Goal: Task Accomplishment & Management: Use online tool/utility

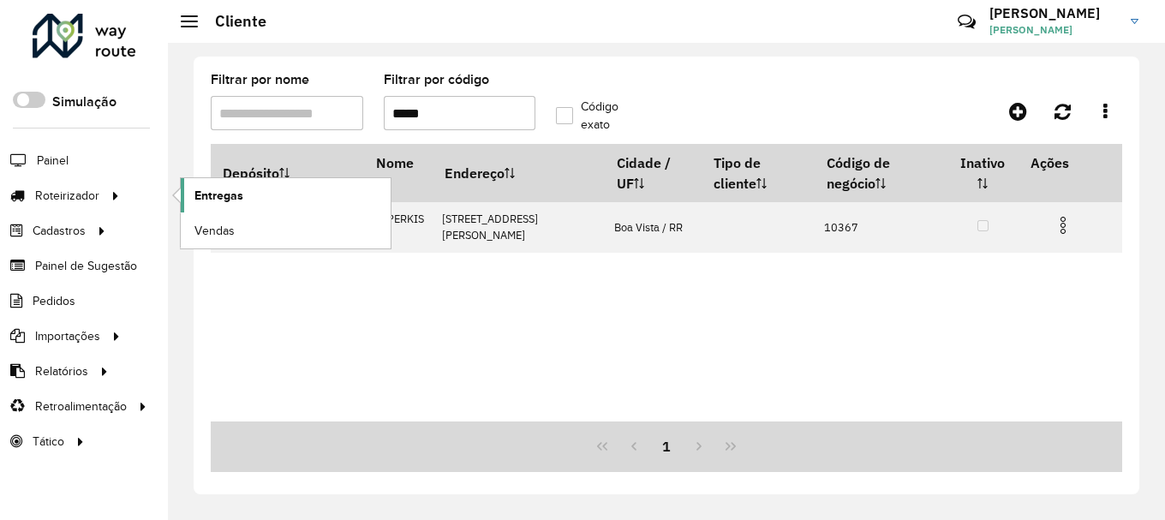
click at [226, 195] on span "Entregas" at bounding box center [218, 196] width 49 height 18
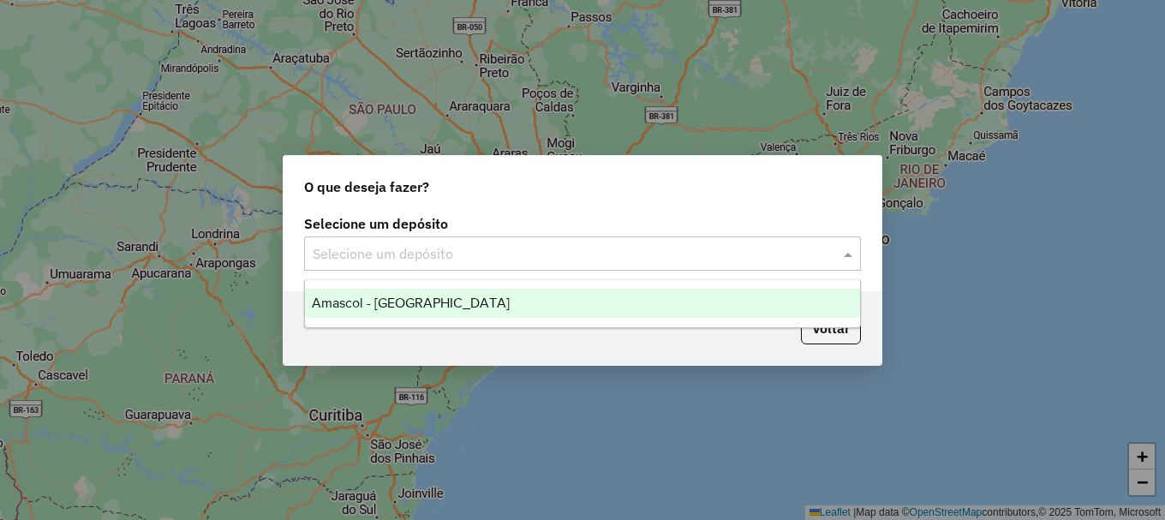
click at [441, 249] on input "text" at bounding box center [565, 254] width 505 height 21
click at [401, 302] on span "Amascol - [GEOGRAPHIC_DATA]" at bounding box center [411, 303] width 198 height 15
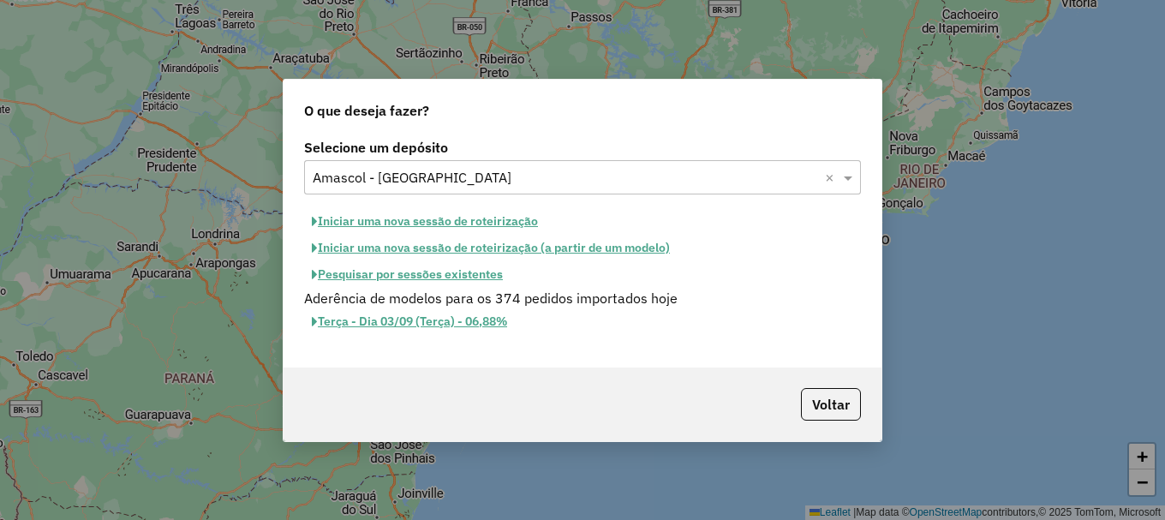
click at [427, 222] on button "Iniciar uma nova sessão de roteirização" at bounding box center [425, 221] width 242 height 27
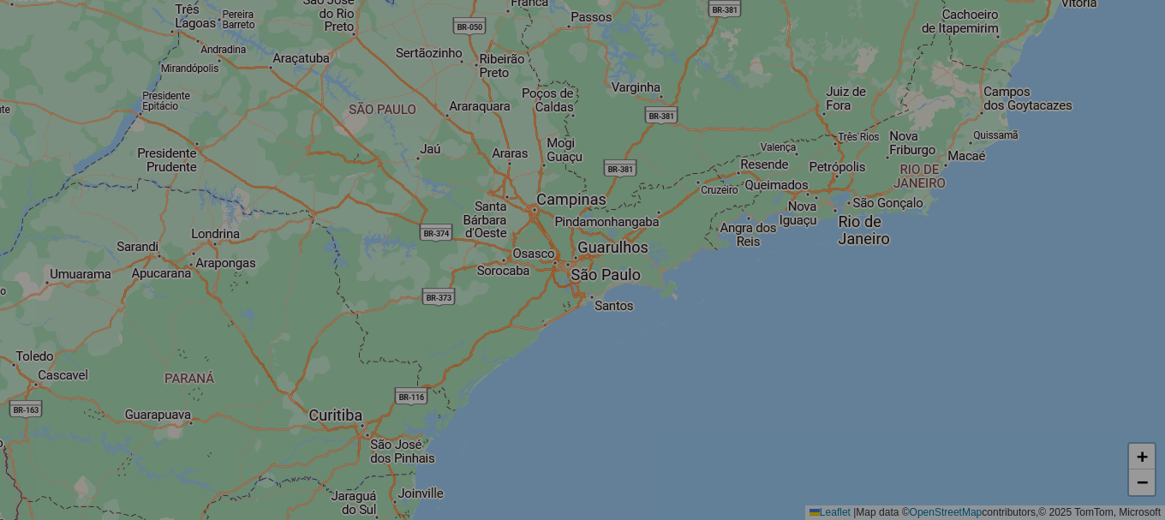
select select "*"
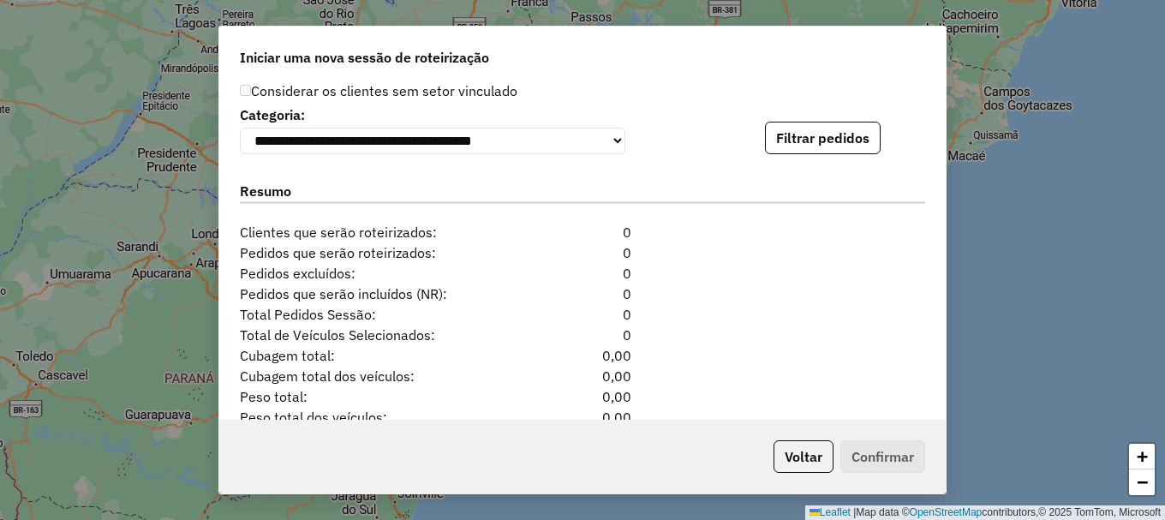
scroll to position [1663, 0]
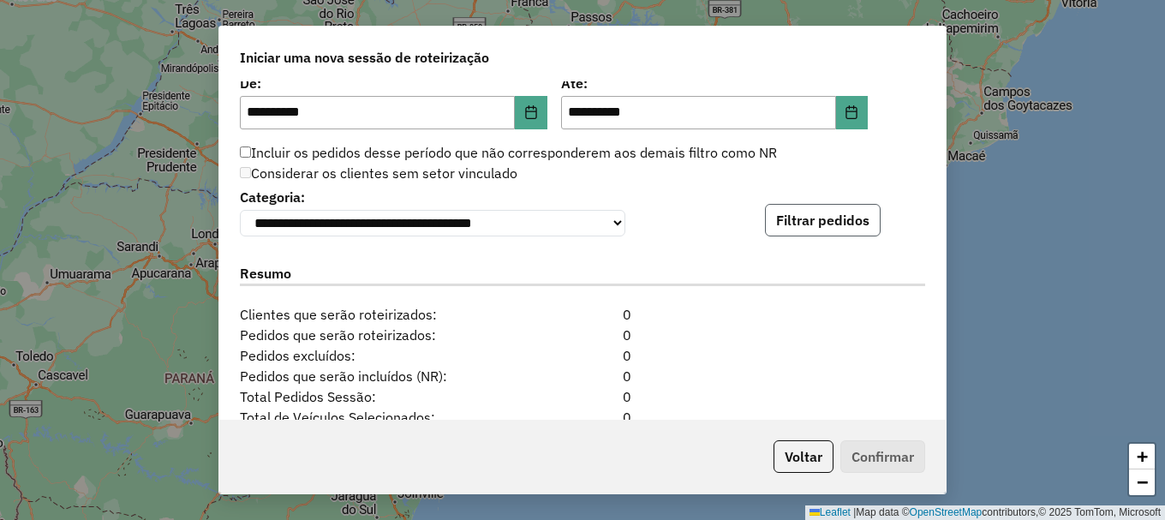
click at [816, 221] on button "Filtrar pedidos" at bounding box center [823, 220] width 116 height 33
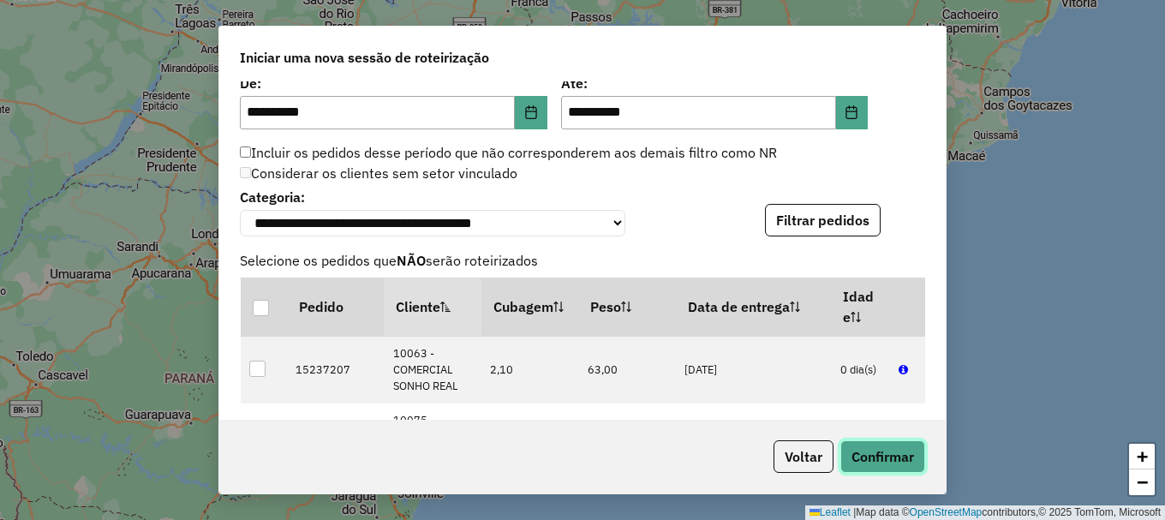
click at [900, 462] on button "Confirmar" at bounding box center [882, 456] width 85 height 33
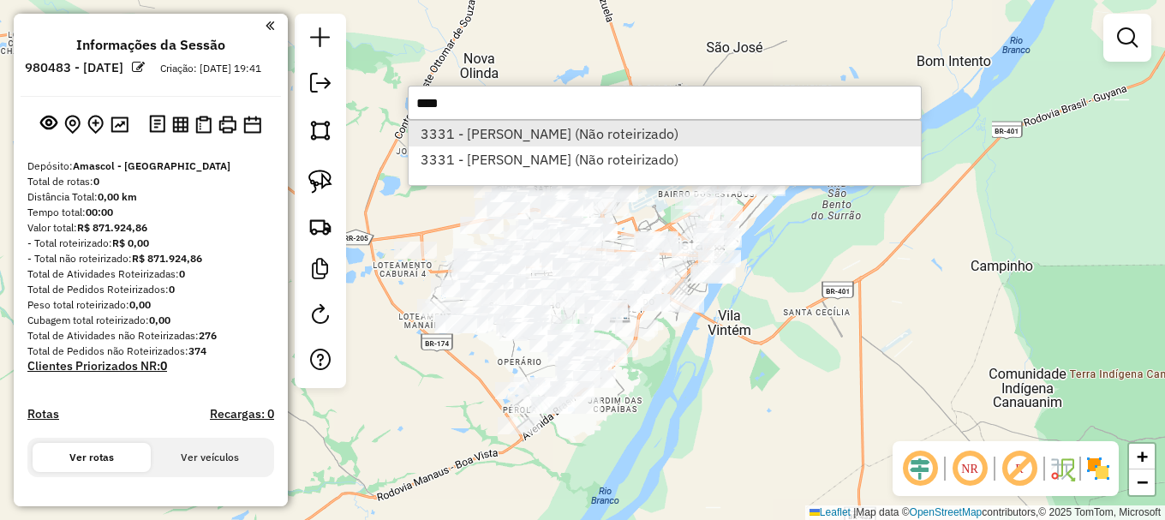
type input "****"
click at [493, 131] on li "3331 - FRANCISCO MONTEIRO B (Não roteirizado)" at bounding box center [665, 134] width 512 height 26
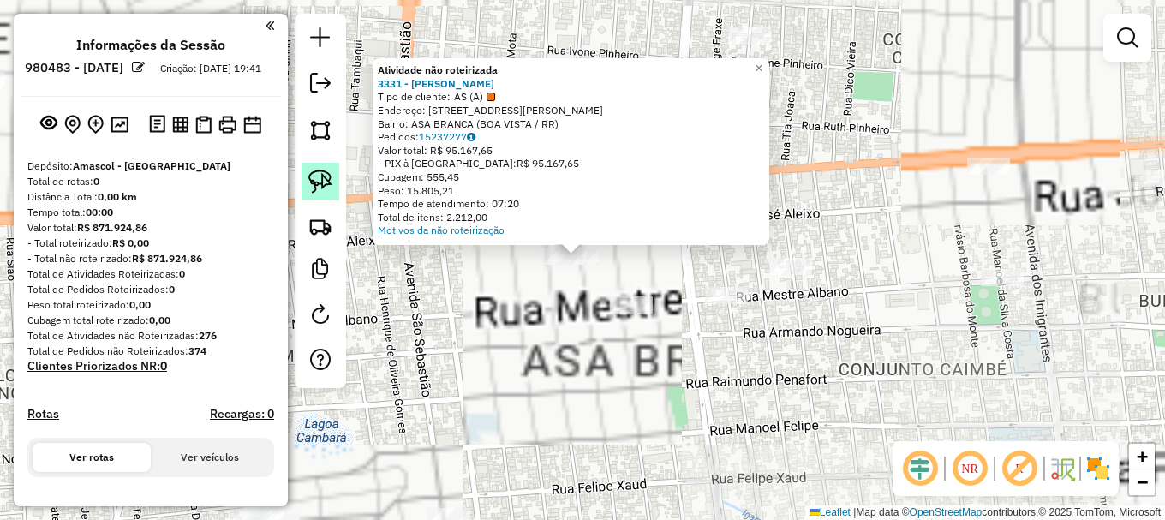
click at [320, 176] on img at bounding box center [320, 182] width 24 height 24
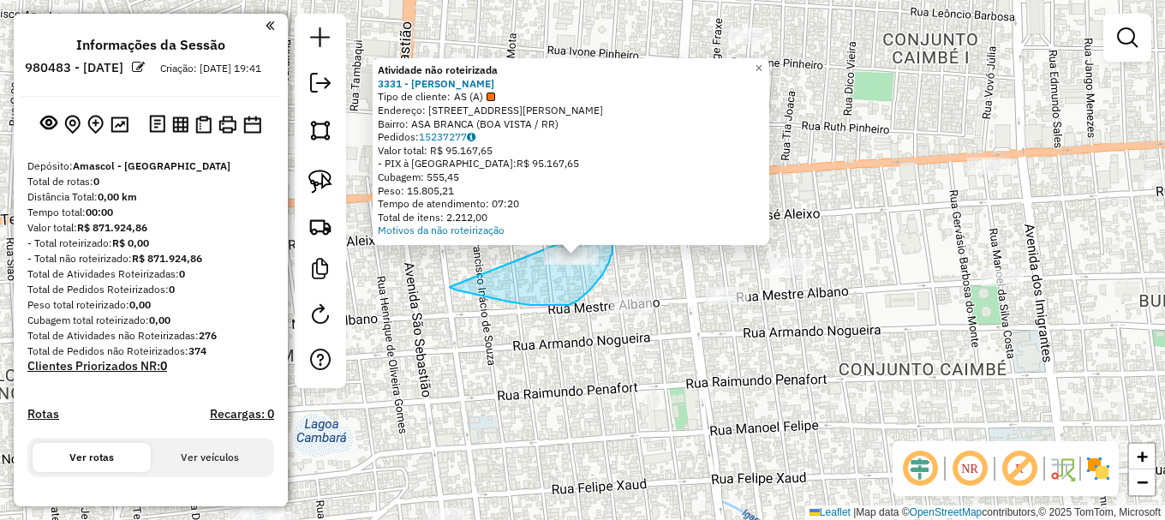
drag, startPoint x: 451, startPoint y: 288, endPoint x: 586, endPoint y: 218, distance: 152.1
click at [586, 218] on div "Atividade não roteirizada 3331 - FRANCISCO MONTEIRO B Tipo de cliente: AS (A) E…" at bounding box center [582, 260] width 1165 height 520
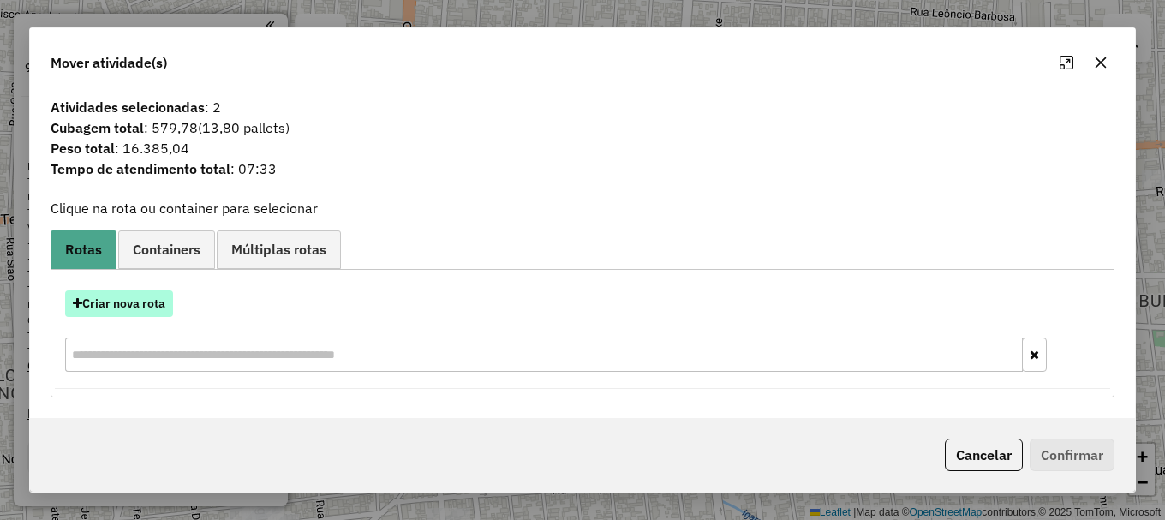
click at [123, 302] on button "Criar nova rota" at bounding box center [119, 303] width 108 height 27
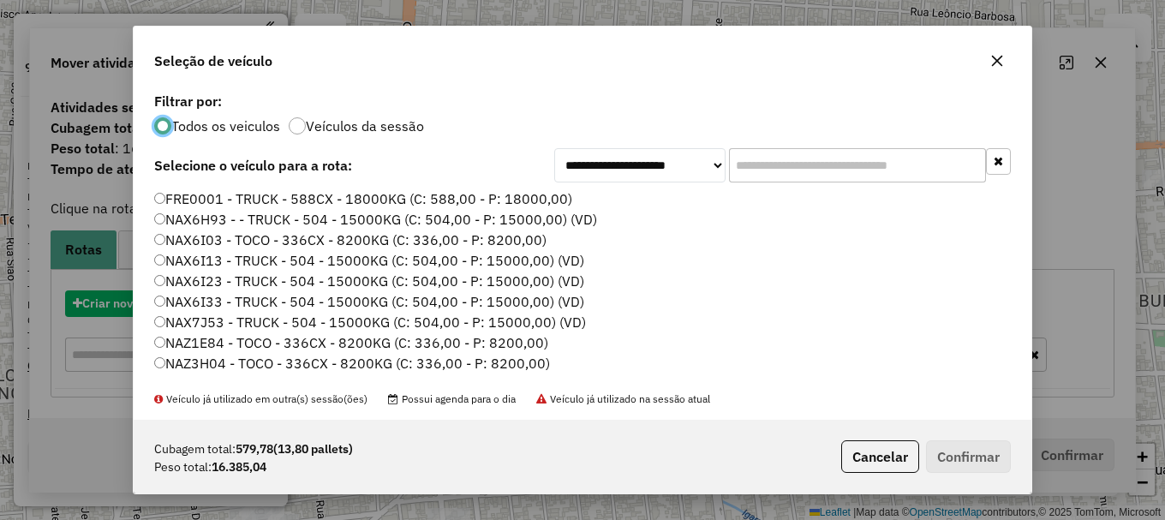
scroll to position [9, 5]
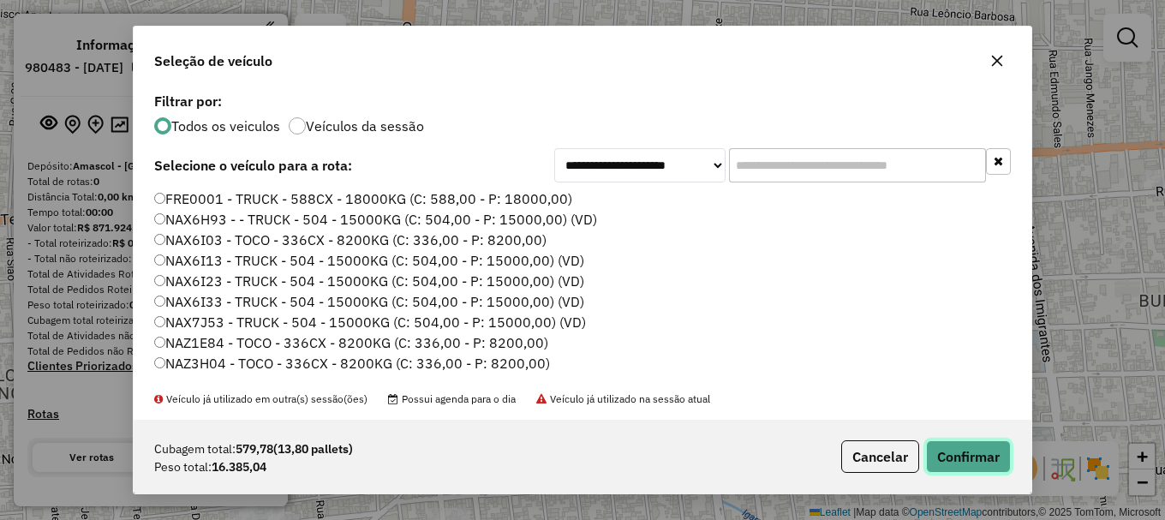
click at [978, 454] on button "Confirmar" at bounding box center [968, 456] width 85 height 33
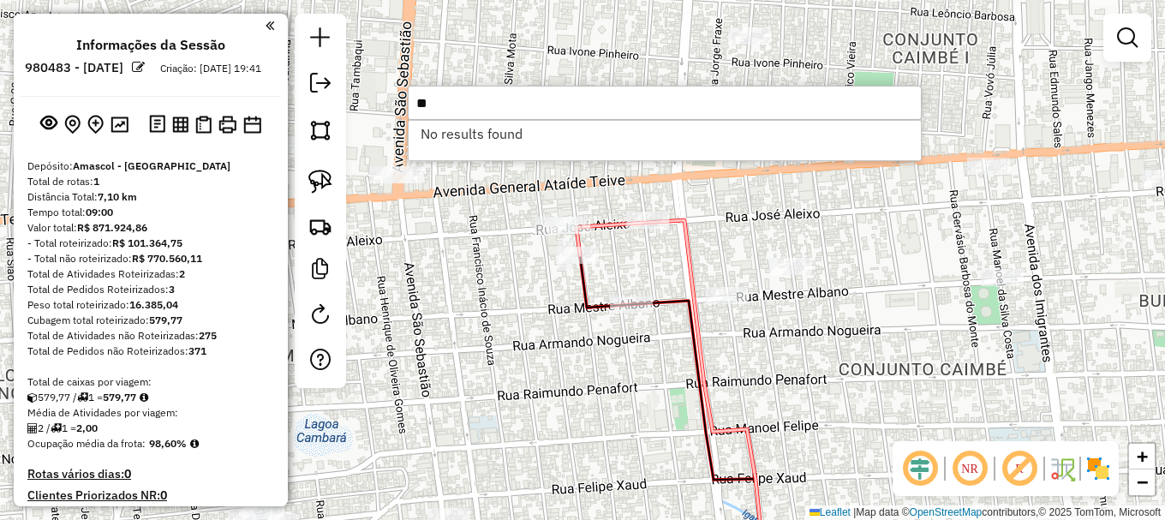
type input "*"
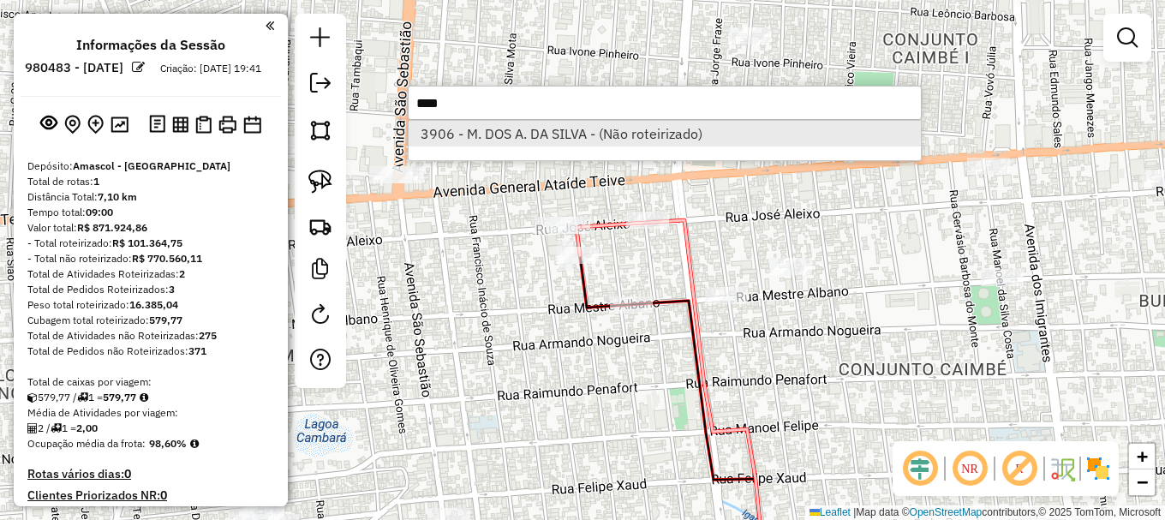
type input "****"
click at [463, 129] on li "3906 - M. DOS A. DA SILVA - (Não roteirizado)" at bounding box center [665, 134] width 512 height 26
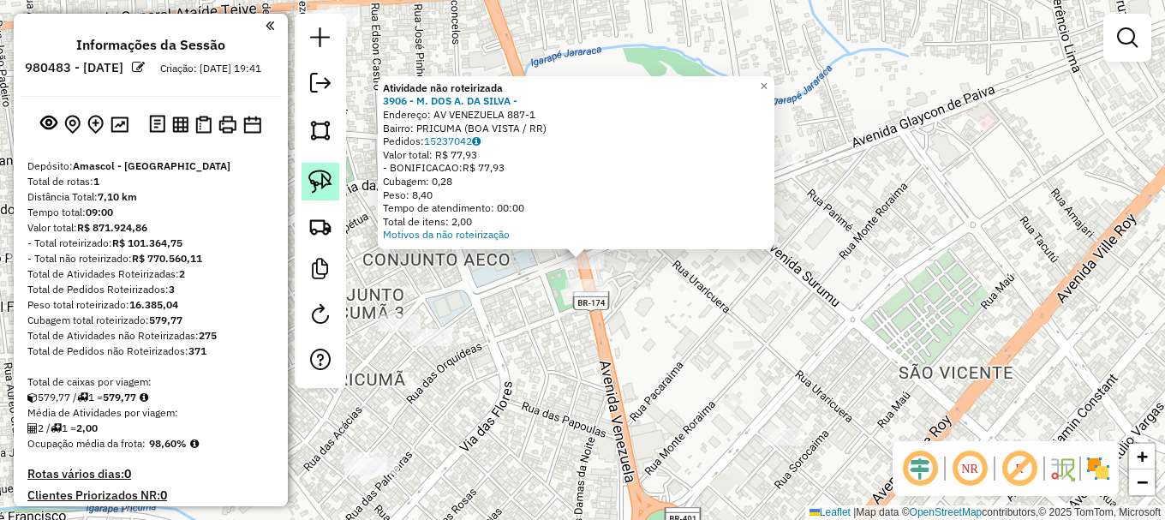
click at [318, 184] on img at bounding box center [320, 182] width 24 height 24
drag, startPoint x: 491, startPoint y: 272, endPoint x: 588, endPoint y: 236, distance: 103.3
click at [588, 236] on div "Atividade não roteirizada 3906 - M. DOS A. DA SILVA - Endereço: AV VENEZUELA 88…" at bounding box center [582, 260] width 1165 height 520
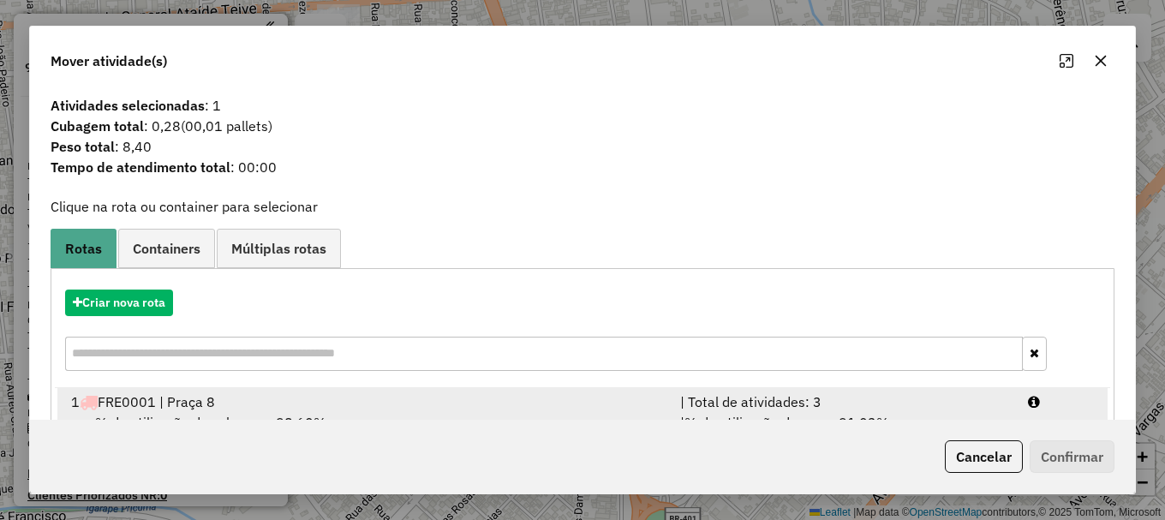
click at [1031, 406] on icon at bounding box center [1034, 402] width 12 height 14
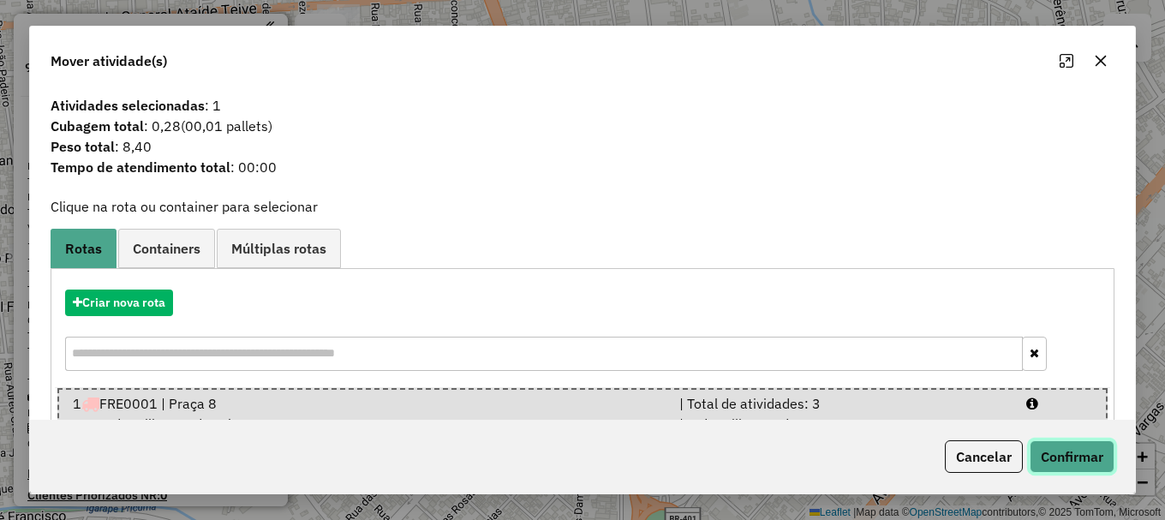
click at [1069, 448] on button "Confirmar" at bounding box center [1072, 456] width 85 height 33
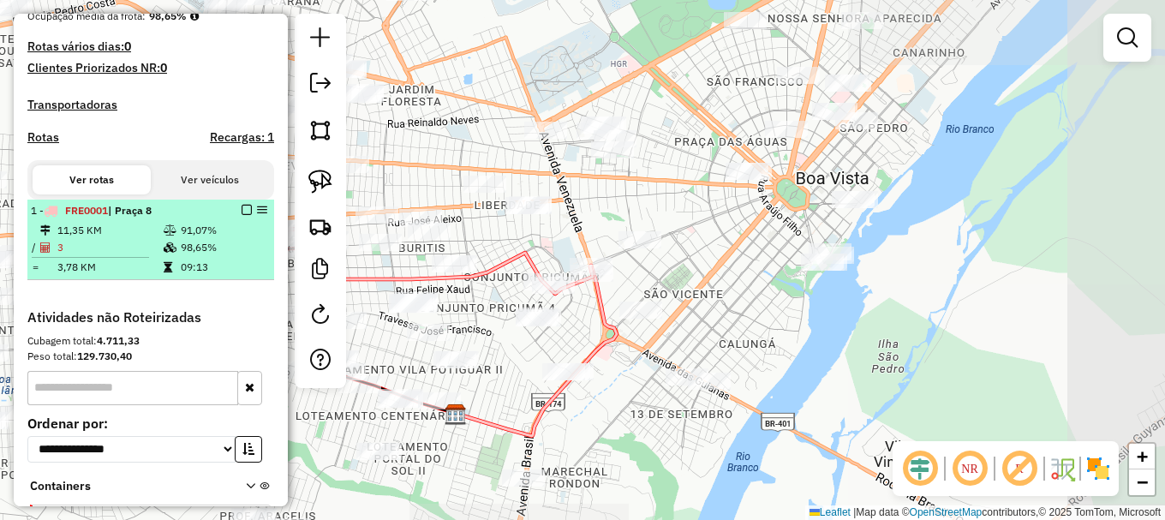
scroll to position [428, 0]
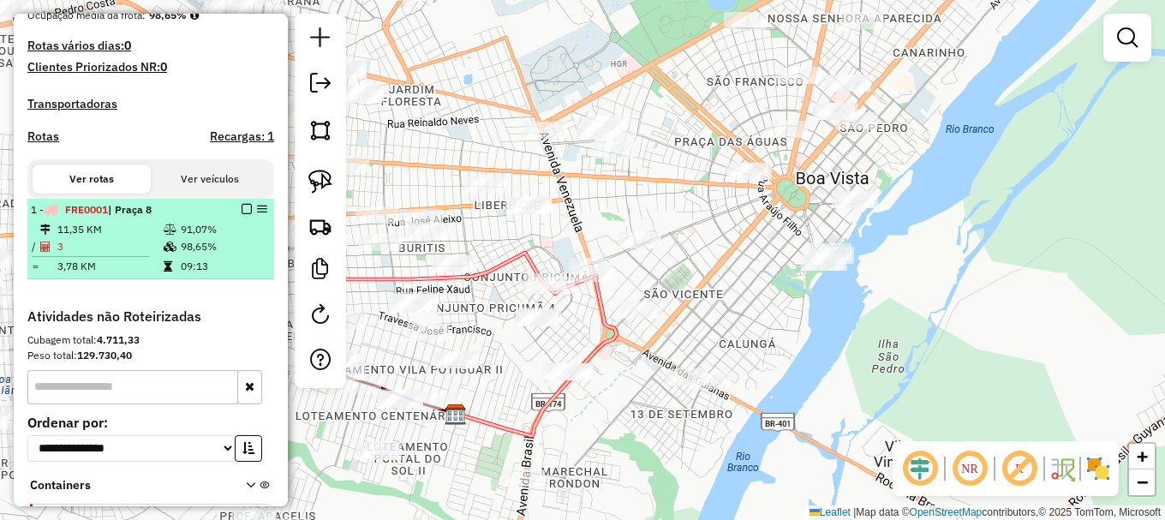
click at [242, 214] on em at bounding box center [247, 209] width 10 height 10
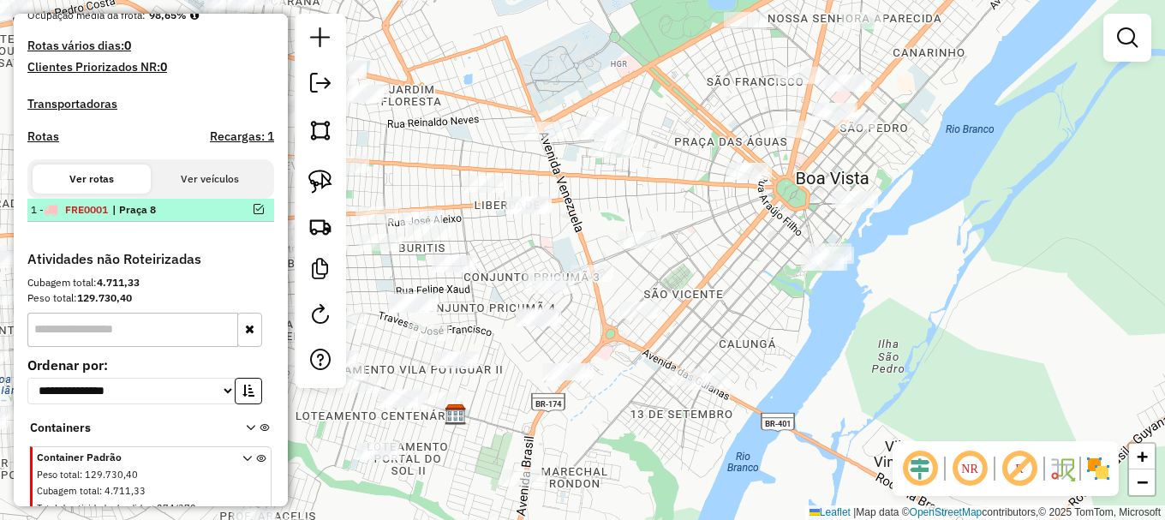
click at [254, 214] on em at bounding box center [259, 209] width 10 height 10
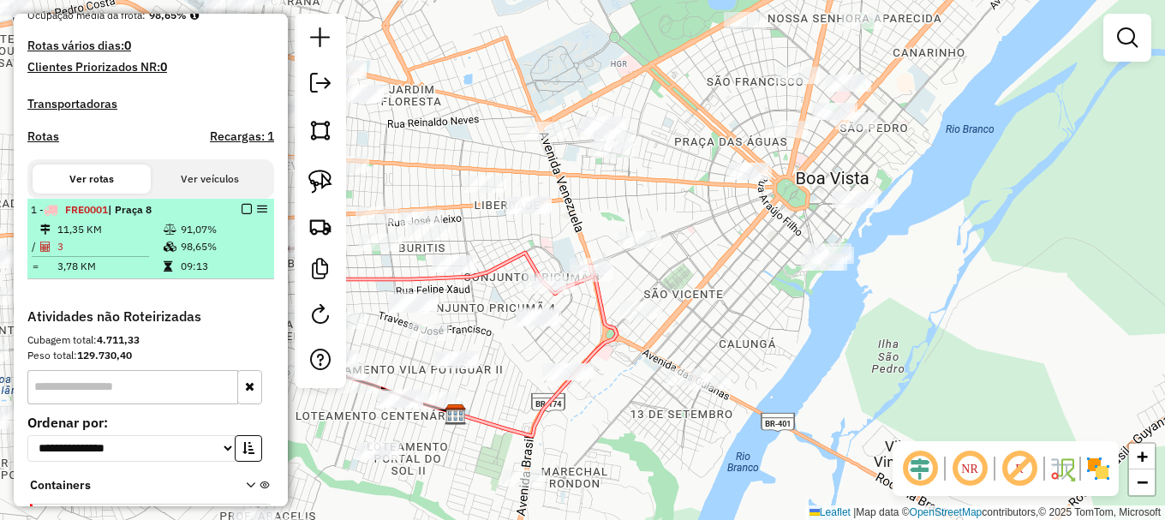
click at [236, 238] on td "91,07%" at bounding box center [223, 229] width 87 height 17
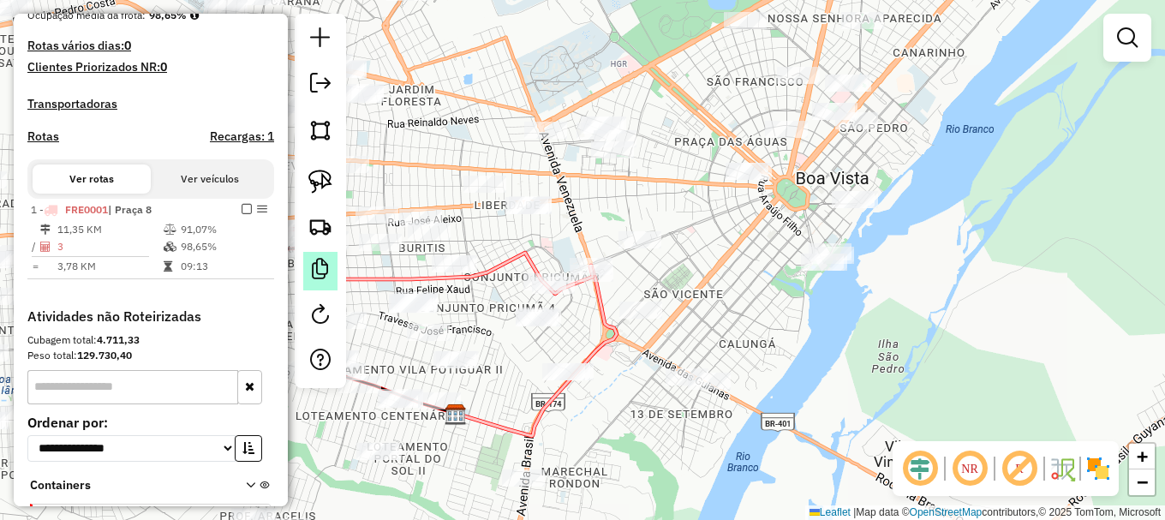
select select "**********"
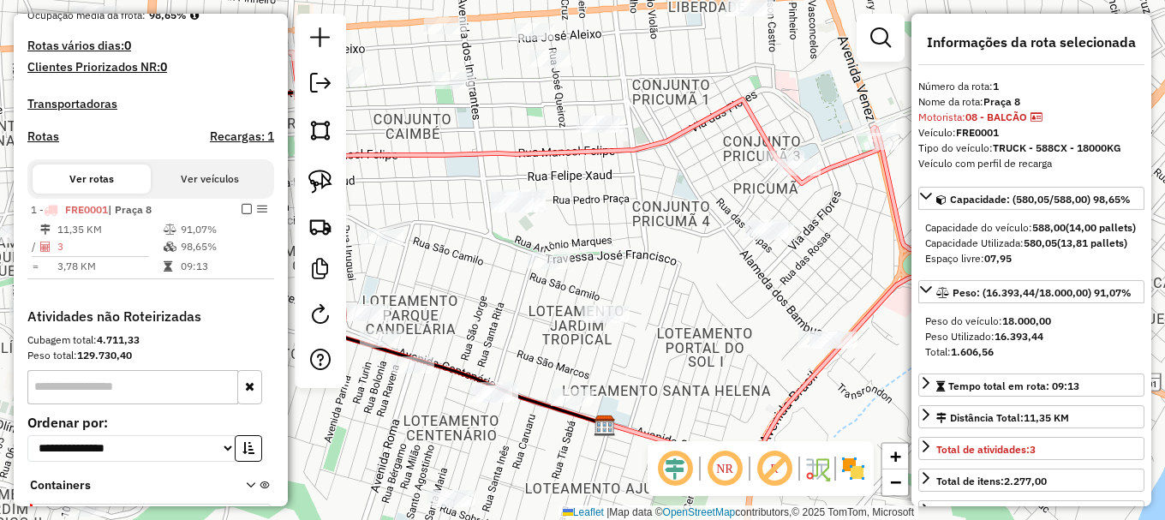
click at [420, 153] on icon at bounding box center [558, 117] width 639 height 131
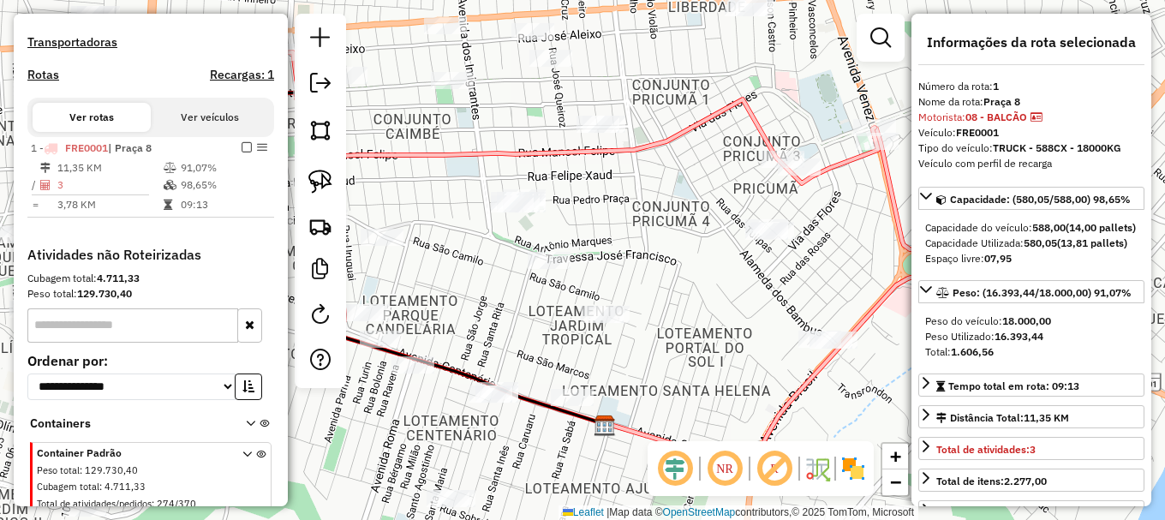
click at [420, 153] on icon at bounding box center [558, 117] width 639 height 131
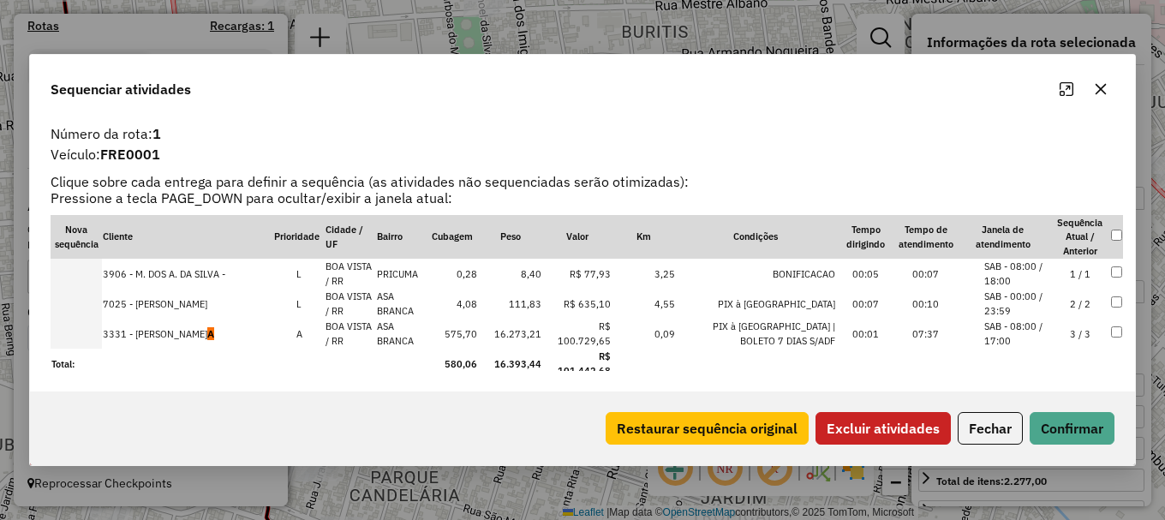
click at [882, 427] on button "Excluir atividades" at bounding box center [883, 428] width 135 height 33
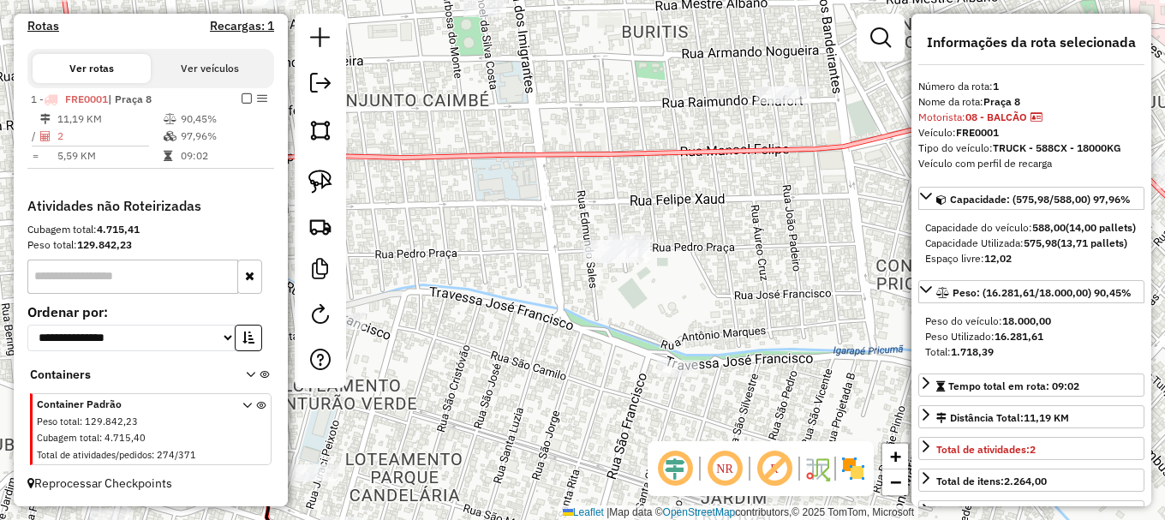
click at [516, 161] on icon at bounding box center [672, 99] width 1219 height 227
click at [515, 160] on icon at bounding box center [672, 99] width 1219 height 227
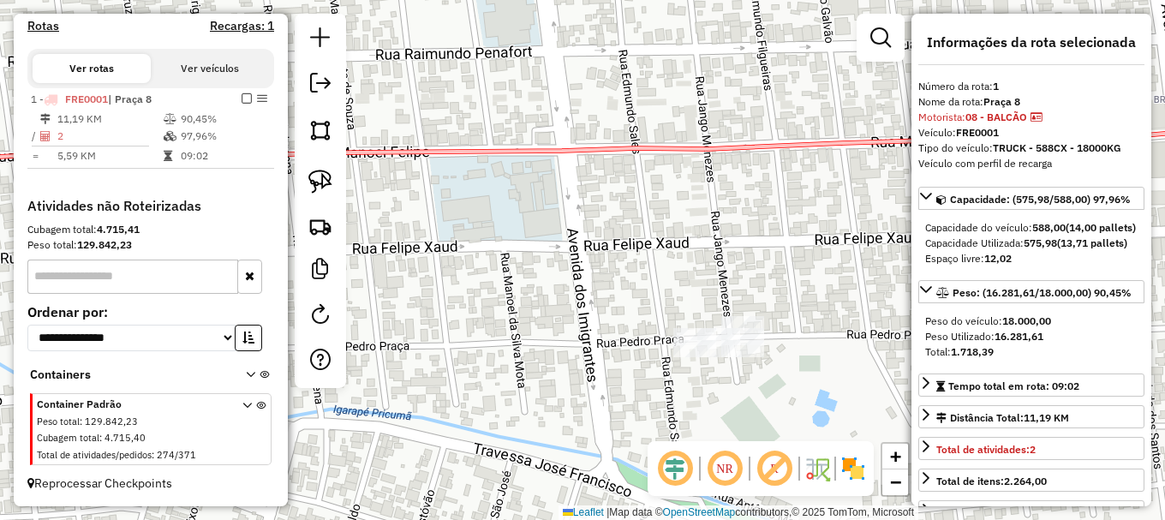
click at [244, 101] on em at bounding box center [247, 98] width 10 height 10
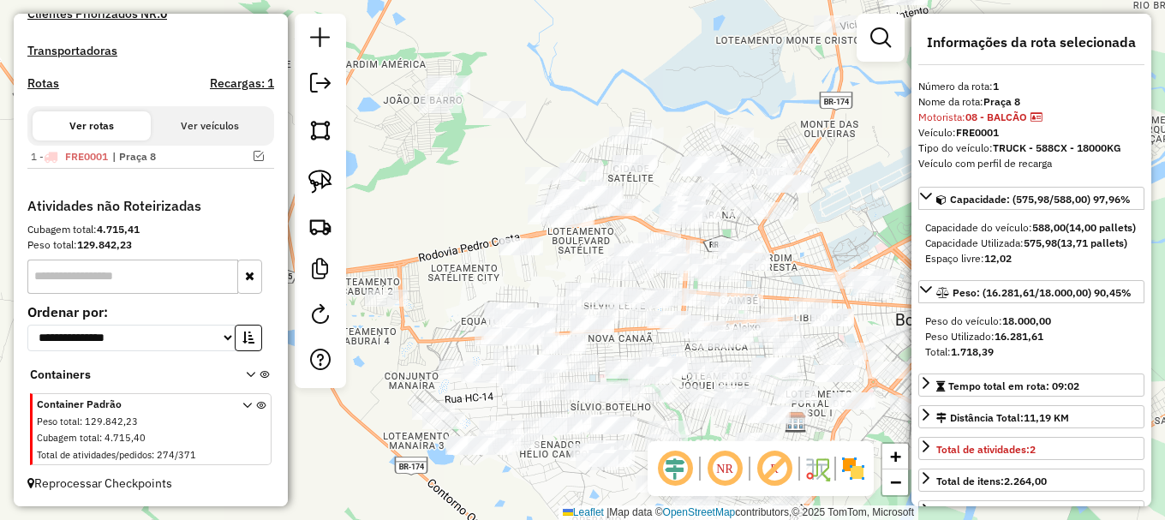
click at [441, 206] on div "Janela de atendimento Grade de atendimento Capacidade Transportadoras Veículos …" at bounding box center [582, 260] width 1165 height 520
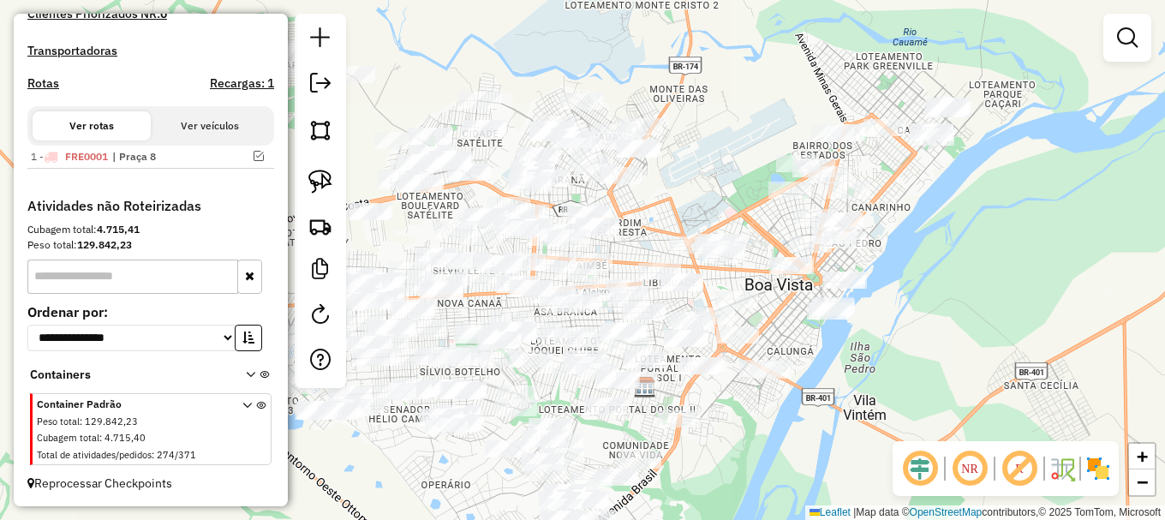
drag, startPoint x: 875, startPoint y: 225, endPoint x: 674, endPoint y: 162, distance: 210.3
click at [674, 162] on div "Janela de atendimento Grade de atendimento Capacidade Transportadoras Veículos …" at bounding box center [582, 260] width 1165 height 520
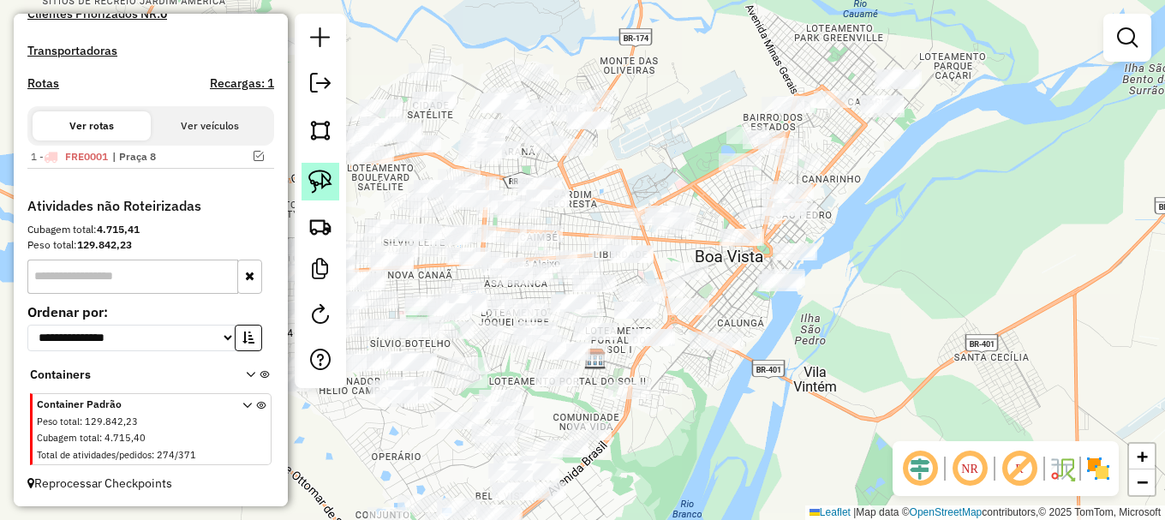
click at [320, 173] on img at bounding box center [320, 182] width 24 height 24
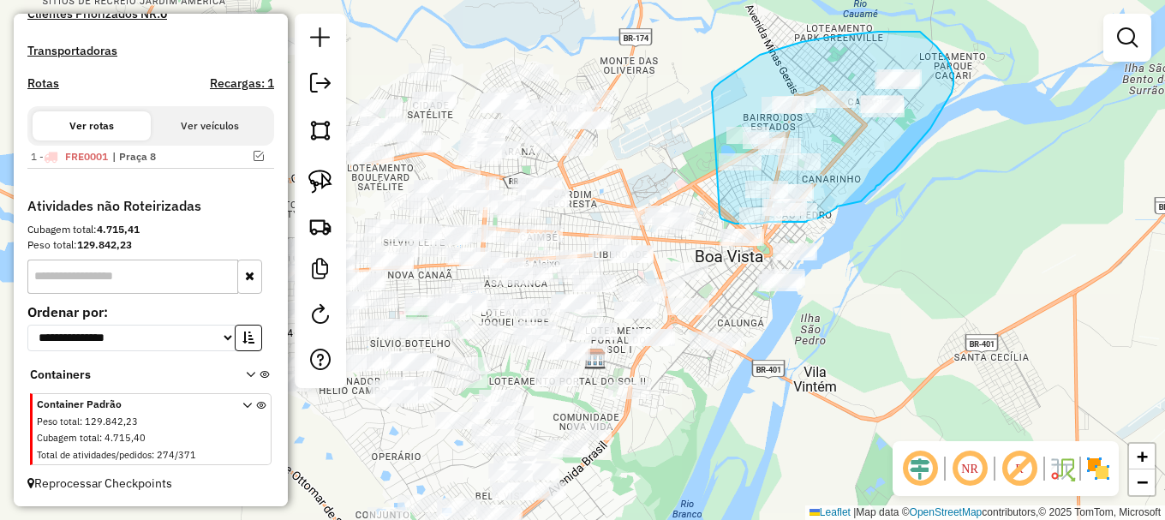
drag, startPoint x: 720, startPoint y: 82, endPoint x: 720, endPoint y: 213, distance: 131.1
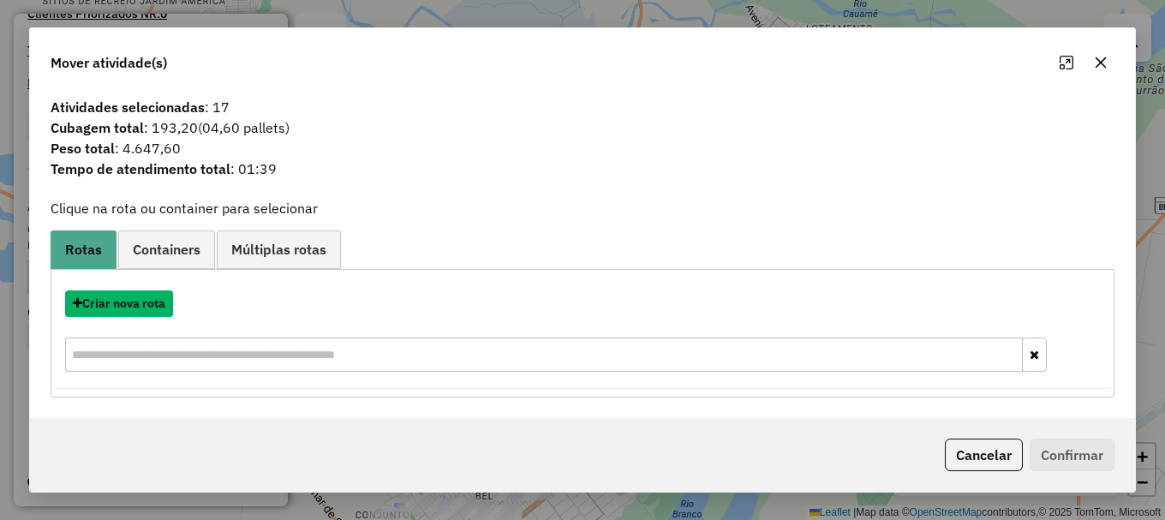
click at [123, 304] on button "Criar nova rota" at bounding box center [119, 303] width 108 height 27
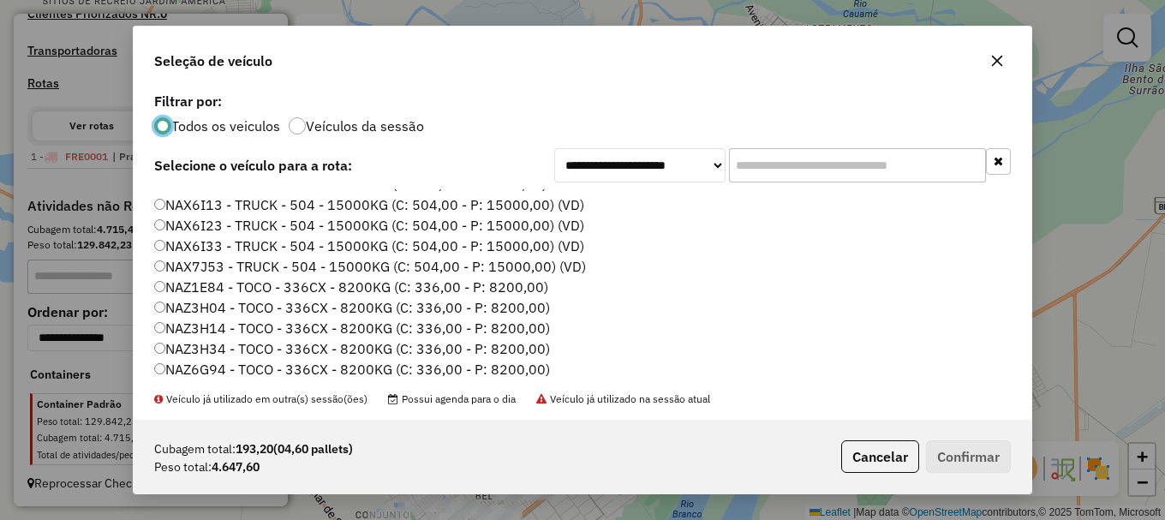
scroll to position [86, 0]
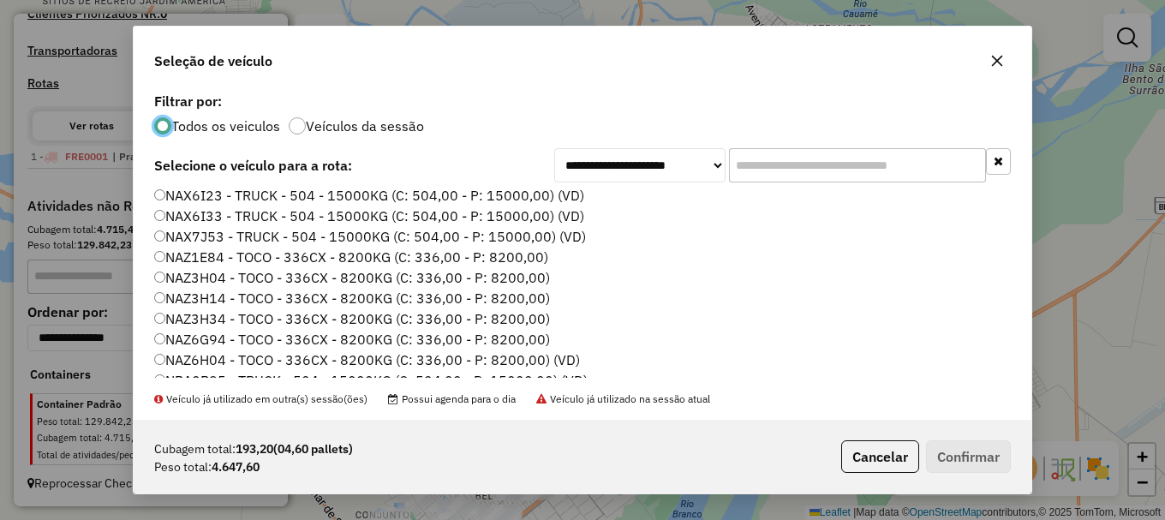
click at [217, 360] on label "NAZ6H04 - TOCO - 336CX - 8200KG (C: 336,00 - P: 8200,00) (VD)" at bounding box center [367, 360] width 426 height 21
click at [962, 457] on button "Confirmar" at bounding box center [968, 456] width 85 height 33
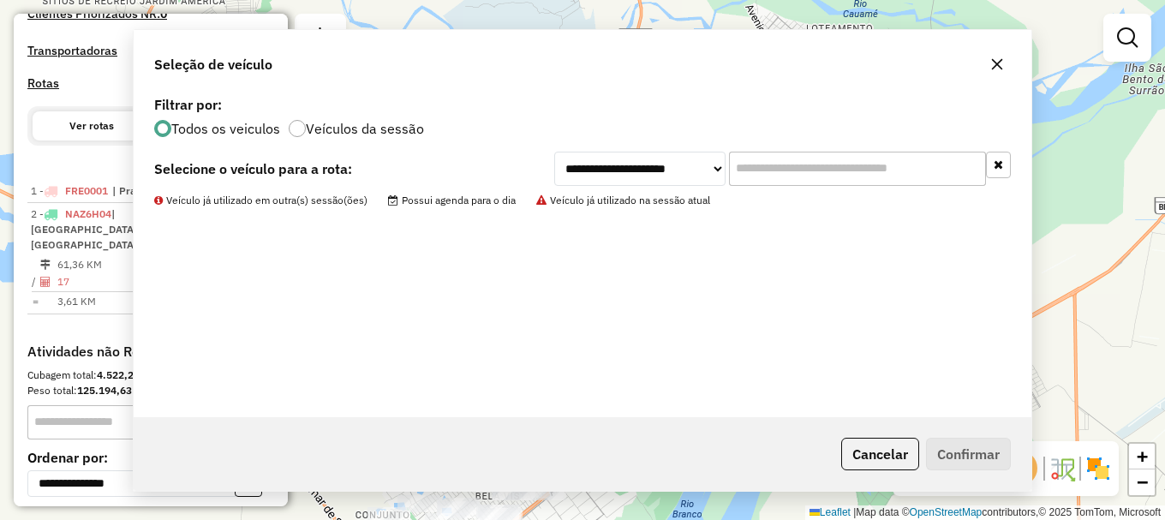
scroll to position [570, 0]
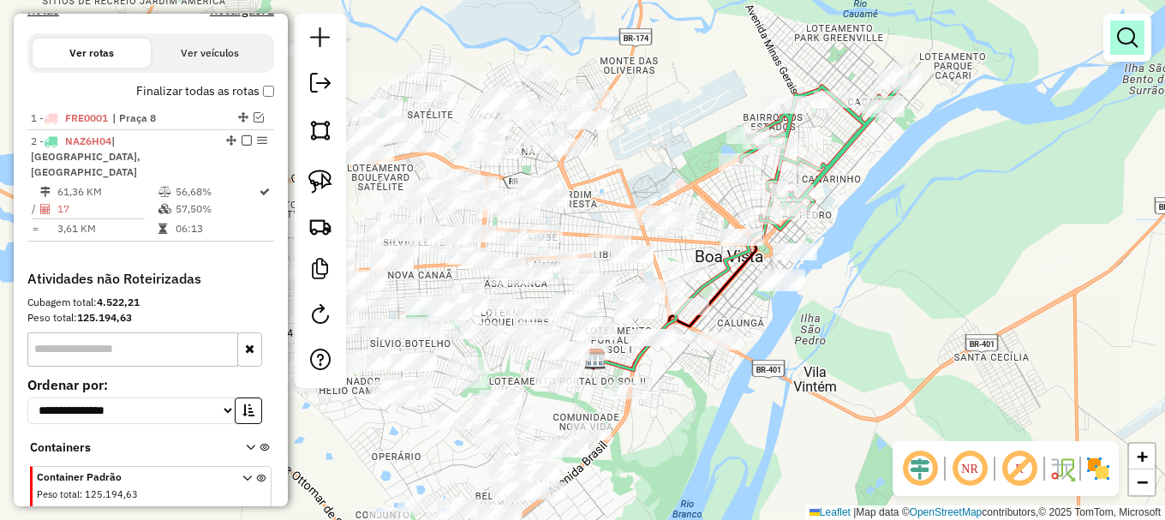
click at [1126, 36] on em at bounding box center [1127, 37] width 21 height 21
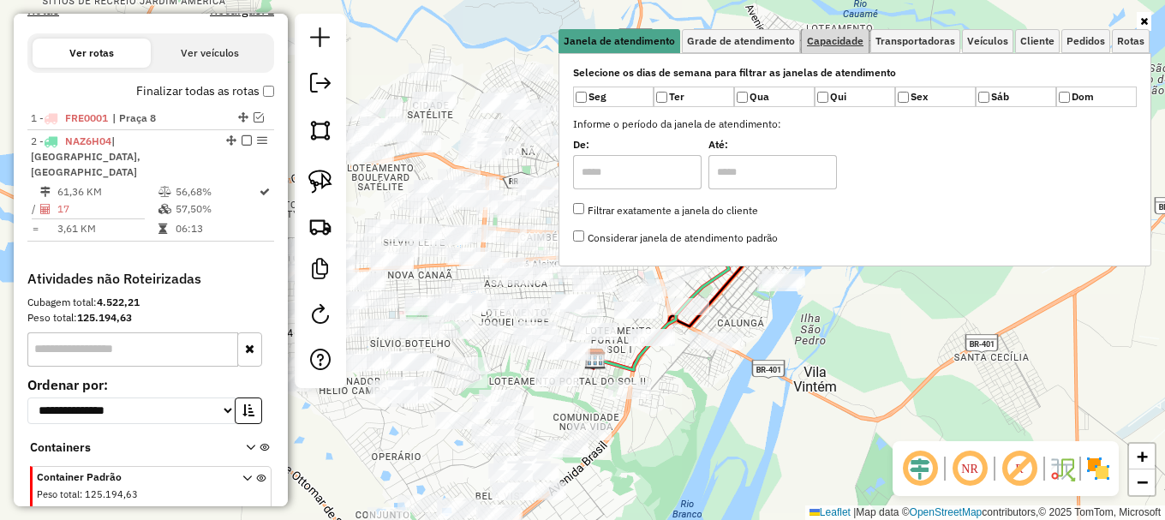
click at [827, 39] on span "Capacidade" at bounding box center [835, 41] width 57 height 10
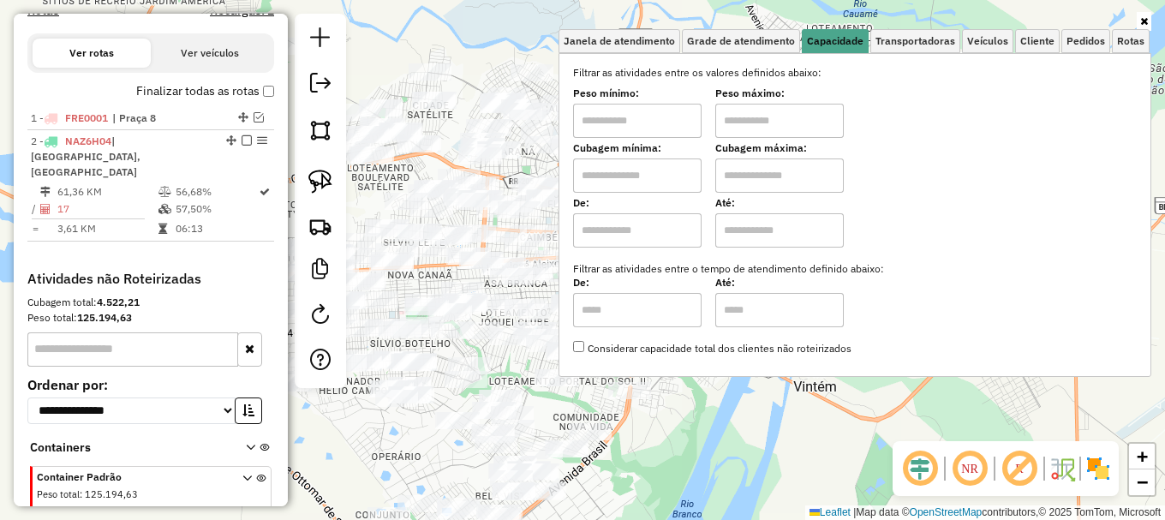
click at [655, 180] on input "text" at bounding box center [637, 175] width 129 height 34
type input "*****"
click at [786, 171] on input "text" at bounding box center [779, 175] width 129 height 34
type input "*******"
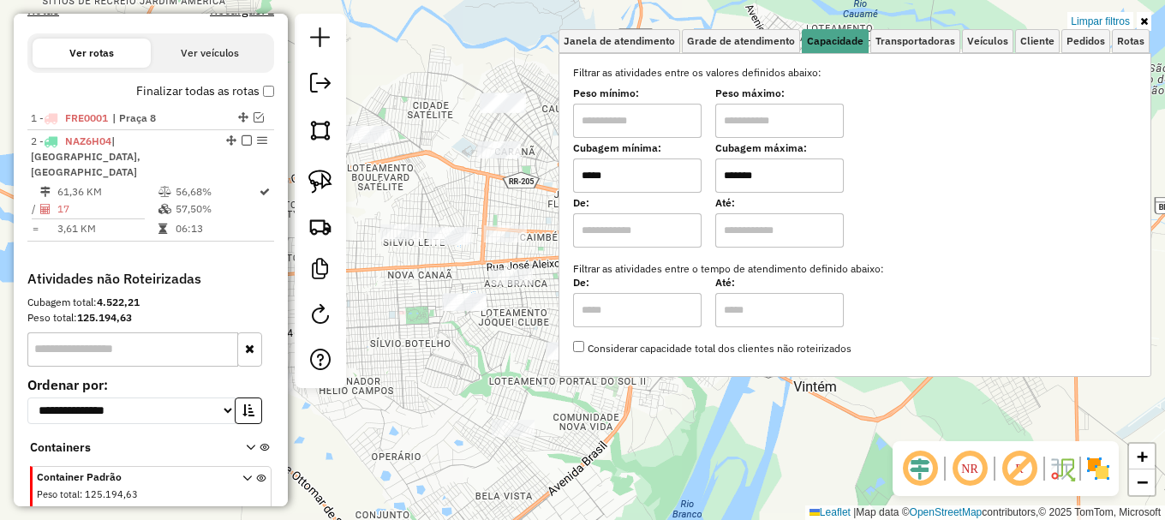
click at [469, 351] on div "Limpar filtros Janela de atendimento Grade de atendimento Capacidade Transporta…" at bounding box center [582, 260] width 1165 height 520
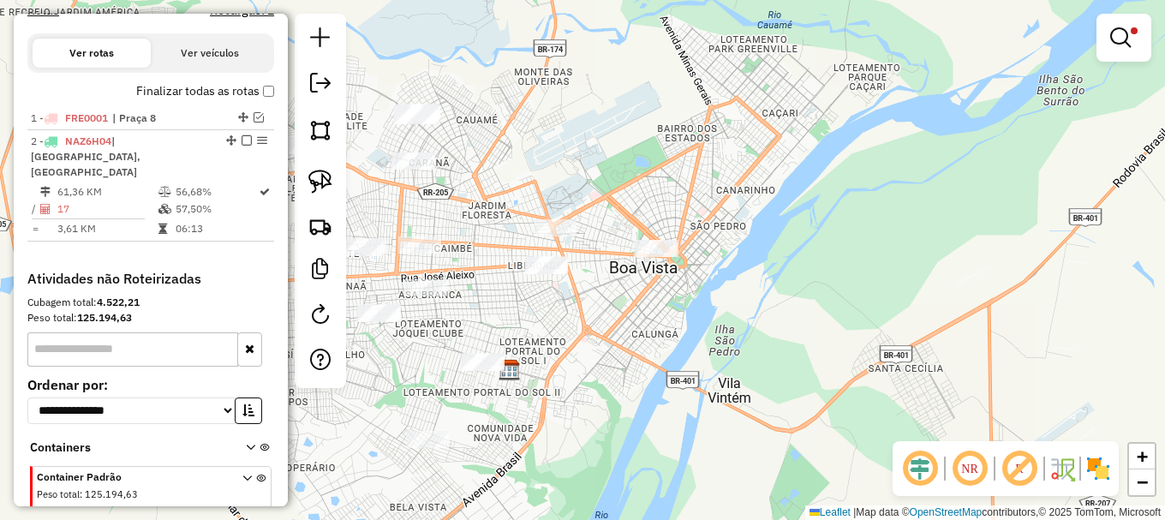
drag, startPoint x: 649, startPoint y: 308, endPoint x: 554, endPoint y: 301, distance: 95.4
click at [587, 306] on div "Limpar filtros Janela de atendimento Grade de atendimento Capacidade Transporta…" at bounding box center [582, 260] width 1165 height 520
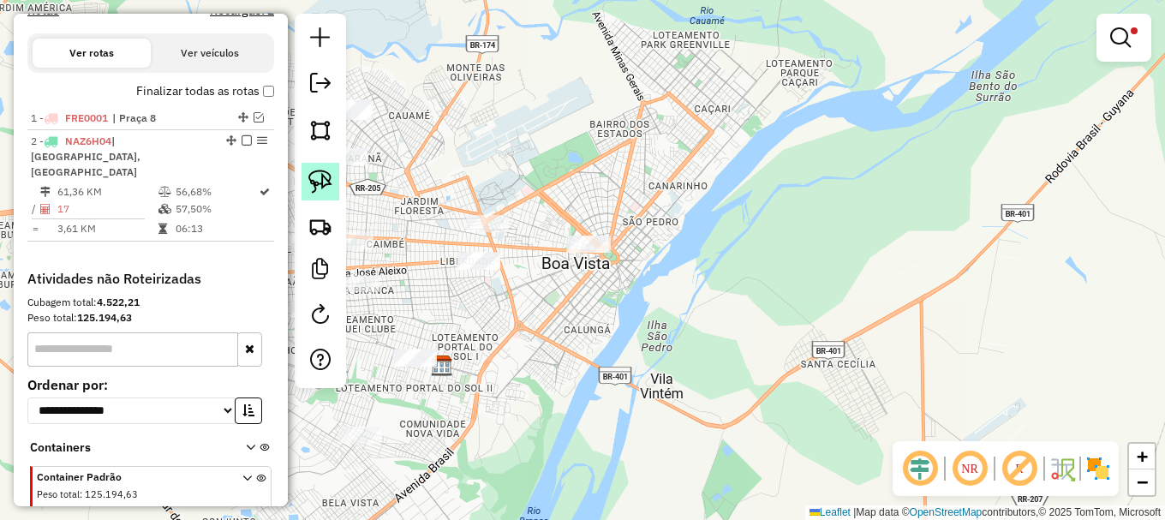
drag, startPoint x: 320, startPoint y: 181, endPoint x: 326, endPoint y: 193, distance: 13.4
click at [320, 180] on img at bounding box center [320, 182] width 24 height 24
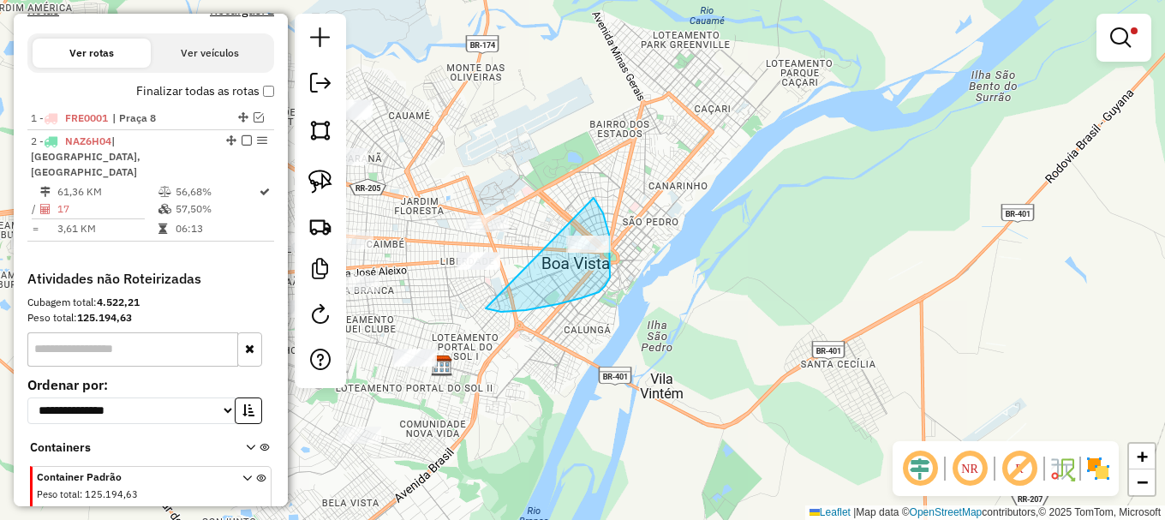
drag, startPoint x: 488, startPoint y: 308, endPoint x: 583, endPoint y: 185, distance: 155.8
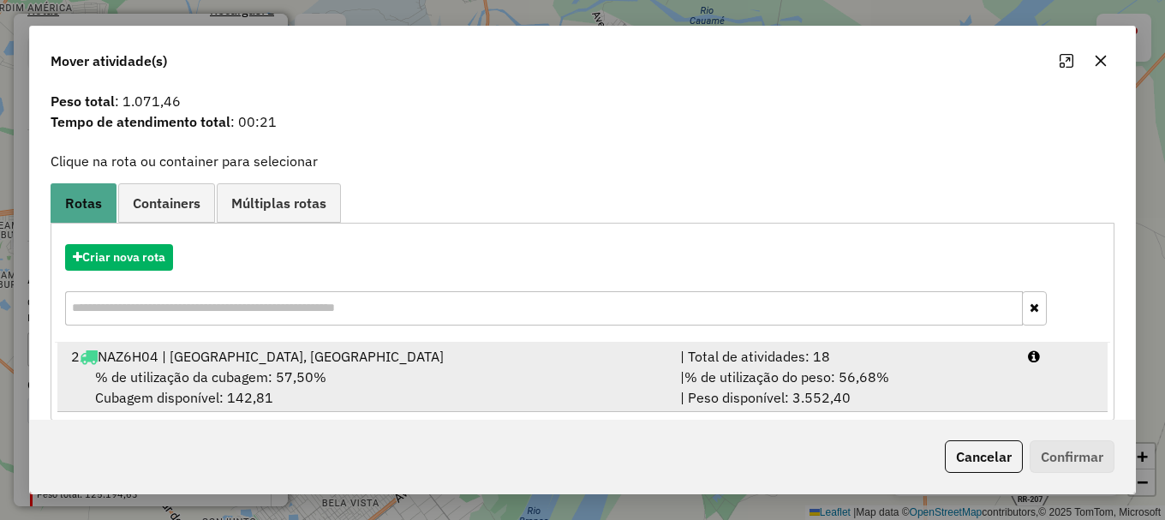
scroll to position [67, 0]
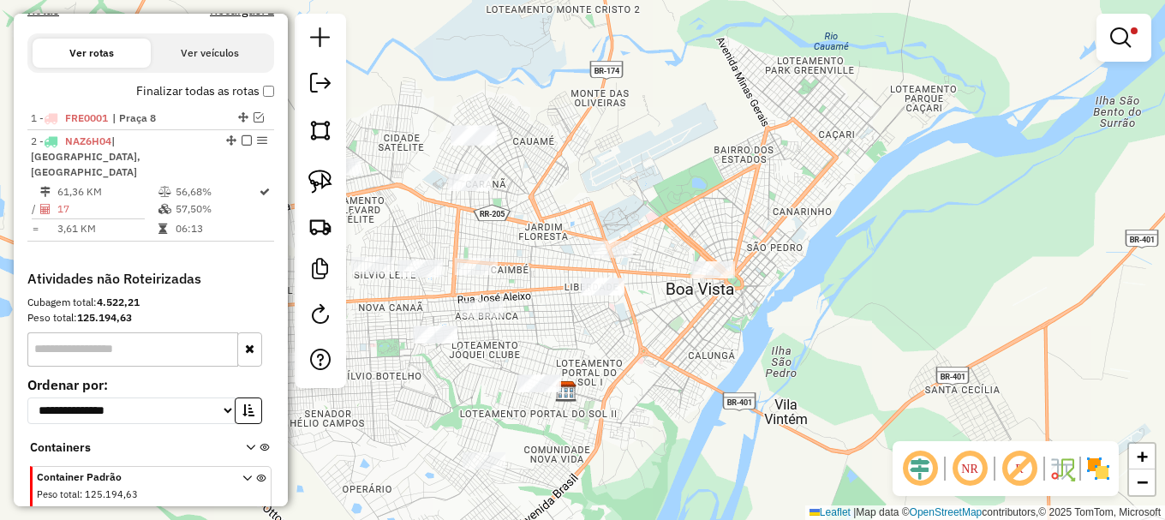
drag, startPoint x: 432, startPoint y: 295, endPoint x: 426, endPoint y: 260, distance: 34.8
click at [501, 299] on div "Limpar filtros Janela de atendimento Grade de atendimento Capacidade Transporta…" at bounding box center [582, 260] width 1165 height 520
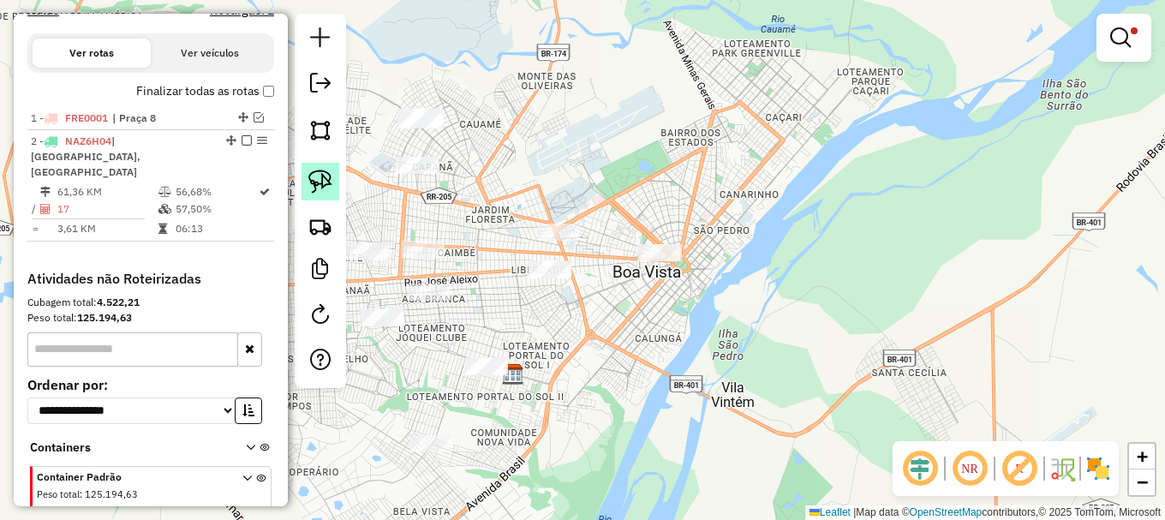
click at [320, 194] on link at bounding box center [321, 182] width 38 height 38
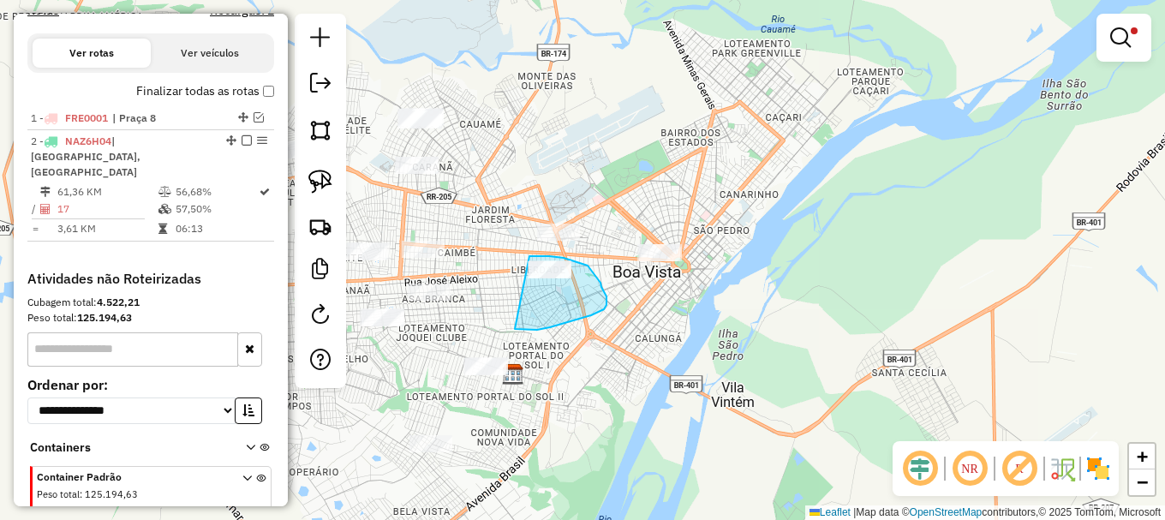
drag, startPoint x: 562, startPoint y: 324, endPoint x: 525, endPoint y: 254, distance: 78.6
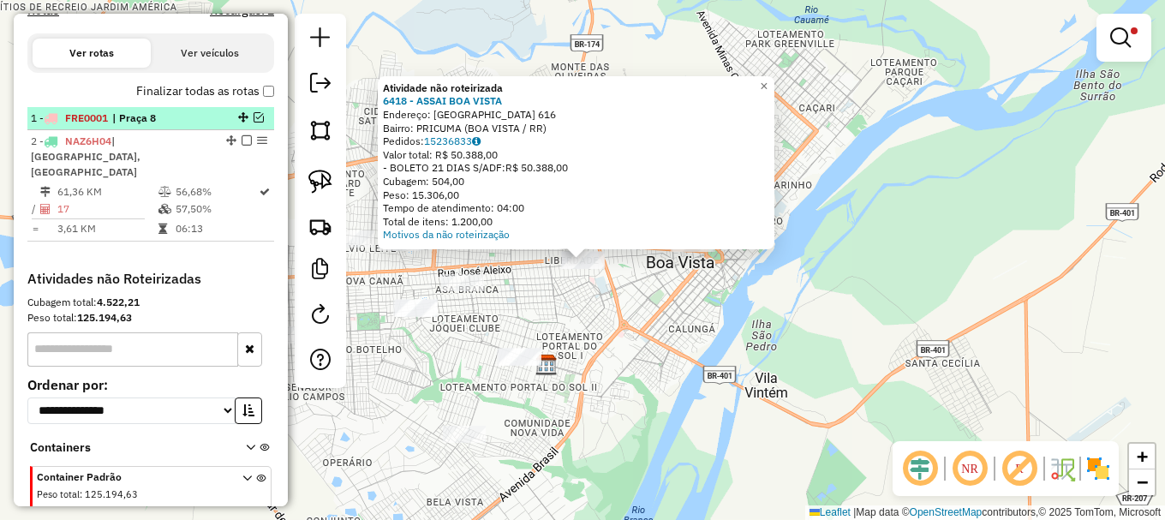
click at [254, 123] on em at bounding box center [259, 117] width 10 height 10
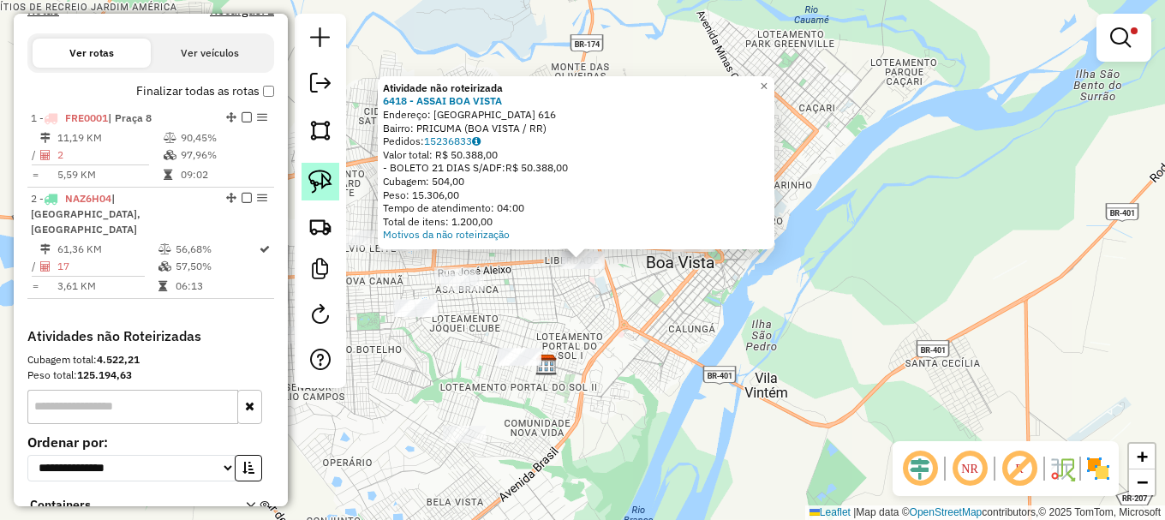
click at [316, 182] on img at bounding box center [320, 182] width 24 height 24
drag, startPoint x: 526, startPoint y: 300, endPoint x: 569, endPoint y: 229, distance: 83.0
click at [569, 229] on div "Atividade não roteirizada 6418 - ASSAI BOA VISTA Endereço: BRASIL 616 Bairro: P…" at bounding box center [582, 260] width 1165 height 520
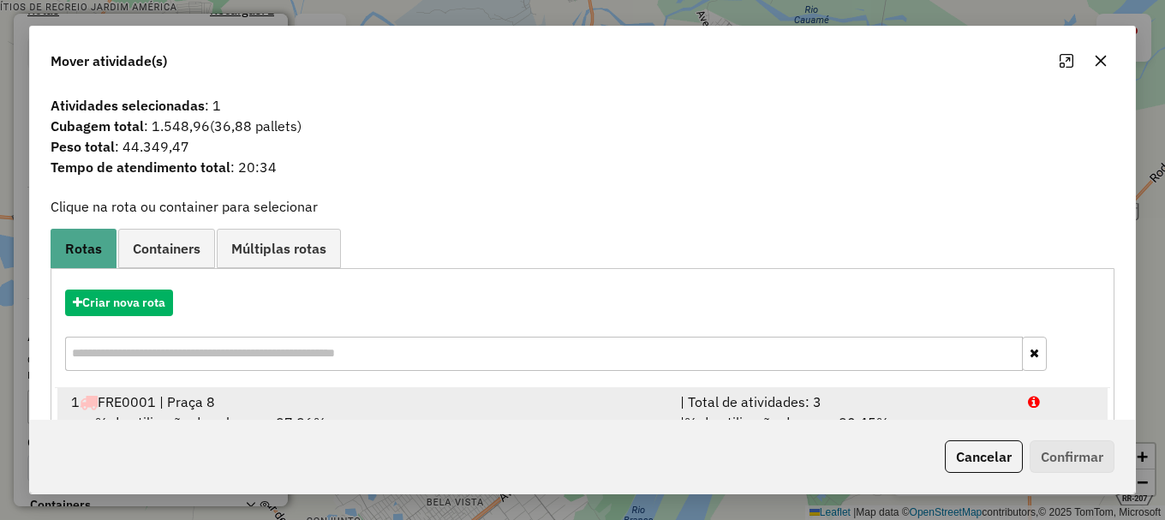
click at [1005, 402] on div "| Total de atividades: 3" at bounding box center [844, 402] width 348 height 21
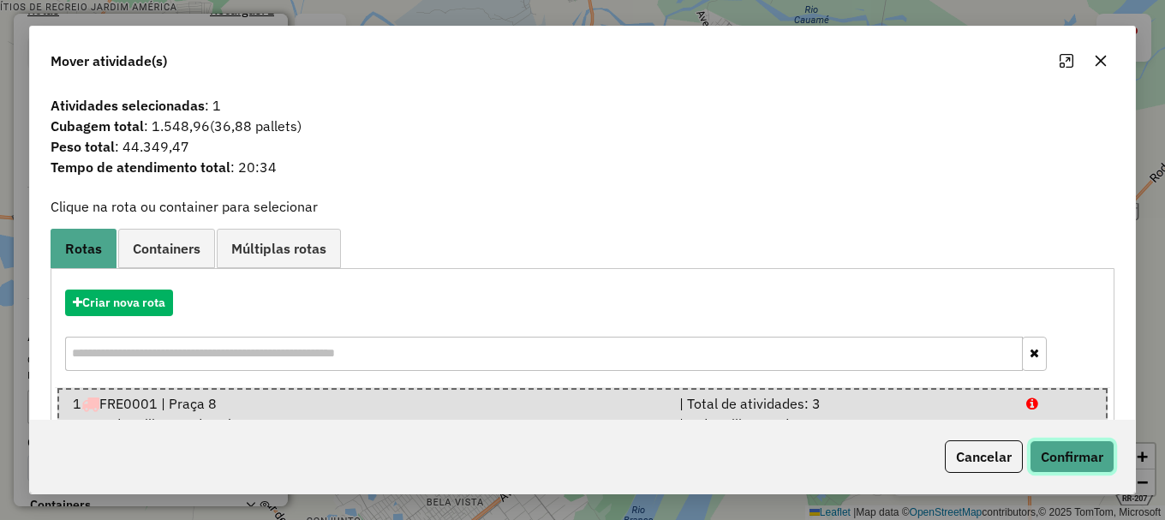
click at [1068, 457] on button "Confirmar" at bounding box center [1072, 456] width 85 height 33
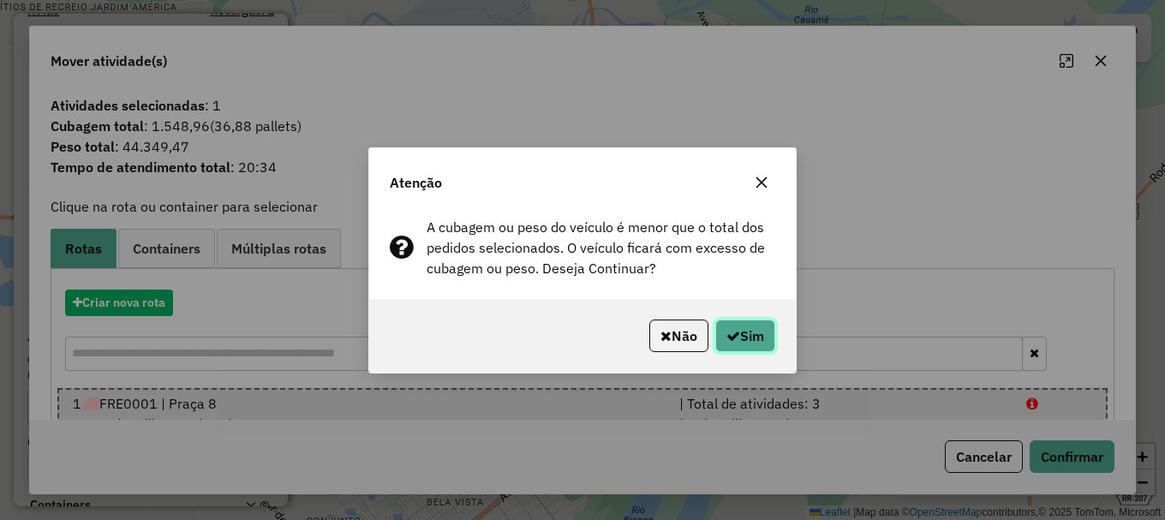
click at [752, 344] on button "Sim" at bounding box center [745, 336] width 60 height 33
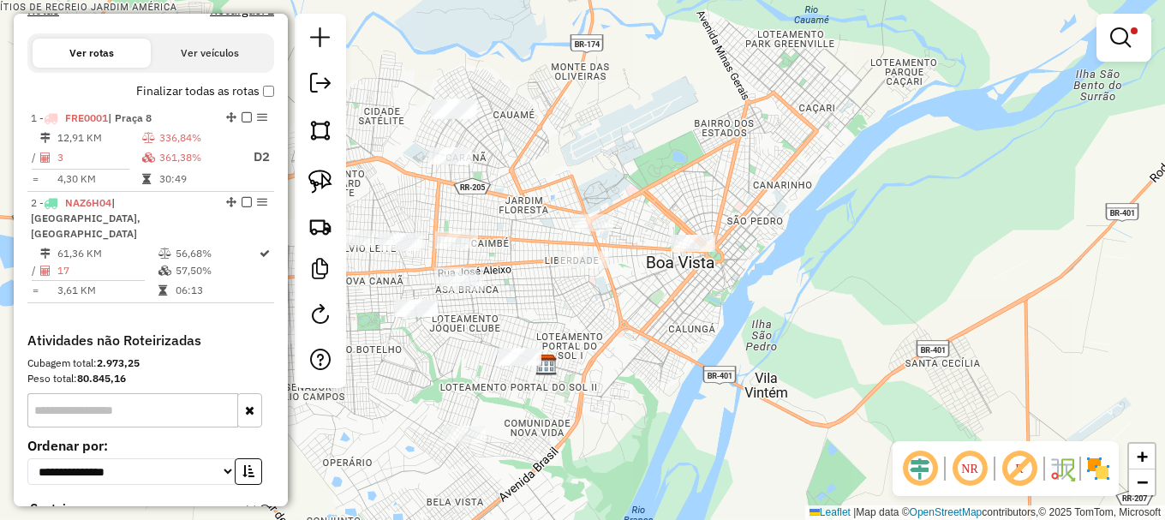
click at [1119, 31] on em at bounding box center [1120, 37] width 21 height 21
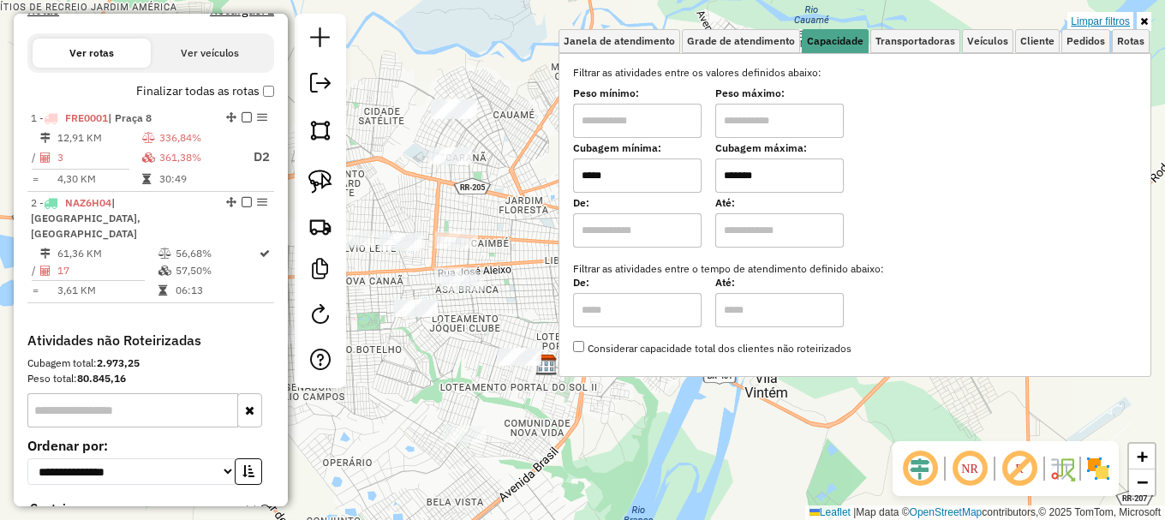
click at [1097, 21] on link "Limpar filtros" at bounding box center [1100, 21] width 66 height 19
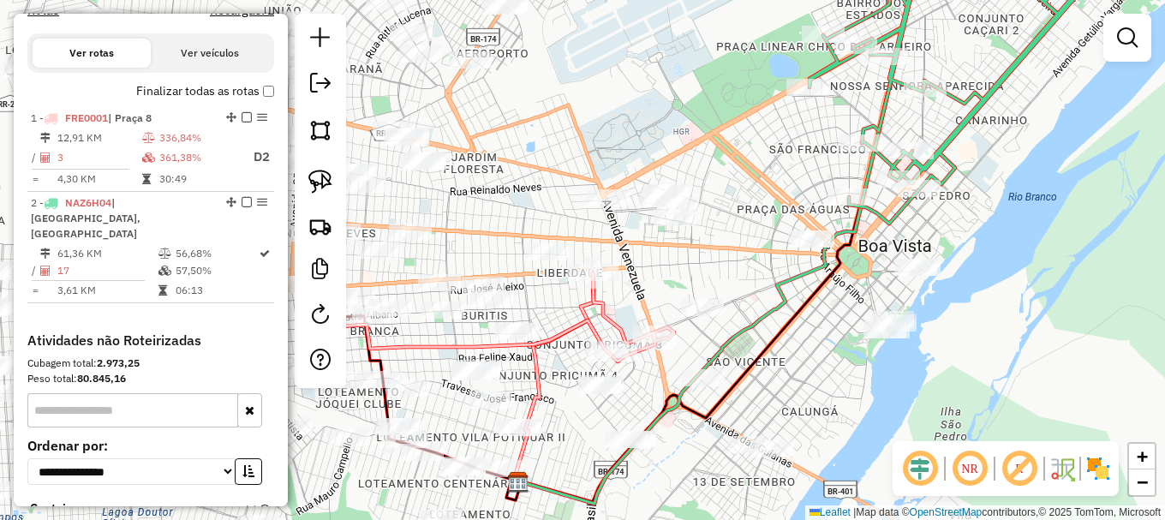
click at [540, 203] on div "Janela de atendimento Grade de atendimento Capacidade Transportadoras Veículos …" at bounding box center [582, 260] width 1165 height 520
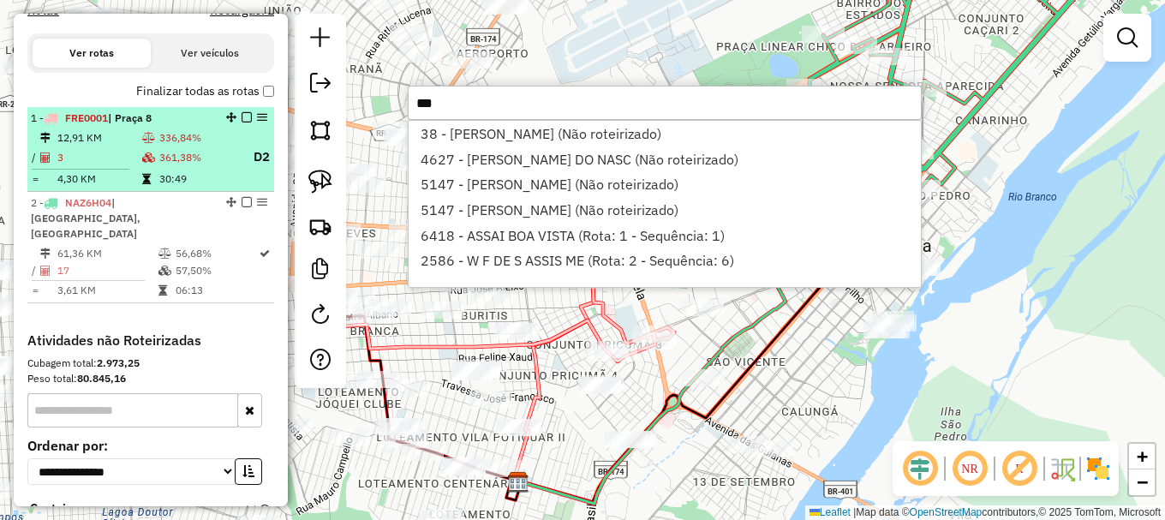
type input "***"
click at [242, 123] on em at bounding box center [247, 117] width 10 height 10
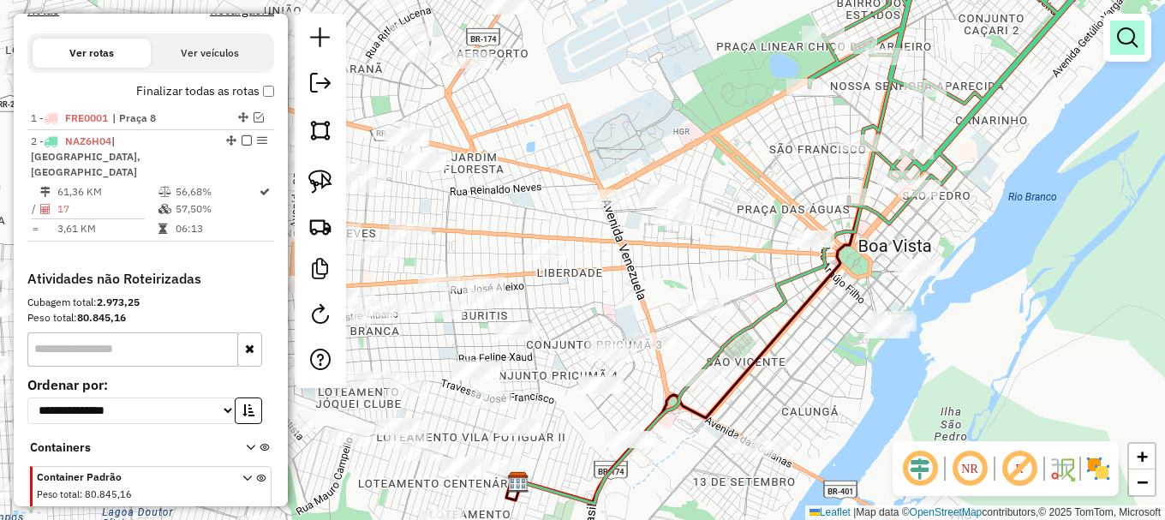
click at [1134, 30] on em at bounding box center [1127, 37] width 21 height 21
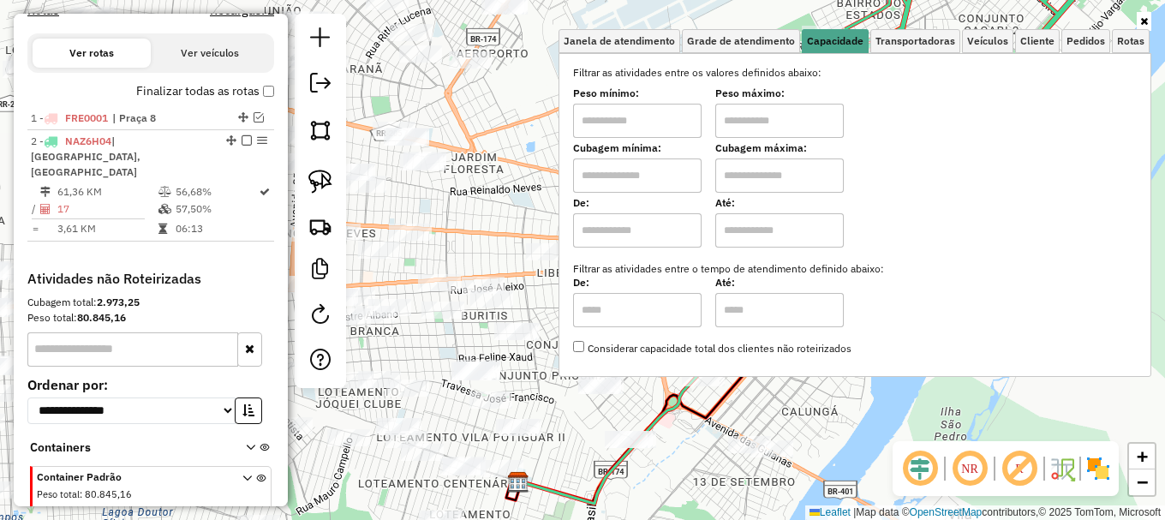
click at [649, 175] on input "text" at bounding box center [637, 175] width 129 height 34
type input "*****"
click at [765, 182] on input "text" at bounding box center [779, 175] width 129 height 34
type input "*******"
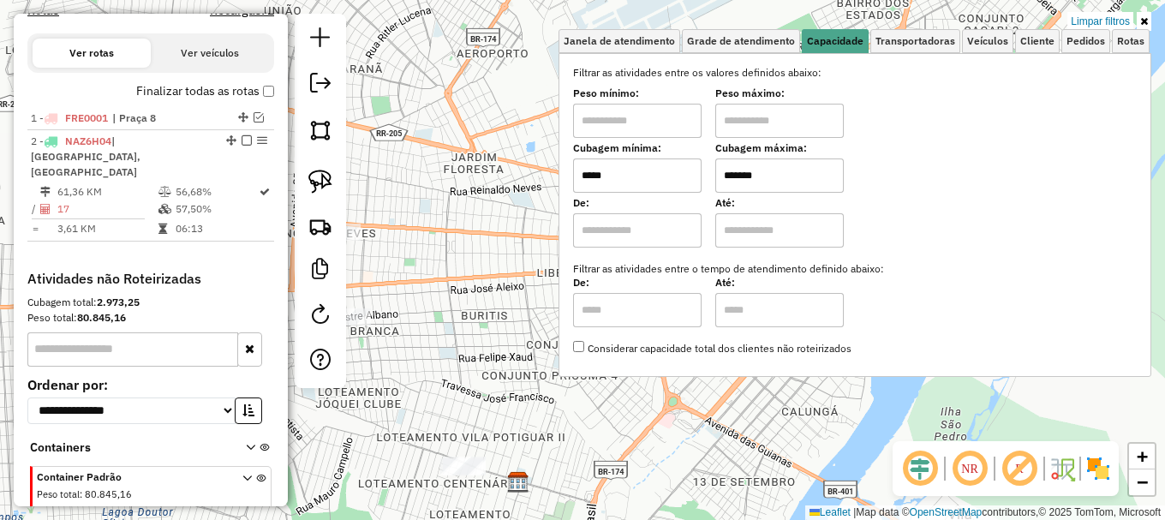
click at [603, 439] on div "Limpar filtros Janela de atendimento Grade de atendimento Capacidade Transporta…" at bounding box center [582, 260] width 1165 height 520
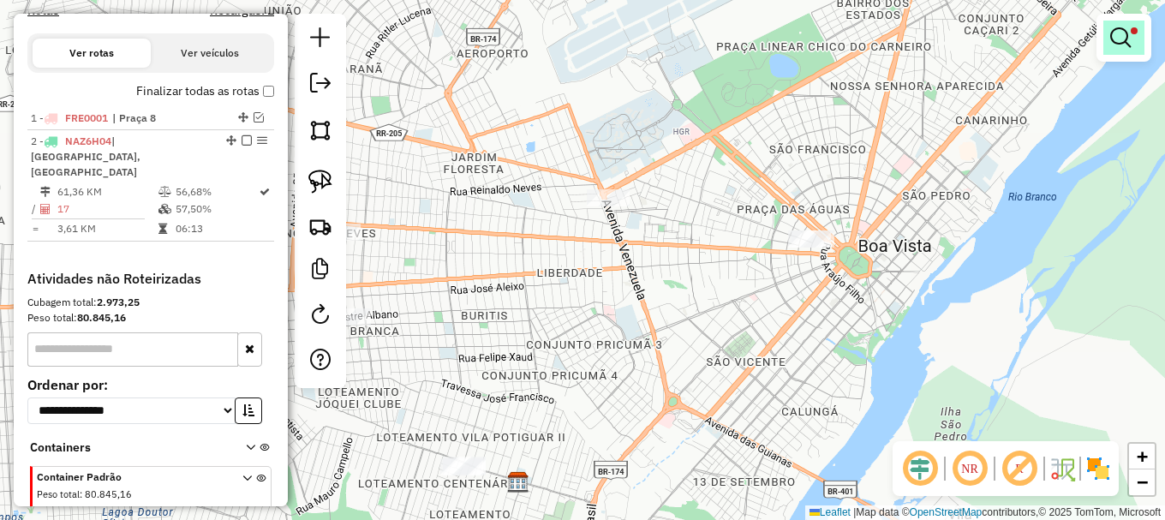
click at [1119, 38] on em at bounding box center [1120, 37] width 21 height 21
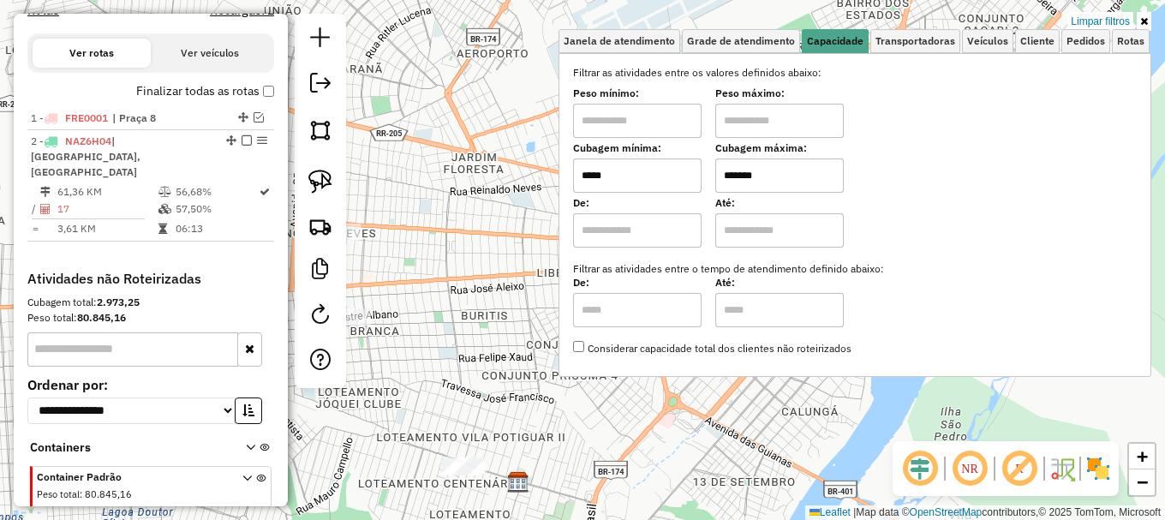
click at [642, 169] on input "*****" at bounding box center [637, 175] width 129 height 34
click at [642, 168] on input "*****" at bounding box center [637, 175] width 129 height 34
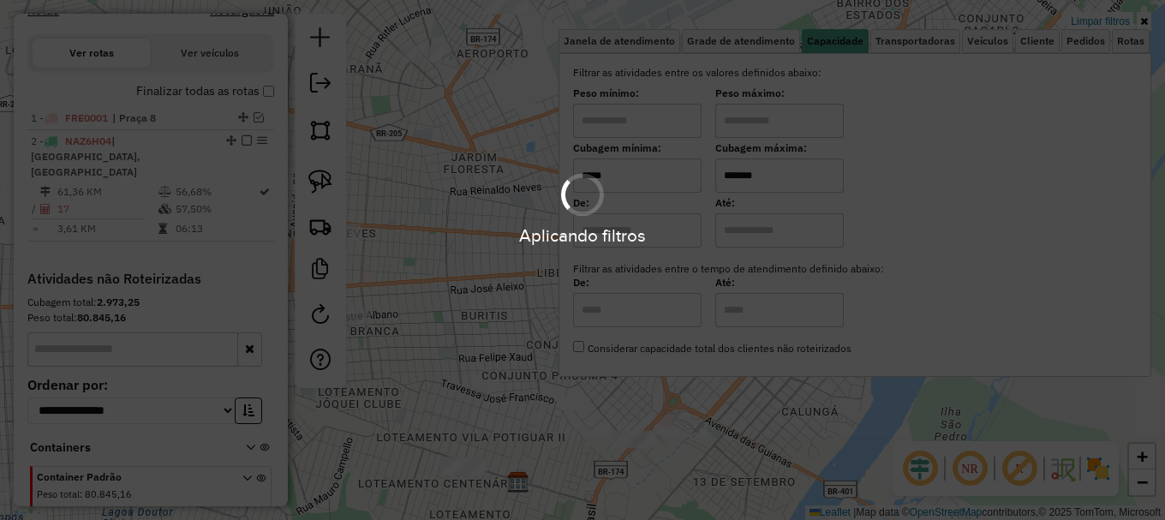
type input "*****"
click at [528, 314] on div "Limpar filtros Janela de atendimento Grade de atendimento Capacidade Transporta…" at bounding box center [582, 260] width 1165 height 520
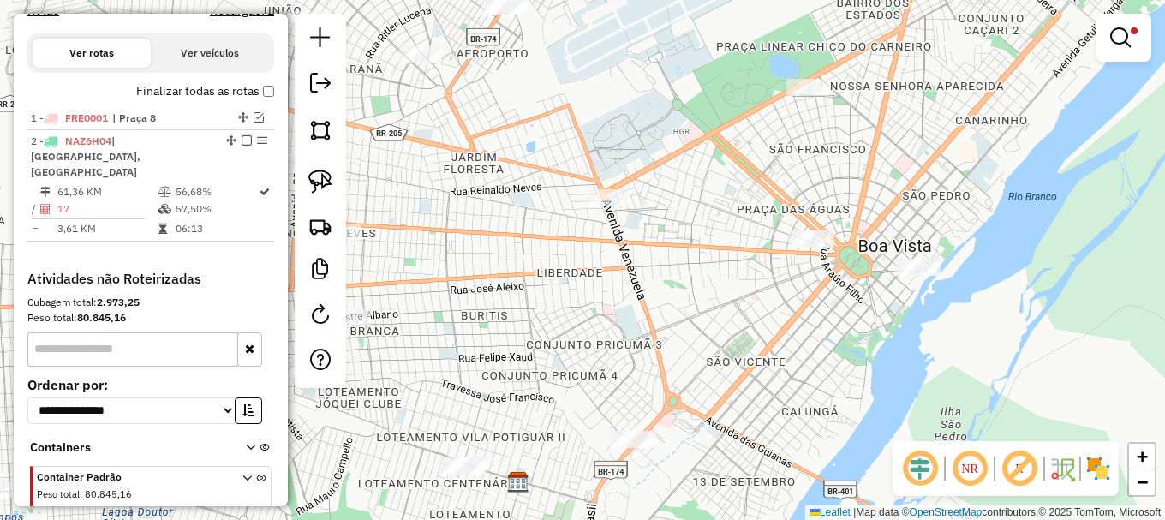
click at [528, 314] on div "Limpar filtros Janela de atendimento Grade de atendimento Capacidade Transporta…" at bounding box center [582, 260] width 1165 height 520
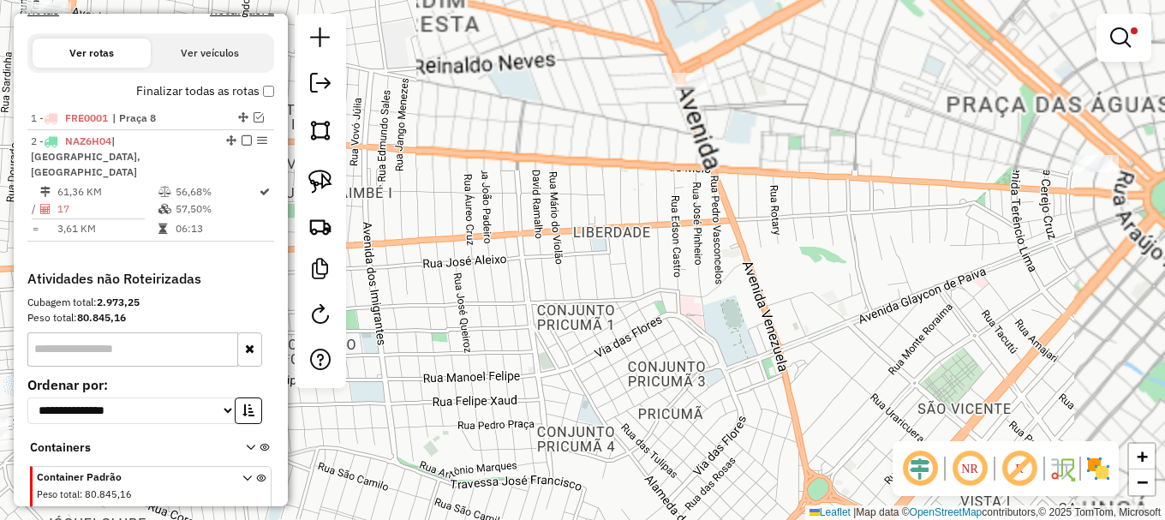
drag, startPoint x: 792, startPoint y: 296, endPoint x: 599, endPoint y: 295, distance: 193.6
click at [647, 302] on div "Limpar filtros Janela de atendimento Grade de atendimento Capacidade Transporta…" at bounding box center [582, 260] width 1165 height 520
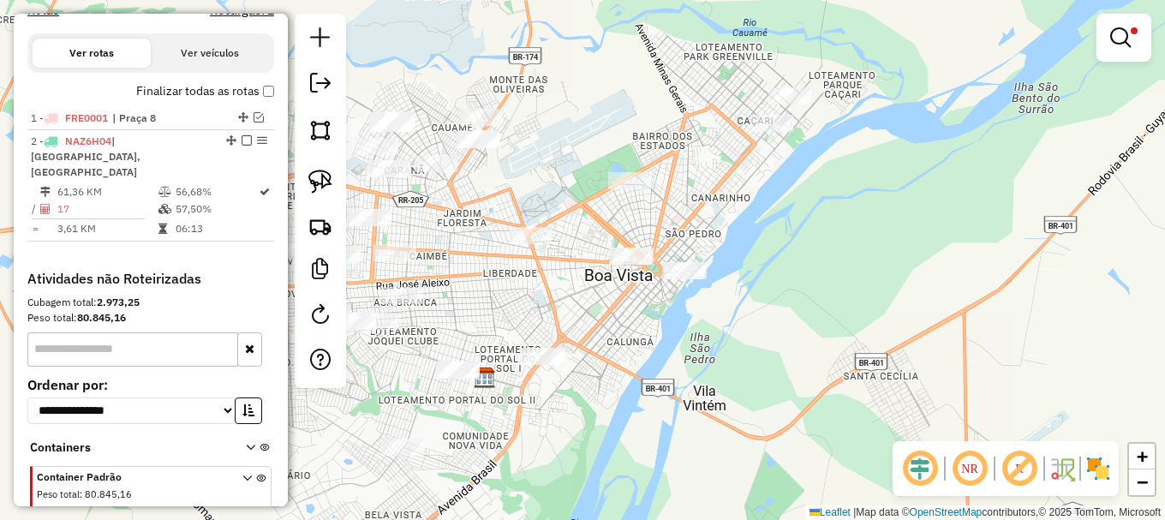
click at [339, 182] on div at bounding box center [320, 201] width 51 height 374
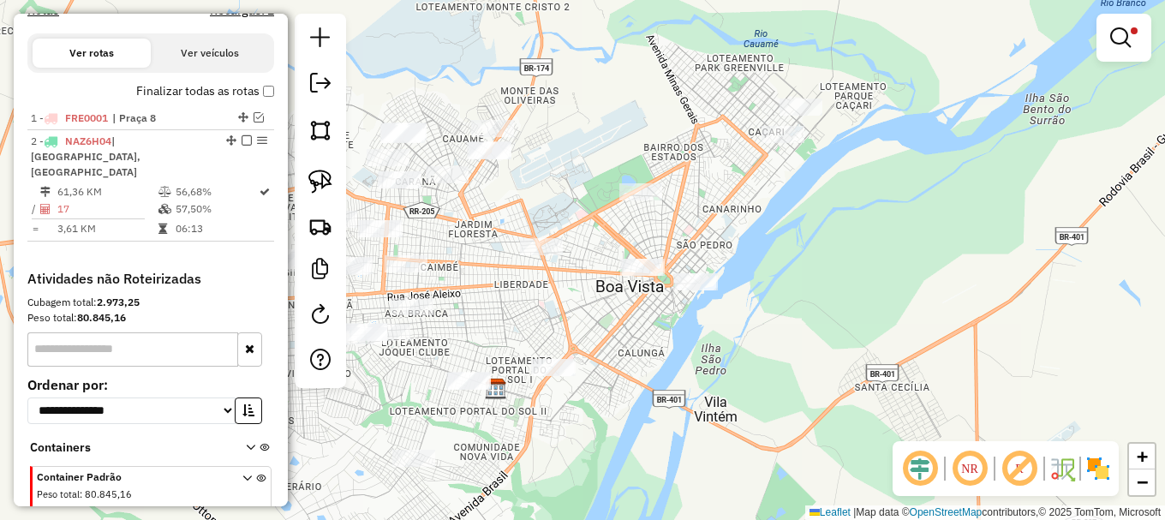
drag, startPoint x: 506, startPoint y: 301, endPoint x: 374, endPoint y: 204, distance: 164.3
click at [480, 281] on div "Limpar filtros Janela de atendimento Grade de atendimento Capacidade Transporta…" at bounding box center [582, 260] width 1165 height 520
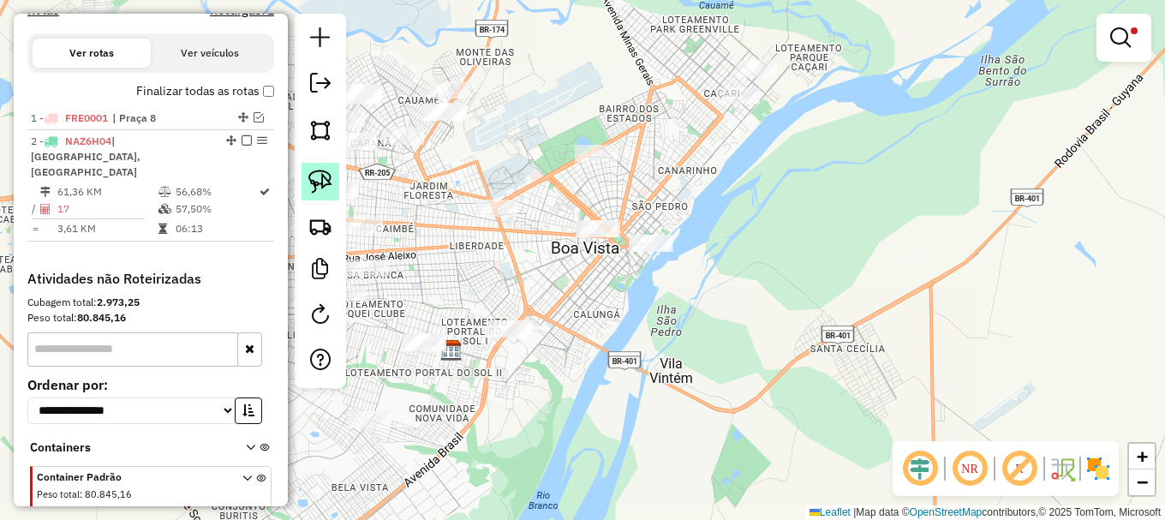
click at [326, 182] on img at bounding box center [320, 182] width 24 height 24
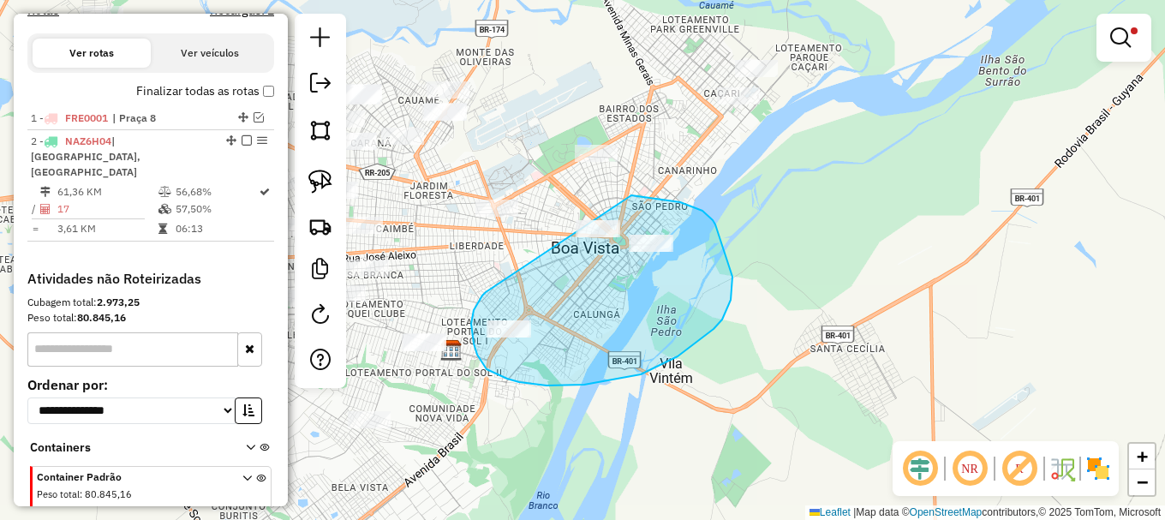
drag, startPoint x: 473, startPoint y: 314, endPoint x: 578, endPoint y: 190, distance: 162.9
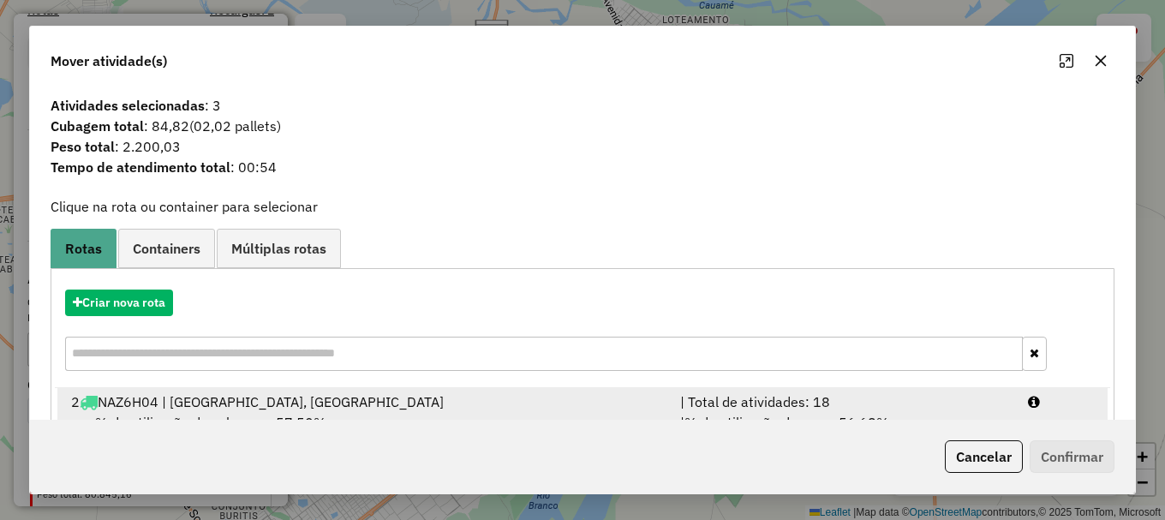
click at [1061, 398] on div at bounding box center [1061, 402] width 87 height 21
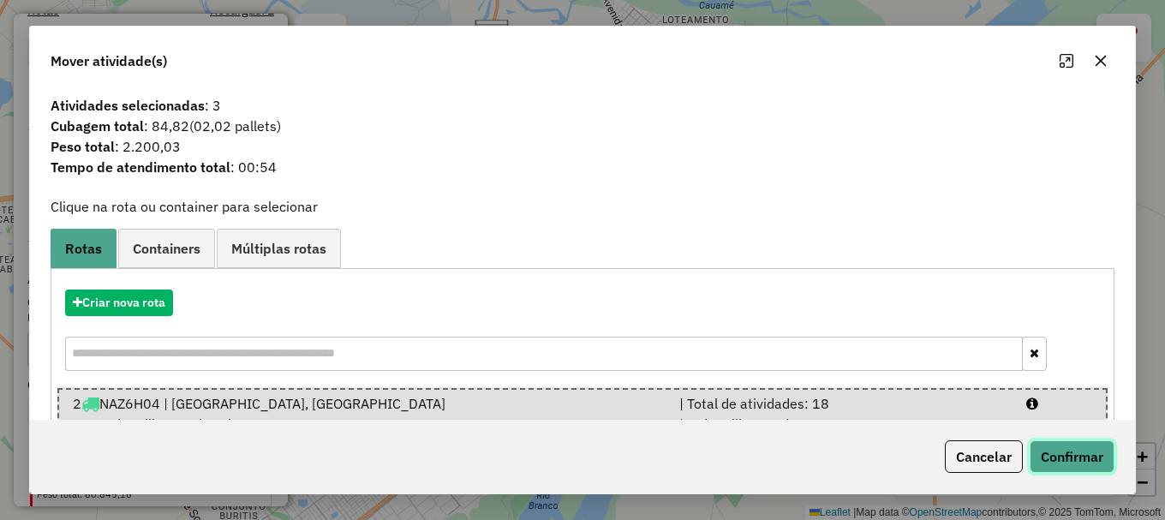
click at [1052, 463] on button "Confirmar" at bounding box center [1072, 456] width 85 height 33
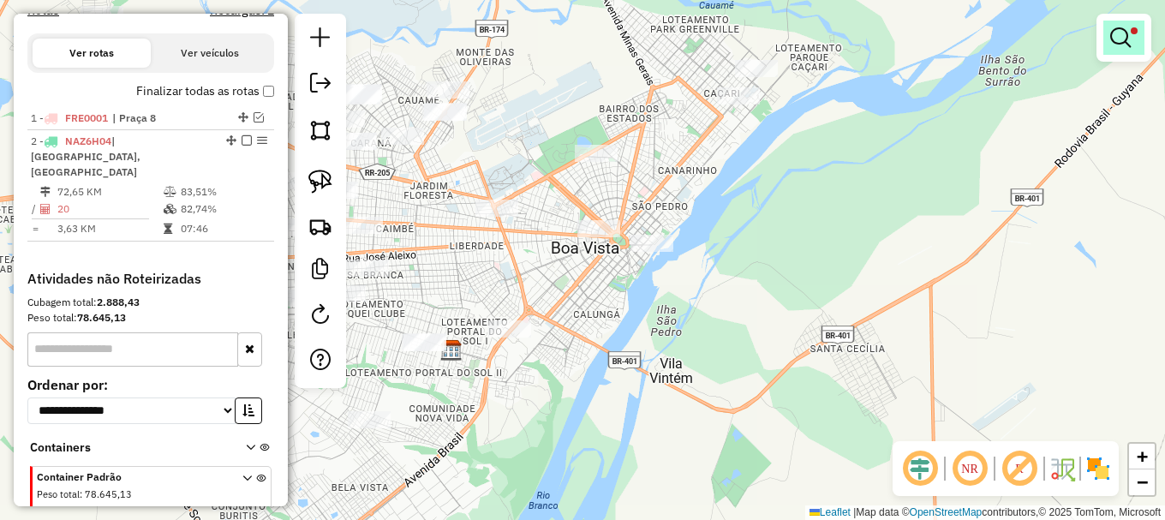
click at [1121, 29] on em at bounding box center [1120, 37] width 21 height 21
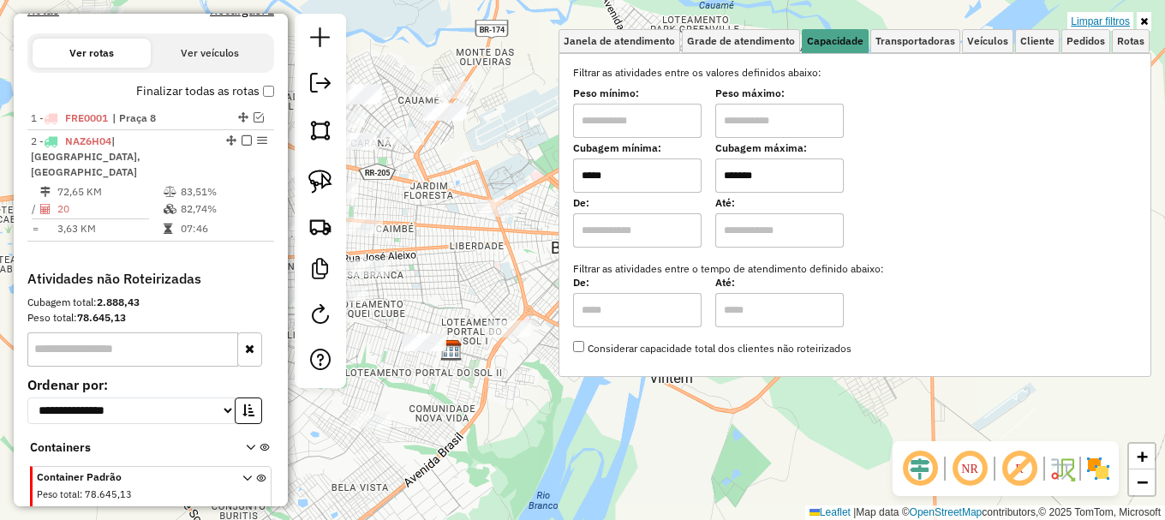
click at [1108, 24] on link "Limpar filtros" at bounding box center [1100, 21] width 66 height 19
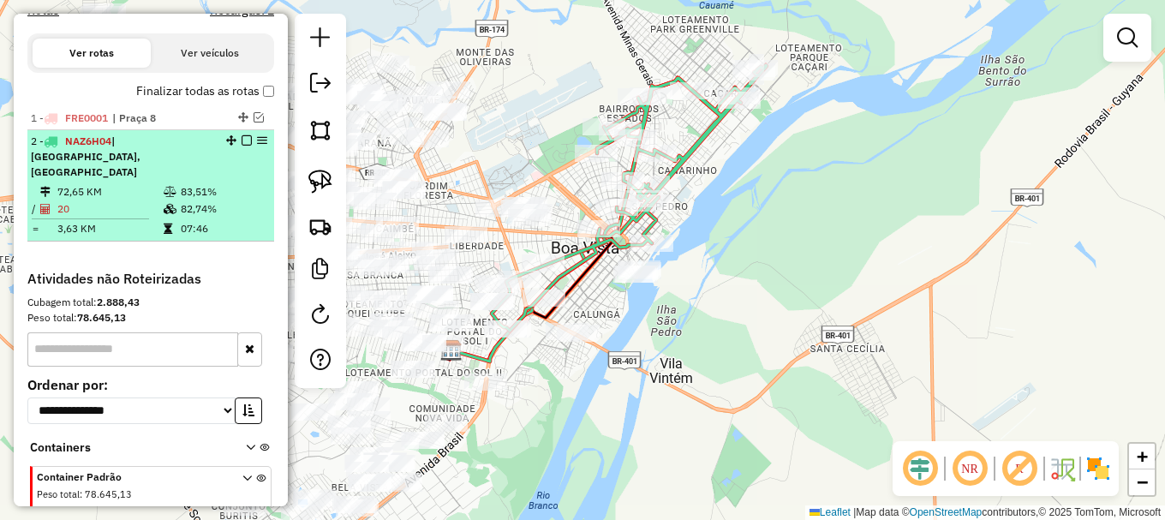
click at [242, 146] on em at bounding box center [247, 140] width 10 height 10
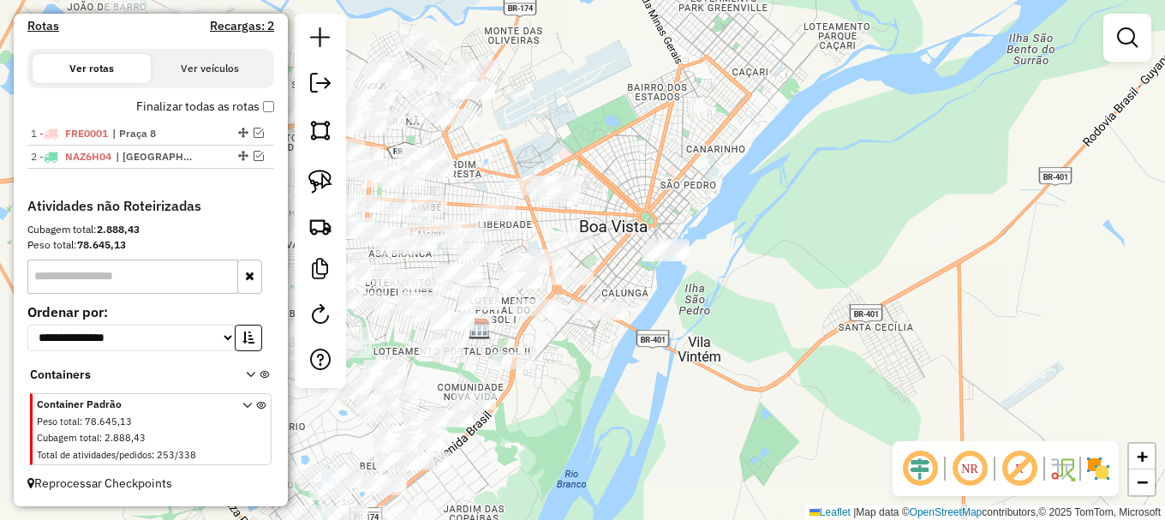
drag, startPoint x: 692, startPoint y: 297, endPoint x: 798, endPoint y: 229, distance: 125.7
click at [803, 235] on div "Janela de atendimento Grade de atendimento Capacidade Transportadoras Veículos …" at bounding box center [582, 260] width 1165 height 520
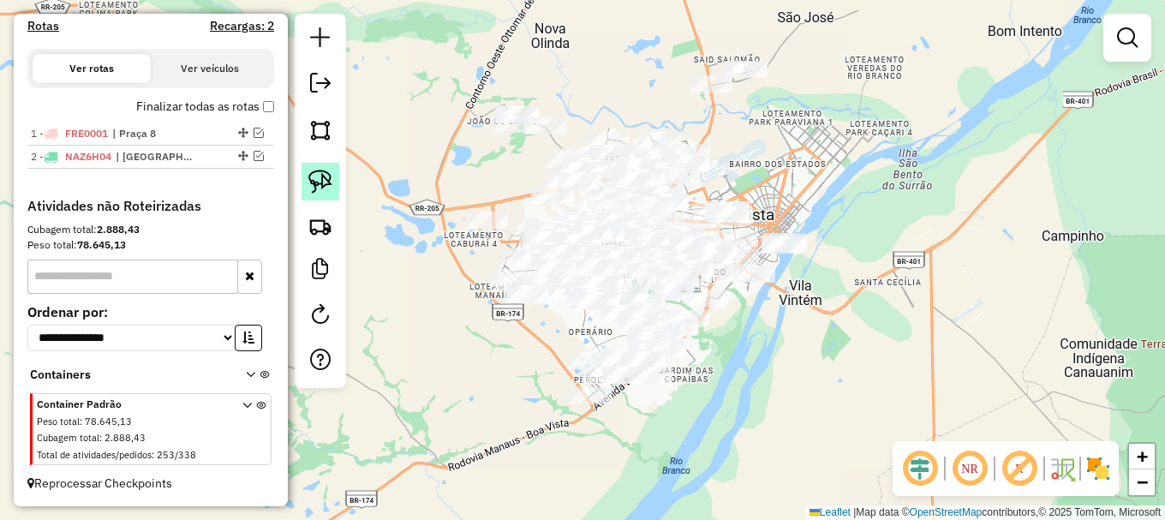
click at [312, 180] on img at bounding box center [320, 182] width 24 height 24
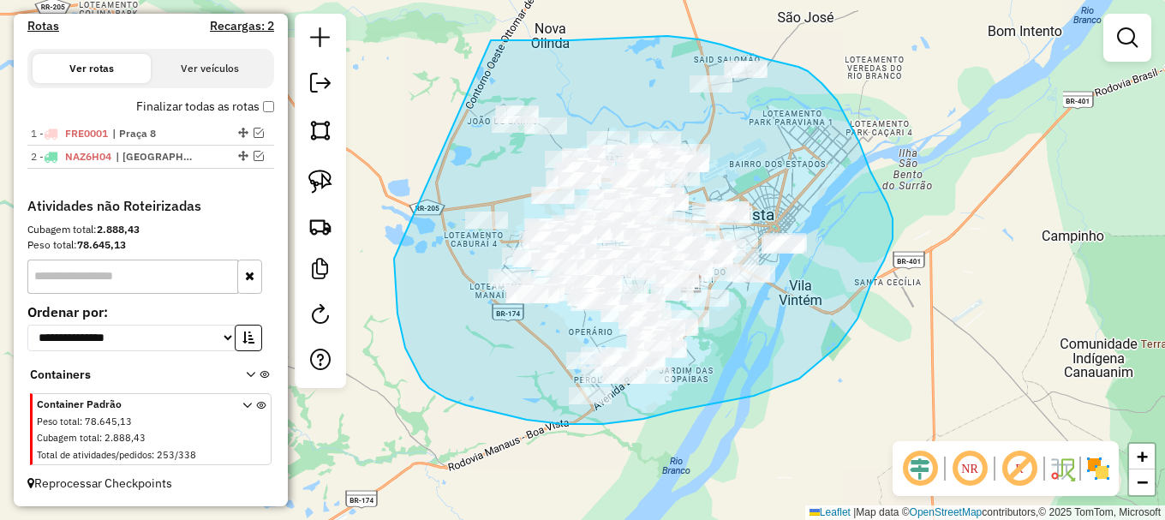
drag, startPoint x: 394, startPoint y: 259, endPoint x: 491, endPoint y: 40, distance: 238.9
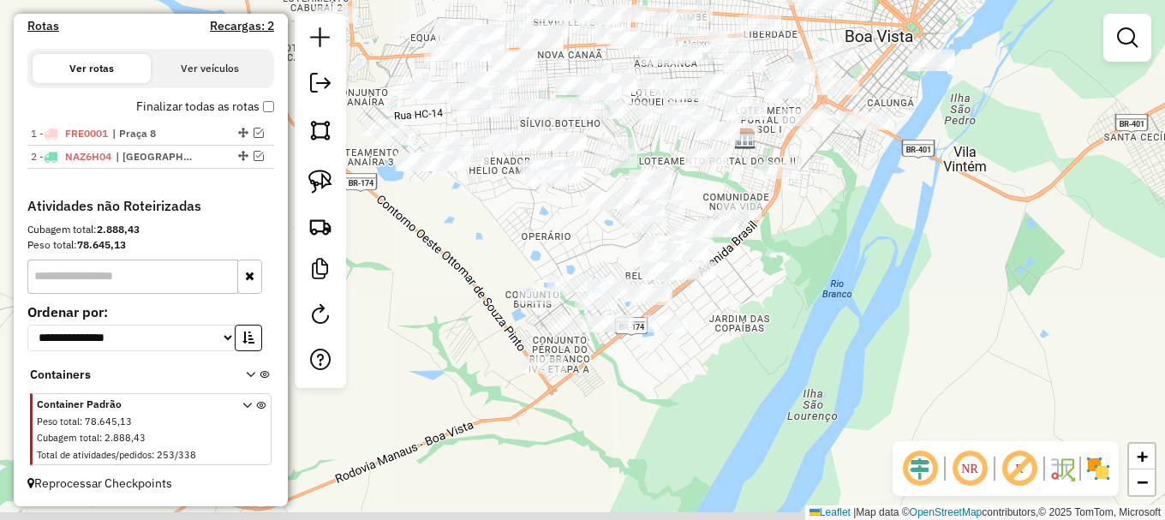
drag, startPoint x: 740, startPoint y: 433, endPoint x: 801, endPoint y: 278, distance: 166.6
click at [801, 278] on div "Janela de atendimento Grade de atendimento Capacidade Transportadoras Veículos …" at bounding box center [582, 260] width 1165 height 520
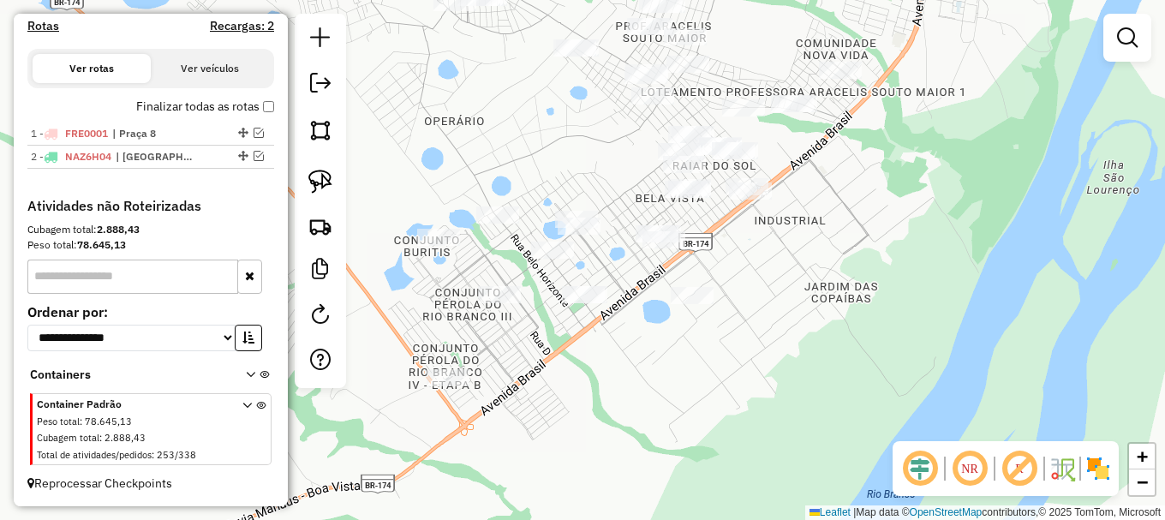
drag, startPoint x: 476, startPoint y: 221, endPoint x: 565, endPoint y: 175, distance: 99.6
click at [571, 176] on div "Janela de atendimento Grade de atendimento Capacidade Transportadoras Veículos …" at bounding box center [582, 260] width 1165 height 520
click at [330, 182] on img at bounding box center [320, 182] width 24 height 24
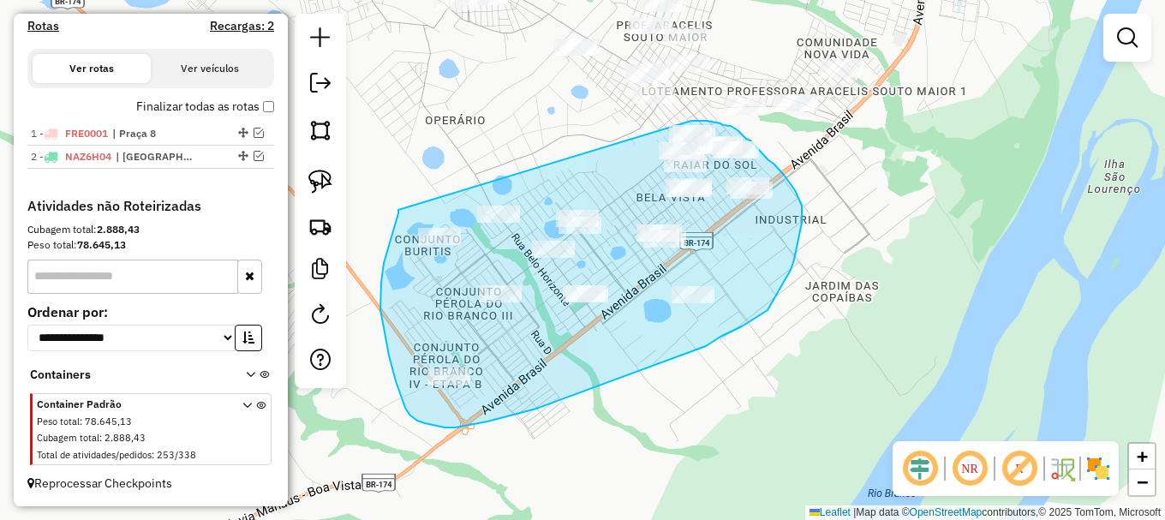
drag, startPoint x: 398, startPoint y: 210, endPoint x: 691, endPoint y: 121, distance: 306.2
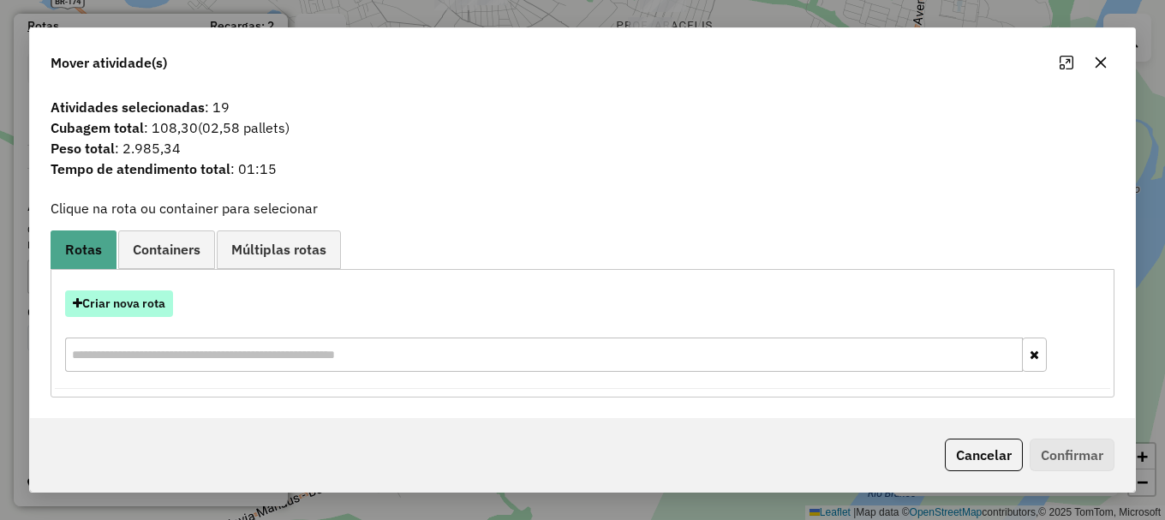
click at [111, 305] on button "Criar nova rota" at bounding box center [119, 303] width 108 height 27
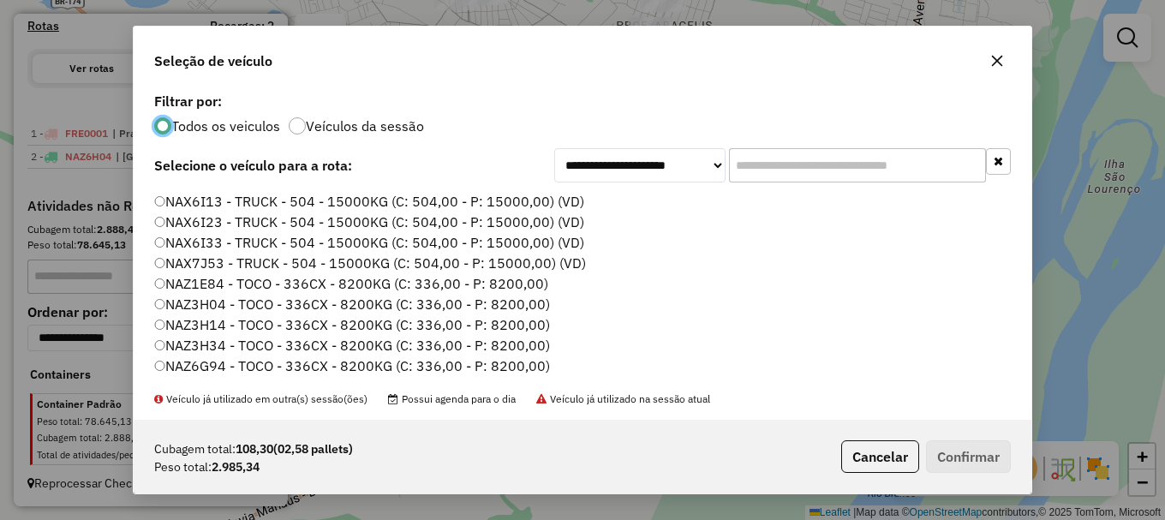
scroll to position [86, 0]
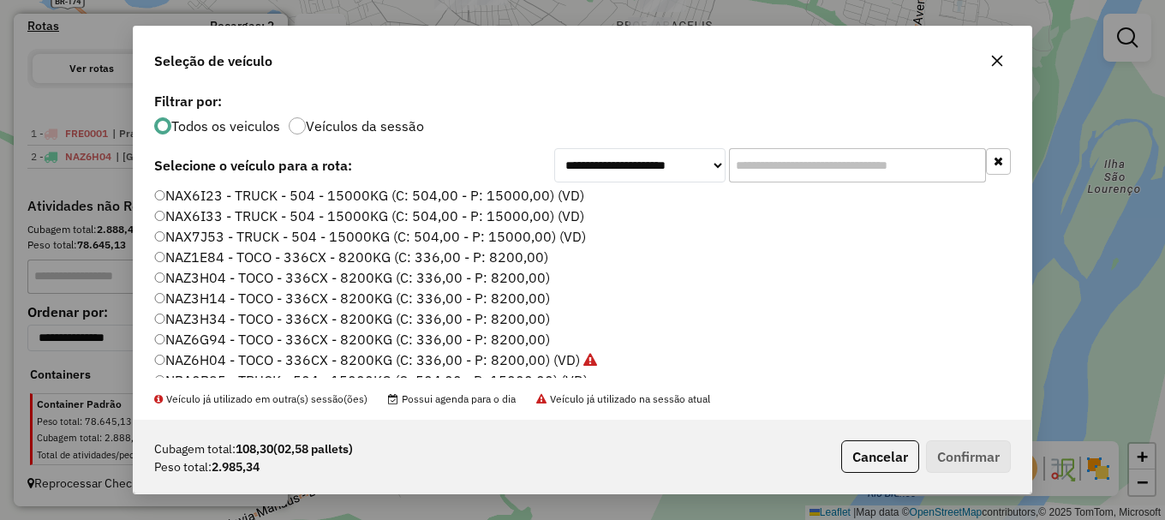
click at [224, 340] on label "NAZ6G94 - TOCO - 336CX - 8200KG (C: 336,00 - P: 8200,00)" at bounding box center [352, 339] width 396 height 21
click at [961, 457] on button "Confirmar" at bounding box center [968, 456] width 85 height 33
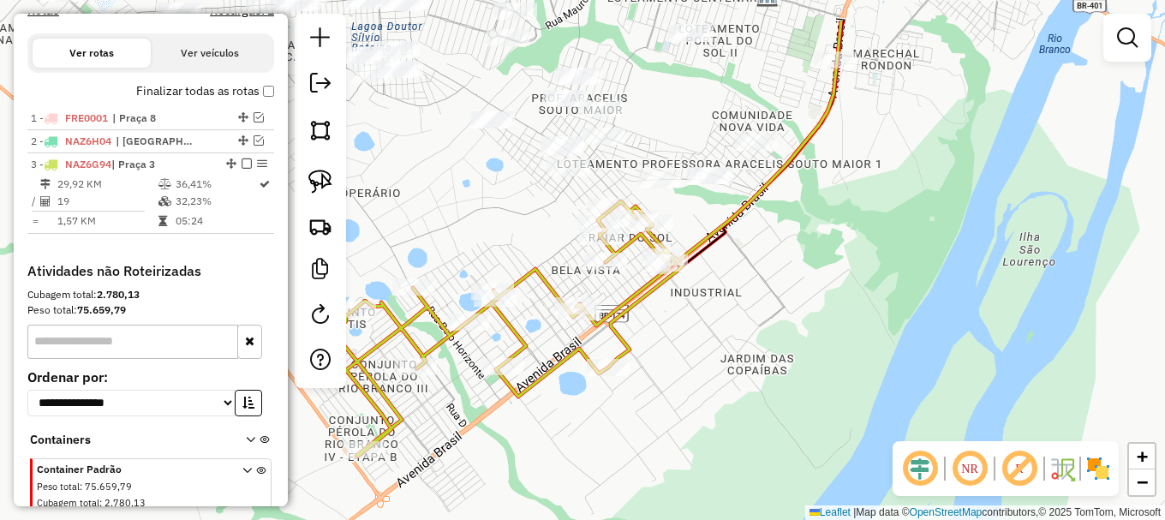
drag, startPoint x: 992, startPoint y: 180, endPoint x: 914, endPoint y: 248, distance: 103.8
click at [914, 248] on div "Janela de atendimento Grade de atendimento Capacidade Transportadoras Veículos …" at bounding box center [582, 260] width 1165 height 520
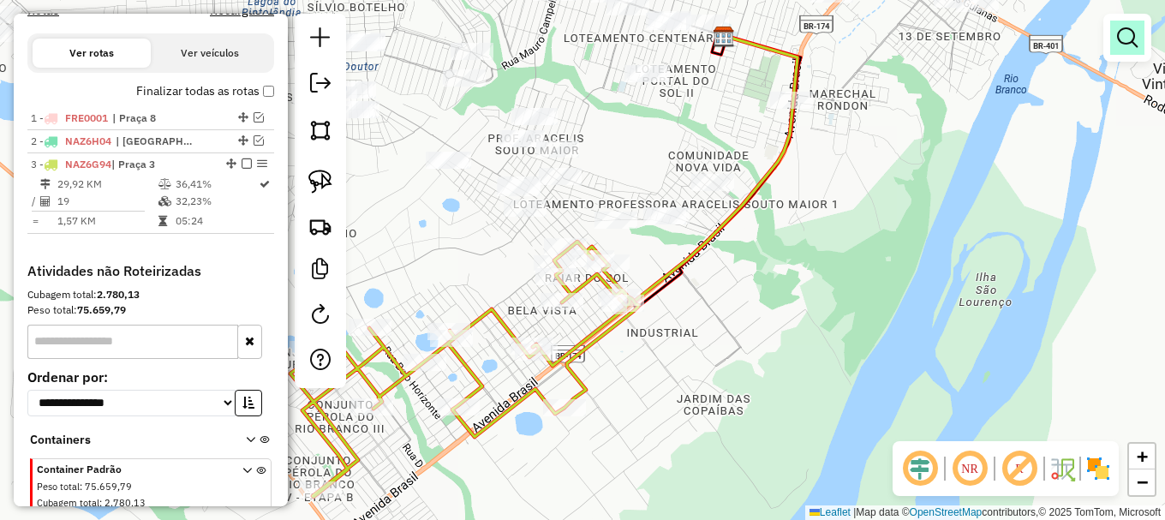
click at [1127, 28] on em at bounding box center [1127, 37] width 21 height 21
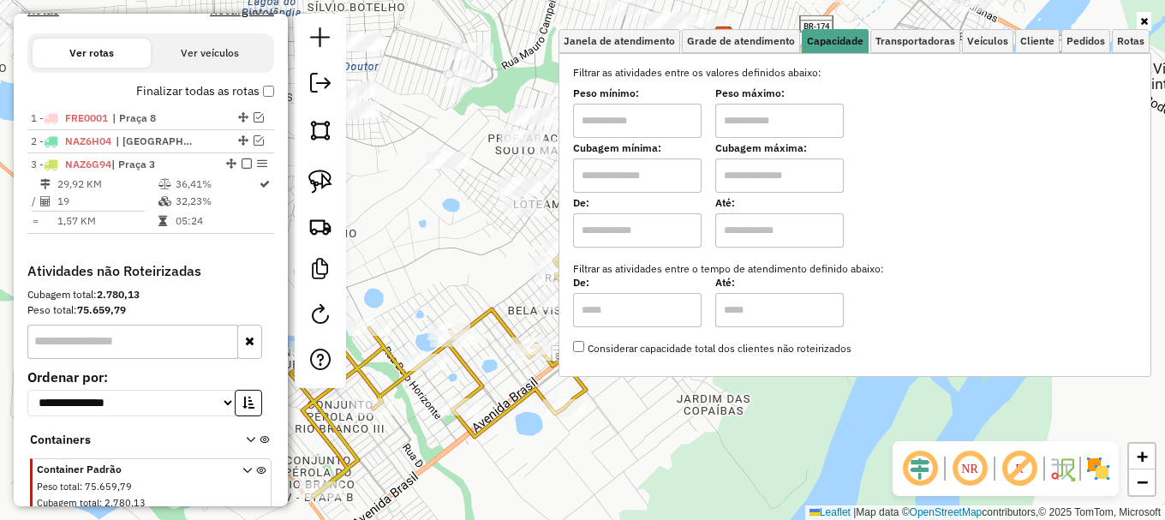
click at [678, 170] on input "text" at bounding box center [637, 175] width 129 height 34
type input "*****"
click at [774, 172] on input "text" at bounding box center [779, 175] width 129 height 34
type input "*******"
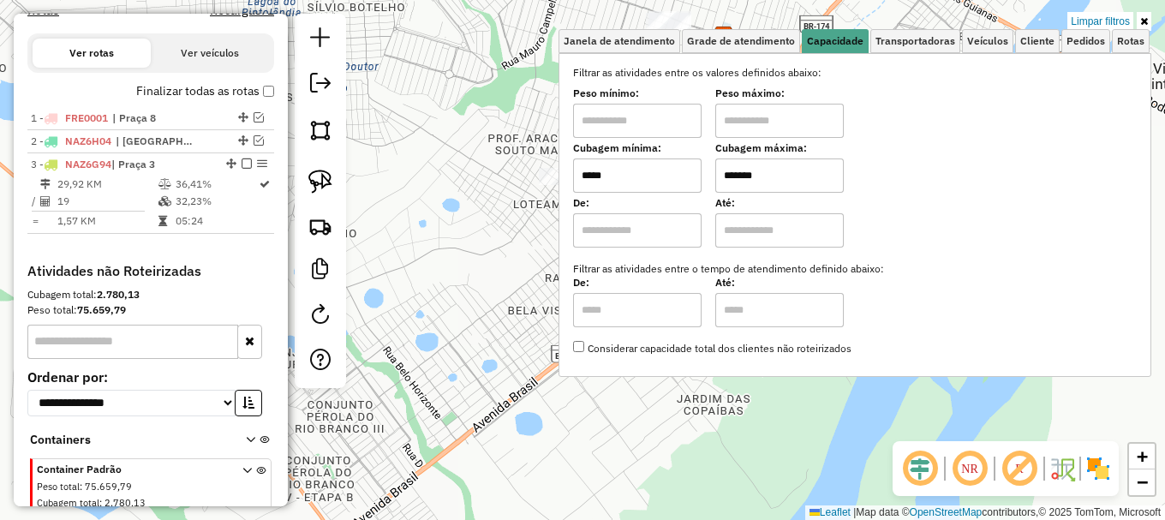
click at [483, 254] on hb-app "Aplicando filtros Pop-up bloqueado! Seu navegador bloqueou automáticamente a ab…" at bounding box center [582, 260] width 1165 height 520
click at [483, 253] on div "Limpar filtros Janela de atendimento Grade de atendimento Capacidade Transporta…" at bounding box center [582, 260] width 1165 height 520
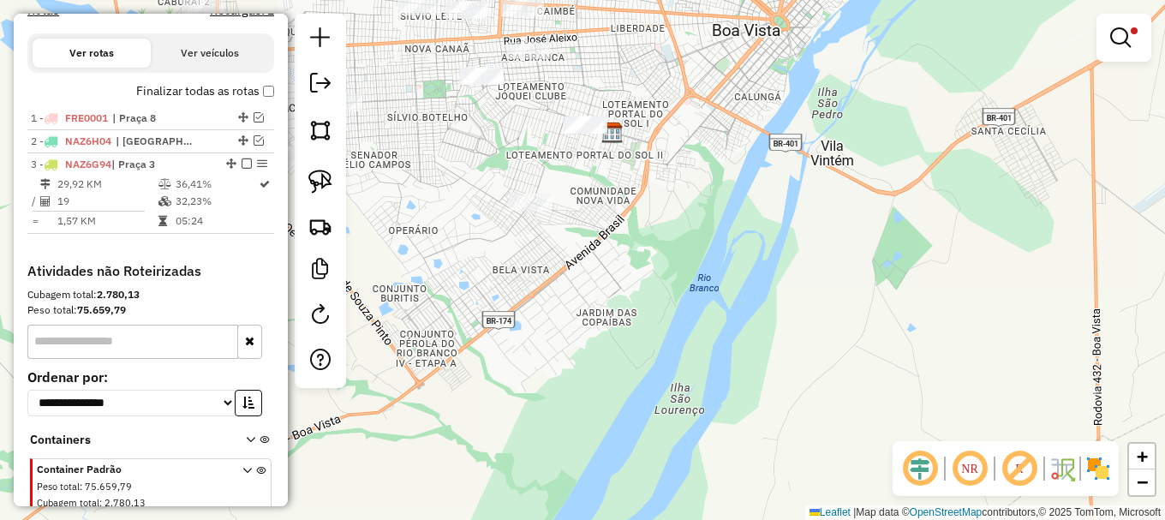
click at [486, 170] on div "Limpar filtros Janela de atendimento Grade de atendimento Capacidade Transporta…" at bounding box center [582, 260] width 1165 height 520
click at [326, 182] on img at bounding box center [320, 182] width 24 height 24
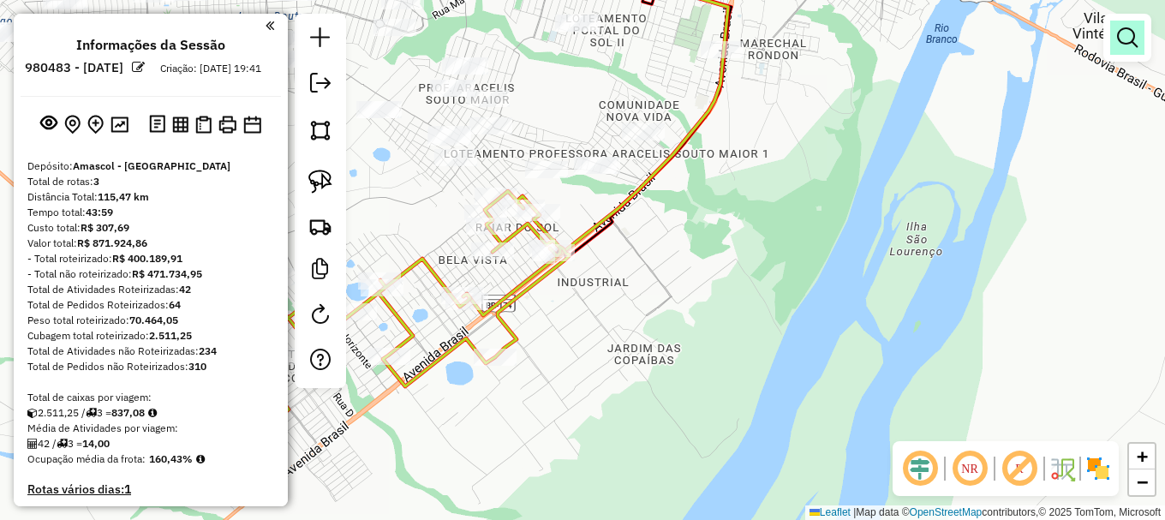
click at [1121, 33] on em at bounding box center [1127, 37] width 21 height 21
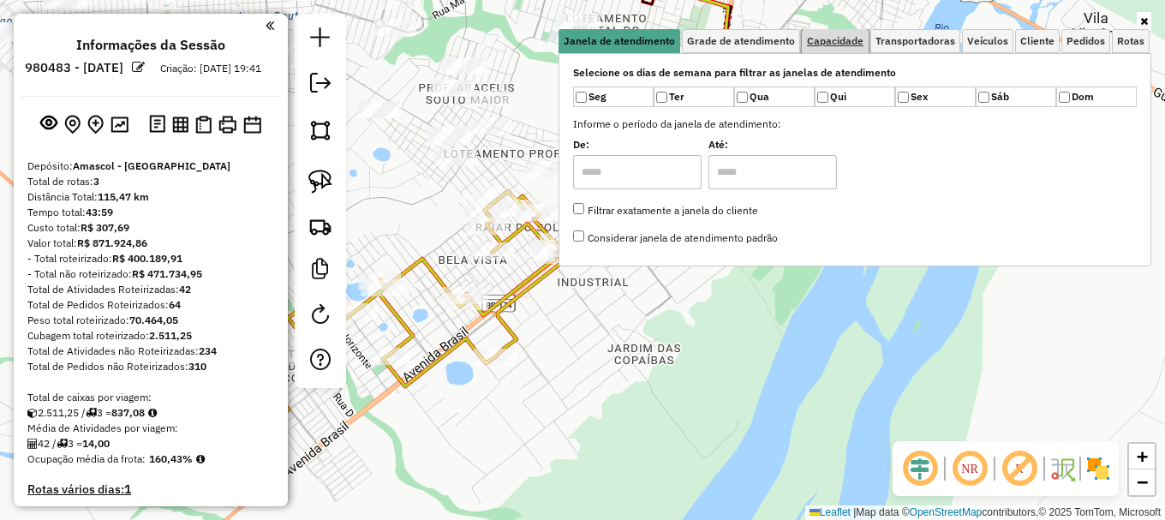
click at [846, 39] on span "Capacidade" at bounding box center [835, 41] width 57 height 10
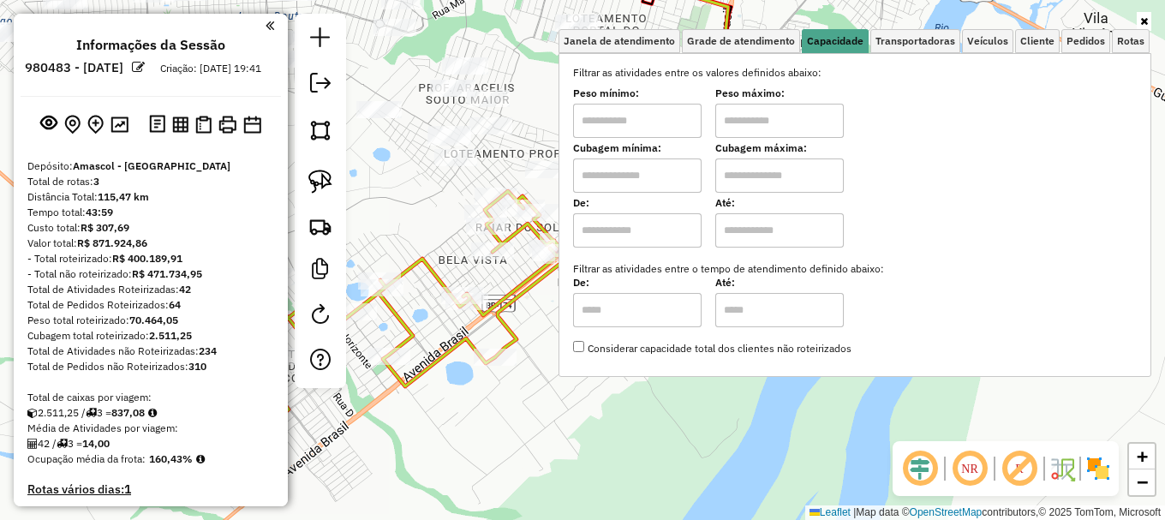
click at [669, 170] on input "text" at bounding box center [637, 175] width 129 height 34
type input "*****"
click at [769, 171] on input "text" at bounding box center [779, 175] width 129 height 34
type input "*******"
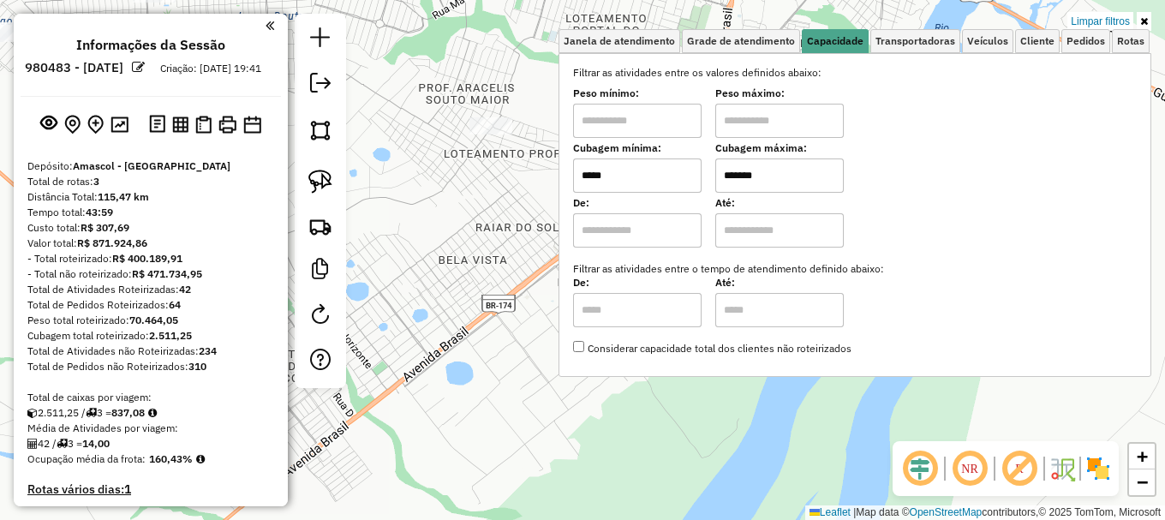
click at [449, 254] on hb-app "Aplicando filtros Pop-up bloqueado! Seu navegador bloqueou automáticamente a ab…" at bounding box center [582, 260] width 1165 height 520
click at [449, 254] on div "Limpar filtros Janela de atendimento Grade de atendimento Capacidade Transporta…" at bounding box center [582, 260] width 1165 height 520
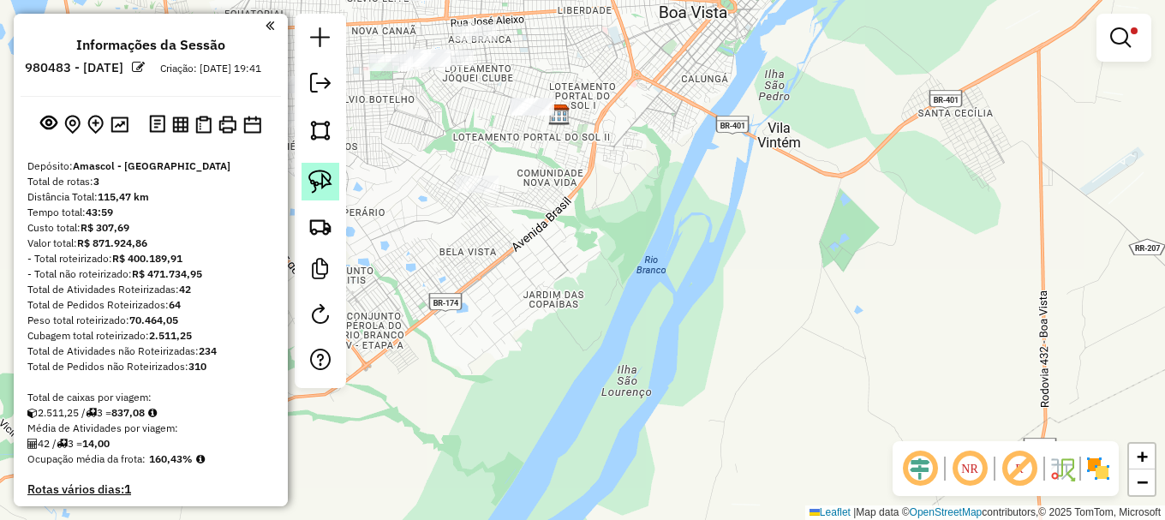
click at [326, 179] on img at bounding box center [320, 182] width 24 height 24
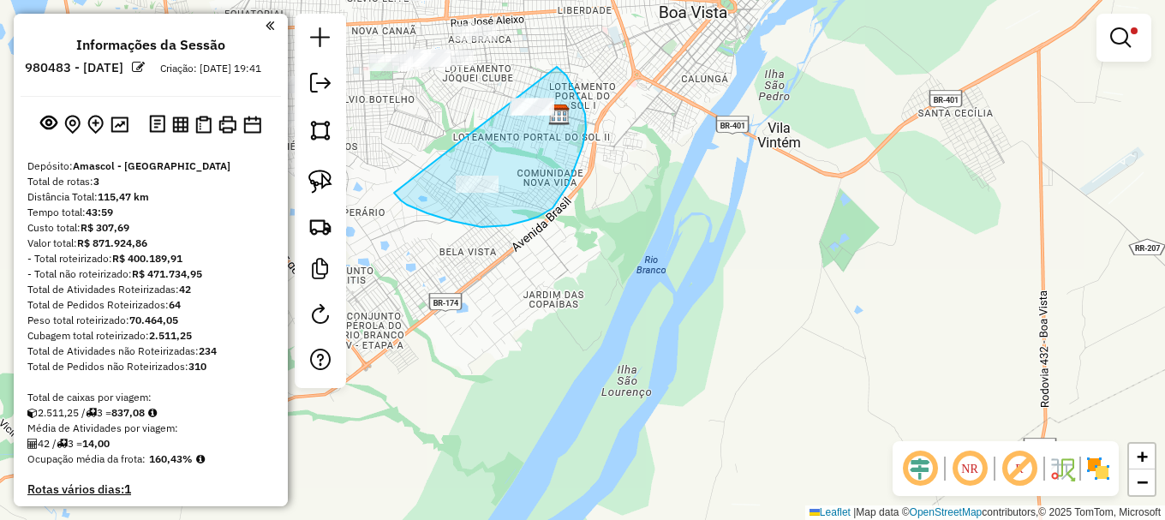
drag, startPoint x: 401, startPoint y: 200, endPoint x: 542, endPoint y: 54, distance: 203.6
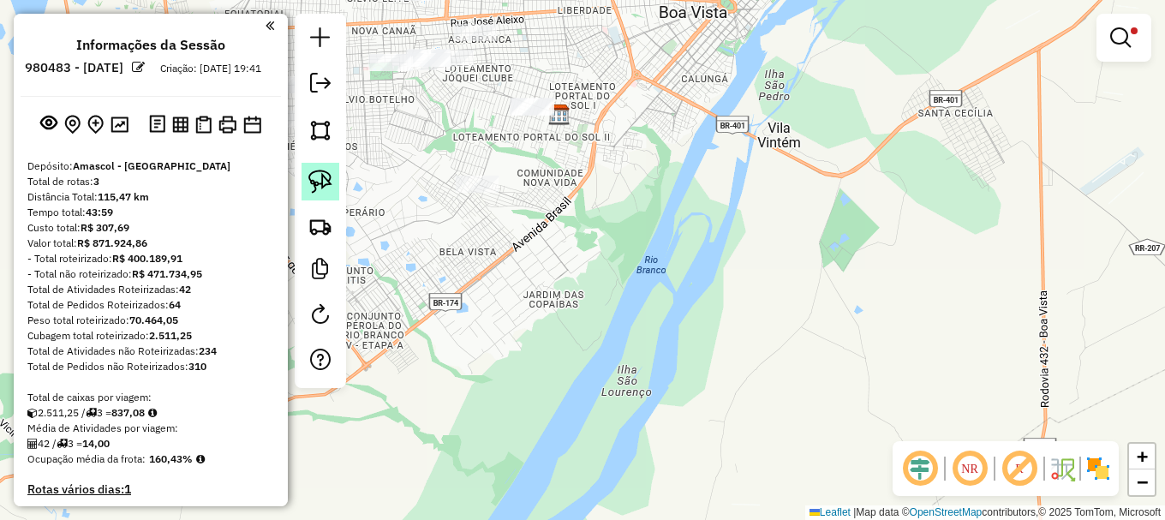
click at [328, 182] on img at bounding box center [320, 182] width 24 height 24
drag, startPoint x: 443, startPoint y: 181, endPoint x: 494, endPoint y: 158, distance: 56.0
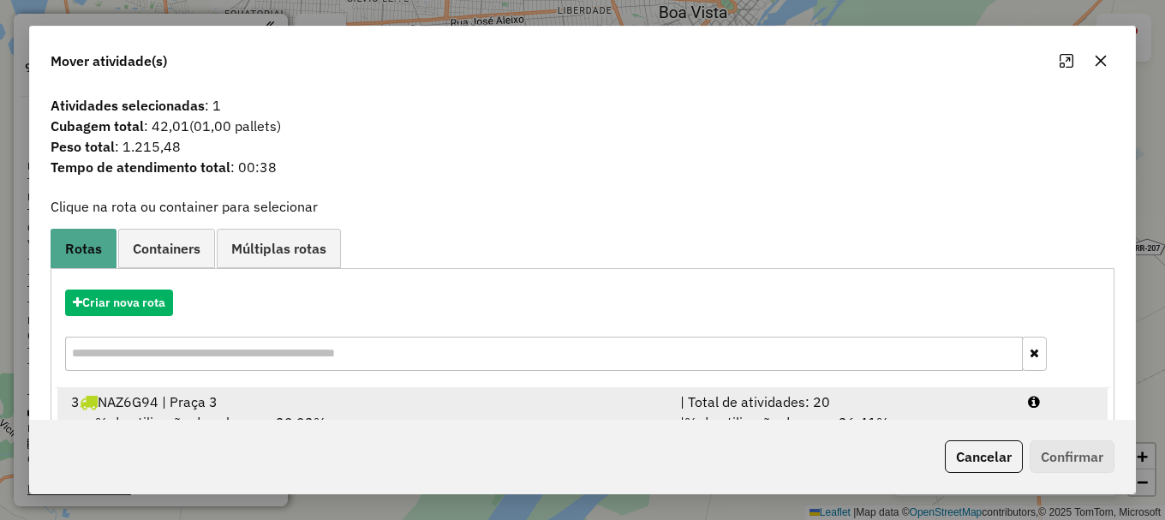
click at [1049, 392] on div at bounding box center [1061, 402] width 87 height 21
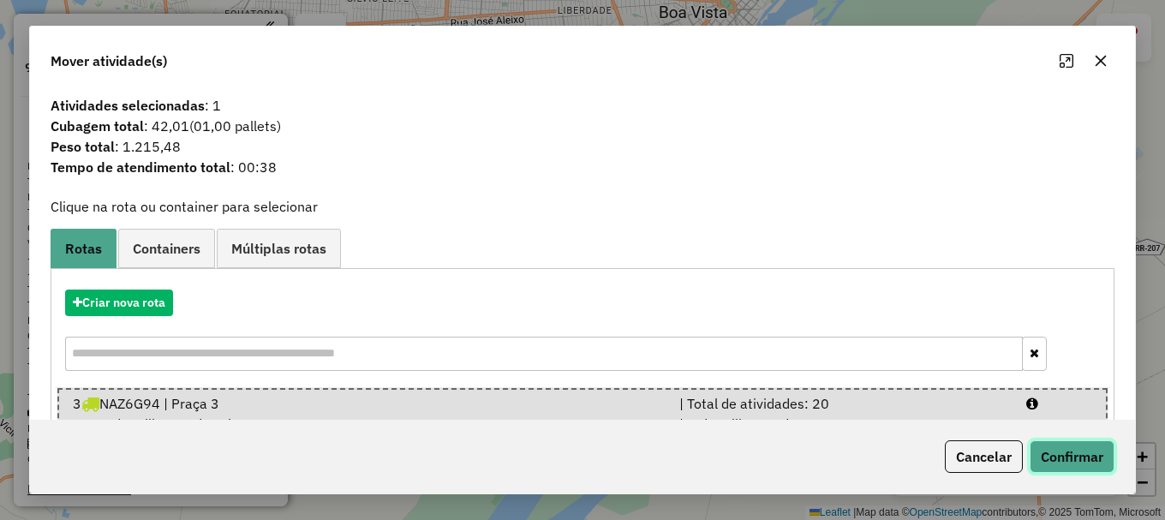
click at [1083, 458] on button "Confirmar" at bounding box center [1072, 456] width 85 height 33
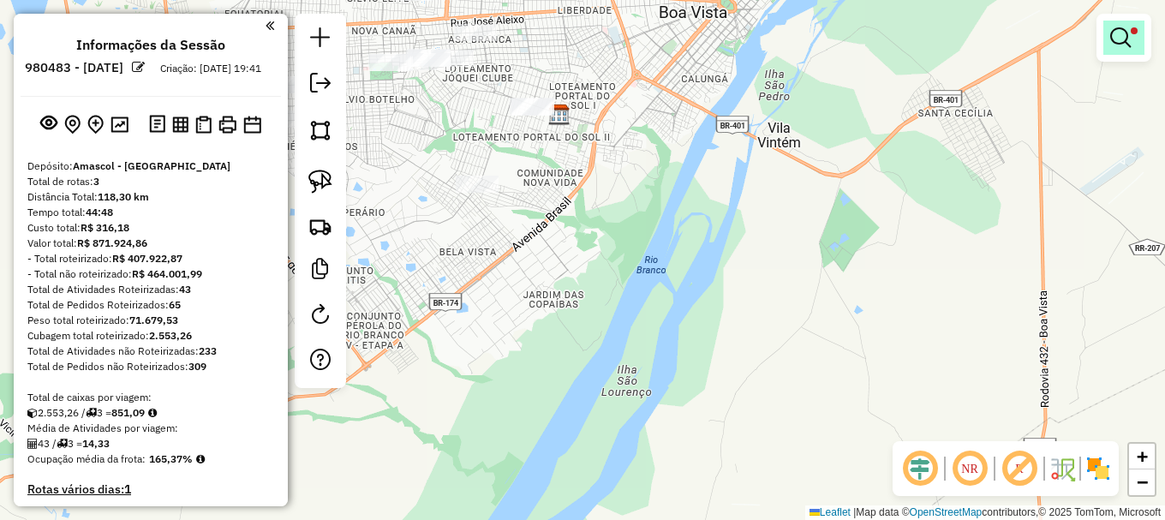
click at [1121, 33] on em at bounding box center [1120, 37] width 21 height 21
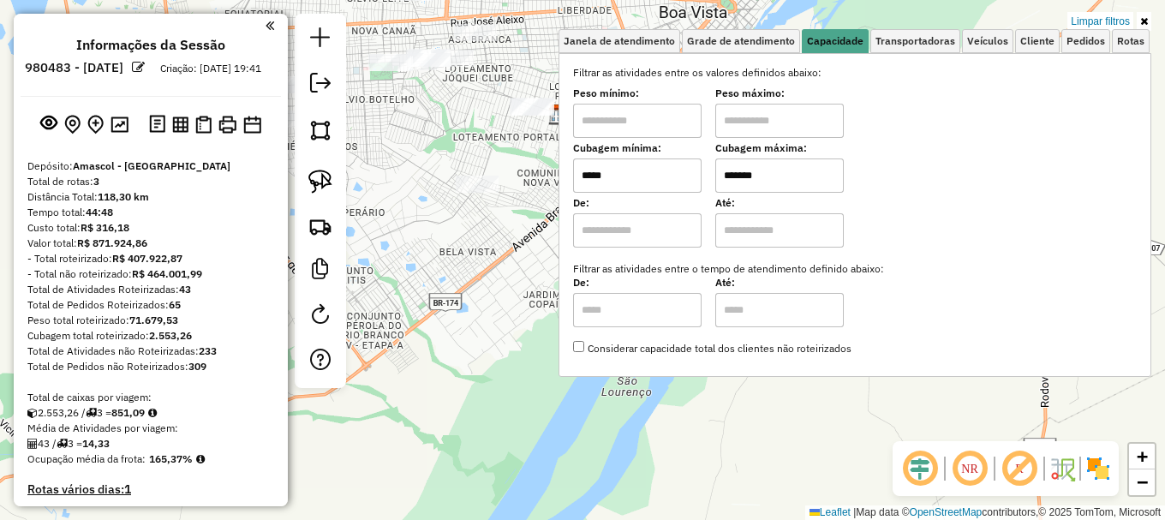
click at [637, 178] on input "*****" at bounding box center [637, 175] width 129 height 34
click at [638, 178] on input "*****" at bounding box center [637, 175] width 129 height 34
type input "*****"
click at [481, 289] on div "Limpar filtros Janela de atendimento Grade de atendimento Capacidade Transporta…" at bounding box center [582, 260] width 1165 height 520
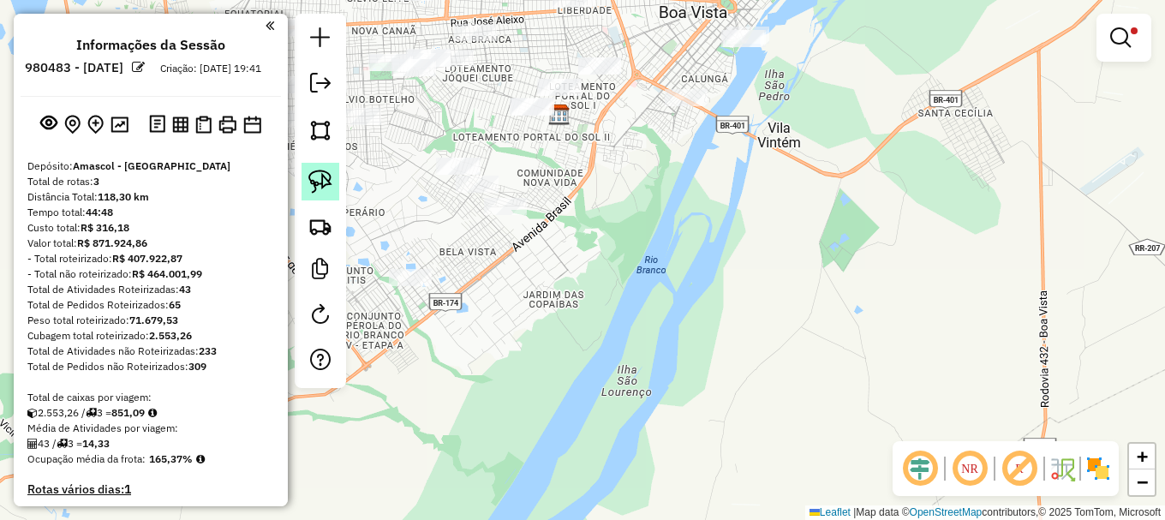
click at [323, 172] on img at bounding box center [320, 182] width 24 height 24
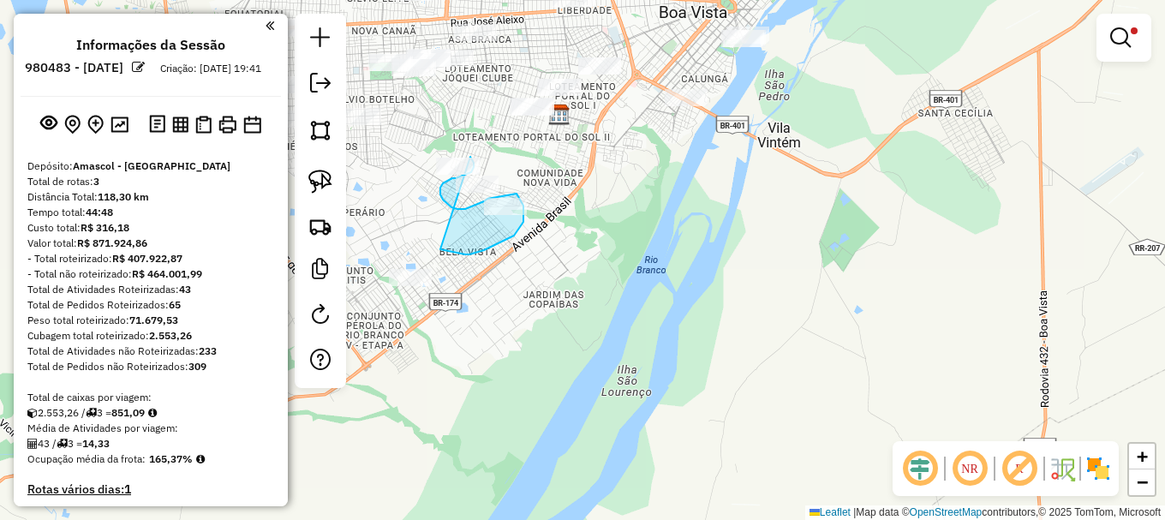
drag, startPoint x: 445, startPoint y: 251, endPoint x: 435, endPoint y: 140, distance: 111.0
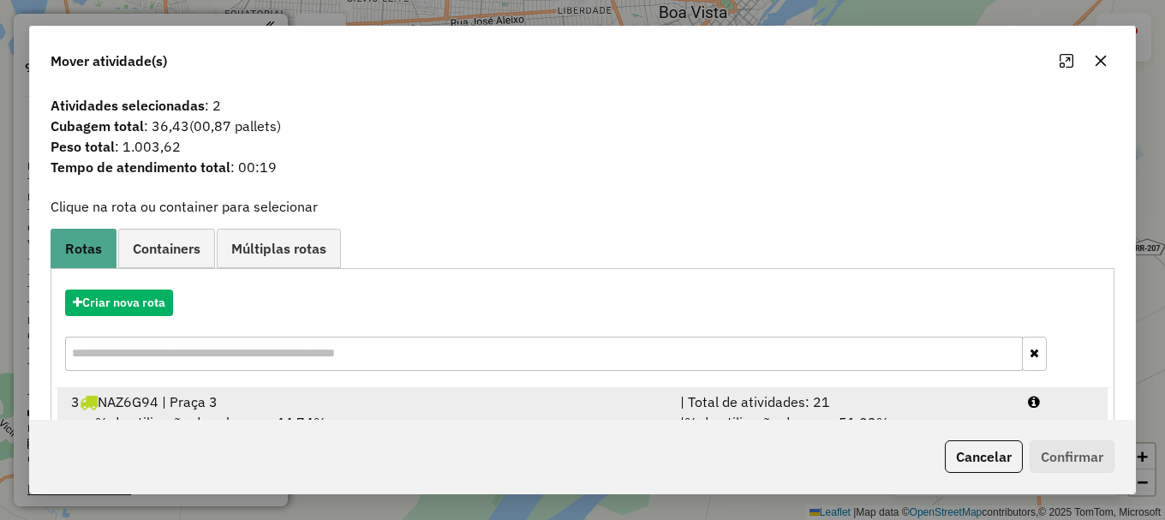
click at [1070, 403] on div at bounding box center [1061, 402] width 87 height 21
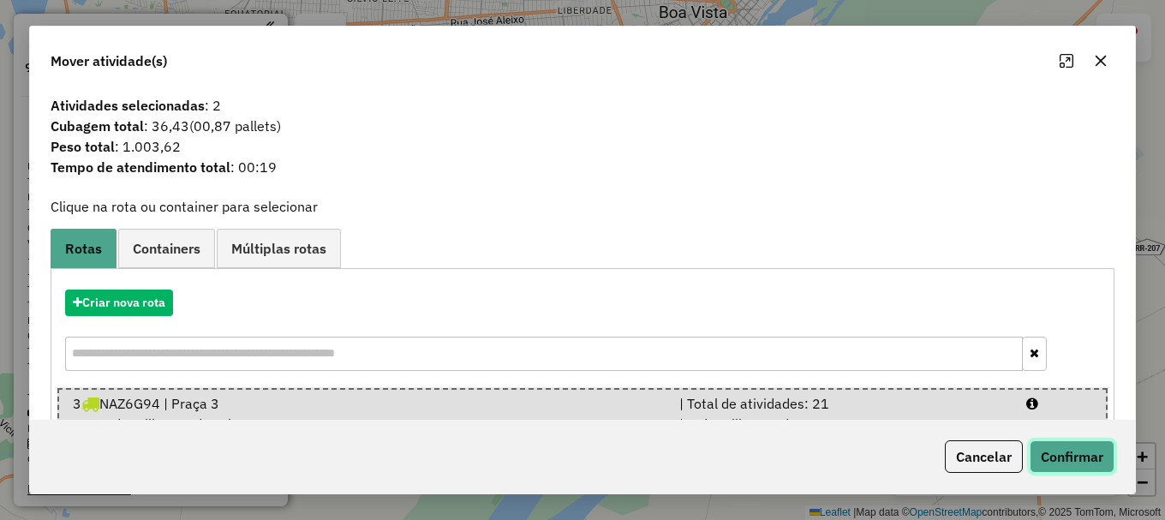
click at [1093, 463] on button "Confirmar" at bounding box center [1072, 456] width 85 height 33
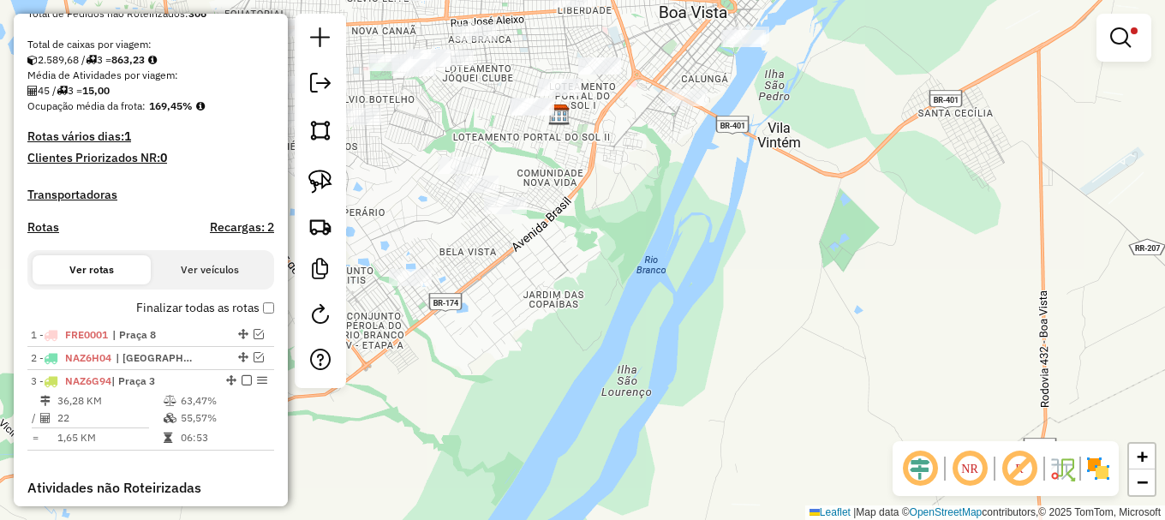
scroll to position [428, 0]
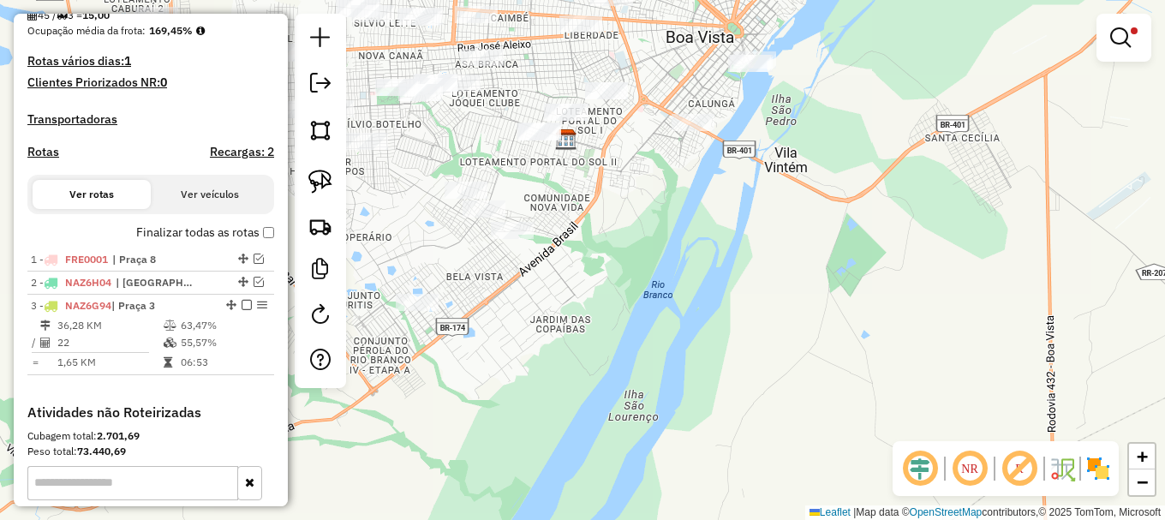
drag, startPoint x: 769, startPoint y: 200, endPoint x: 774, endPoint y: 215, distance: 16.0
click at [783, 222] on div "Limpar filtros Janela de atendimento Grade de atendimento Capacidade Transporta…" at bounding box center [582, 260] width 1165 height 520
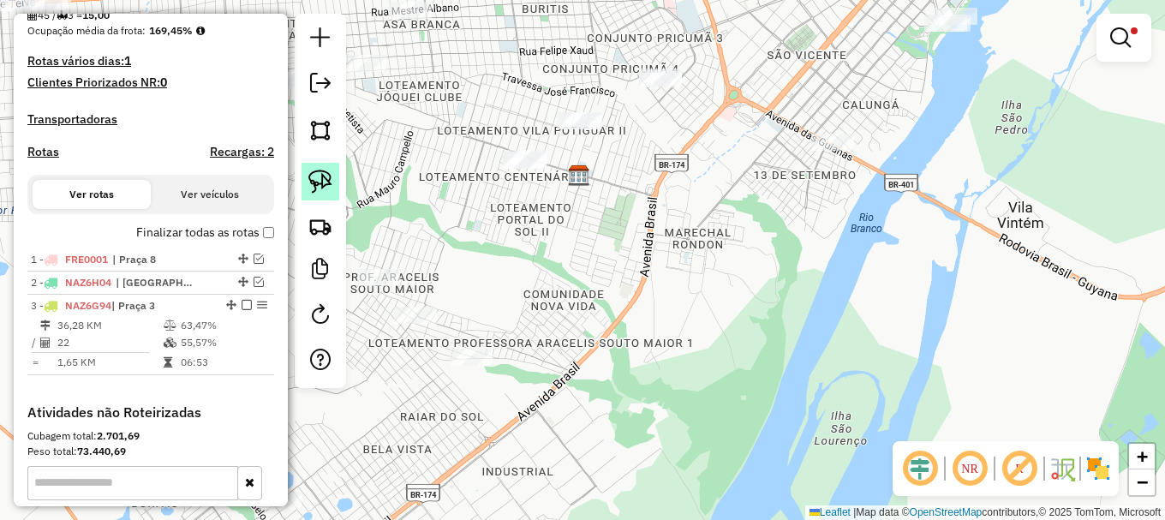
click at [326, 178] on img at bounding box center [320, 182] width 24 height 24
click at [310, 169] on link at bounding box center [321, 182] width 38 height 38
click at [311, 169] on link at bounding box center [321, 182] width 38 height 38
drag, startPoint x: 499, startPoint y: 115, endPoint x: 618, endPoint y: 99, distance: 119.2
click at [1115, 41] on em at bounding box center [1120, 37] width 21 height 21
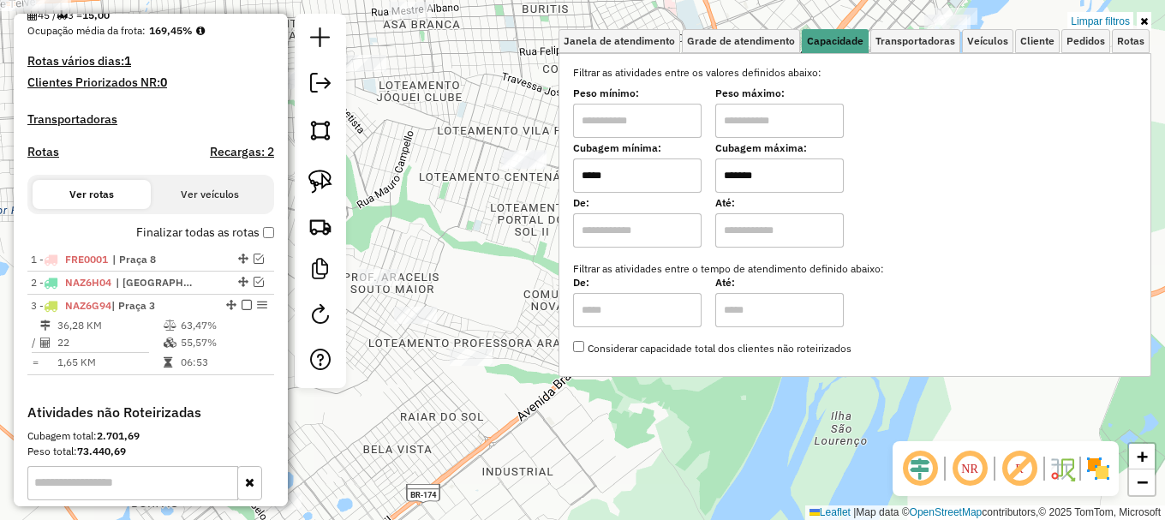
click at [632, 176] on input "*****" at bounding box center [637, 175] width 129 height 34
type input "*****"
click at [480, 224] on div "Limpar filtros Janela de atendimento Grade de atendimento Capacidade Transporta…" at bounding box center [582, 260] width 1165 height 520
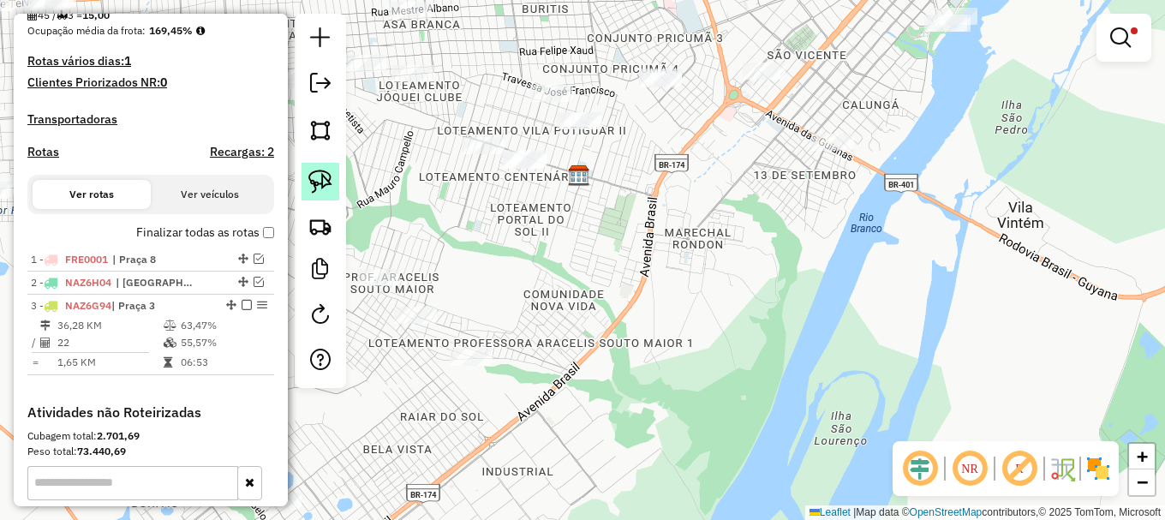
click at [327, 182] on img at bounding box center [320, 182] width 24 height 24
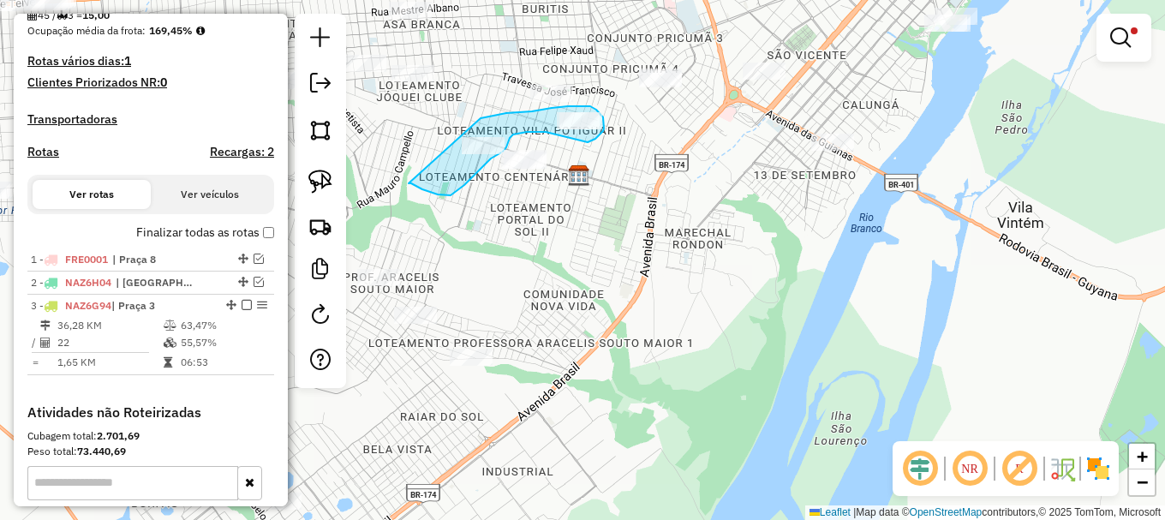
drag, startPoint x: 409, startPoint y: 183, endPoint x: 479, endPoint y: 118, distance: 95.8
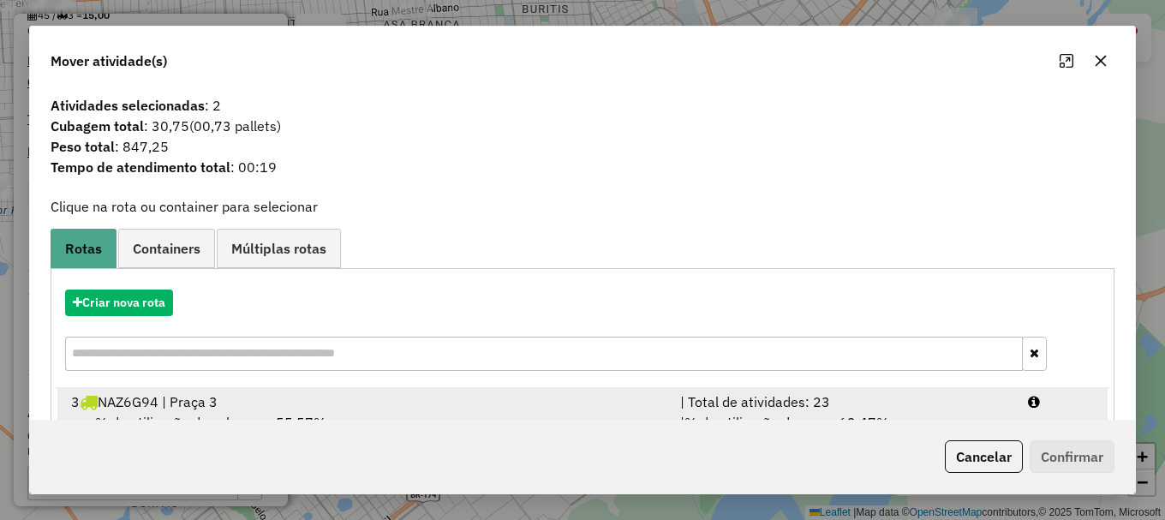
click at [1031, 400] on icon at bounding box center [1034, 402] width 12 height 14
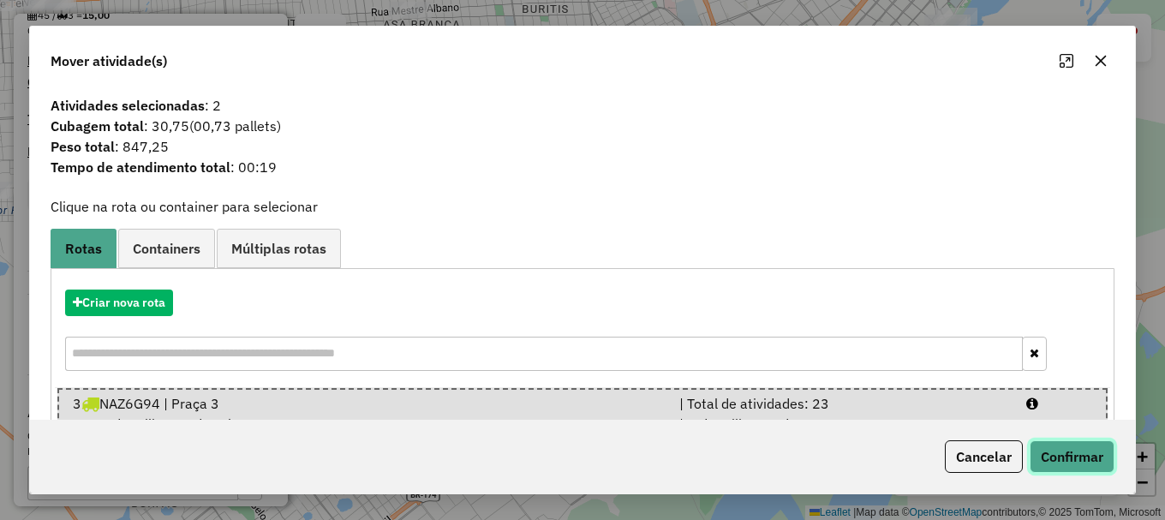
click at [1072, 458] on button "Confirmar" at bounding box center [1072, 456] width 85 height 33
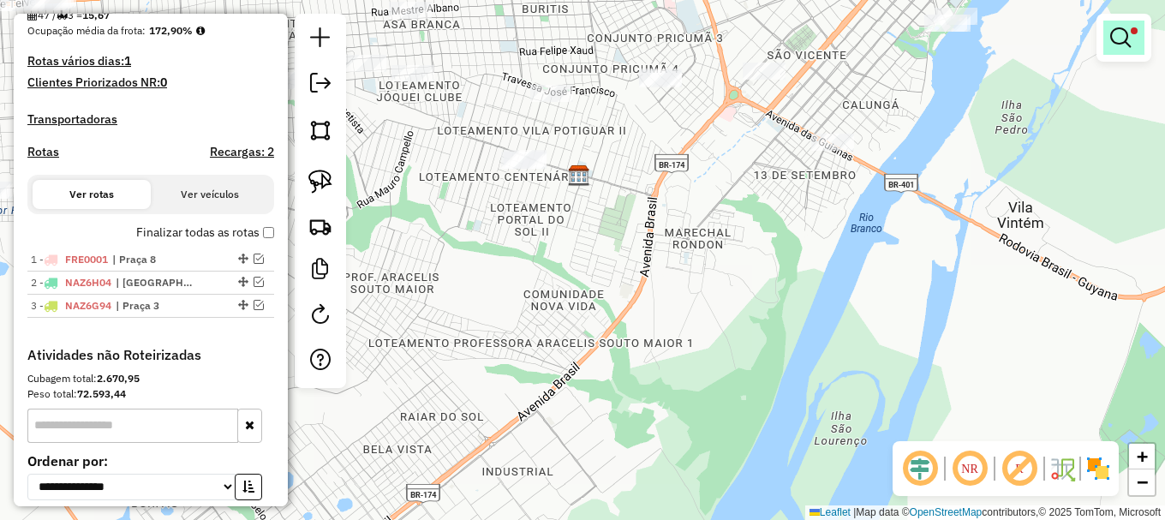
click at [1117, 39] on em at bounding box center [1120, 37] width 21 height 21
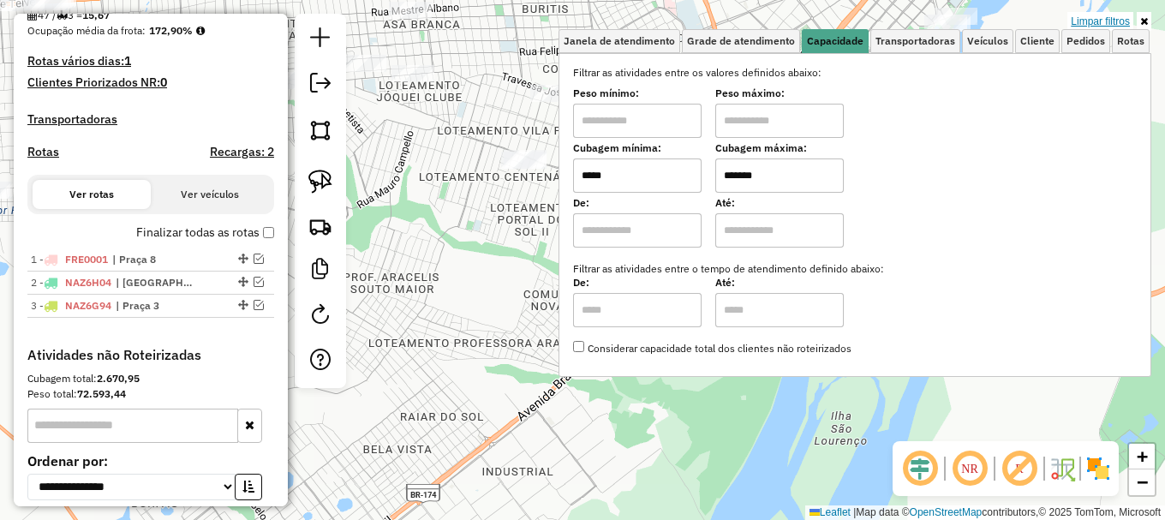
click at [1117, 22] on link "Limpar filtros" at bounding box center [1100, 21] width 66 height 19
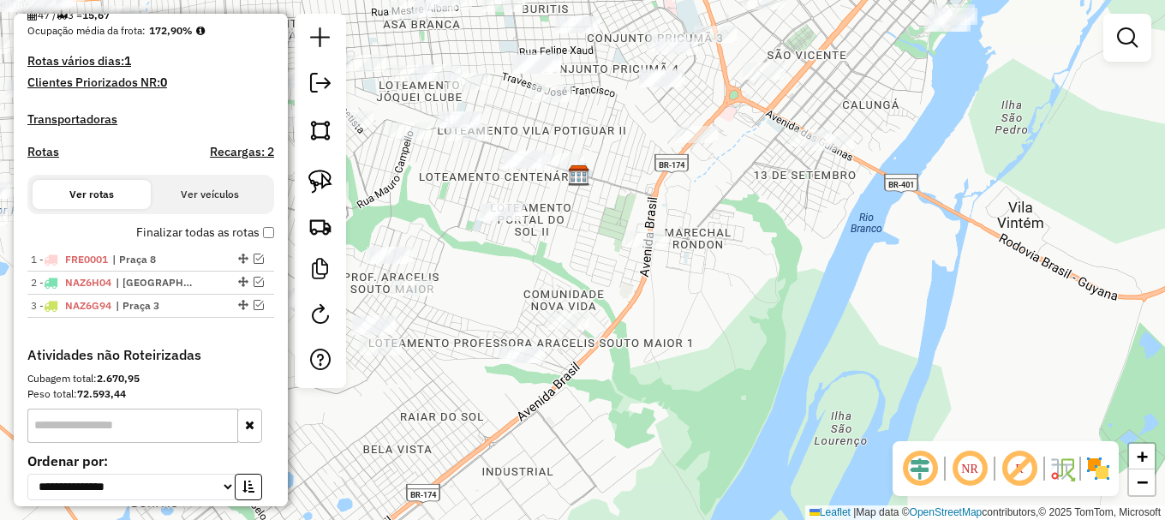
drag, startPoint x: 882, startPoint y: 202, endPoint x: 817, endPoint y: 314, distance: 129.7
click at [817, 314] on div "Janela de atendimento Grade de atendimento Capacidade Transportadoras Veículos …" at bounding box center [582, 260] width 1165 height 520
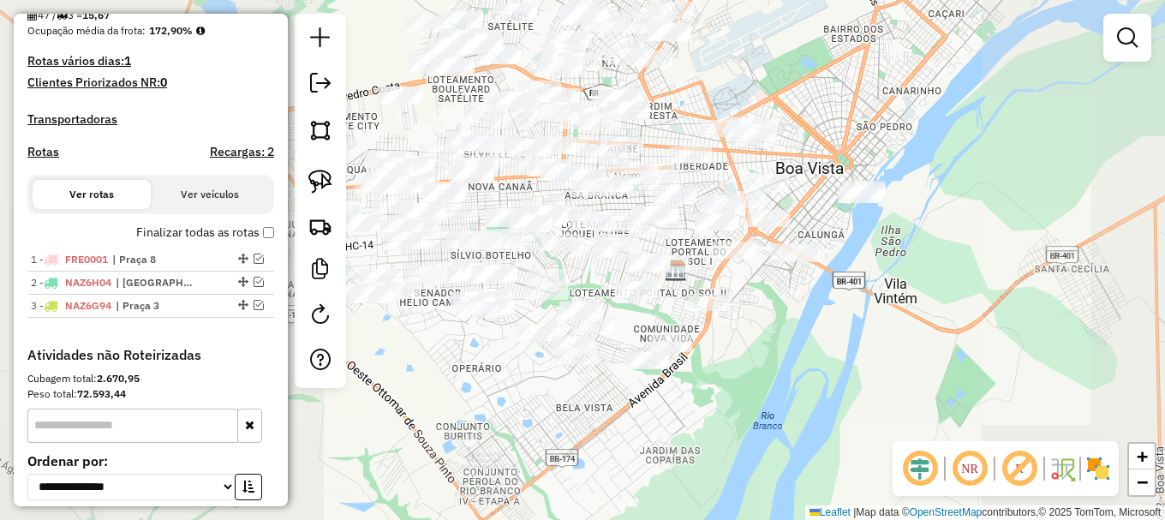
drag, startPoint x: 770, startPoint y: 319, endPoint x: 810, endPoint y: 277, distance: 57.6
click at [810, 278] on div "Janela de atendimento Grade de atendimento Capacidade Transportadoras Veículos …" at bounding box center [582, 260] width 1165 height 520
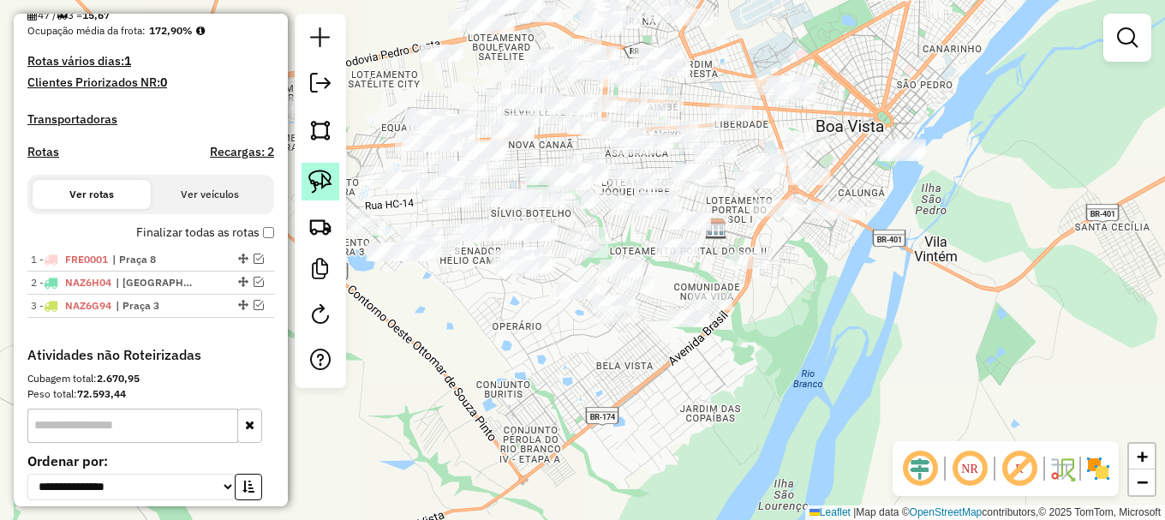
click at [316, 171] on img at bounding box center [320, 182] width 24 height 24
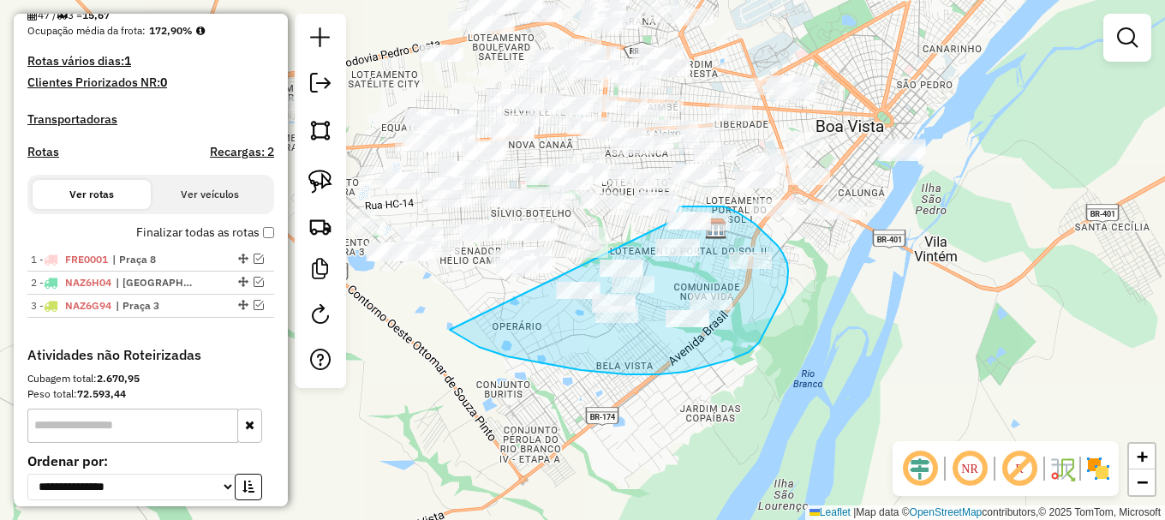
click at [674, 220] on div "Janela de atendimento Grade de atendimento Capacidade Transportadoras Veículos …" at bounding box center [582, 260] width 1165 height 520
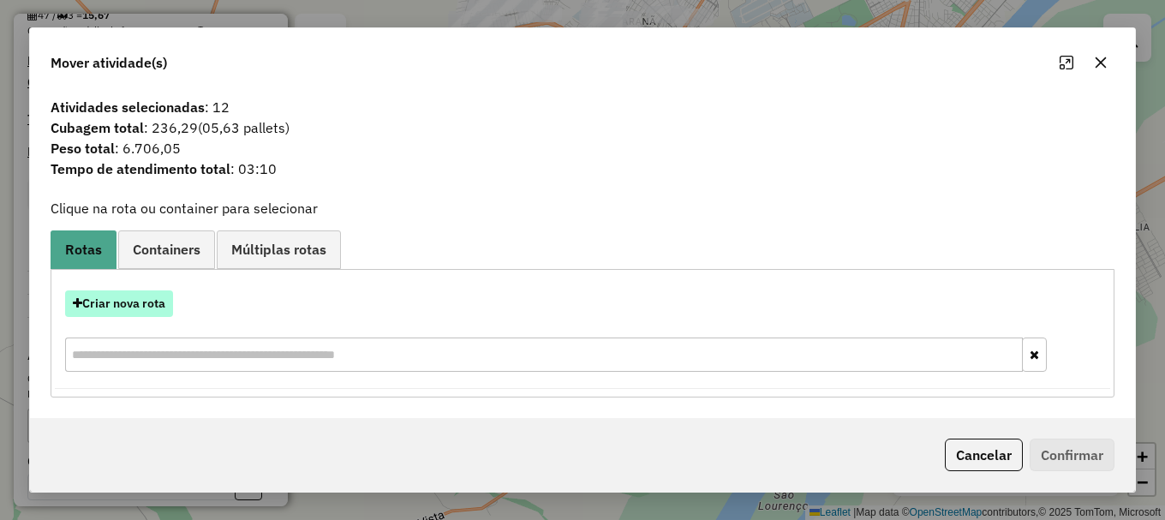
click at [99, 307] on button "Criar nova rota" at bounding box center [119, 303] width 108 height 27
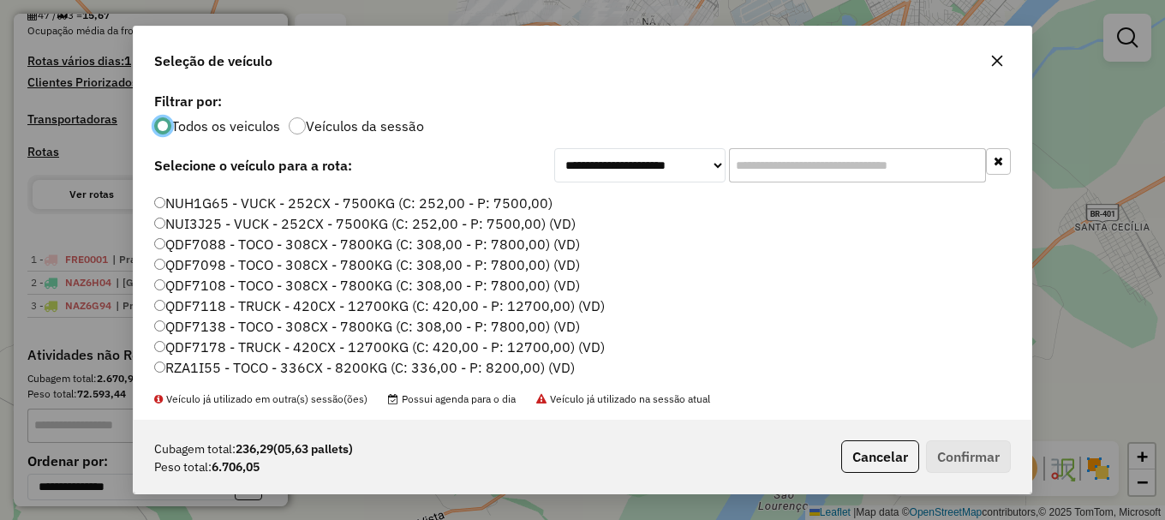
scroll to position [514, 0]
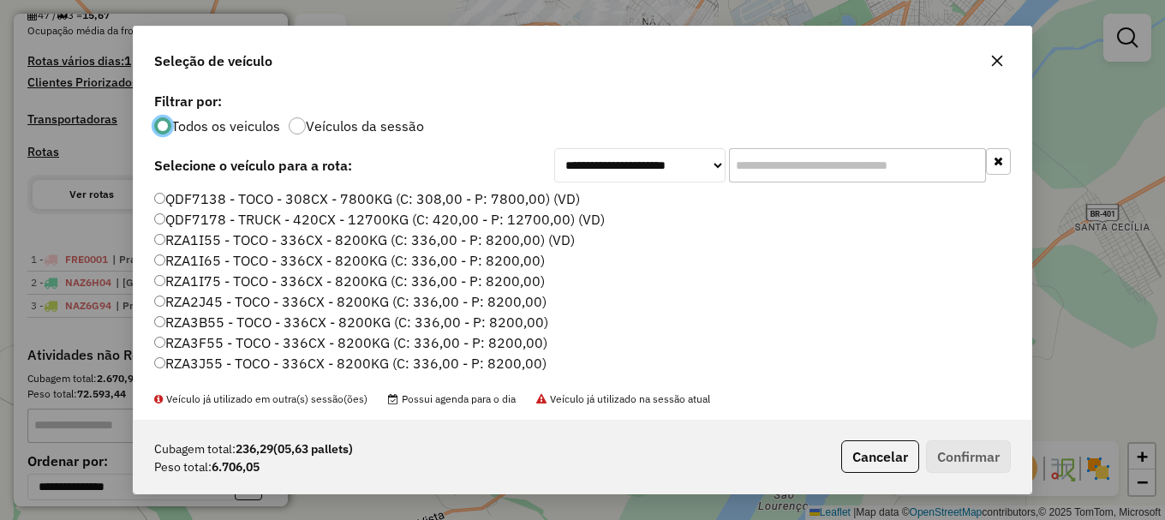
click at [219, 349] on label "RZA3F55 - TOCO - 336CX - 8200KG (C: 336,00 - P: 8200,00)" at bounding box center [350, 342] width 393 height 21
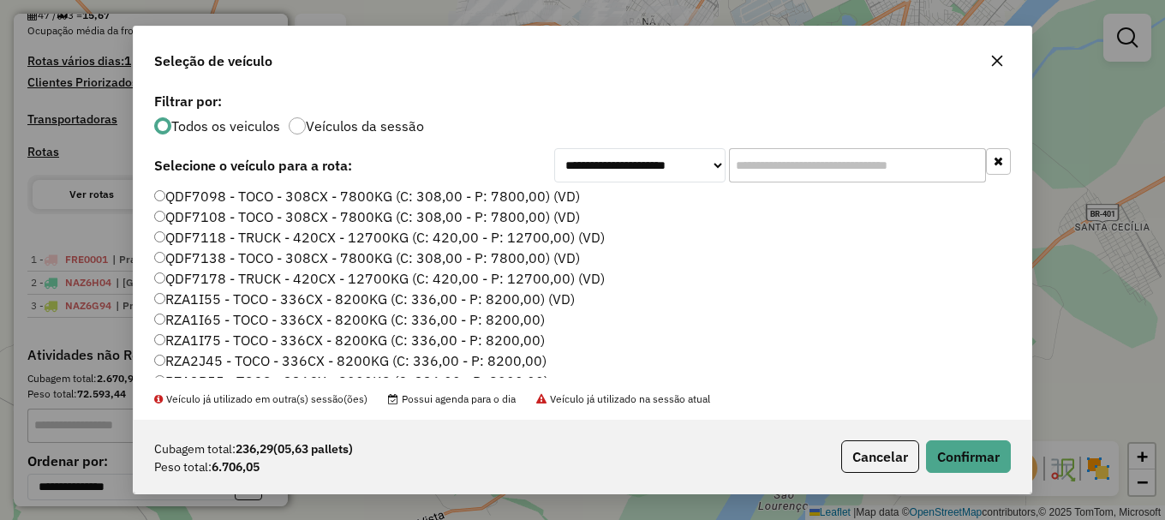
scroll to position [428, 0]
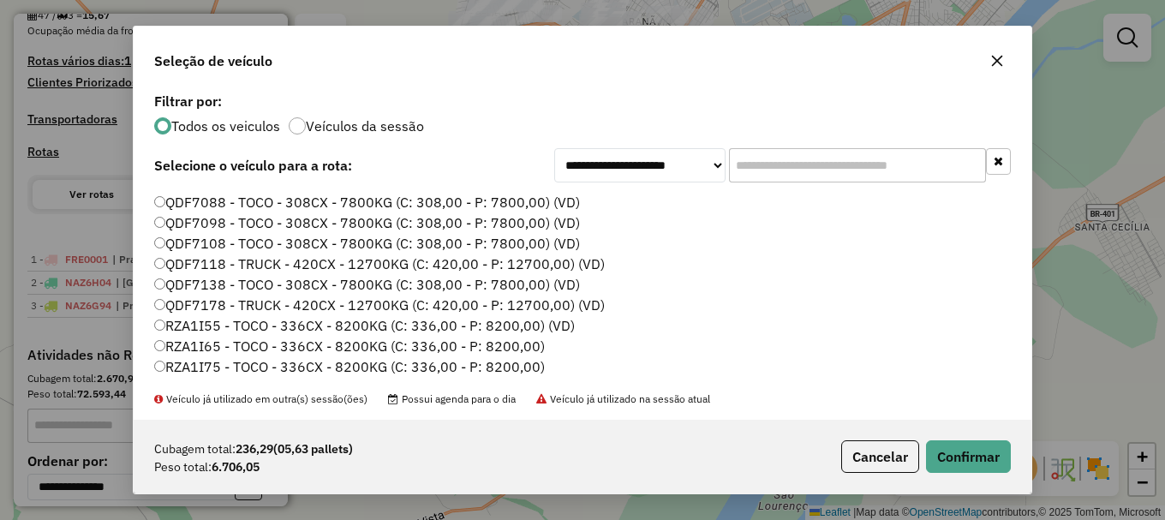
click at [215, 344] on label "RZA1I65 - TOCO - 336CX - 8200KG (C: 336,00 - P: 8200,00)" at bounding box center [349, 346] width 391 height 21
click at [983, 459] on button "Confirmar" at bounding box center [968, 456] width 85 height 33
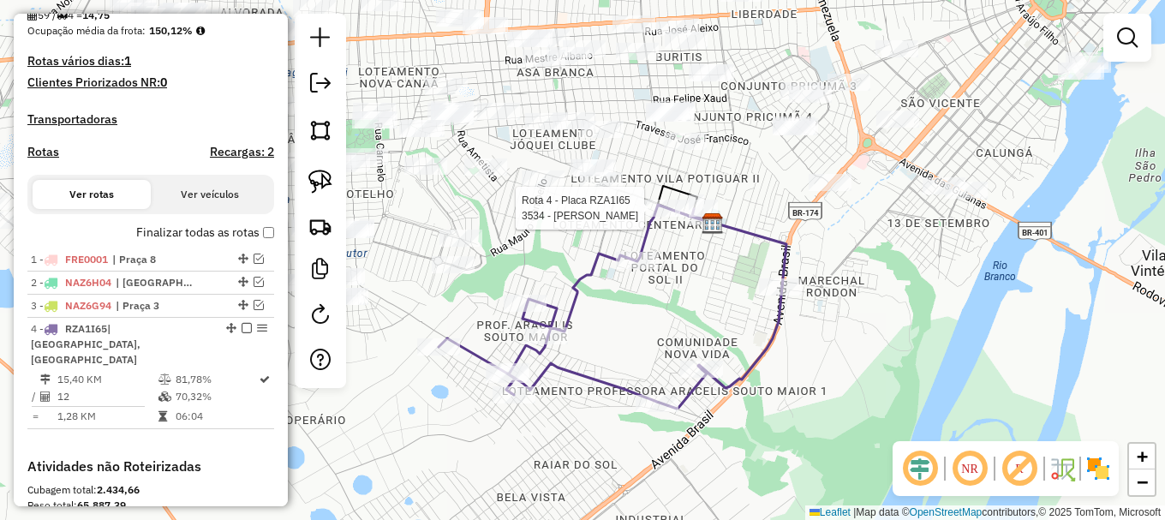
select select "**********"
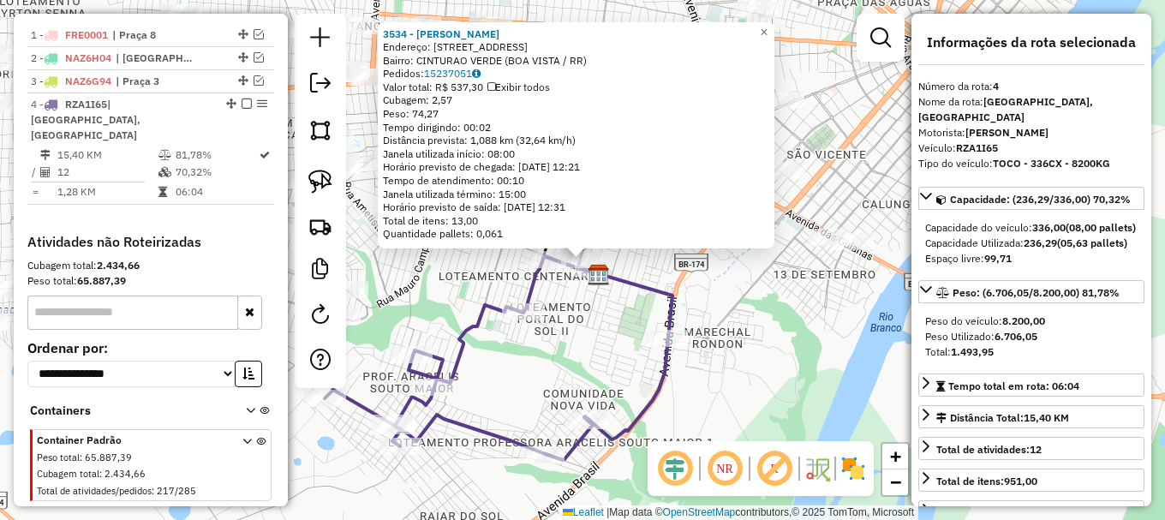
scroll to position [673, 0]
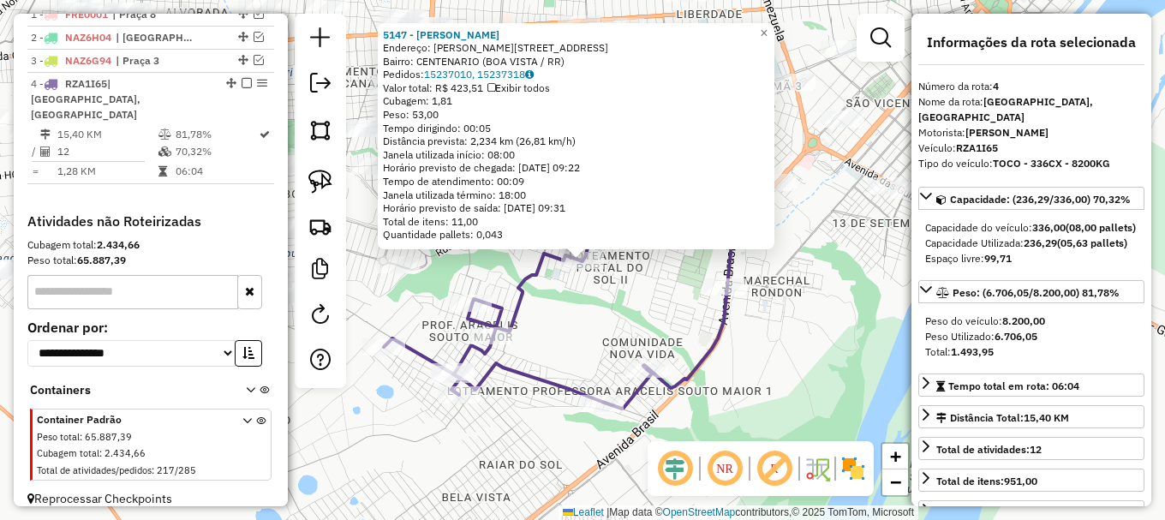
click at [581, 279] on div "5147 - [PERSON_NAME]: R JUAZEIRO 347 Bairro: CENTENARIO ([GEOGRAPHIC_DATA] / RR…" at bounding box center [582, 260] width 1165 height 520
click at [868, 31] on link at bounding box center [881, 38] width 34 height 34
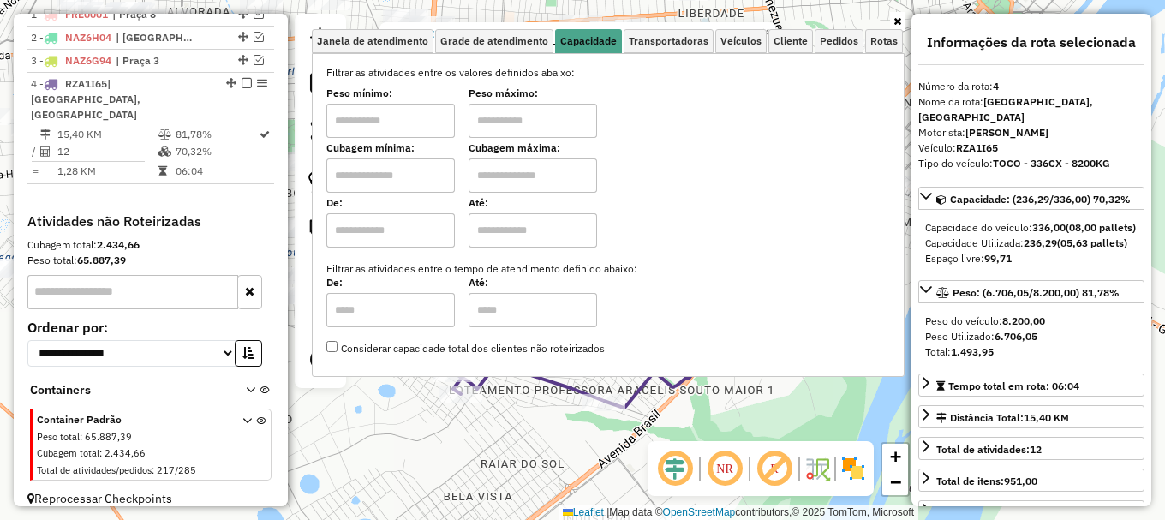
click at [409, 175] on input "text" at bounding box center [390, 175] width 129 height 34
type input "****"
click at [548, 177] on input "text" at bounding box center [533, 175] width 129 height 34
type input "****"
click at [560, 421] on div "5147 - [PERSON_NAME]: R JUAZEIRO 347 Bairro: CENTENARIO ([GEOGRAPHIC_DATA] / RR…" at bounding box center [582, 260] width 1165 height 520
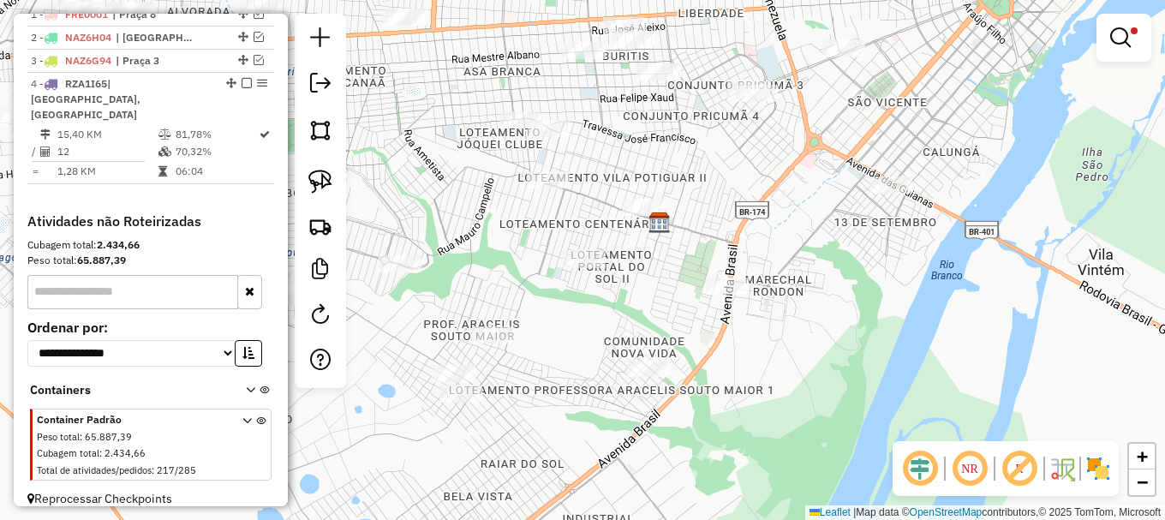
click at [544, 334] on div "Limpar filtros Janela de atendimento Grade de atendimento Capacidade Transporta…" at bounding box center [582, 260] width 1165 height 520
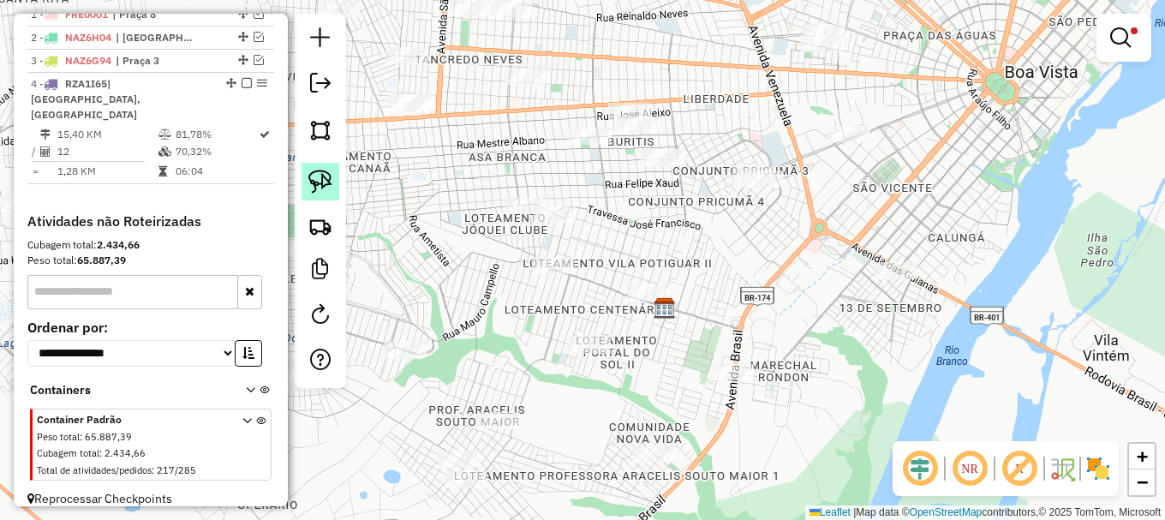
click at [317, 187] on img at bounding box center [320, 182] width 24 height 24
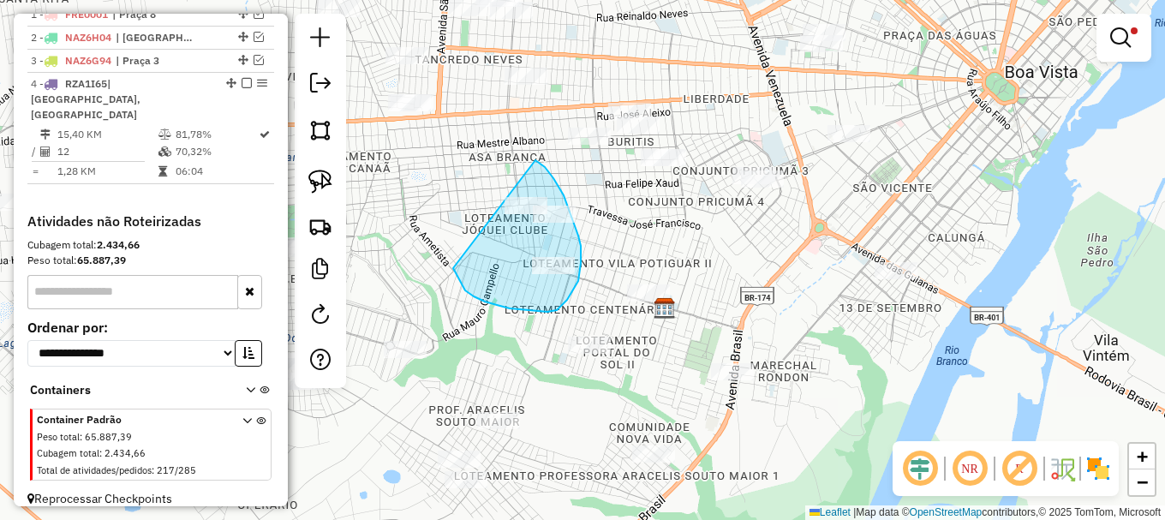
drag, startPoint x: 453, startPoint y: 268, endPoint x: 520, endPoint y: 154, distance: 132.1
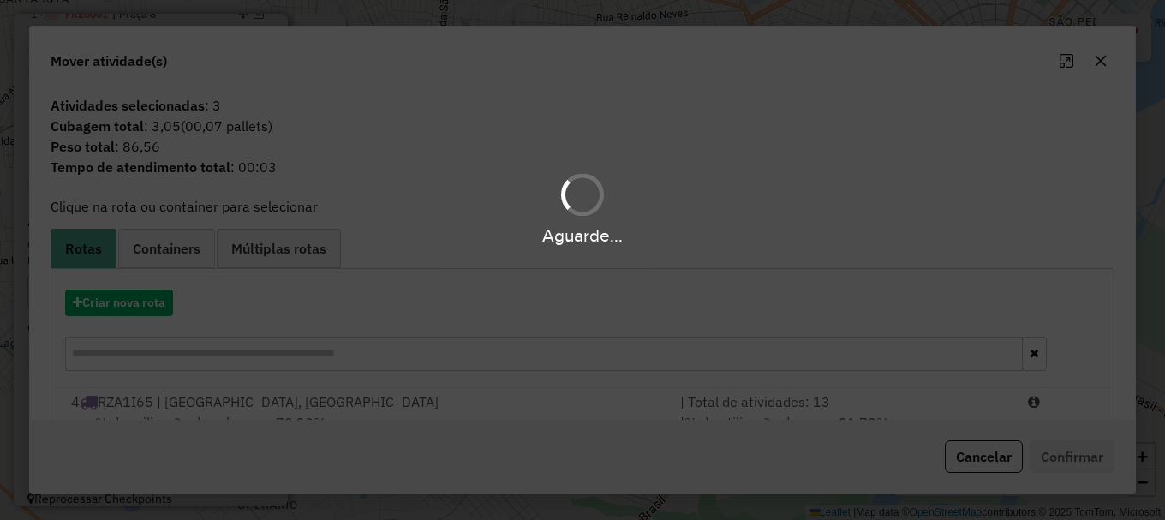
click at [1065, 404] on div "Aguarde..." at bounding box center [582, 260] width 1165 height 520
click at [1065, 404] on hb-app "Aguarde... Pop-up bloqueado! Seu navegador bloqueou automáticamente a abertura …" at bounding box center [582, 260] width 1165 height 520
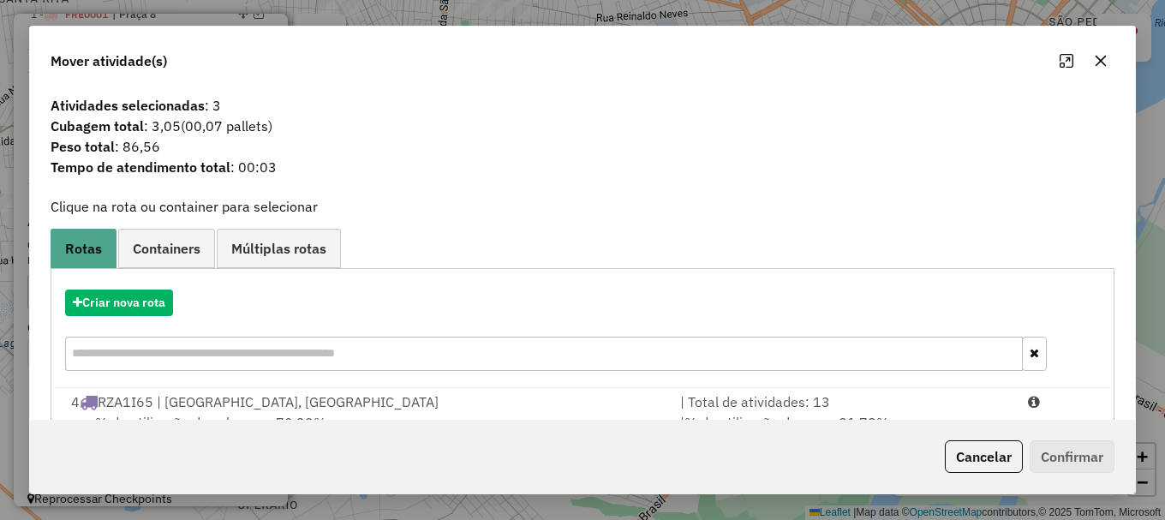
click at [1065, 404] on div at bounding box center [1061, 402] width 87 height 21
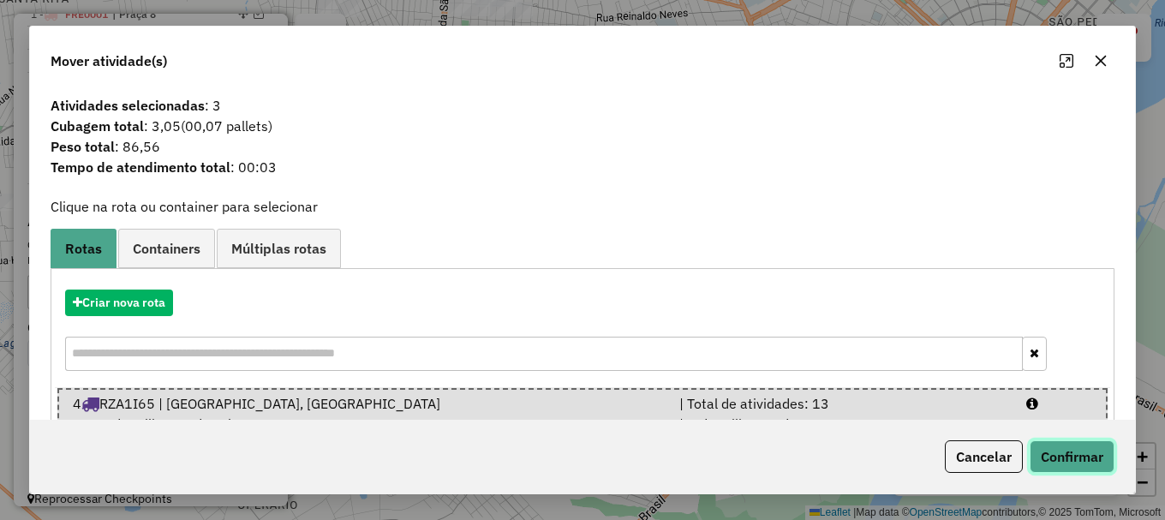
click at [1070, 457] on button "Confirmar" at bounding box center [1072, 456] width 85 height 33
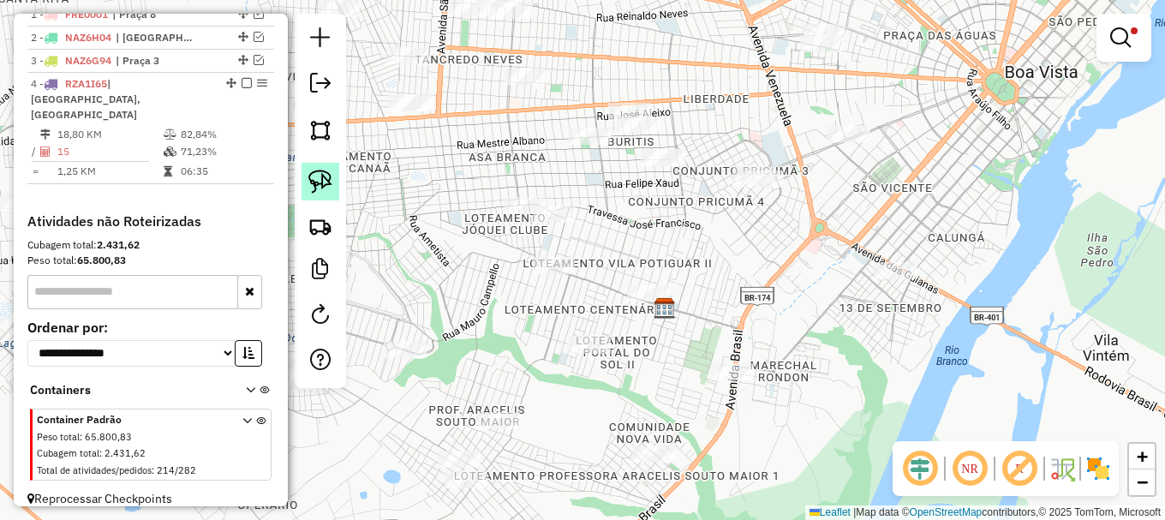
click at [316, 180] on img at bounding box center [320, 182] width 24 height 24
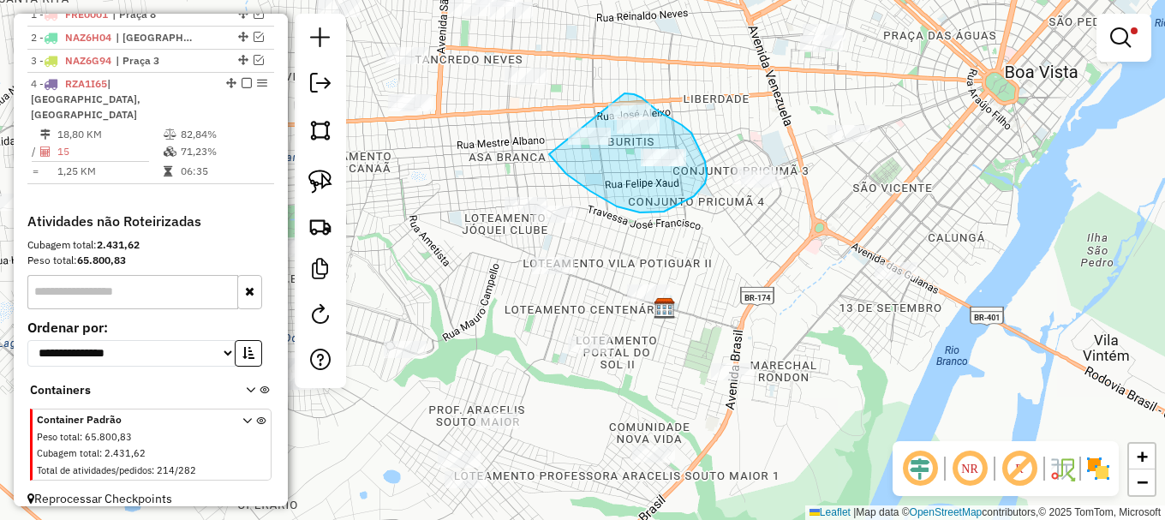
drag, startPoint x: 550, startPoint y: 155, endPoint x: 588, endPoint y: 93, distance: 73.0
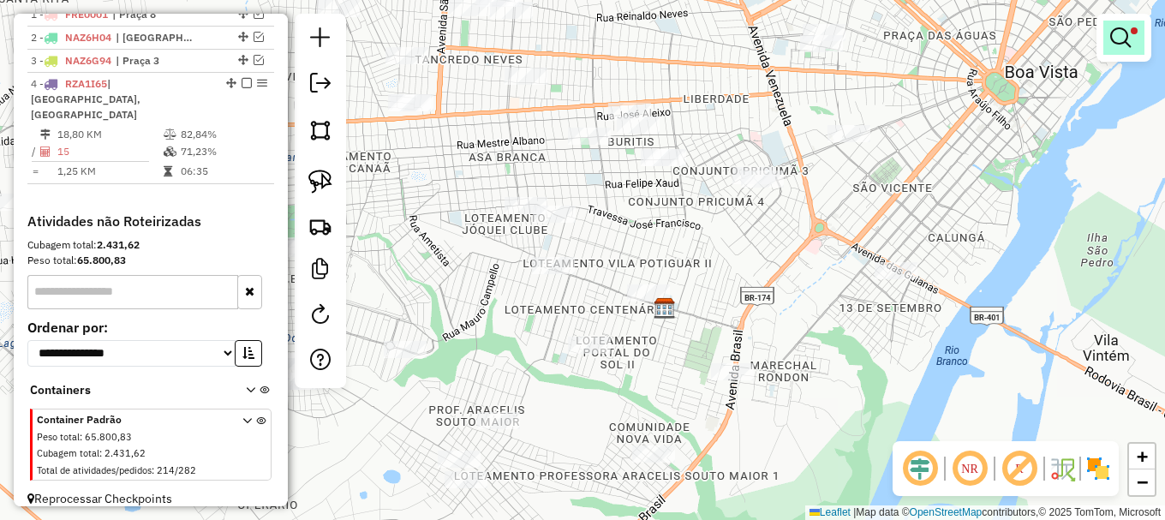
click at [1117, 27] on em at bounding box center [1120, 37] width 21 height 21
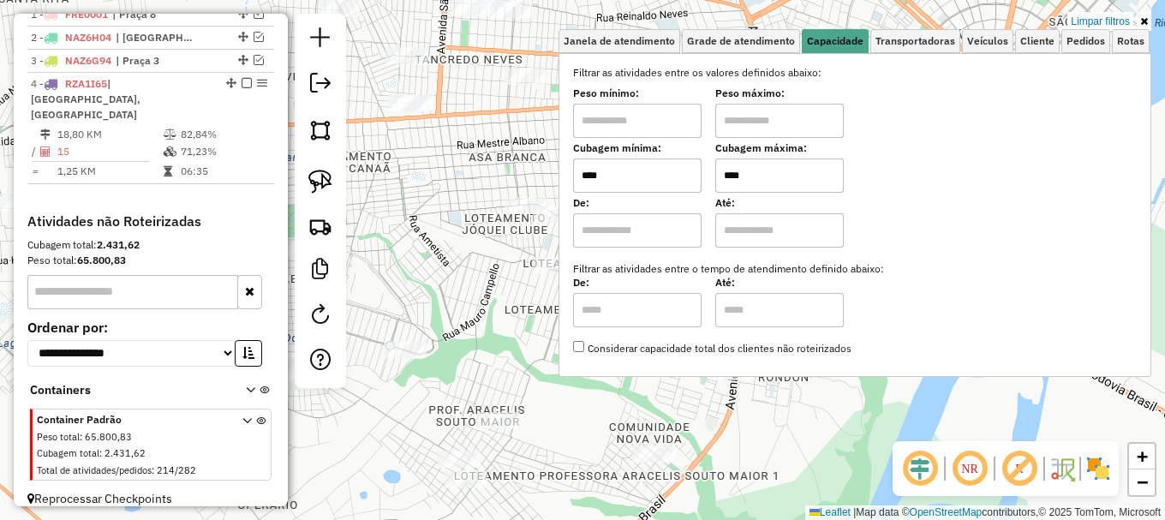
click at [783, 174] on input "****" at bounding box center [779, 175] width 129 height 34
click at [783, 172] on input "****" at bounding box center [779, 175] width 129 height 34
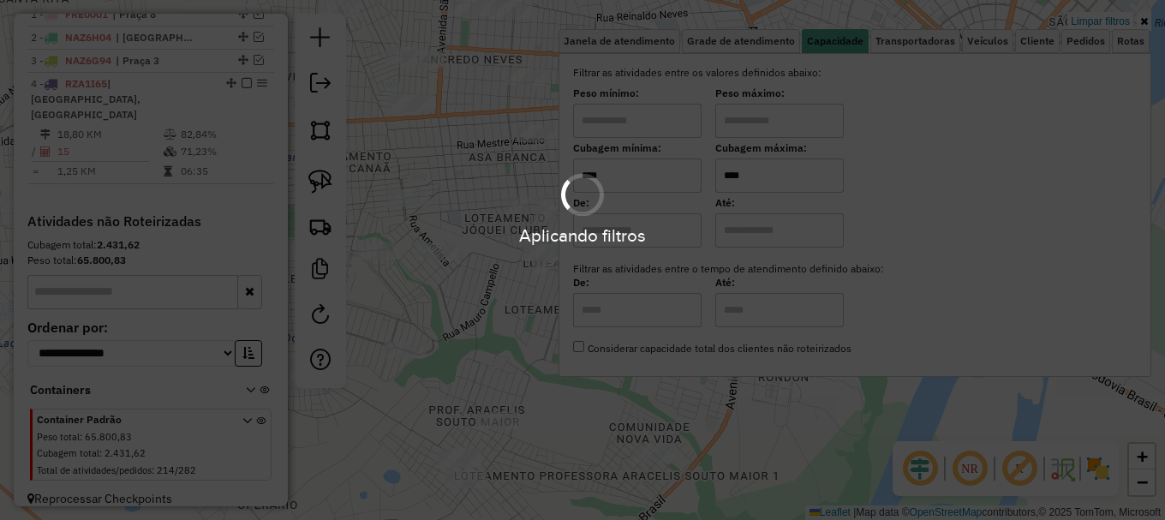
type input "****"
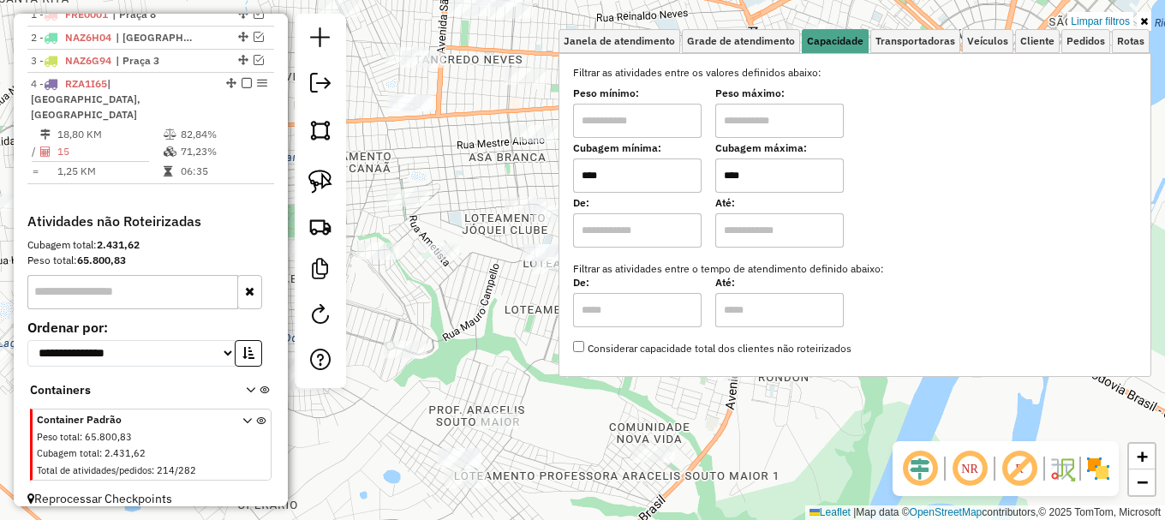
click at [503, 331] on div "Limpar filtros Janela de atendimento Grade de atendimento Capacidade Transporta…" at bounding box center [582, 260] width 1165 height 520
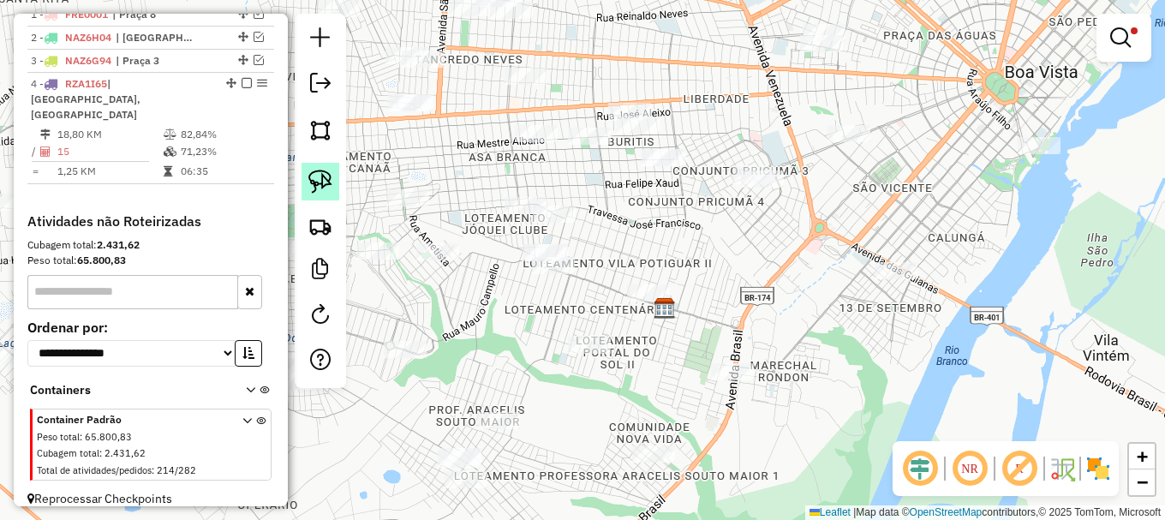
click at [324, 176] on img at bounding box center [320, 182] width 24 height 24
drag, startPoint x: 466, startPoint y: 304, endPoint x: 537, endPoint y: 224, distance: 106.8
click at [537, 224] on div "Rota 4 - Placa RZA1I65 1291 - [PERSON_NAME] E SANTANA LTDA Limpar filtros Janel…" at bounding box center [582, 260] width 1165 height 520
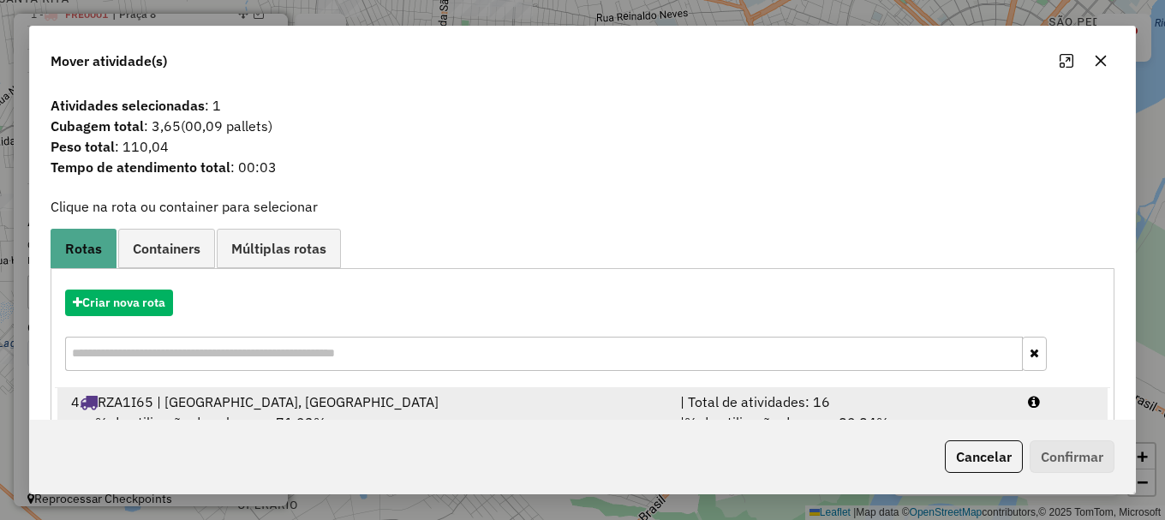
click at [1070, 406] on div at bounding box center [1061, 402] width 87 height 21
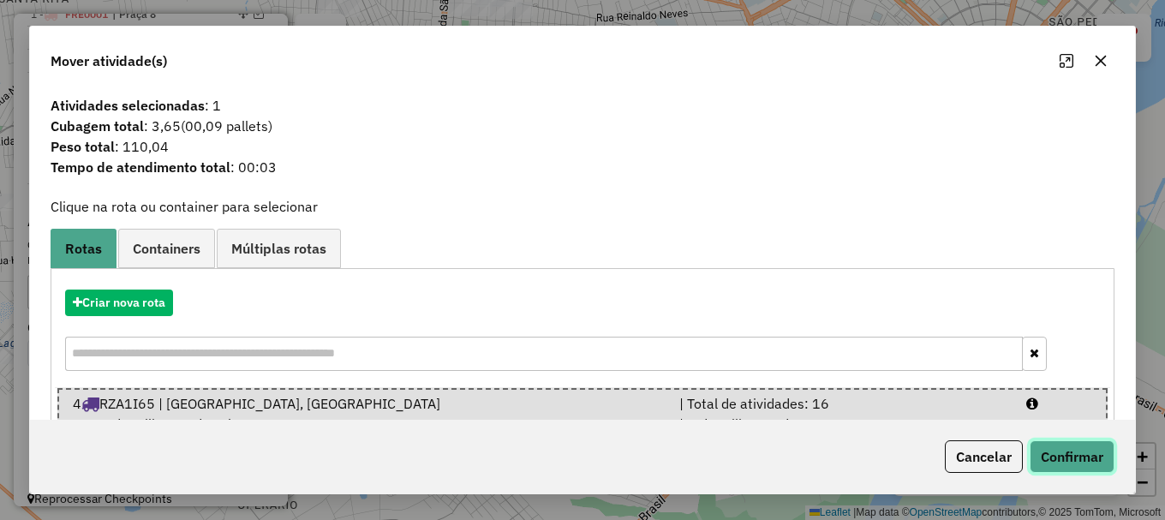
click at [1069, 458] on button "Confirmar" at bounding box center [1072, 456] width 85 height 33
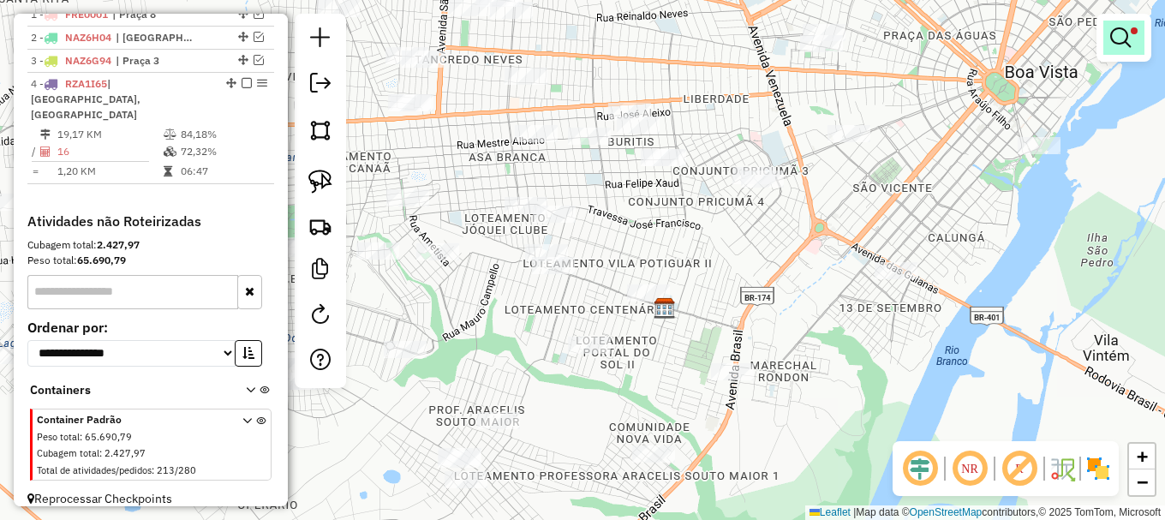
click at [1116, 33] on em at bounding box center [1120, 37] width 21 height 21
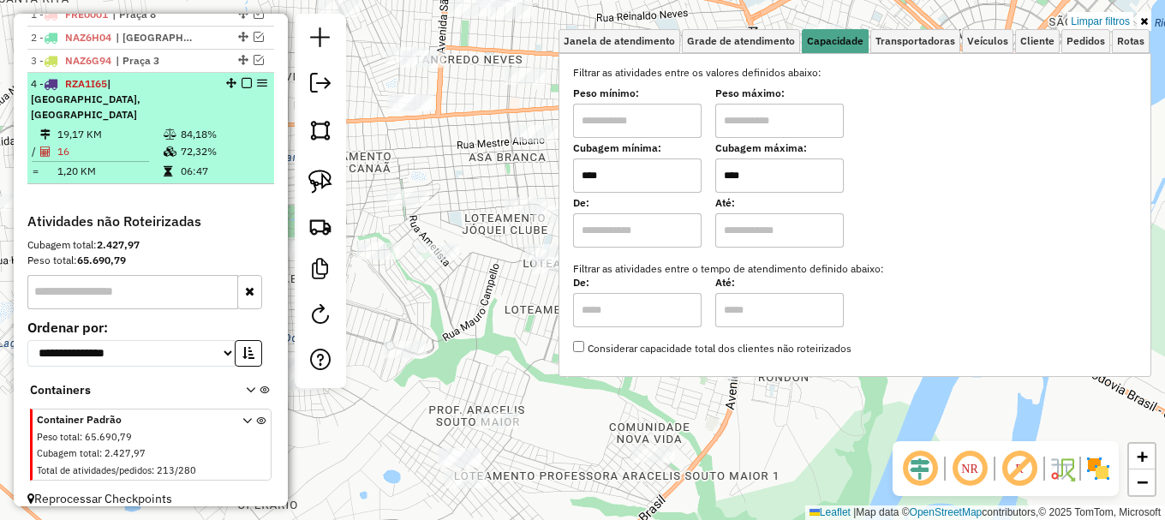
click at [244, 88] on em at bounding box center [247, 83] width 10 height 10
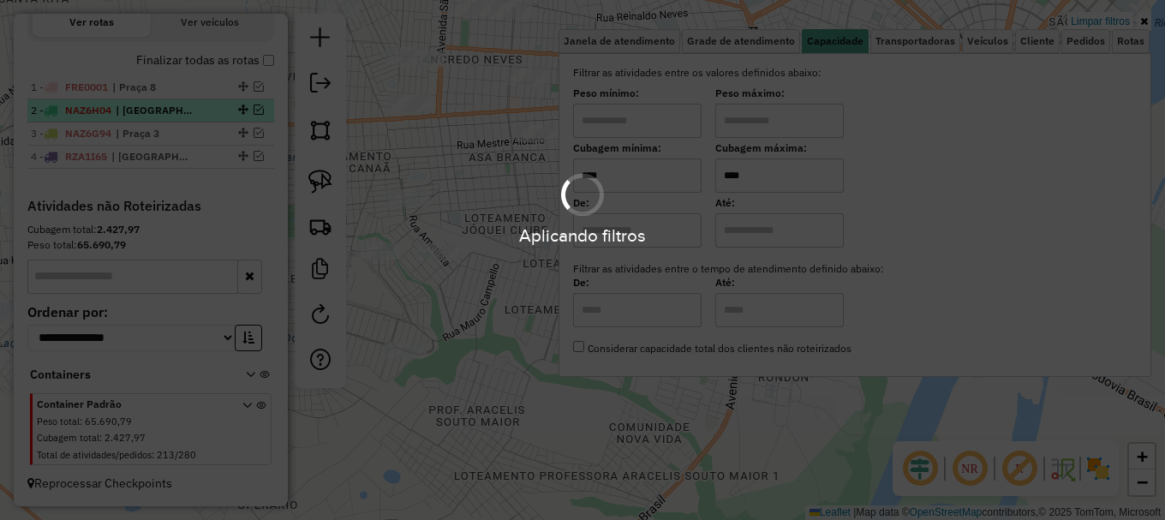
scroll to position [616, 0]
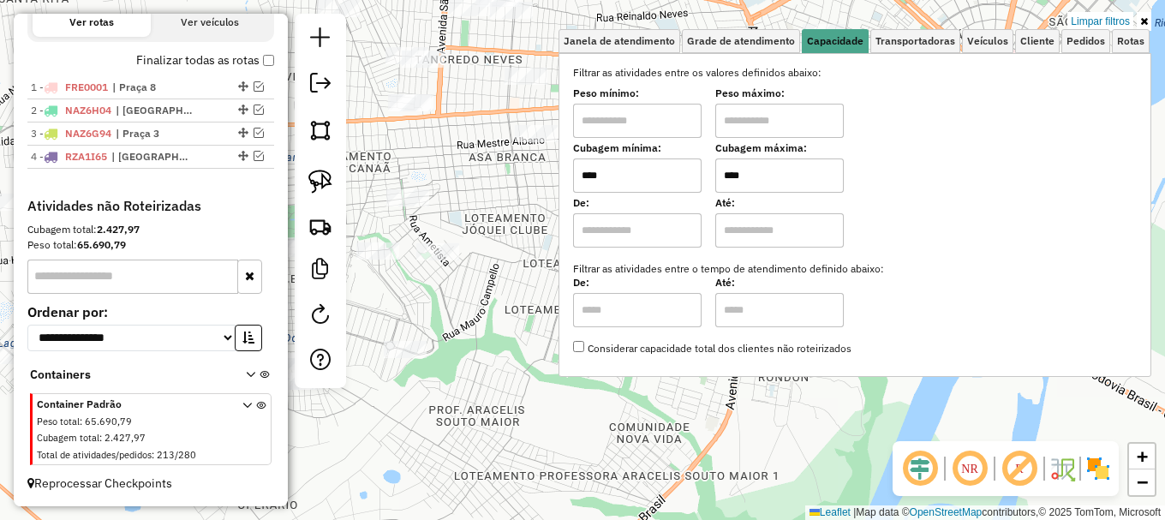
click at [519, 405] on div "Limpar filtros Janela de atendimento Grade de atendimento Capacidade Transporta…" at bounding box center [582, 260] width 1165 height 520
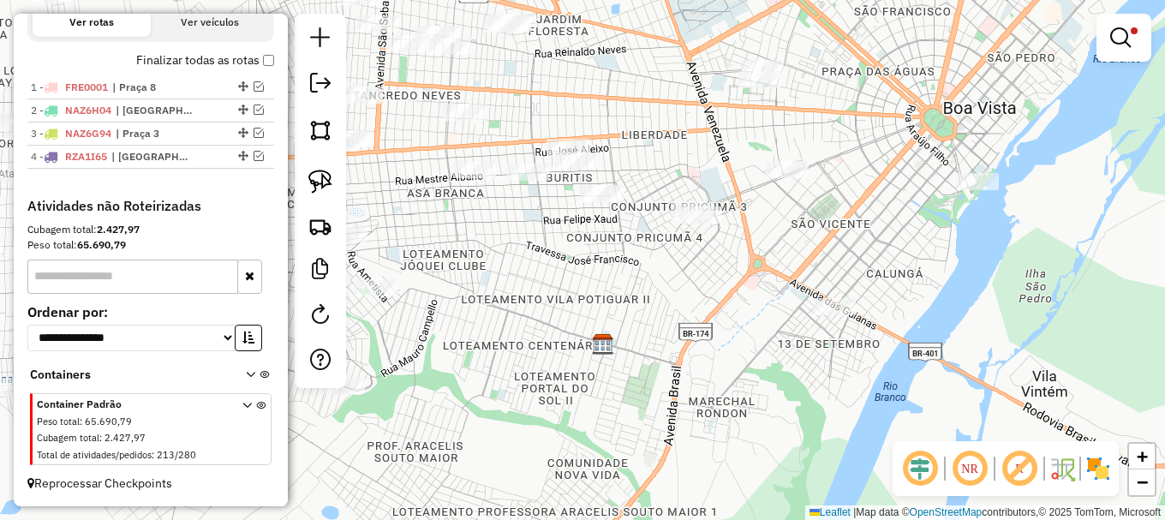
drag, startPoint x: 785, startPoint y: 275, endPoint x: 733, endPoint y: 302, distance: 58.3
click at [714, 317] on div "Limpar filtros Janela de atendimento Grade de atendimento Capacidade Transporta…" at bounding box center [582, 260] width 1165 height 520
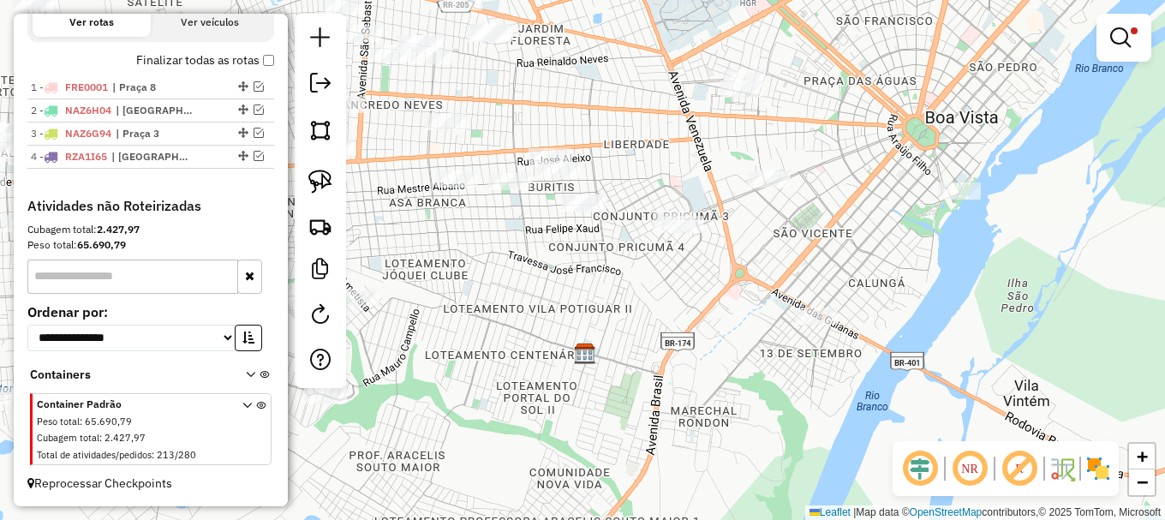
click at [1119, 37] on em at bounding box center [1120, 37] width 21 height 21
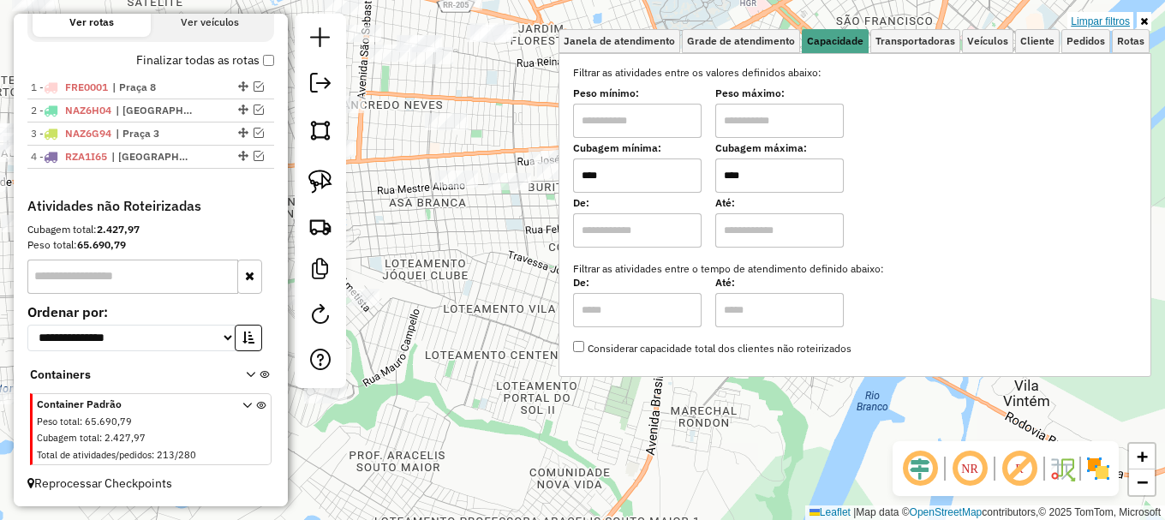
click at [1091, 20] on link "Limpar filtros" at bounding box center [1100, 21] width 66 height 19
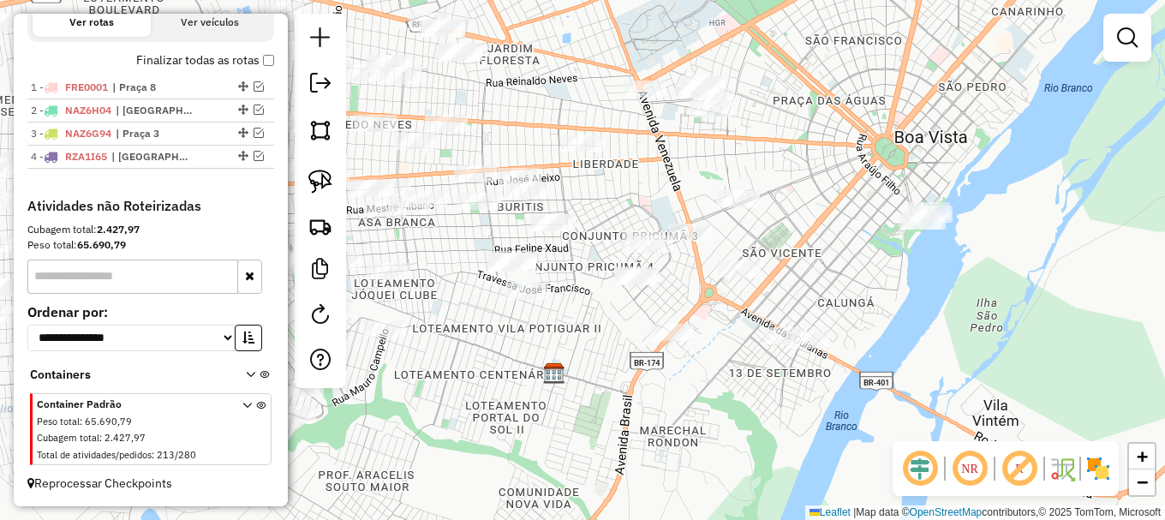
drag, startPoint x: 676, startPoint y: 173, endPoint x: 643, endPoint y: 194, distance: 39.7
click at [644, 194] on div "Janela de atendimento Grade de atendimento Capacidade Transportadoras Veículos …" at bounding box center [582, 260] width 1165 height 520
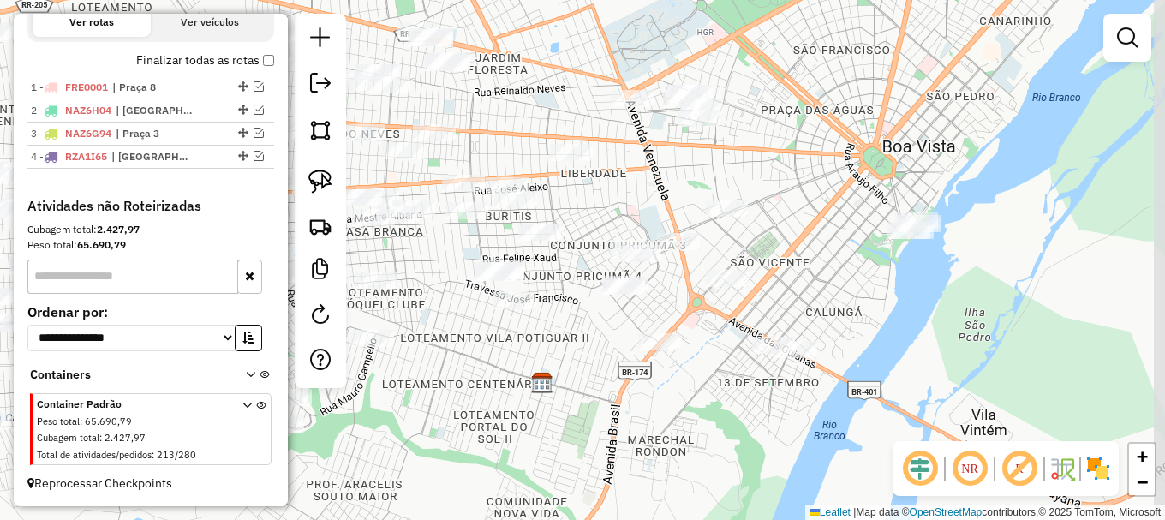
drag, startPoint x: 619, startPoint y: 158, endPoint x: 552, endPoint y: 164, distance: 68.0
click at [569, 166] on div "Janela de atendimento Grade de atendimento Capacidade Transportadoras Veículos …" at bounding box center [582, 260] width 1165 height 520
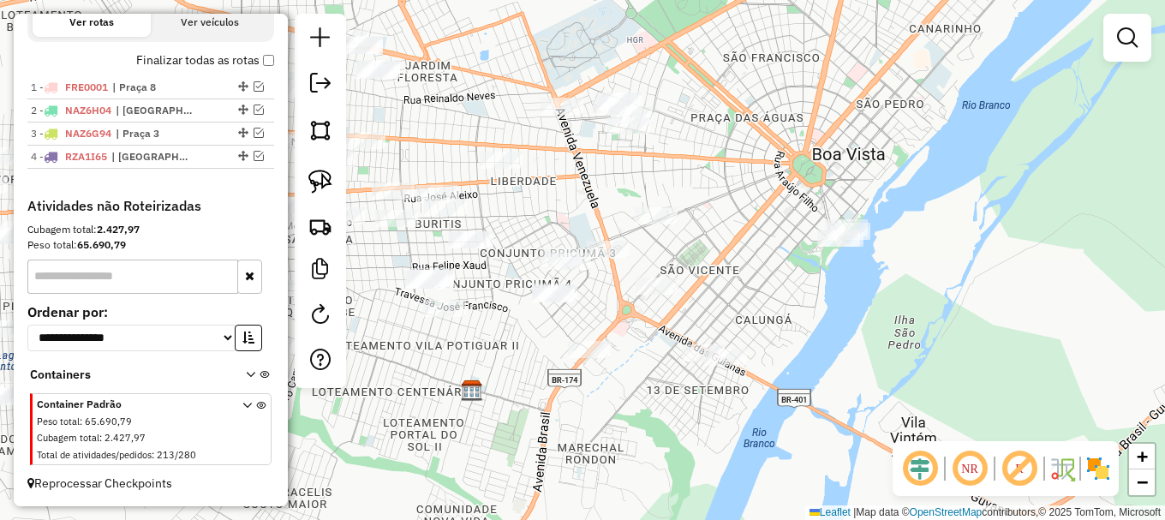
drag, startPoint x: 328, startPoint y: 170, endPoint x: 344, endPoint y: 199, distance: 32.2
click at [330, 170] on img at bounding box center [320, 182] width 24 height 24
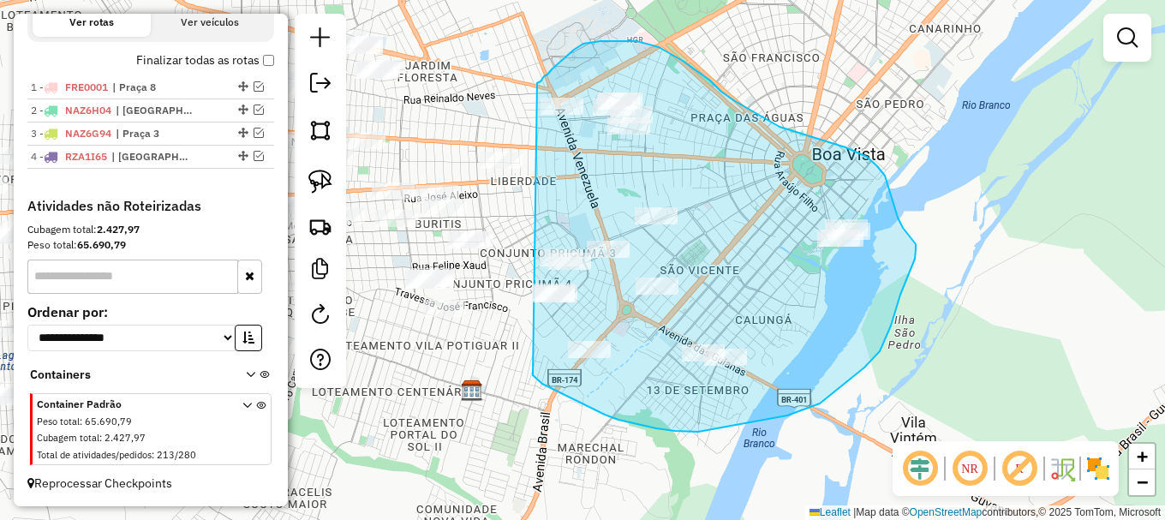
drag, startPoint x: 577, startPoint y: 400, endPoint x: 537, endPoint y: 83, distance: 319.4
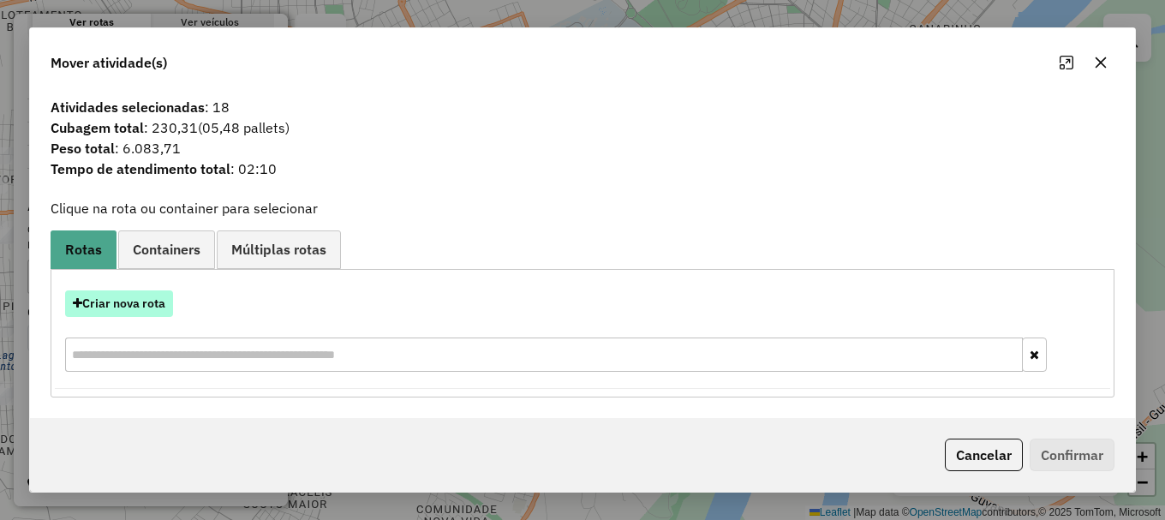
click at [146, 304] on button "Criar nova rota" at bounding box center [119, 303] width 108 height 27
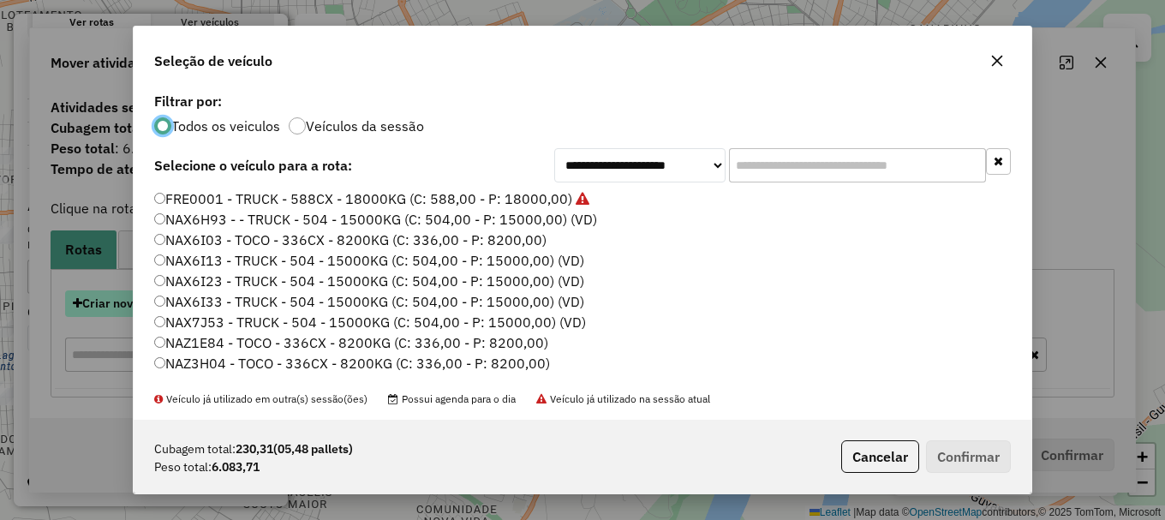
scroll to position [9, 5]
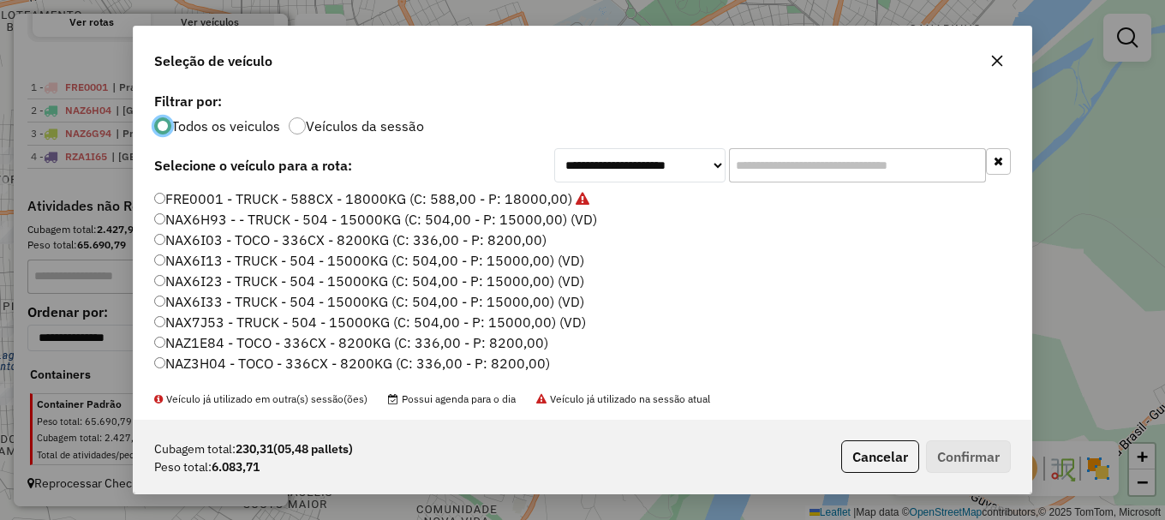
click at [200, 237] on label "NAX6I03 - TOCO - 336CX - 8200KG (C: 336,00 - P: 8200,00)" at bounding box center [350, 240] width 392 height 21
click at [978, 459] on button "Confirmar" at bounding box center [968, 456] width 85 height 33
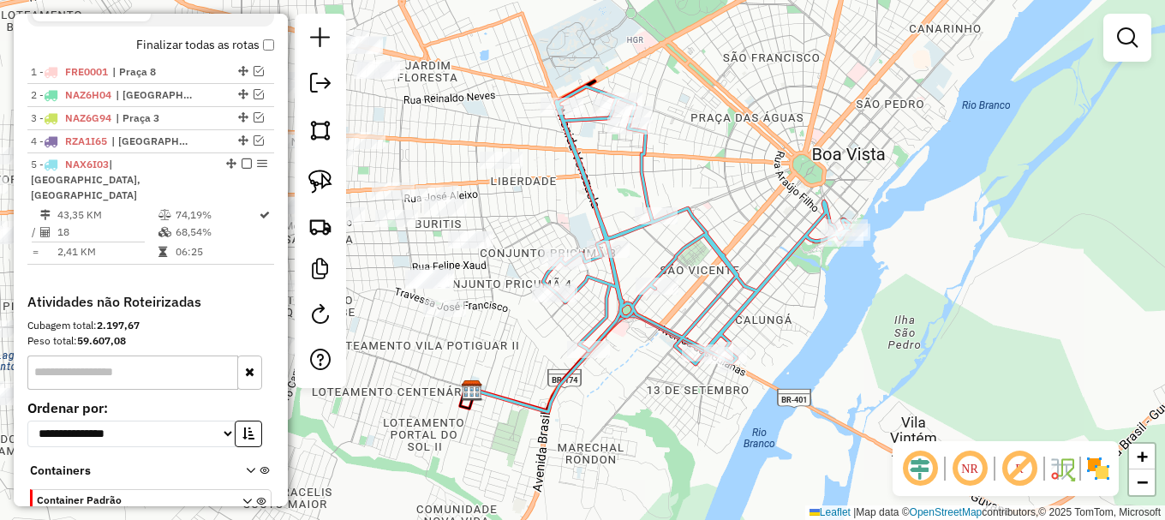
scroll to position [673, 0]
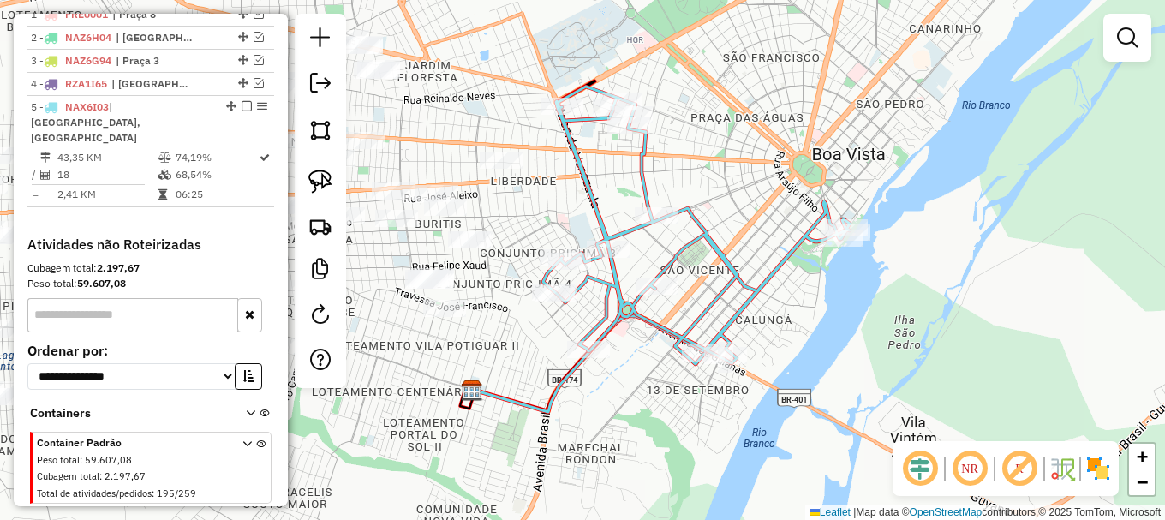
drag, startPoint x: 973, startPoint y: 309, endPoint x: 632, endPoint y: 210, distance: 355.1
click at [644, 212] on div "Janela de atendimento Grade de atendimento Capacidade Transportadoras Veículos …" at bounding box center [582, 260] width 1165 height 520
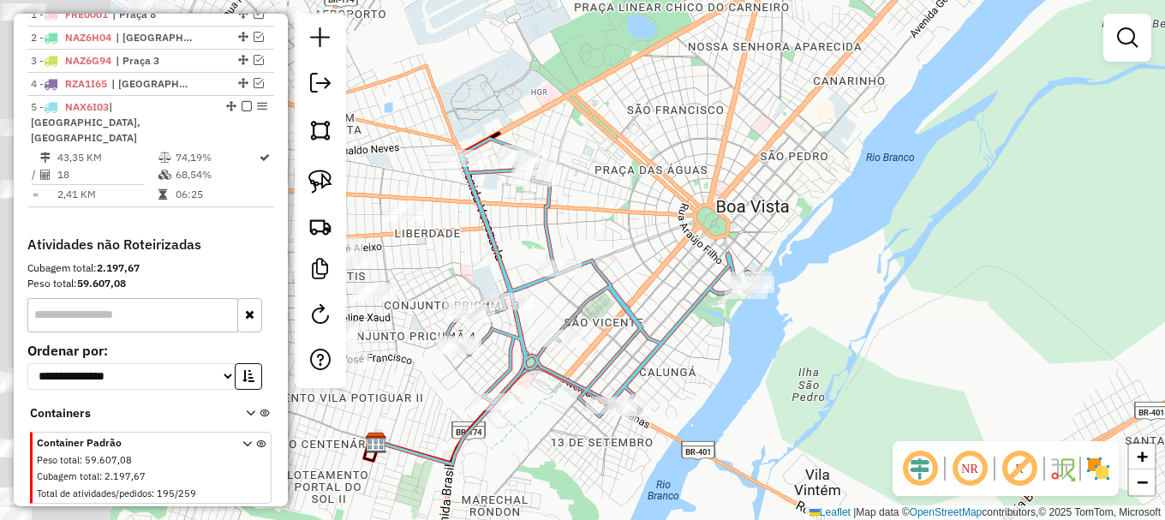
drag, startPoint x: 708, startPoint y: 164, endPoint x: 961, endPoint y: 164, distance: 253.6
click at [959, 165] on div "Janela de atendimento Grade de atendimento Capacidade Transportadoras Veículos …" at bounding box center [582, 260] width 1165 height 520
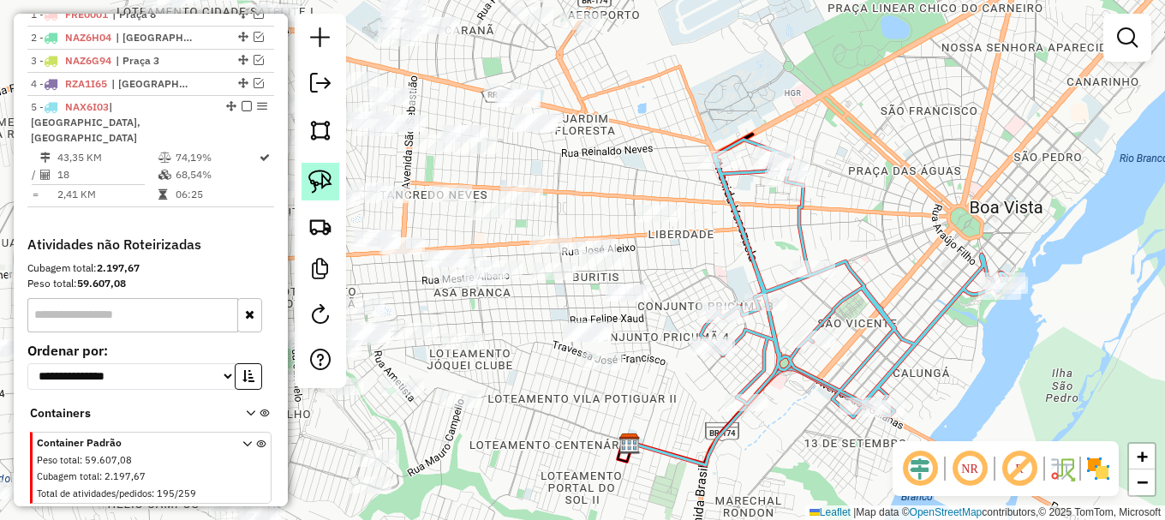
click at [332, 182] on link at bounding box center [321, 182] width 38 height 38
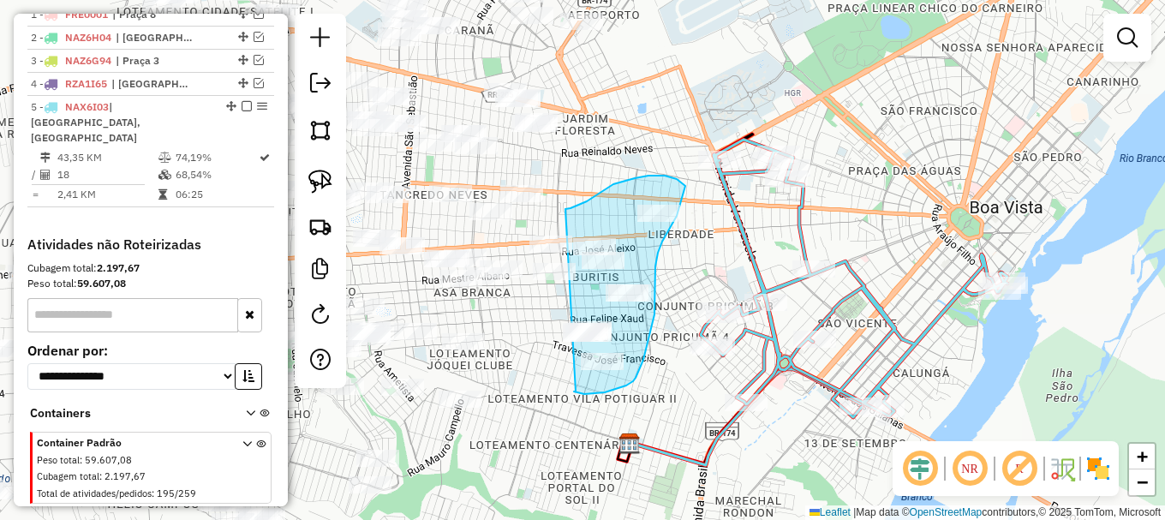
drag, startPoint x: 576, startPoint y: 392, endPoint x: 565, endPoint y: 208, distance: 183.6
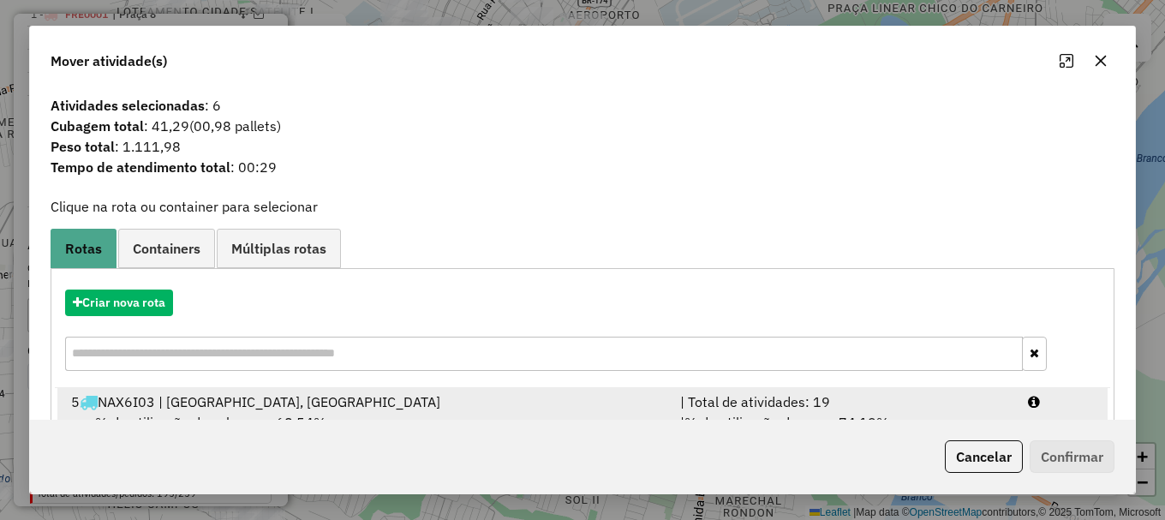
click at [1069, 408] on div at bounding box center [1061, 402] width 87 height 21
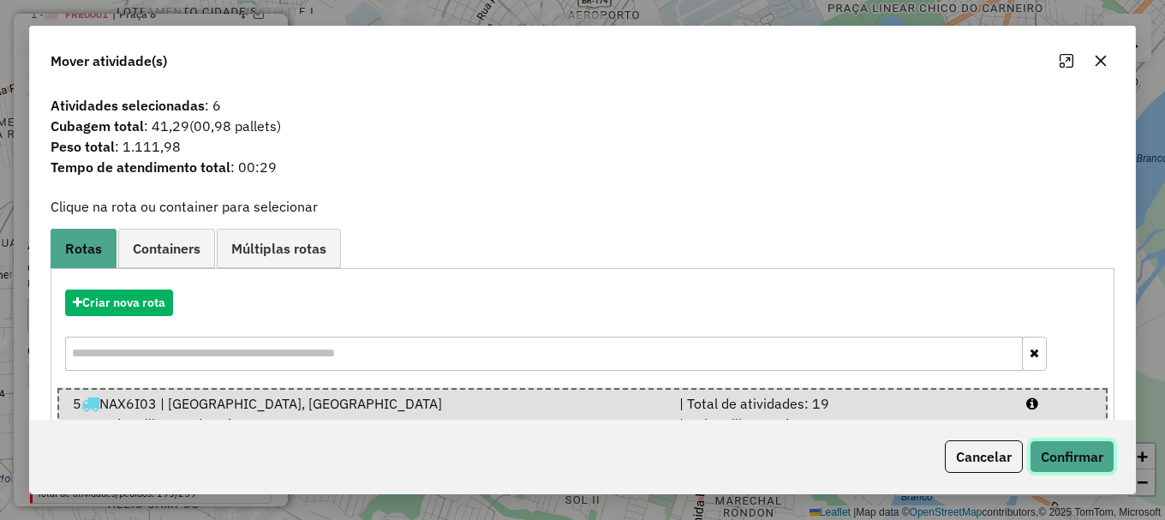
click at [1088, 459] on button "Confirmar" at bounding box center [1072, 456] width 85 height 33
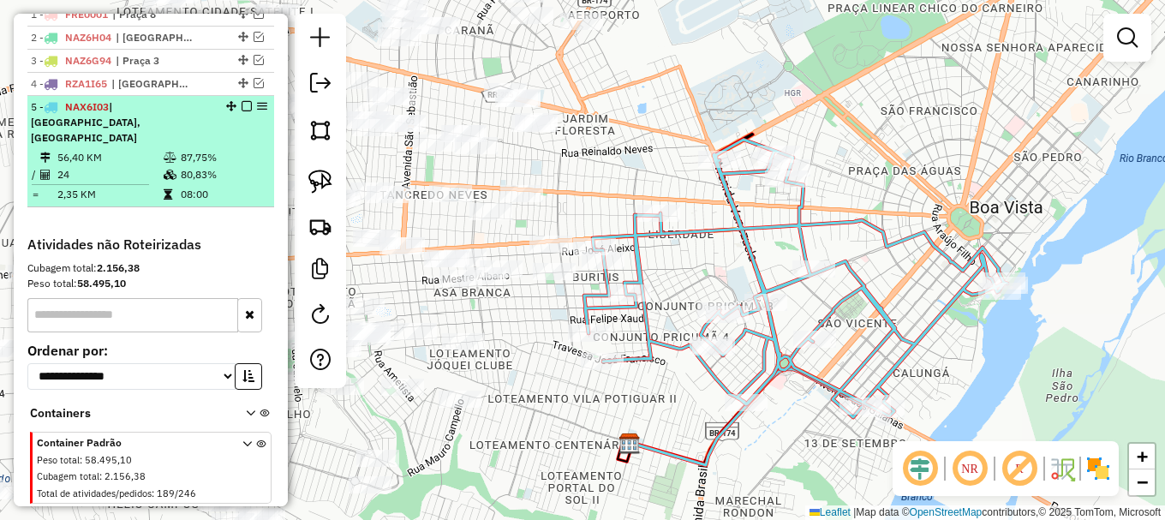
click at [242, 111] on em at bounding box center [247, 106] width 10 height 10
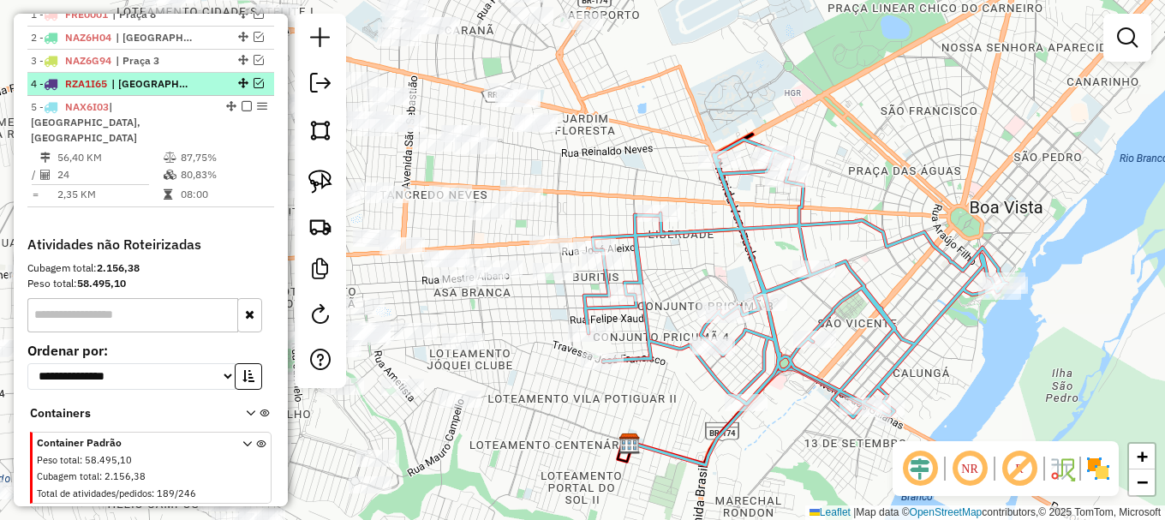
scroll to position [639, 0]
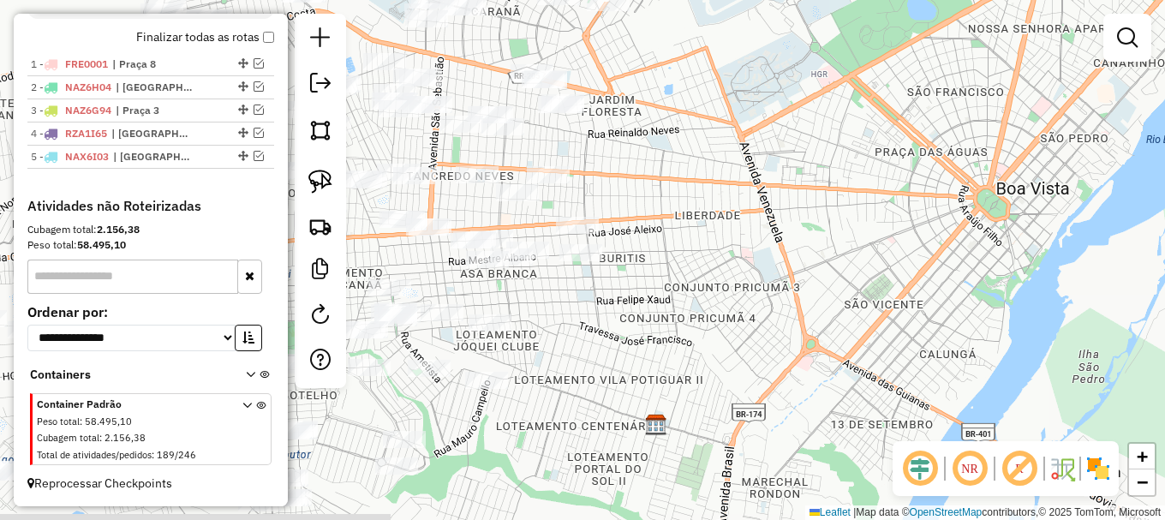
drag, startPoint x: 592, startPoint y: 386, endPoint x: 812, endPoint y: 238, distance: 264.9
click at [807, 242] on div "Janela de atendimento Grade de atendimento Capacidade Transportadoras Veículos …" at bounding box center [582, 260] width 1165 height 520
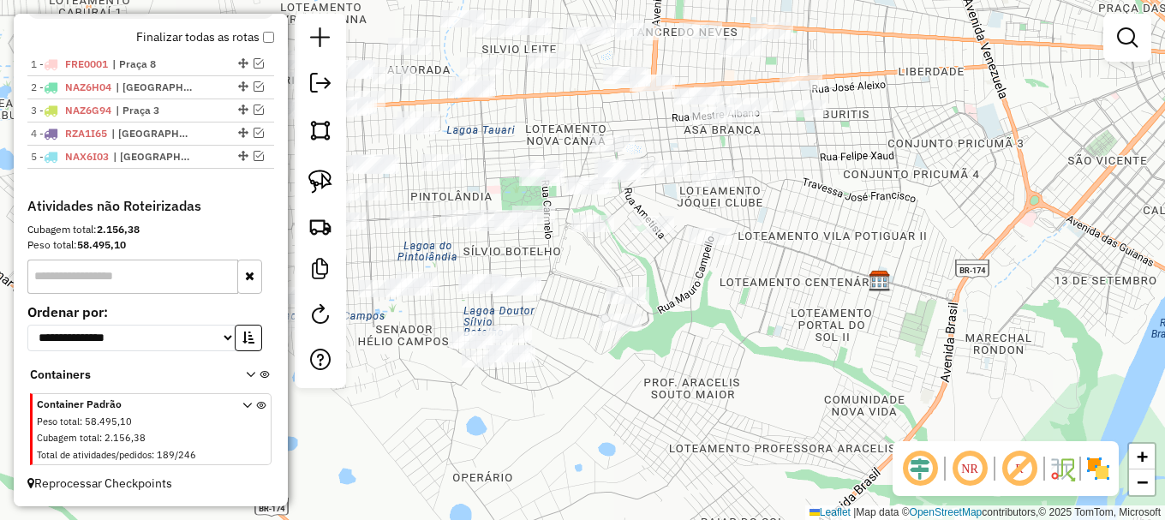
drag, startPoint x: 744, startPoint y: 381, endPoint x: 888, endPoint y: 339, distance: 149.9
click at [888, 339] on div "Janela de atendimento Grade de atendimento Capacidade Transportadoras Veículos …" at bounding box center [582, 260] width 1165 height 520
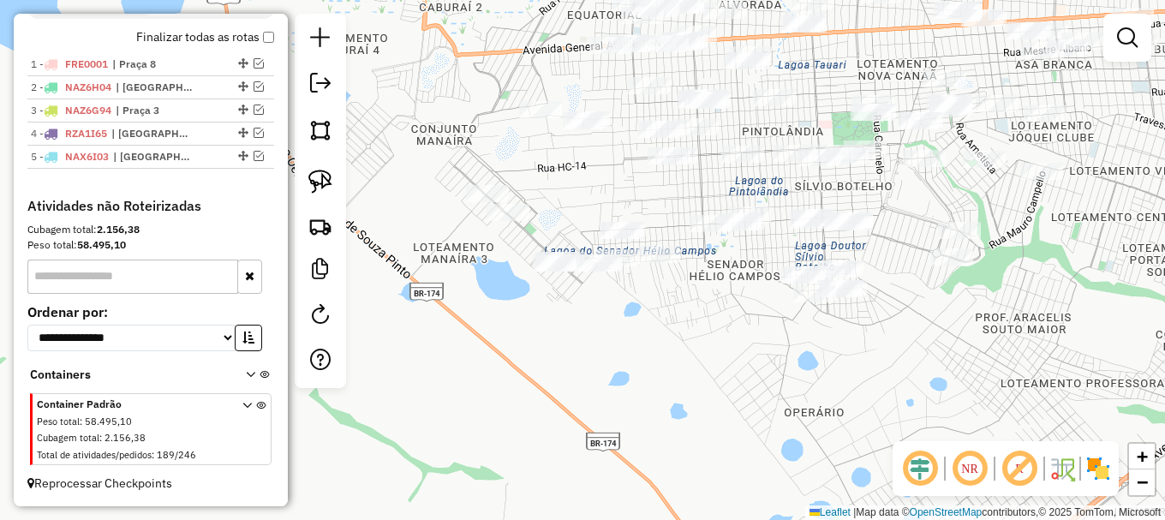
drag, startPoint x: 770, startPoint y: 342, endPoint x: 667, endPoint y: 329, distance: 103.6
click at [667, 329] on div "Janela de atendimento Grade de atendimento Capacidade Transportadoras Veículos …" at bounding box center [582, 260] width 1165 height 520
click at [312, 178] on img at bounding box center [320, 182] width 24 height 24
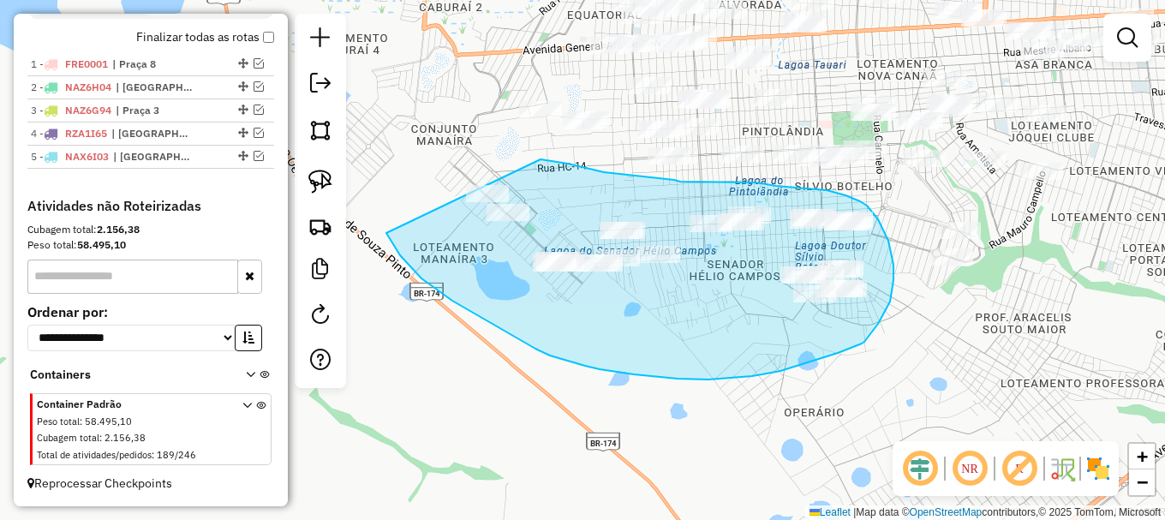
drag, startPoint x: 400, startPoint y: 255, endPoint x: 480, endPoint y: 152, distance: 130.1
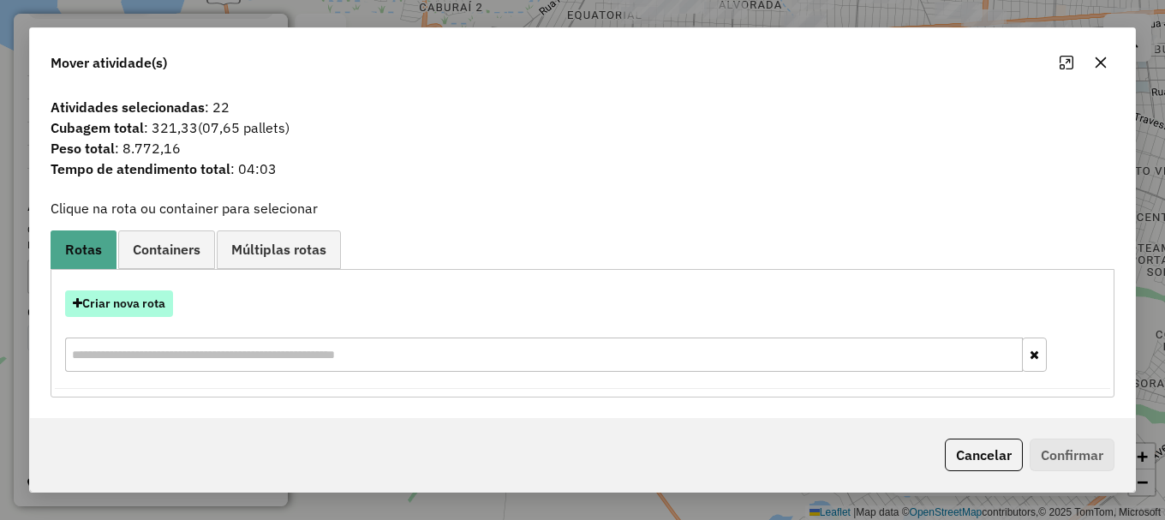
click at [132, 307] on button "Criar nova rota" at bounding box center [119, 303] width 108 height 27
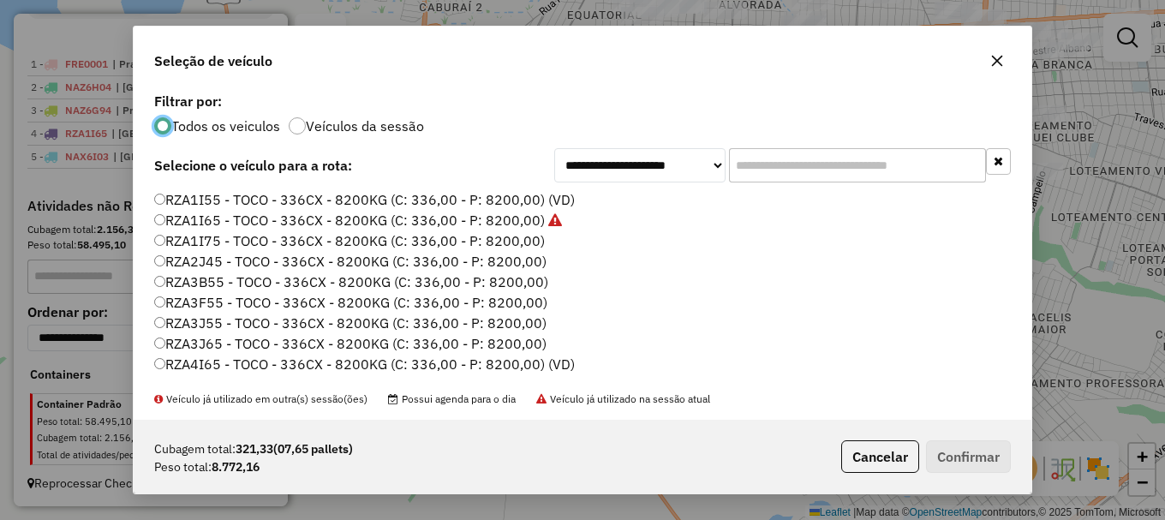
scroll to position [572, 0]
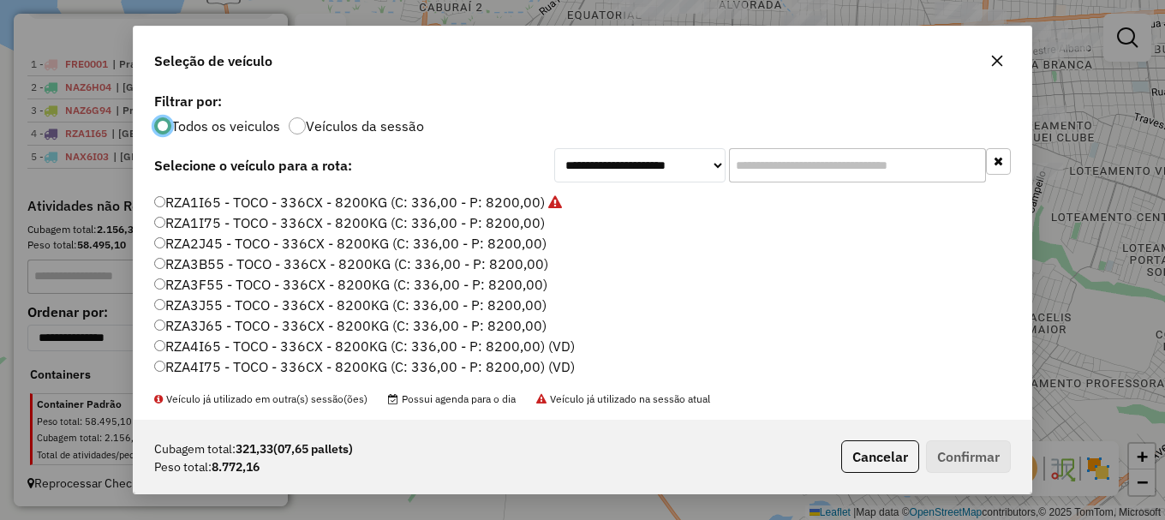
click at [219, 344] on label "RZA4I65 - TOCO - 336CX - 8200KG (C: 336,00 - P: 8200,00) (VD)" at bounding box center [364, 346] width 421 height 21
click at [979, 456] on button "Confirmar" at bounding box center [968, 456] width 85 height 33
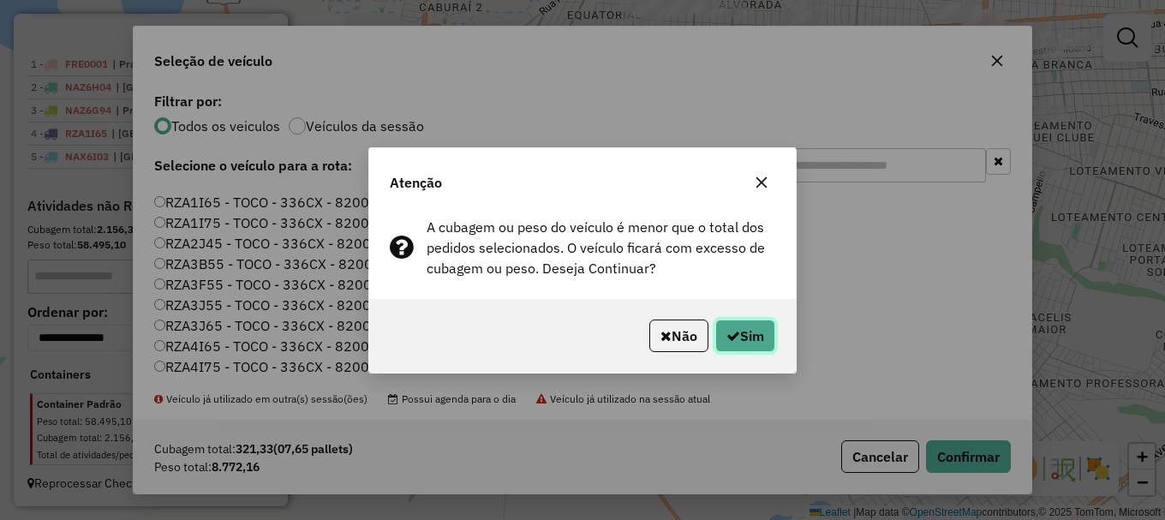
click at [738, 336] on button "Sim" at bounding box center [745, 336] width 60 height 33
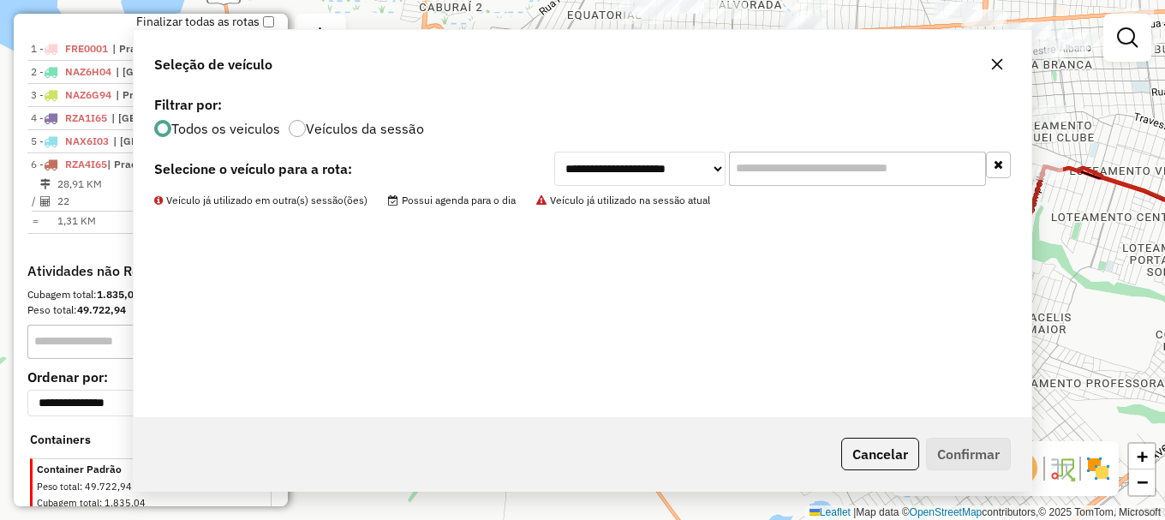
scroll to position [673, 0]
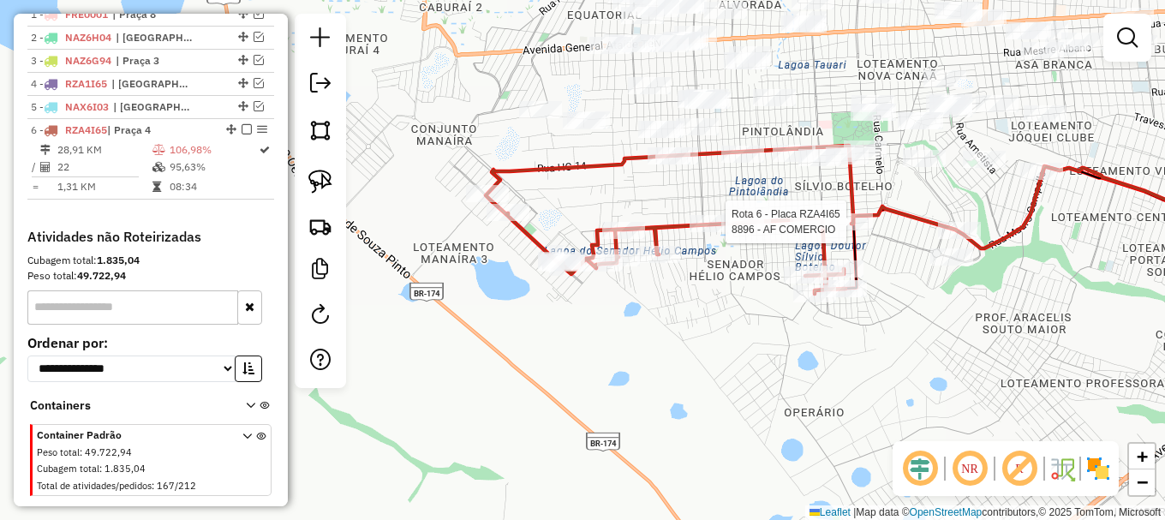
select select "**********"
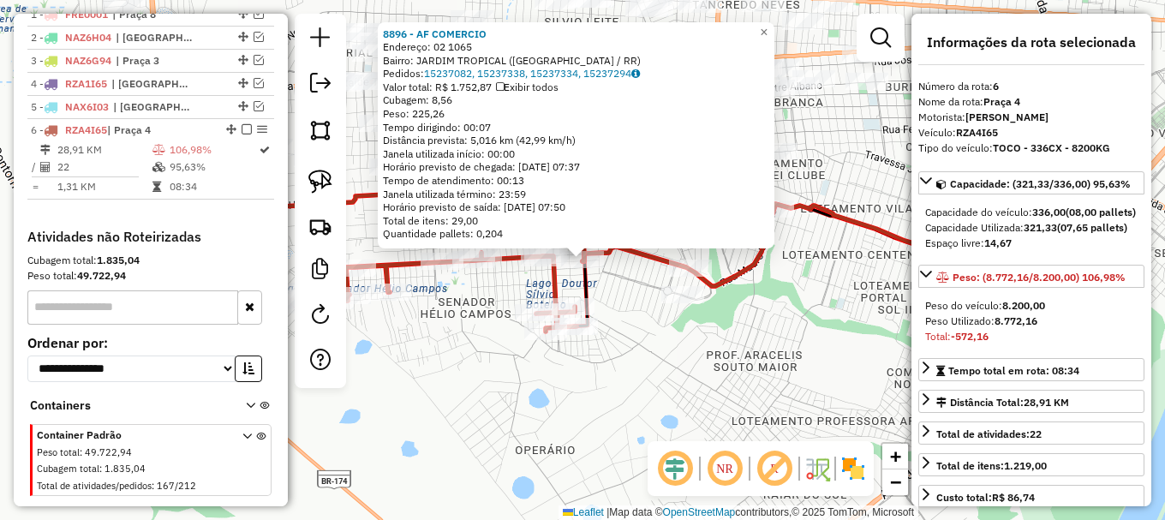
scroll to position [720, 0]
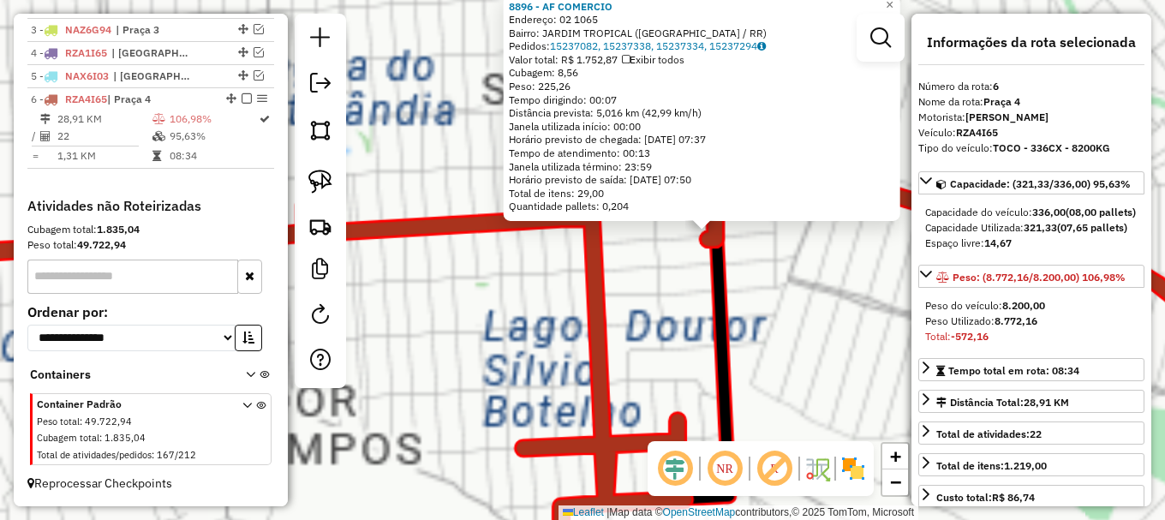
click at [542, 274] on div "Rota 6 - Placa RZA4I65 9559 - SUPER TUPINABA 8896 - AF COMERCIO Endereço: 02 10…" at bounding box center [582, 260] width 1165 height 520
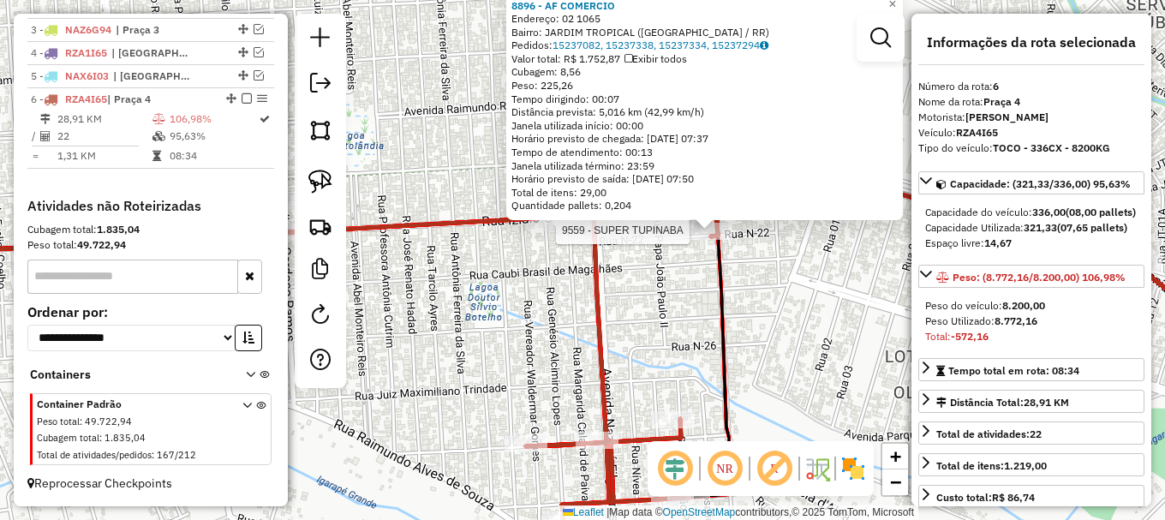
click at [571, 231] on div at bounding box center [550, 222] width 43 height 17
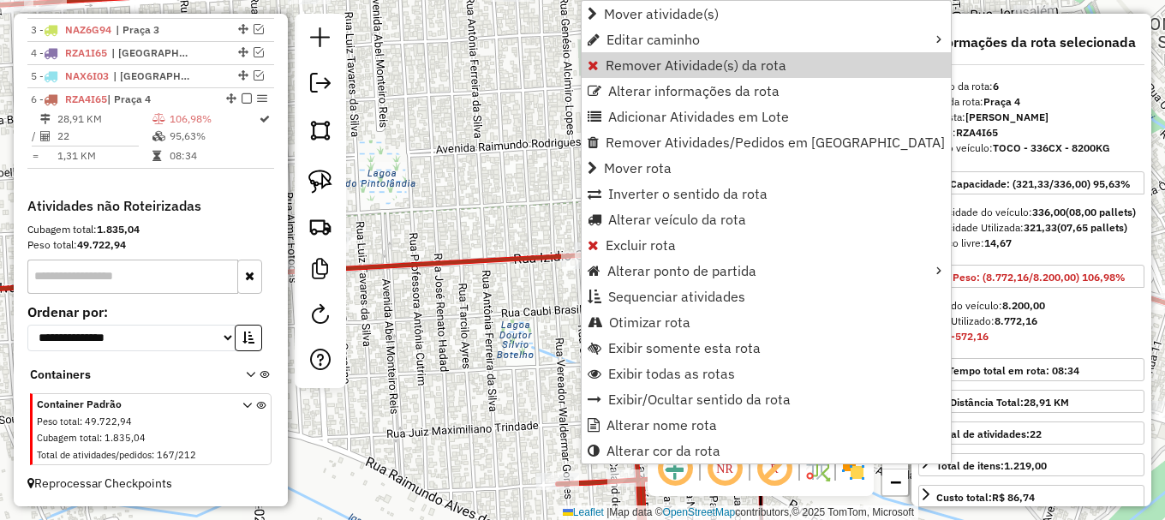
click at [478, 129] on div "Janela de atendimento Grade de atendimento Capacidade Transportadoras Veículos …" at bounding box center [582, 260] width 1165 height 520
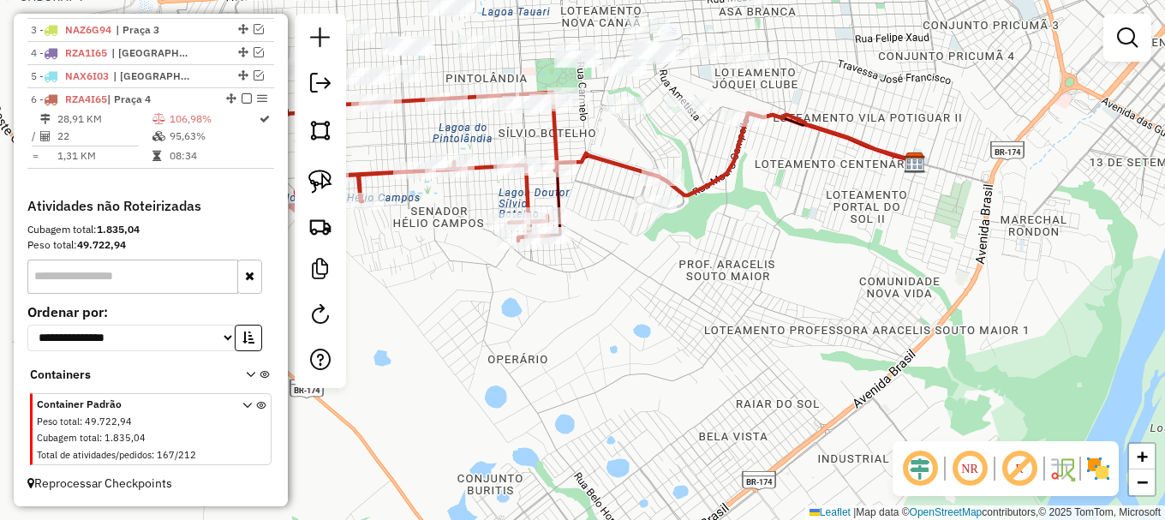
drag, startPoint x: 501, startPoint y: 134, endPoint x: 640, endPoint y: 147, distance: 139.4
click at [640, 147] on div "Janela de atendimento Grade de atendimento Capacidade Transportadoras Veículos …" at bounding box center [582, 260] width 1165 height 520
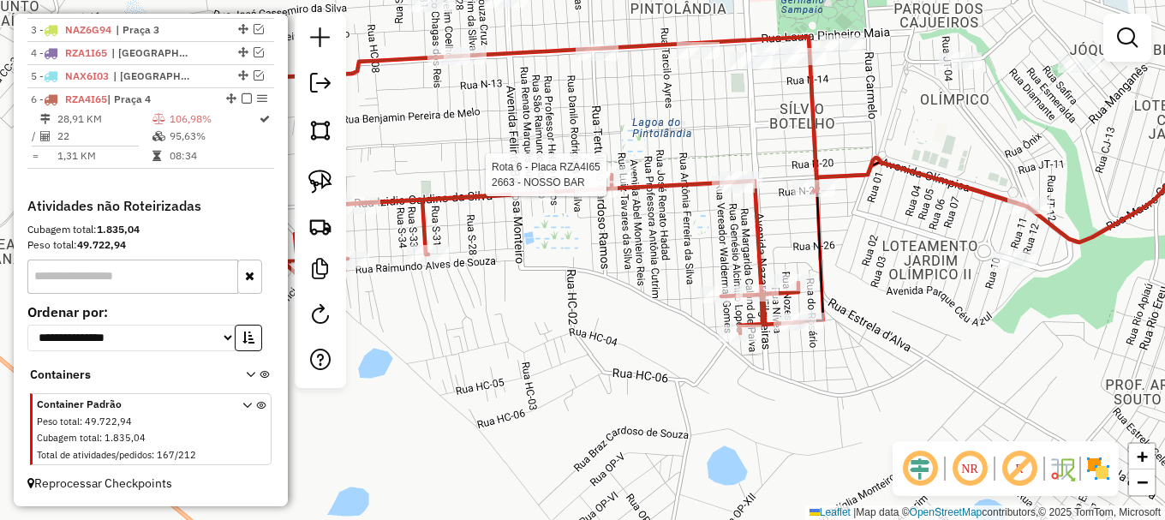
select select "**********"
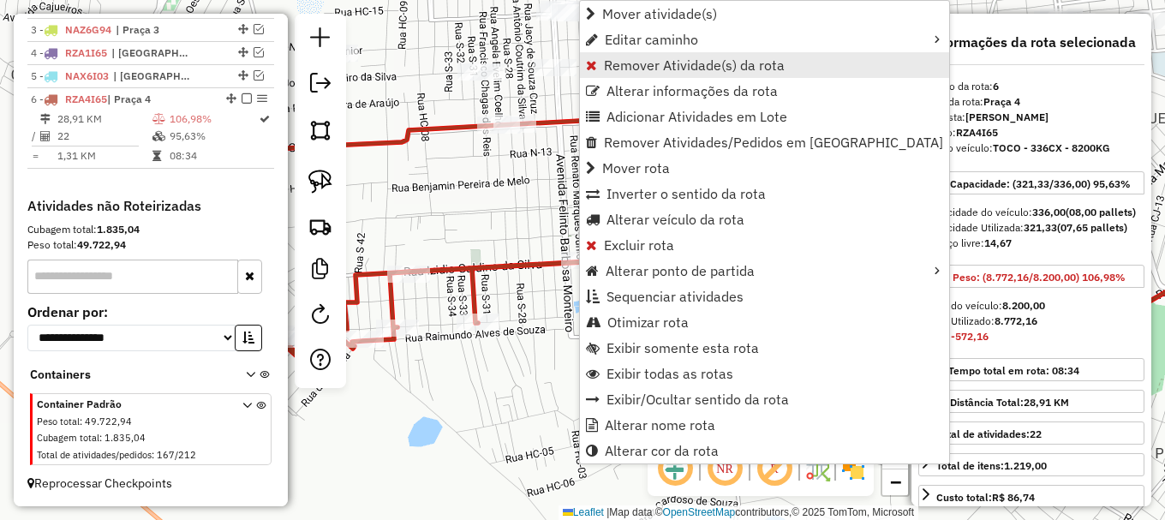
click at [628, 70] on span "Remover Atividade(s) da rota" at bounding box center [694, 65] width 181 height 14
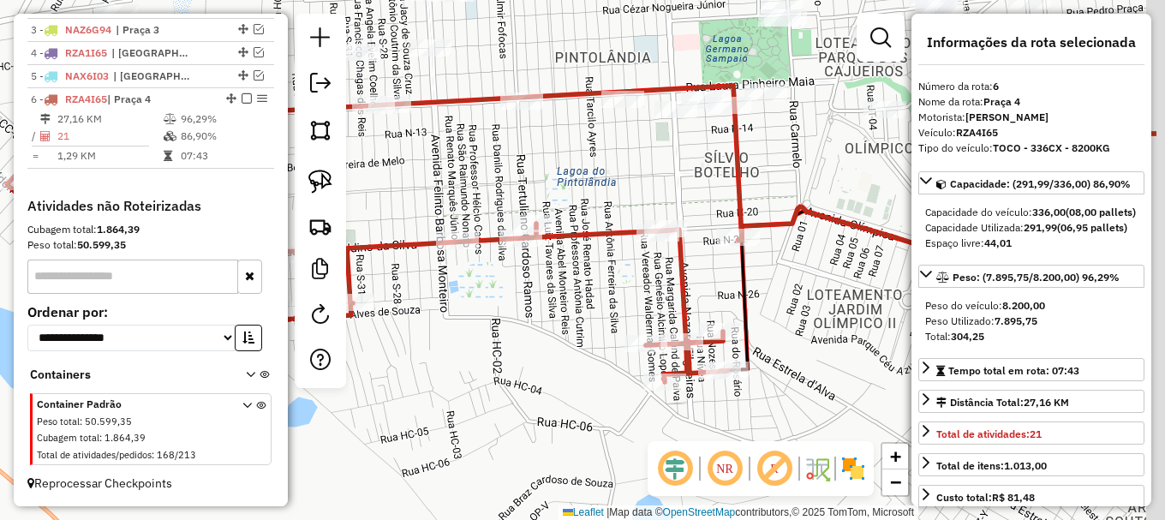
drag, startPoint x: 774, startPoint y: 190, endPoint x: 603, endPoint y: 155, distance: 174.9
click at [635, 165] on div "Janela de atendimento Grade de atendimento Capacidade Transportadoras Veículos …" at bounding box center [582, 260] width 1165 height 520
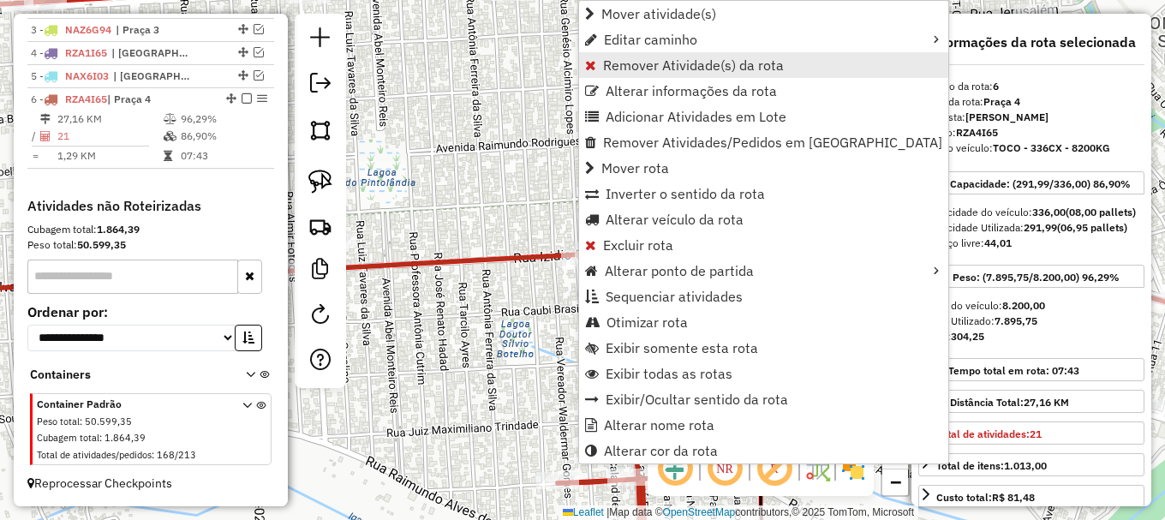
click at [622, 63] on span "Remover Atividade(s) da rota" at bounding box center [693, 65] width 181 height 14
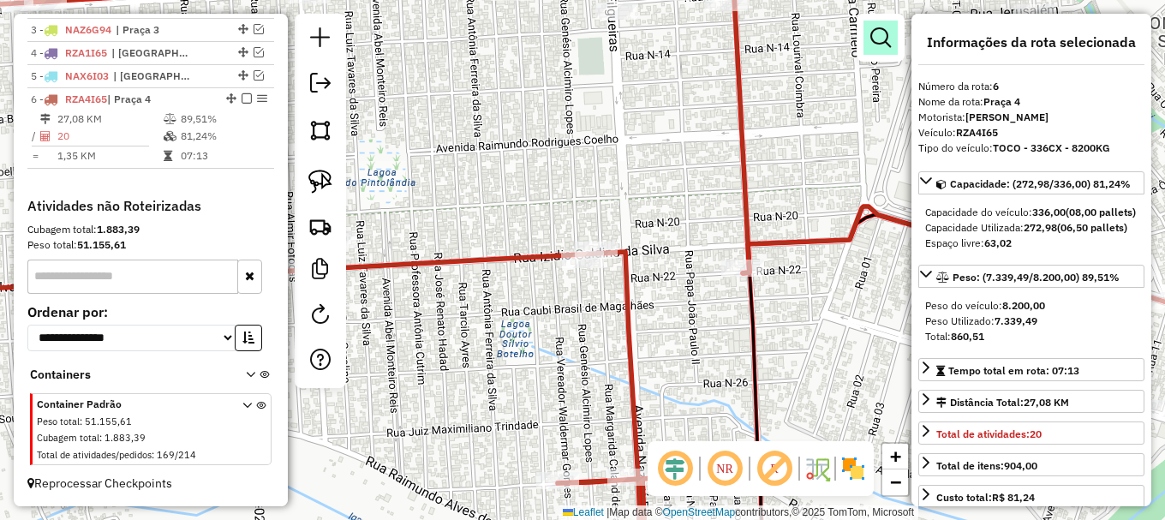
click at [879, 39] on em at bounding box center [880, 37] width 21 height 21
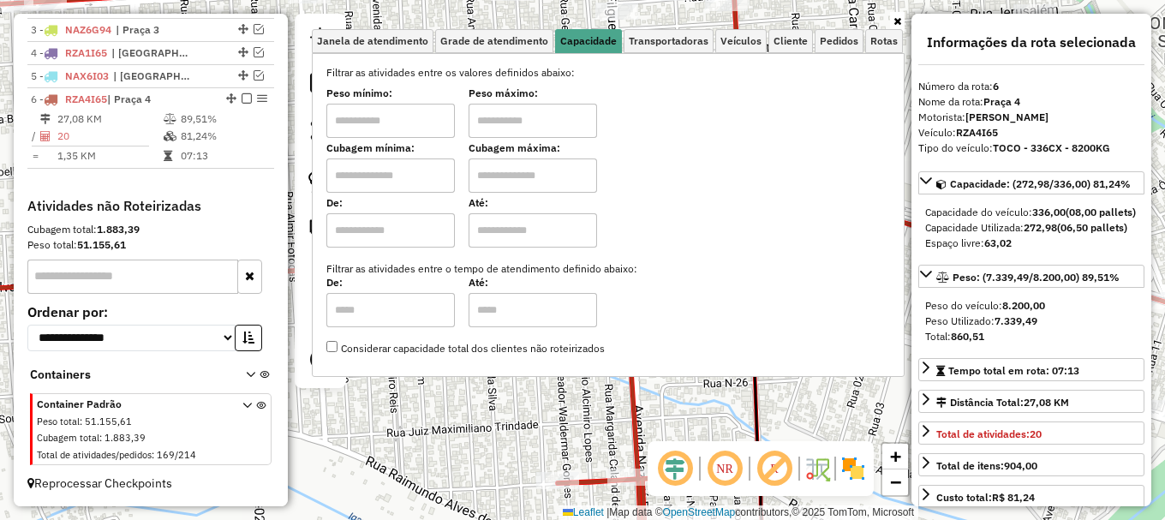
click at [436, 173] on input "text" at bounding box center [390, 175] width 129 height 34
type input "****"
click at [542, 175] on input "text" at bounding box center [533, 175] width 129 height 34
type input "****"
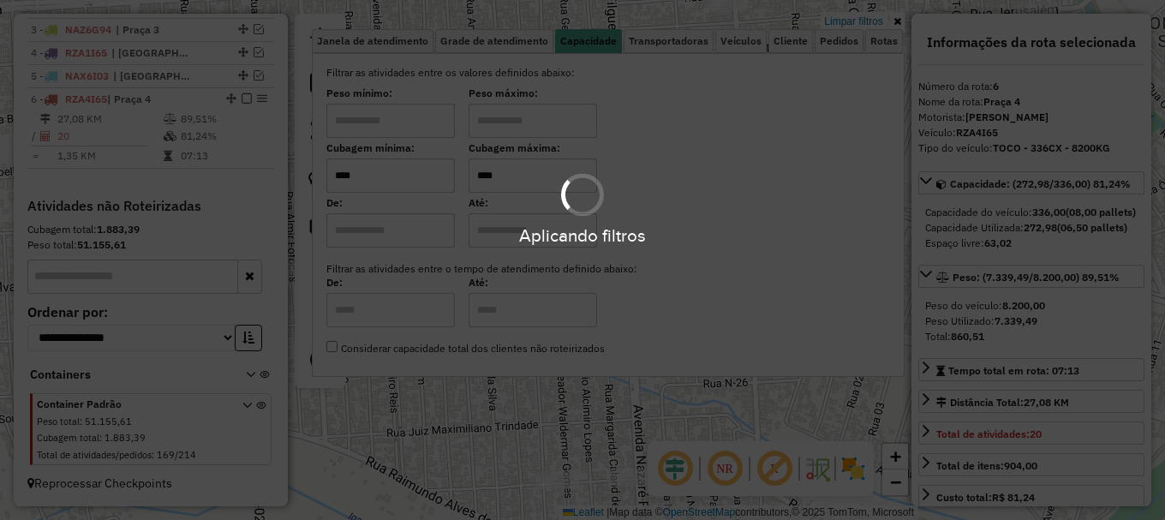
click at [493, 426] on hb-app "Aplicando filtros Pop-up bloqueado! Seu navegador bloqueou automáticamente a ab…" at bounding box center [582, 260] width 1165 height 520
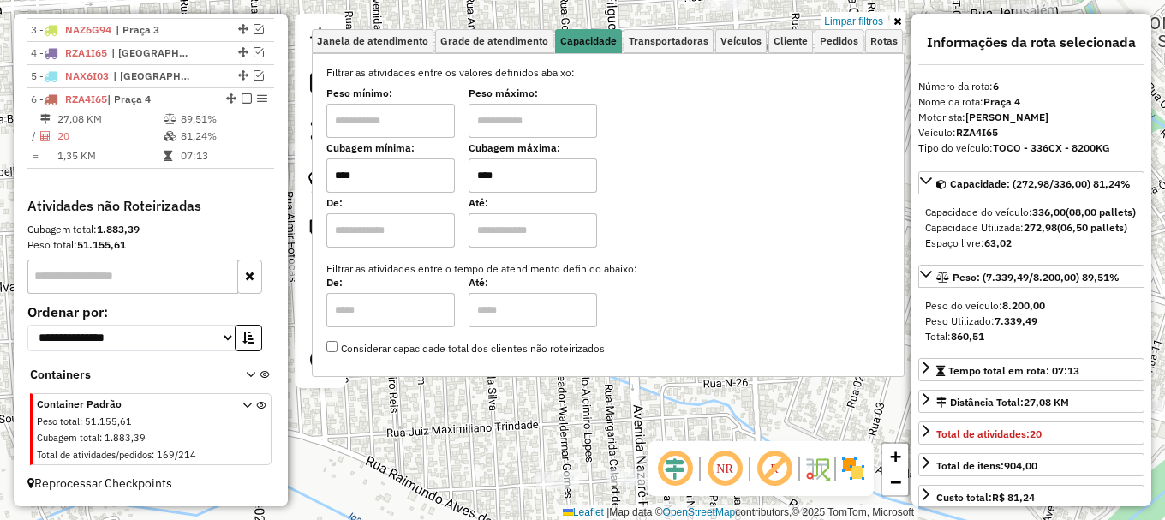
click at [492, 426] on div "Limpar filtros Janela de atendimento Grade de atendimento Capacidade Transporta…" at bounding box center [582, 260] width 1165 height 520
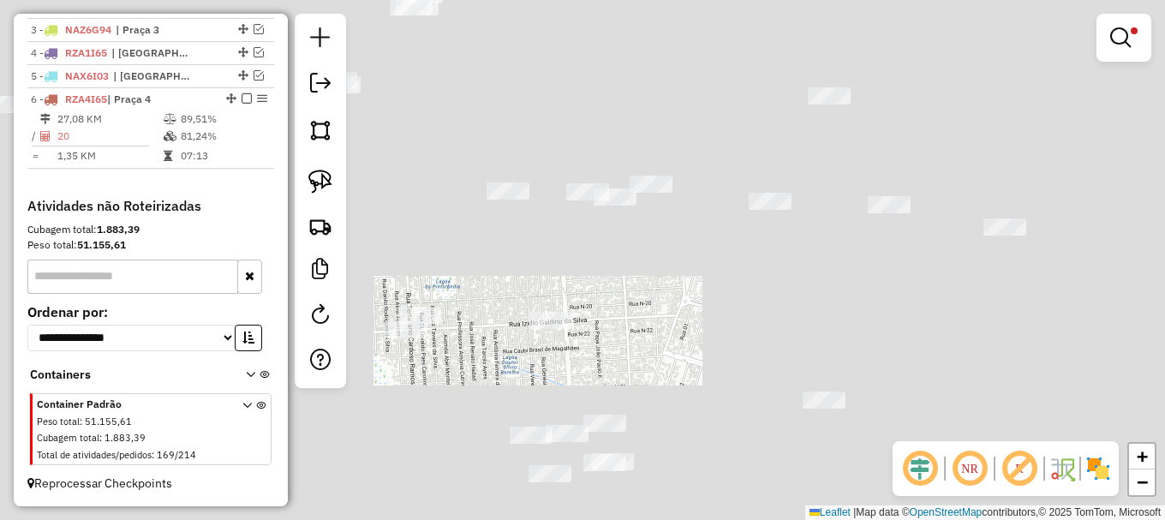
click at [521, 396] on div "Limpar filtros Janela de atendimento Grade de atendimento Capacidade Transporta…" at bounding box center [582, 260] width 1165 height 520
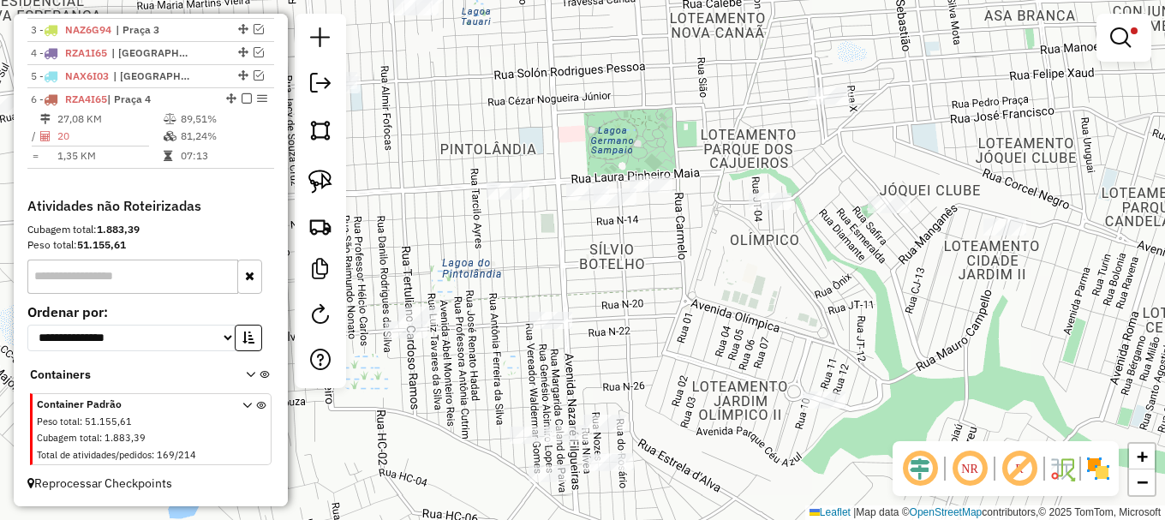
click at [555, 277] on div "Rota 6 - Placa RZA4I65 10411 - [PERSON_NAME] PEC Limpar filtros Janela de atend…" at bounding box center [582, 260] width 1165 height 520
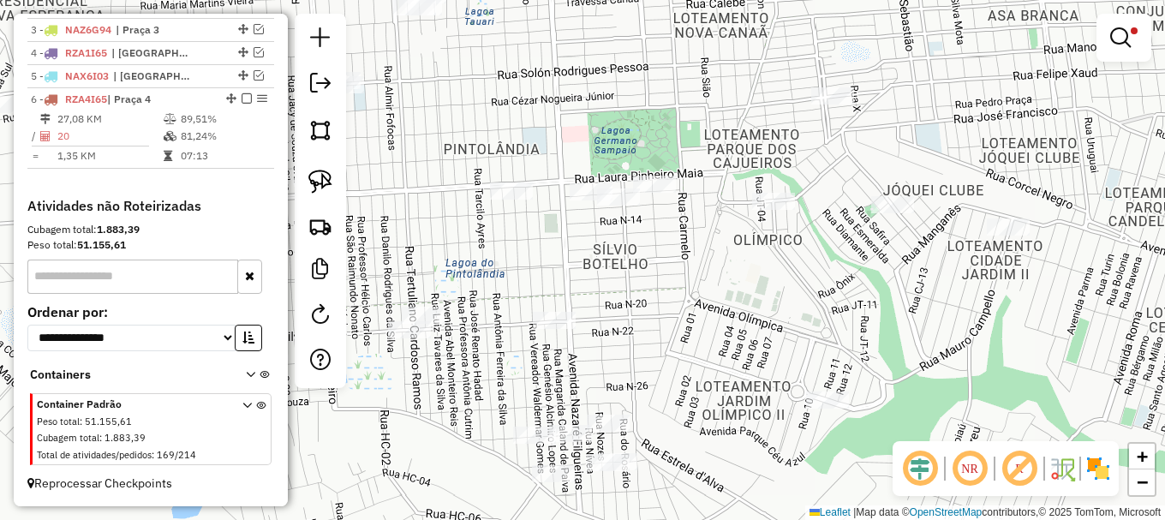
click at [256, 201] on h4 "Atividades não Roteirizadas" at bounding box center [150, 206] width 247 height 16
click at [248, 203] on h4 "Atividades não Roteirizadas" at bounding box center [150, 206] width 247 height 16
click at [248, 202] on h4 "Atividades não Roteirizadas" at bounding box center [150, 206] width 247 height 16
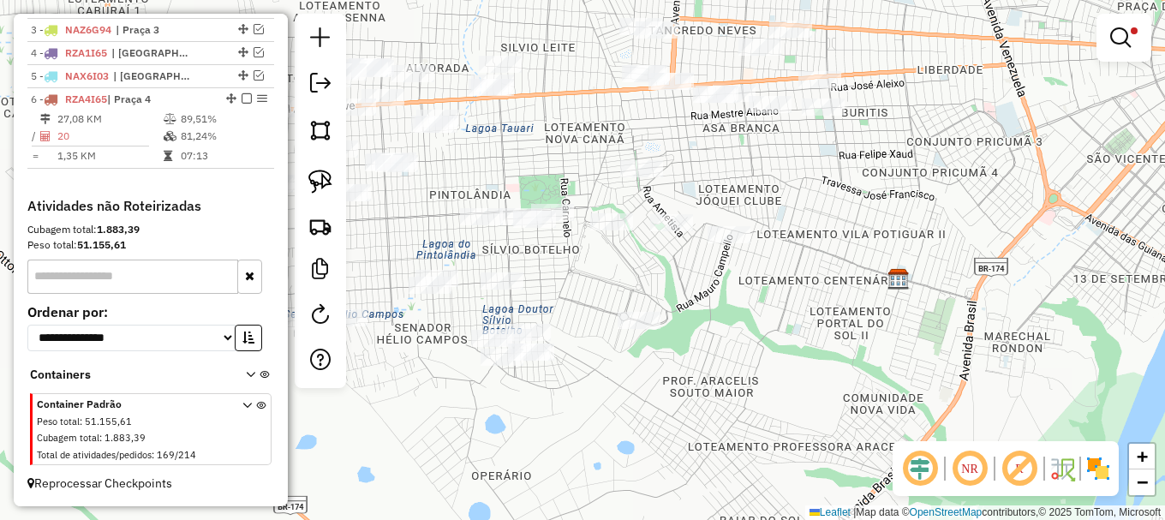
drag, startPoint x: 438, startPoint y: 207, endPoint x: 457, endPoint y: 210, distance: 19.0
click at [457, 210] on div "Limpar filtros Janela de atendimento Grade de atendimento Capacidade Transporta…" at bounding box center [582, 260] width 1165 height 520
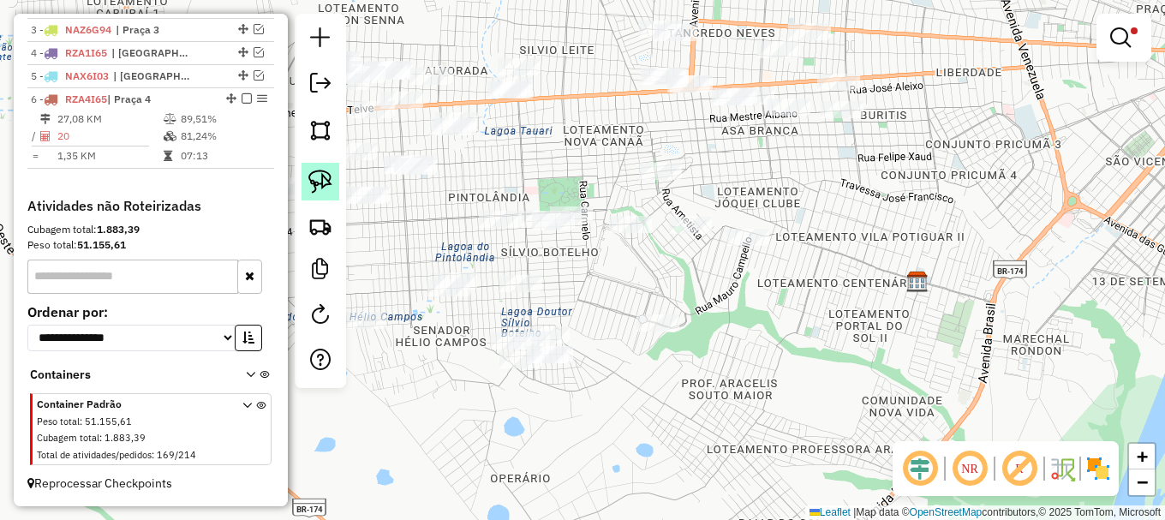
click at [327, 179] on img at bounding box center [320, 182] width 24 height 24
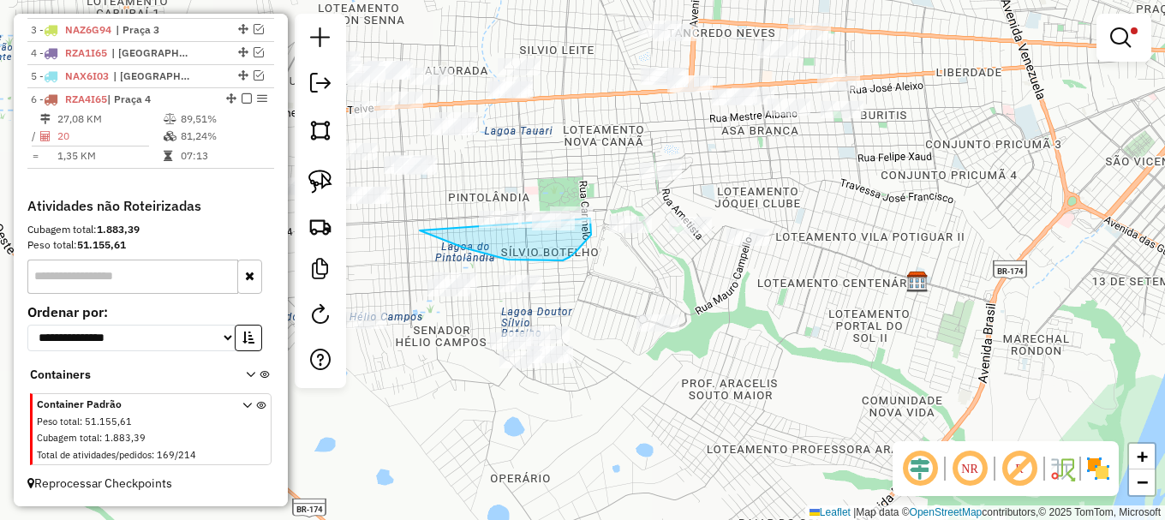
drag, startPoint x: 433, startPoint y: 236, endPoint x: 571, endPoint y: 183, distance: 147.0
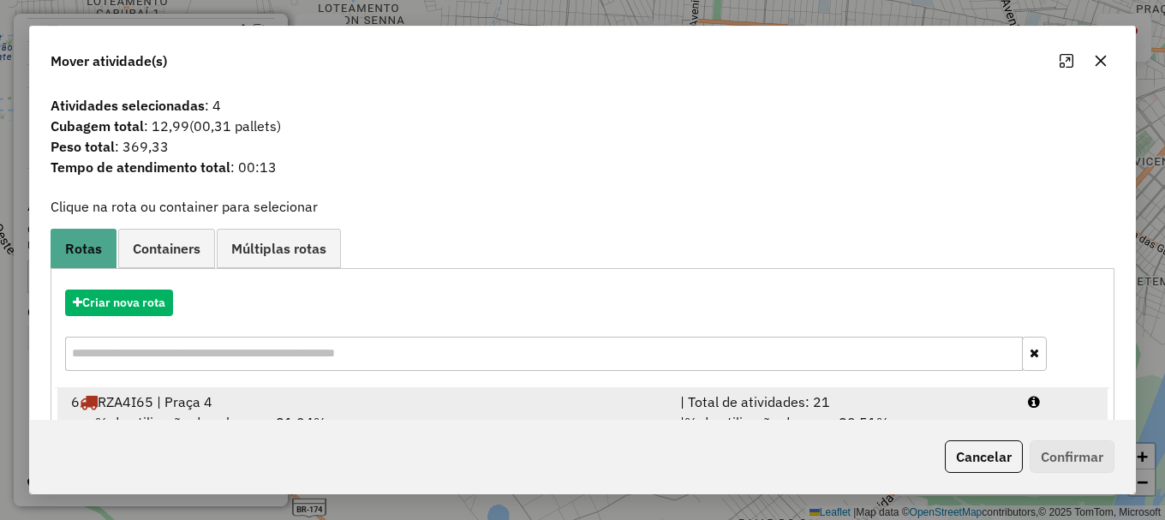
click at [1053, 403] on div at bounding box center [1061, 402] width 87 height 21
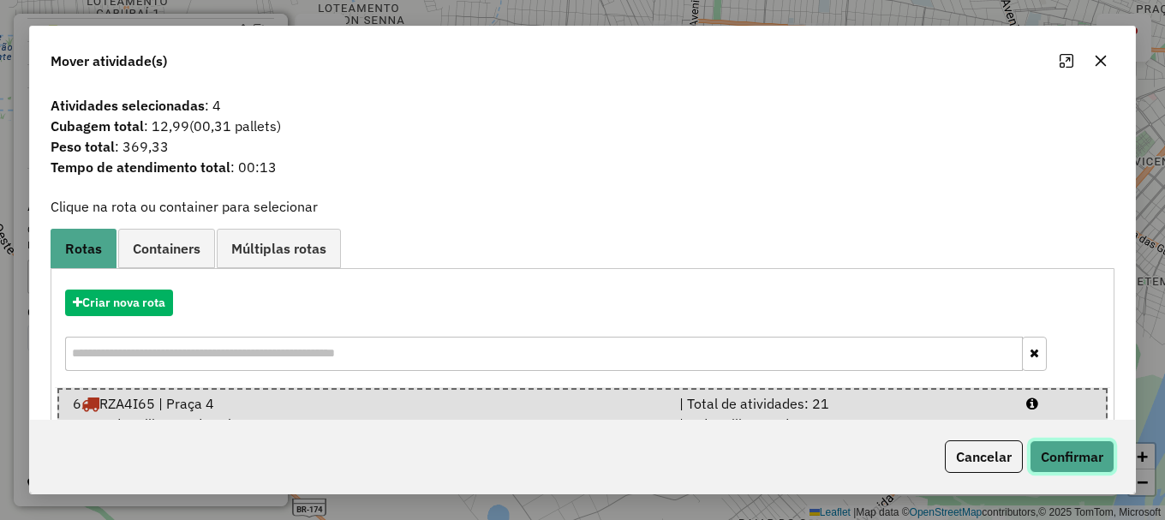
click at [1067, 453] on button "Confirmar" at bounding box center [1072, 456] width 85 height 33
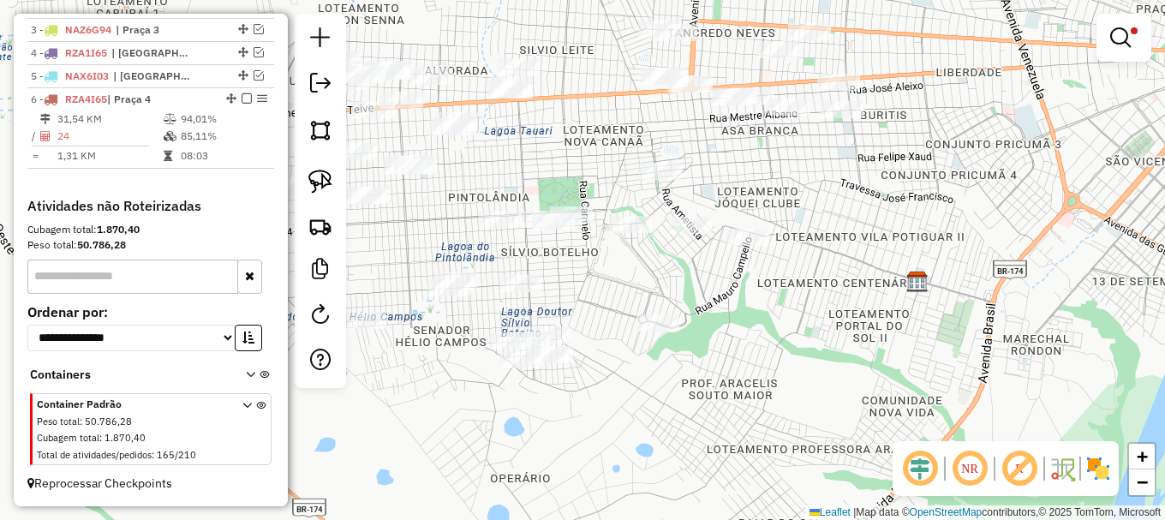
click at [1116, 35] on em at bounding box center [1120, 37] width 21 height 21
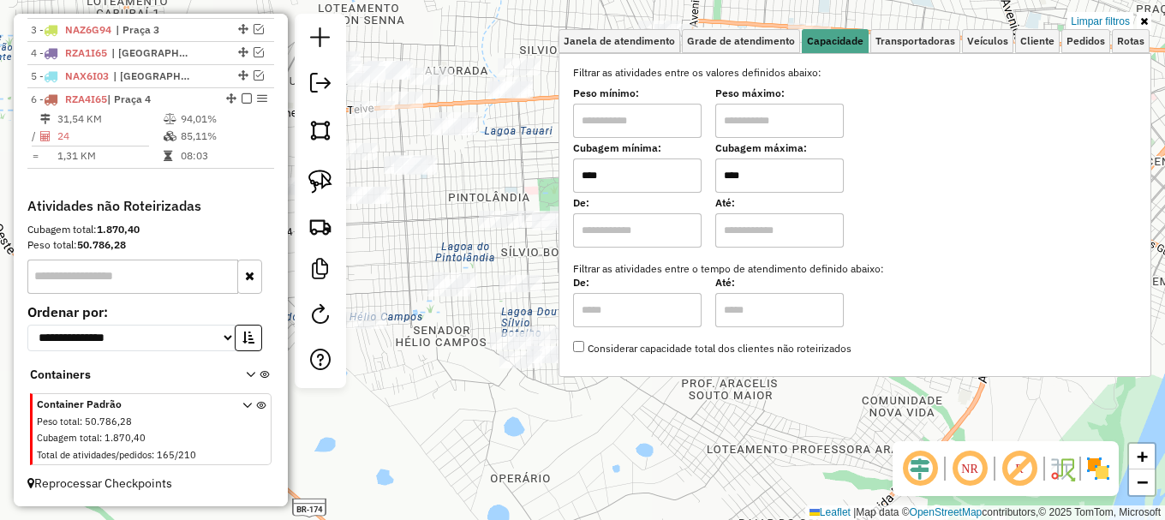
click at [1105, 25] on link "Limpar filtros" at bounding box center [1100, 21] width 66 height 19
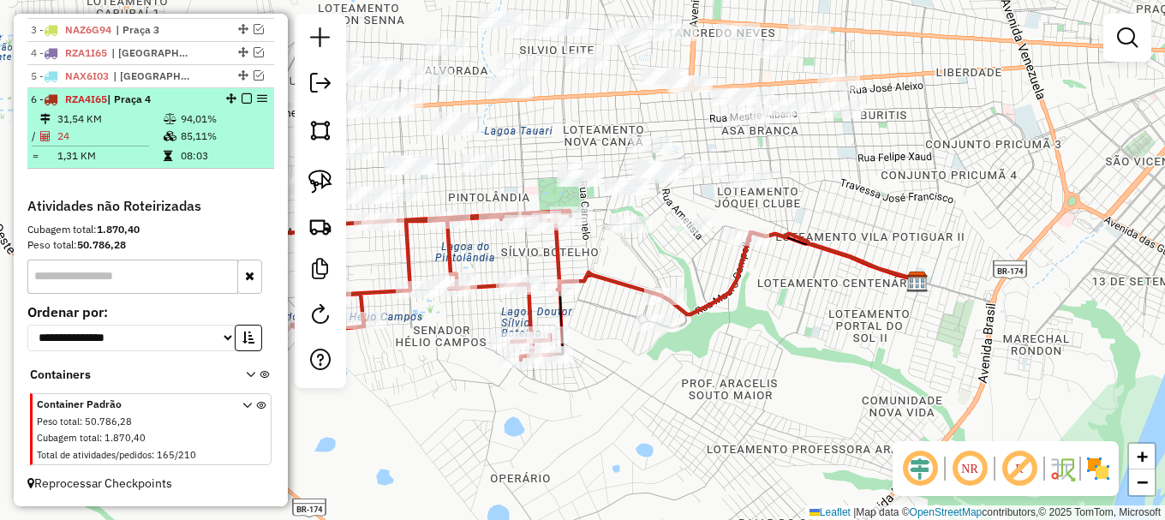
click at [246, 97] on em at bounding box center [247, 98] width 10 height 10
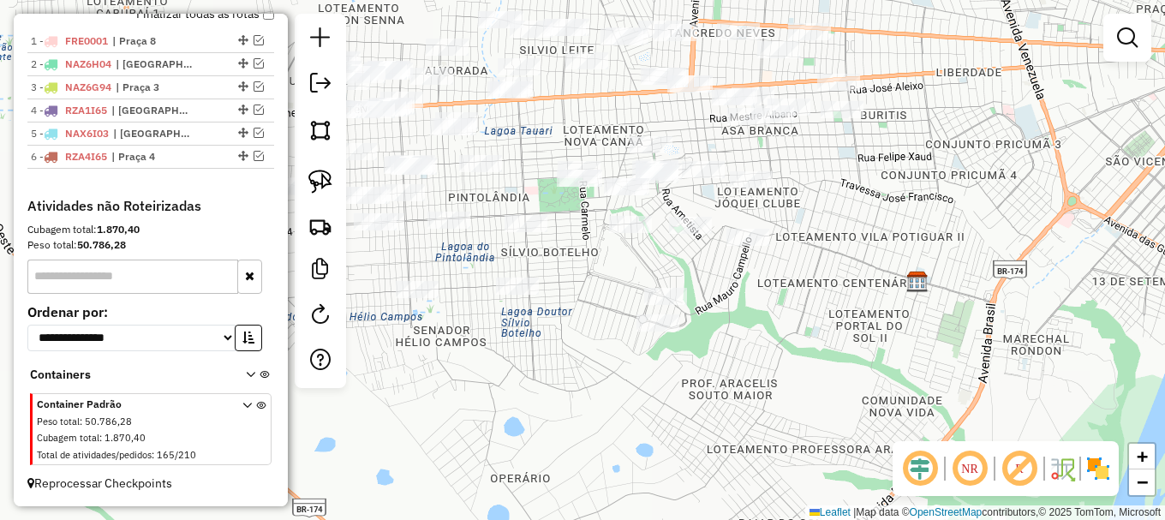
scroll to position [662, 0]
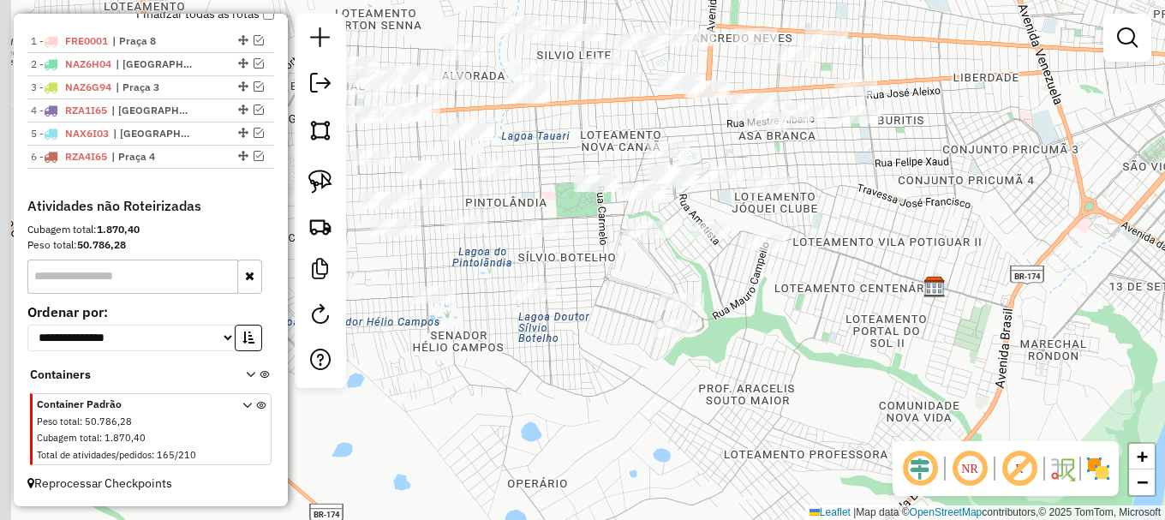
drag, startPoint x: 491, startPoint y: 386, endPoint x: 618, endPoint y: 370, distance: 127.7
click at [613, 380] on div "Janela de atendimento Grade de atendimento Capacidade Transportadoras Veículos …" at bounding box center [582, 260] width 1165 height 520
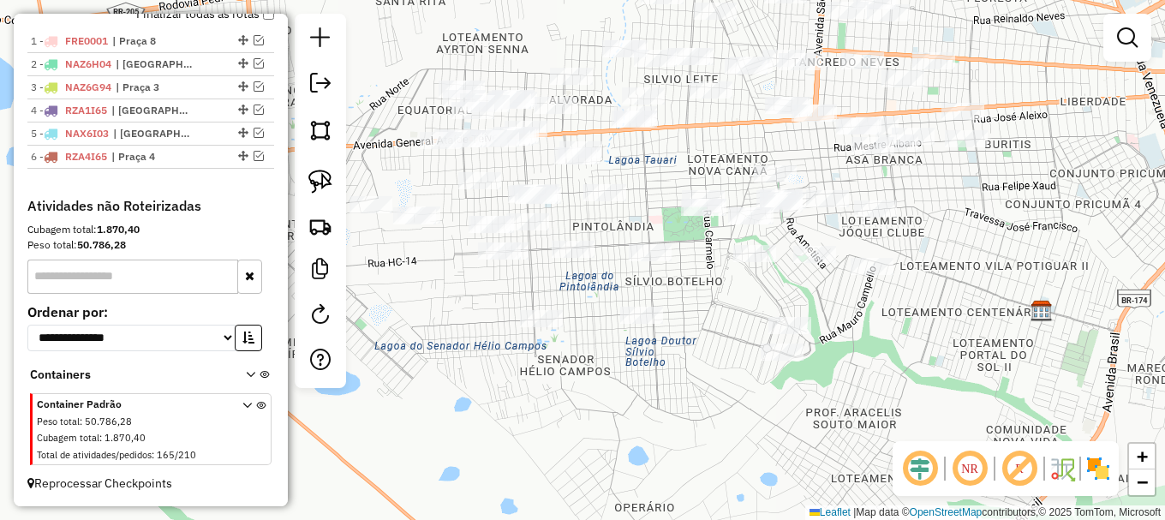
drag, startPoint x: 673, startPoint y: 356, endPoint x: 651, endPoint y: 365, distance: 24.2
click at [651, 365] on div "Janela de atendimento Grade de atendimento Capacidade Transportadoras Veículos …" at bounding box center [582, 260] width 1165 height 520
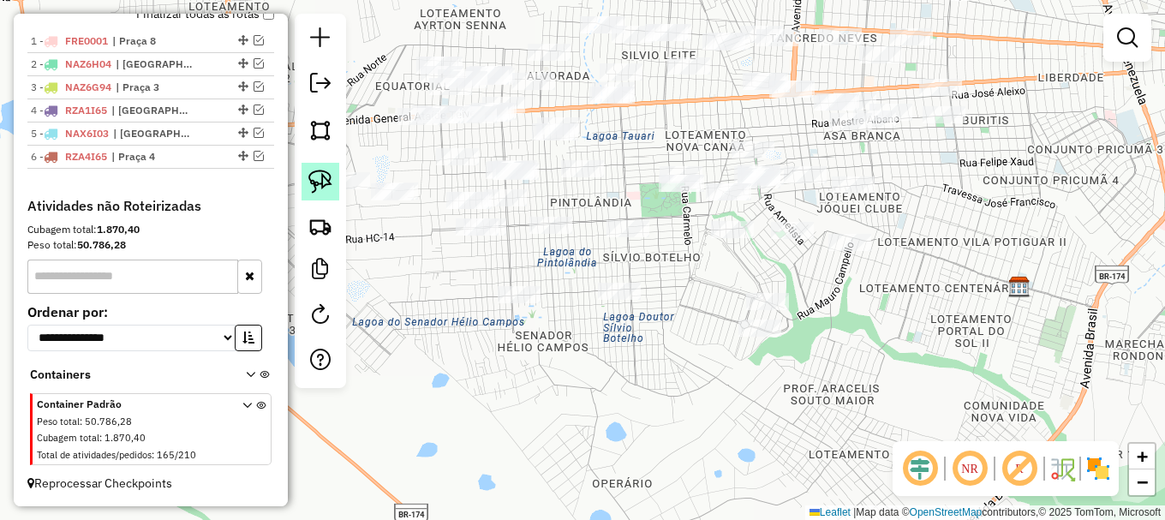
click at [304, 178] on link at bounding box center [321, 182] width 38 height 38
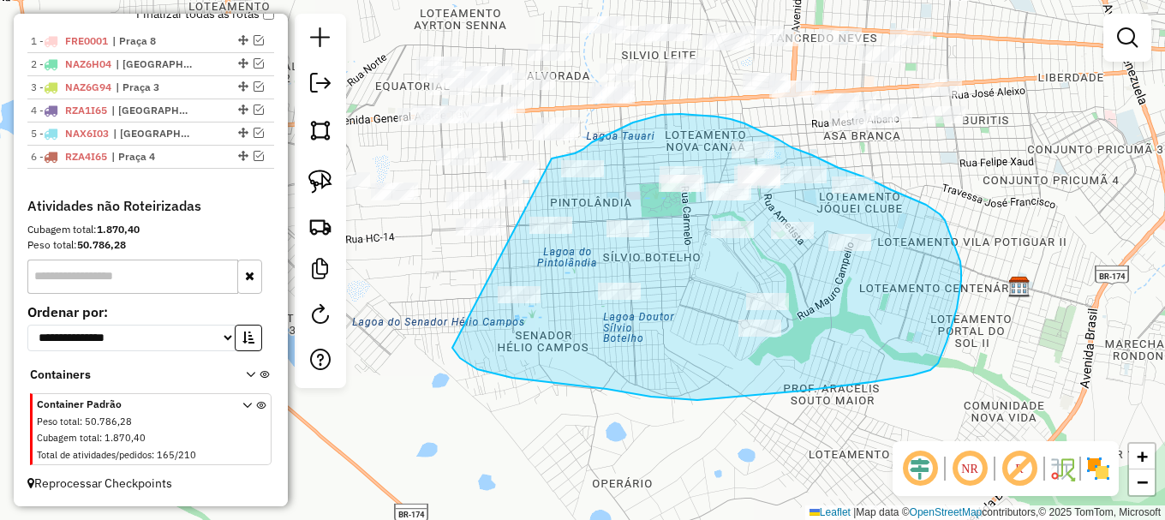
drag, startPoint x: 460, startPoint y: 358, endPoint x: 552, endPoint y: 158, distance: 219.6
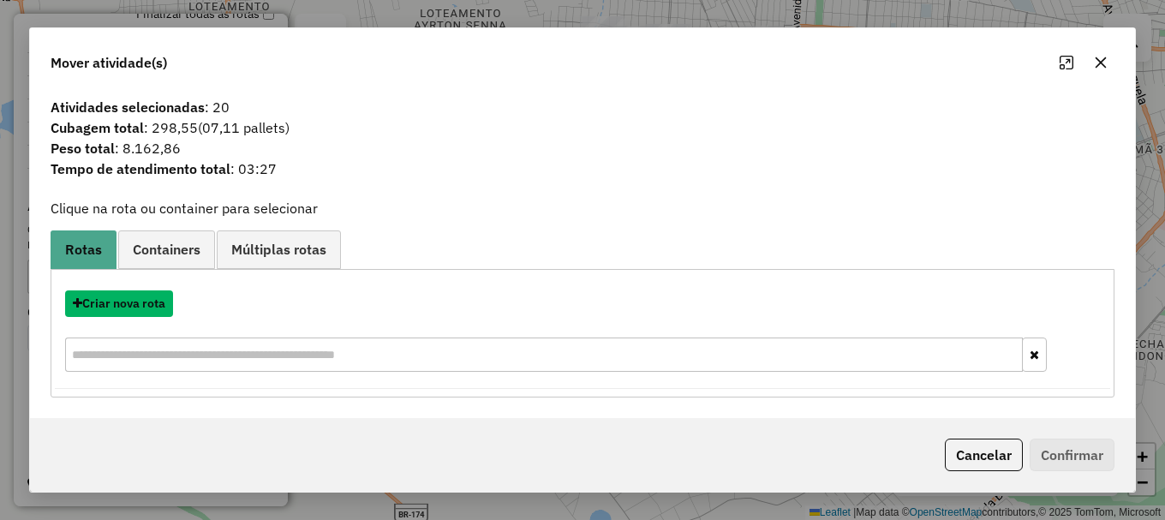
click at [132, 308] on button "Criar nova rota" at bounding box center [119, 303] width 108 height 27
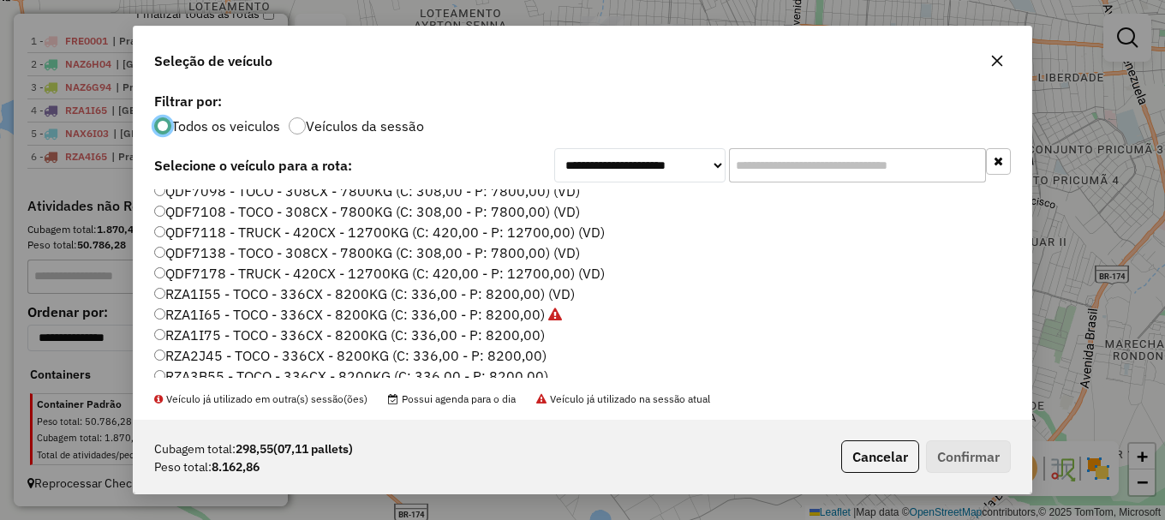
scroll to position [514, 0]
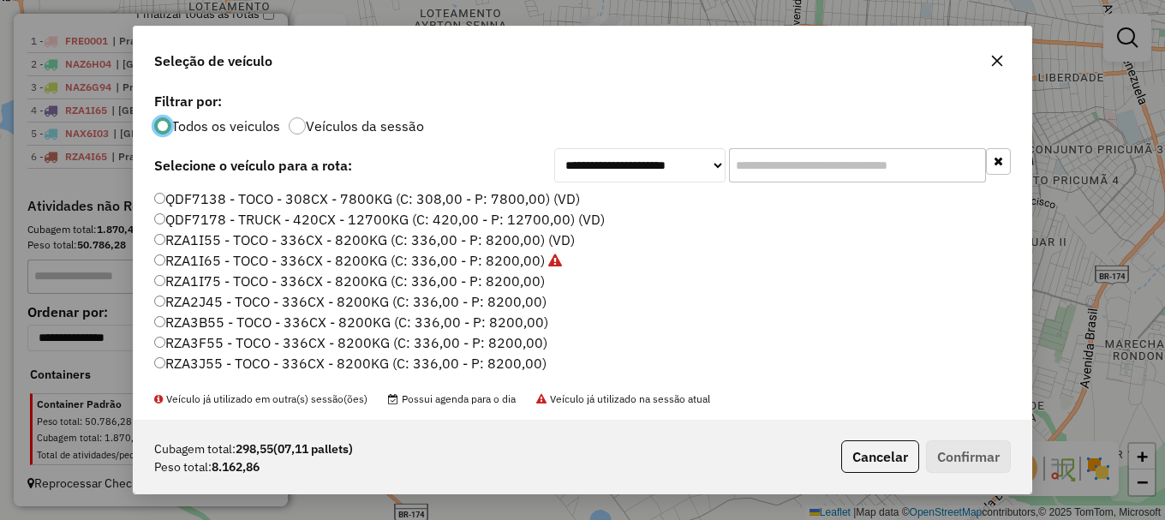
click at [212, 322] on label "RZA3B55 - TOCO - 336CX - 8200KG (C: 336,00 - P: 8200,00)" at bounding box center [351, 322] width 394 height 21
click at [961, 457] on button "Confirmar" at bounding box center [968, 456] width 85 height 33
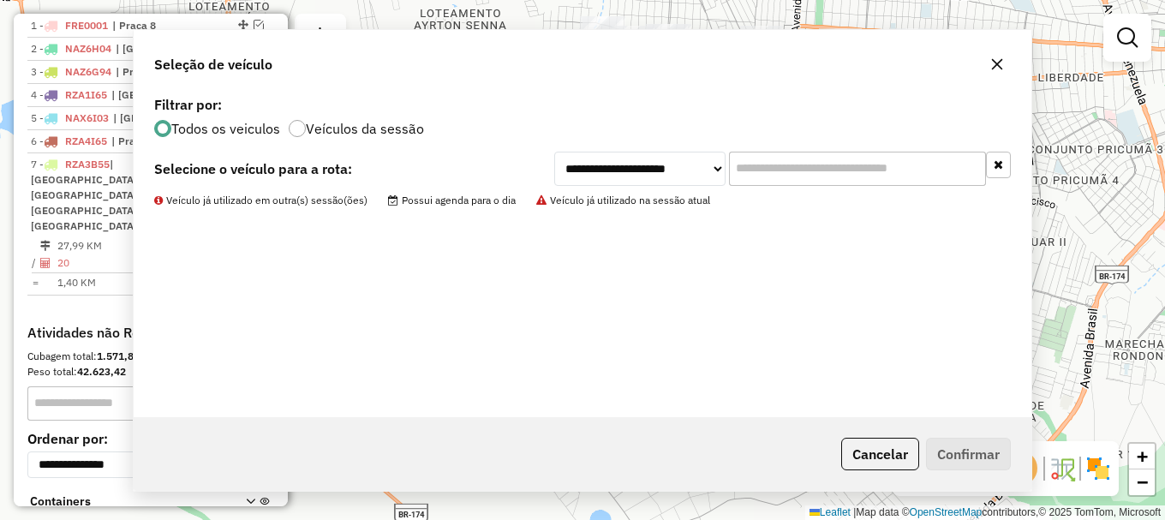
scroll to position [720, 0]
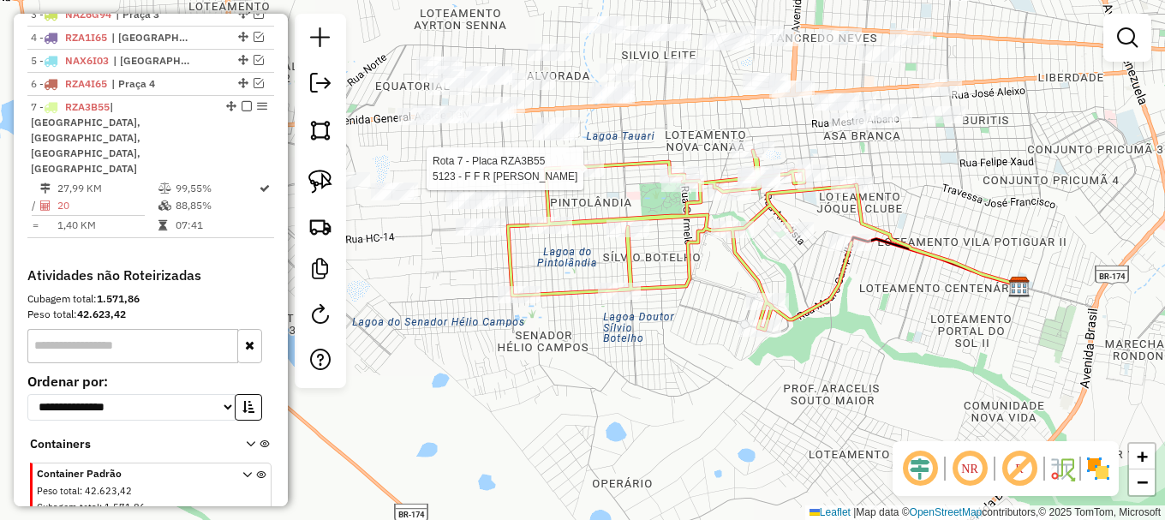
select select "**********"
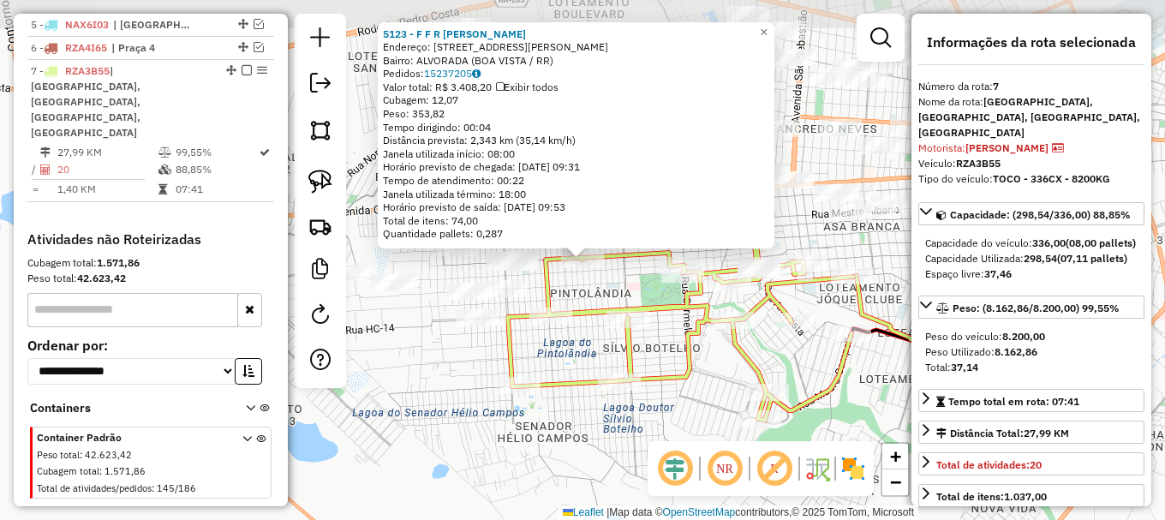
scroll to position [758, 0]
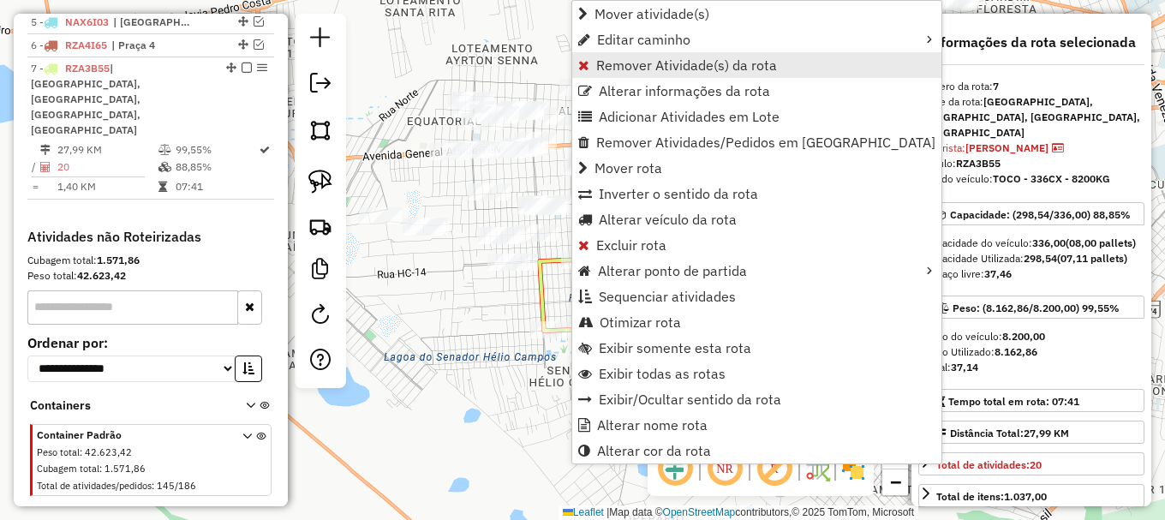
click at [618, 64] on span "Remover Atividade(s) da rota" at bounding box center [686, 65] width 181 height 14
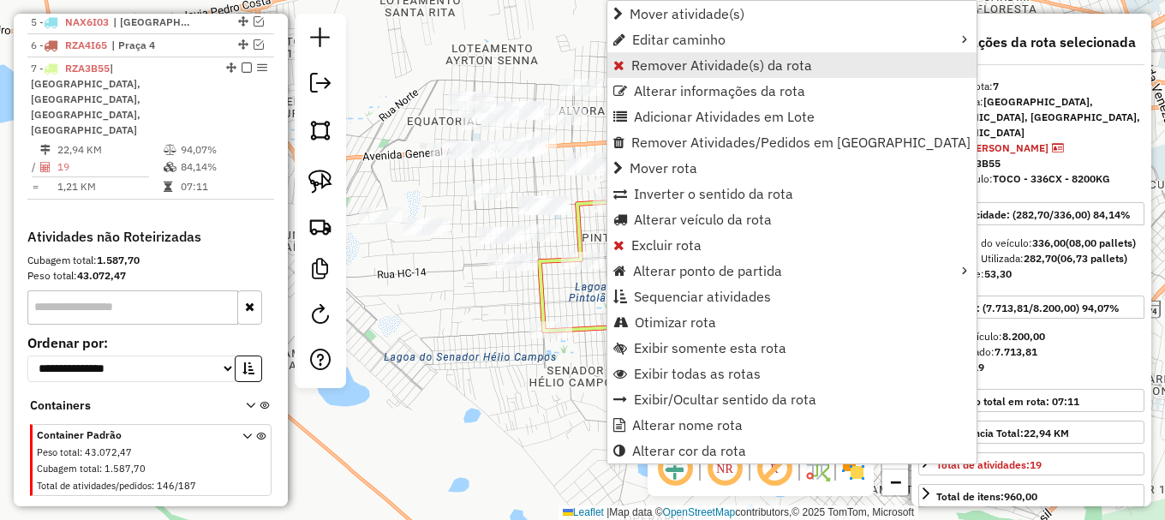
click at [636, 62] on span "Remover Atividade(s) da rota" at bounding box center [721, 65] width 181 height 14
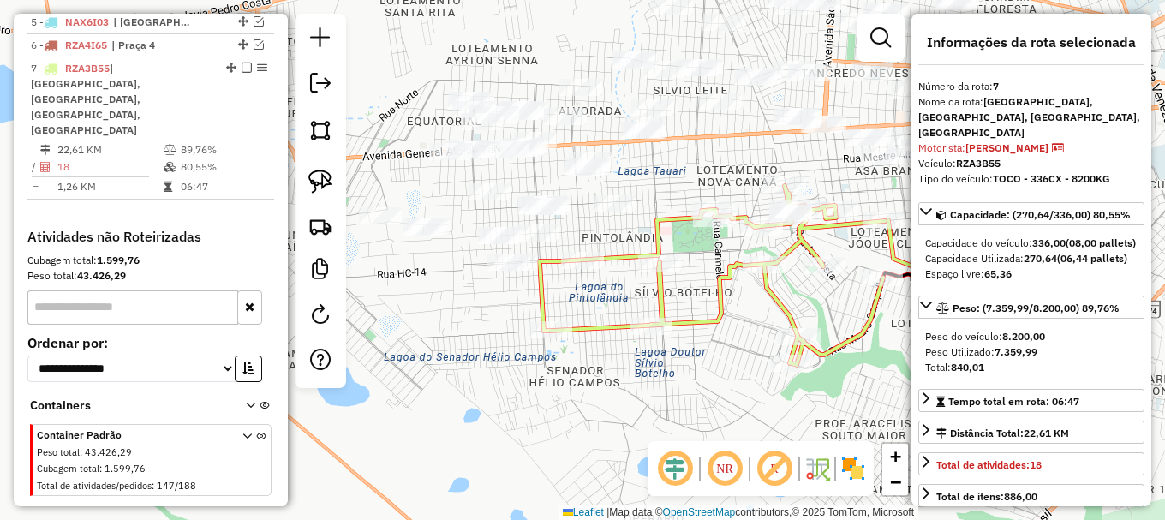
click at [876, 35] on em at bounding box center [880, 37] width 21 height 21
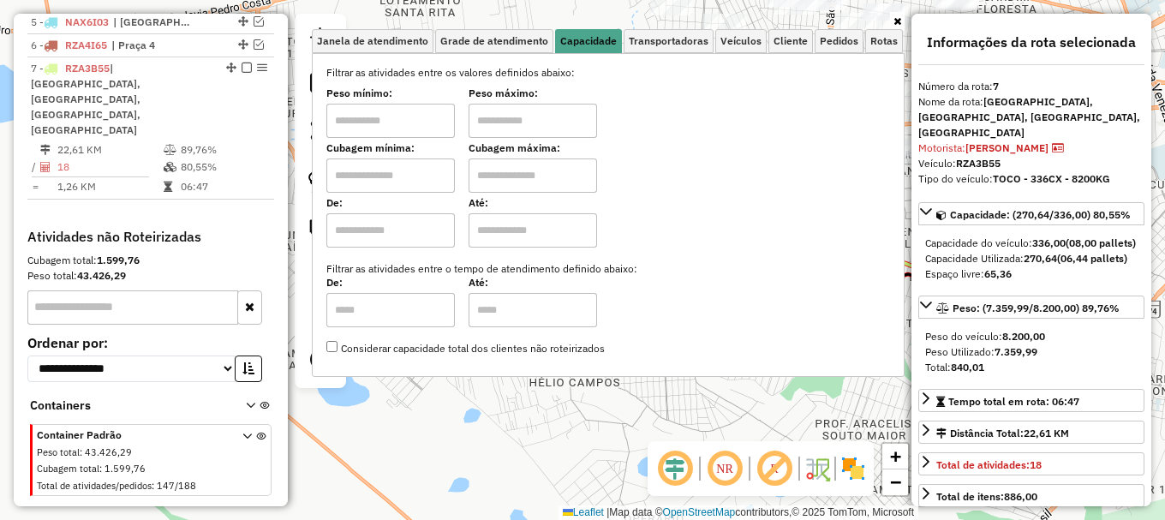
click at [423, 167] on input "text" at bounding box center [390, 175] width 129 height 34
type input "****"
click at [535, 172] on input "text" at bounding box center [533, 175] width 129 height 34
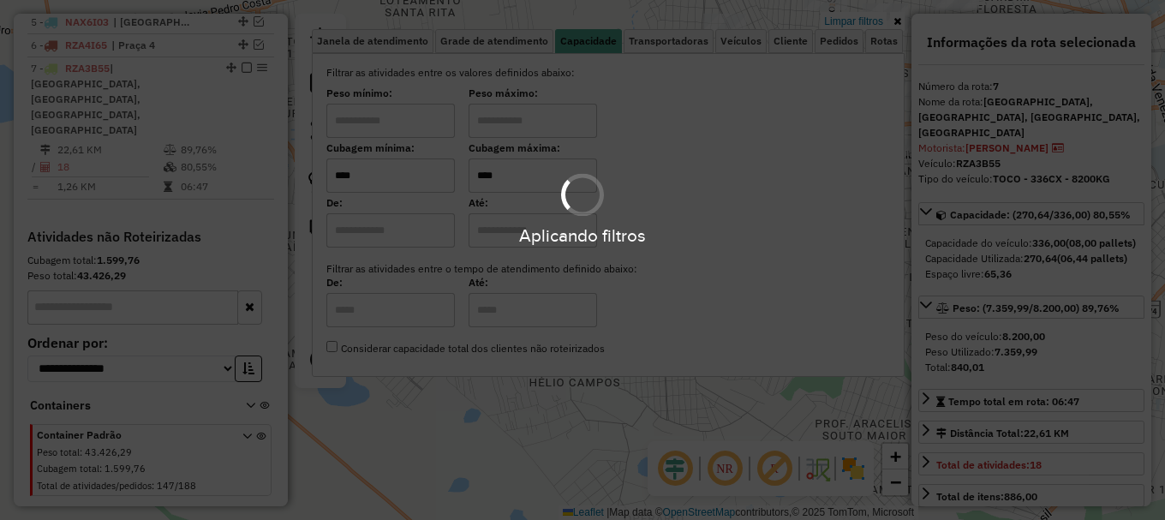
click at [475, 429] on div "Aplicando filtros" at bounding box center [582, 260] width 1165 height 520
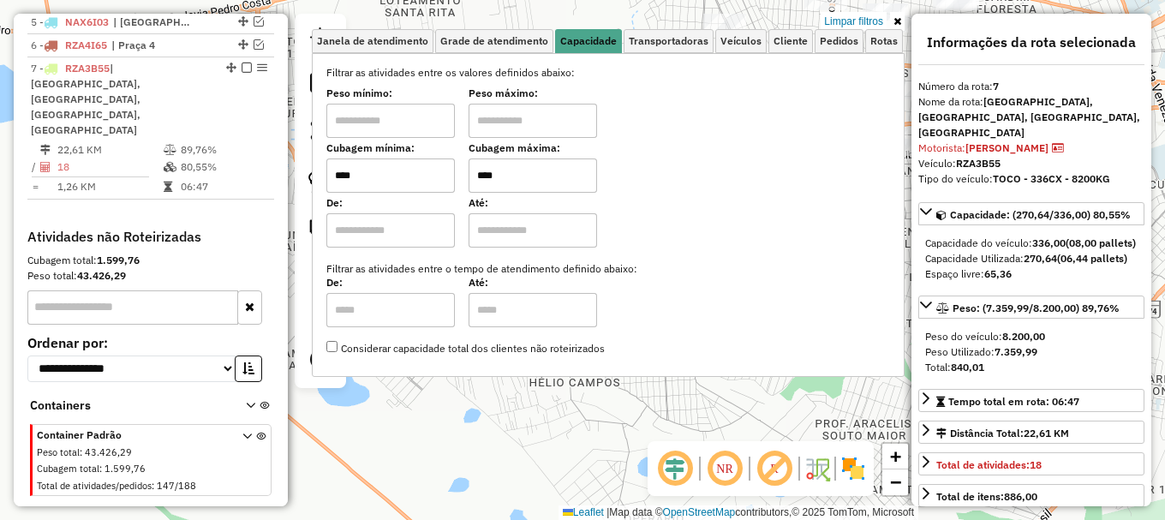
click at [475, 429] on hb-app "Aplicando filtros Pop-up bloqueado! Seu navegador bloqueou automáticamente a ab…" at bounding box center [582, 260] width 1165 height 520
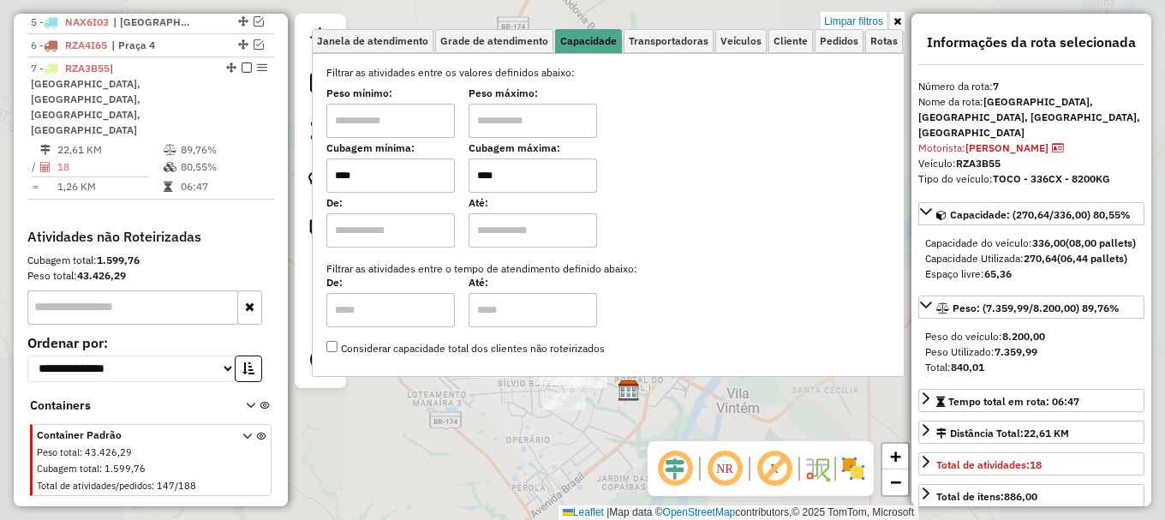
click at [493, 415] on div "Limpar filtros Janela de atendimento Grade de atendimento Capacidade Transporta…" at bounding box center [582, 260] width 1165 height 520
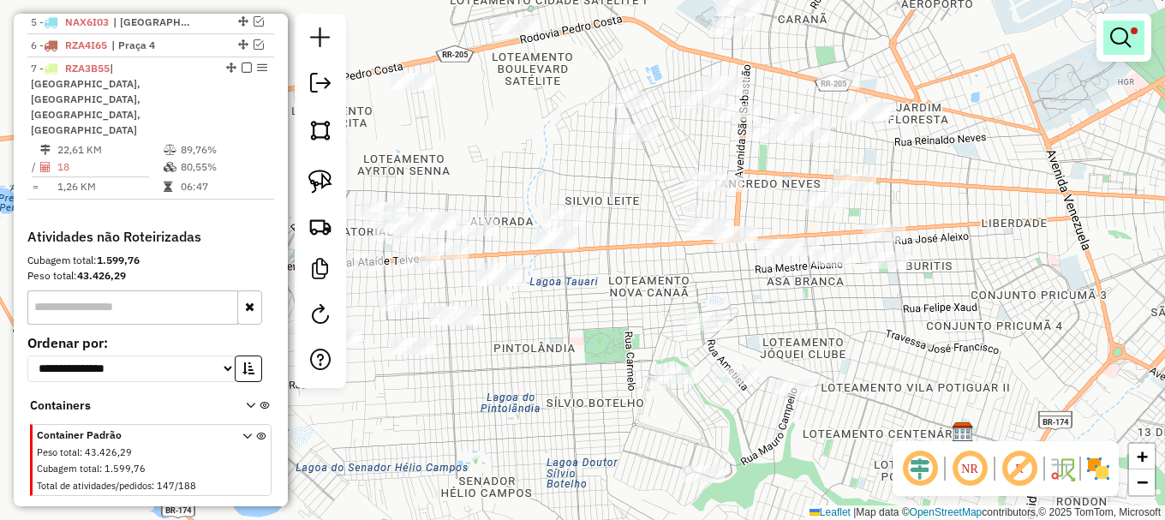
click at [1127, 27] on em at bounding box center [1120, 37] width 21 height 21
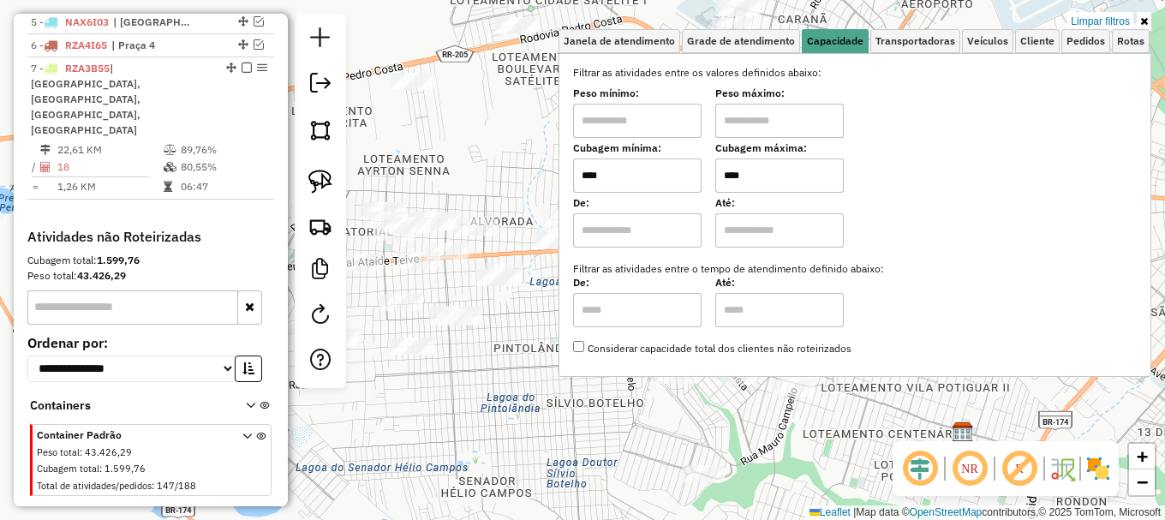
click at [765, 177] on input "****" at bounding box center [779, 175] width 129 height 34
click at [765, 176] on input "****" at bounding box center [779, 175] width 129 height 34
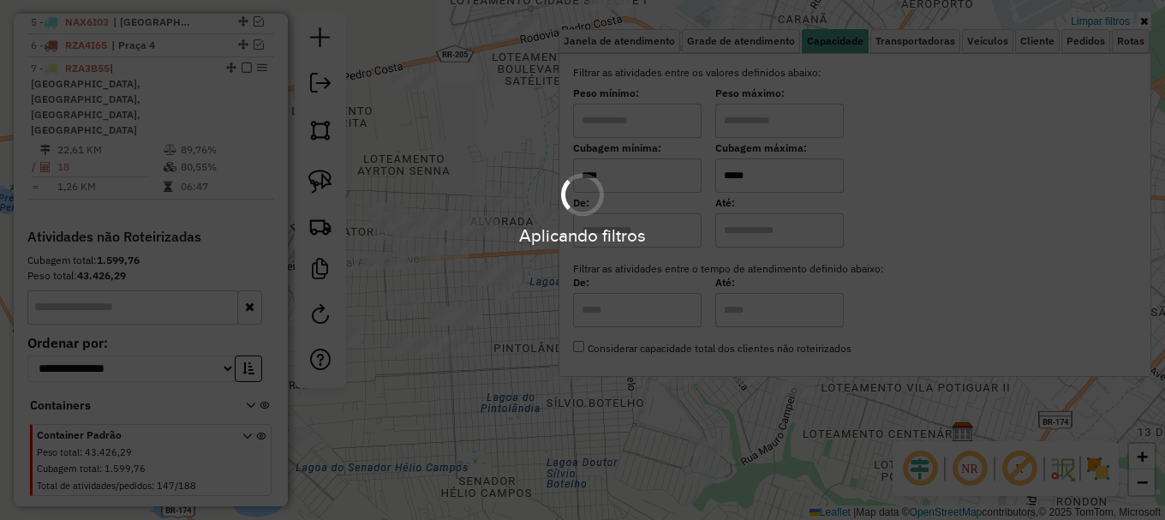
type input "*****"
click at [529, 430] on div "Limpar filtros Janela de atendimento Grade de atendimento Capacidade Transporta…" at bounding box center [582, 260] width 1165 height 520
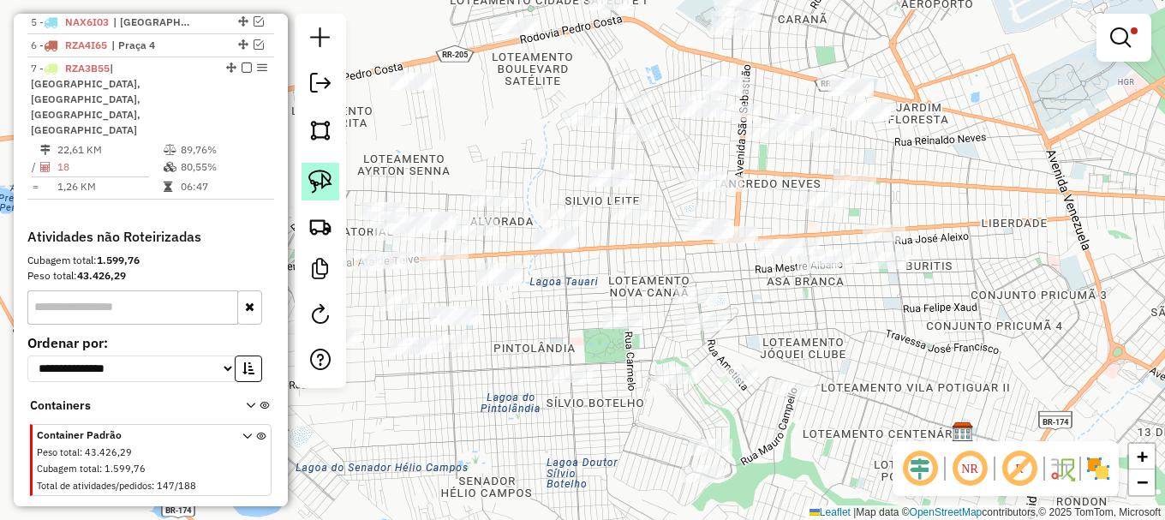
click at [327, 182] on img at bounding box center [320, 182] width 24 height 24
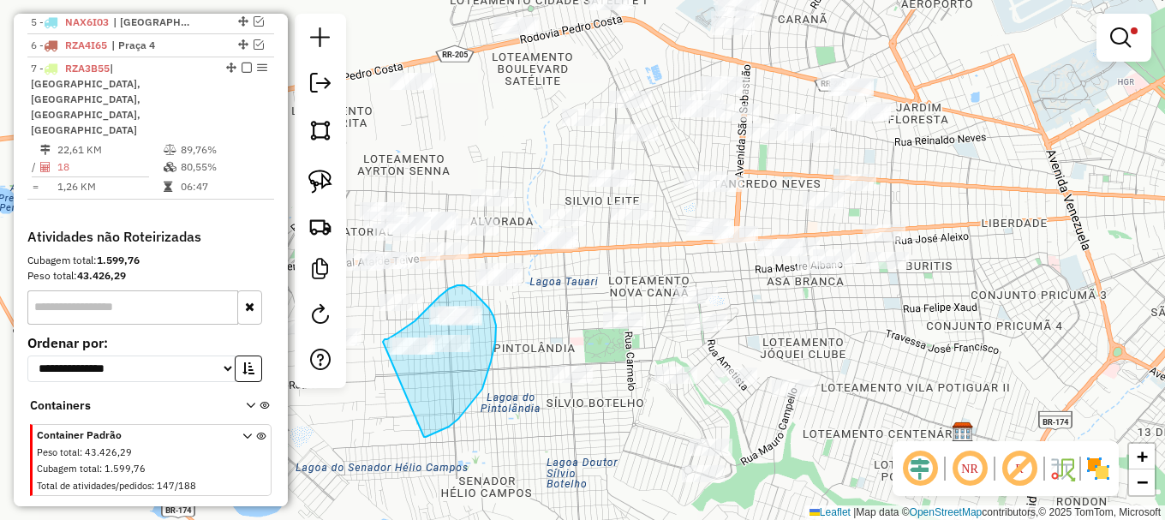
drag, startPoint x: 423, startPoint y: 435, endPoint x: 380, endPoint y: 344, distance: 101.2
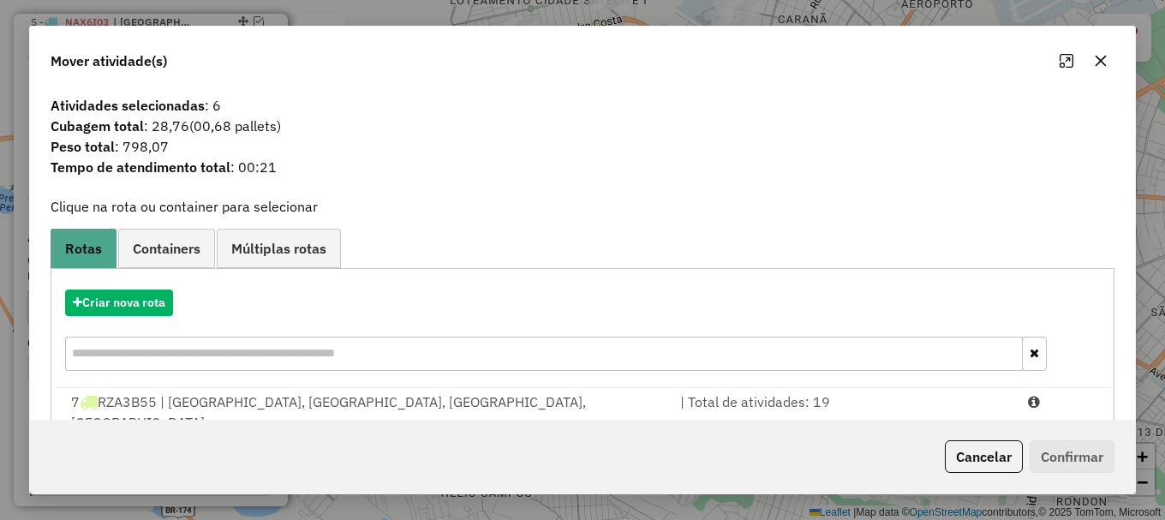
click at [1074, 410] on hb-app "Aguarde... Pop-up bloqueado! Seu navegador bloqueou automáticamente a abertura …" at bounding box center [582, 260] width 1165 height 520
click at [1074, 410] on div at bounding box center [1061, 412] width 87 height 41
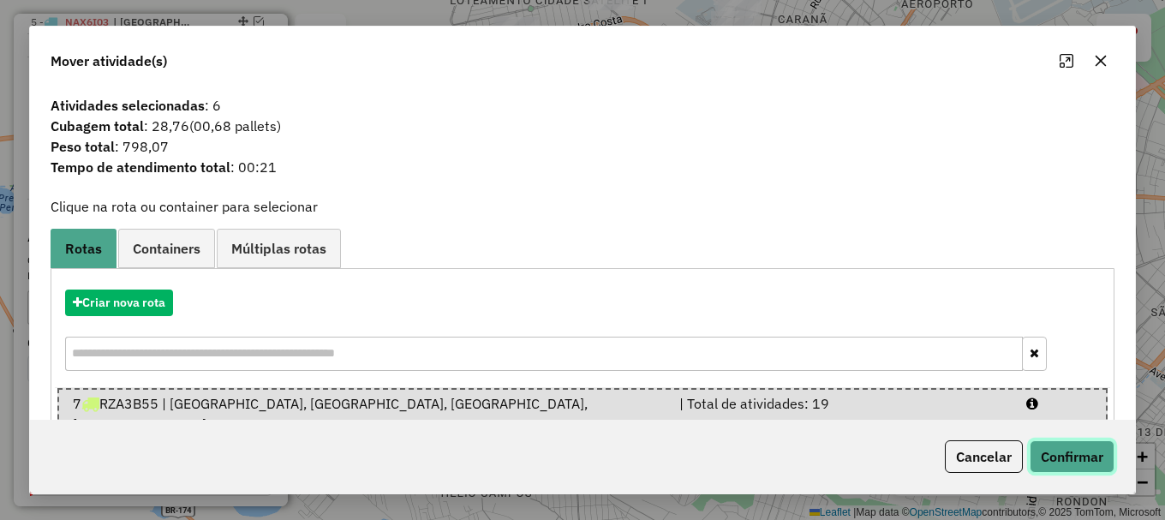
click at [1079, 447] on button "Confirmar" at bounding box center [1072, 456] width 85 height 33
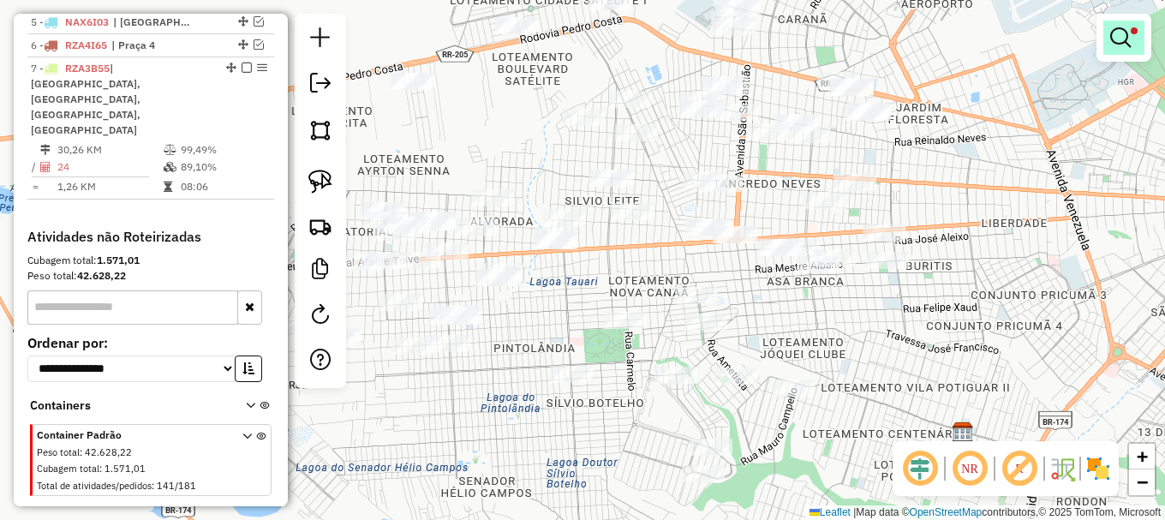
click at [1127, 39] on em at bounding box center [1120, 37] width 21 height 21
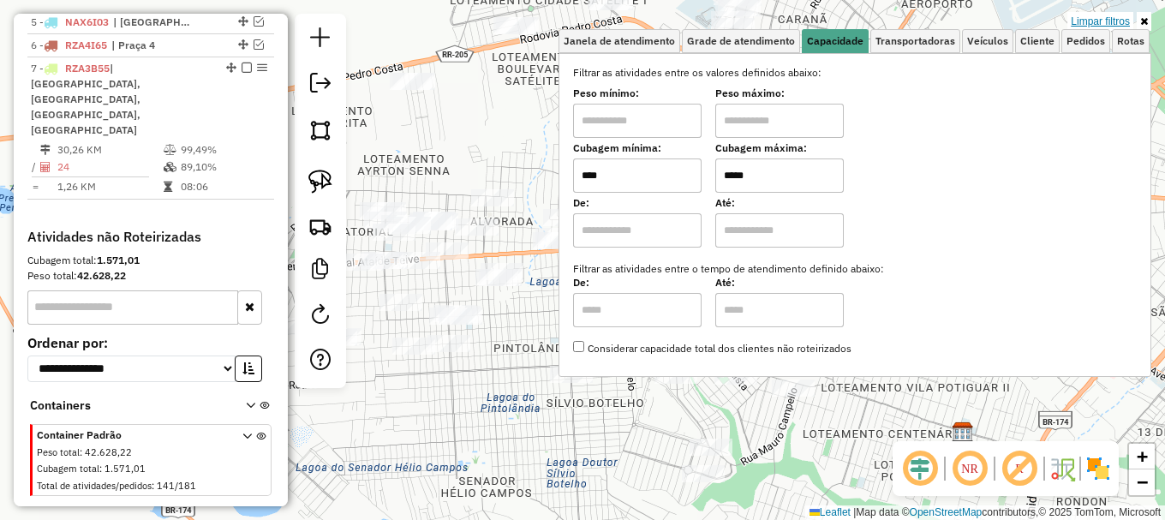
click at [1112, 21] on link "Limpar filtros" at bounding box center [1100, 21] width 66 height 19
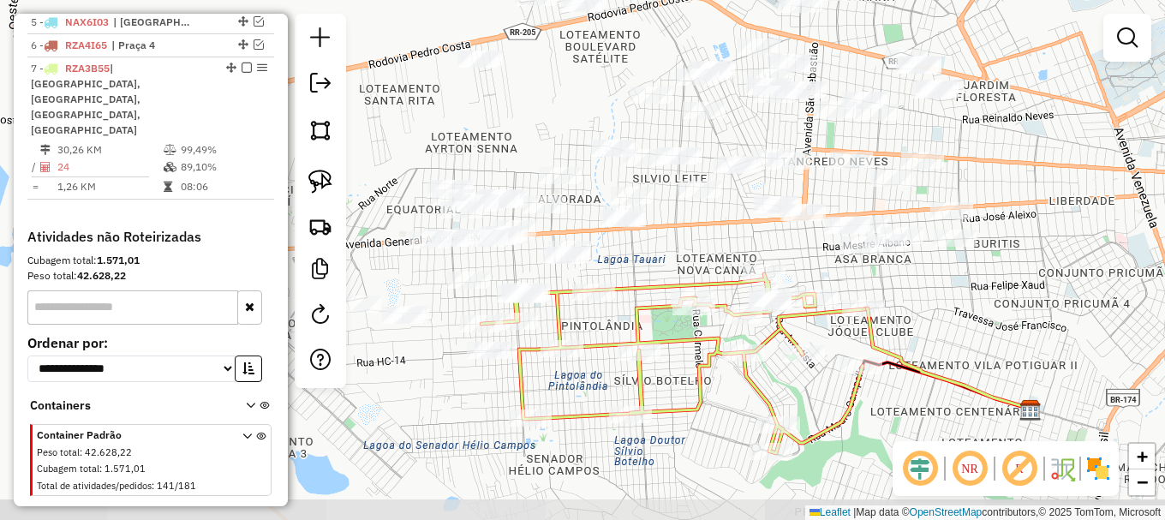
drag, startPoint x: 522, startPoint y: 134, endPoint x: 433, endPoint y: 122, distance: 90.0
click at [532, 129] on div "Janela de atendimento Grade de atendimento Capacidade Transportadoras Veículos …" at bounding box center [582, 260] width 1165 height 520
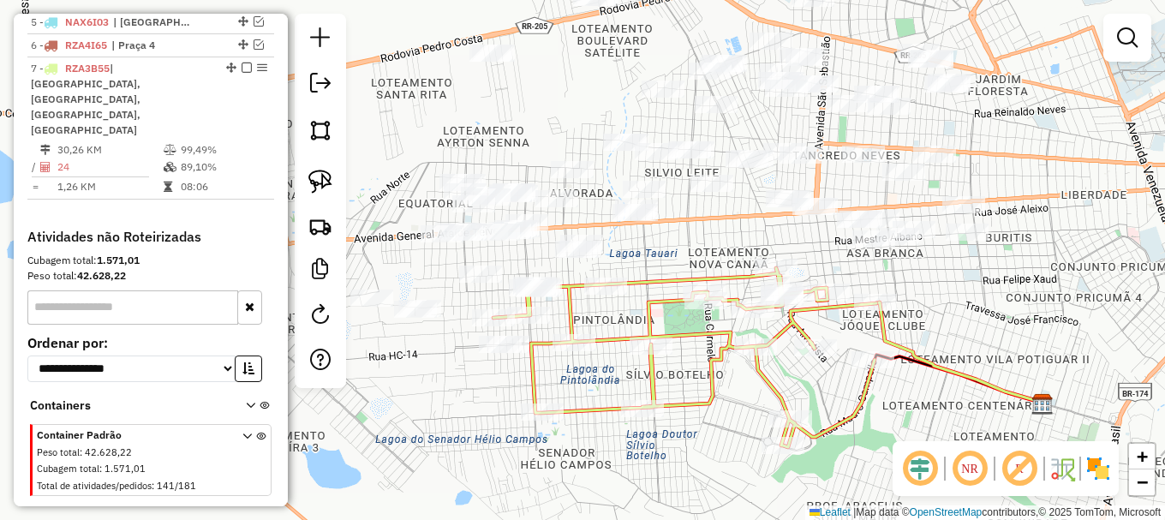
click at [242, 73] on em at bounding box center [247, 68] width 10 height 10
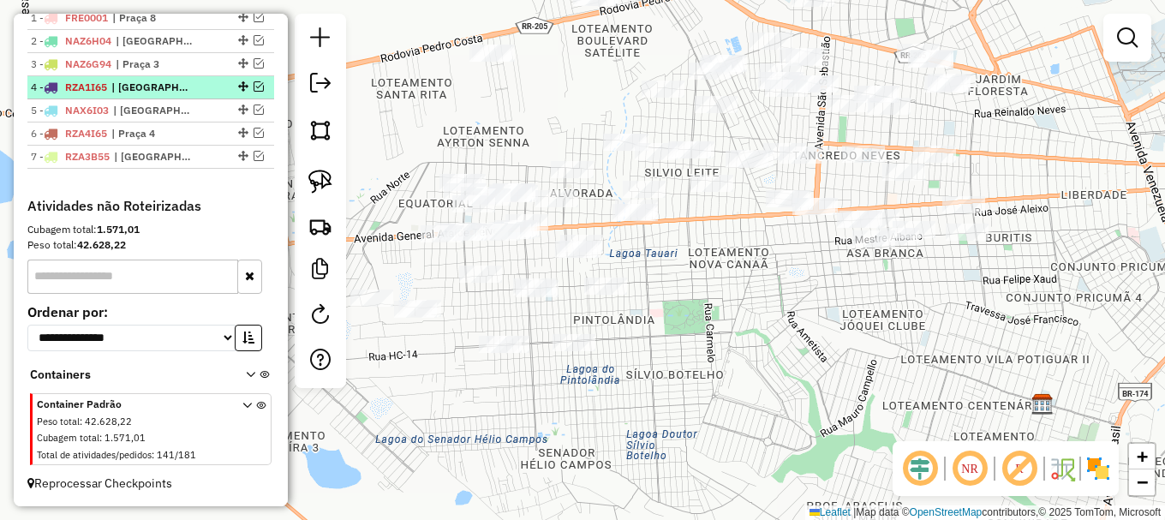
scroll to position [685, 0]
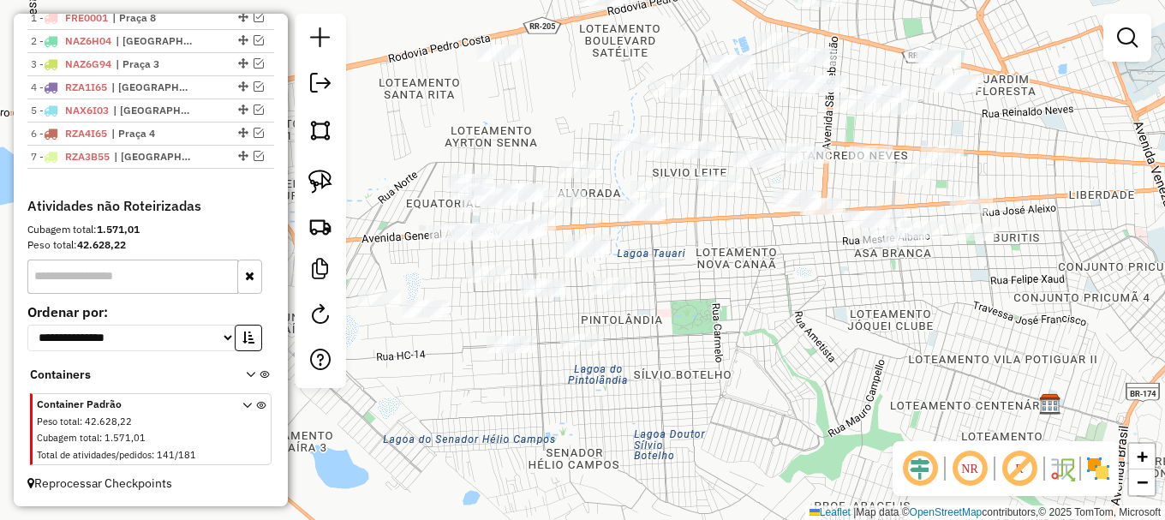
drag, startPoint x: 409, startPoint y: 117, endPoint x: 624, endPoint y: 93, distance: 215.5
click at [623, 93] on div "Janela de atendimento Grade de atendimento Capacidade Transportadoras Veículos …" at bounding box center [582, 260] width 1165 height 520
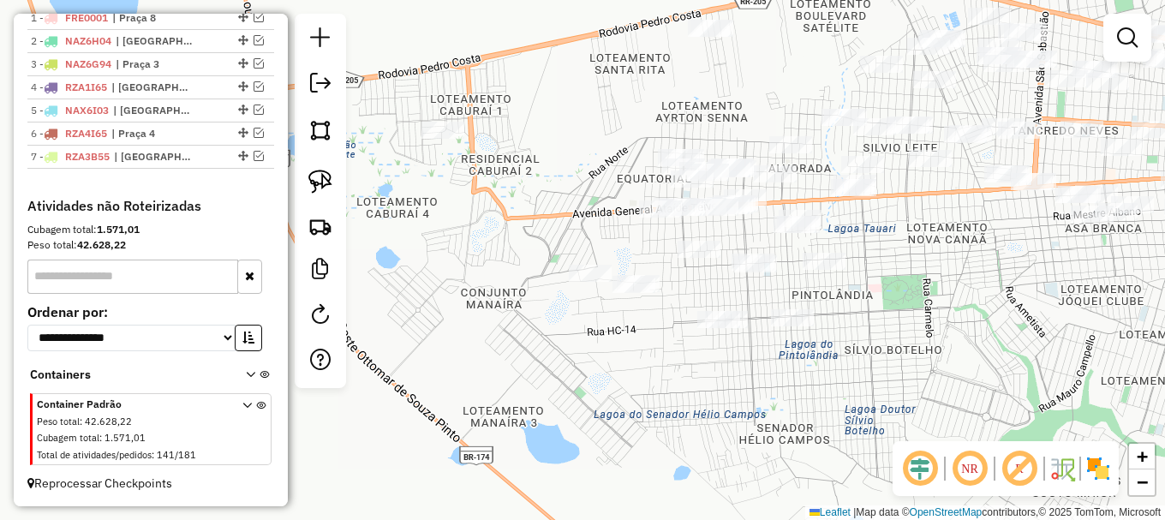
drag, startPoint x: 593, startPoint y: 170, endPoint x: 546, endPoint y: 153, distance: 49.9
click at [553, 155] on div "Janela de atendimento Grade de atendimento Capacidade Transportadoras Veículos …" at bounding box center [582, 260] width 1165 height 520
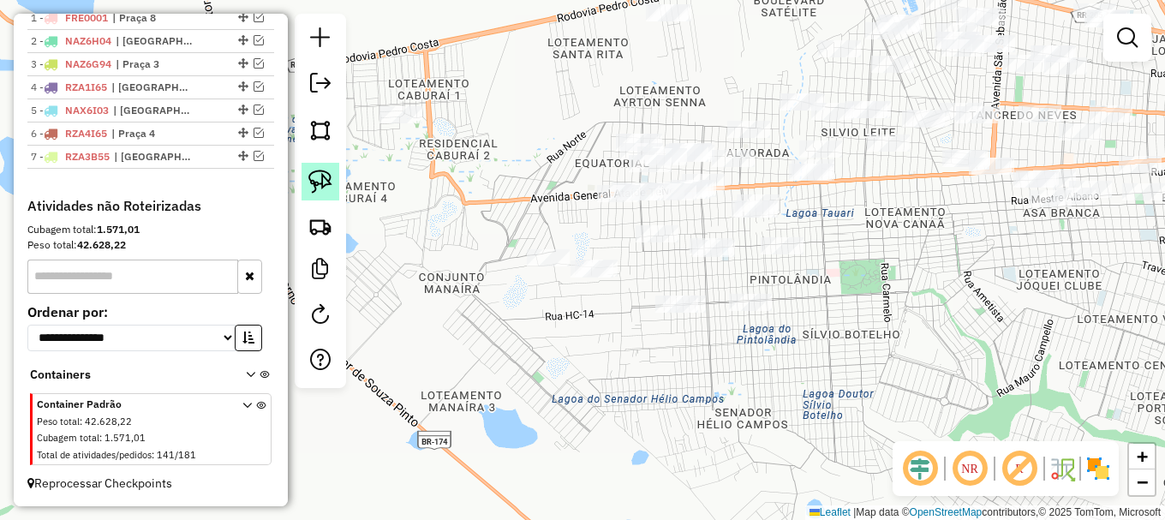
click at [329, 170] on img at bounding box center [320, 182] width 24 height 24
drag, startPoint x: 329, startPoint y: 170, endPoint x: 373, endPoint y: 183, distance: 45.8
click at [331, 170] on img at bounding box center [320, 182] width 24 height 24
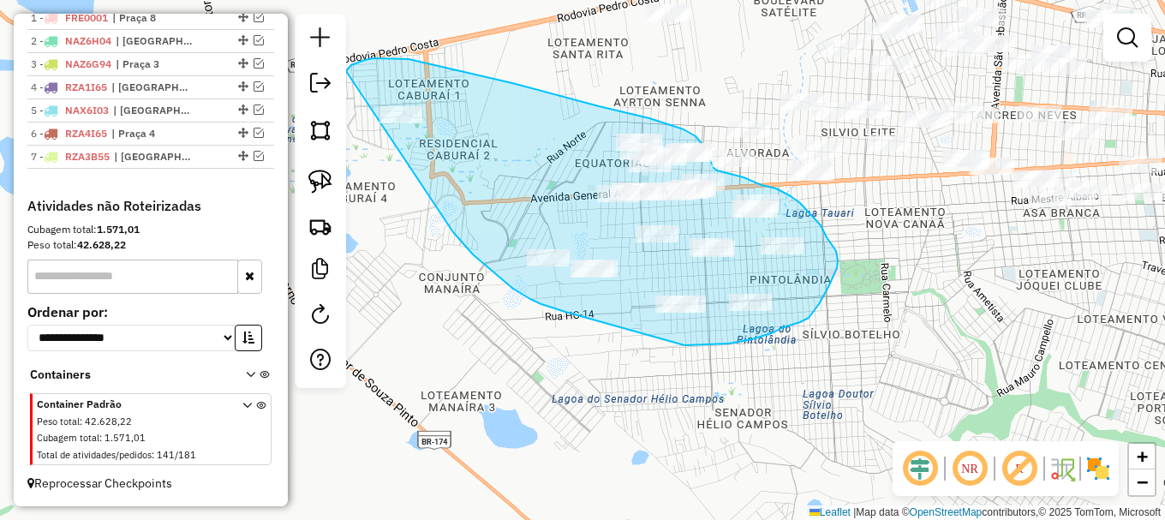
drag, startPoint x: 482, startPoint y: 262, endPoint x: 346, endPoint y: 71, distance: 234.6
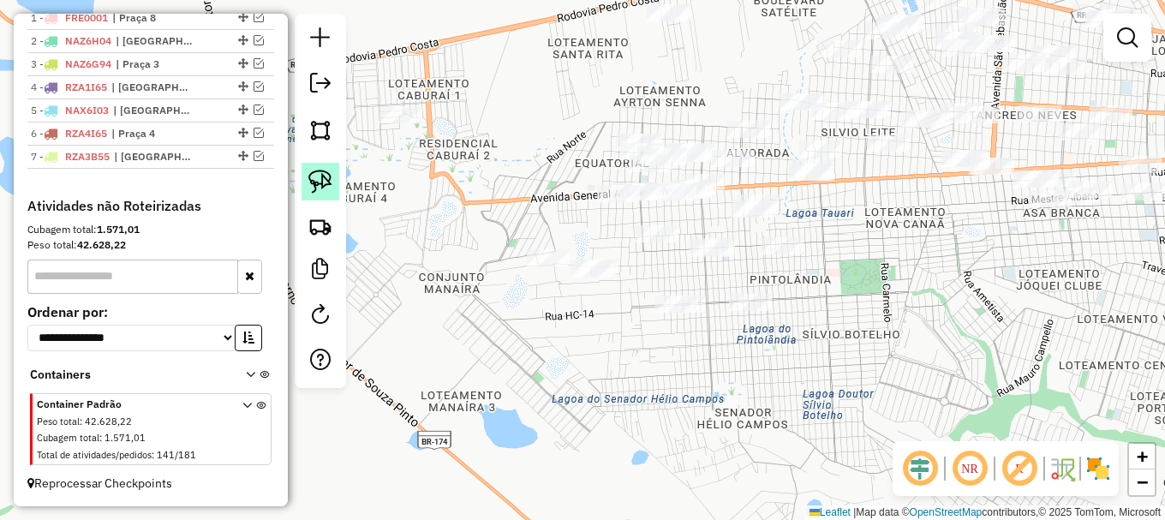
click at [324, 173] on img at bounding box center [320, 182] width 24 height 24
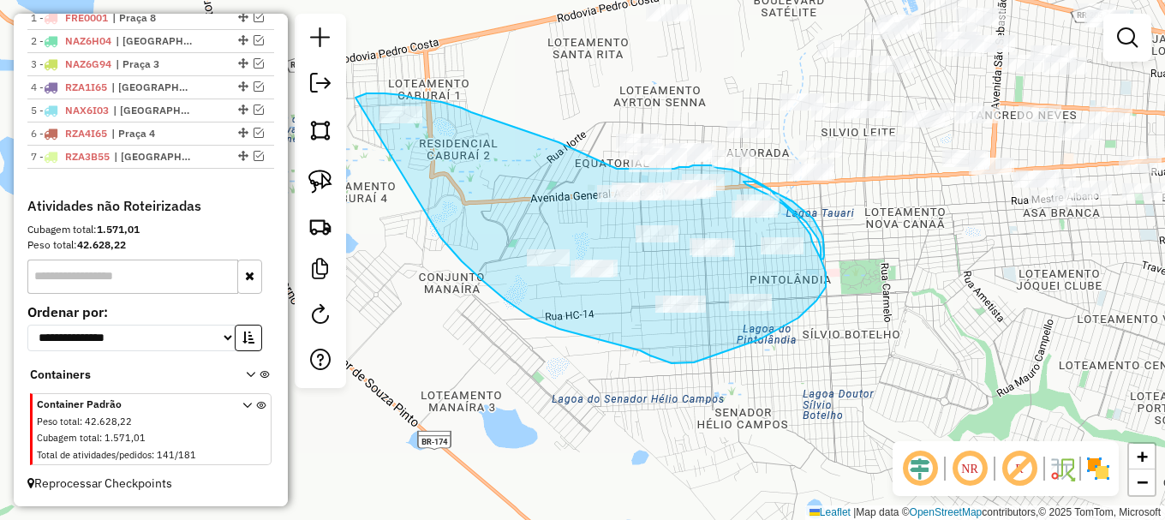
drag, startPoint x: 445, startPoint y: 244, endPoint x: 355, endPoint y: 99, distance: 171.6
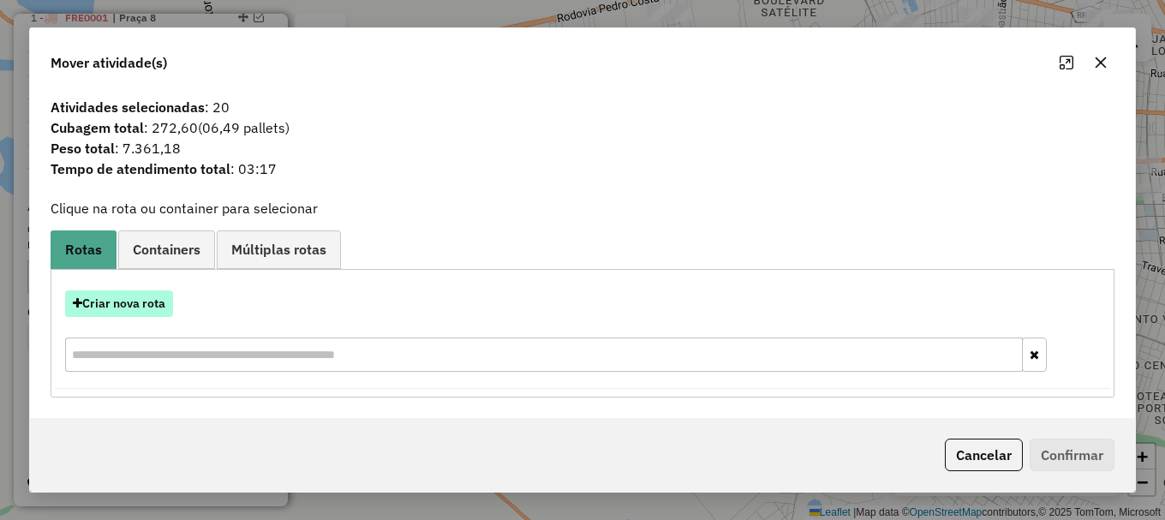
click at [96, 304] on button "Criar nova rota" at bounding box center [119, 303] width 108 height 27
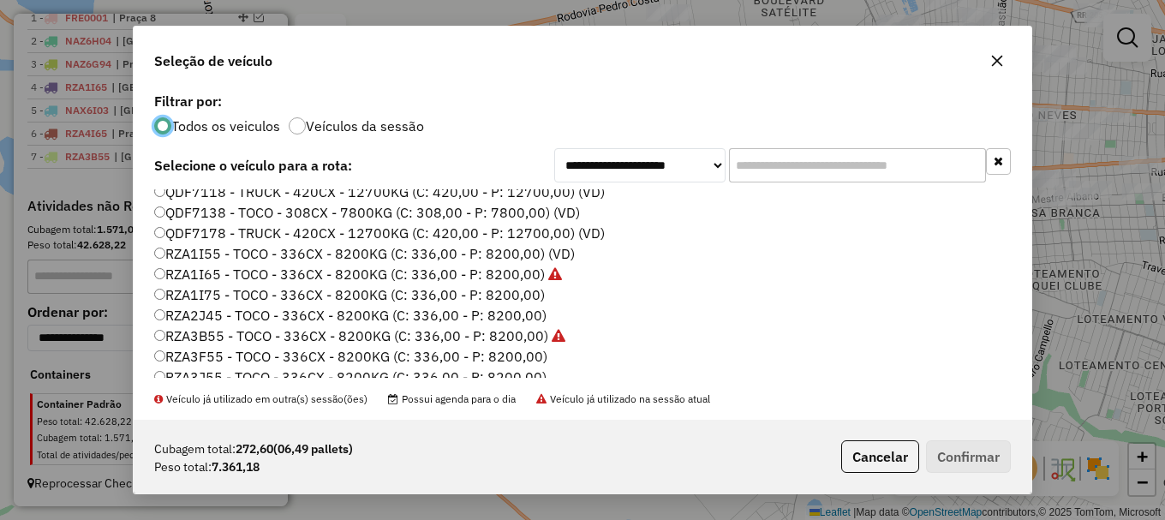
scroll to position [514, 0]
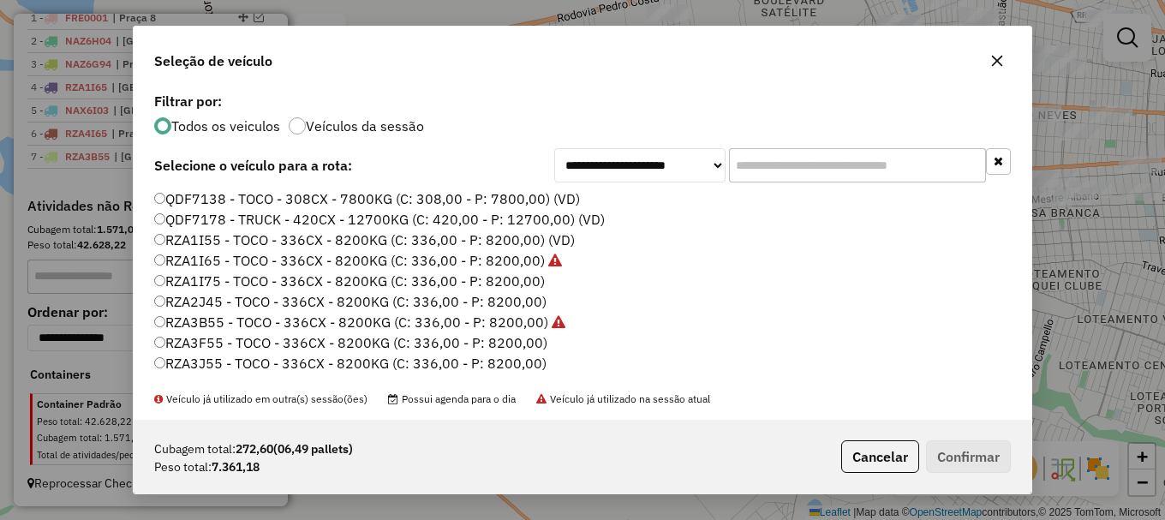
click at [212, 362] on label "RZA3J55 - TOCO - 336CX - 8200KG (C: 336,00 - P: 8200,00)" at bounding box center [350, 363] width 392 height 21
click at [976, 454] on button "Confirmar" at bounding box center [968, 456] width 85 height 33
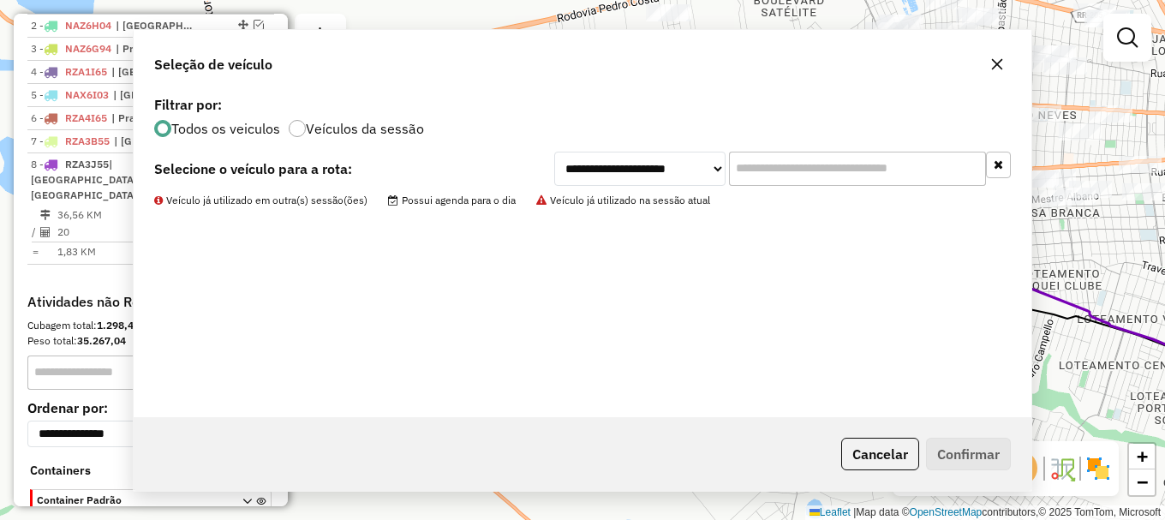
scroll to position [758, 0]
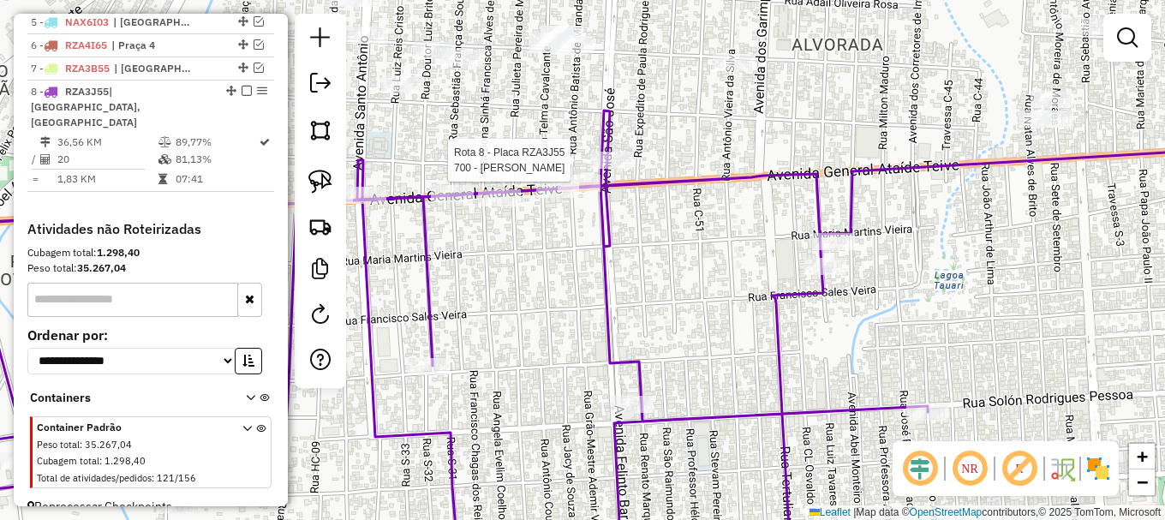
select select "**********"
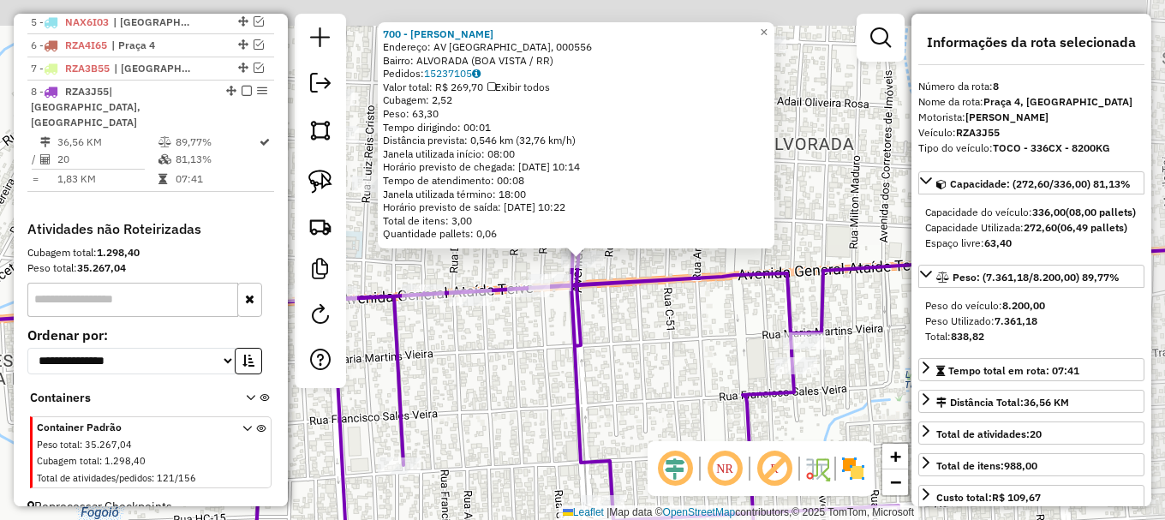
scroll to position [766, 0]
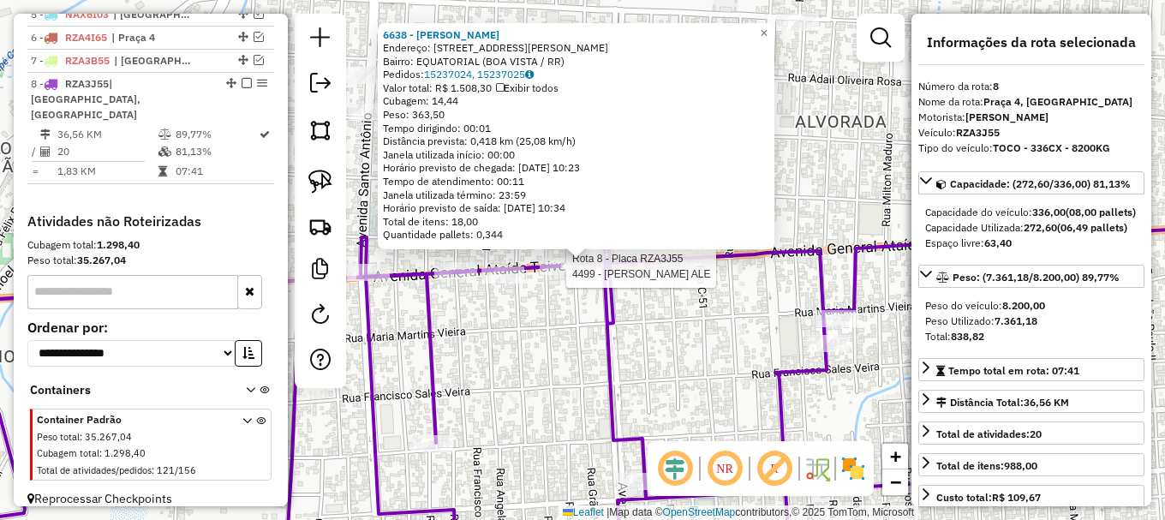
click at [558, 275] on div at bounding box center [561, 266] width 43 height 17
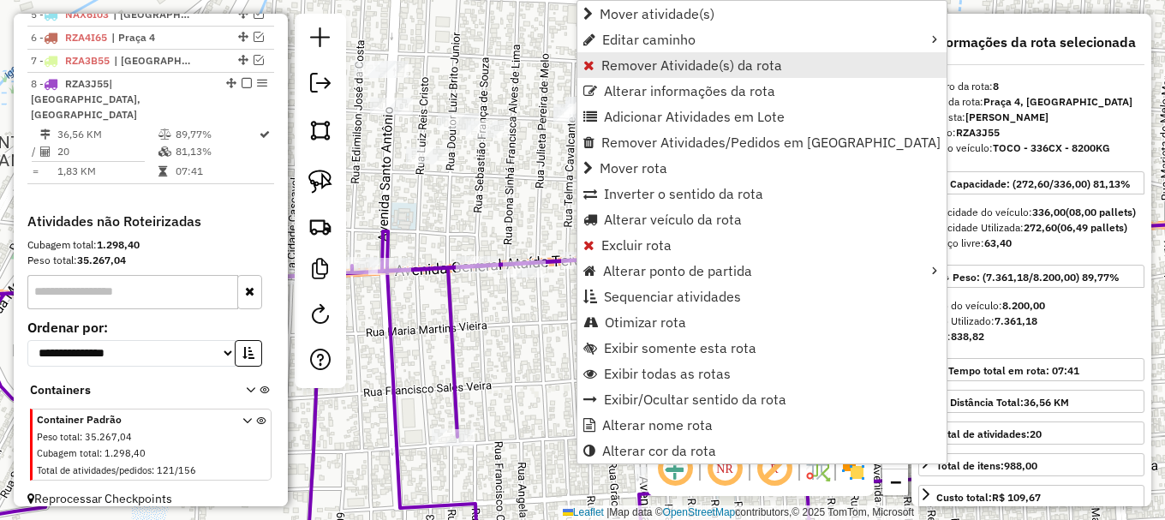
click at [637, 63] on span "Remover Atividade(s) da rota" at bounding box center [691, 65] width 181 height 14
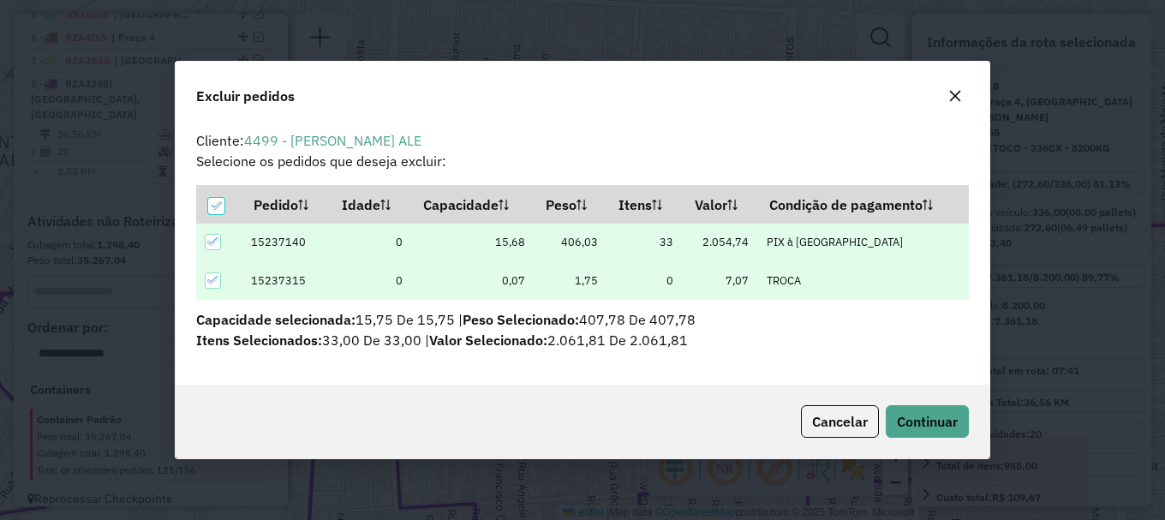
scroll to position [0, 0]
click at [930, 428] on button "Continuar" at bounding box center [927, 421] width 83 height 33
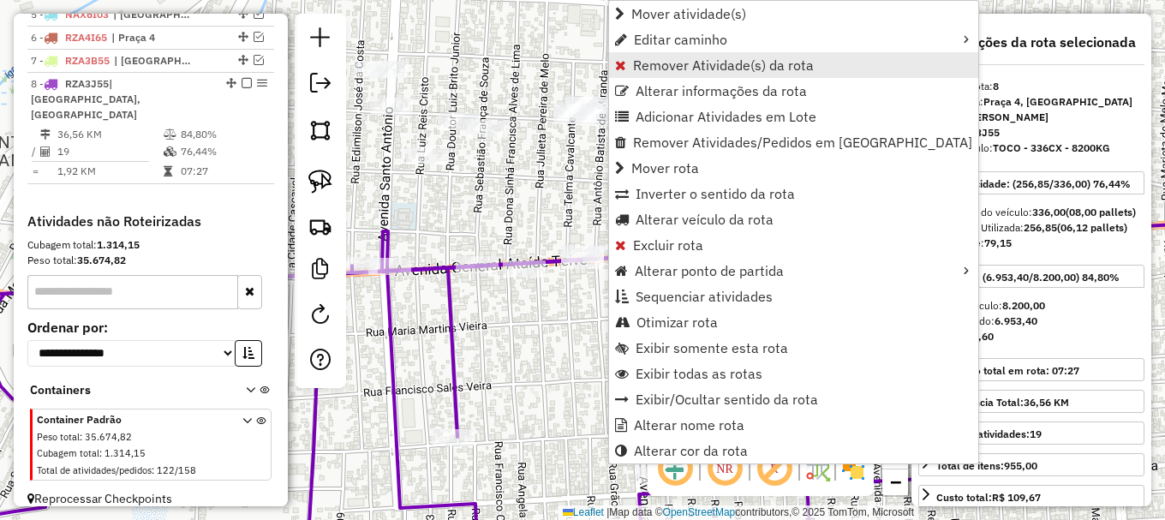
click at [672, 66] on span "Remover Atividade(s) da rota" at bounding box center [723, 65] width 181 height 14
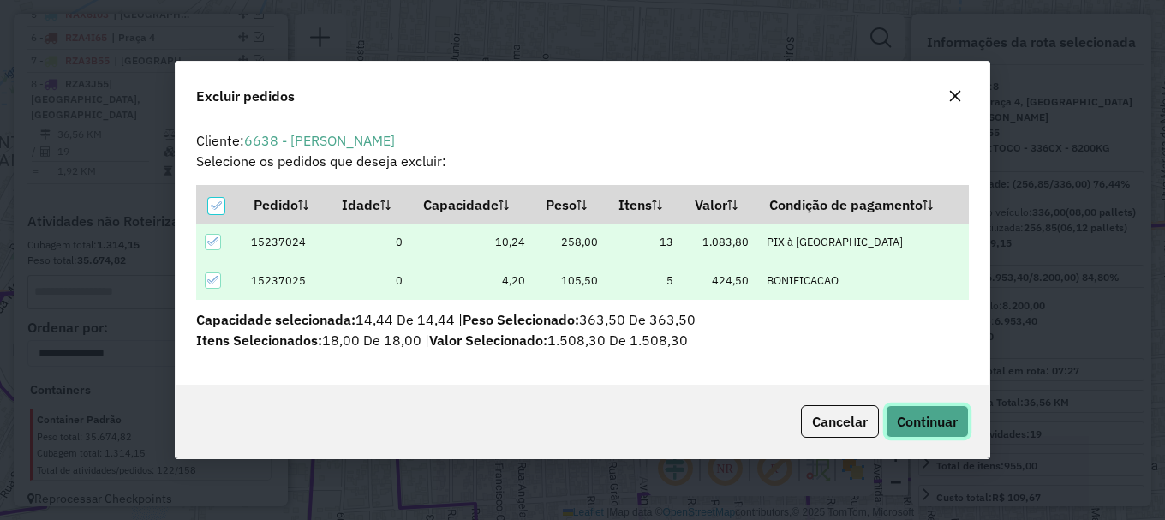
click at [945, 423] on span "Continuar" at bounding box center [927, 421] width 61 height 17
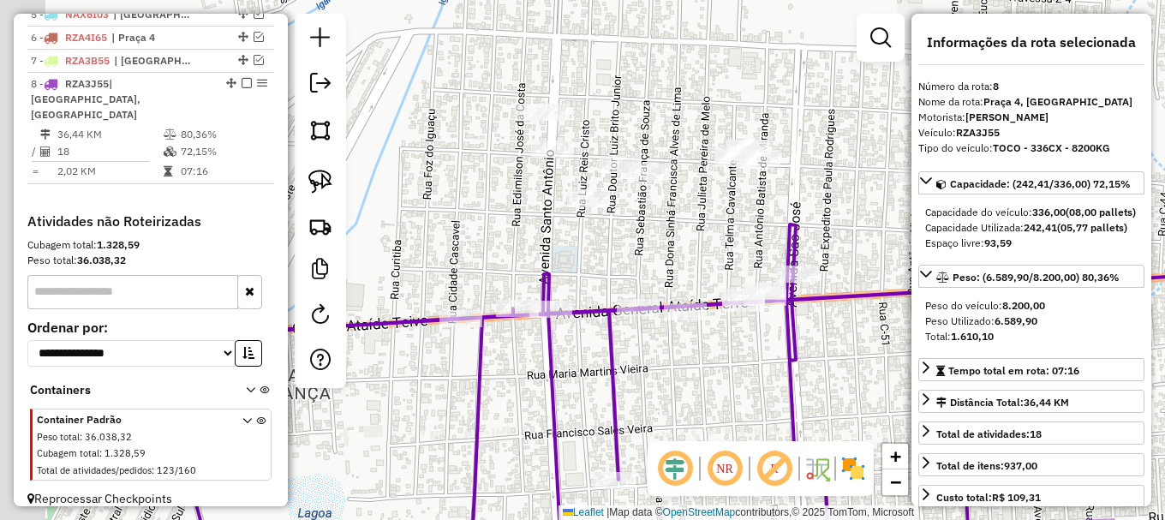
drag, startPoint x: 456, startPoint y: 194, endPoint x: 621, endPoint y: 236, distance: 170.8
click at [620, 236] on div "Janela de atendimento Grade de atendimento Capacidade Transportadoras Veículos …" at bounding box center [582, 260] width 1165 height 520
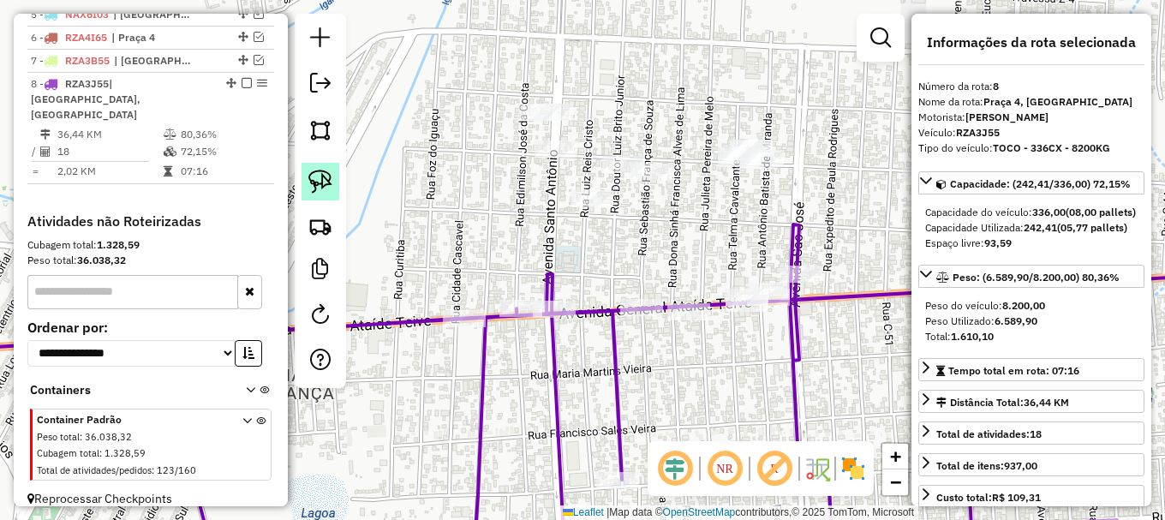
click at [319, 182] on img at bounding box center [320, 182] width 24 height 24
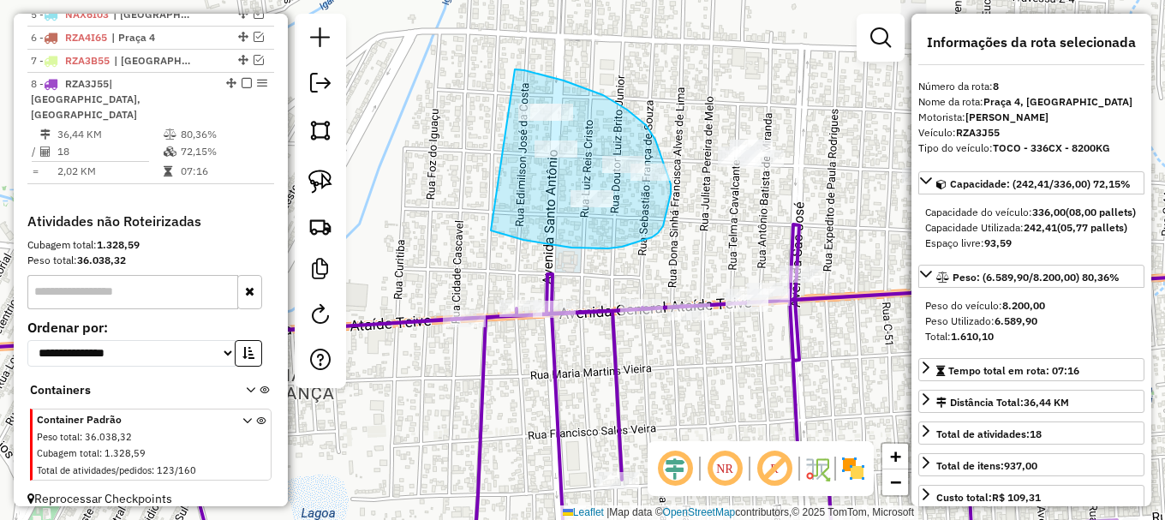
drag, startPoint x: 511, startPoint y: 236, endPoint x: 506, endPoint y: 69, distance: 168.0
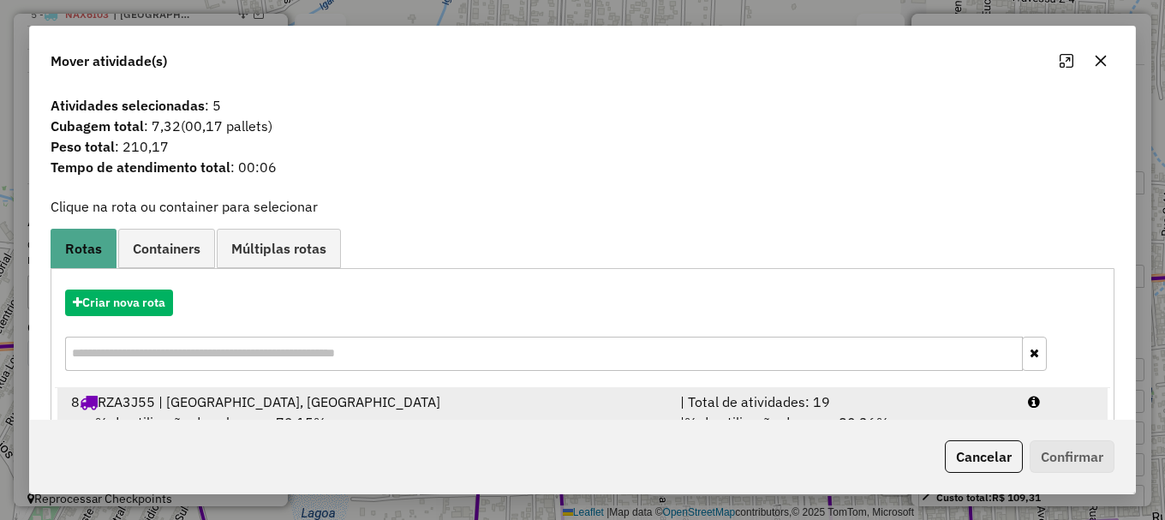
click at [1073, 401] on div at bounding box center [1061, 402] width 87 height 21
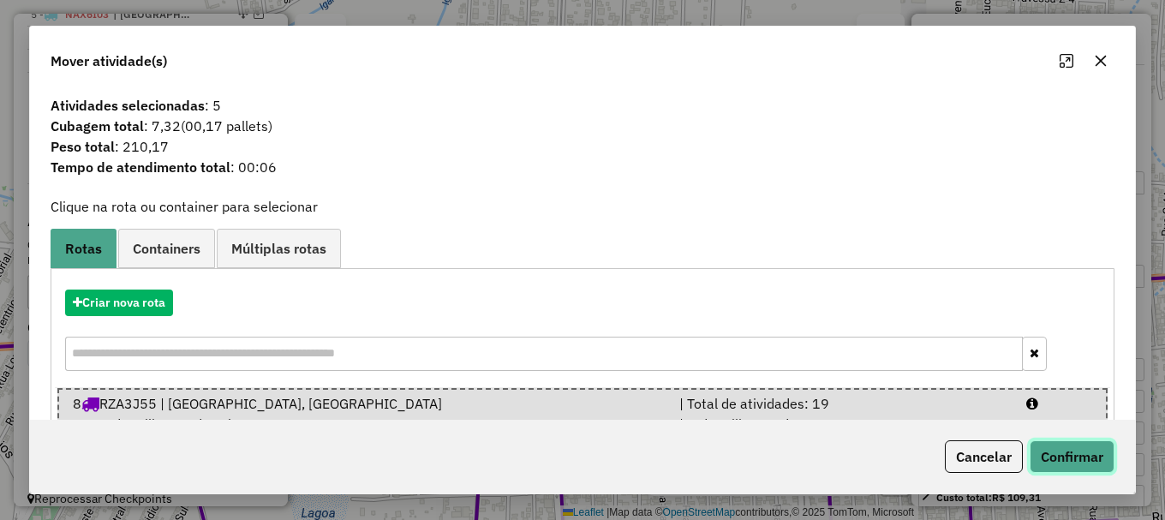
click at [1085, 459] on button "Confirmar" at bounding box center [1072, 456] width 85 height 33
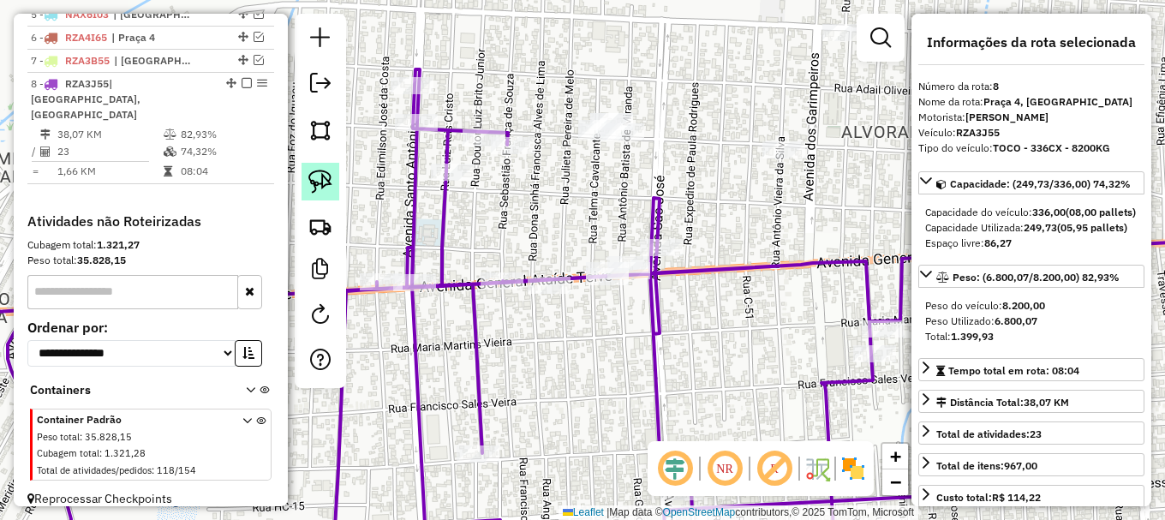
click at [319, 186] on img at bounding box center [320, 182] width 24 height 24
drag, startPoint x: 658, startPoint y: 120, endPoint x: 640, endPoint y: 150, distance: 35.0
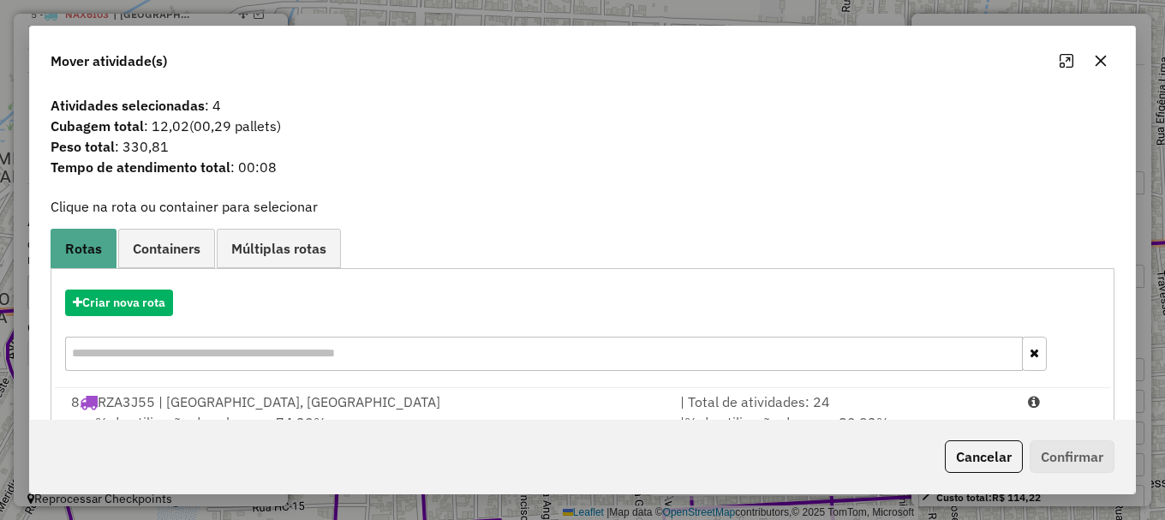
drag, startPoint x: 989, startPoint y: 398, endPoint x: 1015, endPoint y: 427, distance: 38.8
click at [993, 398] on div "| Total de atividades: 24" at bounding box center [844, 402] width 348 height 21
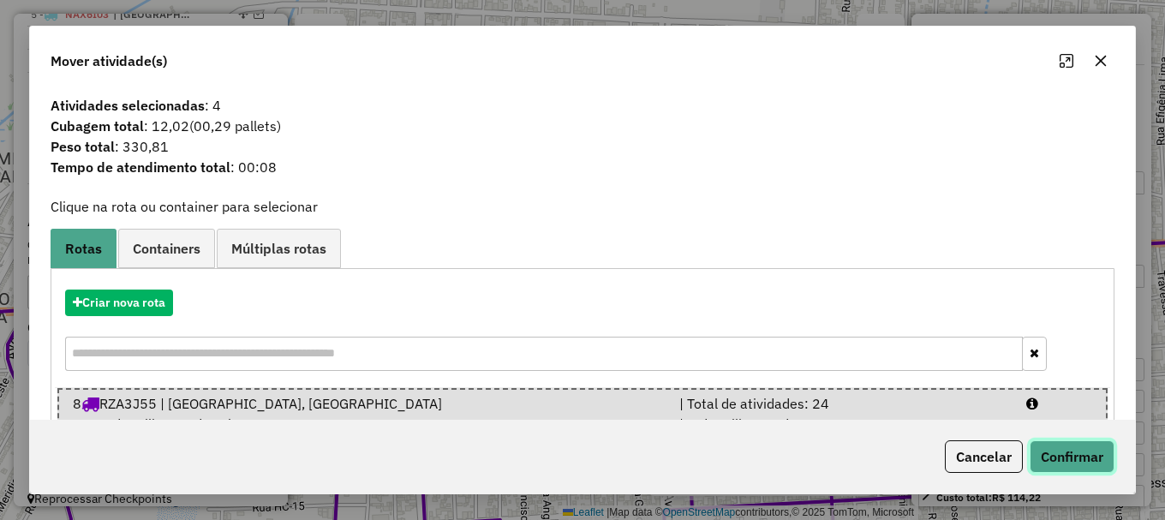
click at [1079, 452] on button "Confirmar" at bounding box center [1072, 456] width 85 height 33
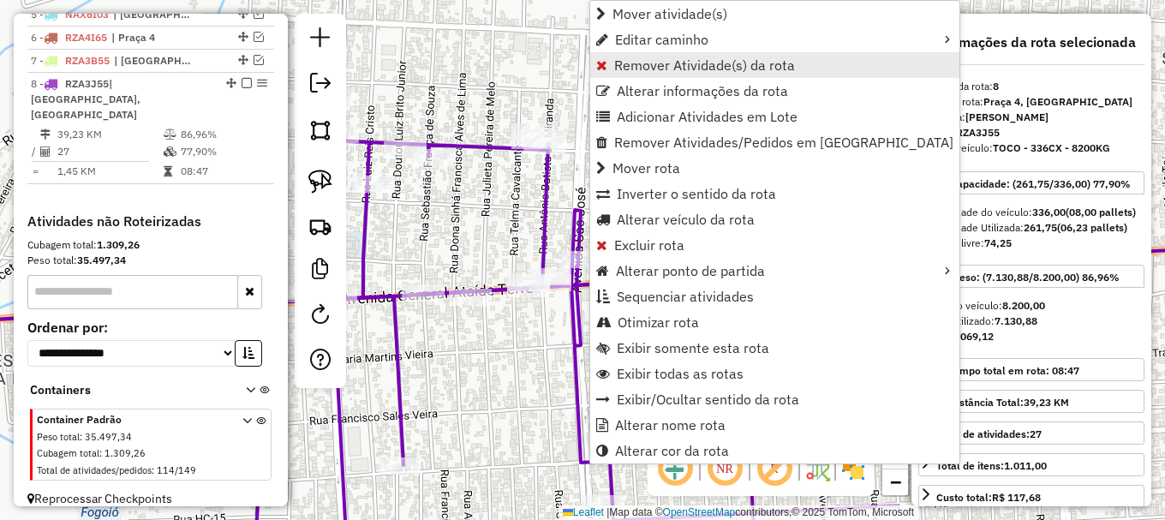
click at [640, 60] on span "Remover Atividade(s) da rota" at bounding box center [704, 65] width 181 height 14
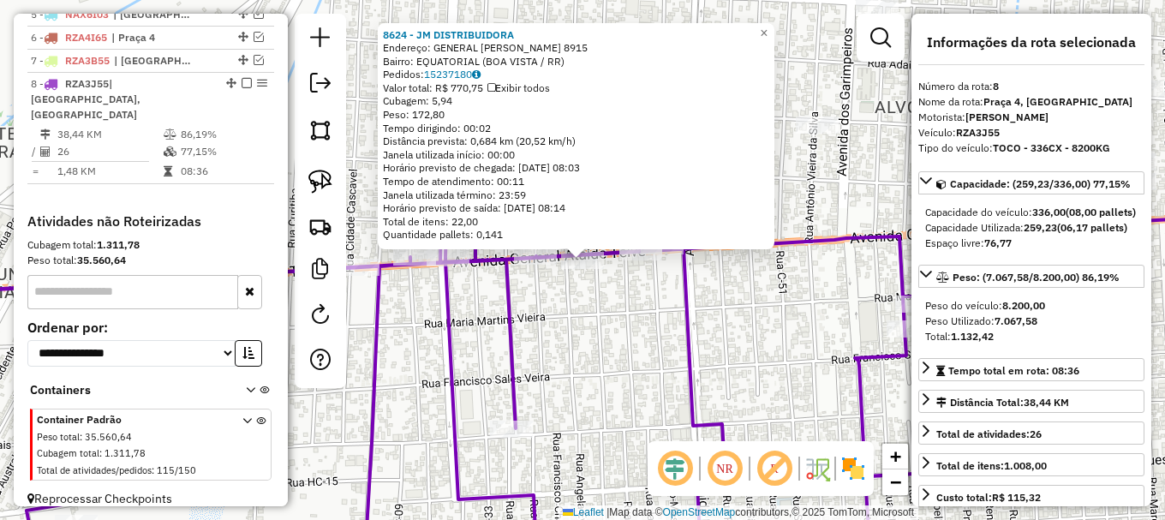
click at [605, 294] on div "8624 - JM DISTRIBUIDORA Endereço: GENERAL ATAIDE TEIVE 8915 Bairro: EQUATORIAL …" at bounding box center [582, 260] width 1165 height 520
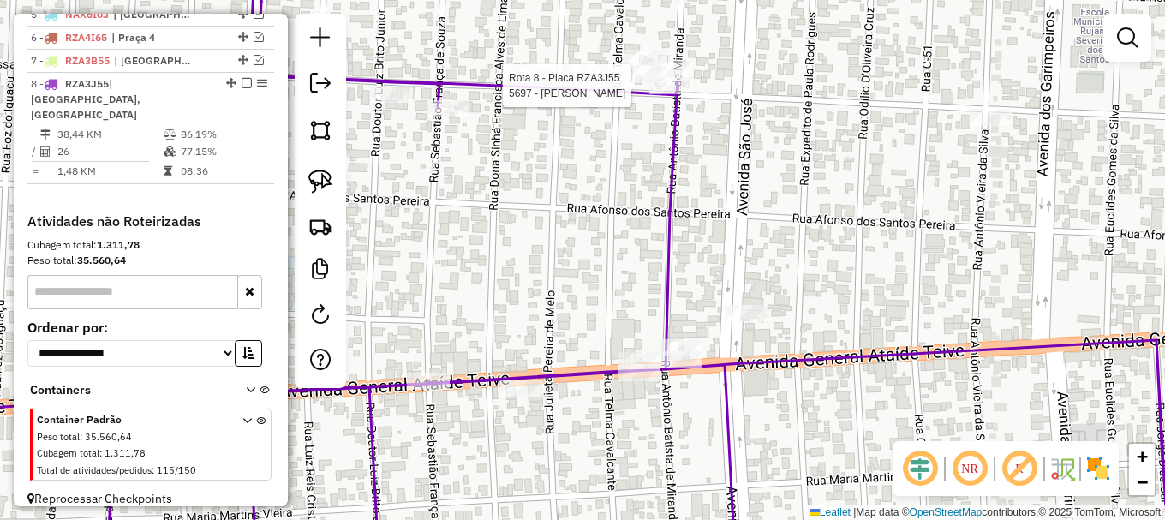
select select "**********"
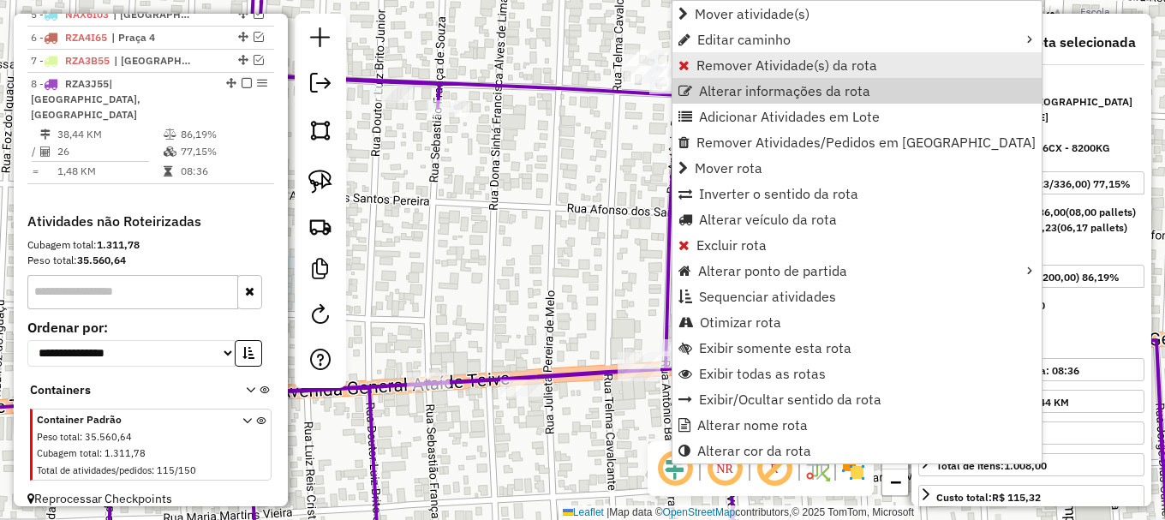
click at [717, 67] on span "Remover Atividade(s) da rota" at bounding box center [786, 65] width 181 height 14
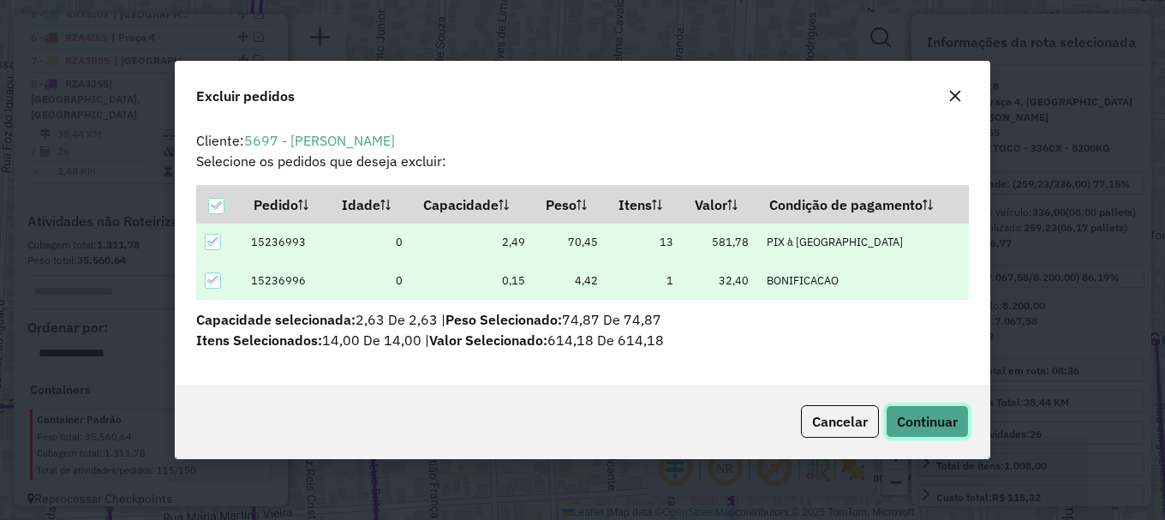
click at [943, 426] on span "Continuar" at bounding box center [927, 421] width 61 height 17
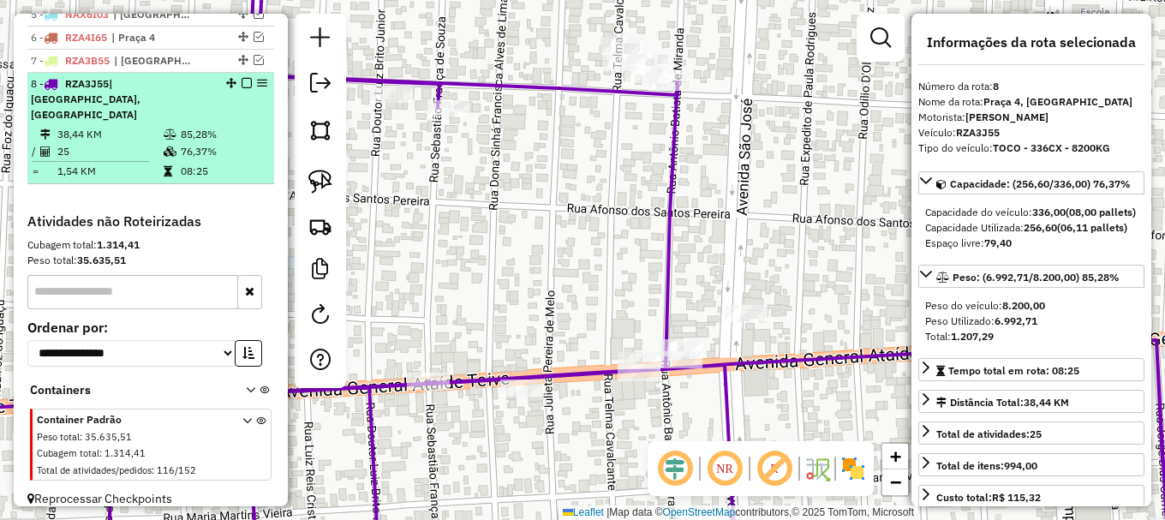
click at [242, 88] on em at bounding box center [247, 83] width 10 height 10
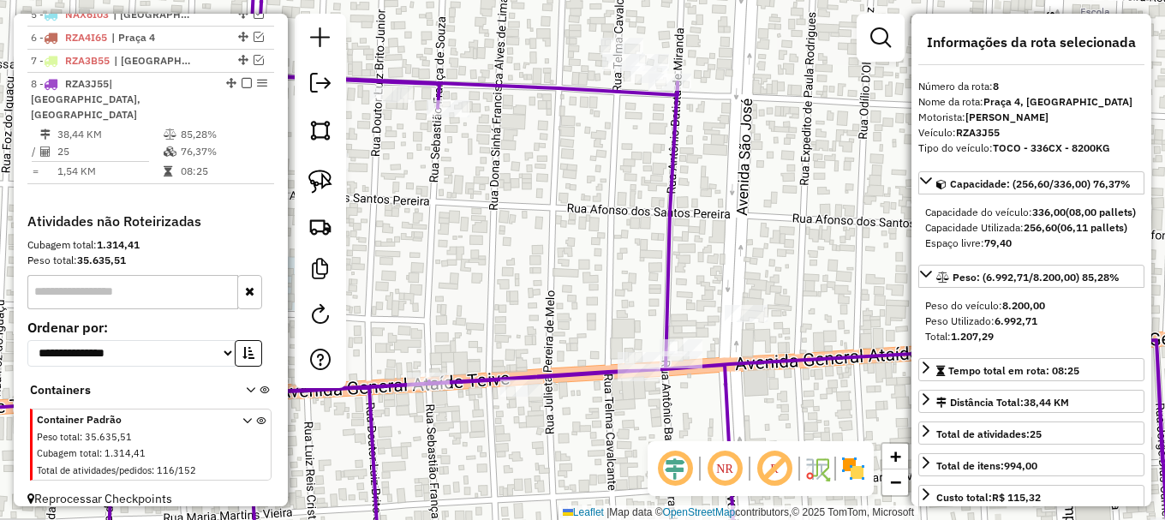
scroll to position [708, 0]
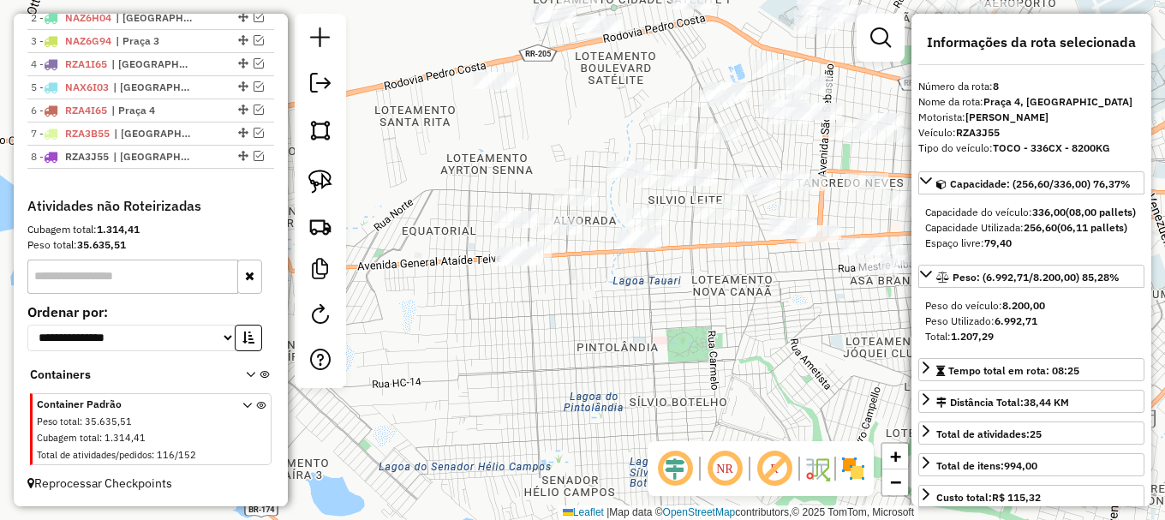
drag, startPoint x: 676, startPoint y: 273, endPoint x: 708, endPoint y: 296, distance: 39.9
click at [708, 296] on div "Janela de atendimento Grade de atendimento Capacidade Transportadoras Veículos …" at bounding box center [582, 260] width 1165 height 520
click at [316, 181] on img at bounding box center [320, 182] width 24 height 24
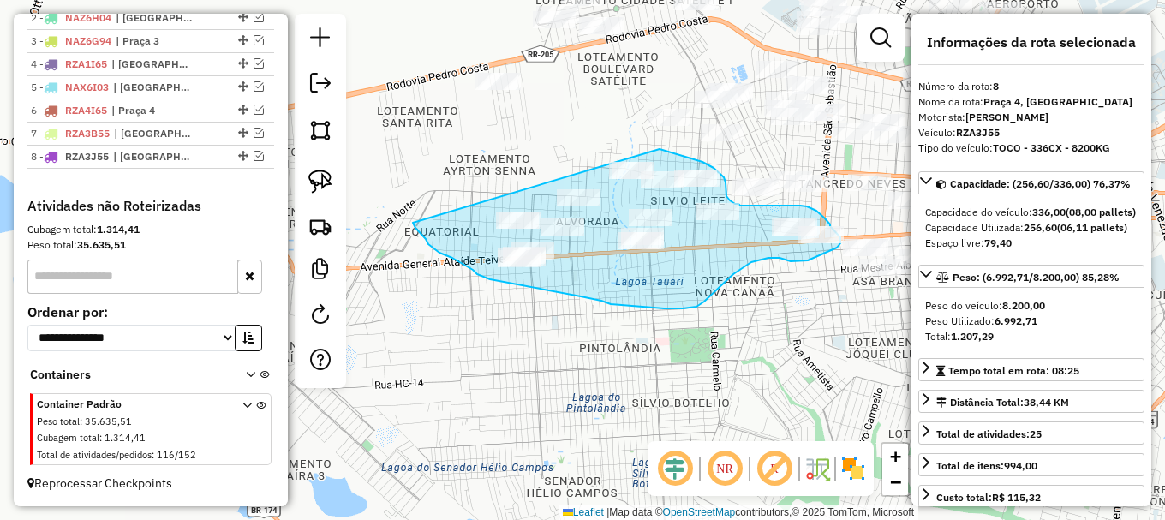
drag, startPoint x: 413, startPoint y: 223, endPoint x: 635, endPoint y: 144, distance: 235.5
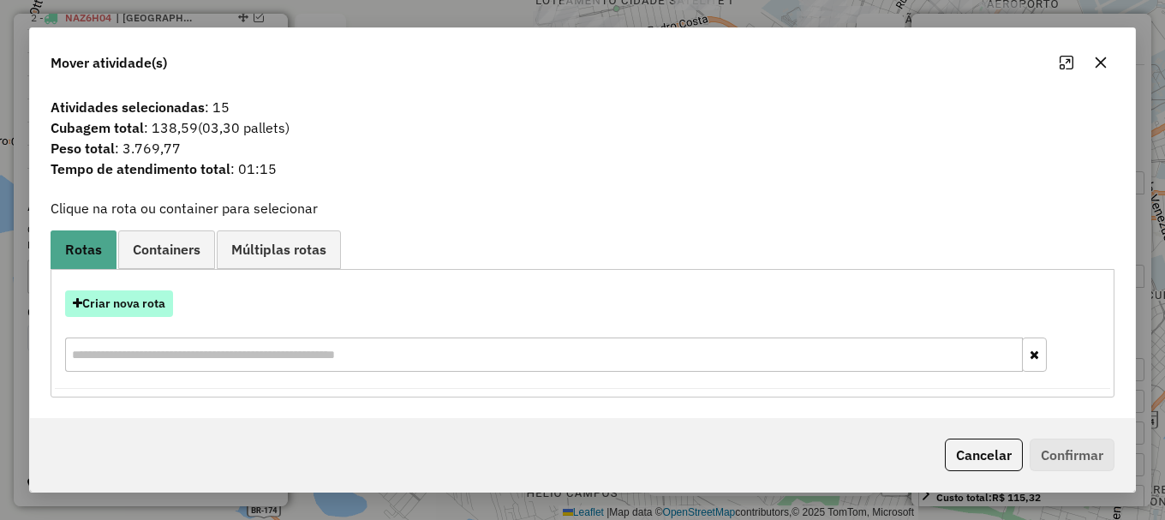
click at [113, 299] on button "Criar nova rota" at bounding box center [119, 303] width 108 height 27
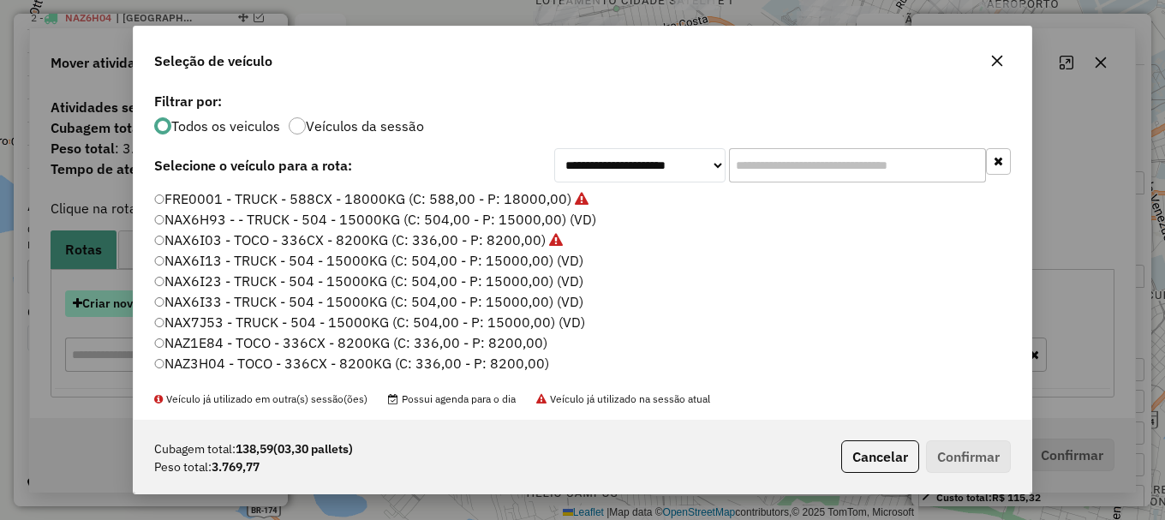
scroll to position [9, 5]
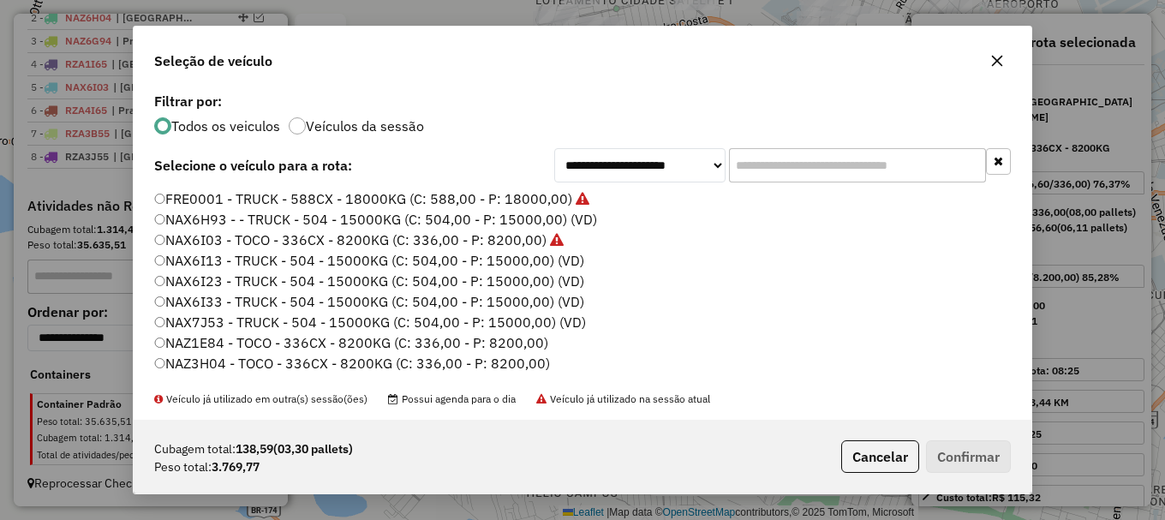
click at [219, 364] on label "NAZ3H04 - TOCO - 336CX - 8200KG (C: 336,00 - P: 8200,00)" at bounding box center [352, 363] width 396 height 21
click at [978, 455] on button "Confirmar" at bounding box center [968, 456] width 85 height 33
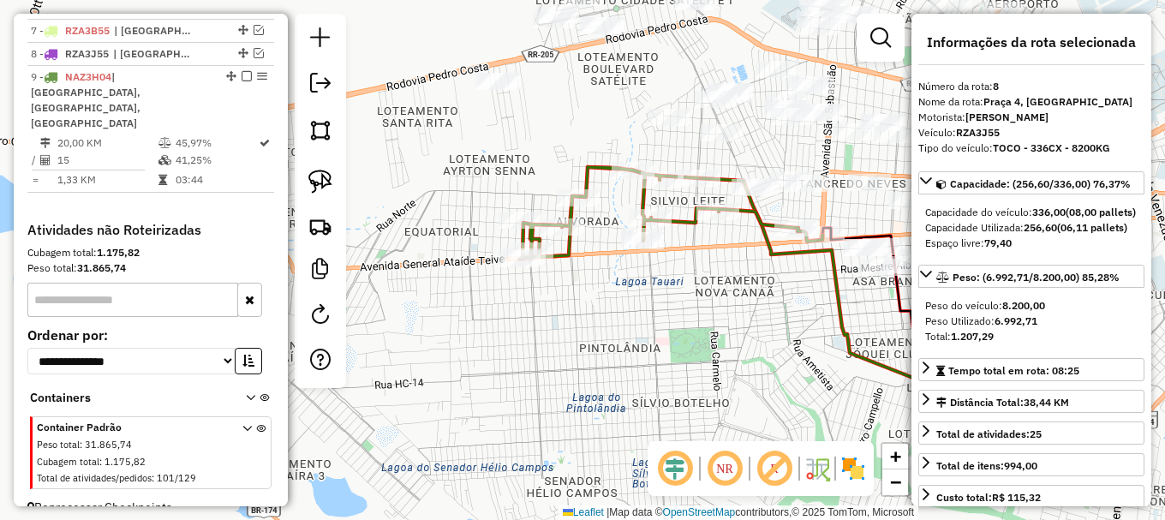
scroll to position [826, 0]
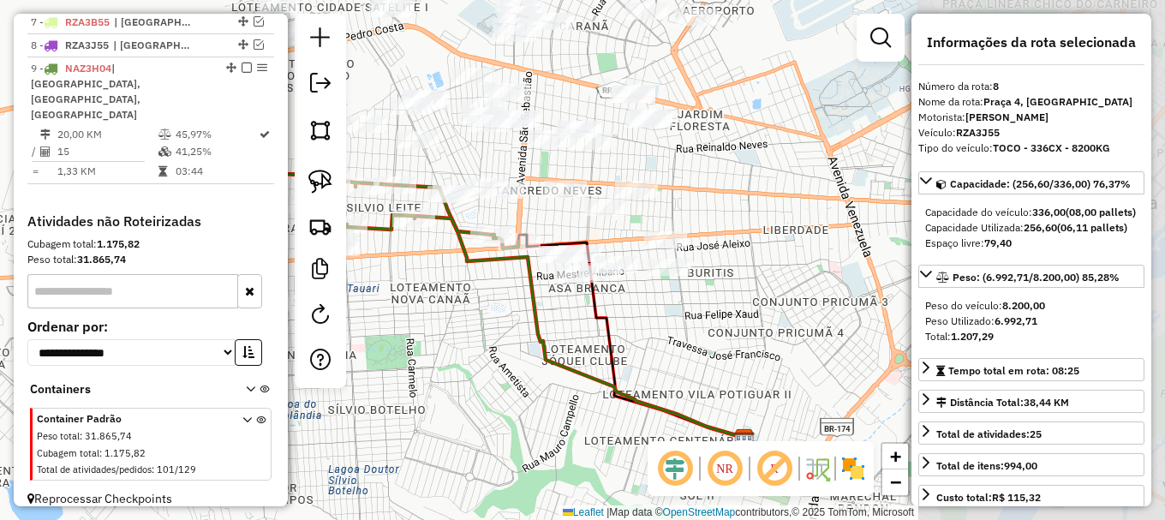
drag, startPoint x: 810, startPoint y: 338, endPoint x: 509, endPoint y: 334, distance: 301.6
click at [511, 334] on div "Janela de atendimento Grade de atendimento Capacidade Transportadoras Veículos …" at bounding box center [582, 260] width 1165 height 520
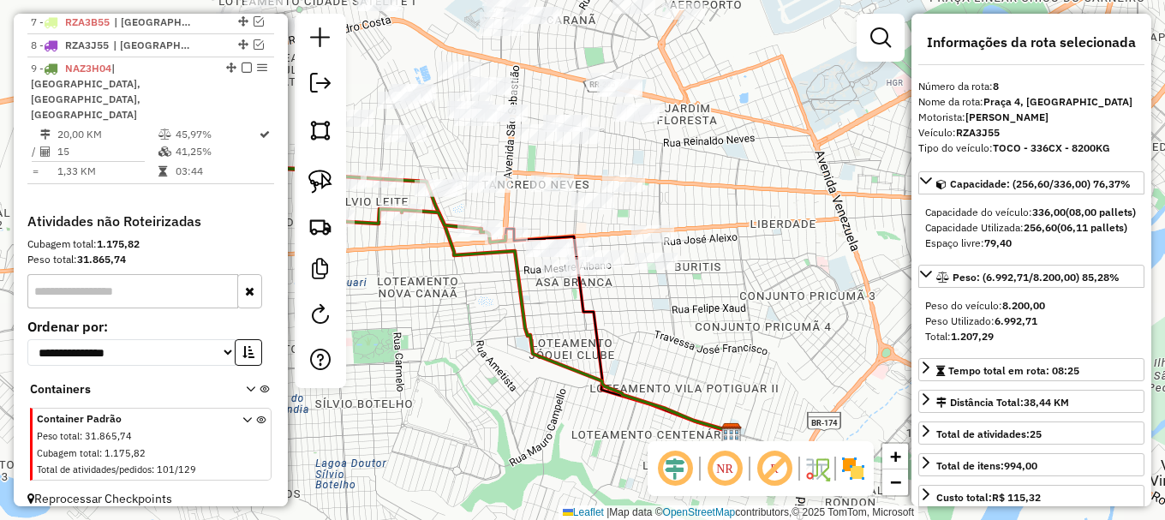
drag, startPoint x: 319, startPoint y: 180, endPoint x: 366, endPoint y: 230, distance: 68.5
click at [320, 180] on img at bounding box center [320, 182] width 24 height 24
drag, startPoint x: 477, startPoint y: 310, endPoint x: 684, endPoint y: 241, distance: 217.8
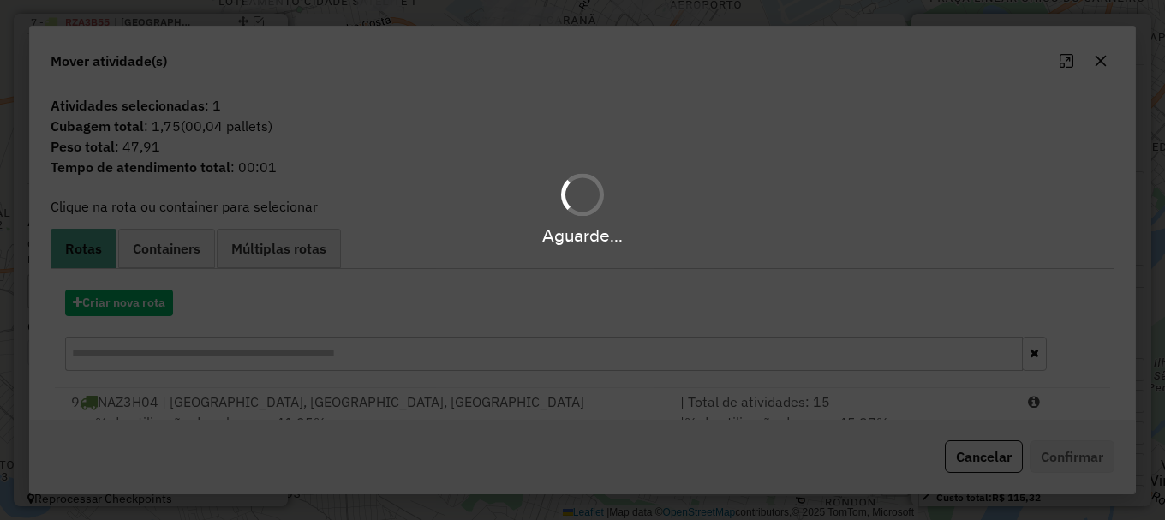
click at [575, 231] on hb-app "Aguarde... Pop-up bloqueado! Seu navegador bloqueou automáticamente a abertura …" at bounding box center [582, 260] width 1165 height 520
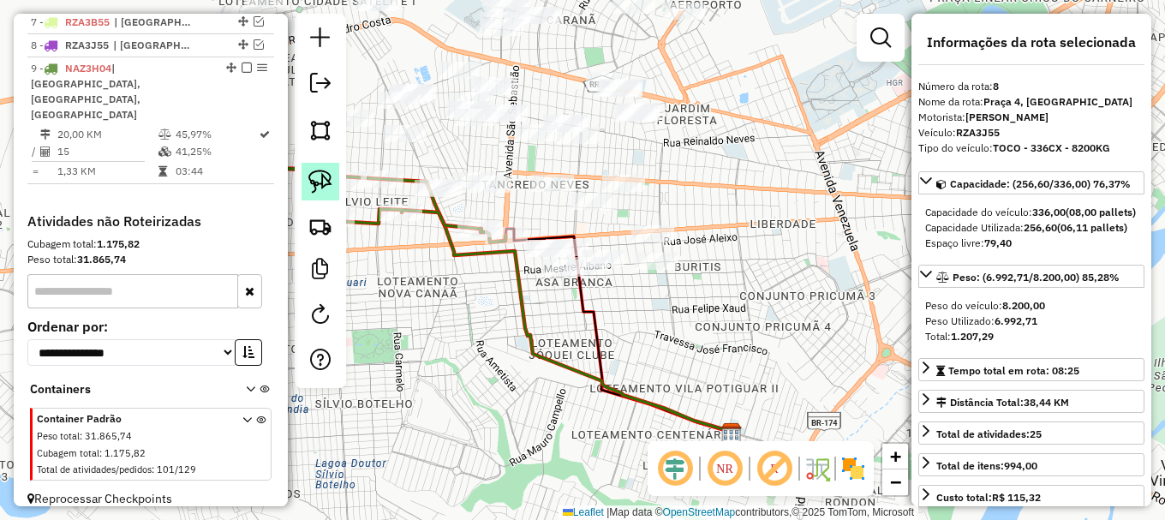
drag, startPoint x: 322, startPoint y: 178, endPoint x: 326, endPoint y: 187, distance: 9.2
click at [322, 179] on img at bounding box center [320, 182] width 24 height 24
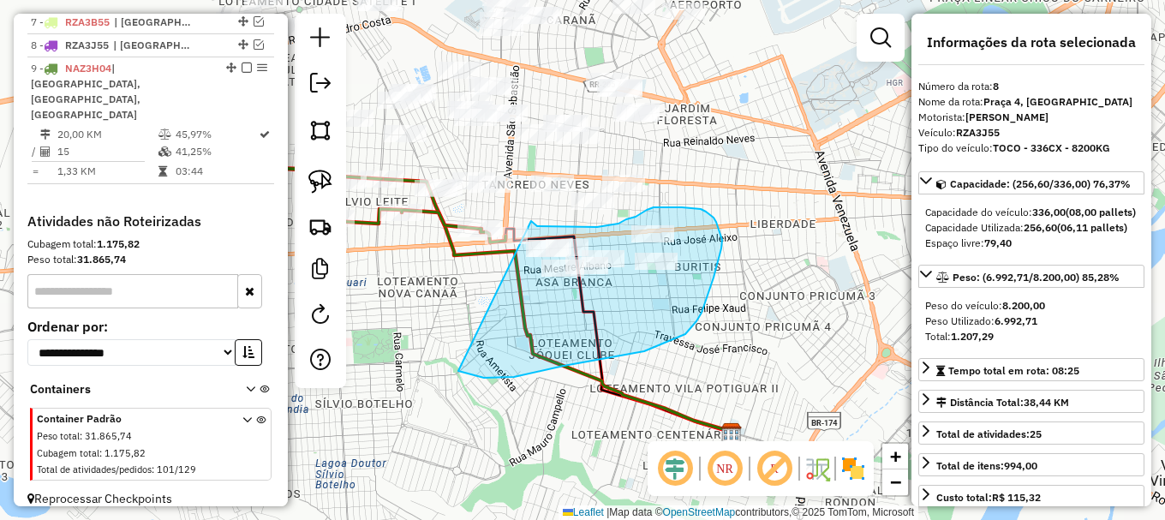
drag, startPoint x: 514, startPoint y: 377, endPoint x: 532, endPoint y: 220, distance: 157.8
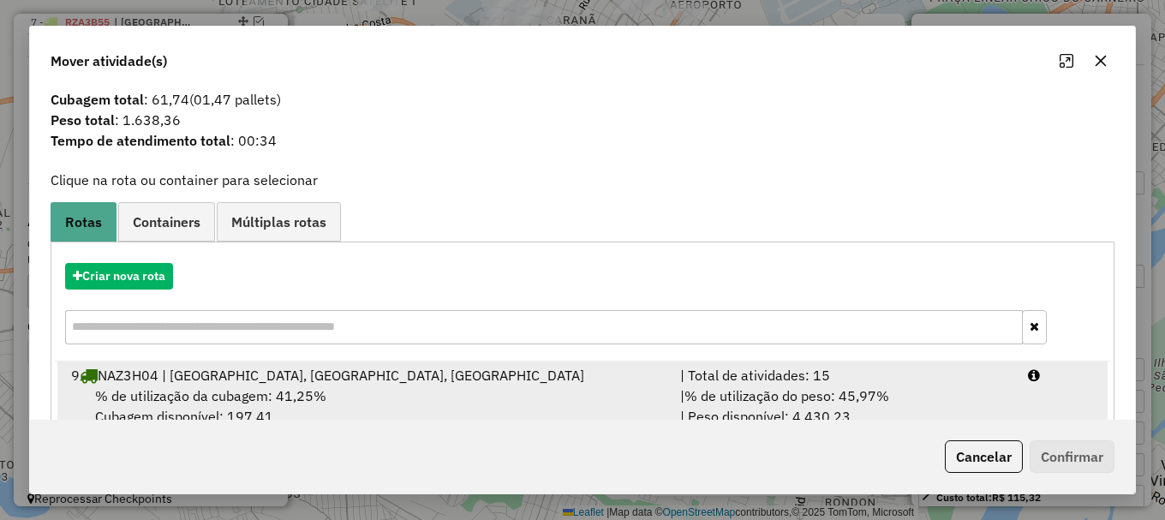
scroll to position [67, 0]
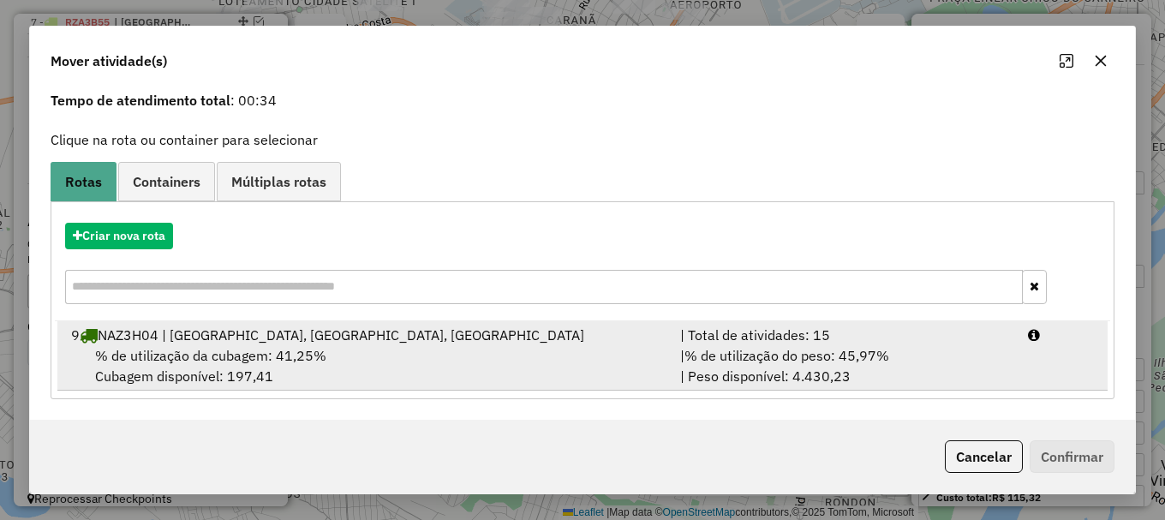
click at [1073, 326] on div at bounding box center [1061, 335] width 87 height 21
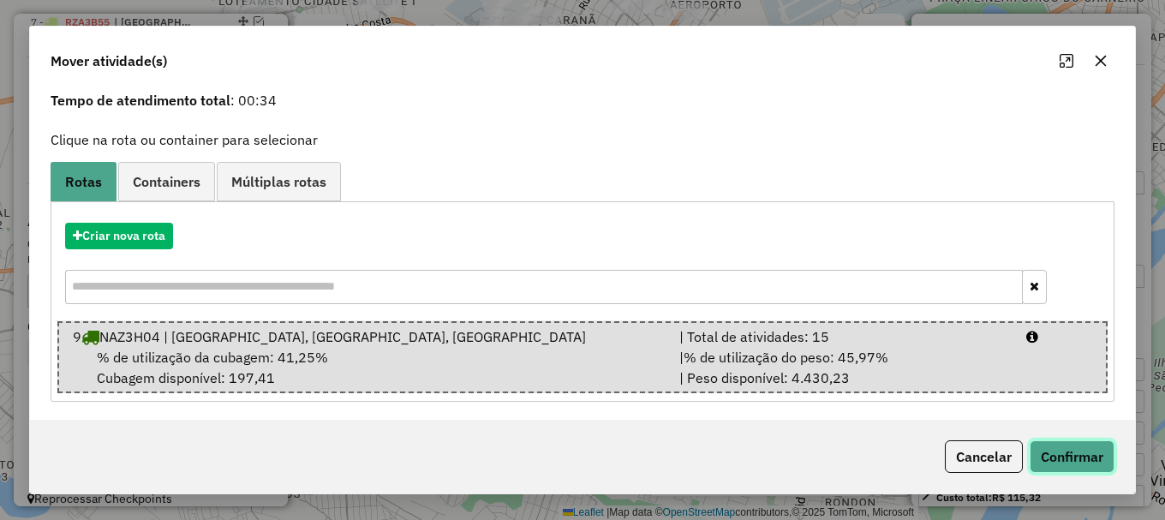
click at [1084, 460] on button "Confirmar" at bounding box center [1072, 456] width 85 height 33
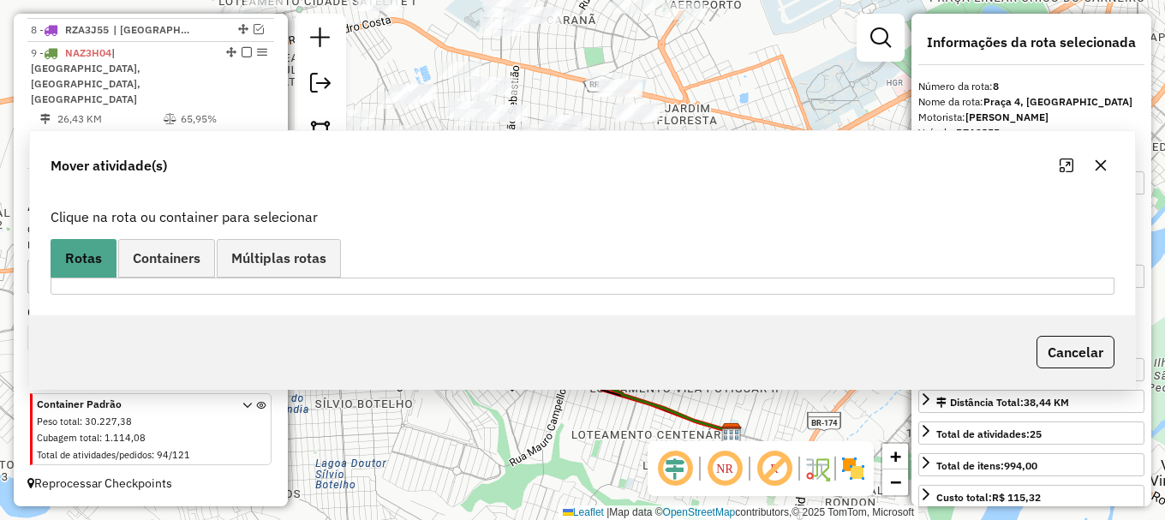
scroll to position [0, 0]
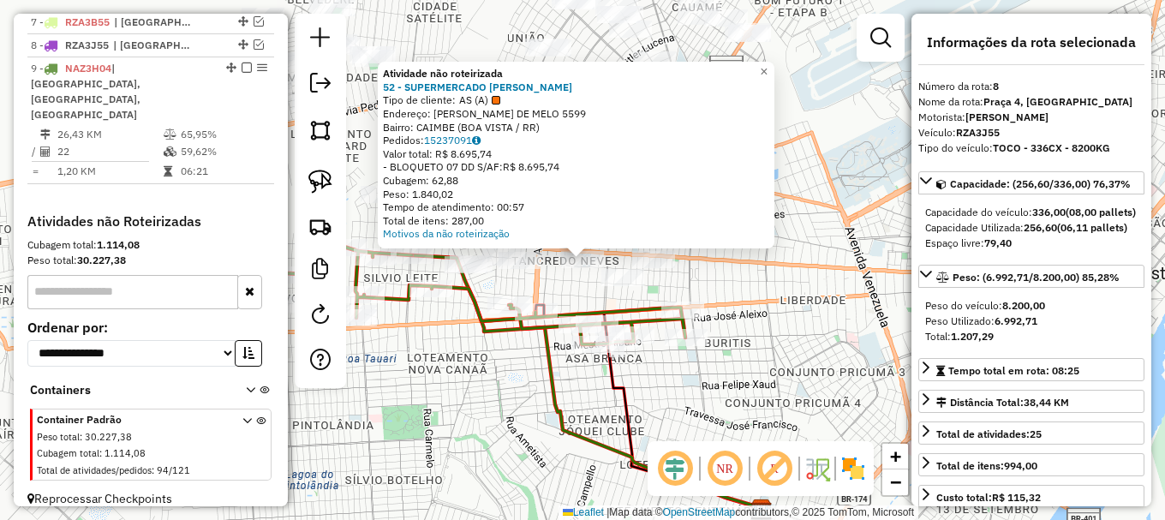
drag, startPoint x: 331, startPoint y: 182, endPoint x: 341, endPoint y: 187, distance: 11.1
click at [332, 182] on img at bounding box center [320, 182] width 24 height 24
drag, startPoint x: 549, startPoint y: 279, endPoint x: 558, endPoint y: 231, distance: 48.7
click at [558, 231] on div "Atividade não roteirizada 52 - SUPERMERCADO PERES Tipo de cliente: AS (A) Ender…" at bounding box center [582, 260] width 1165 height 520
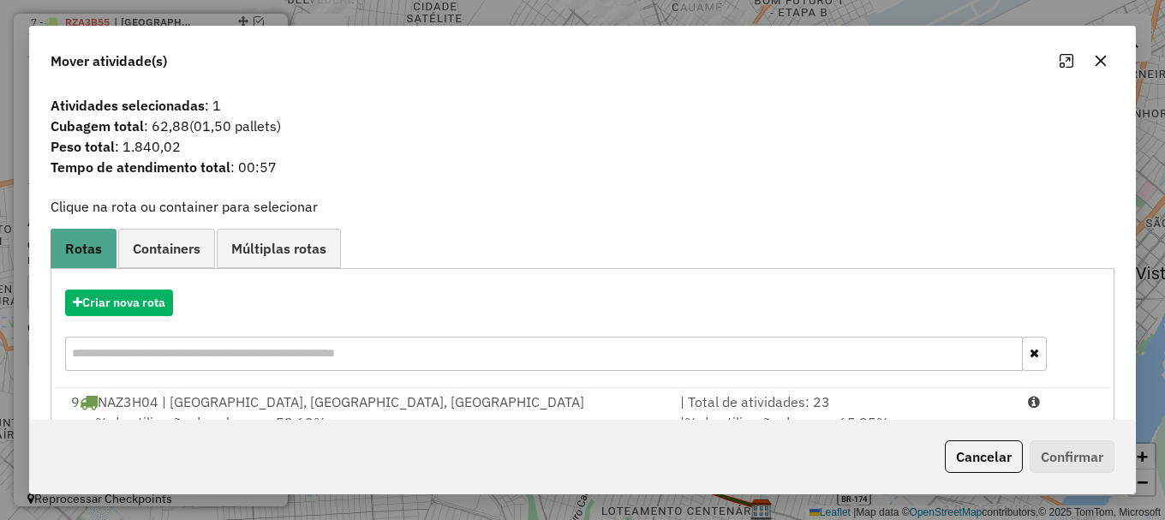
drag, startPoint x: 1057, startPoint y: 401, endPoint x: 1080, endPoint y: 457, distance: 60.3
click at [1061, 411] on div at bounding box center [1061, 402] width 87 height 21
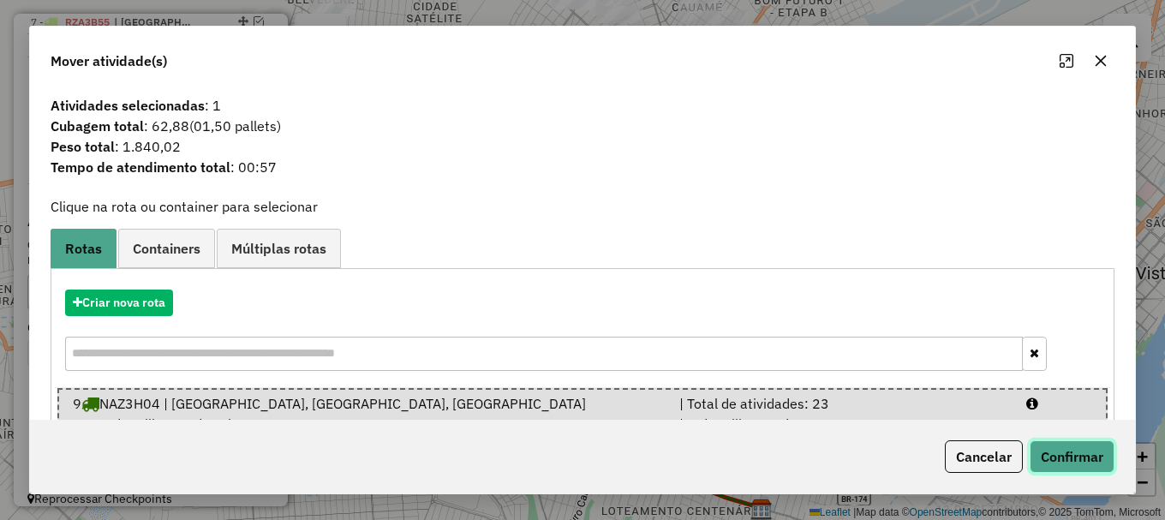
click at [1083, 457] on button "Confirmar" at bounding box center [1072, 456] width 85 height 33
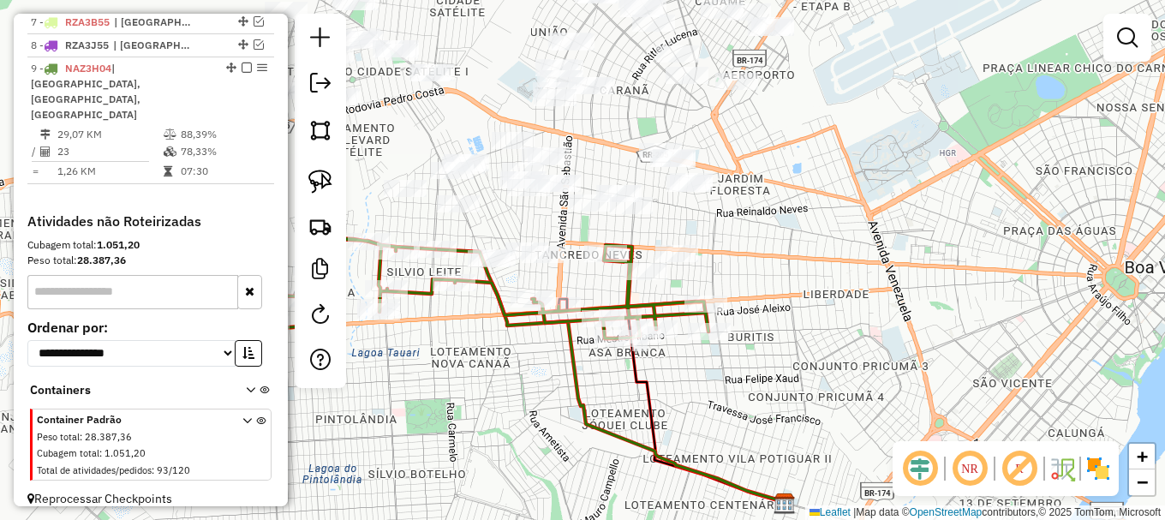
drag, startPoint x: 526, startPoint y: 235, endPoint x: 605, endPoint y: 226, distance: 79.3
click at [595, 222] on div "Janela de atendimento Grade de atendimento Capacidade Transportadoras Veículos …" at bounding box center [582, 260] width 1165 height 520
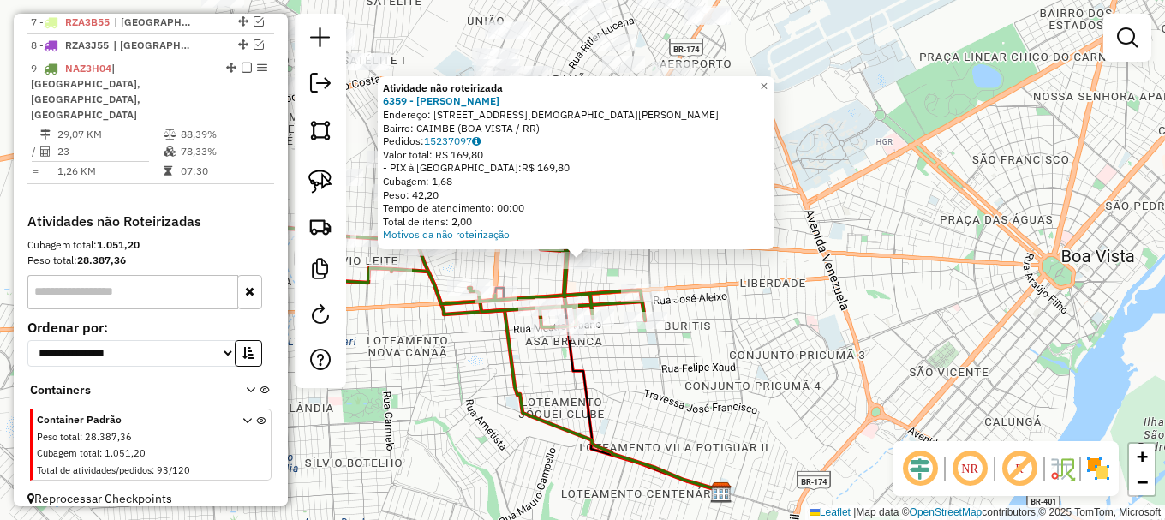
click at [670, 272] on div "Atividade não roteirizada 6359 - [PERSON_NAME]: R PASTOR [PERSON_NAME] 359 Bair…" at bounding box center [582, 260] width 1165 height 520
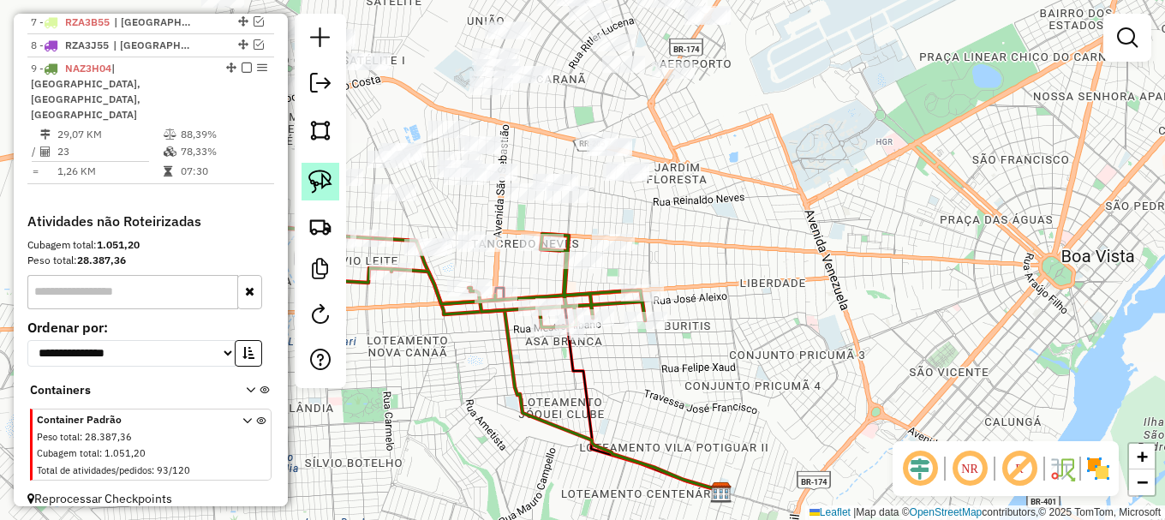
click at [324, 186] on img at bounding box center [320, 182] width 24 height 24
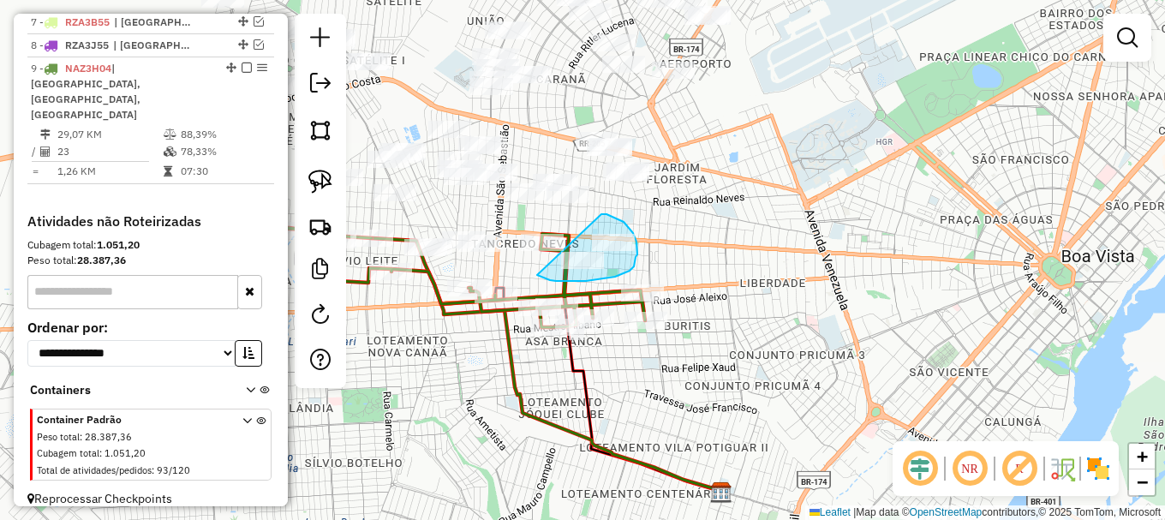
drag, startPoint x: 564, startPoint y: 281, endPoint x: 597, endPoint y: 220, distance: 69.4
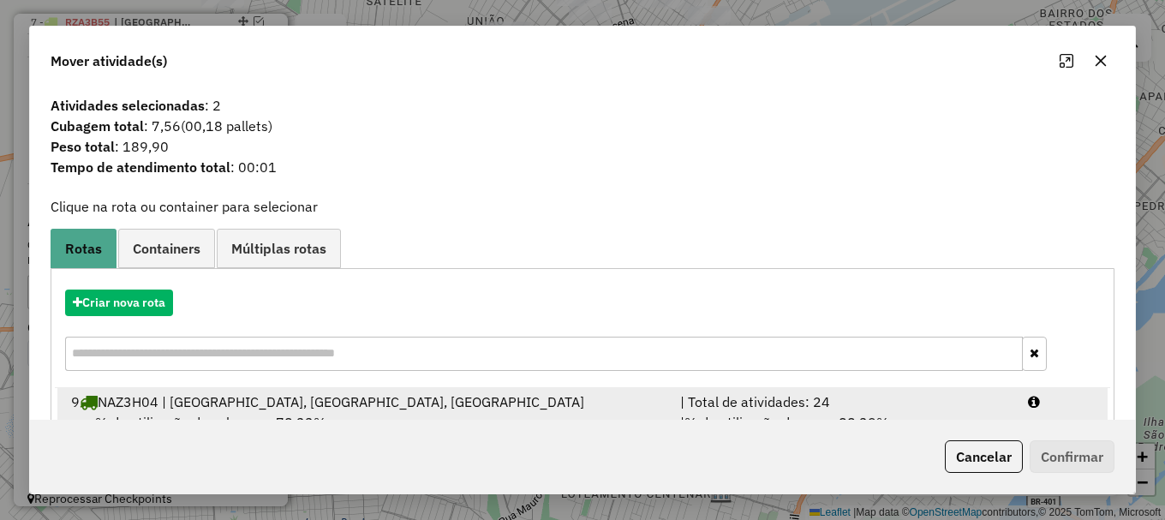
click at [1052, 397] on div at bounding box center [1061, 402] width 87 height 21
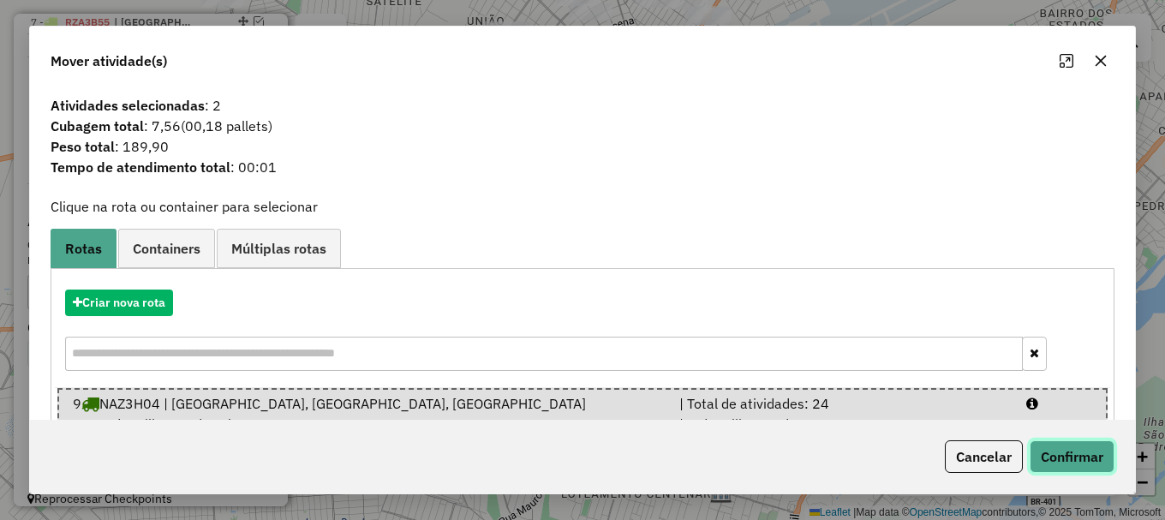
click at [1079, 450] on button "Confirmar" at bounding box center [1072, 456] width 85 height 33
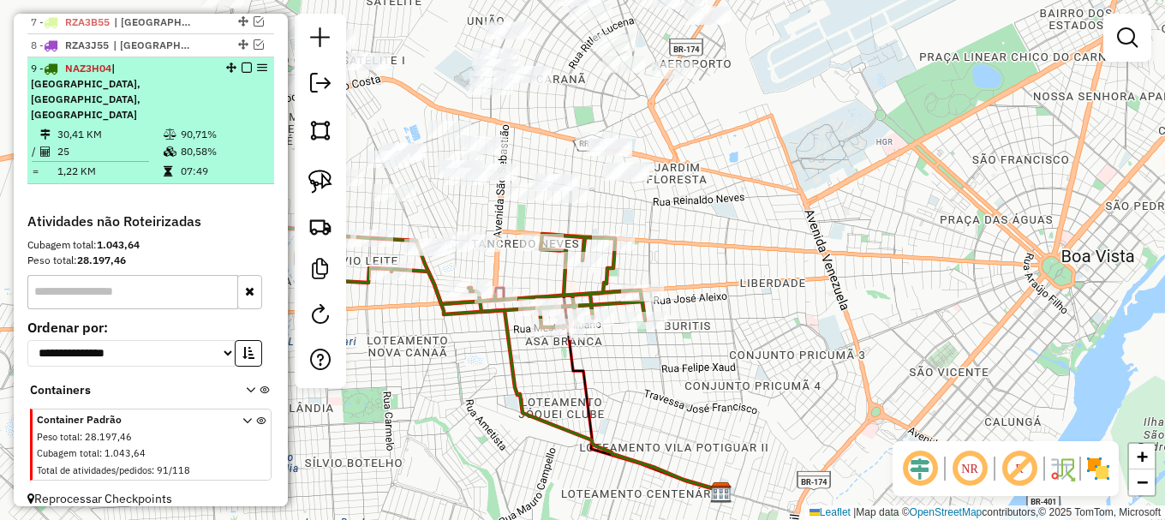
click at [242, 73] on em at bounding box center [247, 68] width 10 height 10
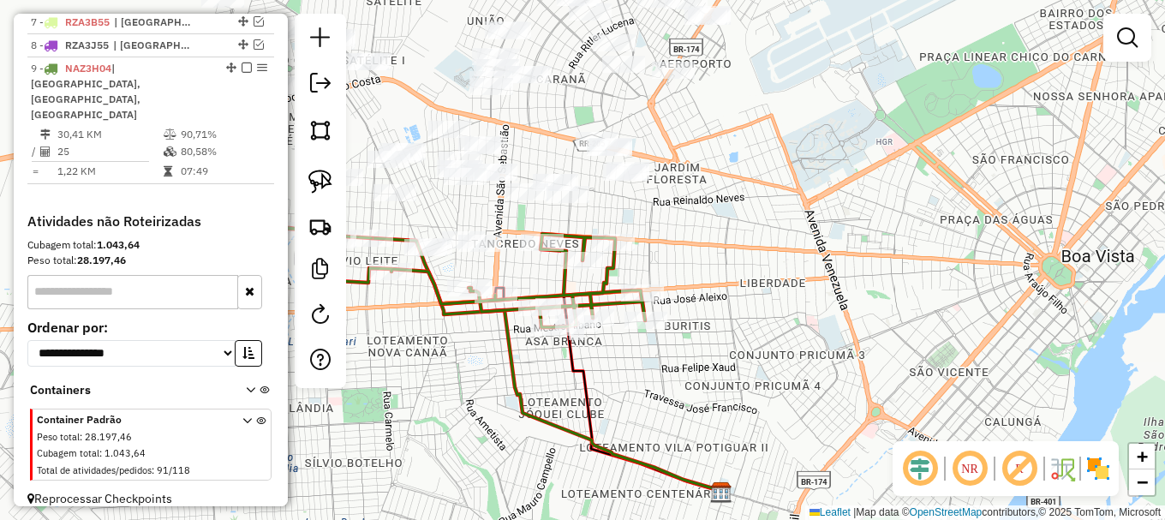
scroll to position [732, 0]
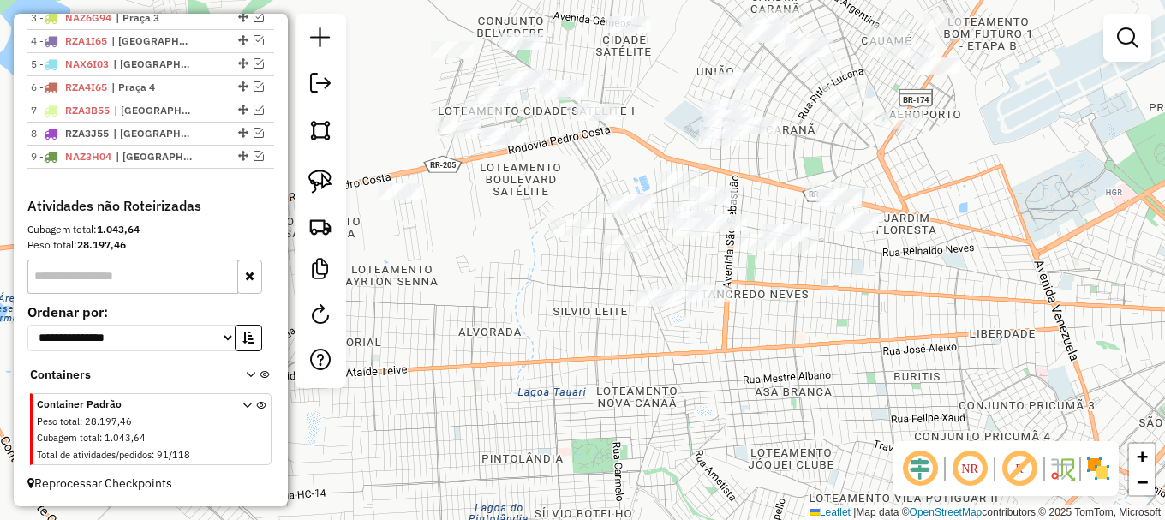
drag, startPoint x: 512, startPoint y: 314, endPoint x: 724, endPoint y: 358, distance: 216.2
click at [724, 358] on div "Janela de atendimento Grade de atendimento Capacidade Transportadoras Veículos …" at bounding box center [582, 260] width 1165 height 520
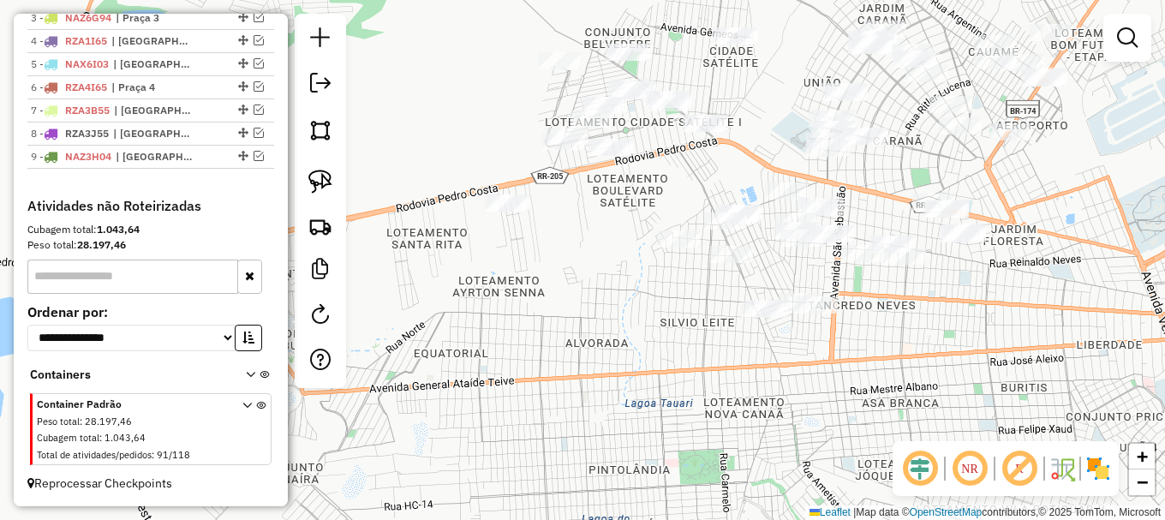
drag, startPoint x: 557, startPoint y: 336, endPoint x: 535, endPoint y: 303, distance: 39.4
click at [552, 311] on div "Janela de atendimento Grade de atendimento Capacidade Transportadoras Veículos …" at bounding box center [582, 260] width 1165 height 520
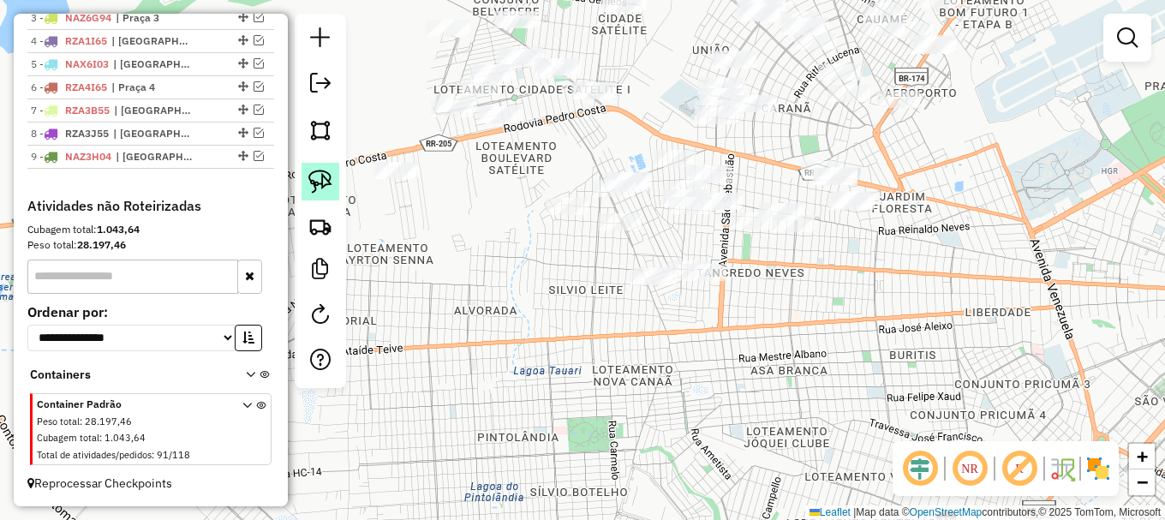
click at [316, 181] on img at bounding box center [320, 182] width 24 height 24
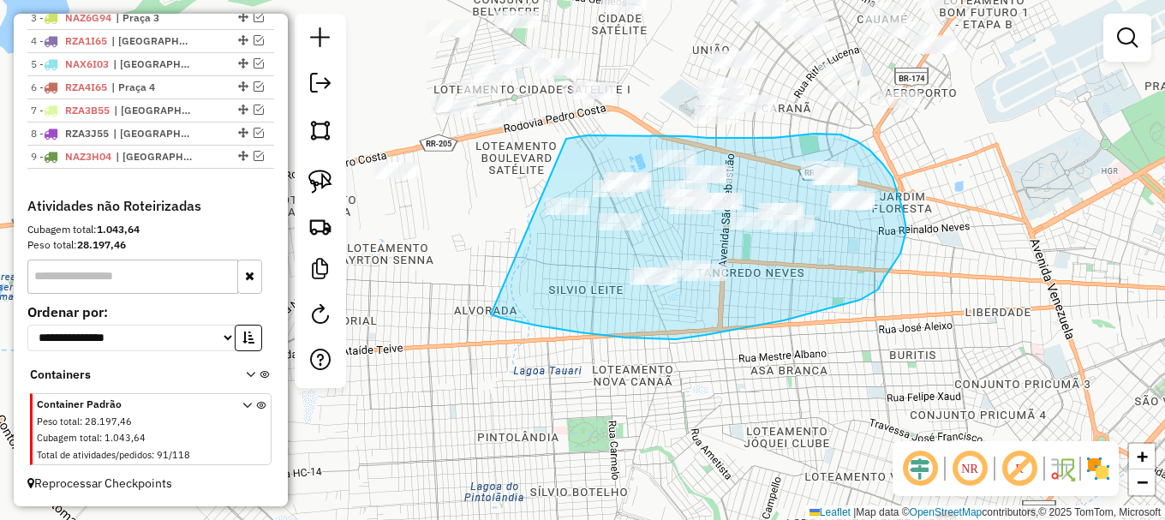
drag, startPoint x: 523, startPoint y: 323, endPoint x: 565, endPoint y: 140, distance: 188.3
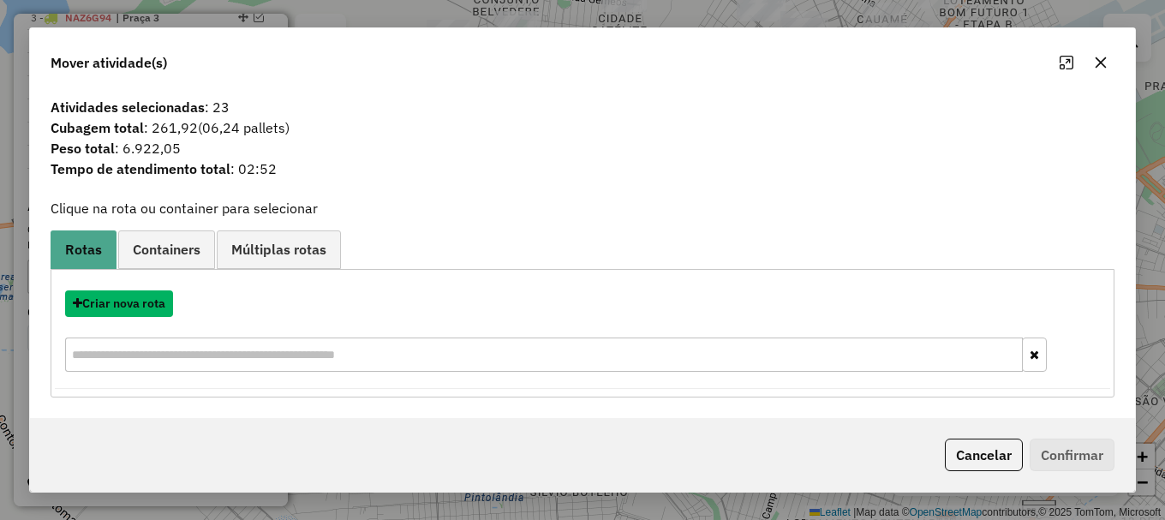
click at [140, 301] on button "Criar nova rota" at bounding box center [119, 303] width 108 height 27
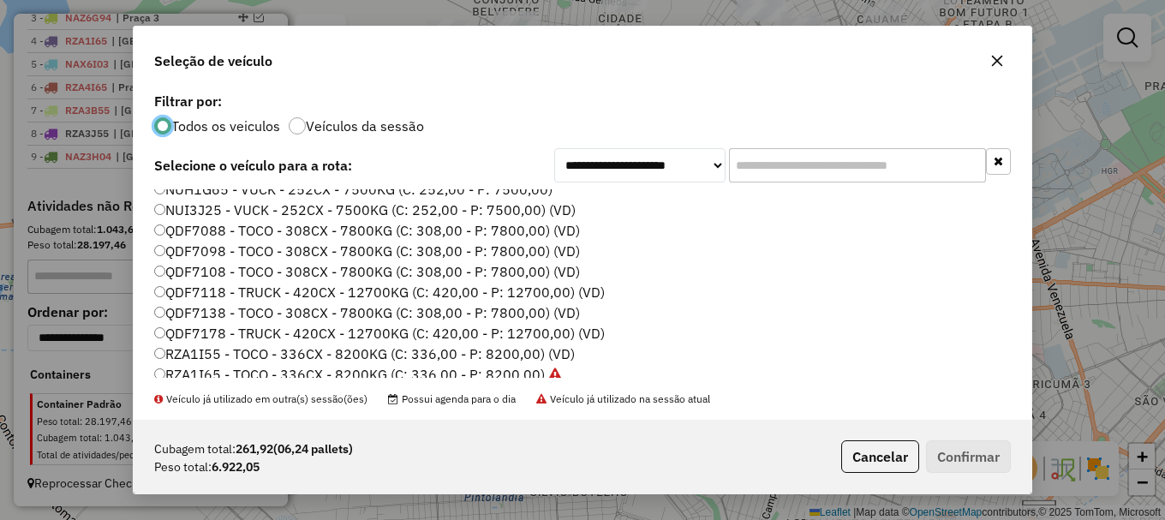
scroll to position [514, 0]
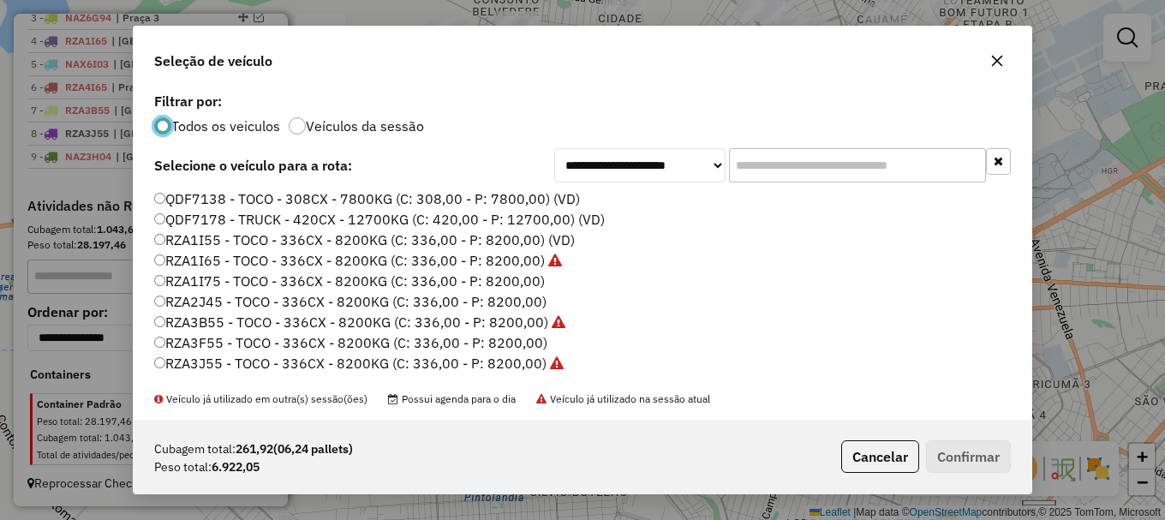
click at [219, 278] on label "RZA1I75 - TOCO - 336CX - 8200KG (C: 336,00 - P: 8200,00)" at bounding box center [349, 281] width 391 height 21
click at [985, 457] on button "Confirmar" at bounding box center [968, 456] width 85 height 33
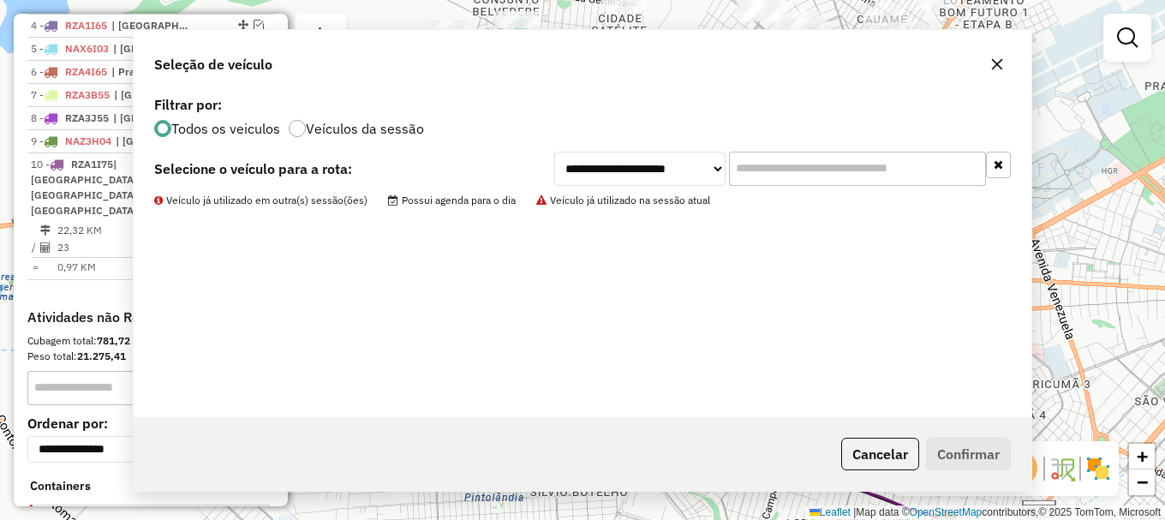
scroll to position [804, 0]
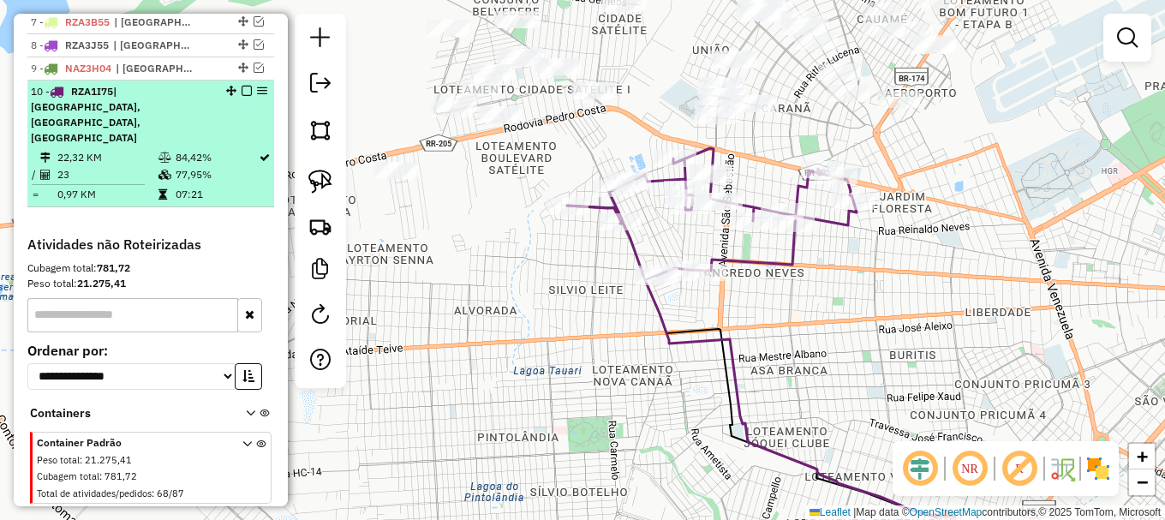
click at [242, 96] on em at bounding box center [247, 91] width 10 height 10
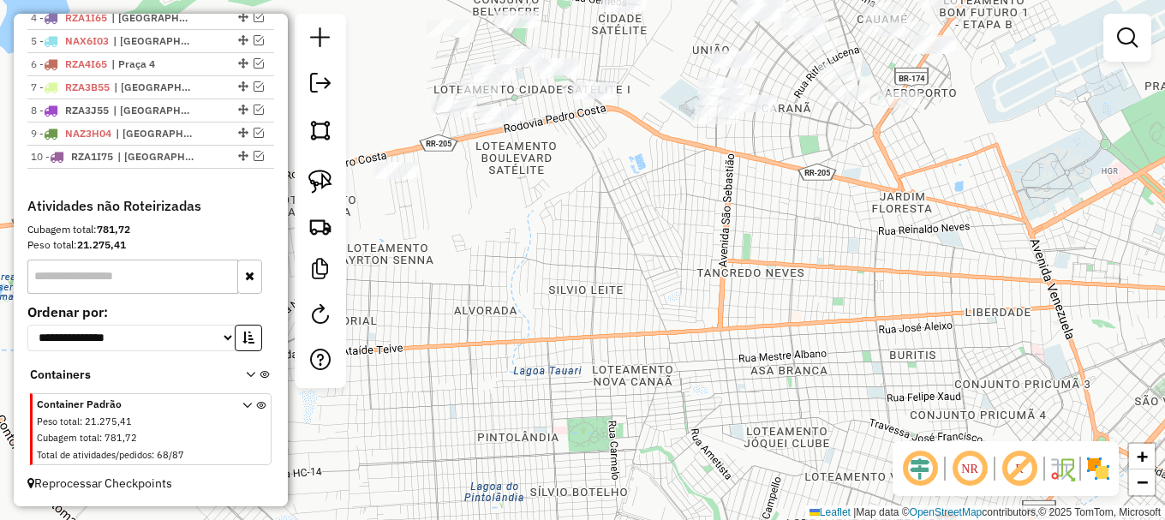
scroll to position [755, 0]
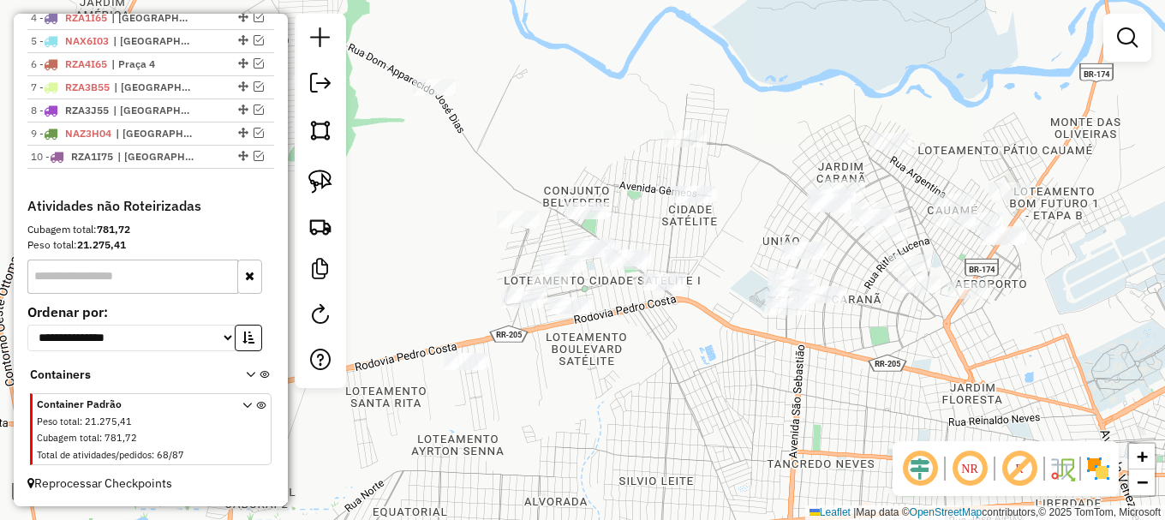
drag, startPoint x: 529, startPoint y: 244, endPoint x: 593, endPoint y: 423, distance: 190.2
click at [590, 422] on div "Janela de atendimento Grade de atendimento Capacidade Transportadoras Veículos …" at bounding box center [582, 260] width 1165 height 520
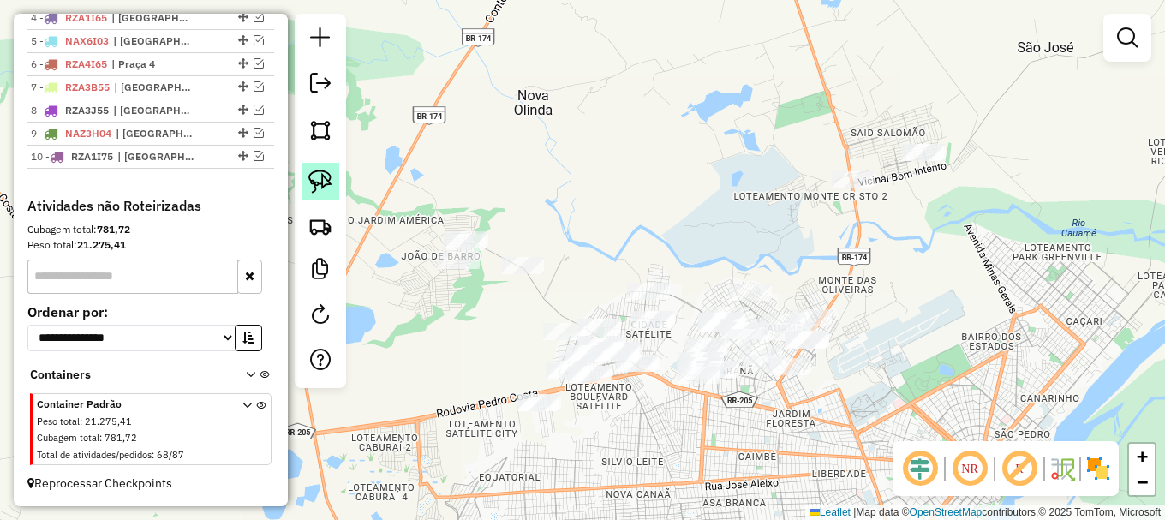
click at [317, 181] on img at bounding box center [320, 182] width 24 height 24
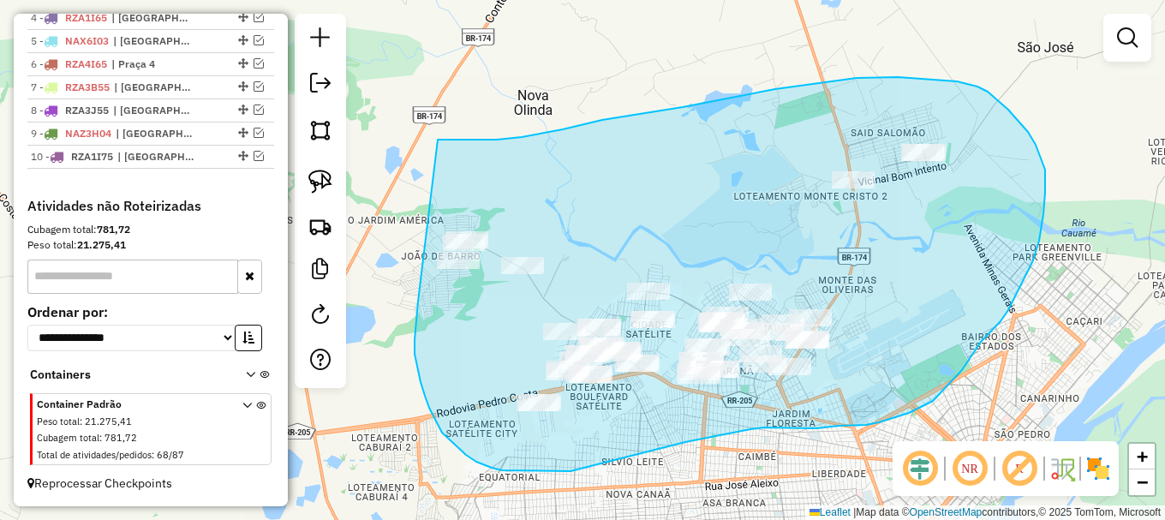
drag, startPoint x: 418, startPoint y: 302, endPoint x: 427, endPoint y: 145, distance: 157.1
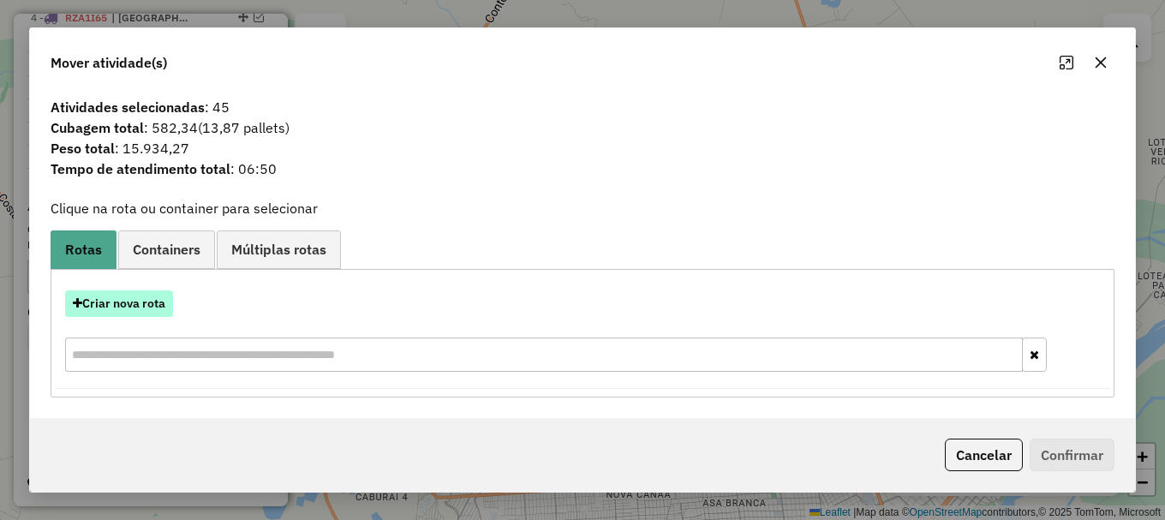
click at [128, 304] on button "Criar nova rota" at bounding box center [119, 303] width 108 height 27
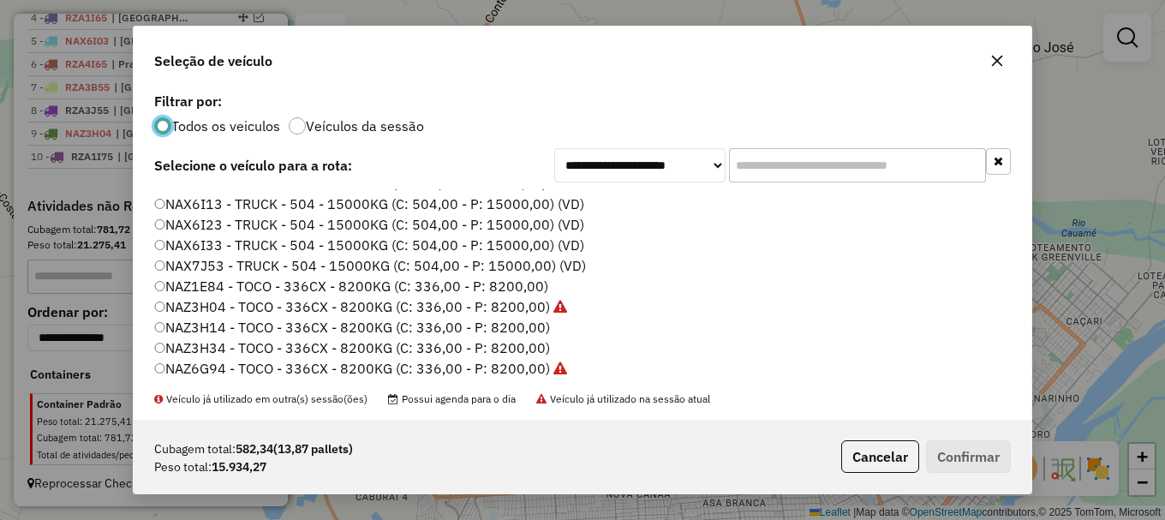
scroll to position [86, 0]
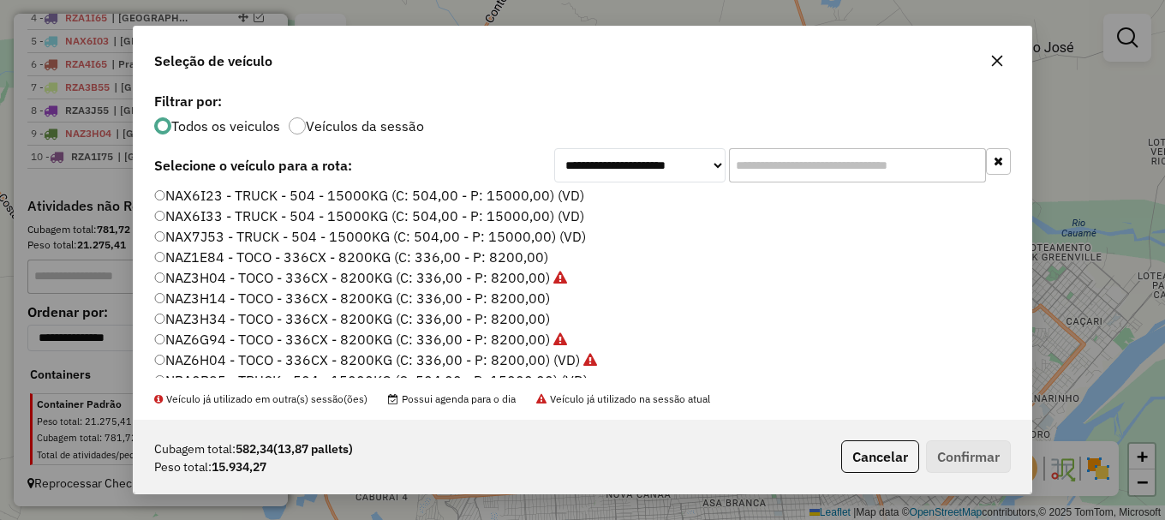
click at [230, 319] on label "NAZ3H34 - TOCO - 336CX - 8200KG (C: 336,00 - P: 8200,00)" at bounding box center [352, 318] width 396 height 21
click at [973, 463] on button "Confirmar" at bounding box center [968, 456] width 85 height 33
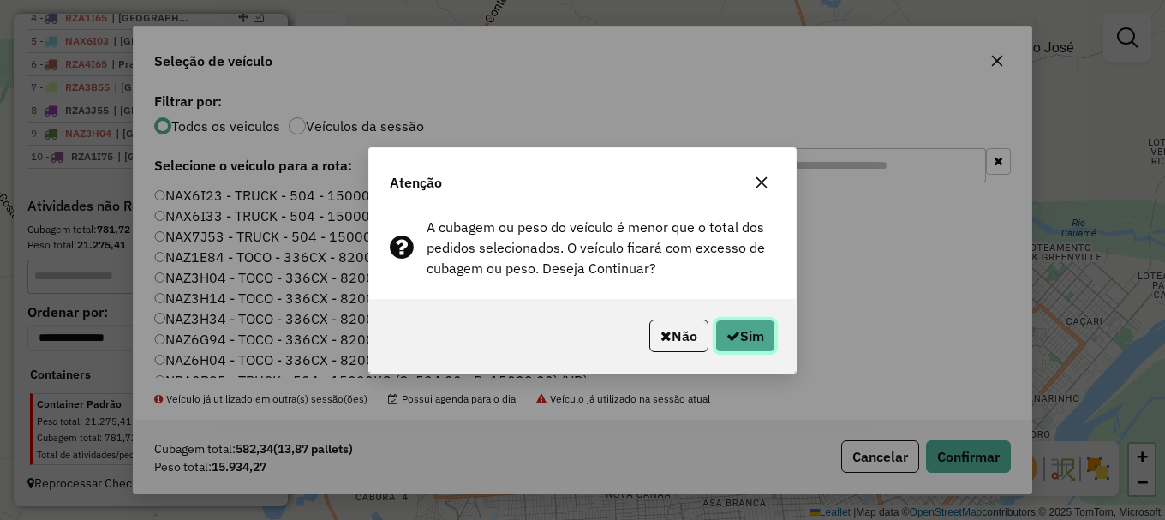
click at [732, 329] on icon "button" at bounding box center [733, 336] width 14 height 14
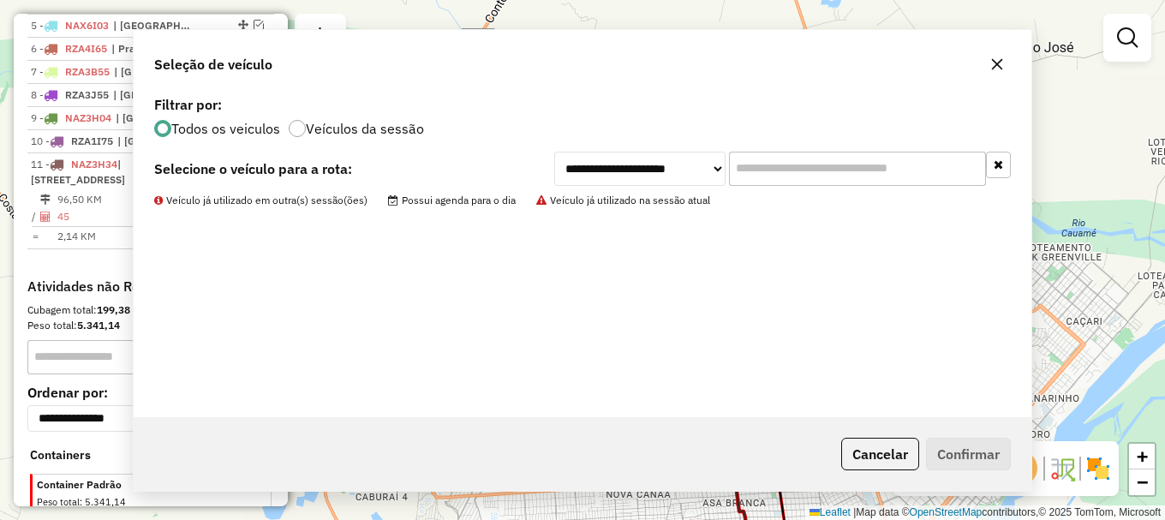
scroll to position [804, 0]
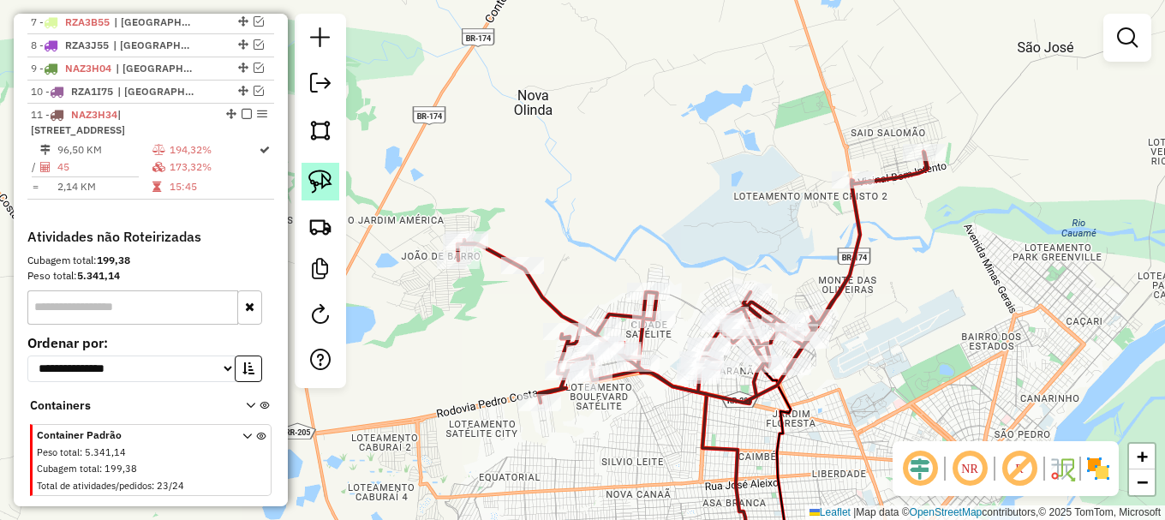
drag, startPoint x: 318, startPoint y: 188, endPoint x: 379, endPoint y: 286, distance: 115.8
click at [319, 189] on img at bounding box center [320, 182] width 24 height 24
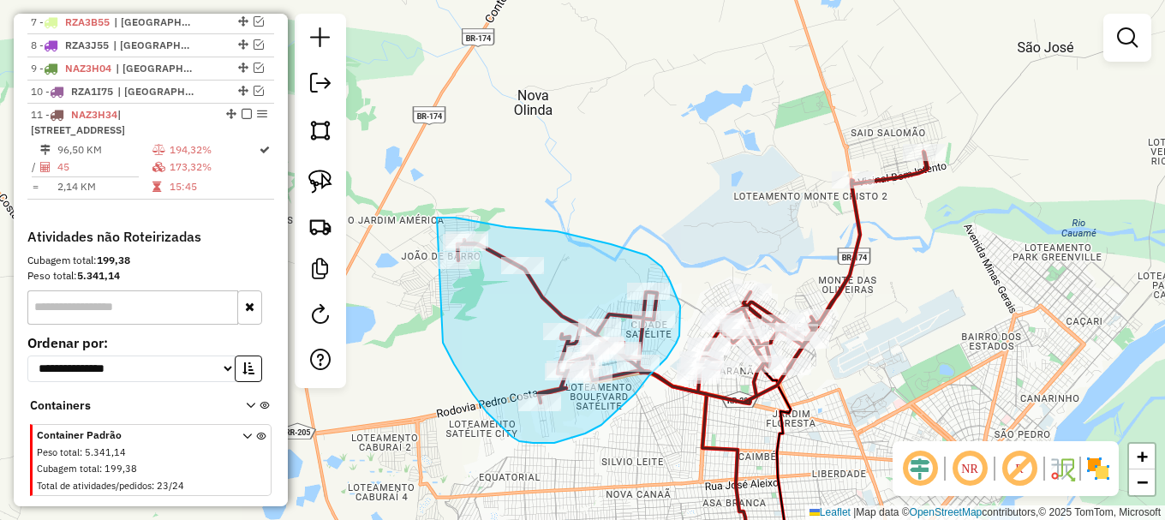
drag, startPoint x: 446, startPoint y: 350, endPoint x: 432, endPoint y: 220, distance: 131.0
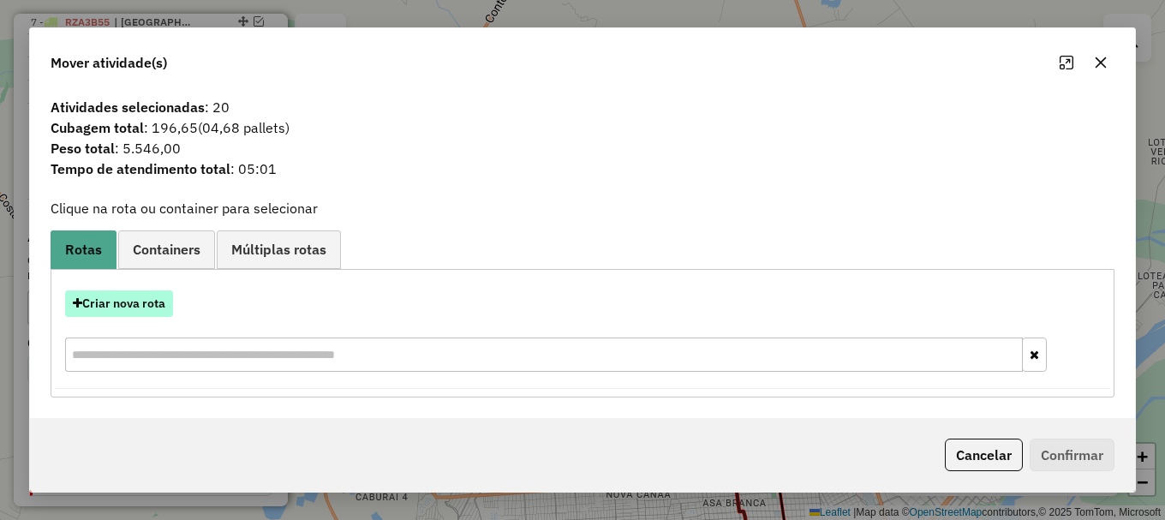
click at [140, 304] on button "Criar nova rota" at bounding box center [119, 303] width 108 height 27
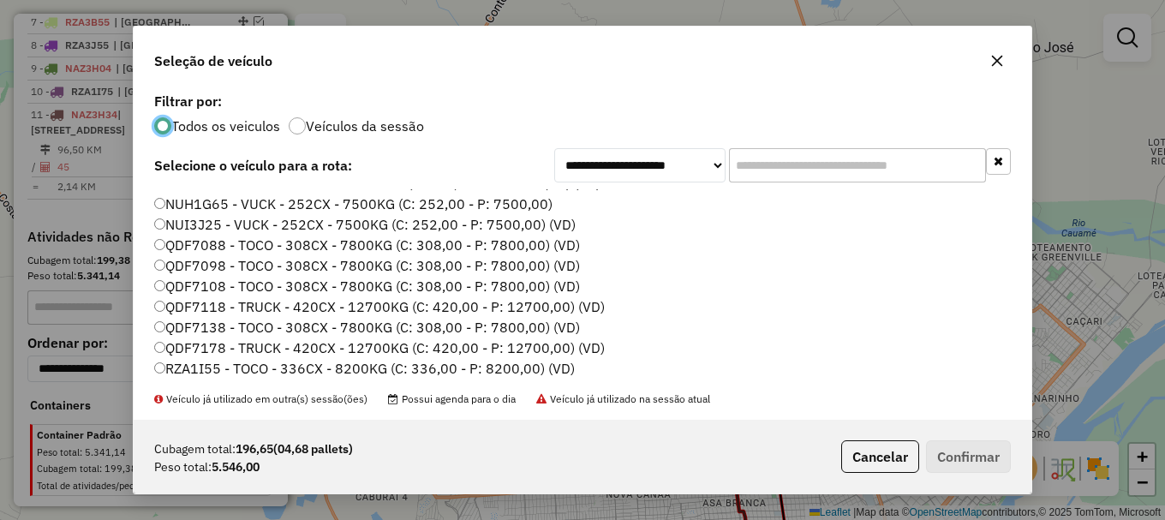
scroll to position [514, 0]
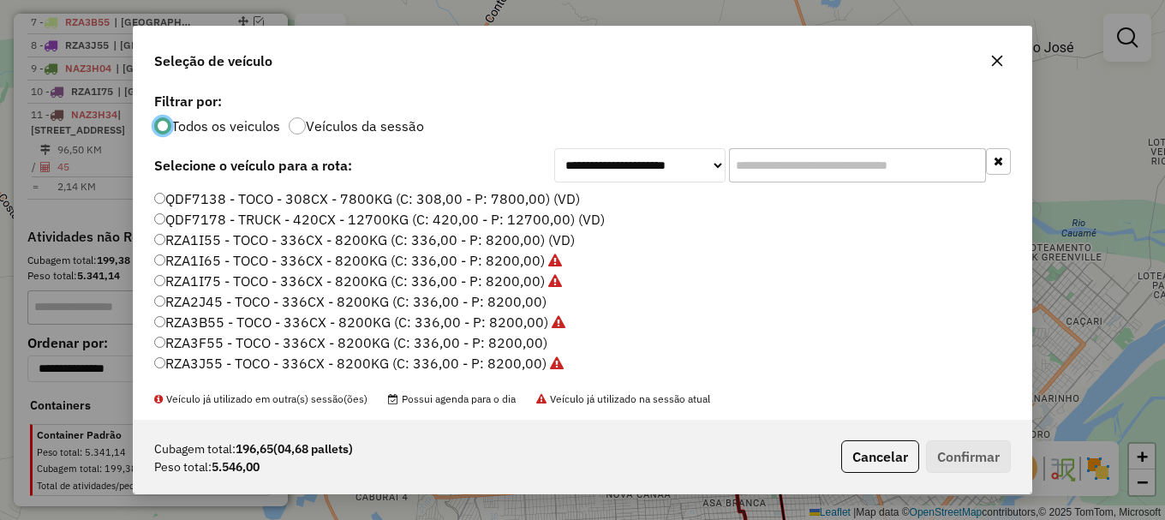
click at [221, 341] on label "RZA3F55 - TOCO - 336CX - 8200KG (C: 336,00 - P: 8200,00)" at bounding box center [350, 342] width 393 height 21
click at [965, 453] on button "Confirmar" at bounding box center [968, 456] width 85 height 33
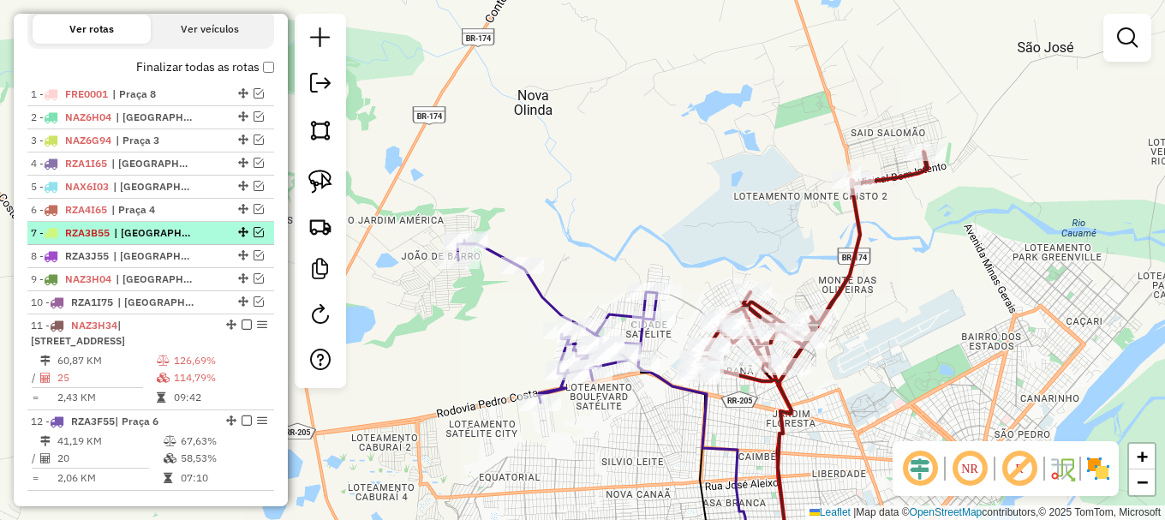
scroll to position [633, 0]
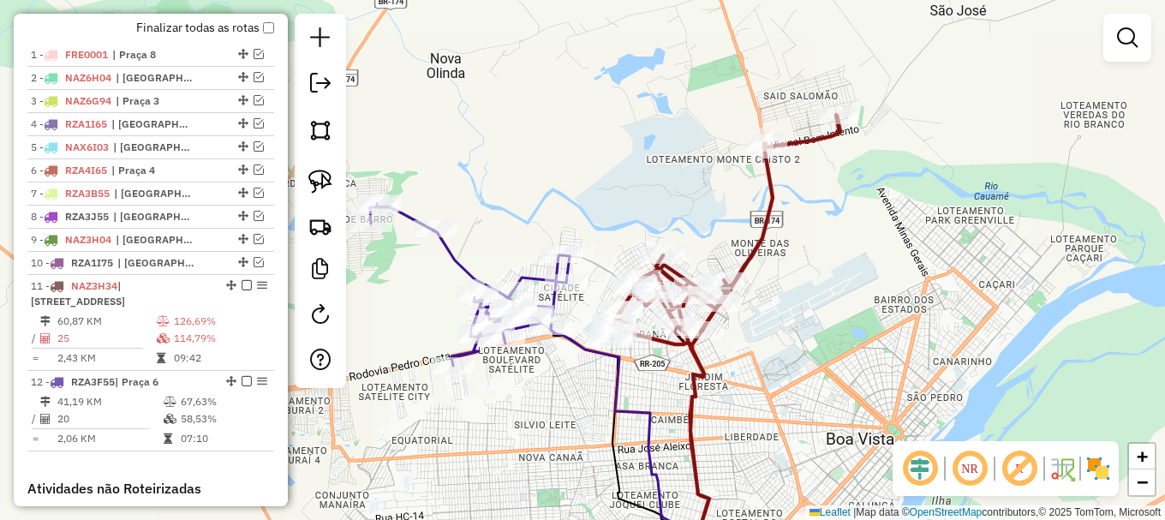
drag, startPoint x: 705, startPoint y: 201, endPoint x: 571, endPoint y: 236, distance: 138.2
click at [592, 156] on div "Janela de atendimento Grade de atendimento Capacidade Transportadoras Veículos …" at bounding box center [582, 260] width 1165 height 520
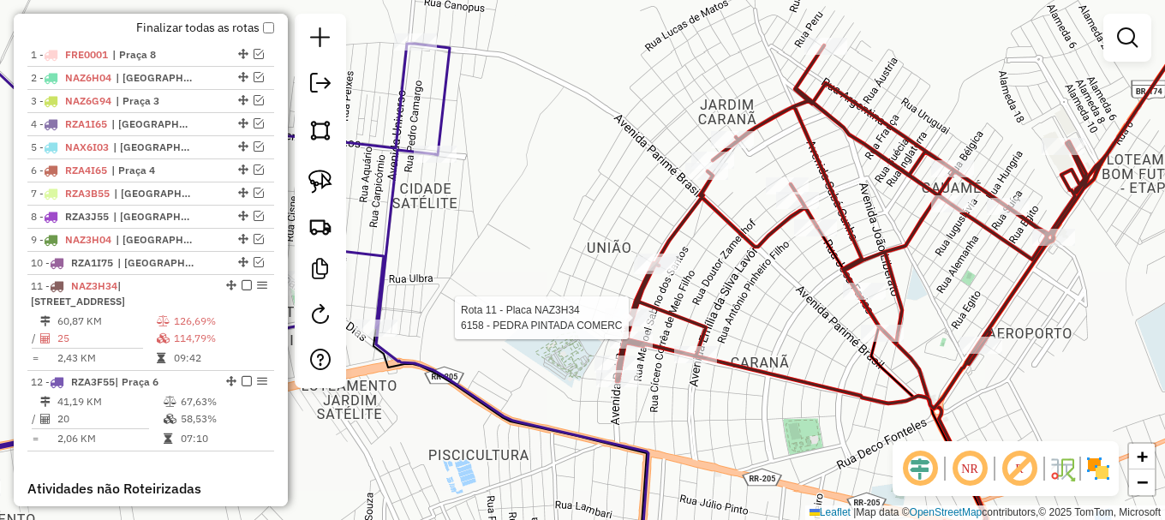
select select "**********"
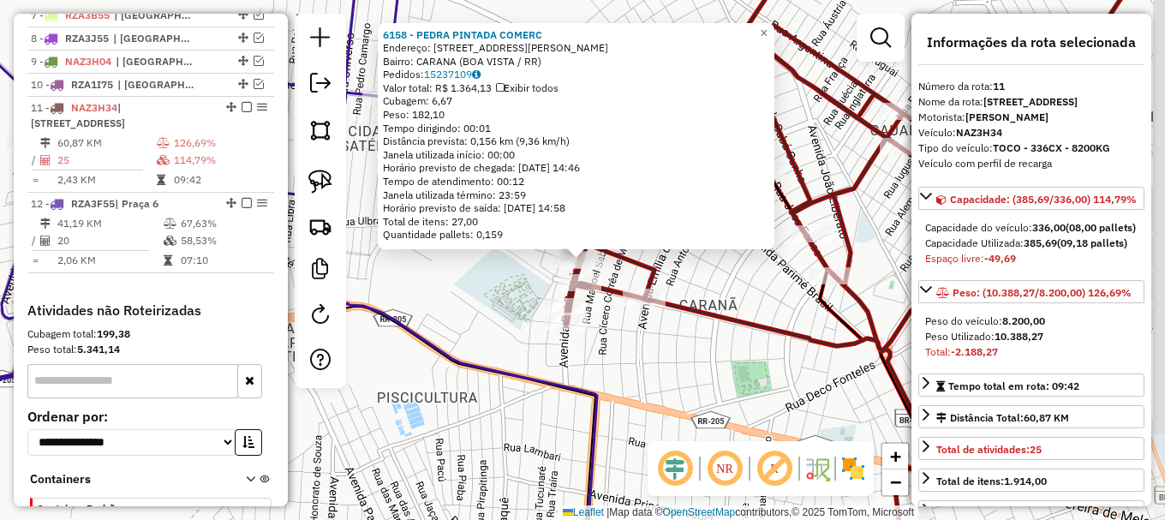
scroll to position [910, 0]
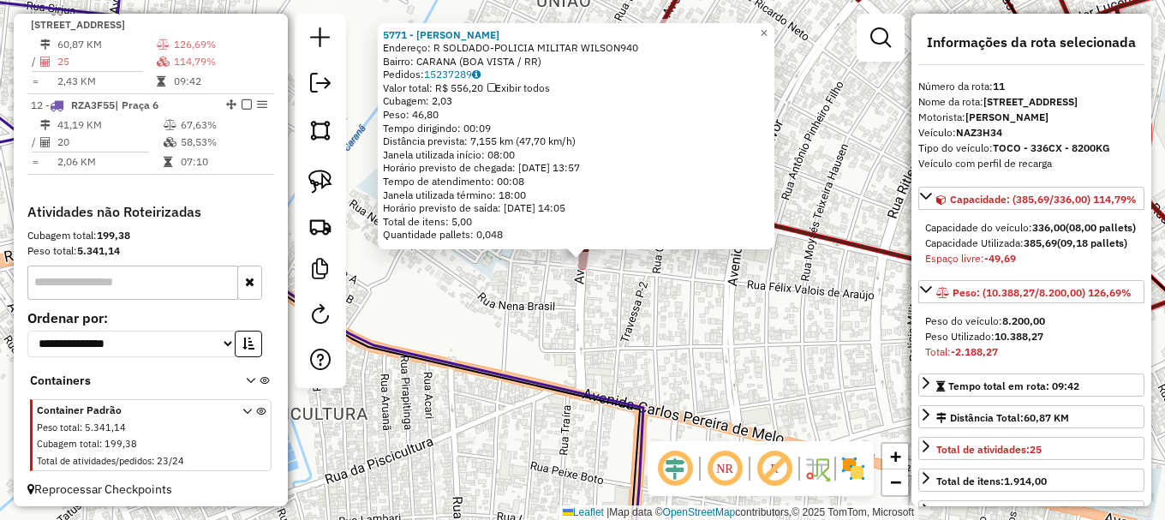
click at [607, 296] on div "5771 - [PERSON_NAME] DE SOU Endereço: R SOLDADO-POLICIA MILITAR WILSON940 Bairr…" at bounding box center [582, 260] width 1165 height 520
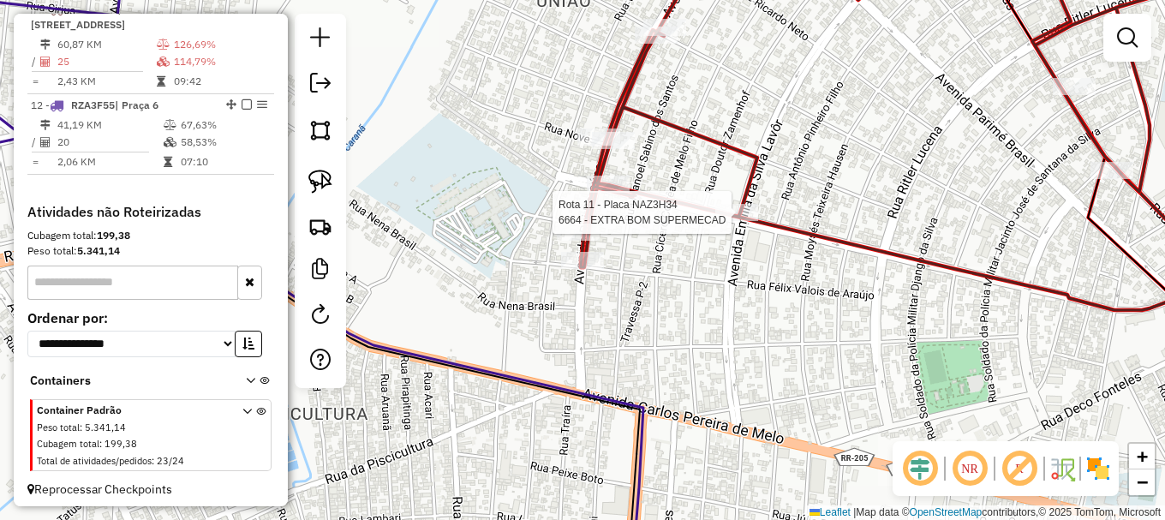
select select "**********"
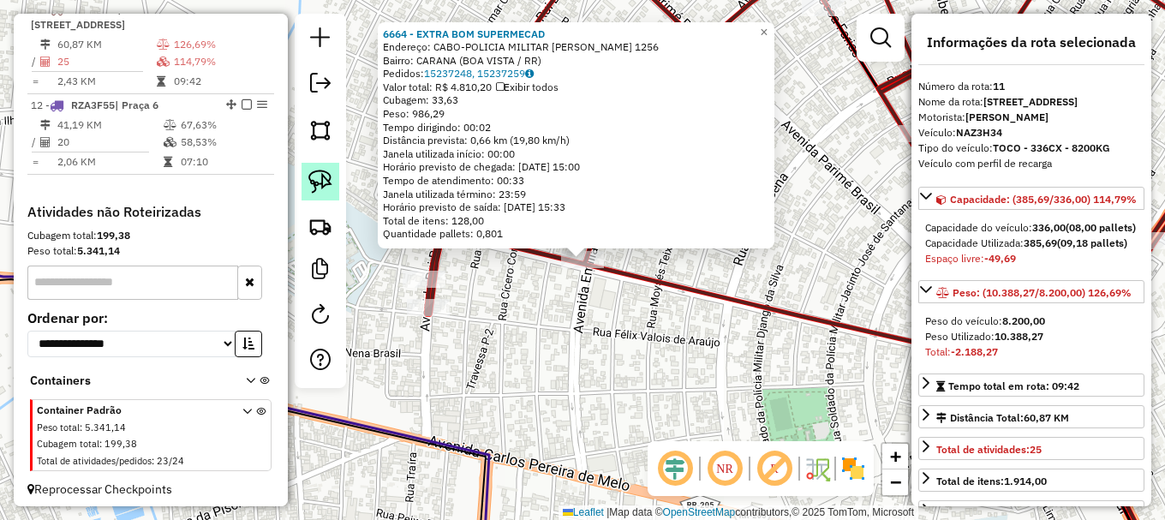
click at [327, 185] on img at bounding box center [320, 182] width 24 height 24
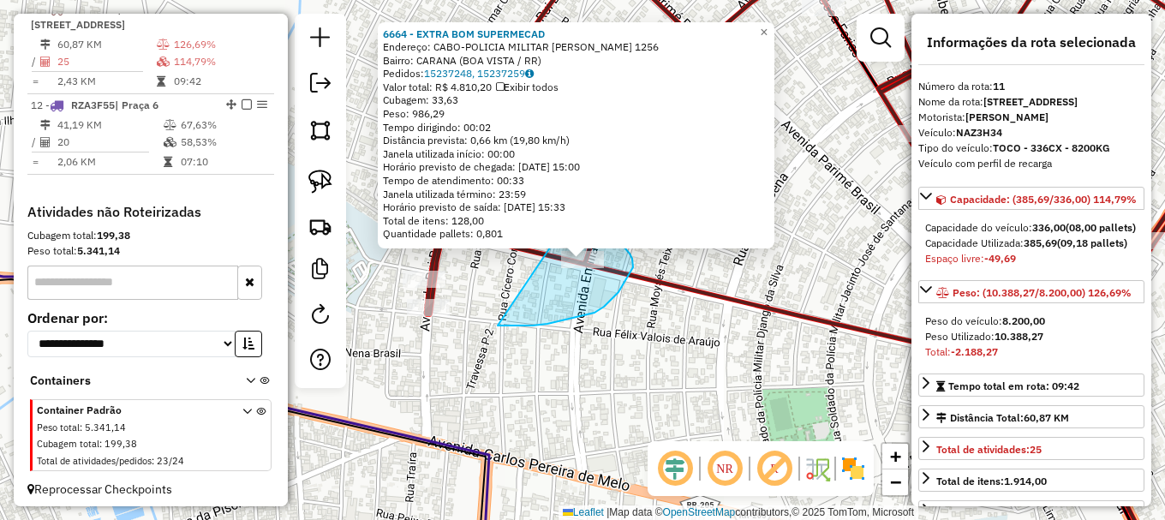
drag, startPoint x: 500, startPoint y: 326, endPoint x: 575, endPoint y: 211, distance: 136.9
click at [575, 211] on div "6664 - EXTRA BOM SUPERMECAD Endereço: CABO-POLICIA MILITAR [PERSON_NAME] 1256 B…" at bounding box center [582, 260] width 1165 height 520
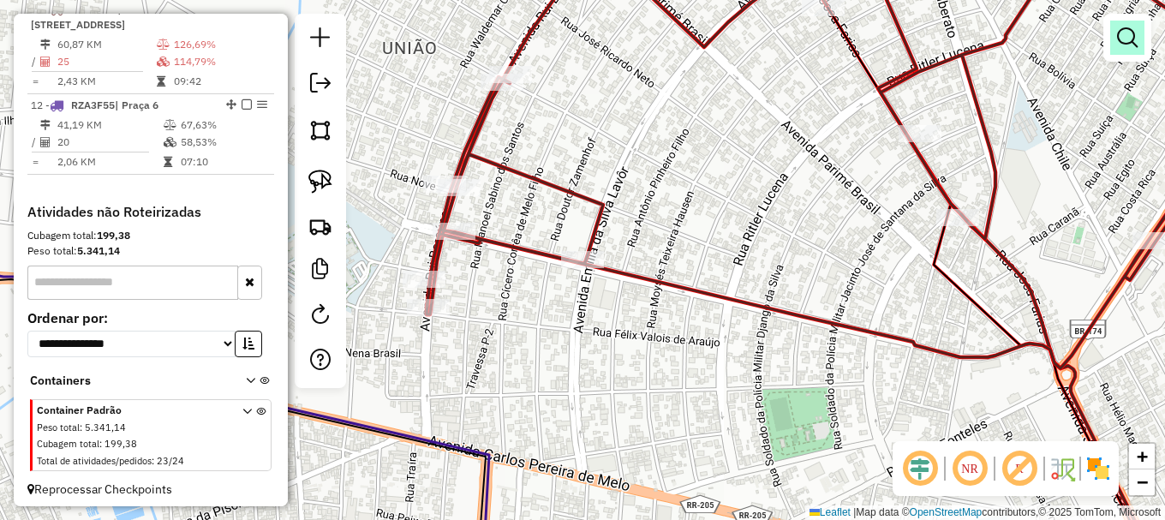
click at [1123, 37] on em at bounding box center [1127, 37] width 21 height 21
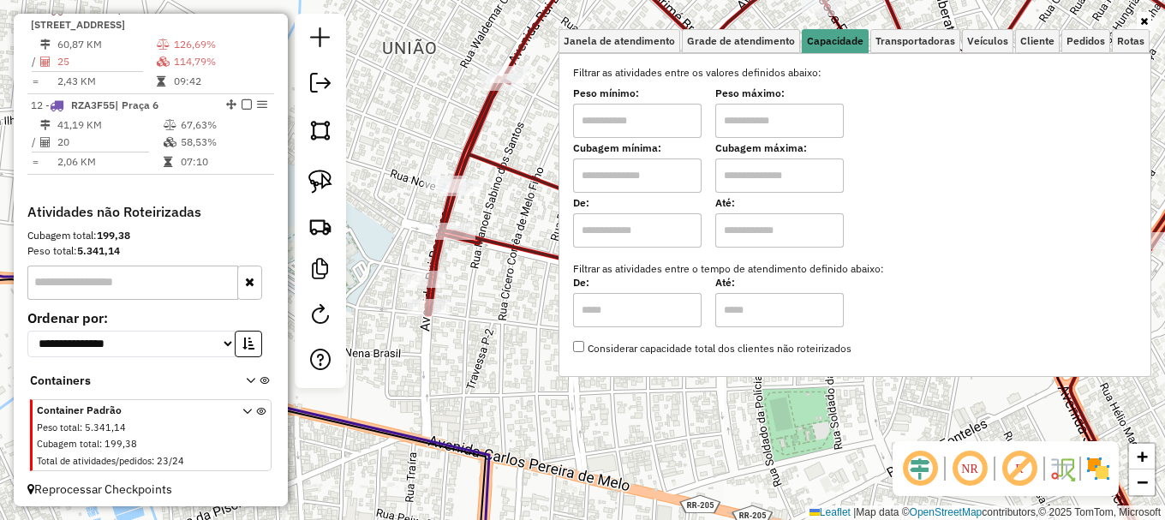
click at [629, 171] on input "text" at bounding box center [637, 175] width 129 height 34
type input "*****"
click at [750, 165] on input "text" at bounding box center [779, 175] width 129 height 34
type input "*******"
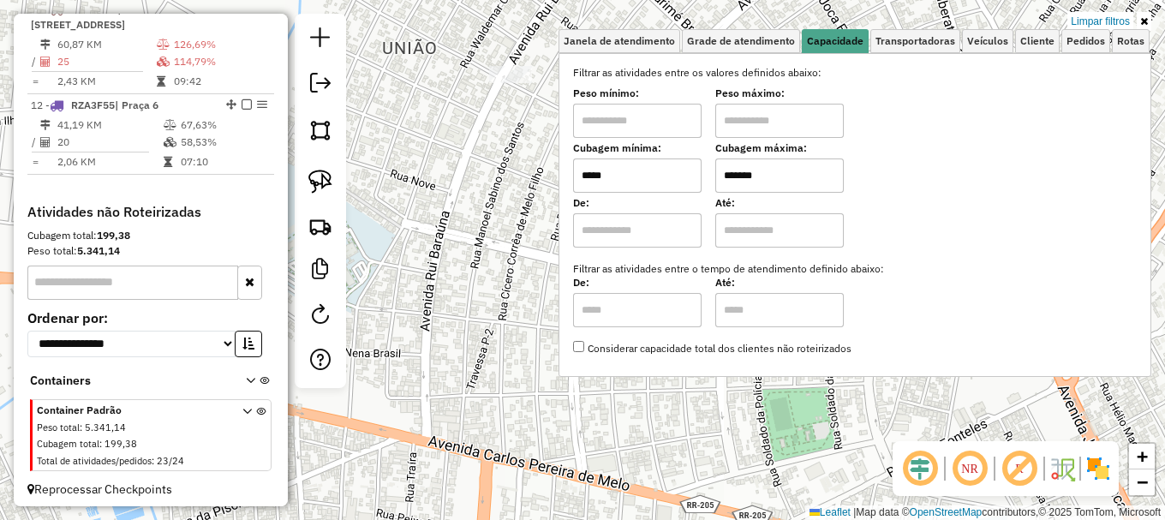
click at [400, 199] on div "Limpar filtros Janela de atendimento Grade de atendimento Capacidade Transporta…" at bounding box center [582, 260] width 1165 height 520
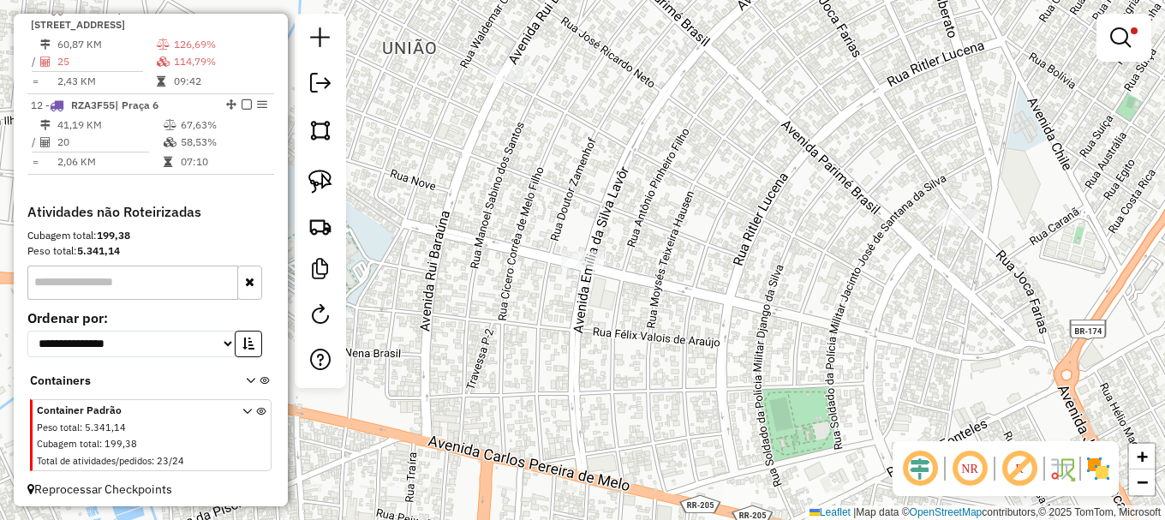
click at [400, 199] on div "Limpar filtros Janela de atendimento Grade de atendimento Capacidade Transporta…" at bounding box center [582, 260] width 1165 height 520
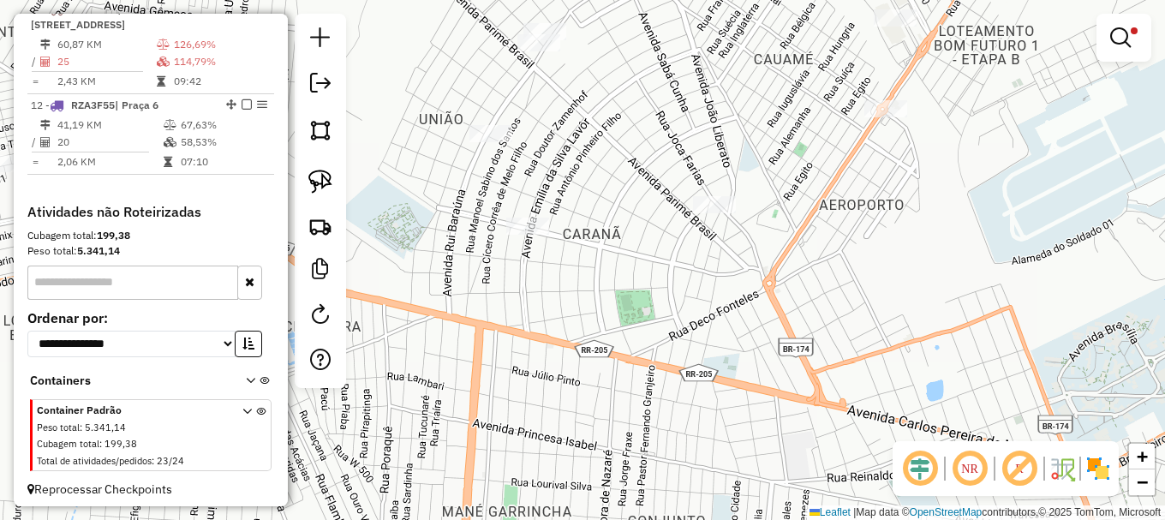
click at [527, 197] on div "Rota 11 - Placa NAZ3H34 2023 - [PERSON_NAME] QUE Limpar filtros Janela de atend…" at bounding box center [582, 260] width 1165 height 520
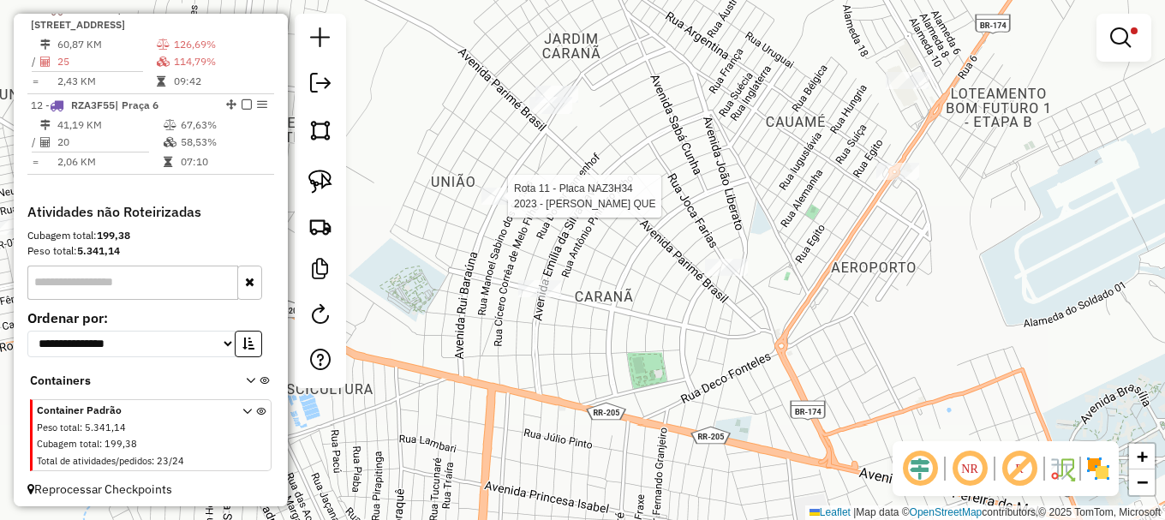
select select "**********"
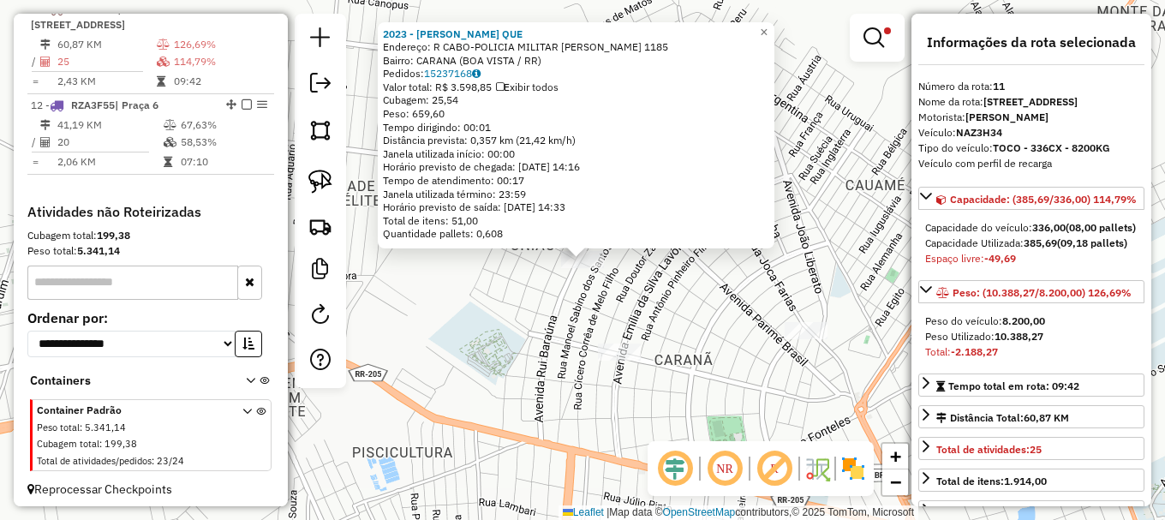
click at [527, 276] on div "2023 - [PERSON_NAME] QUE Endereço: R CABO-POLICIA MILITAR LAURINDO 1185 Bairro:…" at bounding box center [582, 260] width 1165 height 520
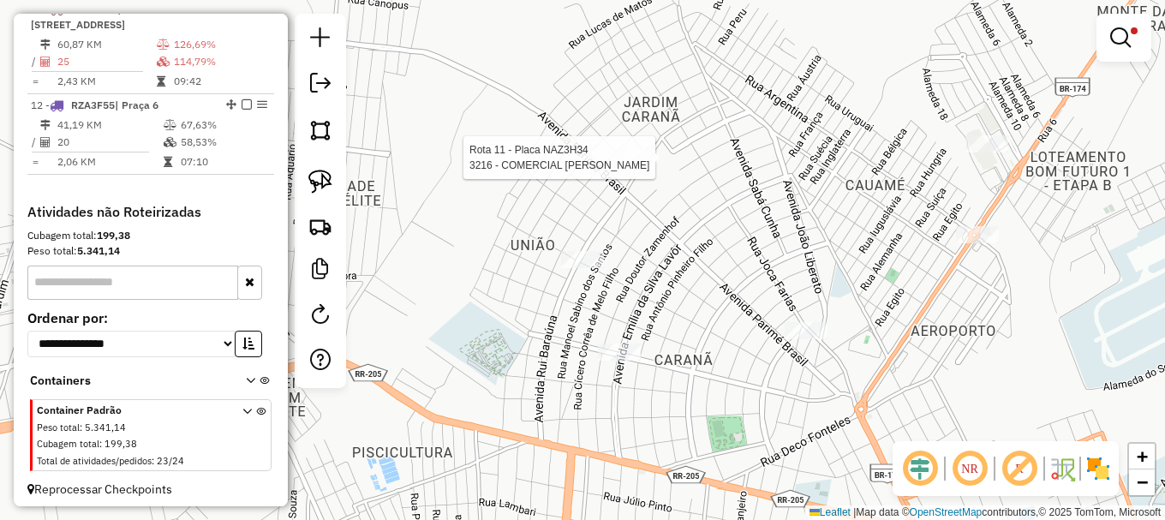
select select "**********"
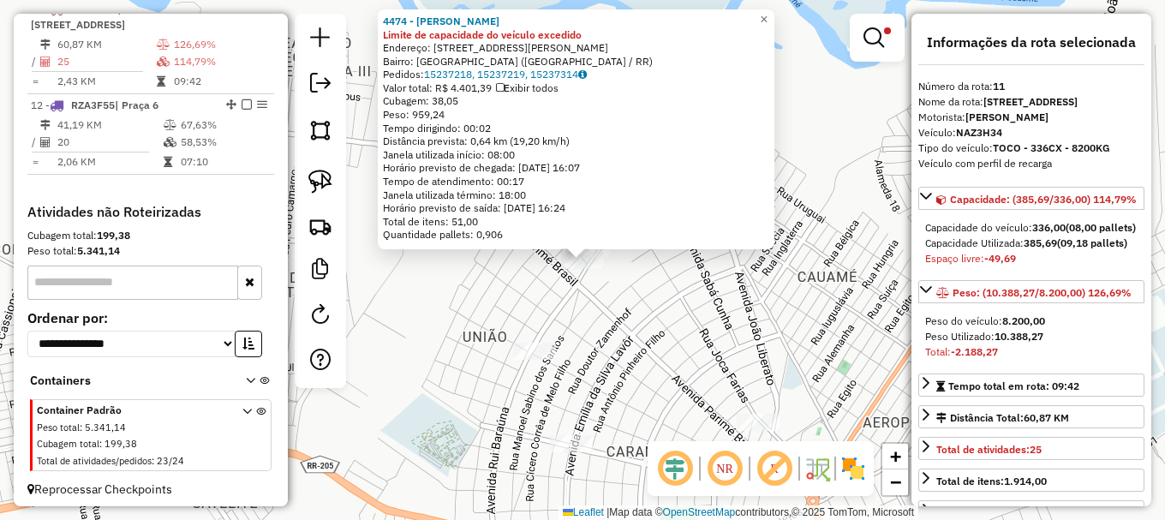
click at [543, 305] on div "4474 - [PERSON_NAME] ALV Limite de capacidade do veículo excedido Endereço: R […" at bounding box center [582, 260] width 1165 height 520
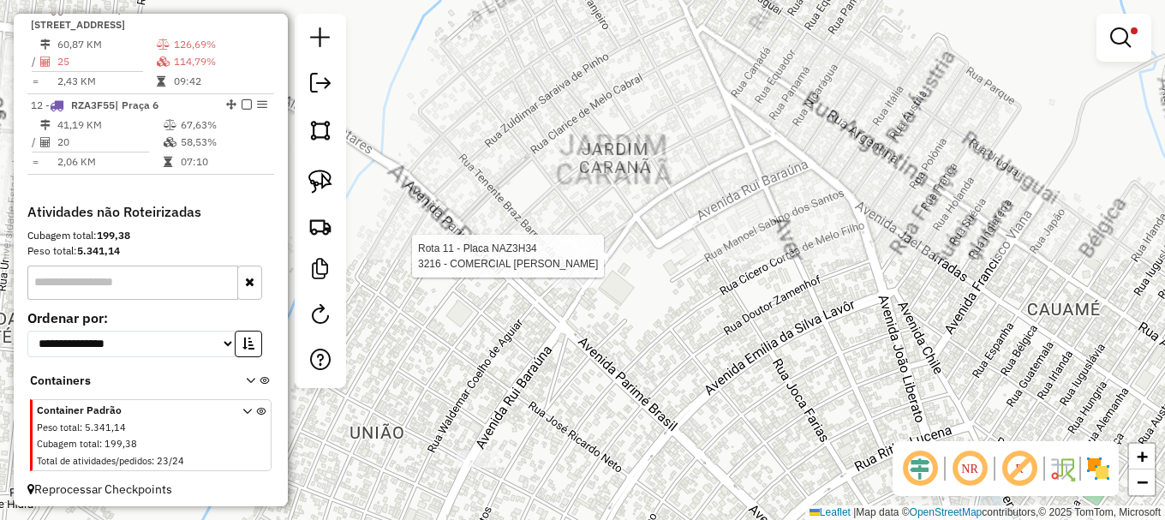
select select "**********"
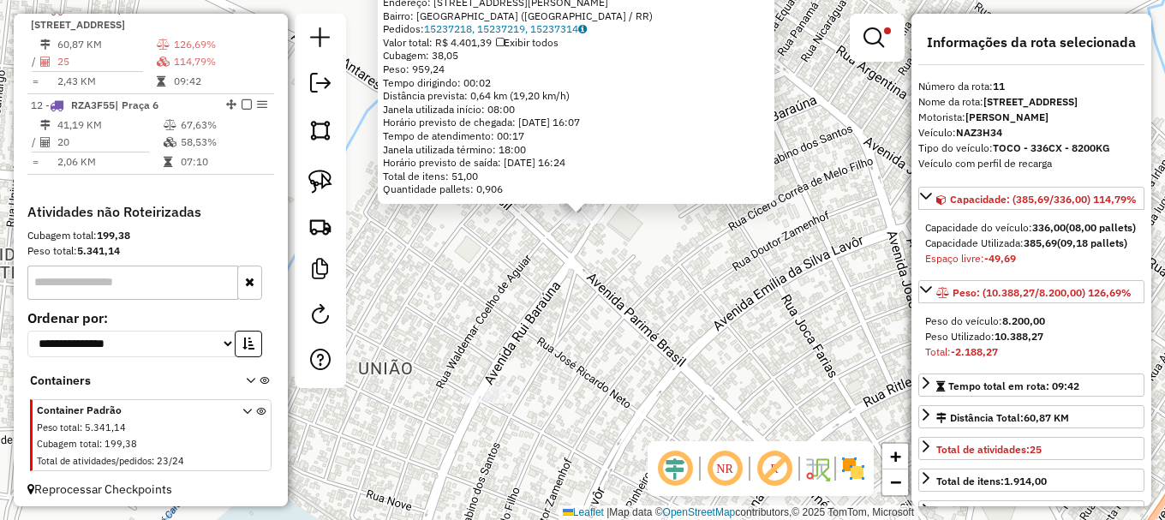
drag, startPoint x: 532, startPoint y: 319, endPoint x: 528, endPoint y: 266, distance: 52.4
click at [529, 266] on div "4474 - [PERSON_NAME] ALV Limite de capacidade do veículo excedido Endereço: R […" at bounding box center [582, 260] width 1165 height 520
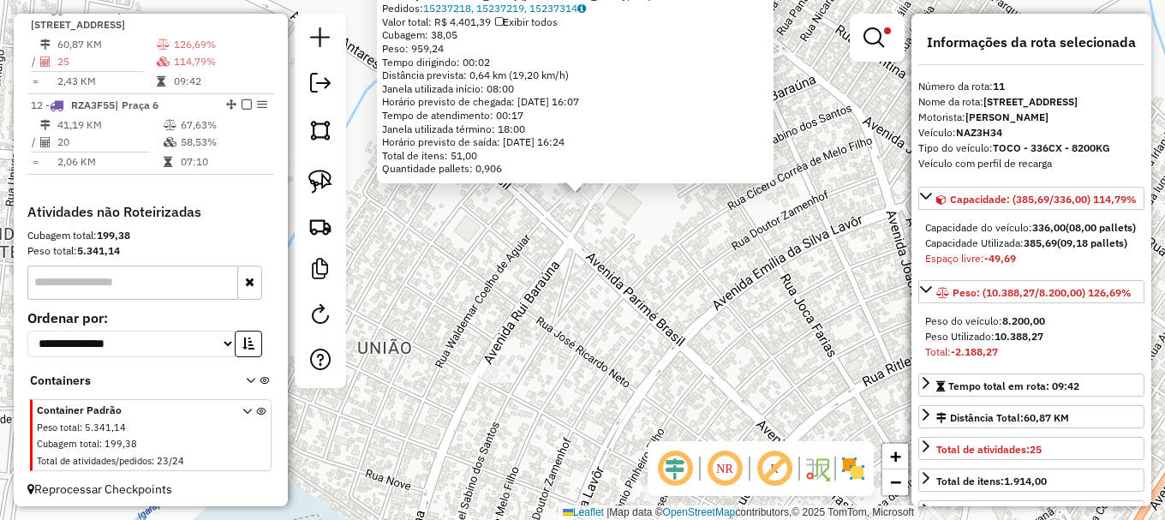
drag, startPoint x: 509, startPoint y: 280, endPoint x: 494, endPoint y: 260, distance: 24.5
click at [498, 260] on div "4474 - [PERSON_NAME] ALV Limite de capacidade do veículo excedido Endereço: R […" at bounding box center [582, 260] width 1165 height 520
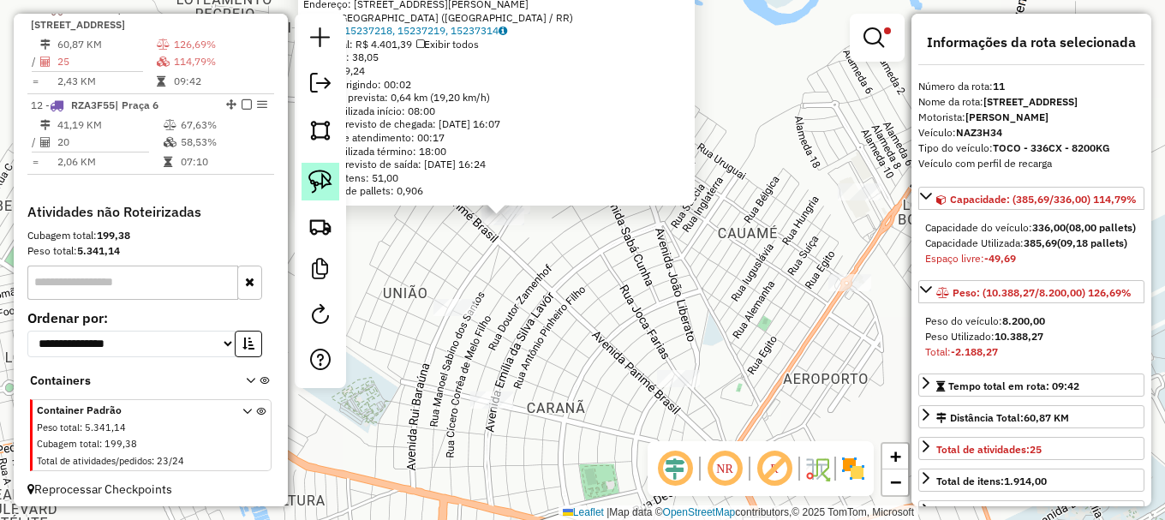
click at [323, 183] on img at bounding box center [320, 182] width 24 height 24
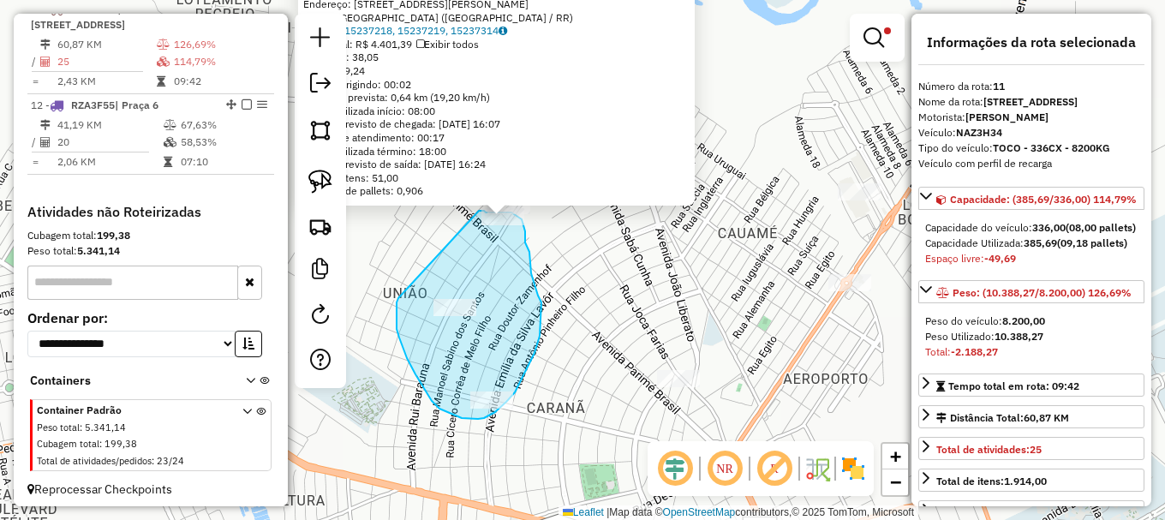
drag, startPoint x: 397, startPoint y: 329, endPoint x: 466, endPoint y: 222, distance: 127.6
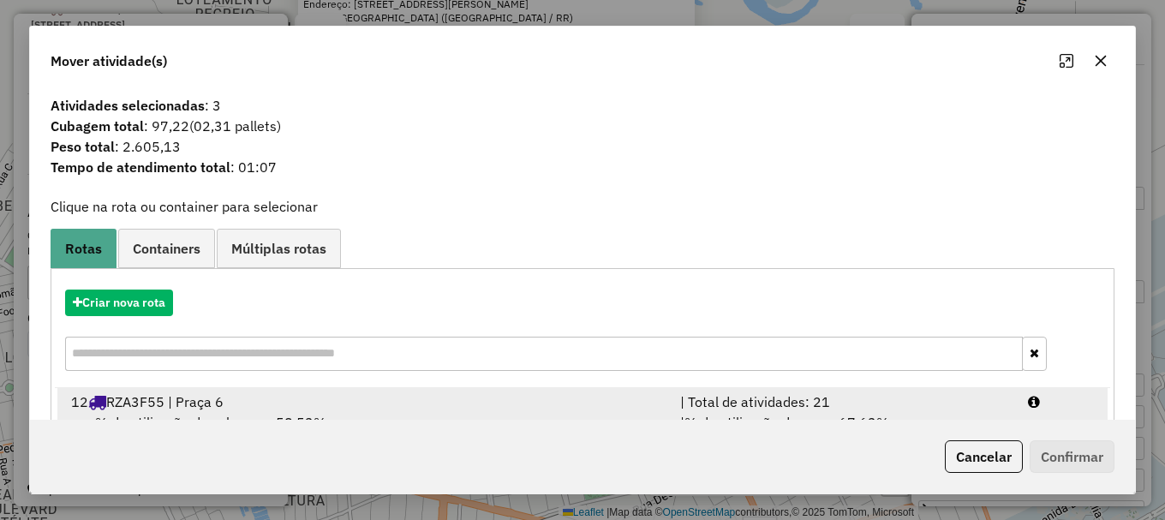
click at [1047, 406] on div at bounding box center [1061, 402] width 87 height 21
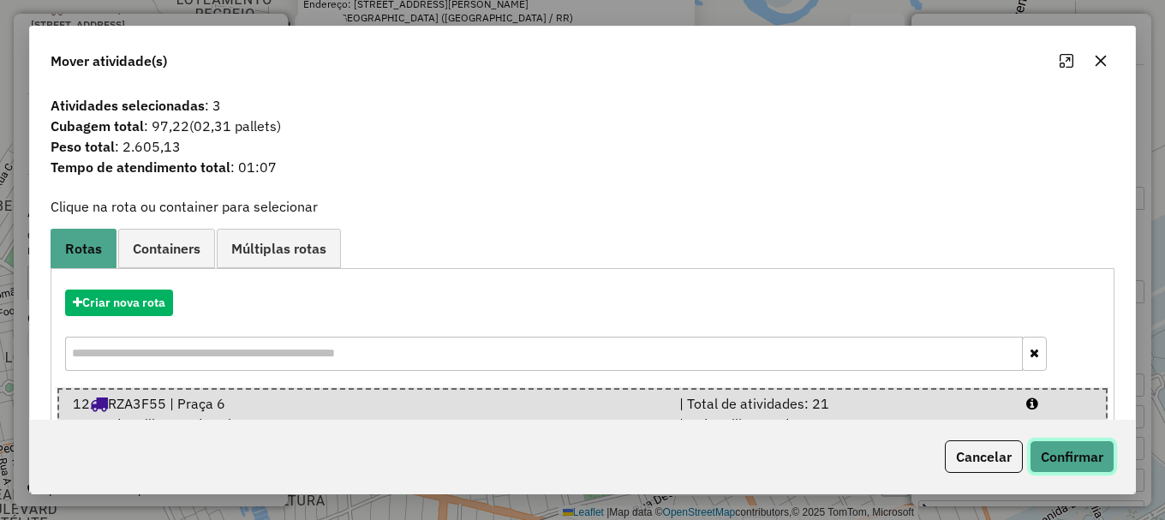
click at [1066, 457] on button "Confirmar" at bounding box center [1072, 456] width 85 height 33
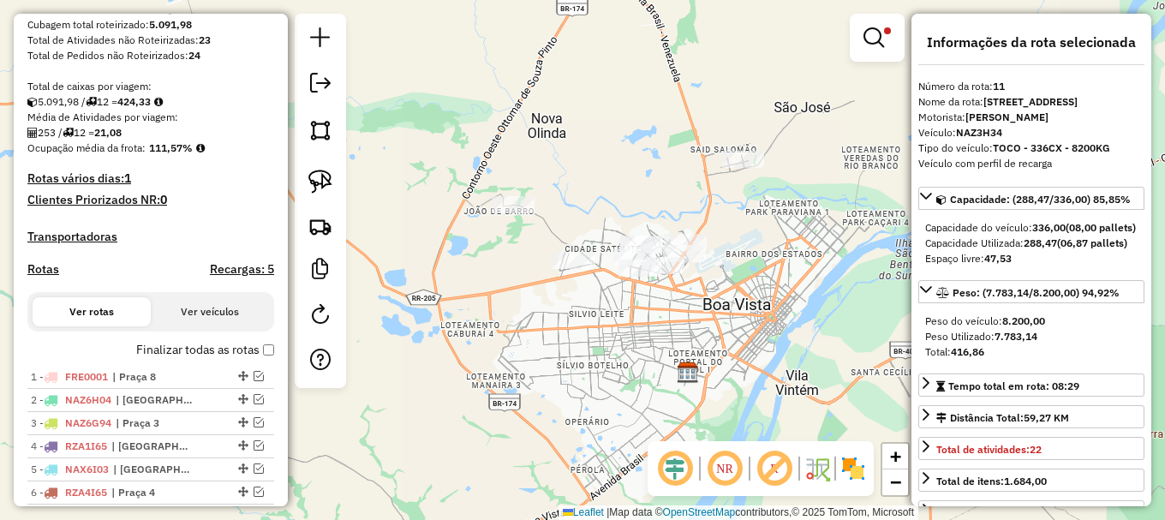
scroll to position [310, 0]
click at [870, 35] on em at bounding box center [874, 37] width 21 height 21
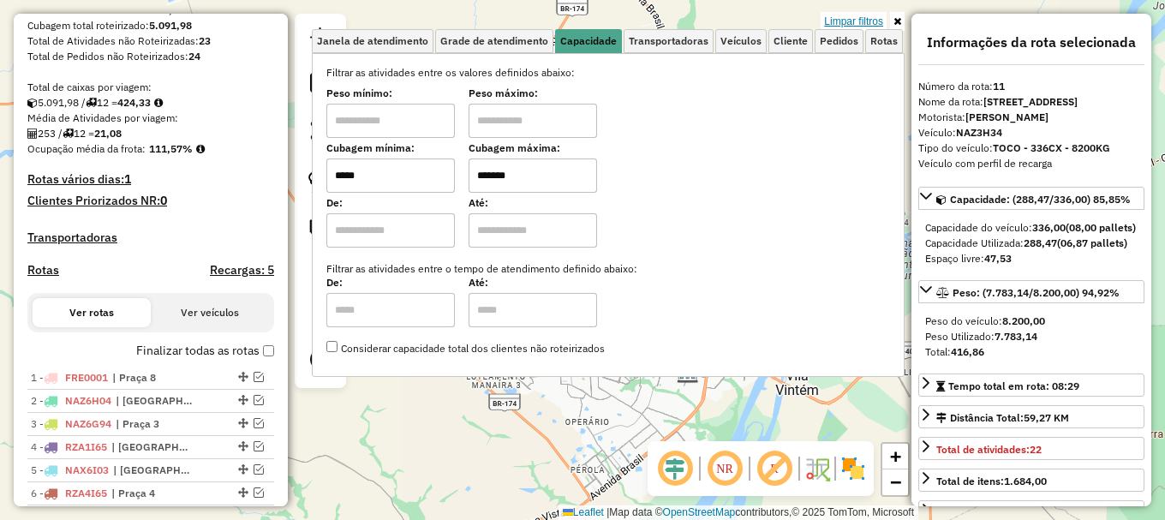
click at [859, 25] on link "Limpar filtros" at bounding box center [854, 21] width 66 height 19
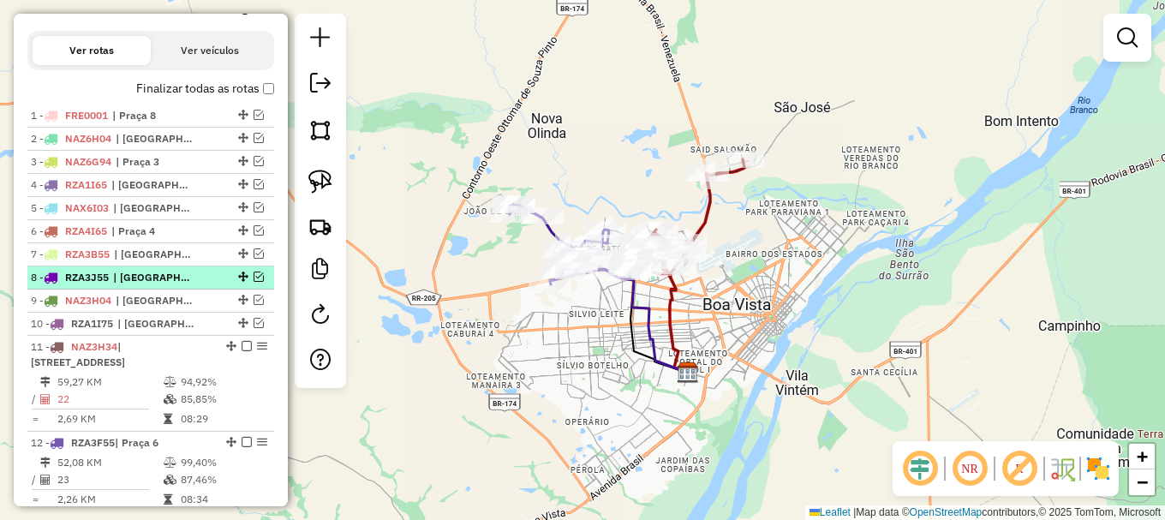
scroll to position [653, 0]
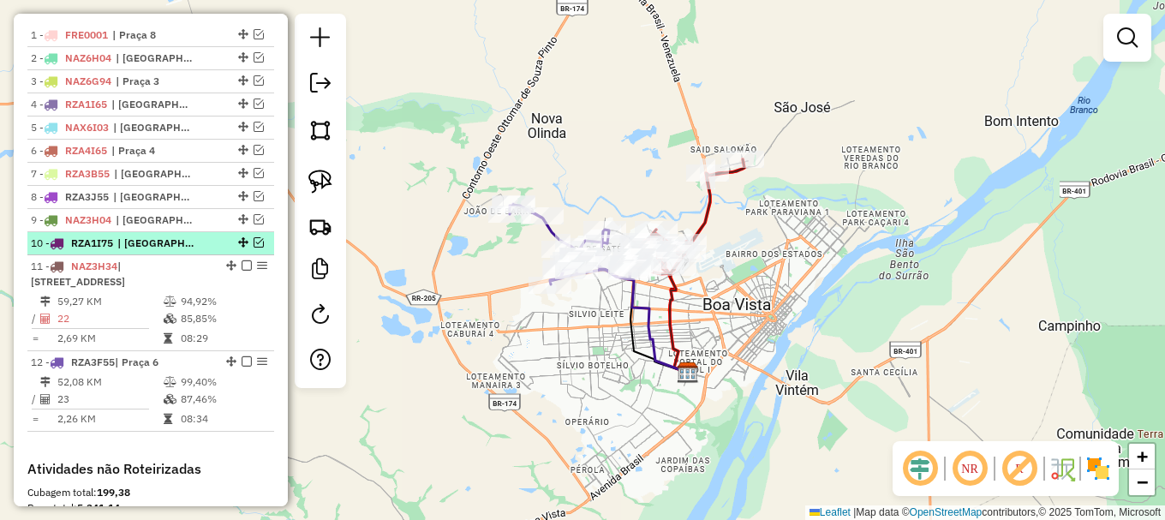
click at [254, 248] on em at bounding box center [259, 242] width 10 height 10
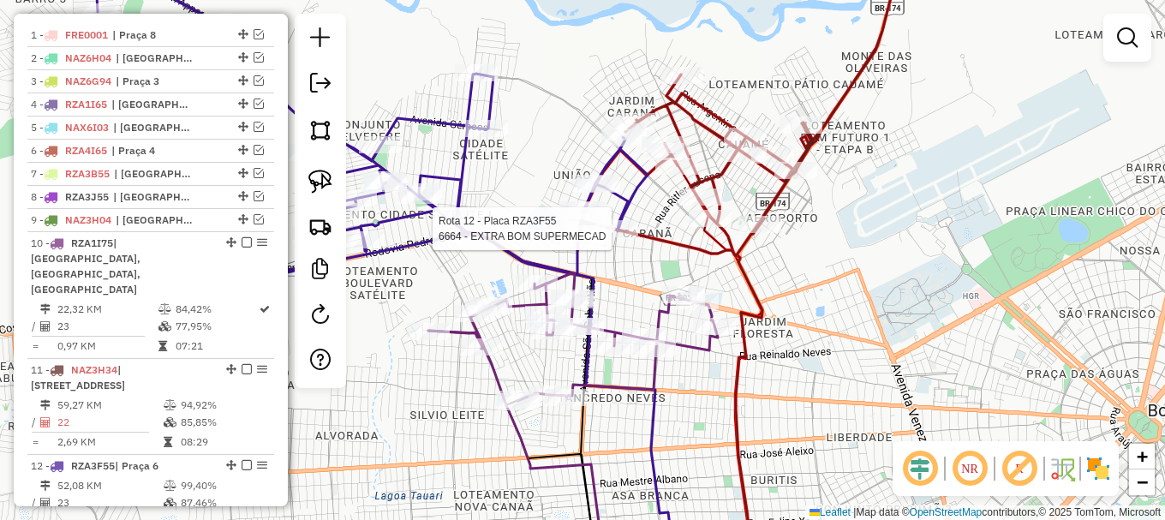
select select "**********"
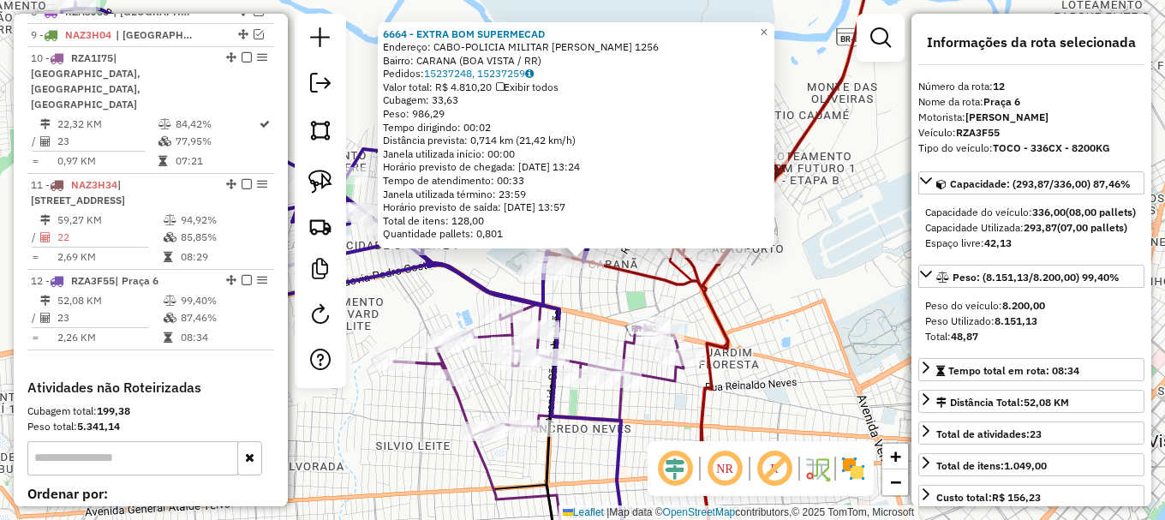
scroll to position [989, 0]
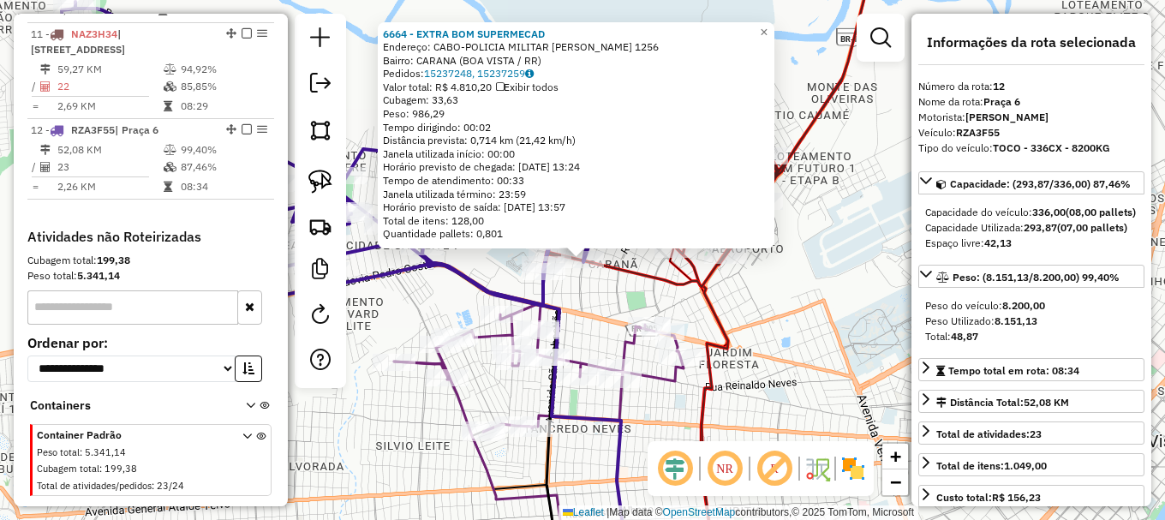
click at [601, 296] on div "6664 - EXTRA BOM SUPERMECAD Endereço: CABO-POLICIA MILITAR [PERSON_NAME] 1256 B…" at bounding box center [582, 260] width 1165 height 520
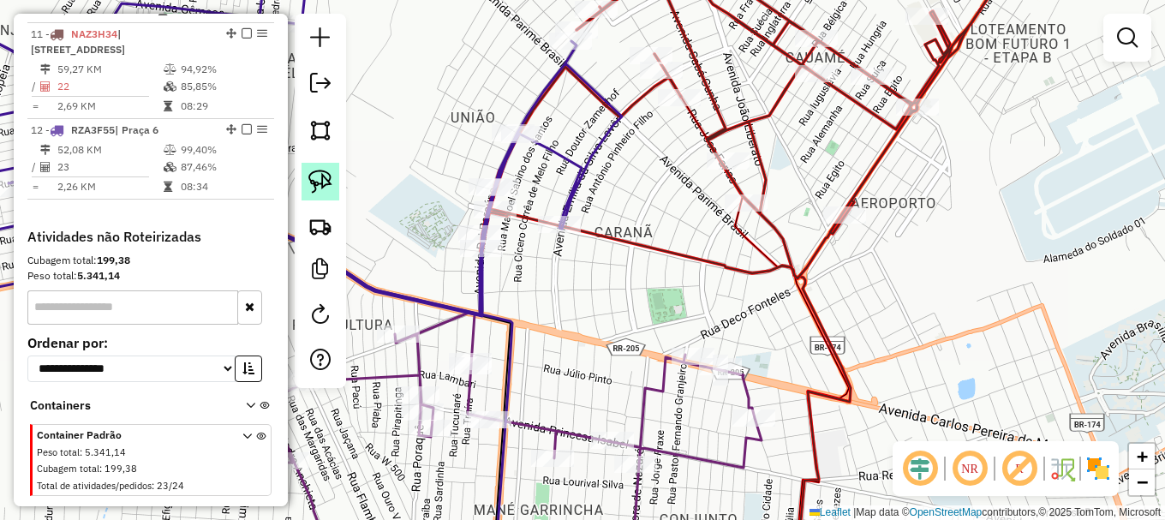
click at [323, 188] on img at bounding box center [320, 182] width 24 height 24
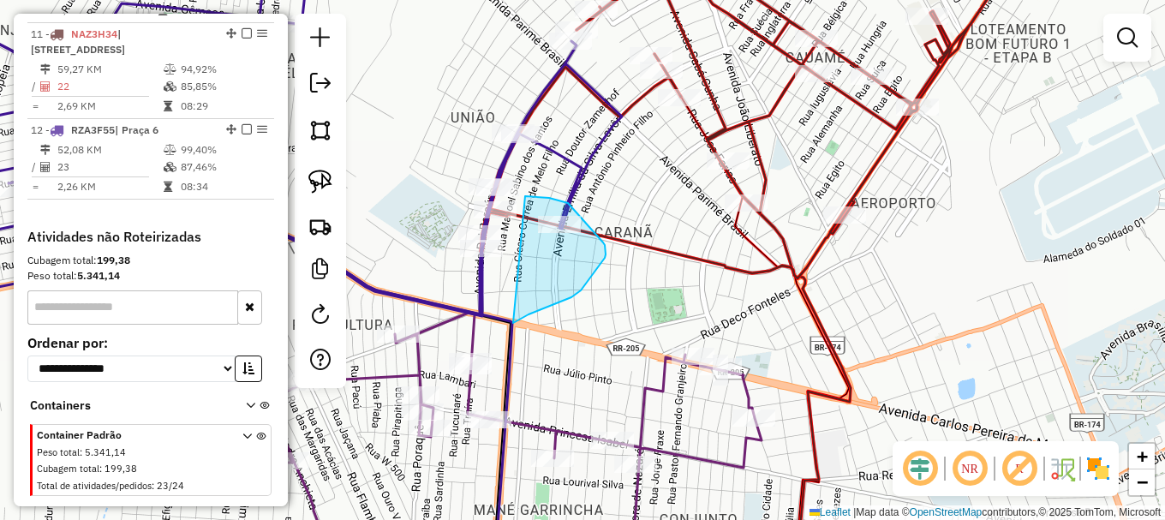
drag, startPoint x: 529, startPoint y: 314, endPoint x: 523, endPoint y: 198, distance: 116.7
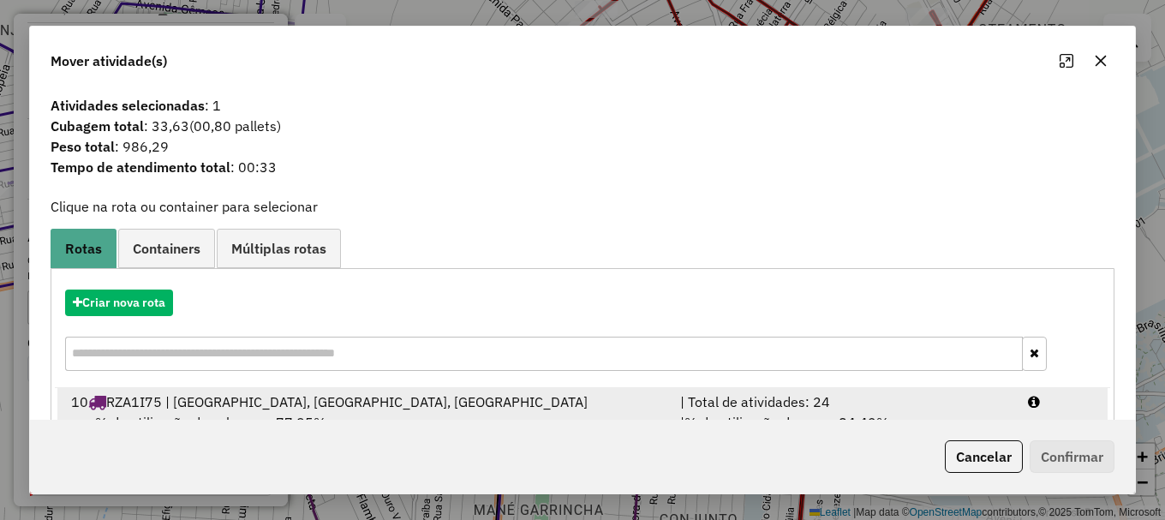
click at [1004, 399] on div "| Total de atividades: 24" at bounding box center [844, 402] width 348 height 21
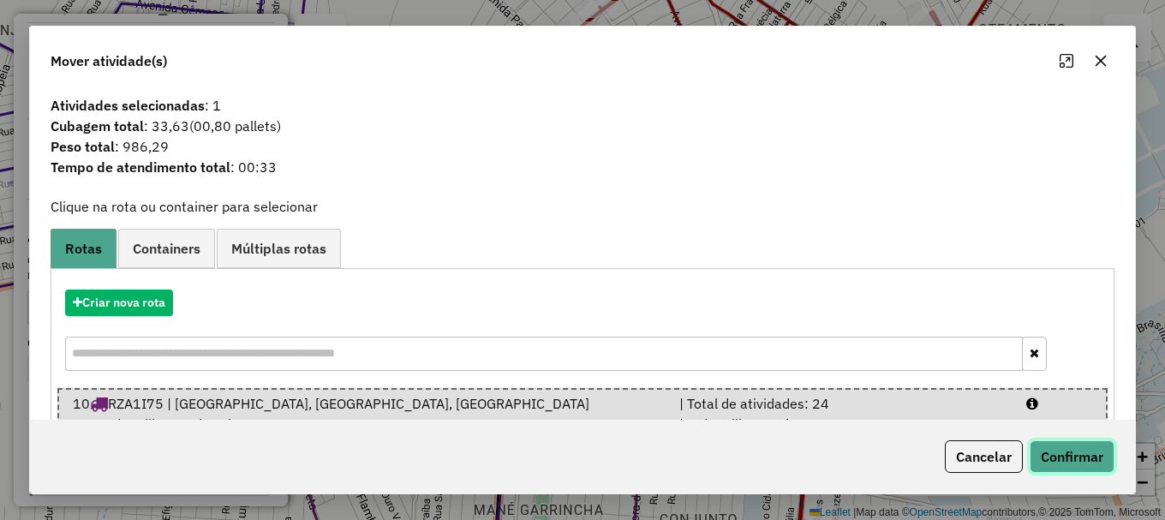
drag, startPoint x: 1064, startPoint y: 451, endPoint x: 1046, endPoint y: 447, distance: 18.5
click at [1066, 451] on button "Confirmar" at bounding box center [1072, 456] width 85 height 33
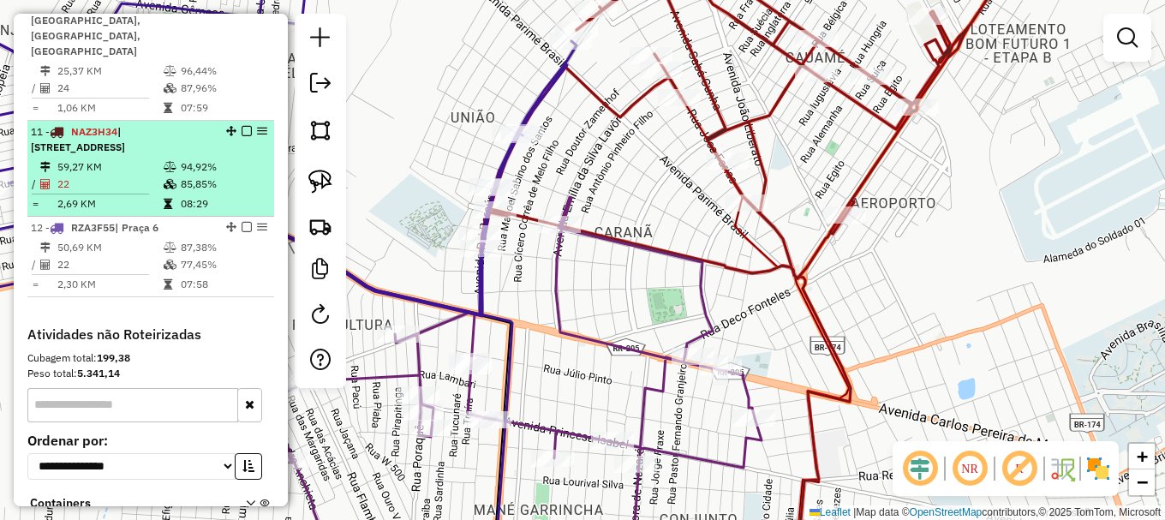
scroll to position [817, 0]
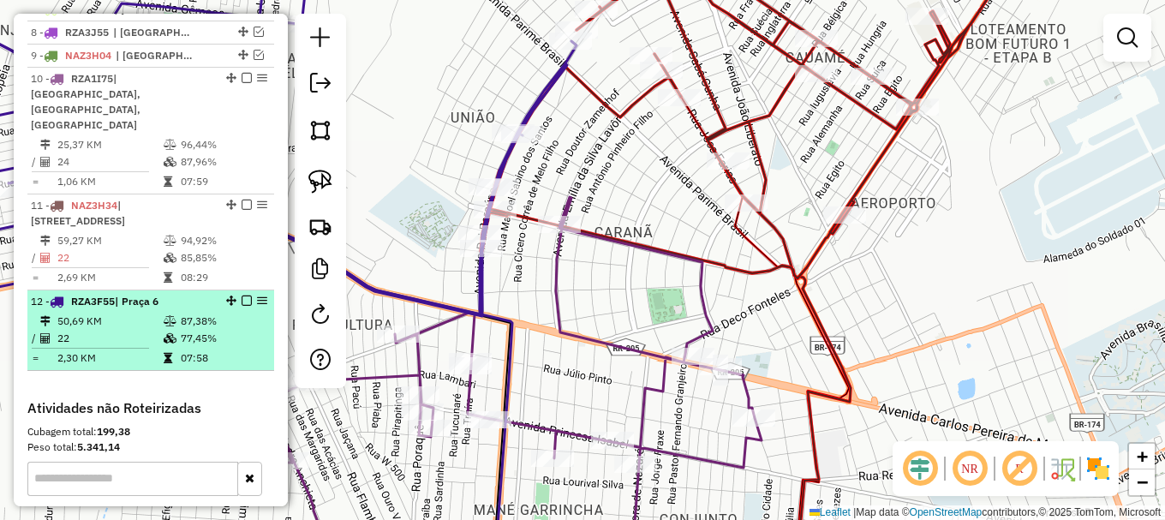
click at [242, 296] on em at bounding box center [247, 301] width 10 height 10
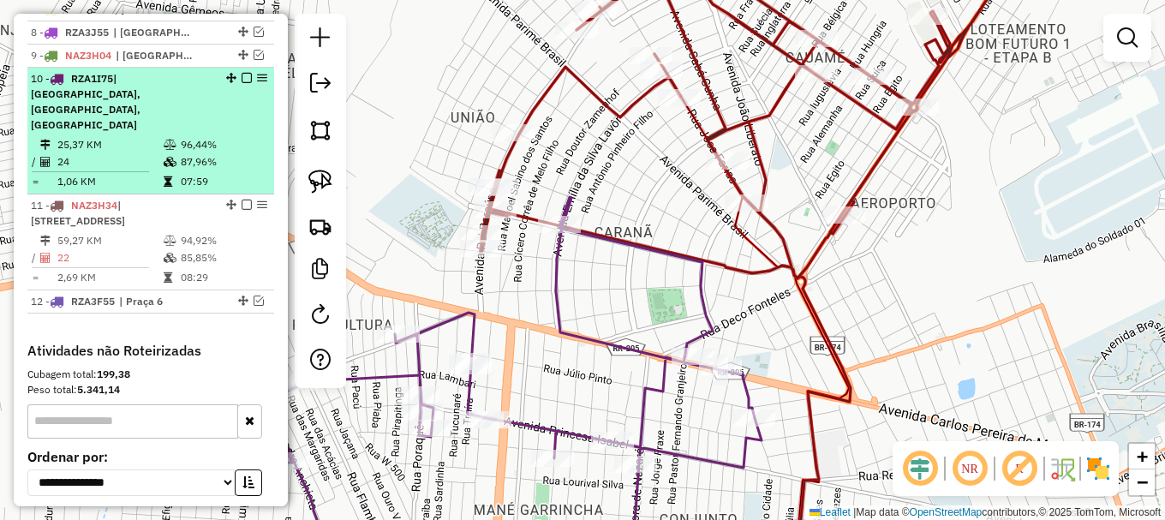
click at [246, 83] on em at bounding box center [247, 78] width 10 height 10
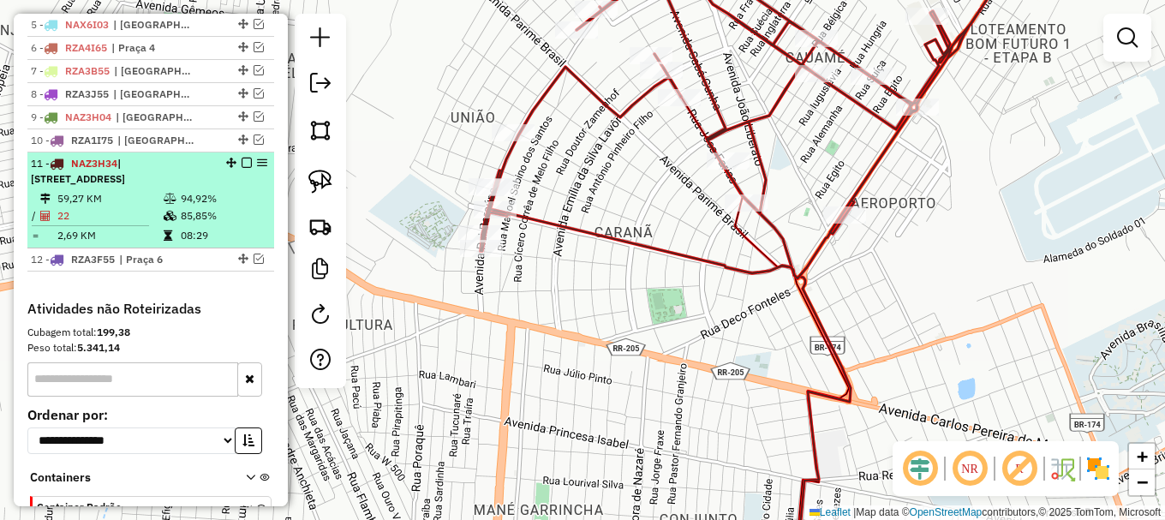
scroll to position [732, 0]
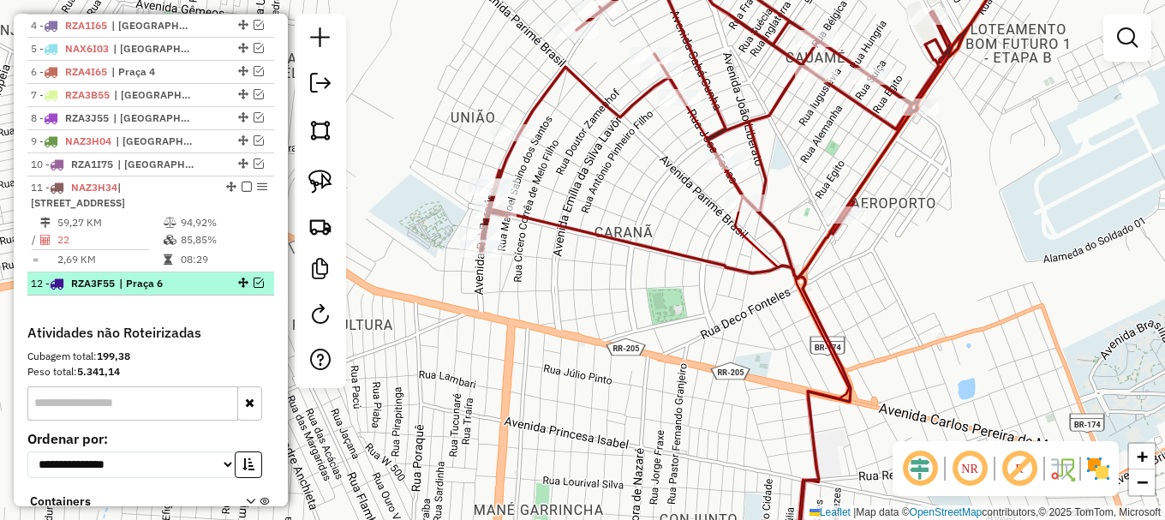
click at [254, 280] on em at bounding box center [259, 283] width 10 height 10
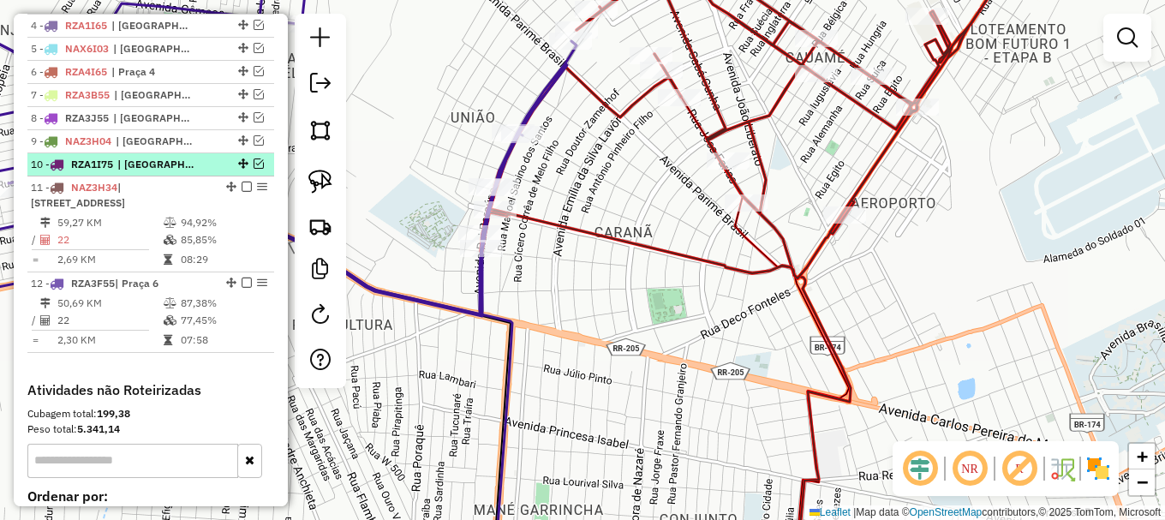
click at [254, 169] on em at bounding box center [259, 163] width 10 height 10
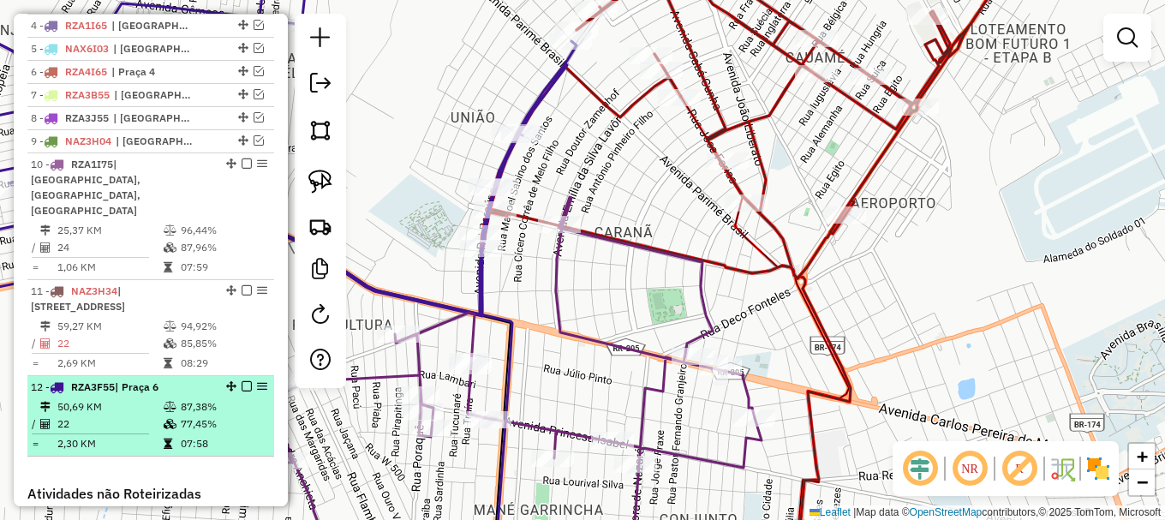
click at [244, 381] on em at bounding box center [247, 386] width 10 height 10
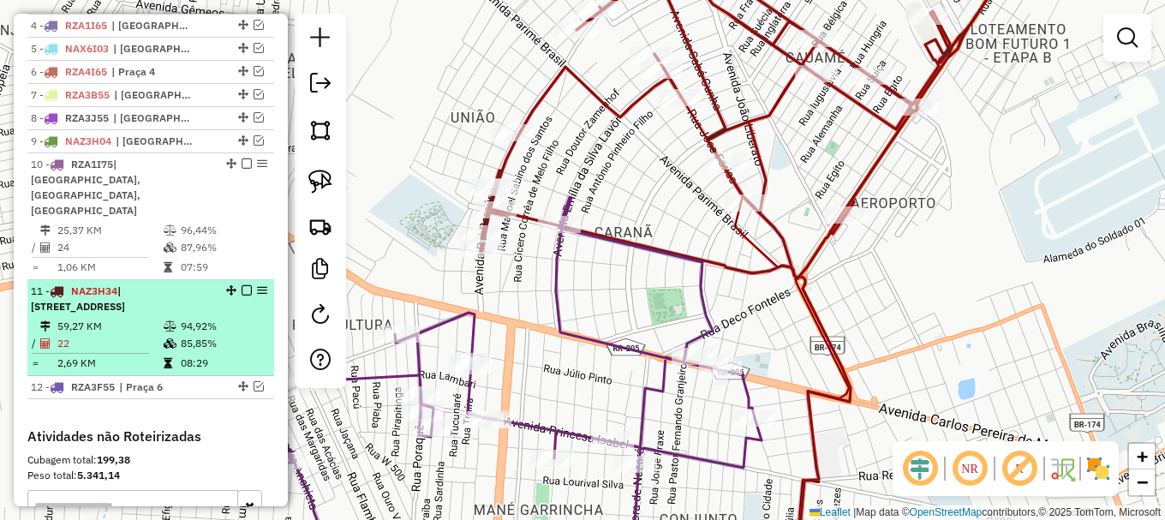
click at [242, 285] on em at bounding box center [247, 290] width 10 height 10
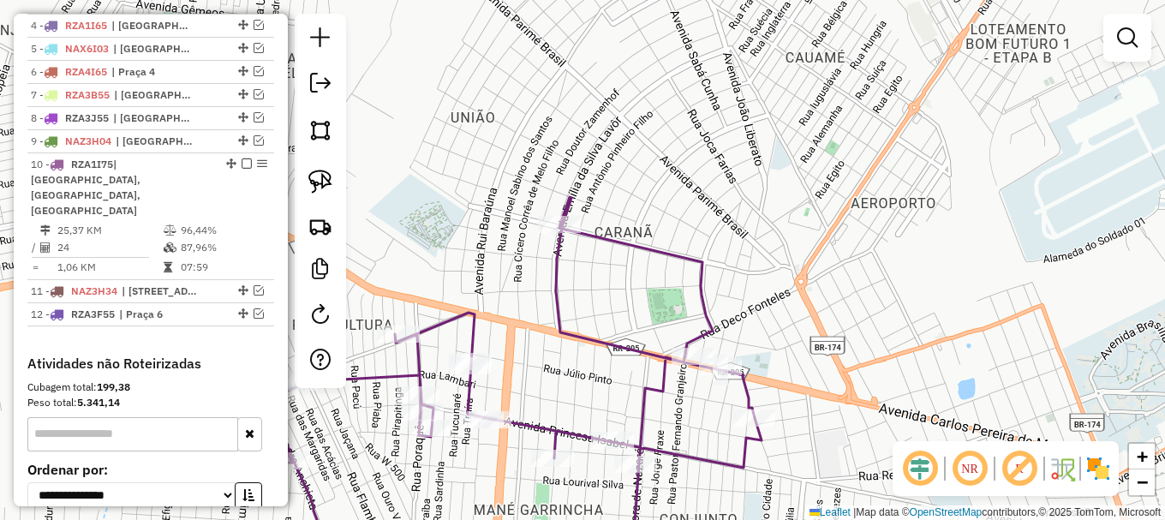
drag, startPoint x: 427, startPoint y: 293, endPoint x: 667, endPoint y: 165, distance: 271.7
click at [665, 167] on div "Janela de atendimento Grade de atendimento Capacidade Transportadoras Veículos …" at bounding box center [582, 260] width 1165 height 520
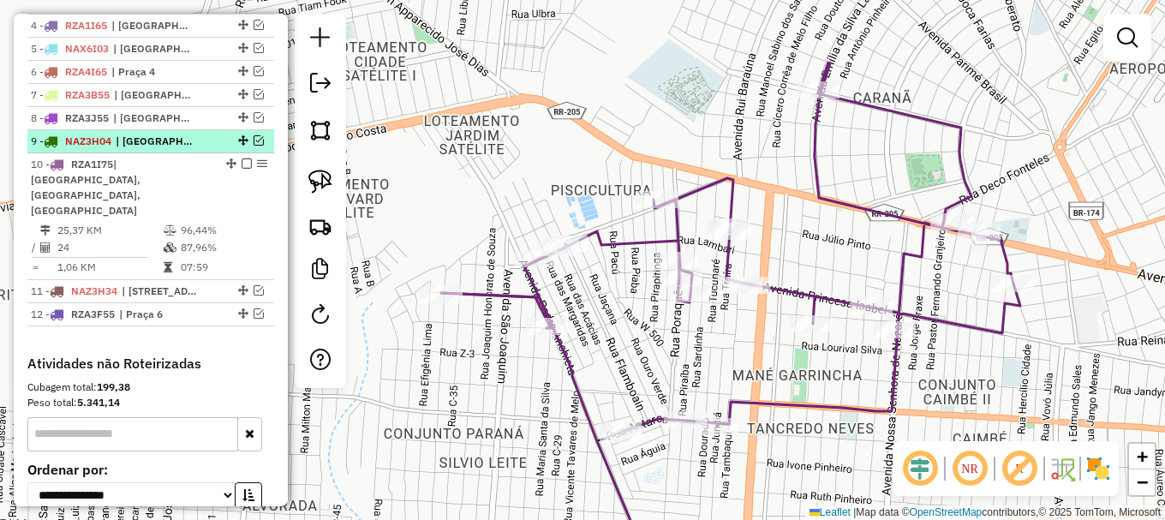
click at [254, 146] on em at bounding box center [259, 140] width 10 height 10
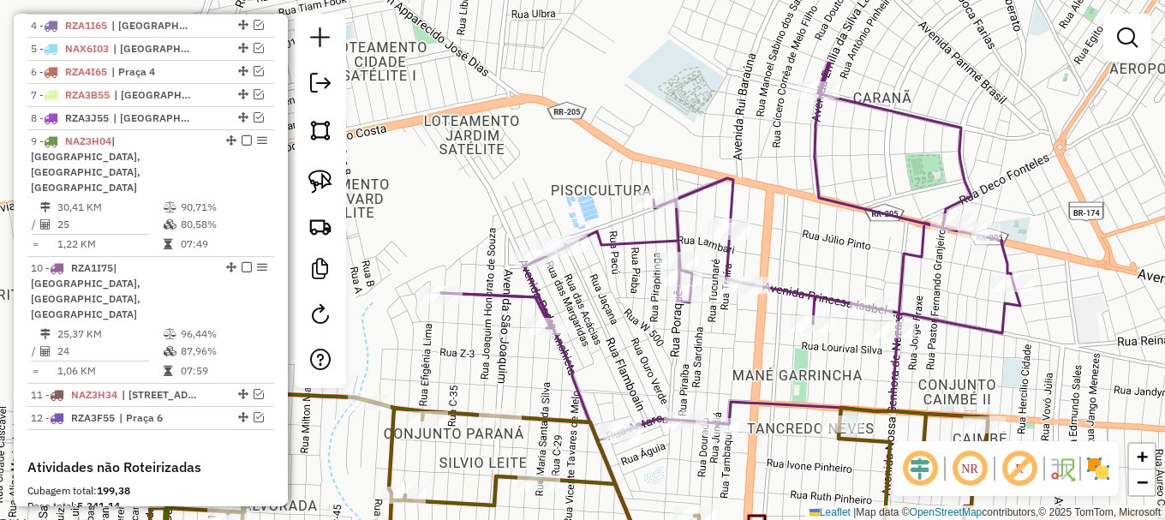
drag, startPoint x: 442, startPoint y: 295, endPoint x: 426, endPoint y: 259, distance: 39.5
click at [427, 260] on div "Janela de atendimento Grade de atendimento Capacidade Transportadoras Veículos …" at bounding box center [582, 260] width 1165 height 520
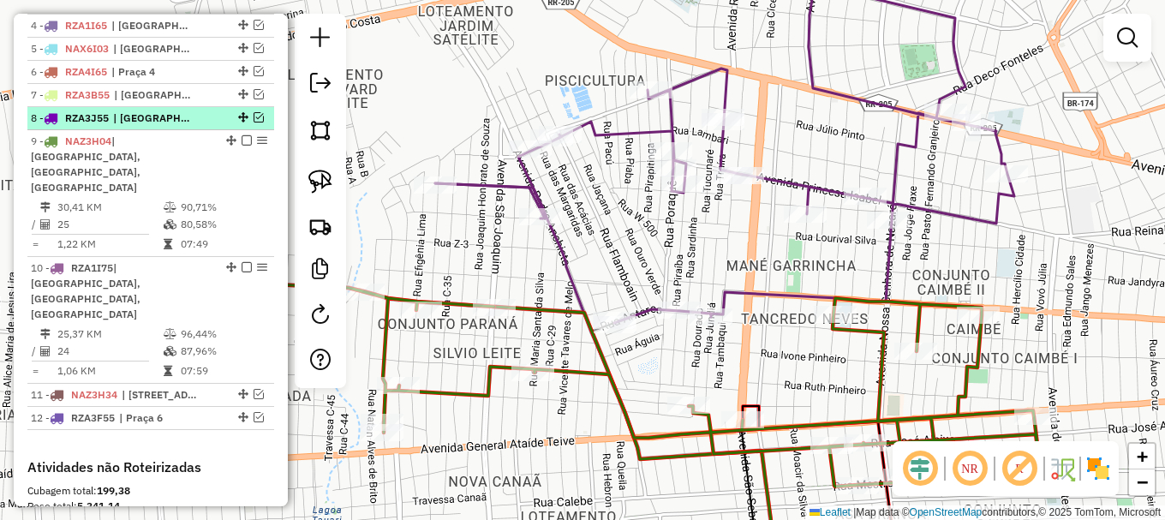
click at [255, 123] on em at bounding box center [259, 117] width 10 height 10
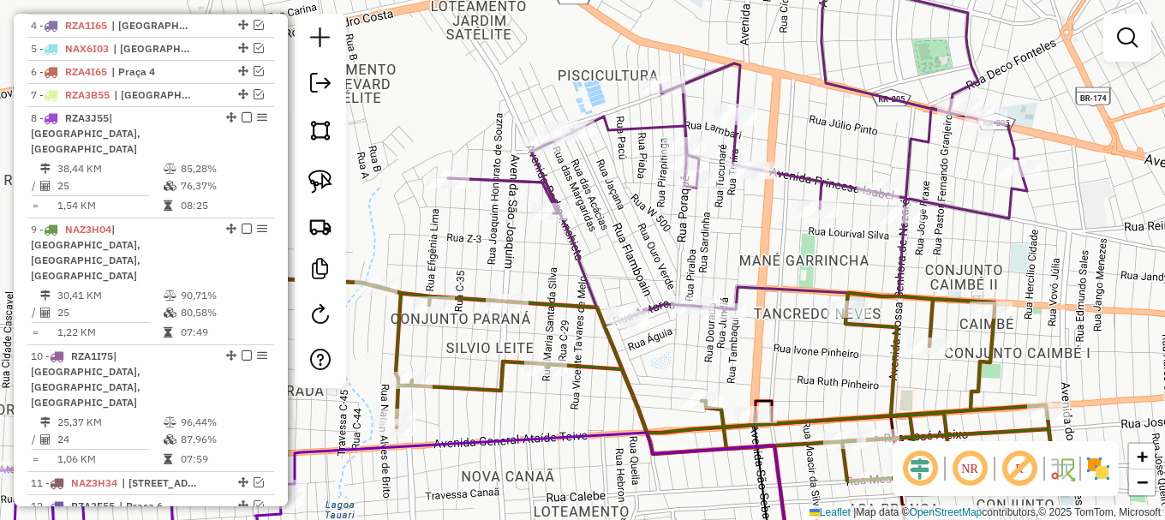
drag, startPoint x: 419, startPoint y: 232, endPoint x: 556, endPoint y: 177, distance: 147.6
click at [549, 184] on div "Janela de atendimento Grade de atendimento Capacidade Transportadoras Veículos …" at bounding box center [582, 260] width 1165 height 520
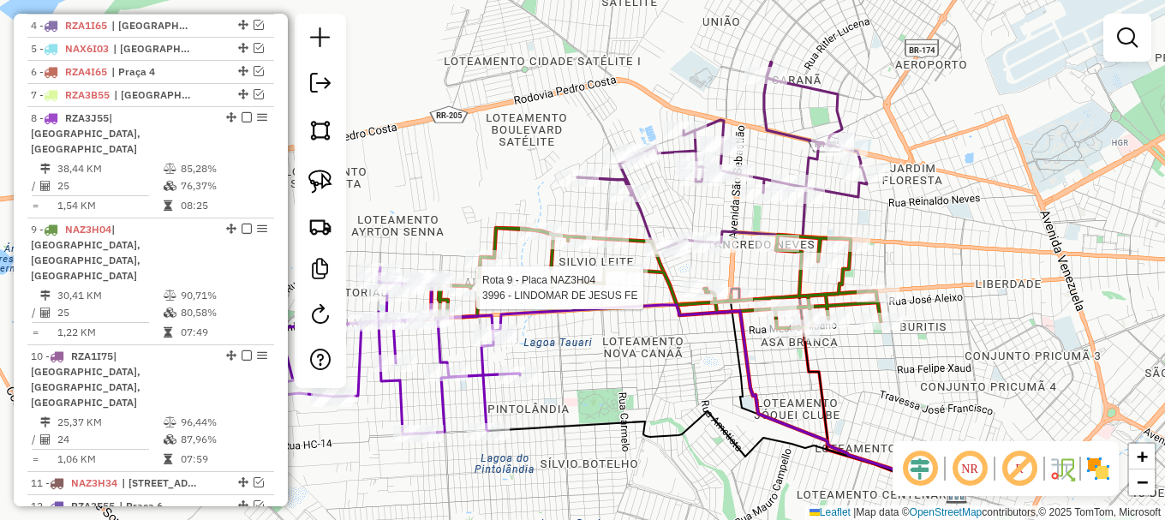
select select "**********"
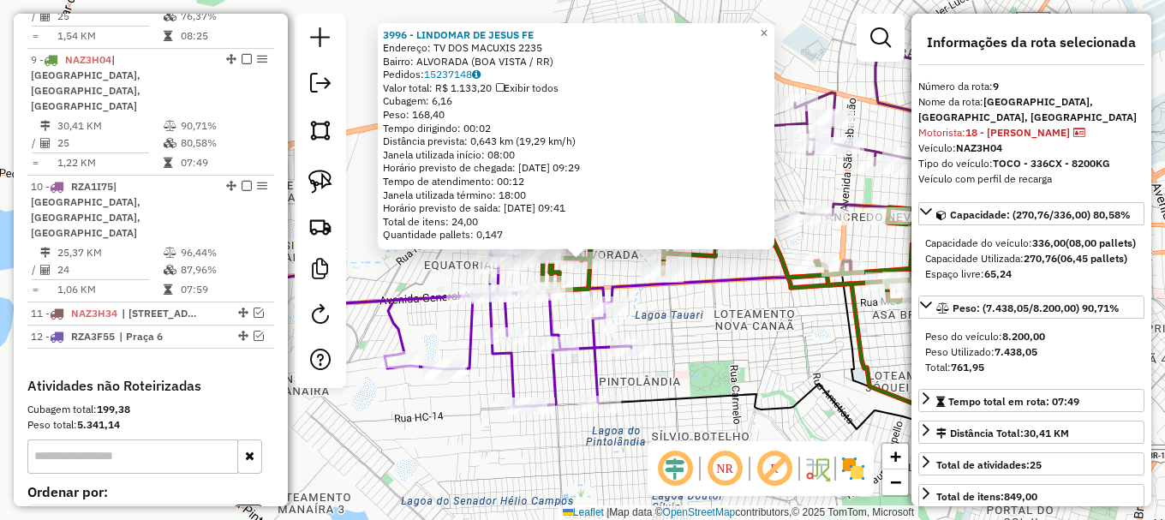
scroll to position [921, 0]
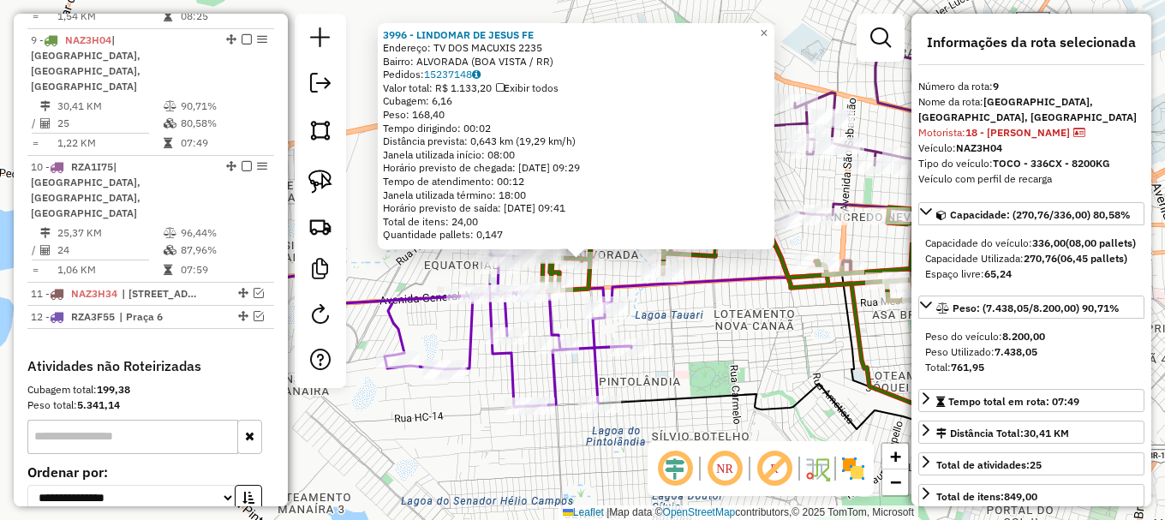
drag, startPoint x: 655, startPoint y: 312, endPoint x: 635, endPoint y: 290, distance: 30.3
click at [657, 309] on div "3996 - LINDOMAR DE JESUS FE Endereço: TV DOS MACUXIS 2235 Bairro: ALVORADA ([GE…" at bounding box center [582, 260] width 1165 height 520
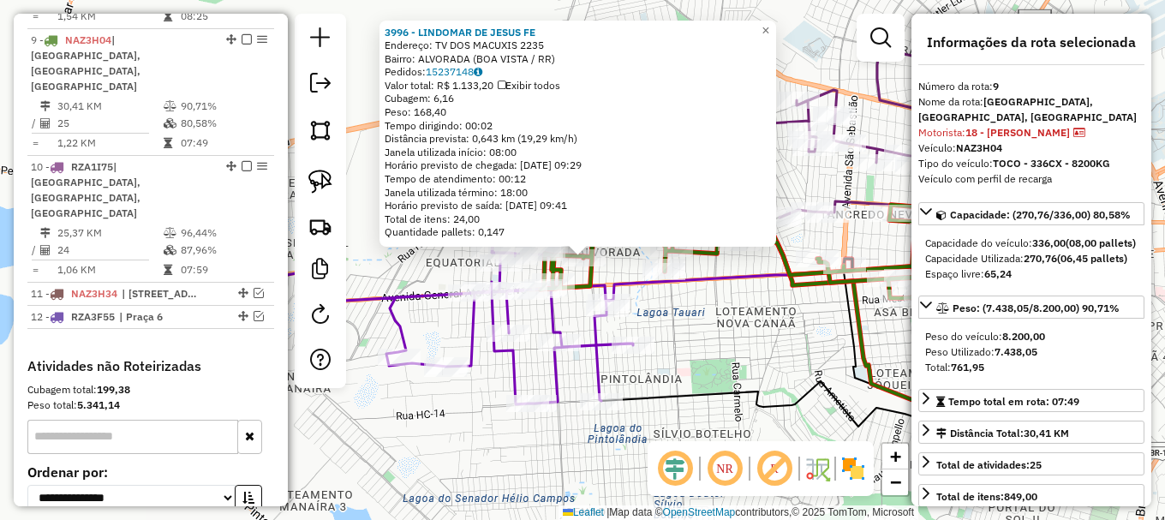
click at [619, 269] on div "3996 - LINDOMAR DE JESUS FE Endereço: TV DOS MACUXIS 2235 Bairro: ALVORADA ([GE…" at bounding box center [582, 260] width 1165 height 520
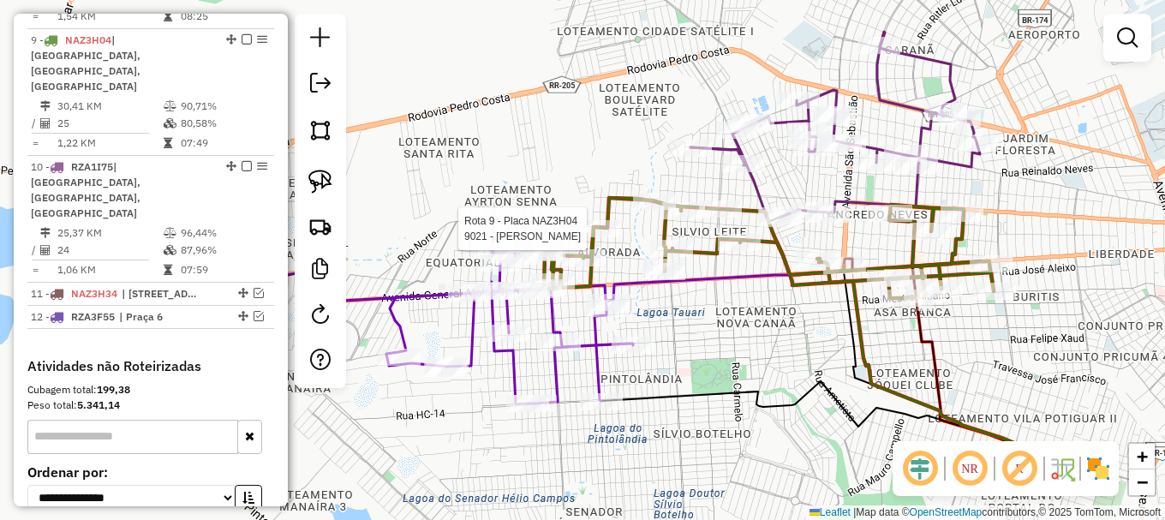
select select "**********"
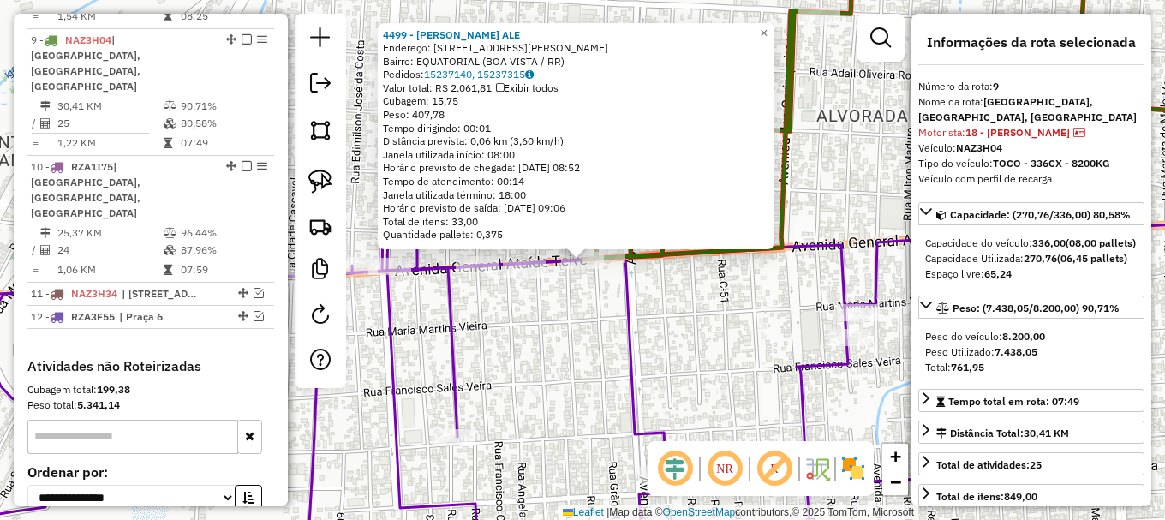
click at [605, 281] on div "4499 - [PERSON_NAME] ALE Endereço: AV GENERAL ATAIDE TEIVE 8765 Bairro: EQUATOR…" at bounding box center [582, 260] width 1165 height 520
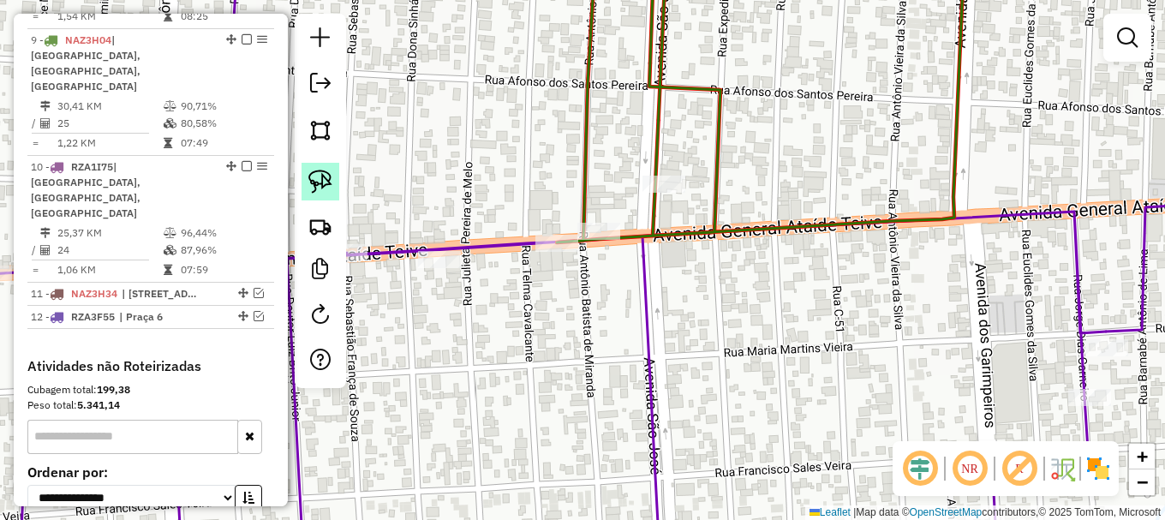
click at [329, 186] on img at bounding box center [320, 182] width 24 height 24
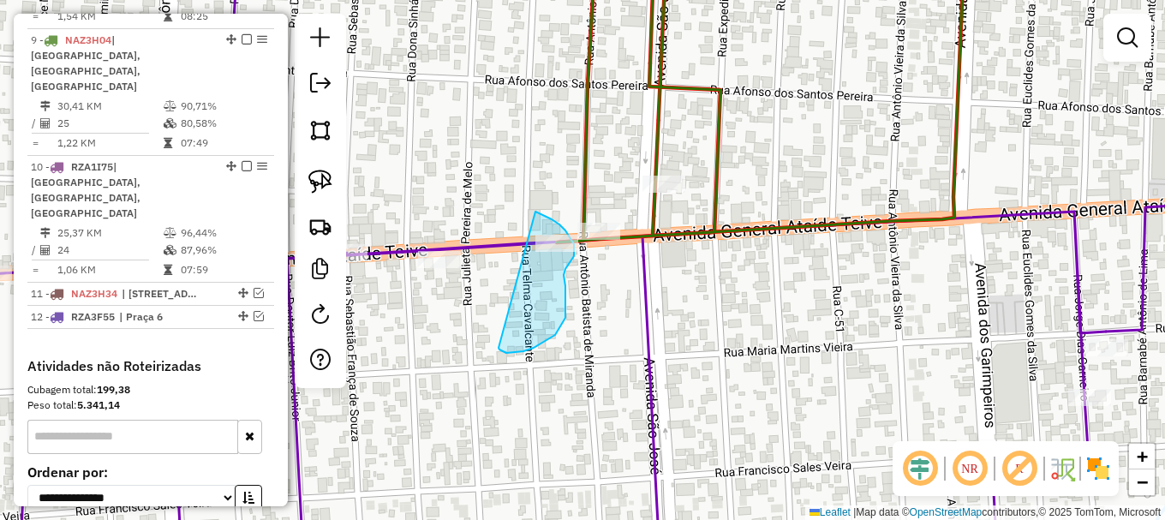
drag, startPoint x: 499, startPoint y: 348, endPoint x: 535, endPoint y: 212, distance: 141.1
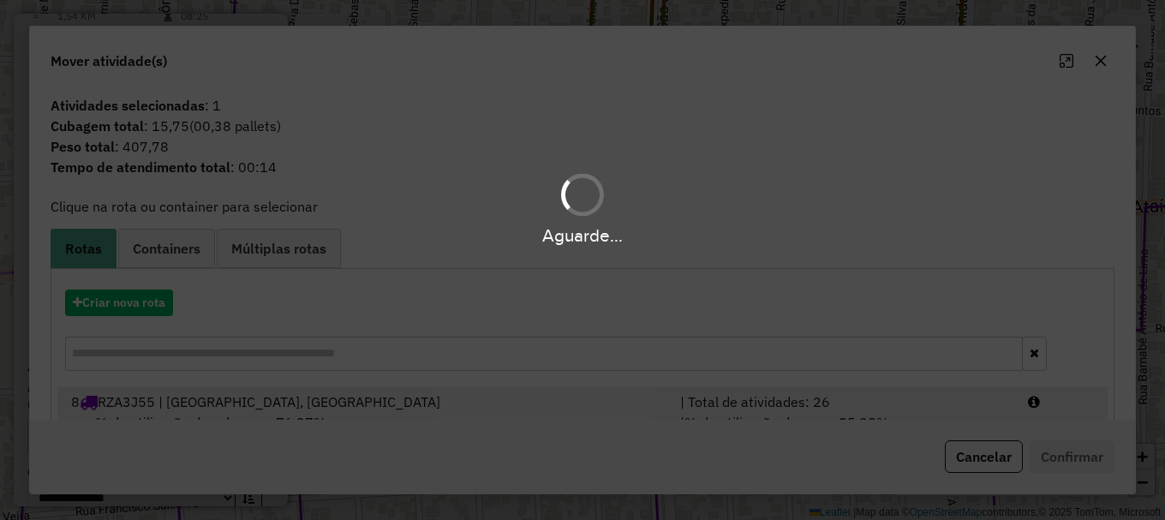
click at [989, 403] on div "| Total de atividades: 26" at bounding box center [844, 402] width 348 height 21
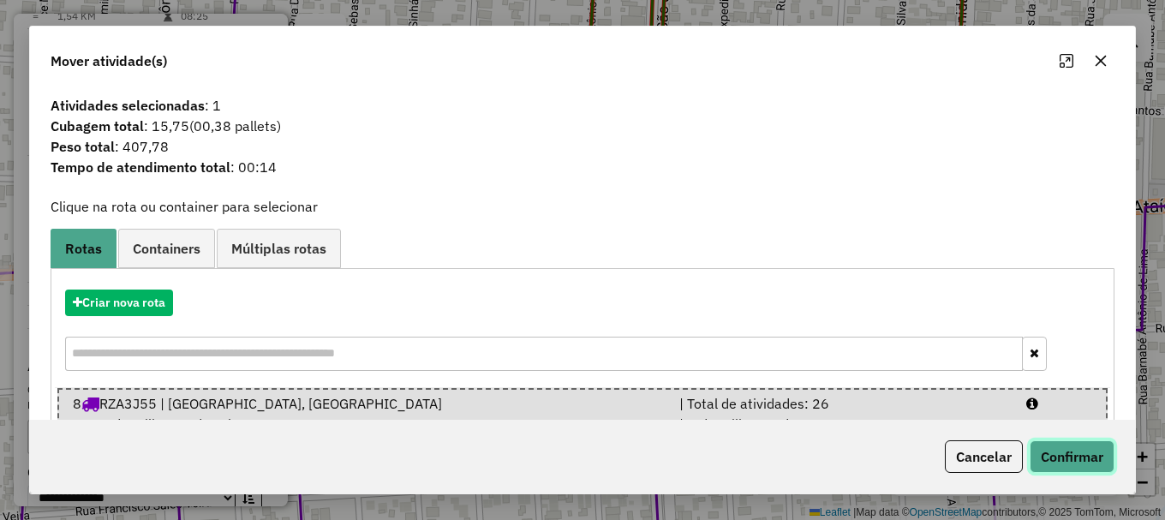
click at [1062, 452] on button "Confirmar" at bounding box center [1072, 456] width 85 height 33
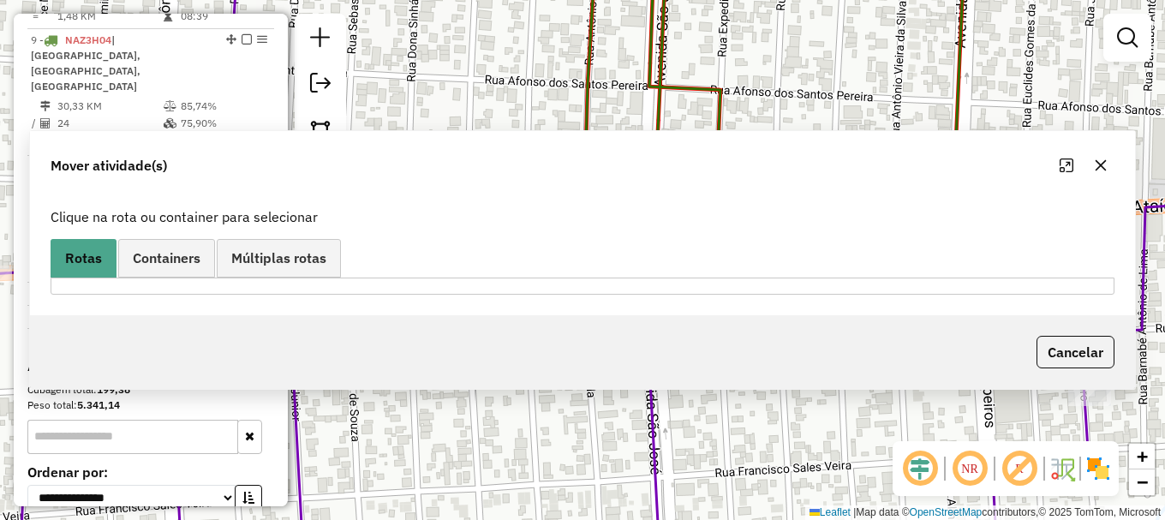
scroll to position [744, 0]
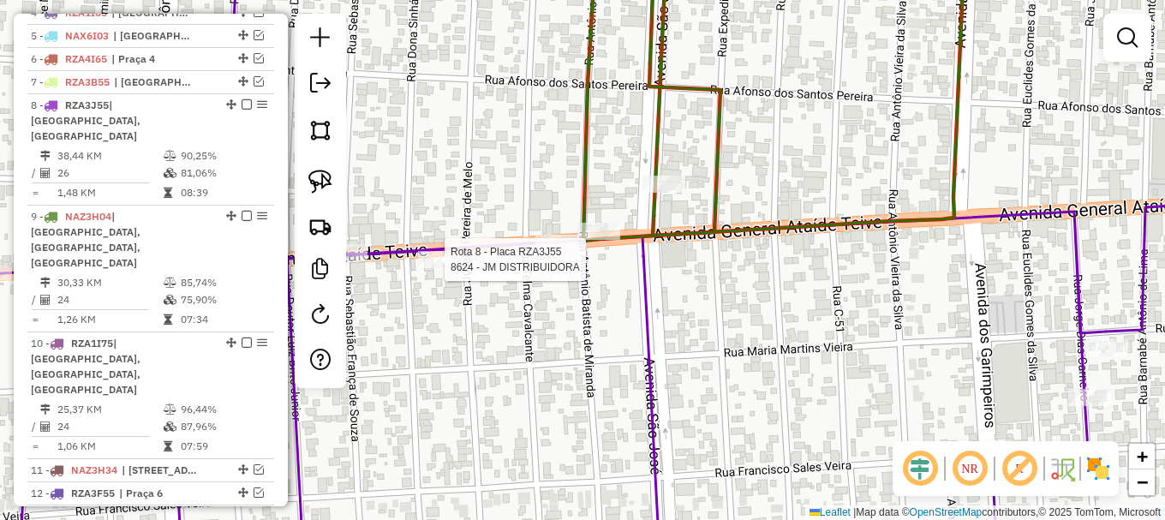
select select "**********"
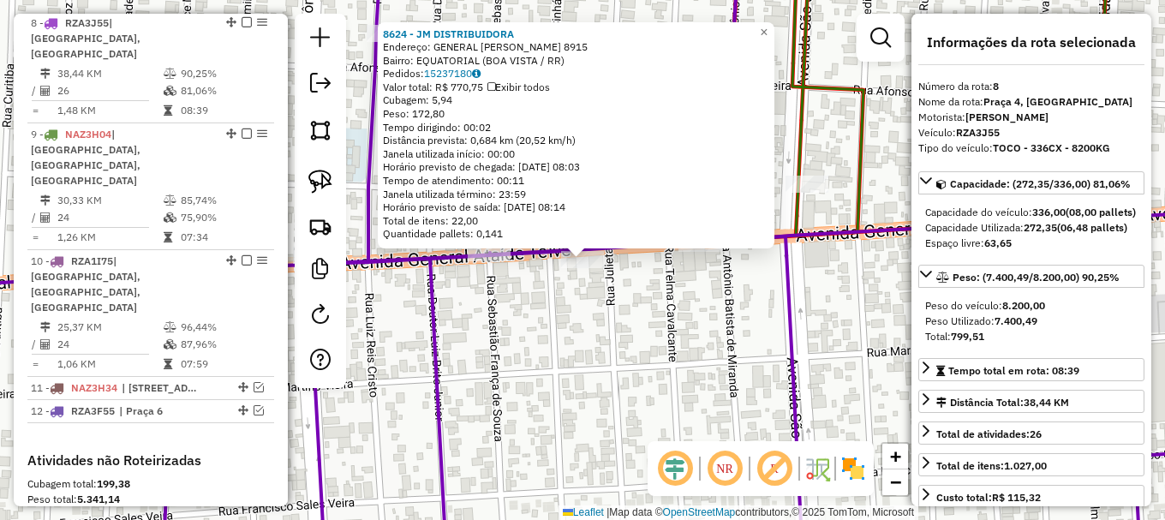
scroll to position [840, 0]
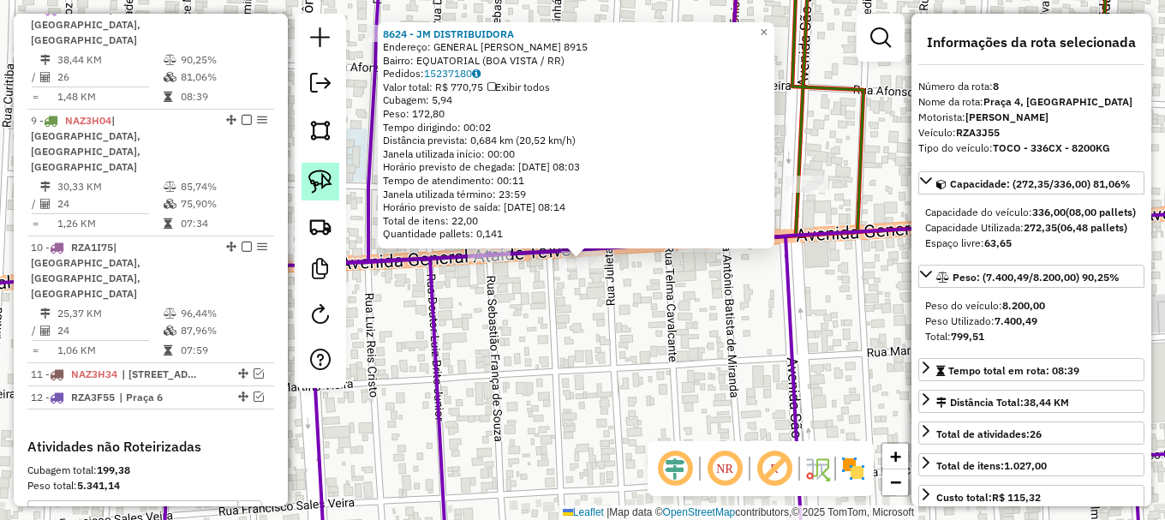
click at [322, 173] on img at bounding box center [320, 182] width 24 height 24
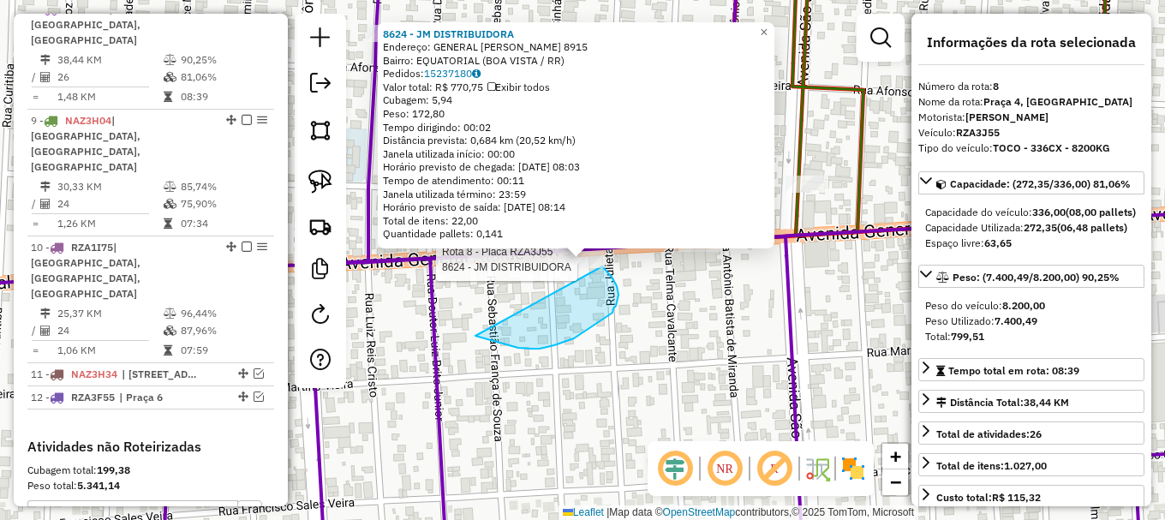
drag, startPoint x: 564, startPoint y: 342, endPoint x: 564, endPoint y: 232, distance: 109.7
click at [574, 231] on div "Rota 8 - Placa RZA3J55 8624 - JM DISTRIBUIDORA 8624 - JM DISTRIBUIDORA Endereço…" at bounding box center [582, 260] width 1165 height 520
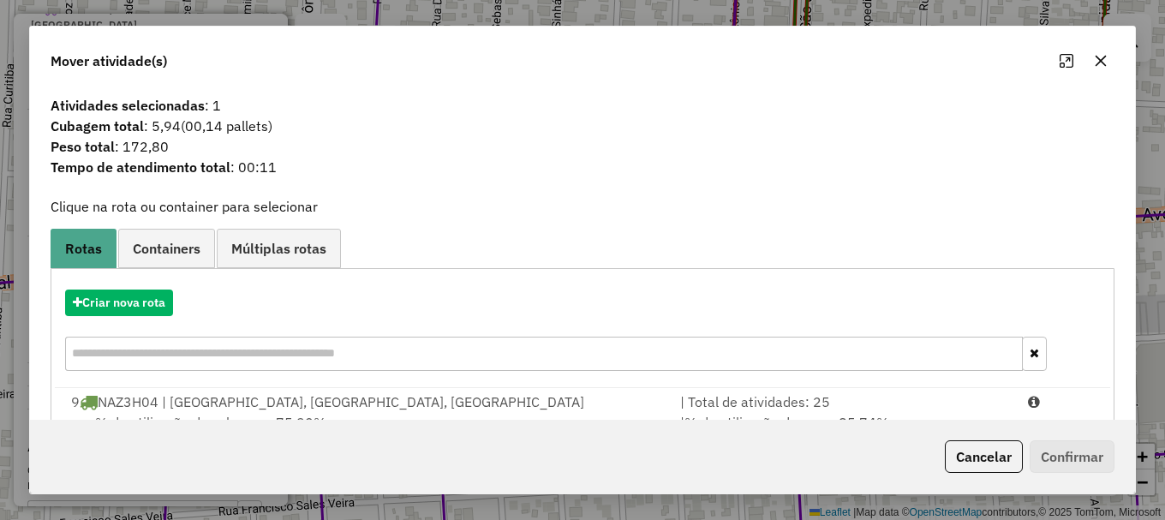
drag, startPoint x: 1027, startPoint y: 397, endPoint x: 1058, endPoint y: 433, distance: 47.4
click at [1034, 393] on div at bounding box center [1061, 402] width 87 height 21
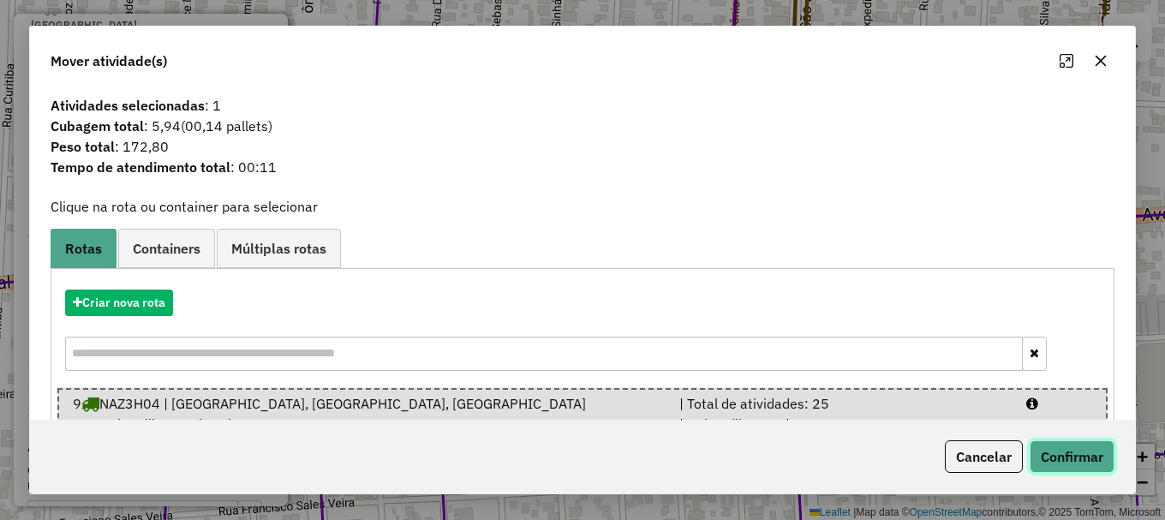
click at [1067, 446] on button "Confirmar" at bounding box center [1072, 456] width 85 height 33
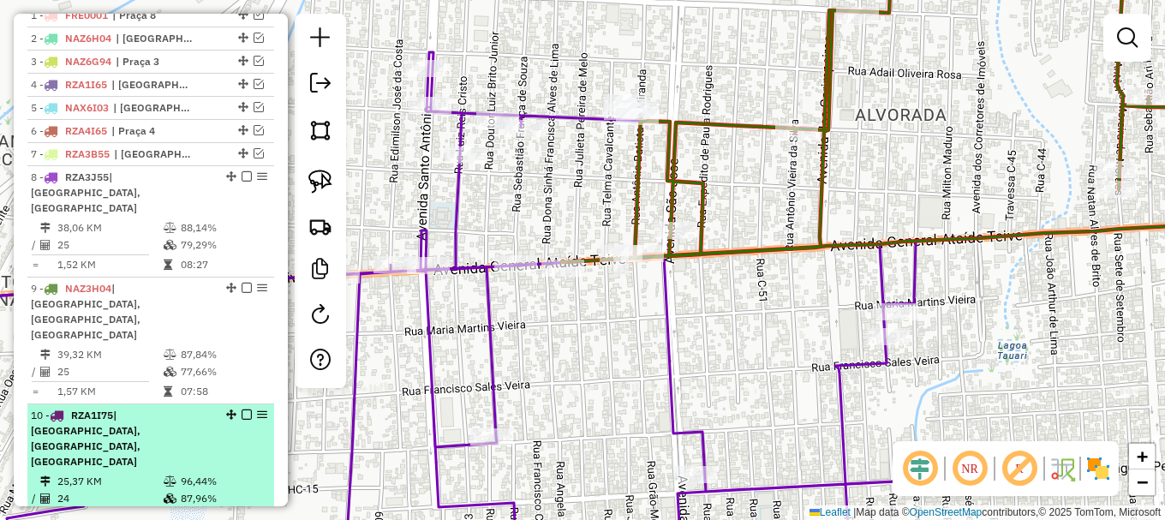
scroll to position [669, 0]
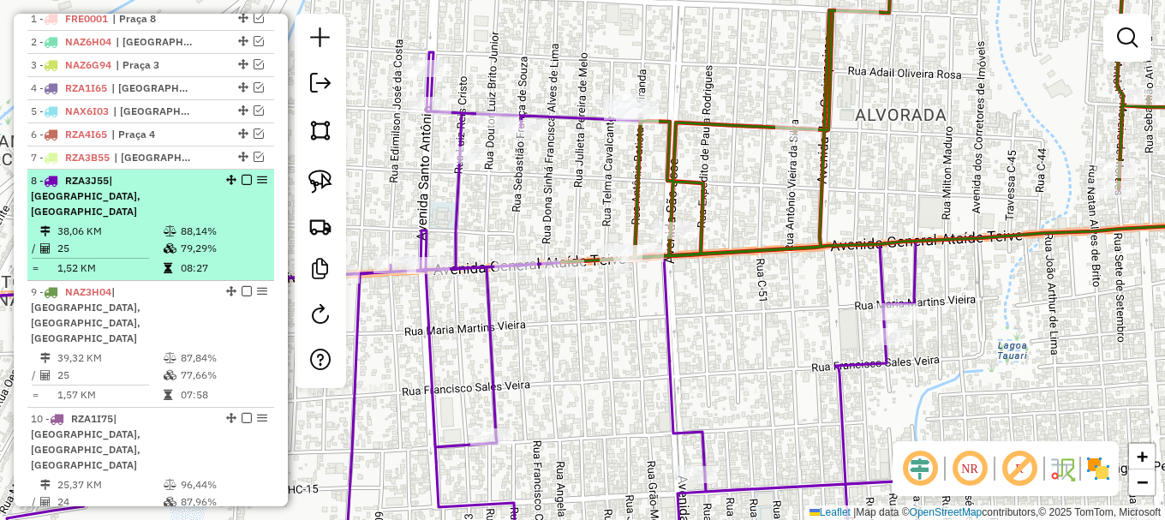
click at [243, 185] on em at bounding box center [247, 180] width 10 height 10
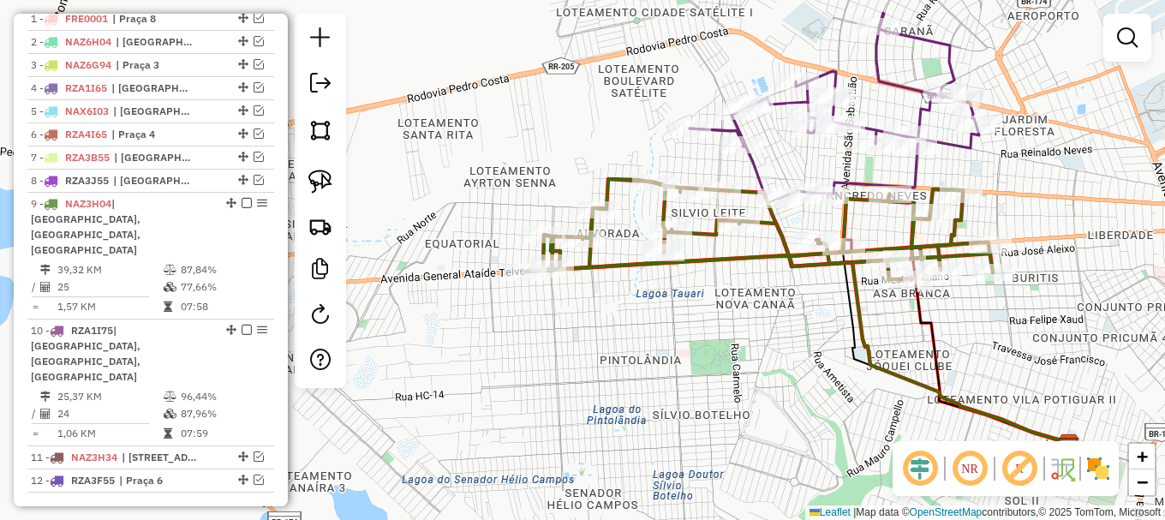
drag, startPoint x: 756, startPoint y: 328, endPoint x: 571, endPoint y: 344, distance: 184.8
click at [585, 344] on div "Janela de atendimento Grade de atendimento Capacidade Transportadoras Veículos …" at bounding box center [582, 260] width 1165 height 520
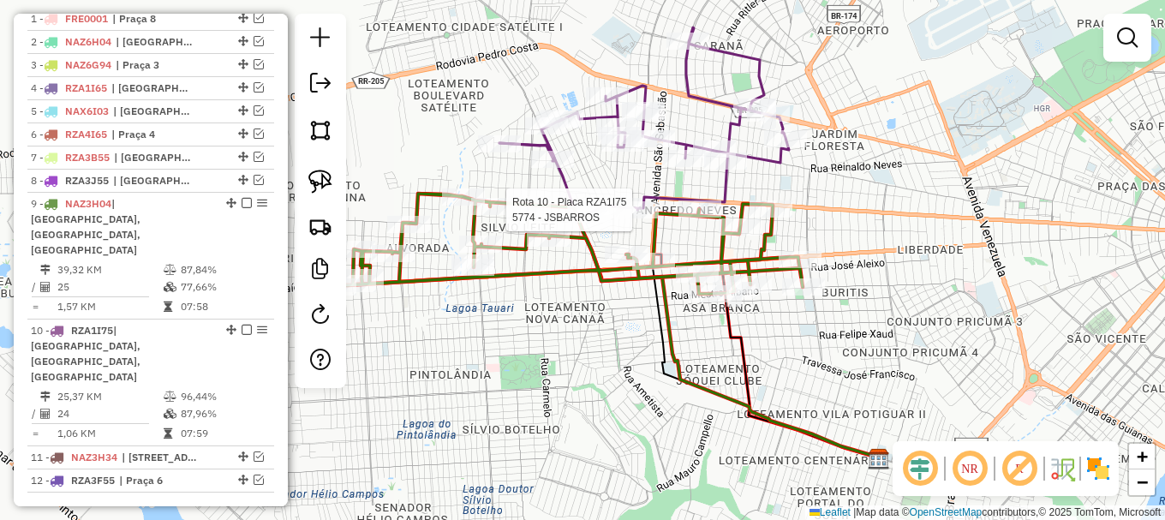
select select "**********"
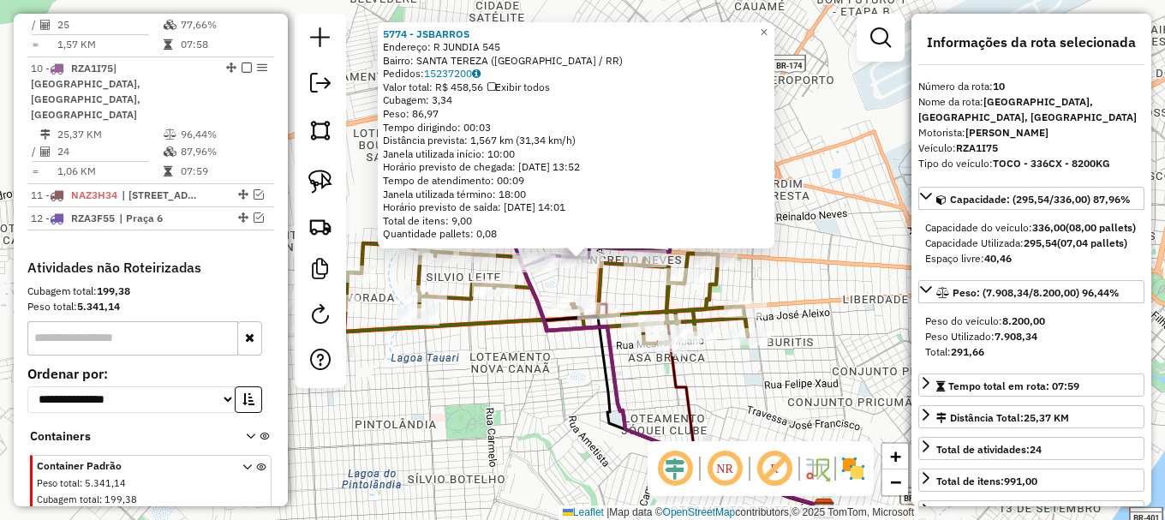
scroll to position [947, 0]
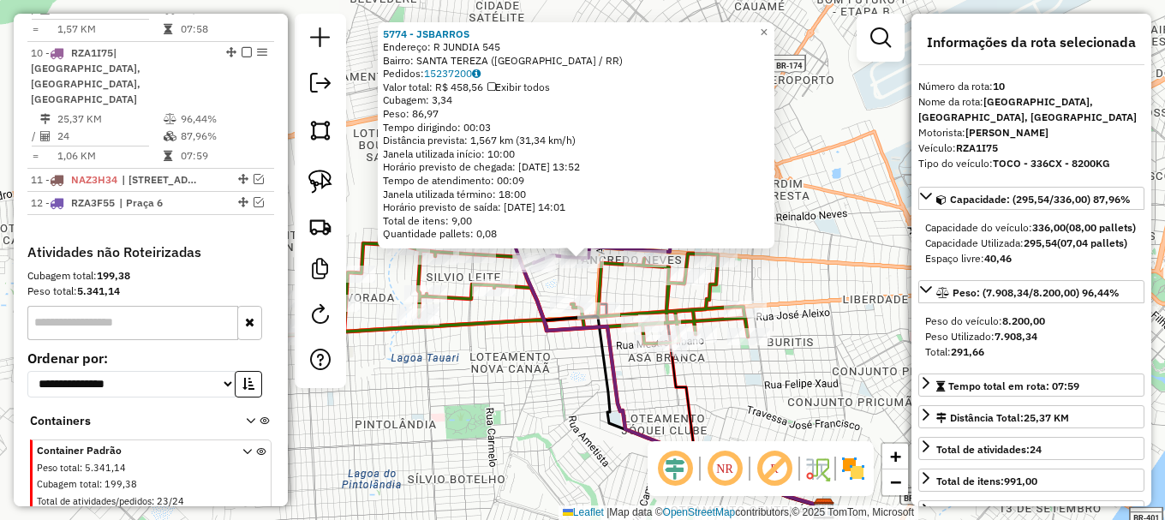
click at [565, 278] on div "5774 - JSBARROS Endereço: R JUNDIA 545 Bairro: [GEOGRAPHIC_DATA] ([GEOGRAPHIC_D…" at bounding box center [582, 260] width 1165 height 520
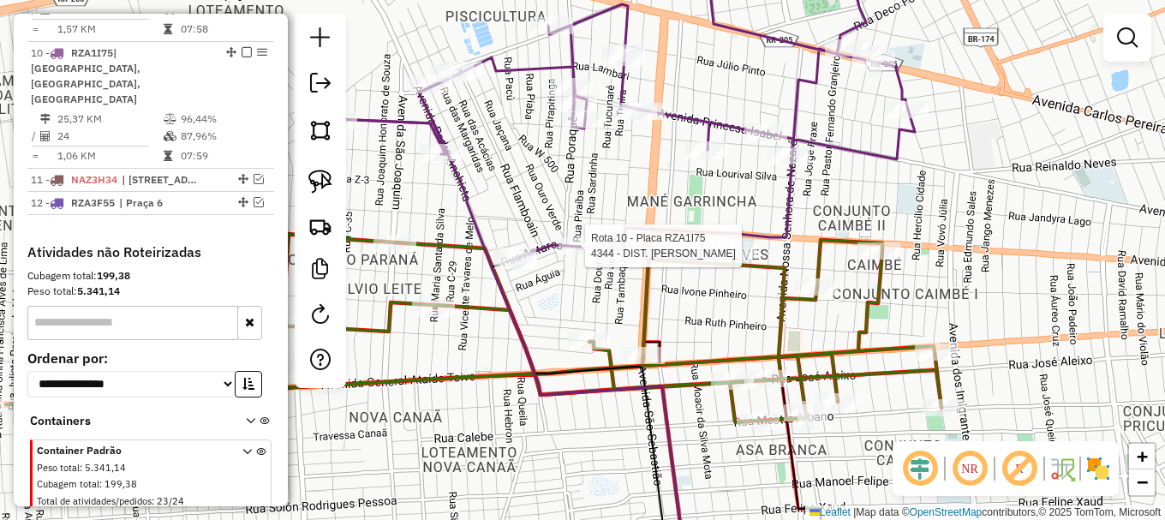
select select "**********"
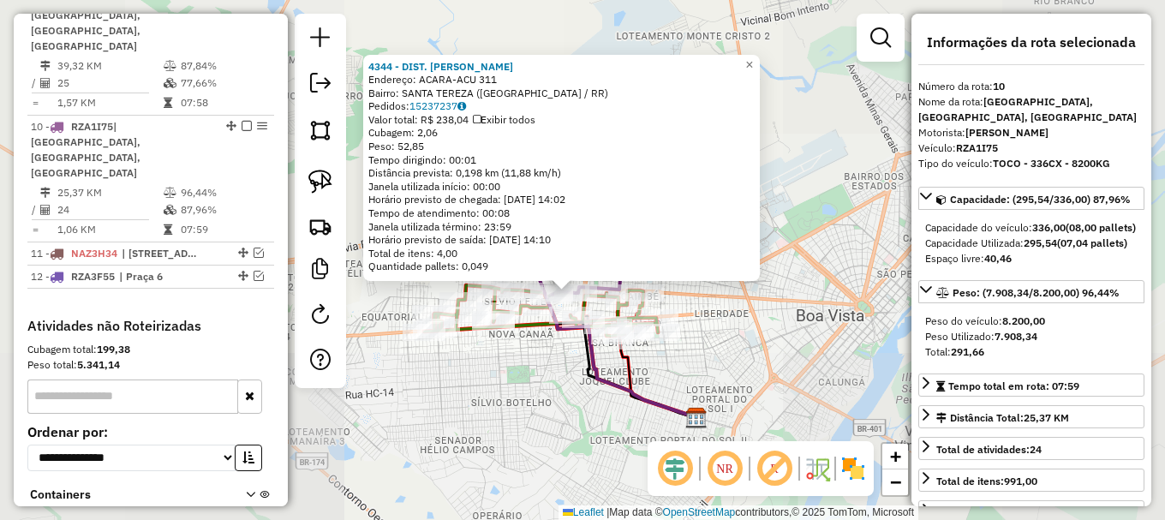
scroll to position [775, 0]
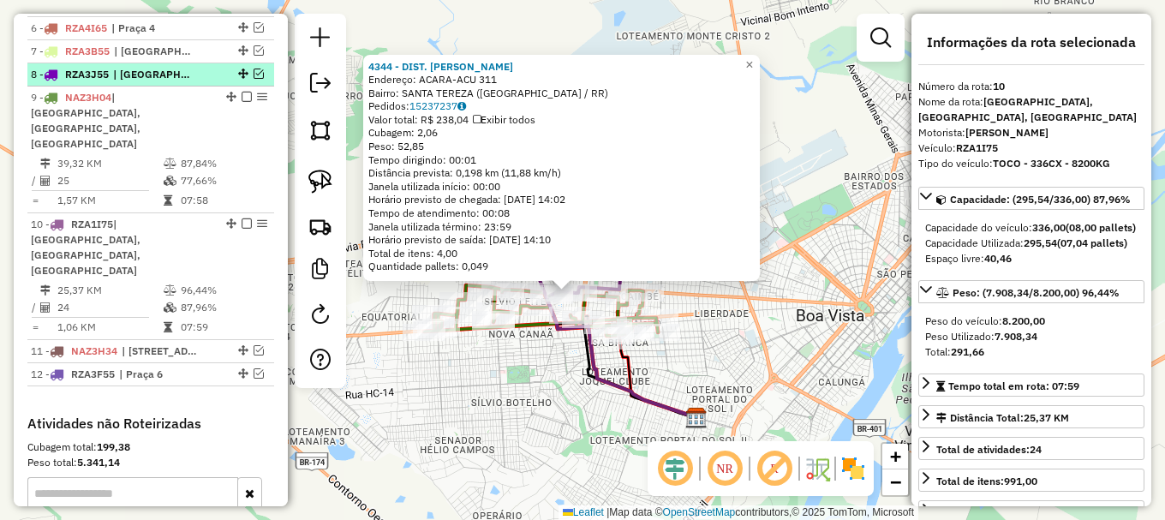
click at [254, 79] on em at bounding box center [259, 74] width 10 height 10
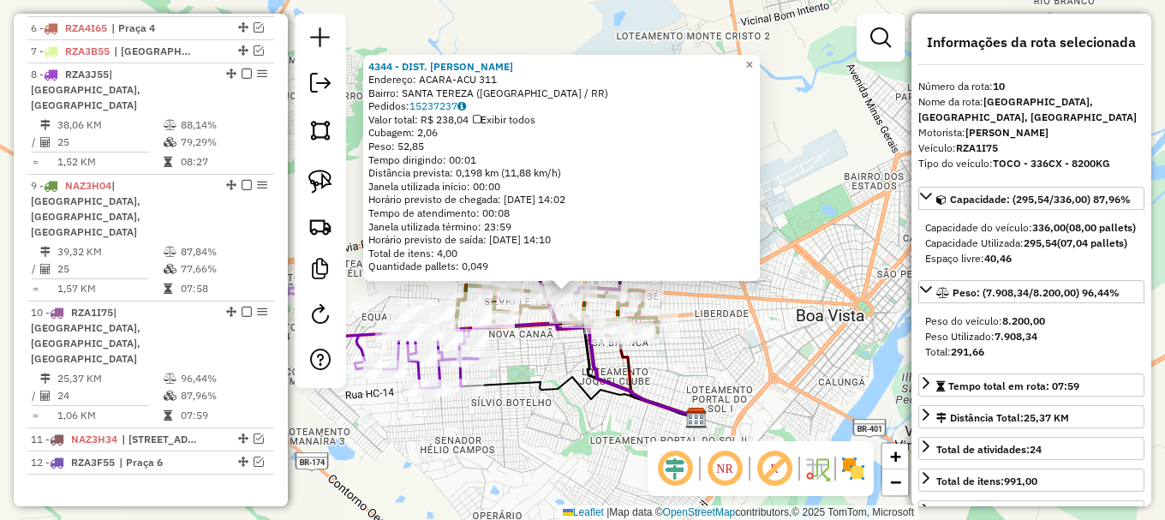
click at [499, 426] on div "Rota 8 - Placa RZA3J55 8440 - [PERSON_NAME] O 4344 - DIST. [PERSON_NAME]: ACARA…" at bounding box center [582, 260] width 1165 height 520
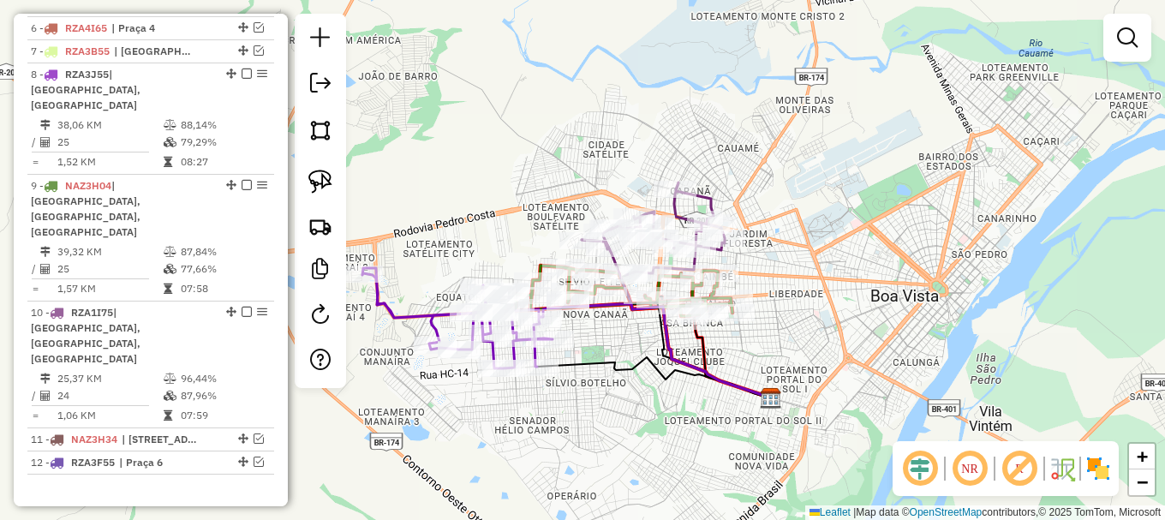
drag, startPoint x: 407, startPoint y: 238, endPoint x: 535, endPoint y: 204, distance: 132.2
click at [530, 205] on div "Janela de atendimento Grade de atendimento Capacidade Transportadoras Veículos …" at bounding box center [582, 260] width 1165 height 520
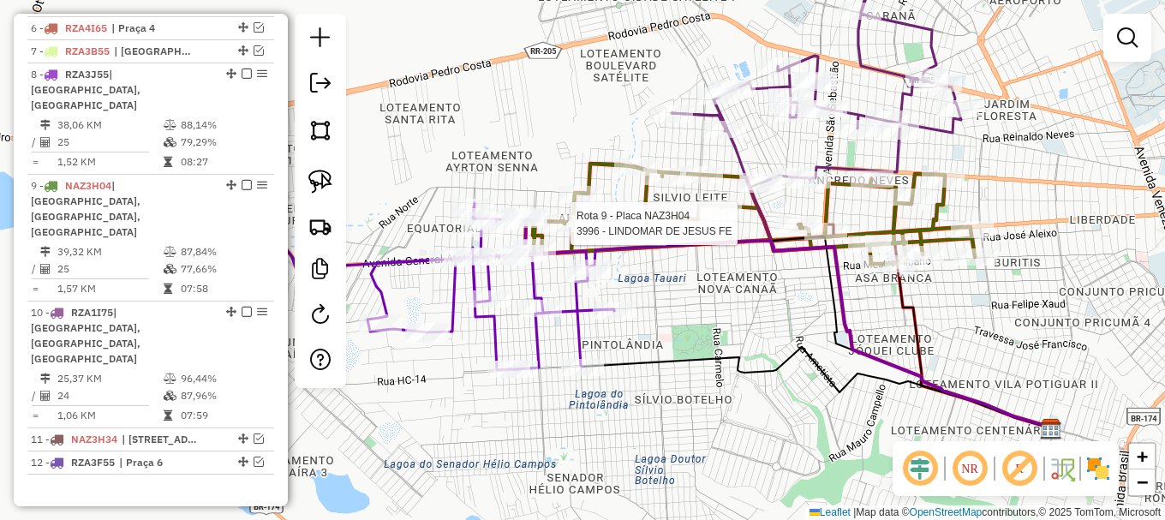
select select "**********"
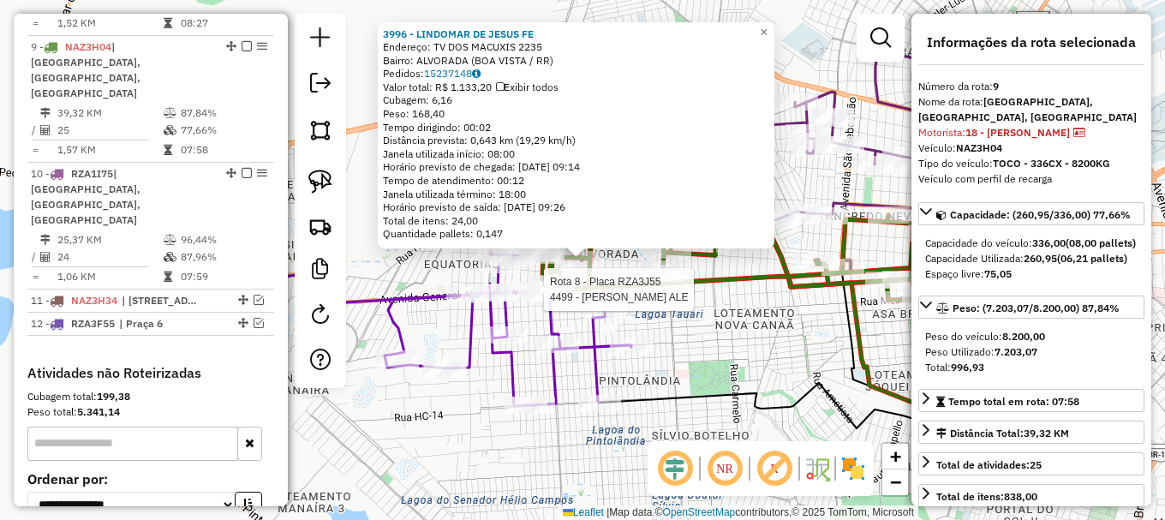
scroll to position [921, 0]
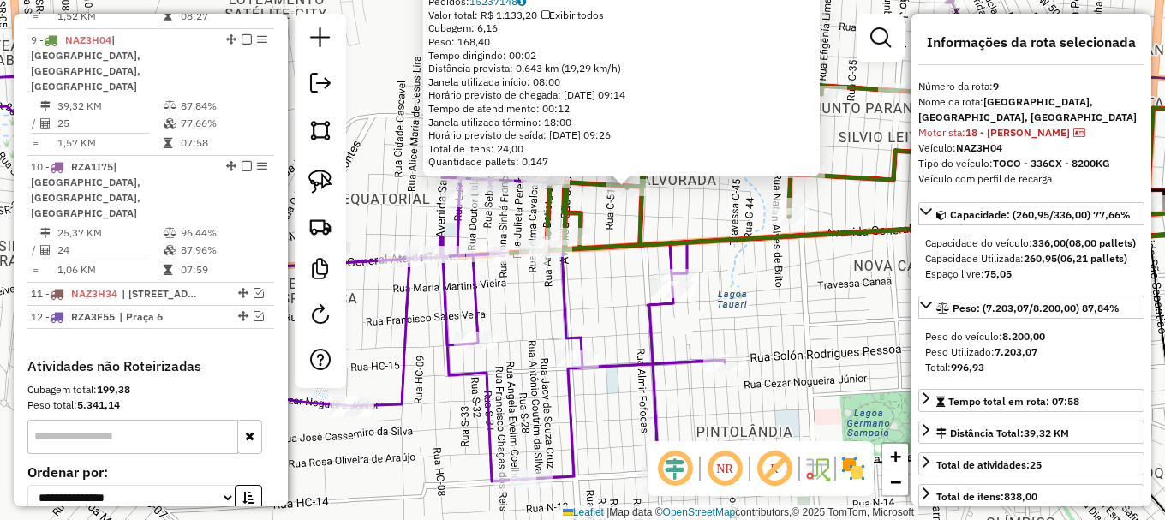
drag, startPoint x: 523, startPoint y: 305, endPoint x: 526, endPoint y: 282, distance: 23.4
click at [523, 303] on div "3996 - LINDOMAR DE JESUS FE Endereço: TV DOS MACUXIS 2235 Bairro: ALVORADA ([GE…" at bounding box center [582, 260] width 1165 height 520
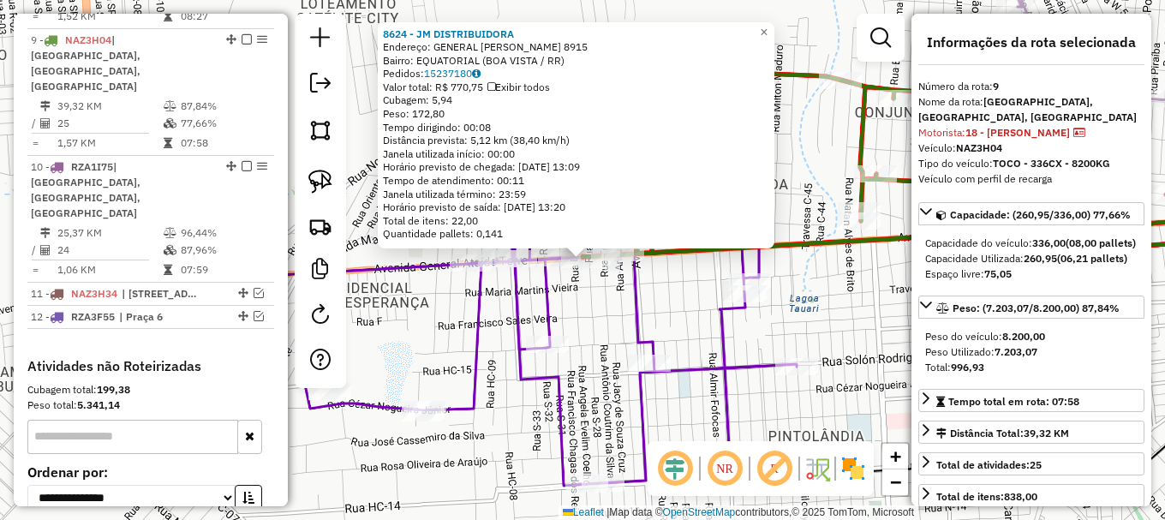
click at [583, 316] on div "8624 - JM DISTRIBUIDORA Endereço: GENERAL ATAIDE TEIVE 8915 Bairro: EQUATORIAL …" at bounding box center [582, 260] width 1165 height 520
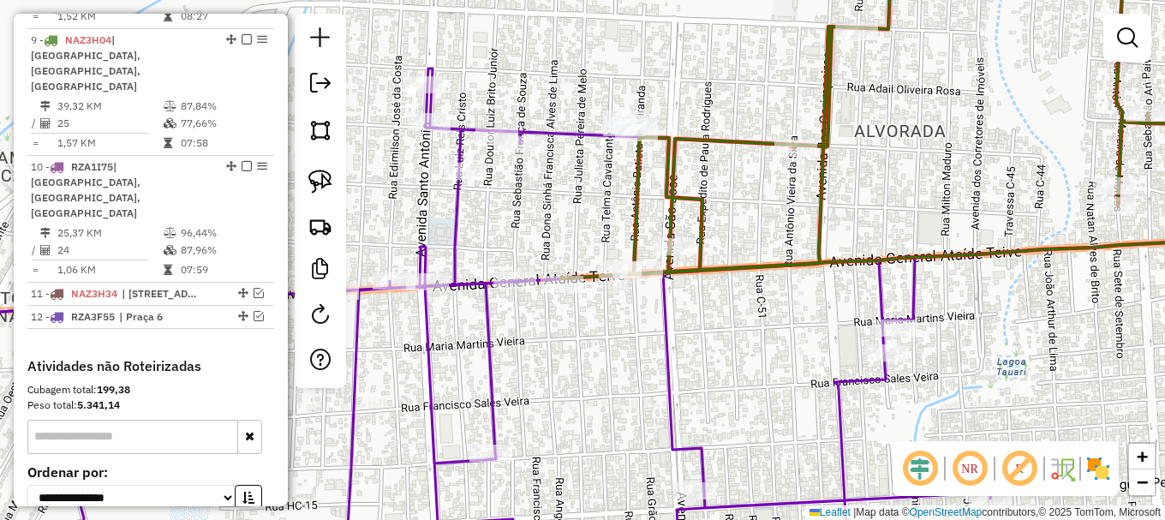
click at [632, 146] on icon at bounding box center [921, 113] width 720 height 331
select select "**********"
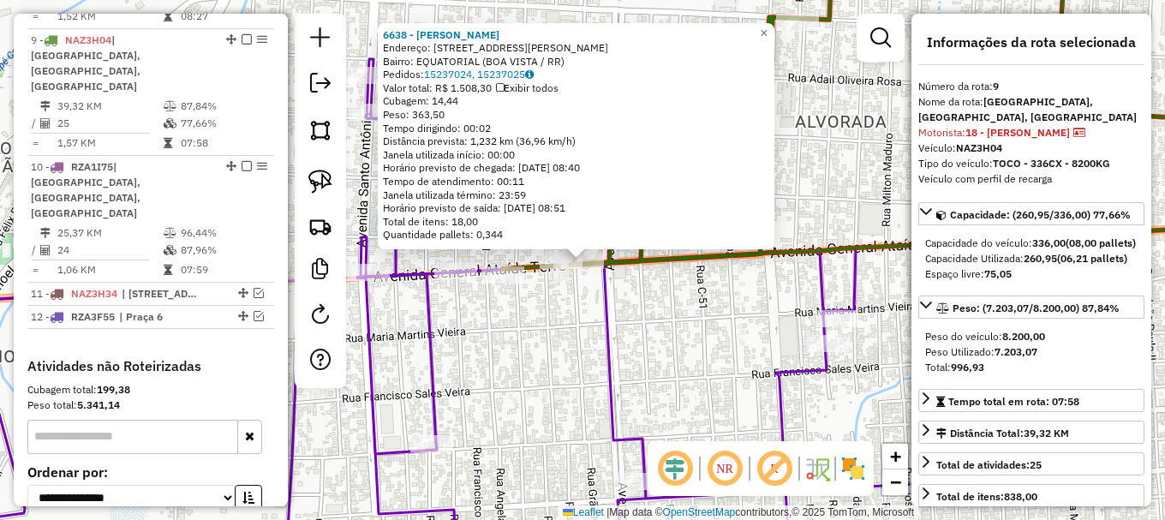
click at [656, 291] on div "6638 - [PERSON_NAME]: AV GENERAL ATAIDE TEIVE 8607-1 Bairro: EQUATORIAL ([GEOGR…" at bounding box center [582, 260] width 1165 height 520
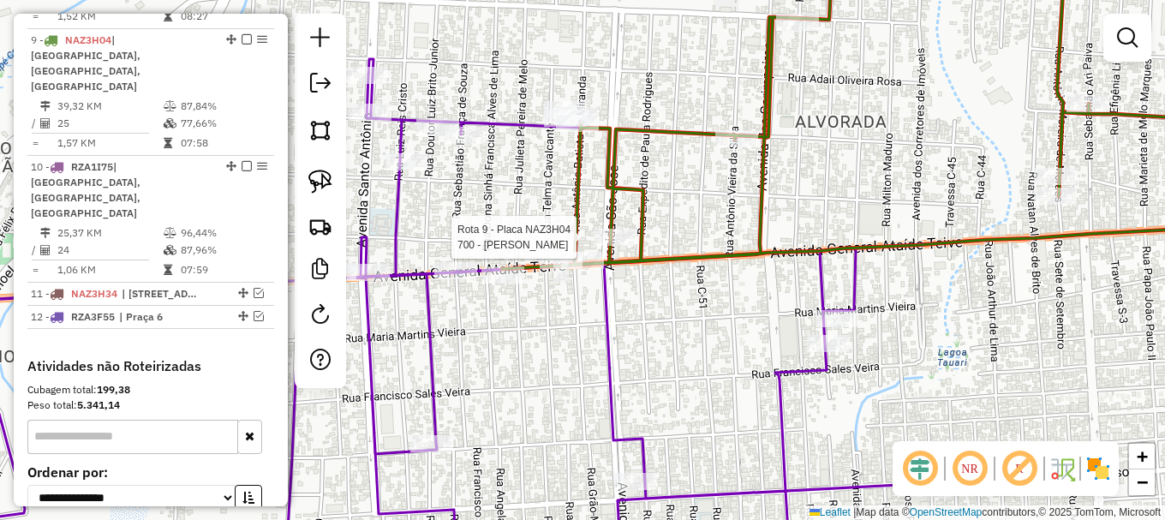
select select "**********"
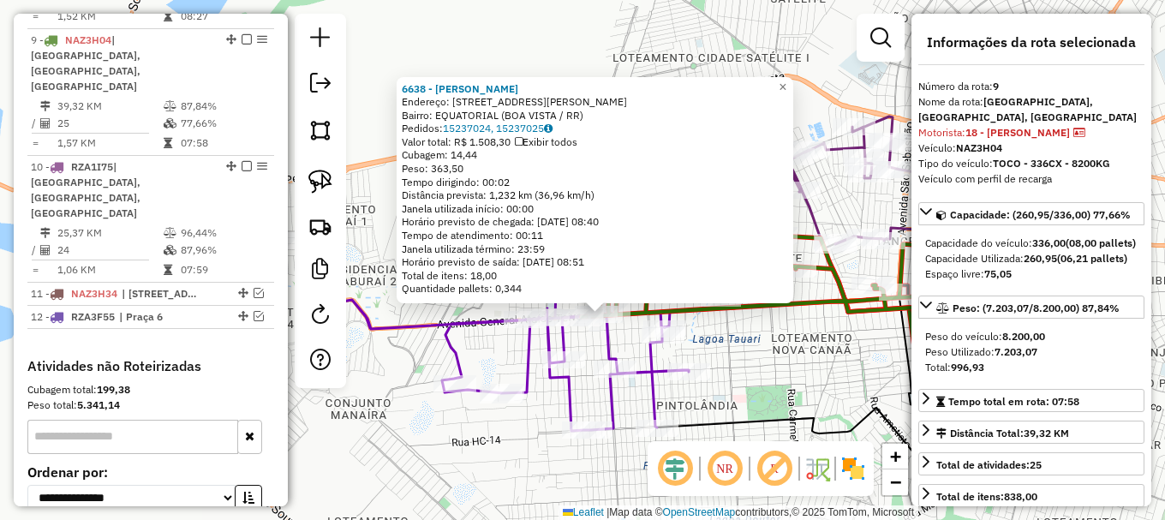
click at [625, 332] on div "Rota 8 - Placa RZA3J55 9469 - [GEOGRAPHIC_DATA] MO Rota 8 - Placa RZA3J55 5345 …" at bounding box center [582, 260] width 1165 height 520
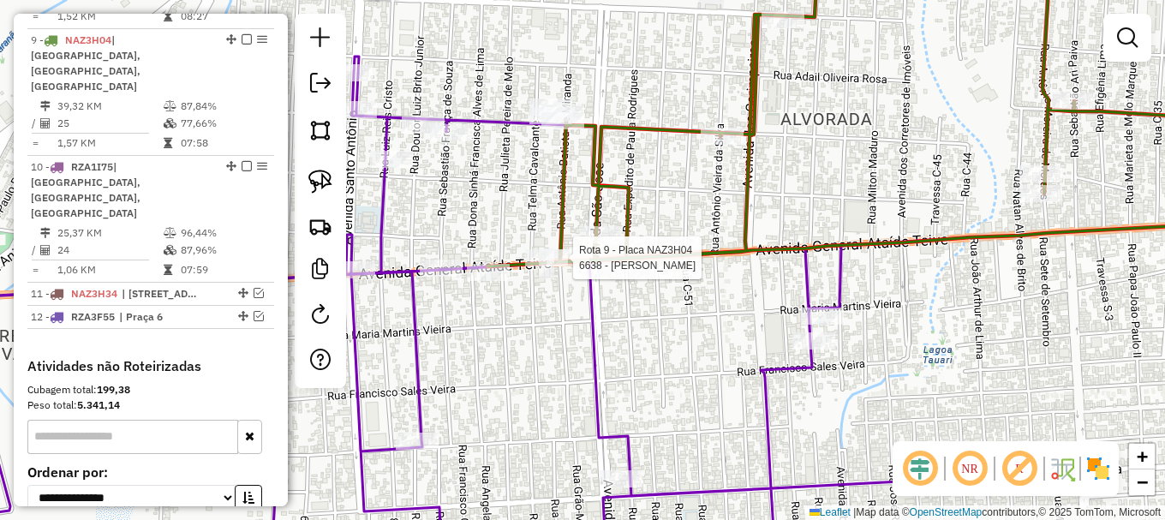
select select "**********"
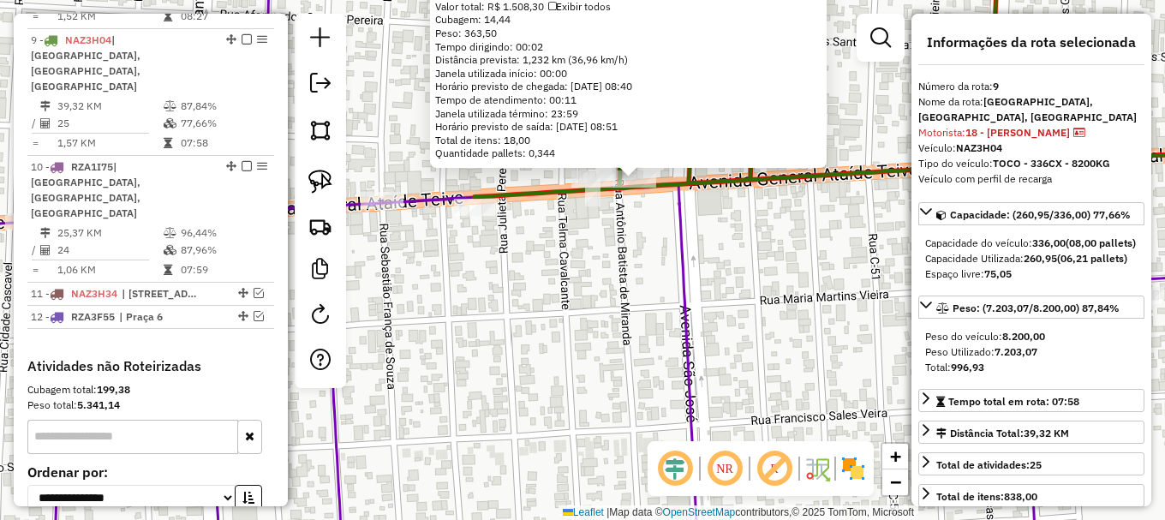
drag, startPoint x: 589, startPoint y: 327, endPoint x: 384, endPoint y: 252, distance: 218.2
click at [511, 308] on div "6638 - [PERSON_NAME]: AV GENERAL ATAIDE TEIVE 8607-1 Bairro: EQUATORIAL ([GEOGR…" at bounding box center [582, 260] width 1165 height 520
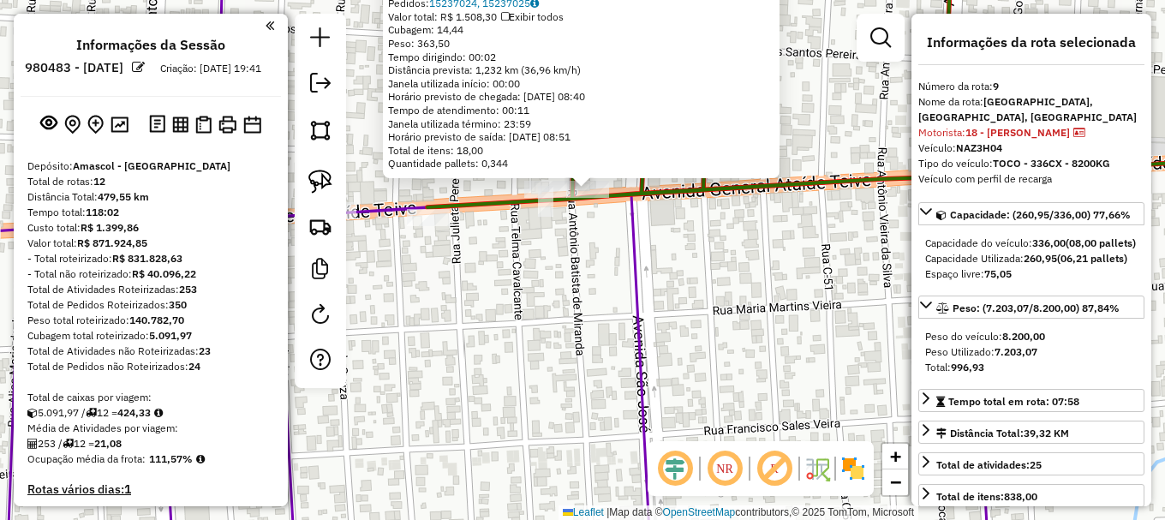
select select "**********"
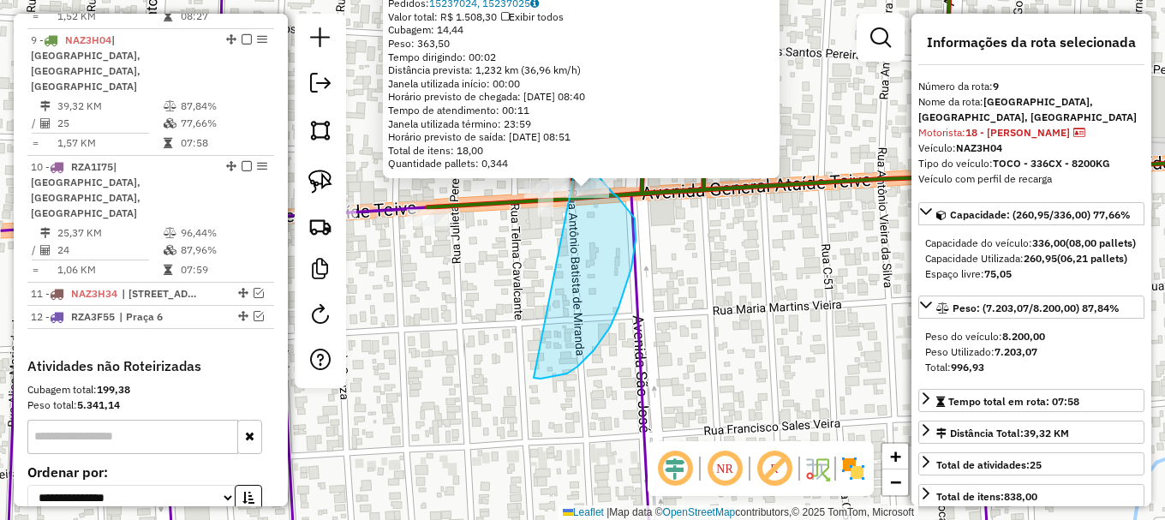
drag, startPoint x: 619, startPoint y: 308, endPoint x: 567, endPoint y: 159, distance: 156.9
click at [567, 159] on div "Rota 9 - Placa NAZ3H04 6638 - ANDRE ABREU 6638 - ANDRE ABREU Endereço: AV GENER…" at bounding box center [582, 260] width 1165 height 520
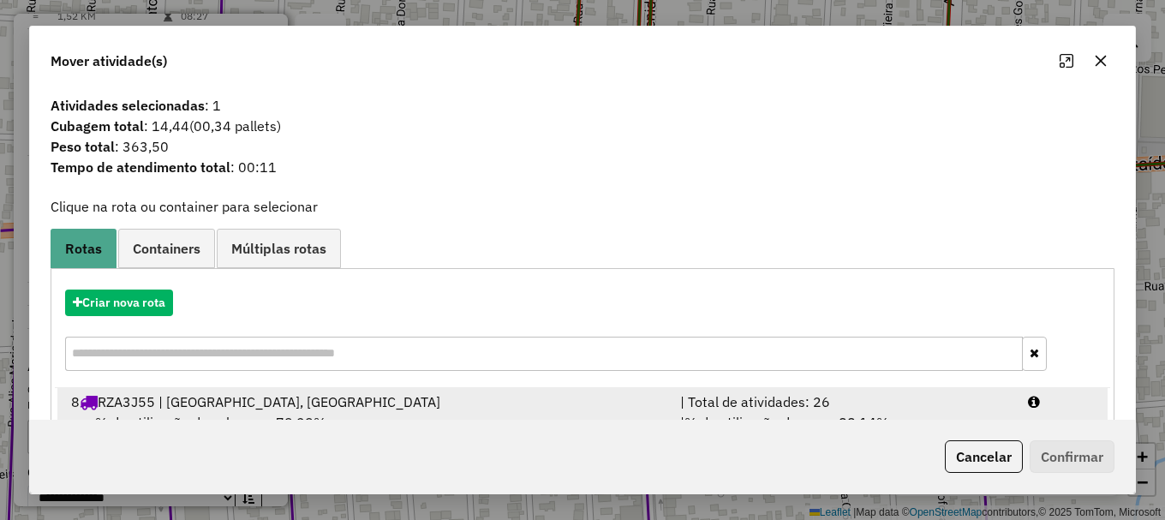
click at [1059, 397] on div at bounding box center [1061, 402] width 87 height 21
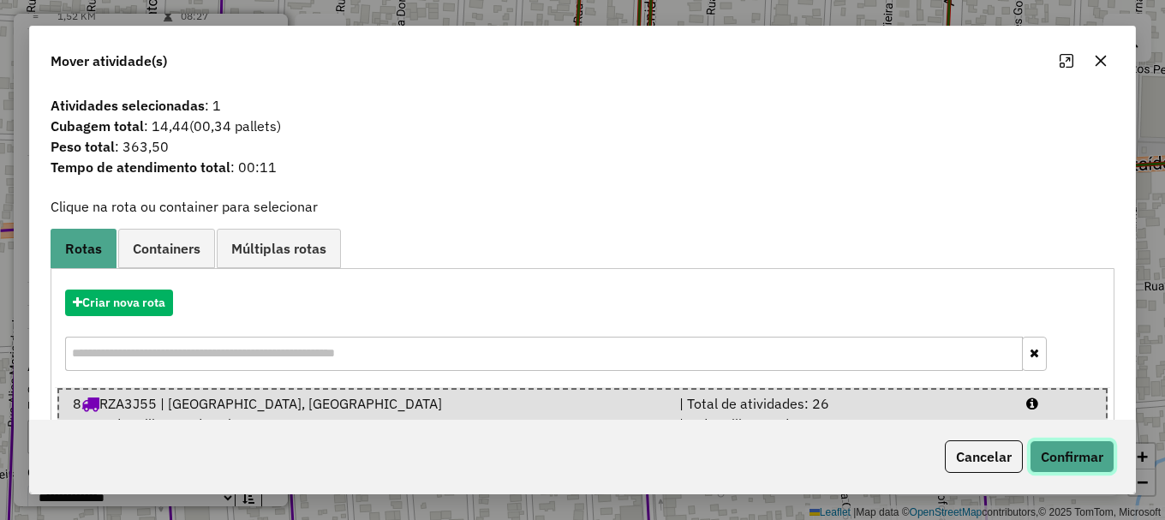
click at [1073, 451] on button "Confirmar" at bounding box center [1072, 456] width 85 height 33
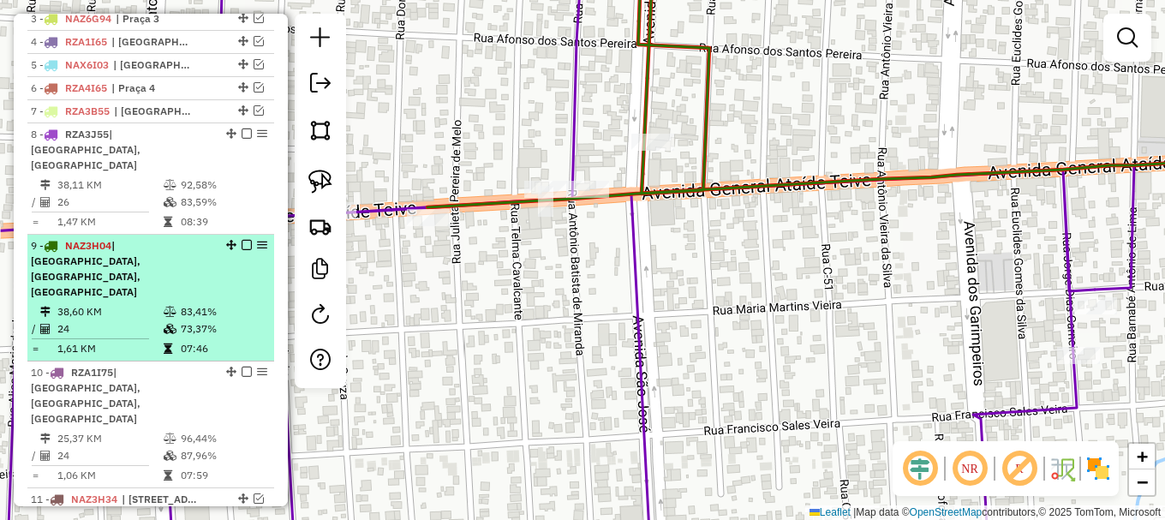
scroll to position [744, 0]
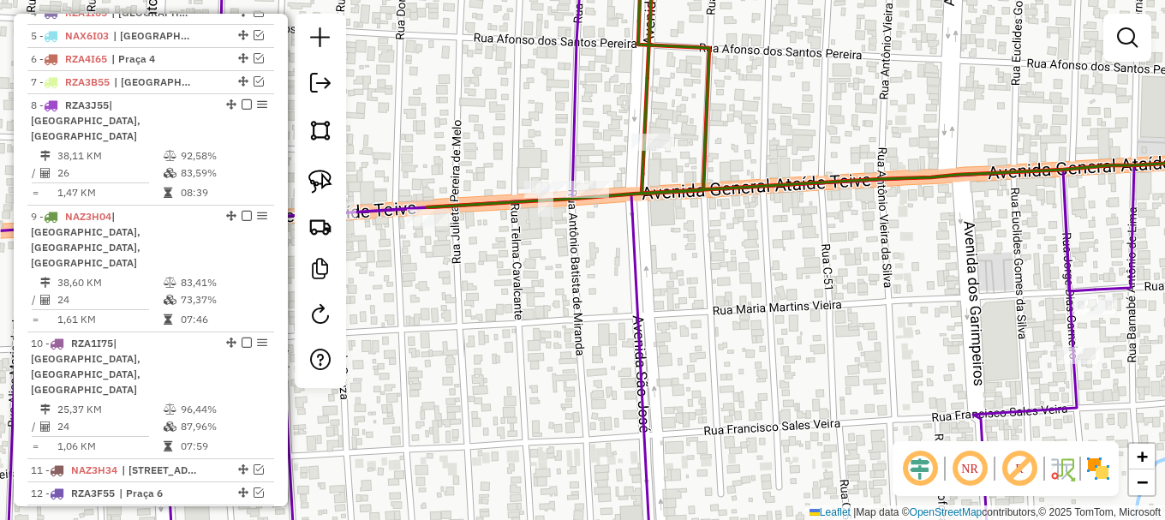
drag, startPoint x: 697, startPoint y: 317, endPoint x: 569, endPoint y: 301, distance: 129.5
click at [569, 302] on div "Janela de atendimento Grade de atendimento Capacidade Transportadoras Veículos …" at bounding box center [582, 260] width 1165 height 520
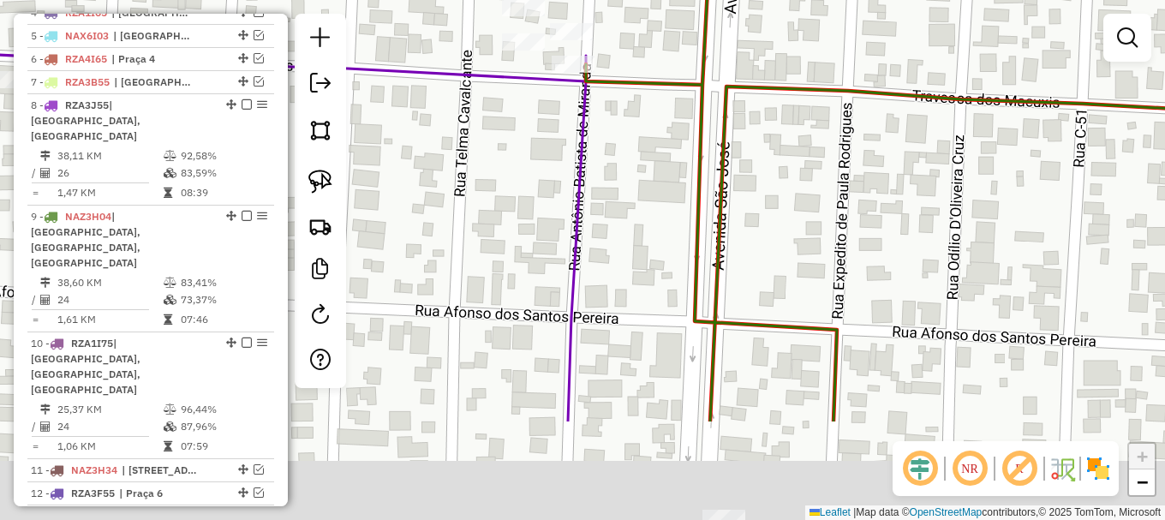
drag, startPoint x: 562, startPoint y: 355, endPoint x: 521, endPoint y: 141, distance: 217.2
click at [519, 145] on div "Janela de atendimento Grade de atendimento Capacidade Transportadoras Veículos …" at bounding box center [582, 260] width 1165 height 520
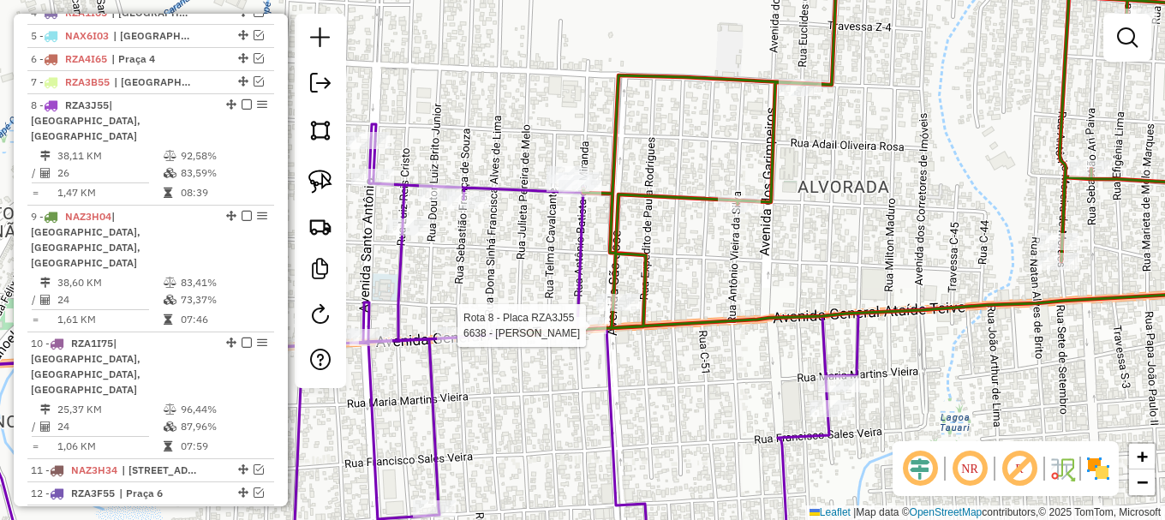
select select "**********"
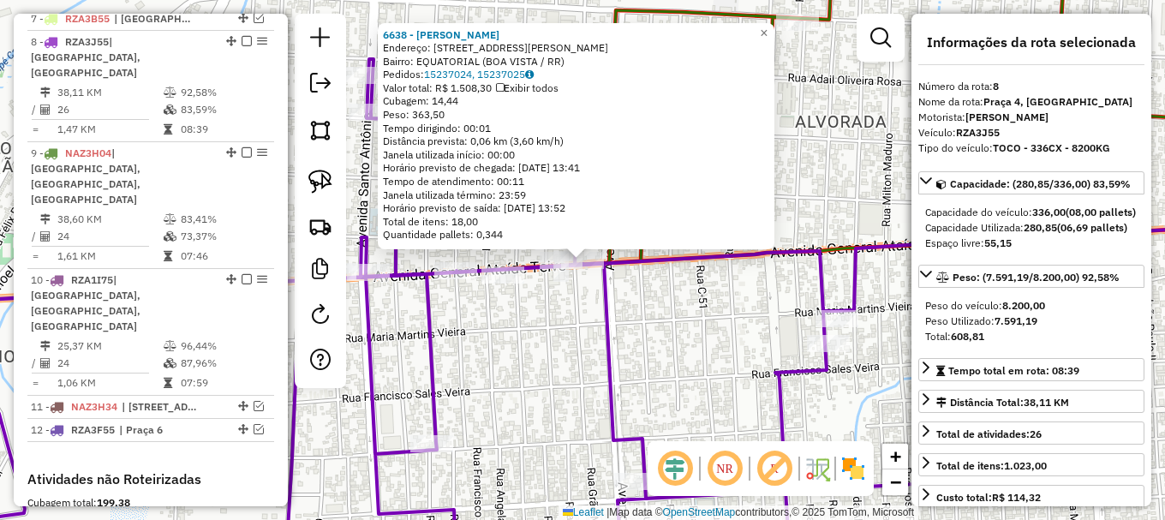
scroll to position [840, 0]
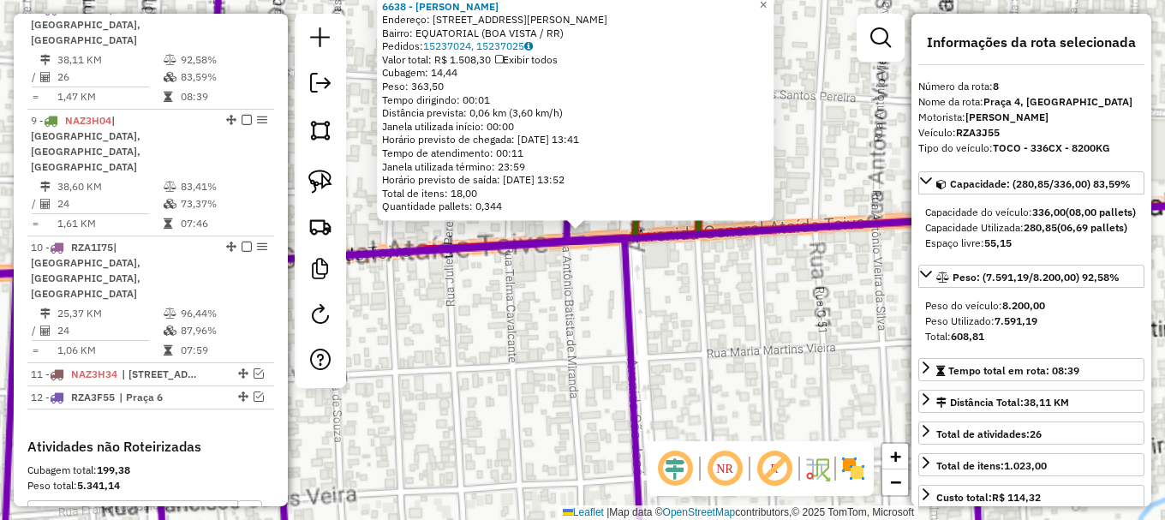
drag, startPoint x: 583, startPoint y: 295, endPoint x: 540, endPoint y: 267, distance: 51.6
click at [583, 294] on div "6638 - ANDRE ABREU Endereço: AV GENERAL ATAIDE TEIVE 8607-1 Bairro: EQUATORIAL …" at bounding box center [582, 260] width 1165 height 520
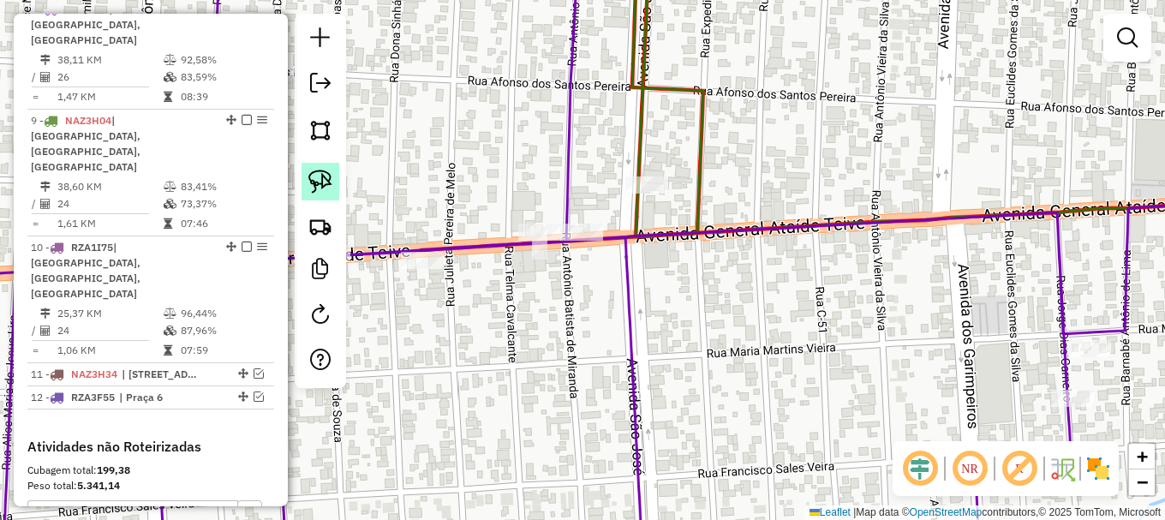
click at [324, 179] on img at bounding box center [320, 182] width 24 height 24
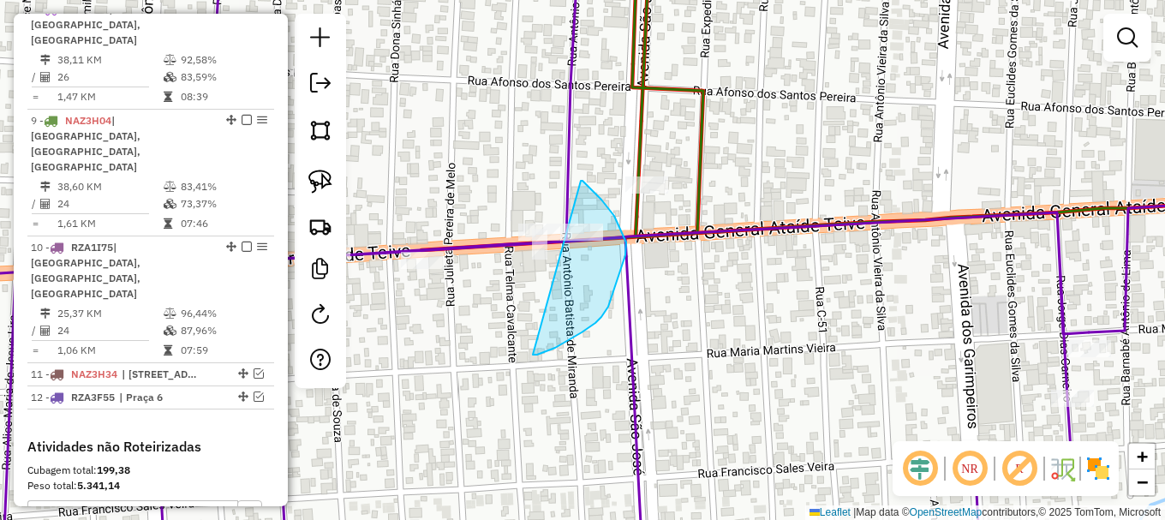
drag, startPoint x: 537, startPoint y: 355, endPoint x: 581, endPoint y: 181, distance: 179.3
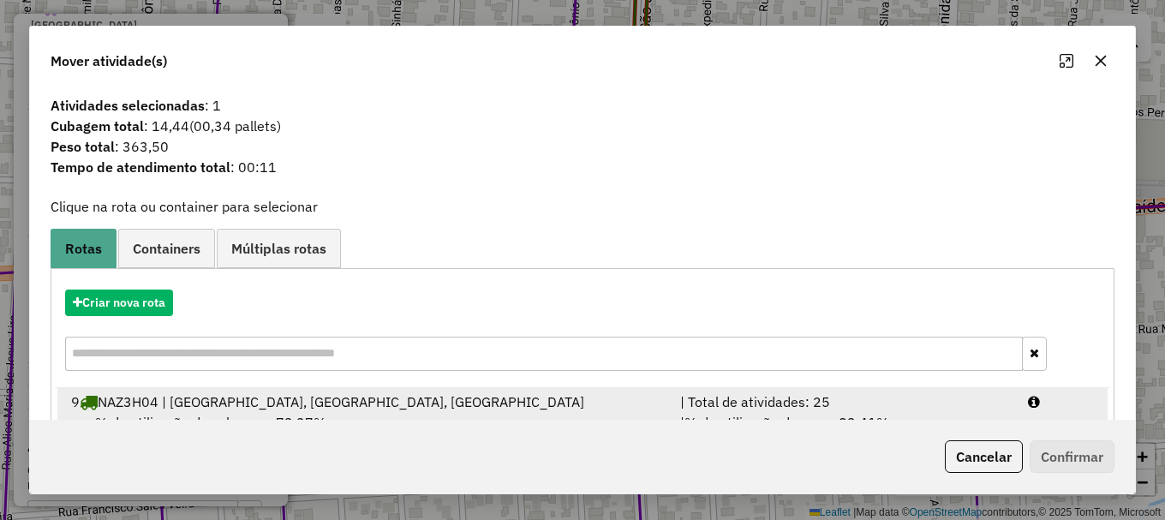
click at [983, 397] on div "| Total de atividades: 25" at bounding box center [844, 402] width 348 height 21
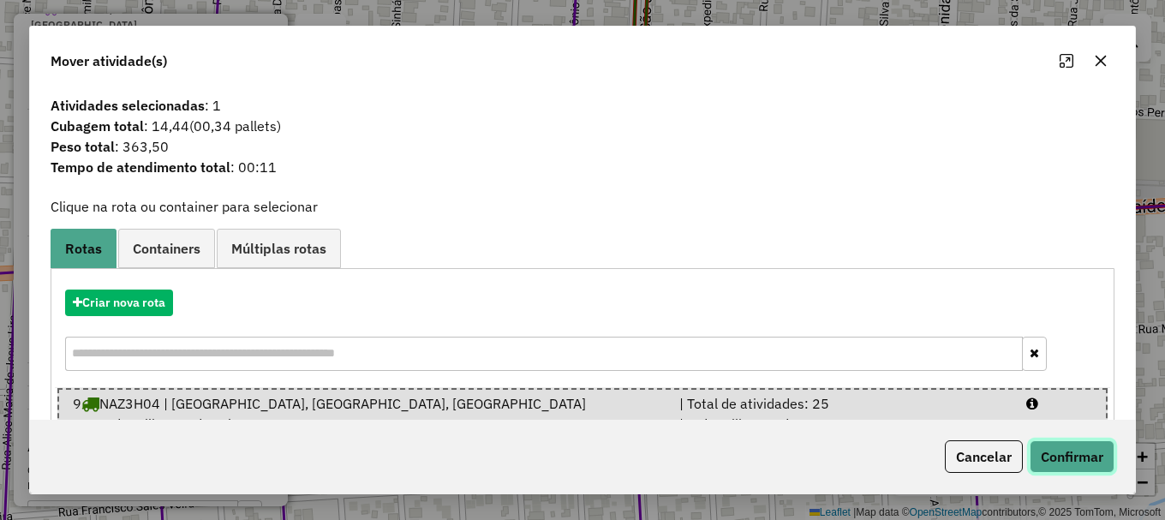
click at [1087, 454] on button "Confirmar" at bounding box center [1072, 456] width 85 height 33
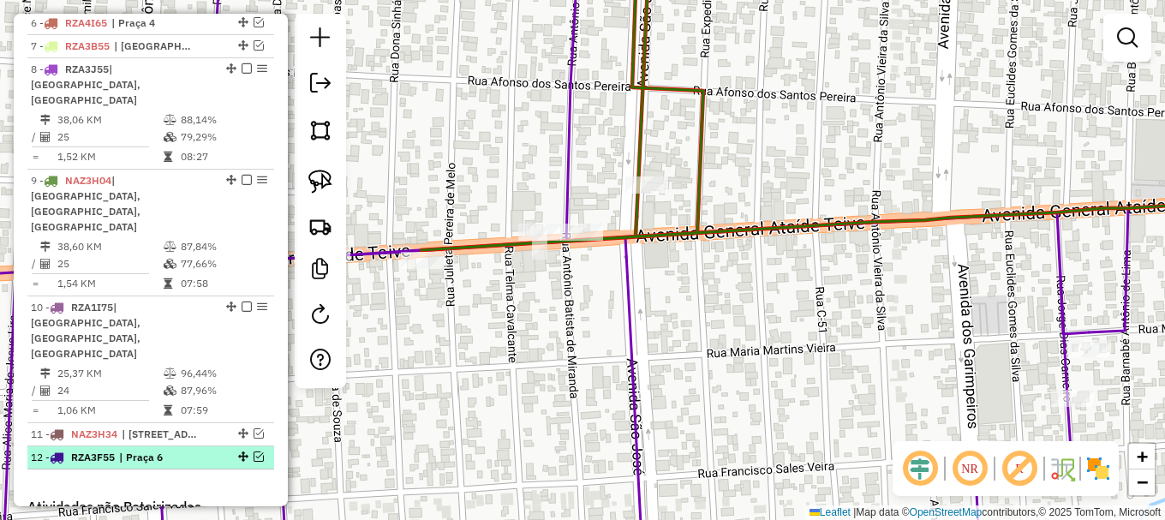
scroll to position [755, 0]
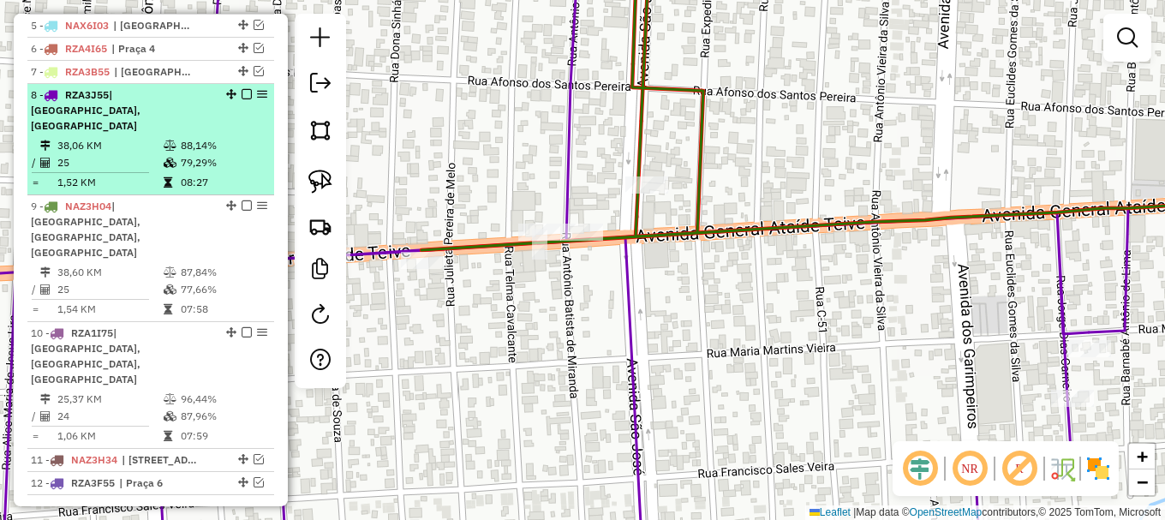
drag, startPoint x: 241, startPoint y: 192, endPoint x: 243, endPoint y: 172, distance: 19.9
click at [242, 200] on em at bounding box center [247, 205] width 10 height 10
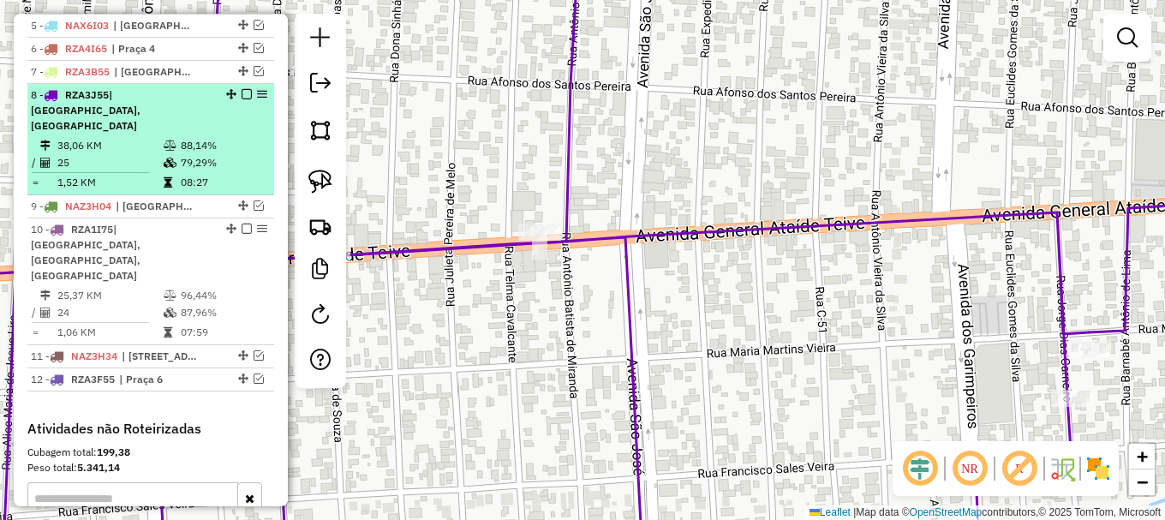
click at [242, 99] on em at bounding box center [247, 94] width 10 height 10
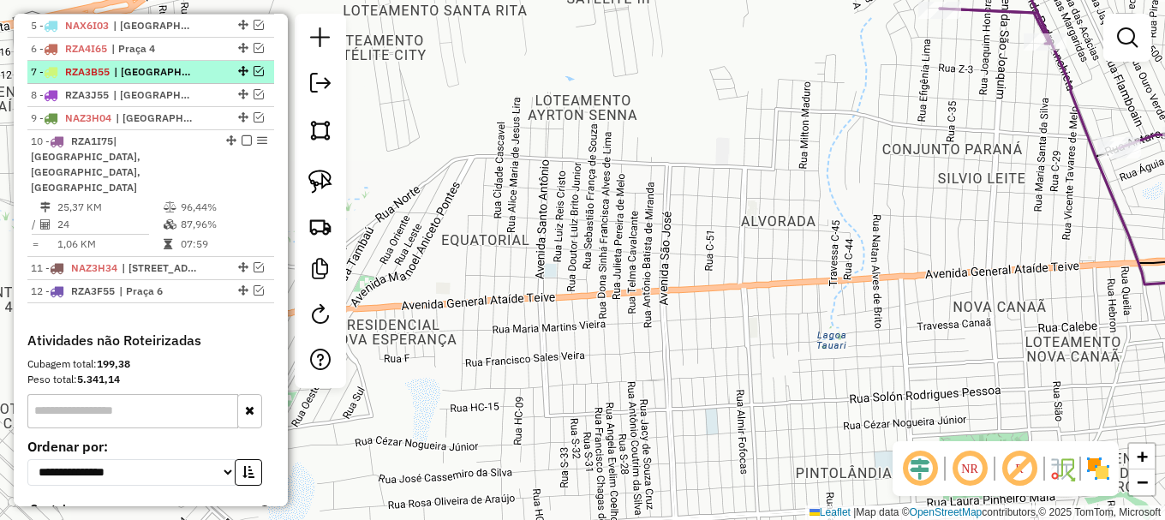
click at [254, 76] on em at bounding box center [259, 71] width 10 height 10
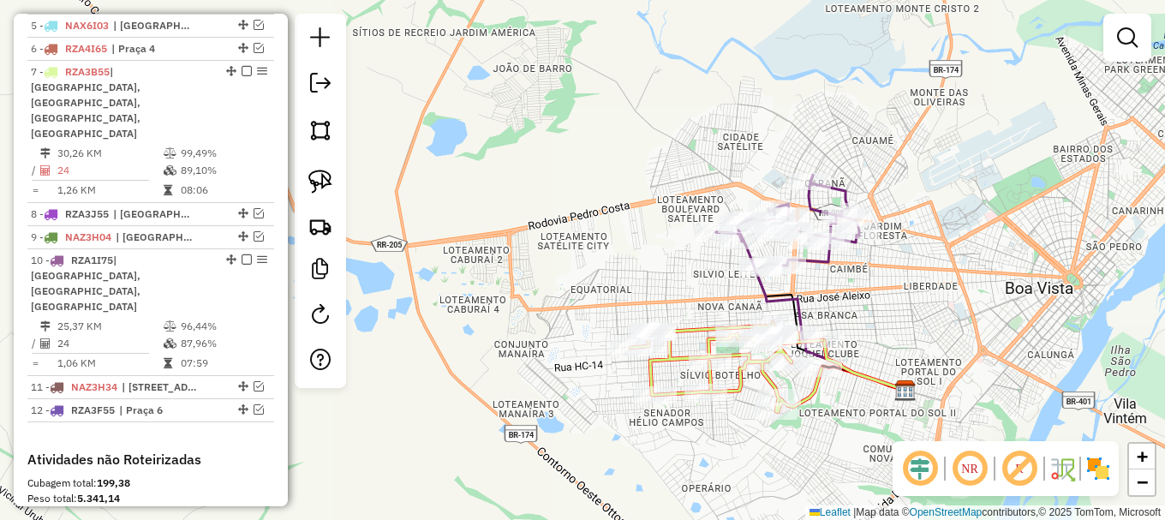
drag, startPoint x: 720, startPoint y: 284, endPoint x: 446, endPoint y: 268, distance: 274.6
click at [655, 296] on div "Janela de atendimento Grade de atendimento Capacidade Transportadoras Veículos …" at bounding box center [582, 260] width 1165 height 520
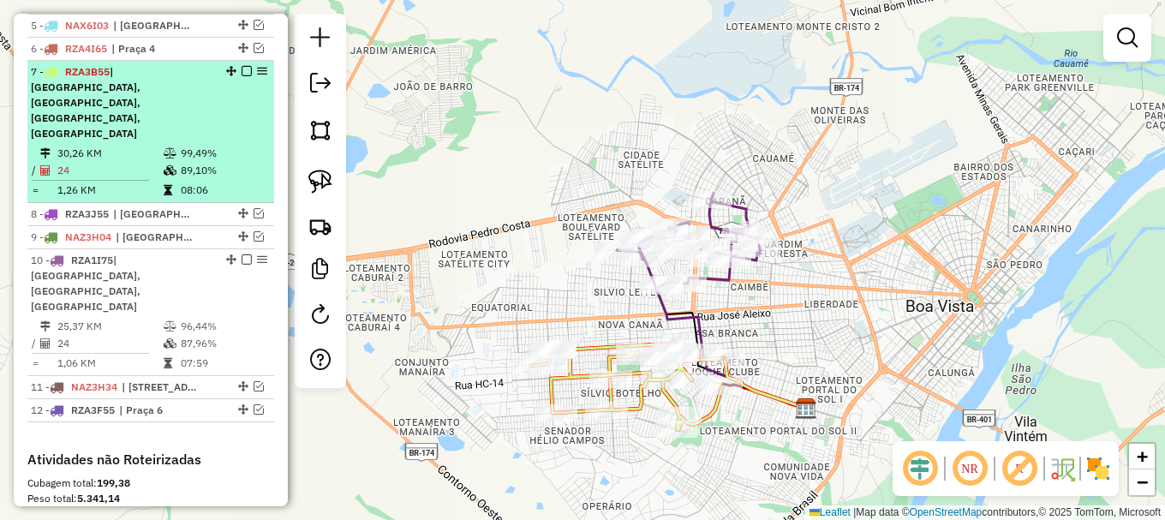
click at [242, 76] on em at bounding box center [247, 71] width 10 height 10
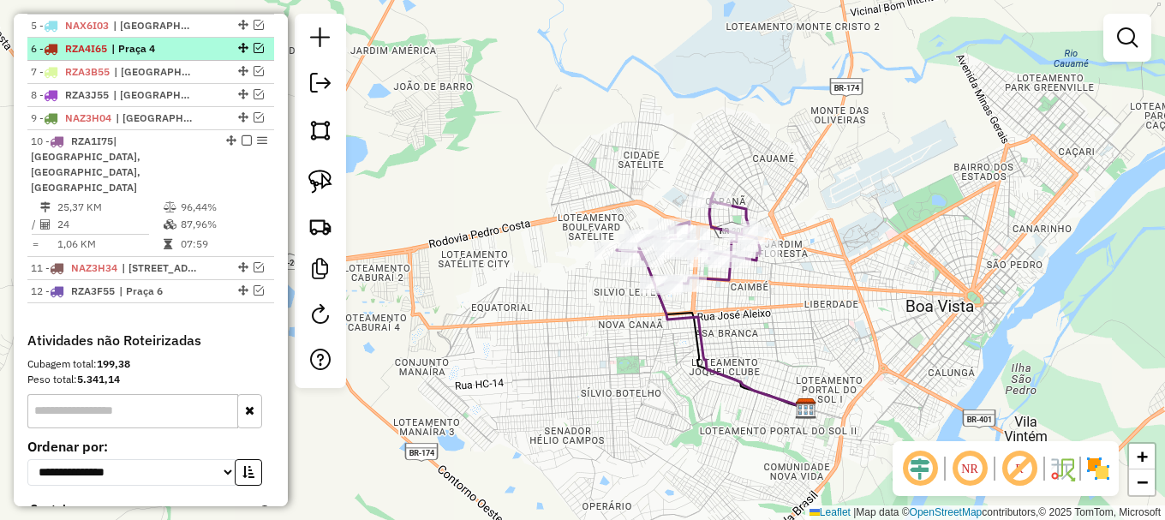
click at [254, 53] on em at bounding box center [259, 48] width 10 height 10
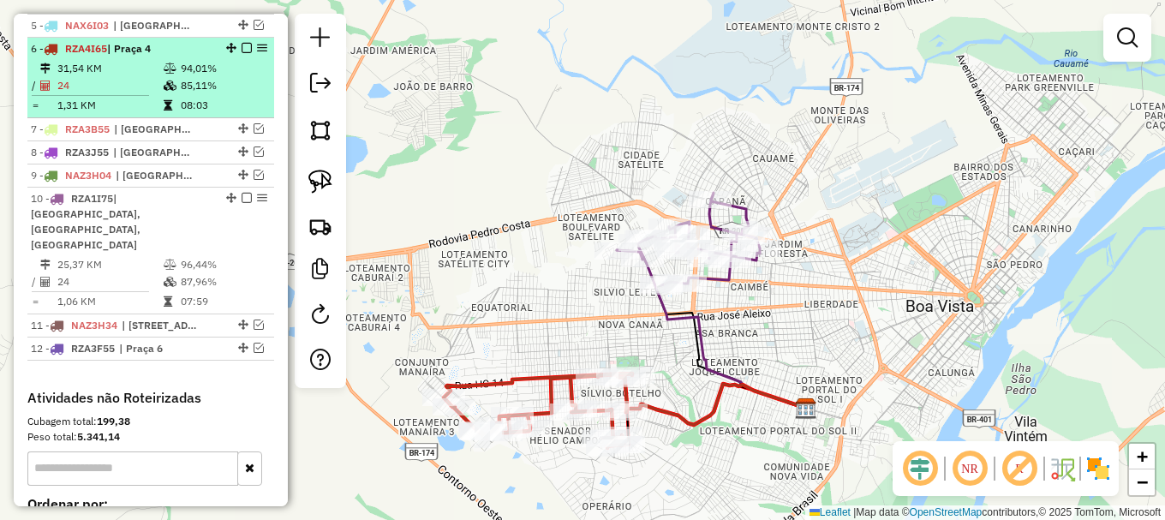
click at [242, 53] on em at bounding box center [247, 48] width 10 height 10
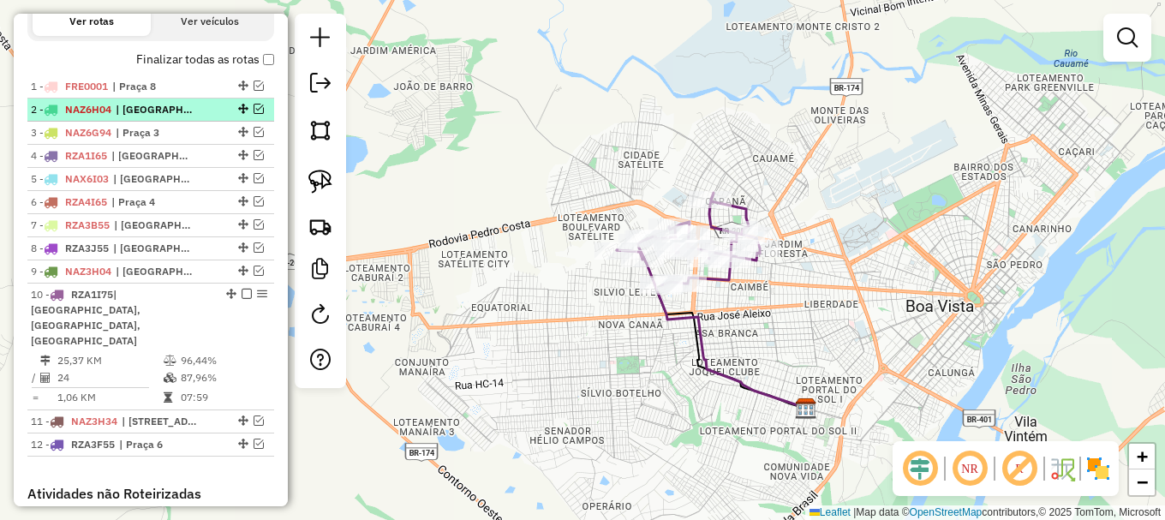
scroll to position [498, 0]
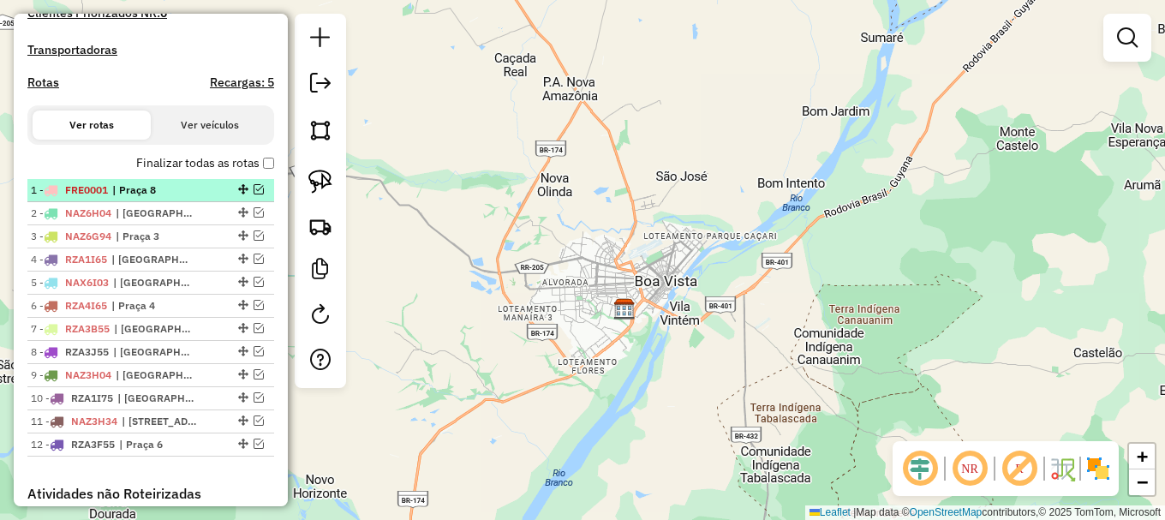
click at [259, 194] on div at bounding box center [241, 189] width 51 height 10
select select "**********"
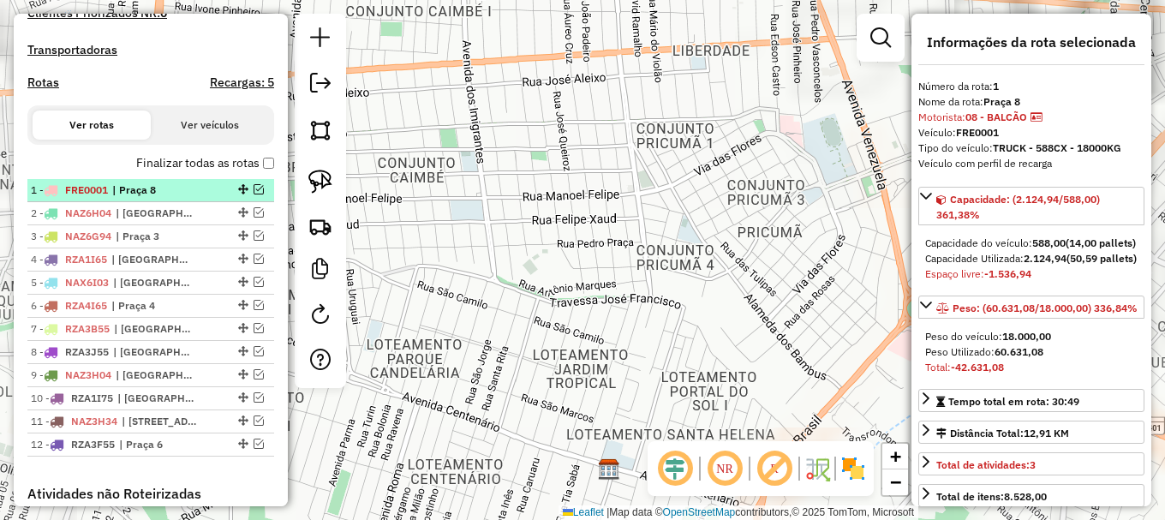
click at [257, 194] on em at bounding box center [259, 189] width 10 height 10
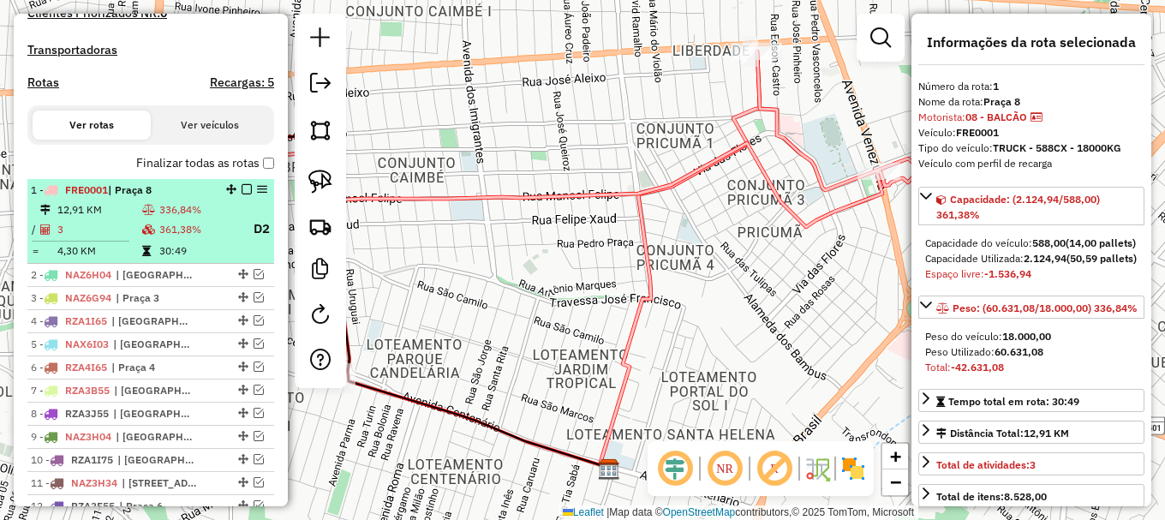
click at [218, 217] on li "1 - FRE0001 | Praça 8 12,91 KM 336,84% / 3 361,38% D2 = 4,30 KM 30:49" at bounding box center [150, 221] width 247 height 85
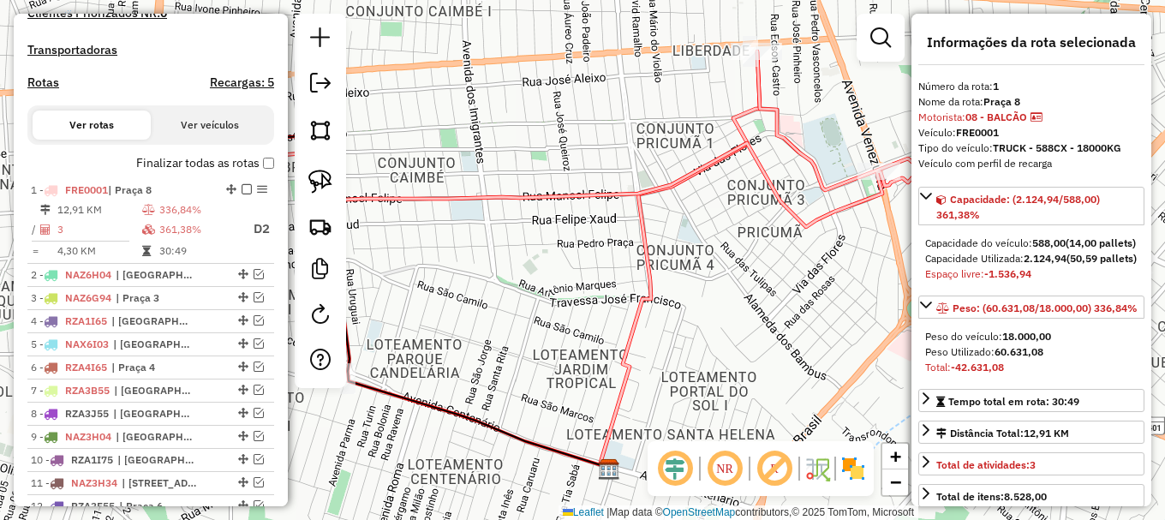
click at [487, 199] on icon at bounding box center [582, 139] width 675 height 176
click at [486, 197] on icon at bounding box center [582, 139] width 675 height 176
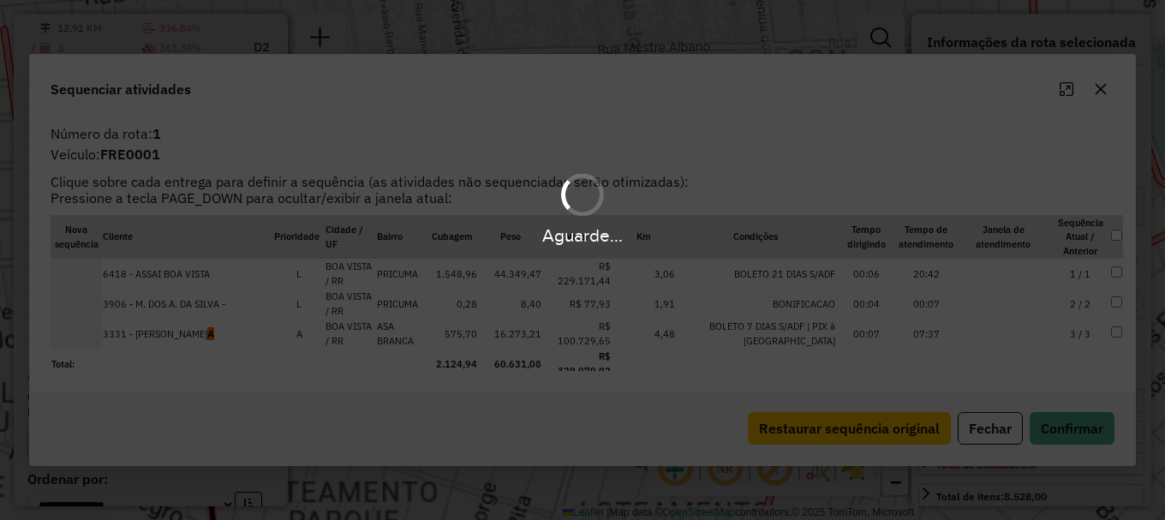
scroll to position [678, 0]
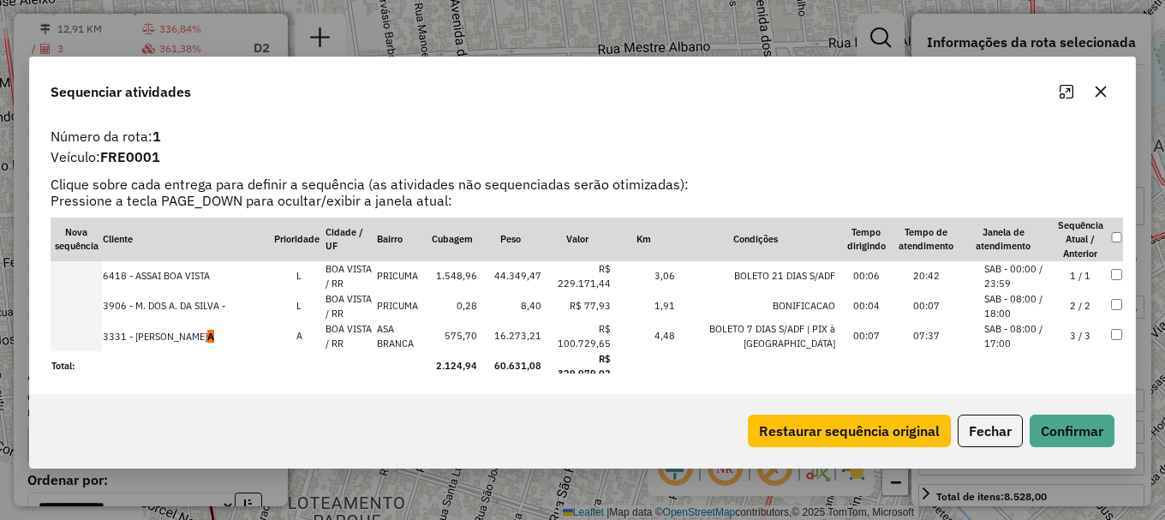
click at [383, 100] on div "Sequenciar atividades" at bounding box center [582, 88] width 1105 height 62
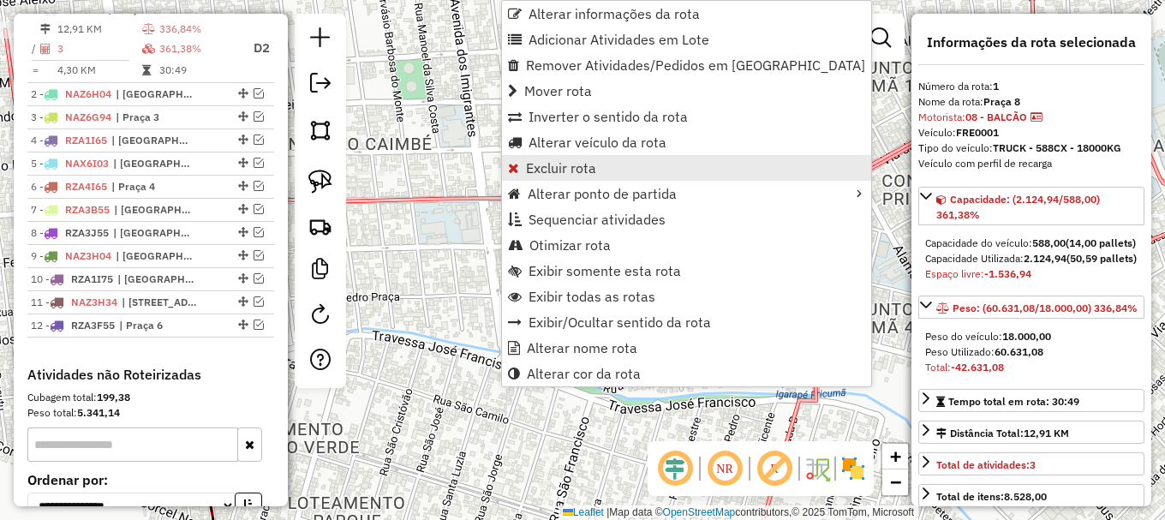
click at [563, 164] on span "Excluir rota" at bounding box center [561, 168] width 70 height 14
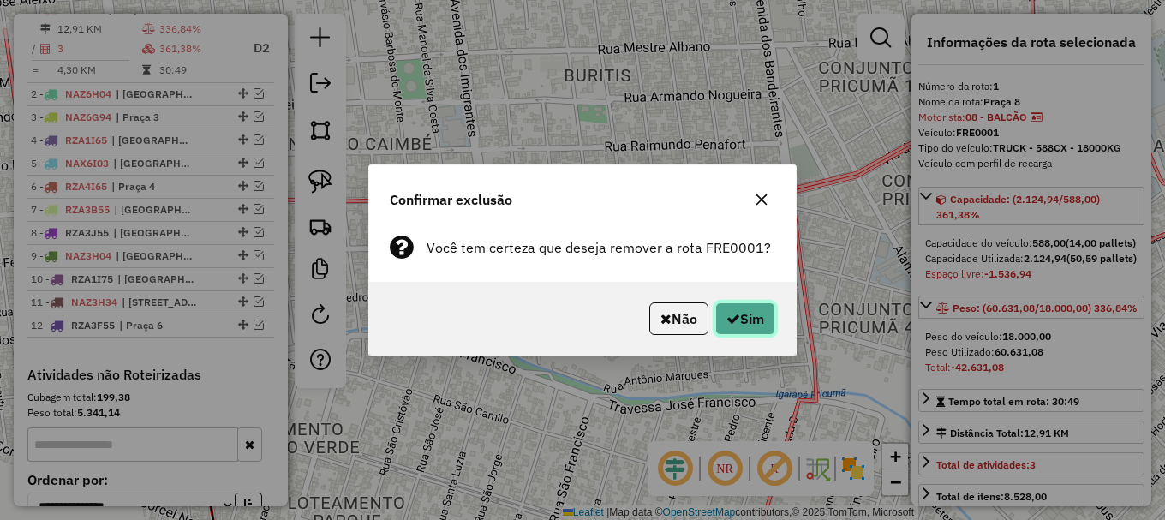
click at [738, 320] on button "Sim" at bounding box center [745, 318] width 60 height 33
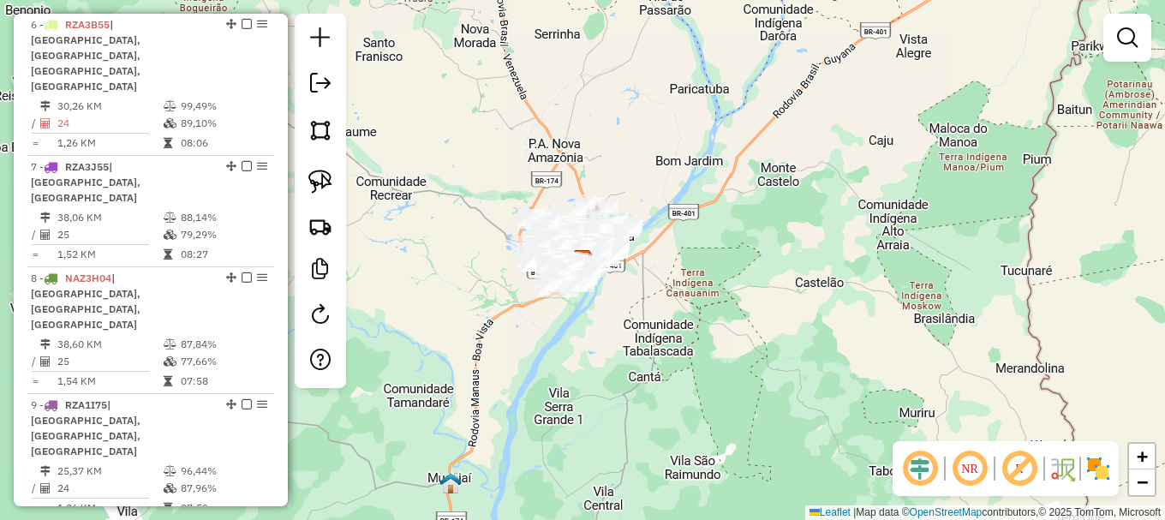
scroll to position [1168, 0]
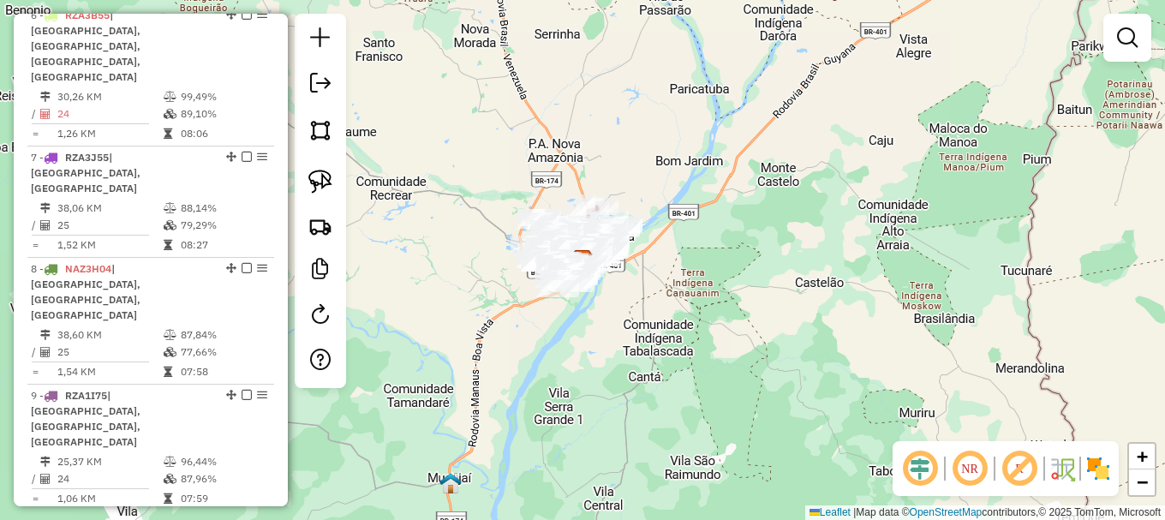
click at [421, 204] on div "Janela de atendimento Grade de atendimento Capacidade Transportadoras Veículos …" at bounding box center [582, 260] width 1165 height 520
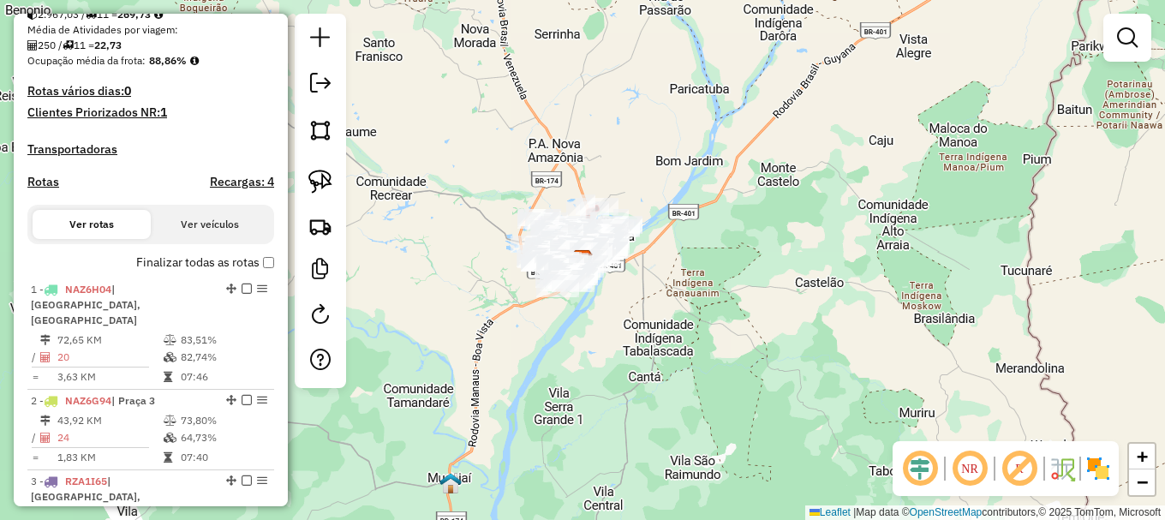
scroll to position [397, 0]
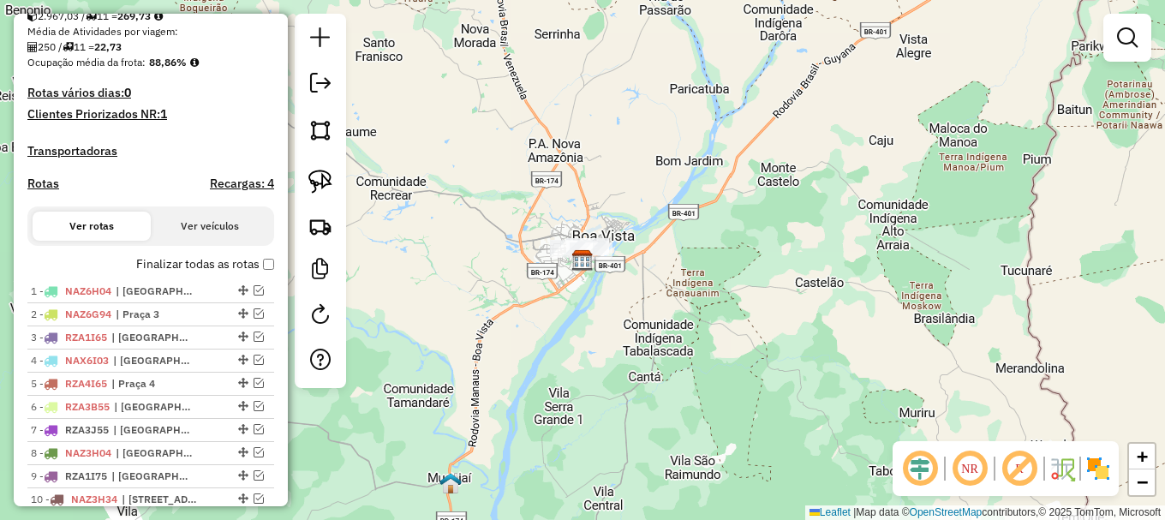
click at [433, 216] on div "Janela de atendimento Grade de atendimento Capacidade Transportadoras Veículos …" at bounding box center [582, 260] width 1165 height 520
click at [256, 296] on em at bounding box center [259, 290] width 10 height 10
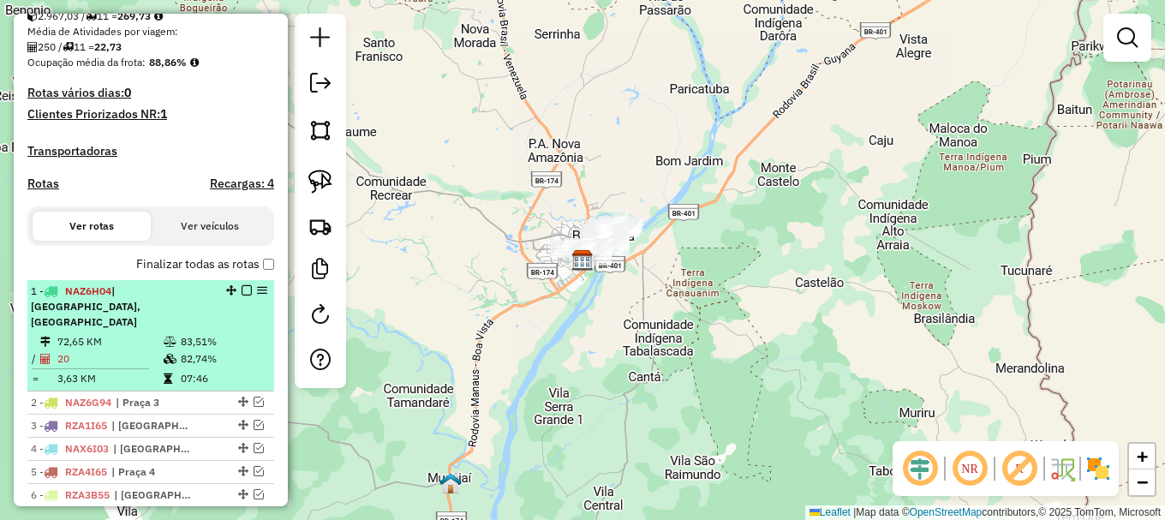
click at [216, 333] on td "83,51%" at bounding box center [223, 341] width 87 height 17
select select "**********"
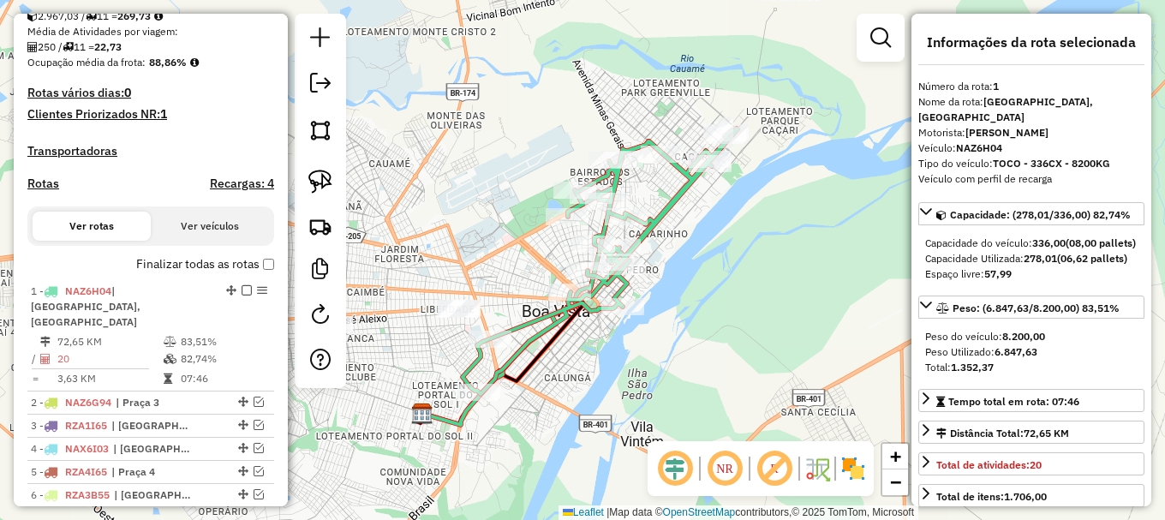
drag, startPoint x: 767, startPoint y: 231, endPoint x: 705, endPoint y: 334, distance: 119.9
click at [707, 332] on div "Janela de atendimento Grade de atendimento Capacidade Transportadoras Veículos …" at bounding box center [582, 260] width 1165 height 520
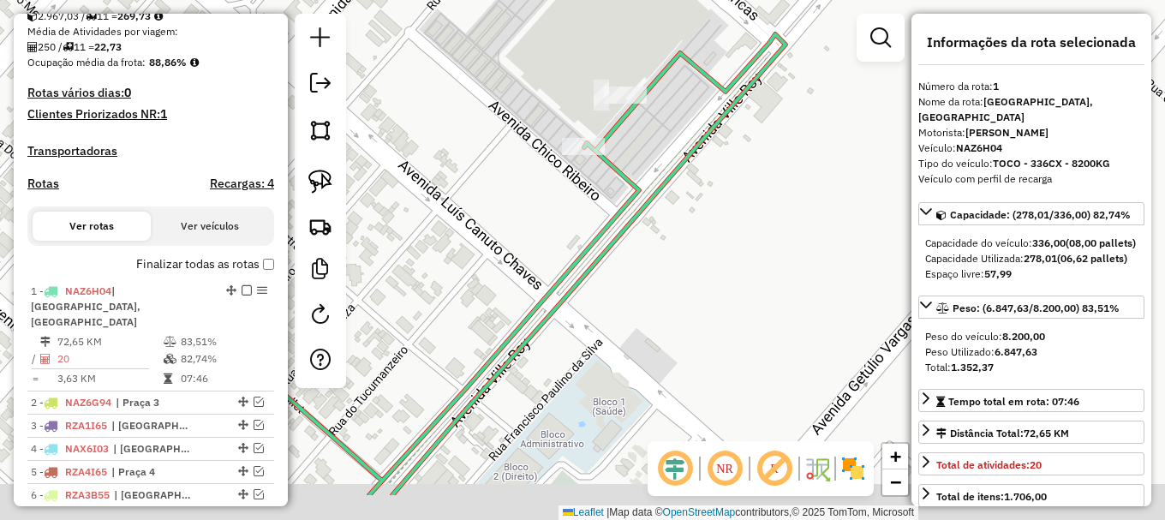
drag, startPoint x: 506, startPoint y: 286, endPoint x: 594, endPoint y: 172, distance: 143.6
click at [588, 183] on div "Janela de atendimento Grade de atendimento Capacidade Transportadoras Veículos …" at bounding box center [582, 260] width 1165 height 520
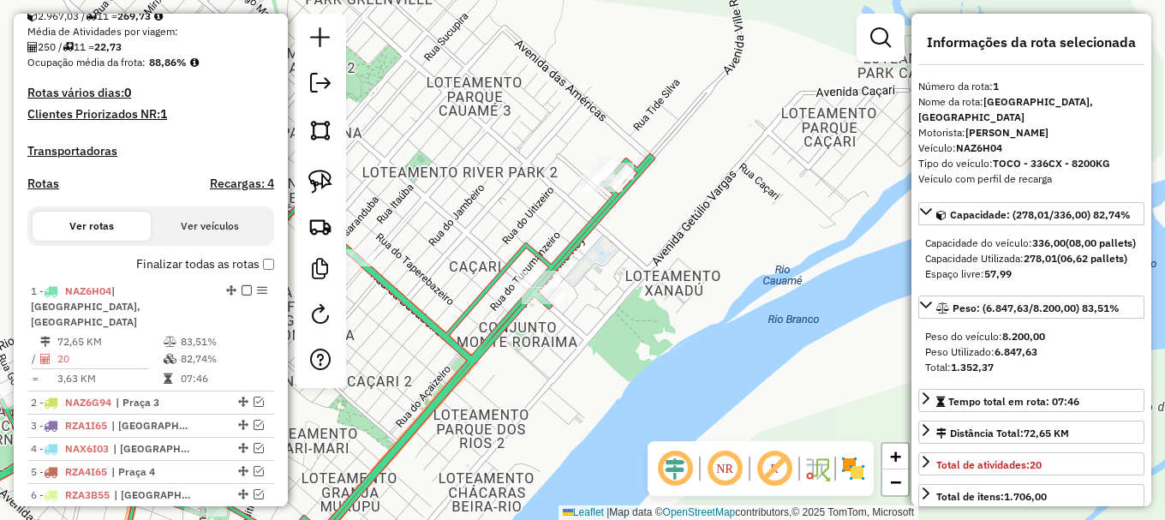
click at [564, 248] on icon at bounding box center [313, 363] width 678 height 415
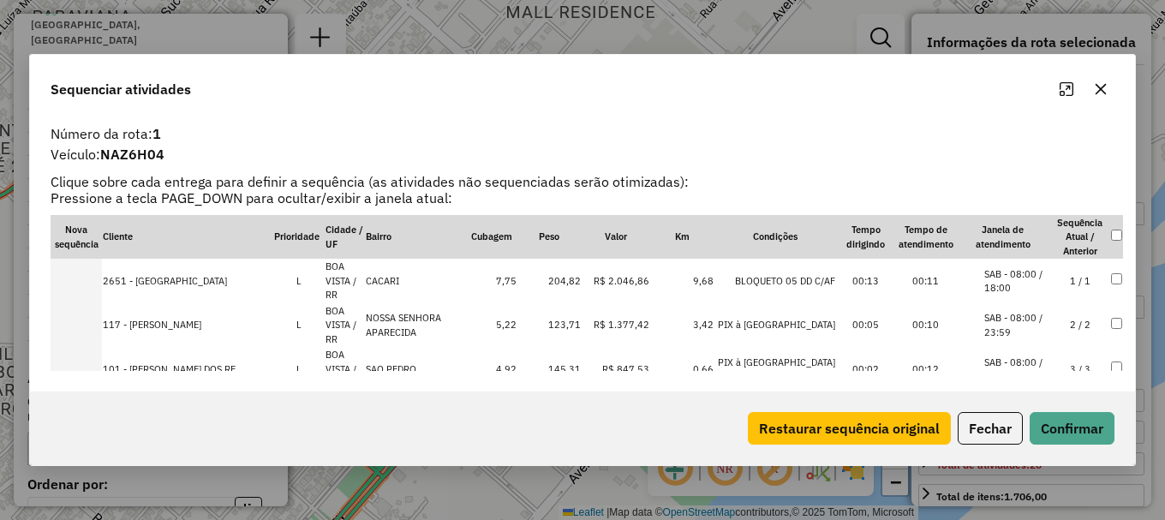
scroll to position [343, 0]
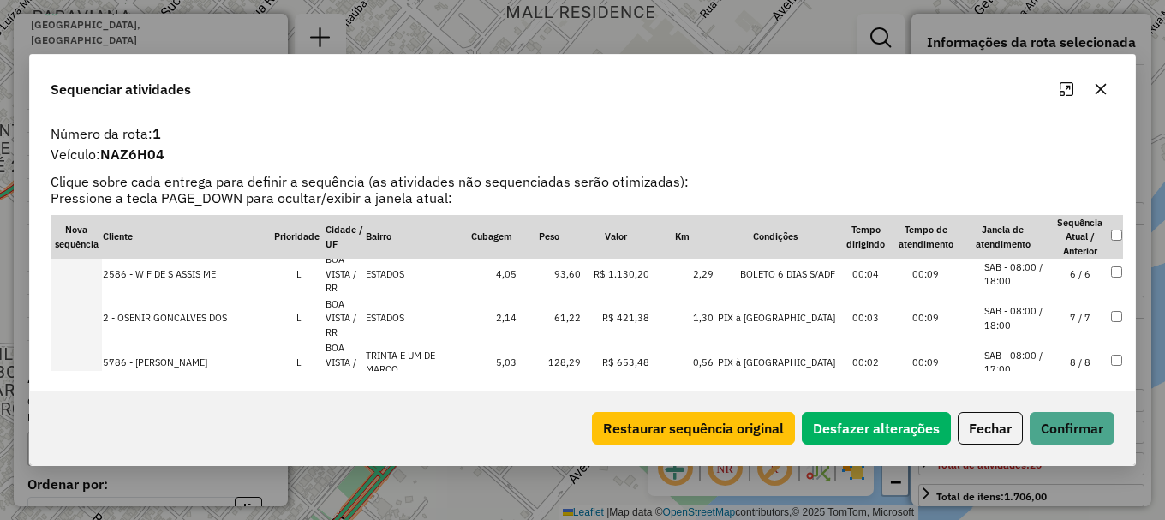
scroll to position [30, 0]
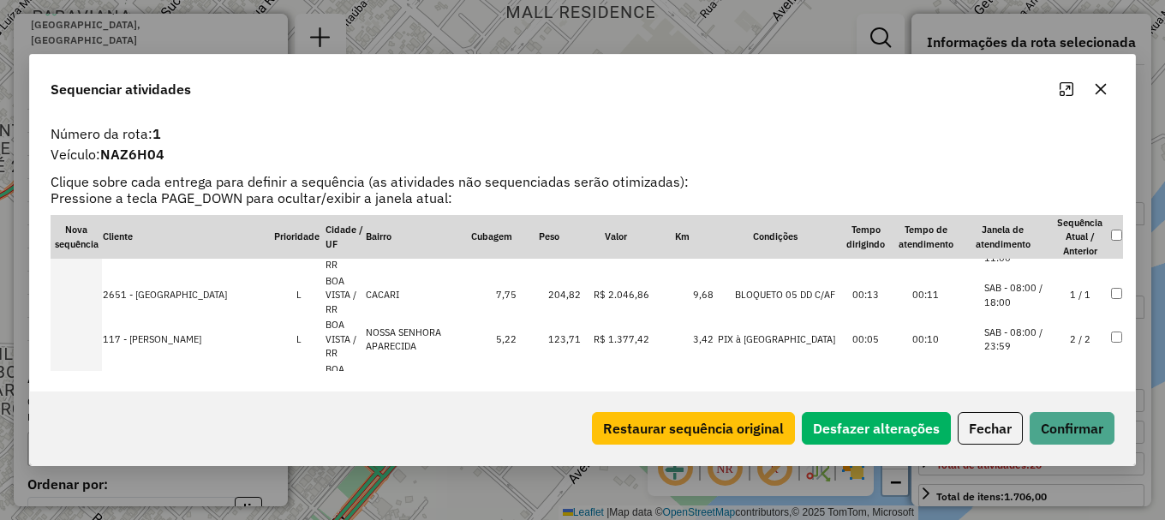
click at [1008, 414] on li "SAB - 10:00 / 18:00" at bounding box center [1016, 428] width 65 height 28
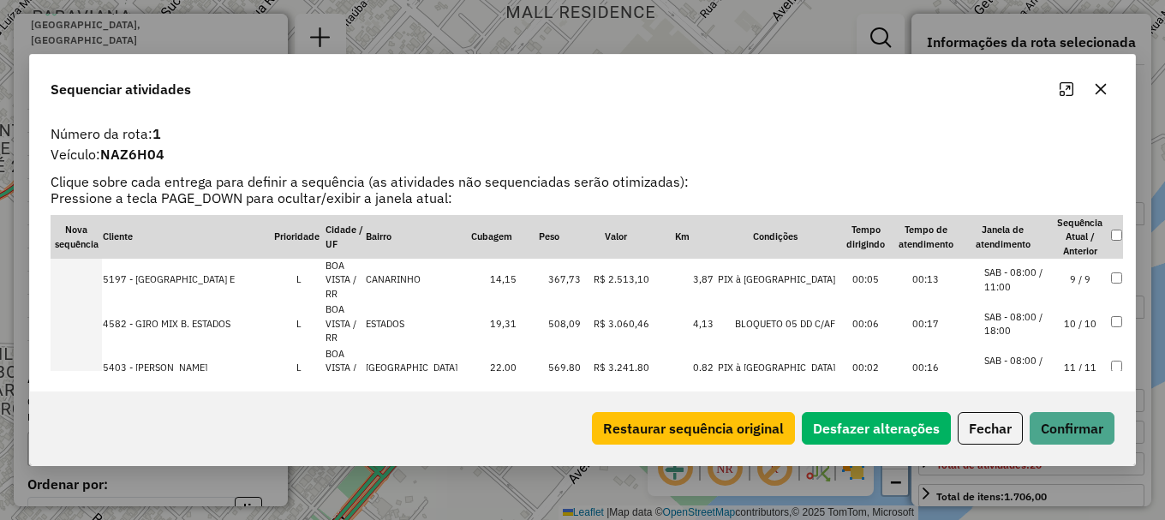
scroll to position [373, 0]
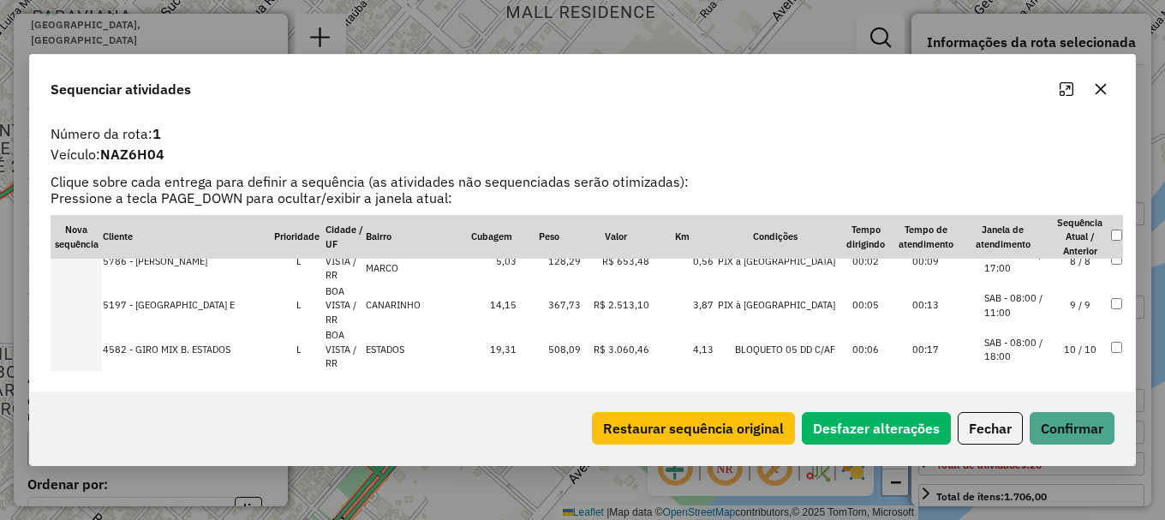
click at [1031, 424] on li "SAB - 11:00 / 18:00" at bounding box center [1016, 438] width 65 height 28
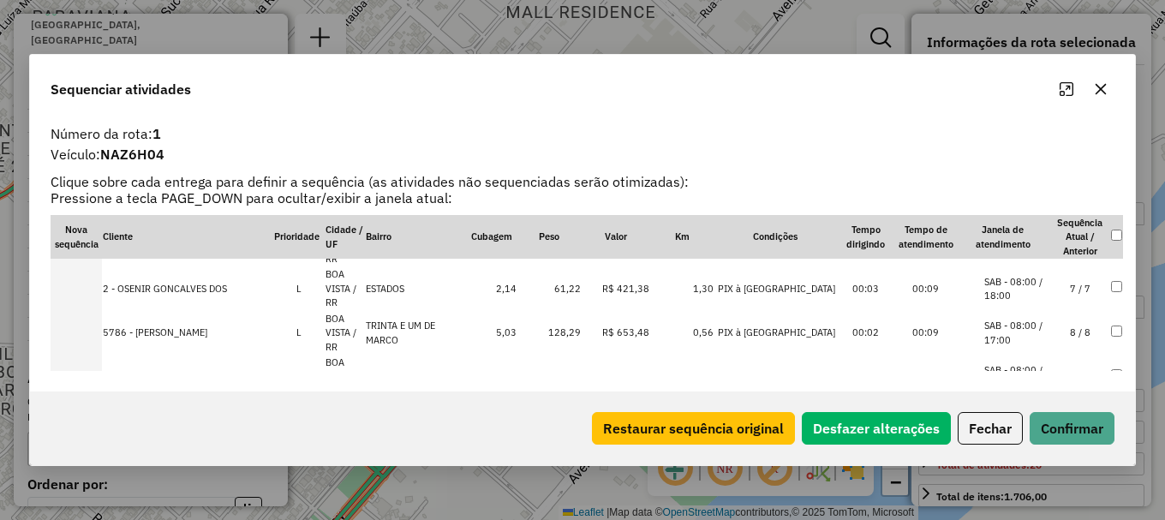
scroll to position [317, 0]
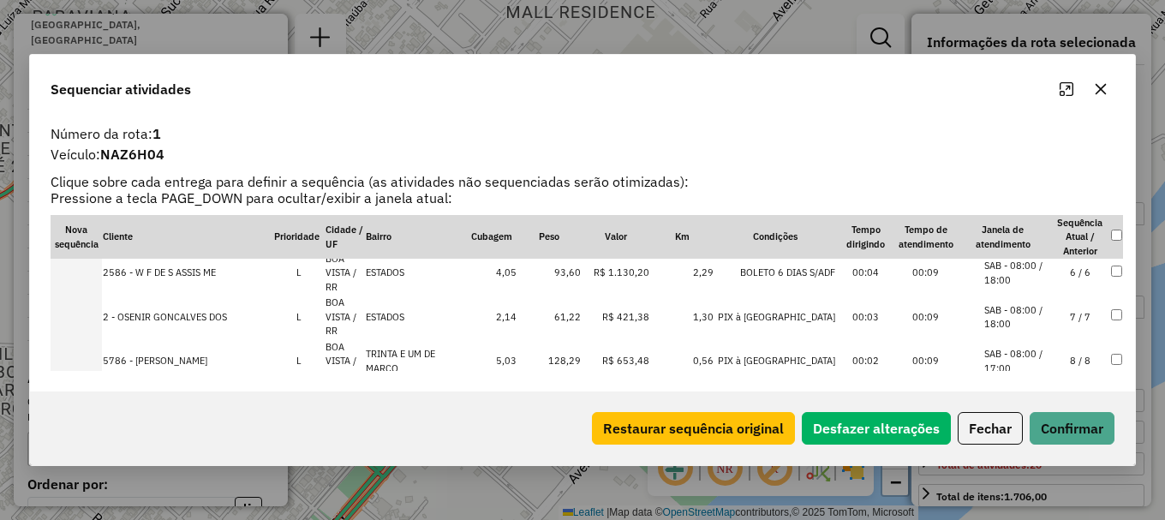
click at [1034, 392] on li "SAB - 08:00 / 11:00" at bounding box center [1016, 406] width 65 height 28
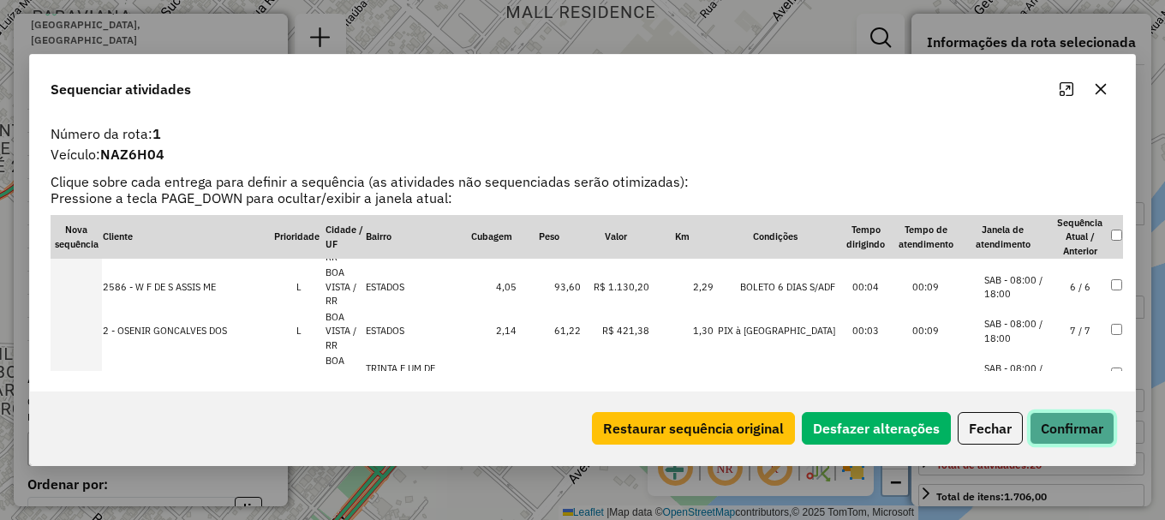
click at [1070, 432] on button "Confirmar" at bounding box center [1072, 428] width 85 height 33
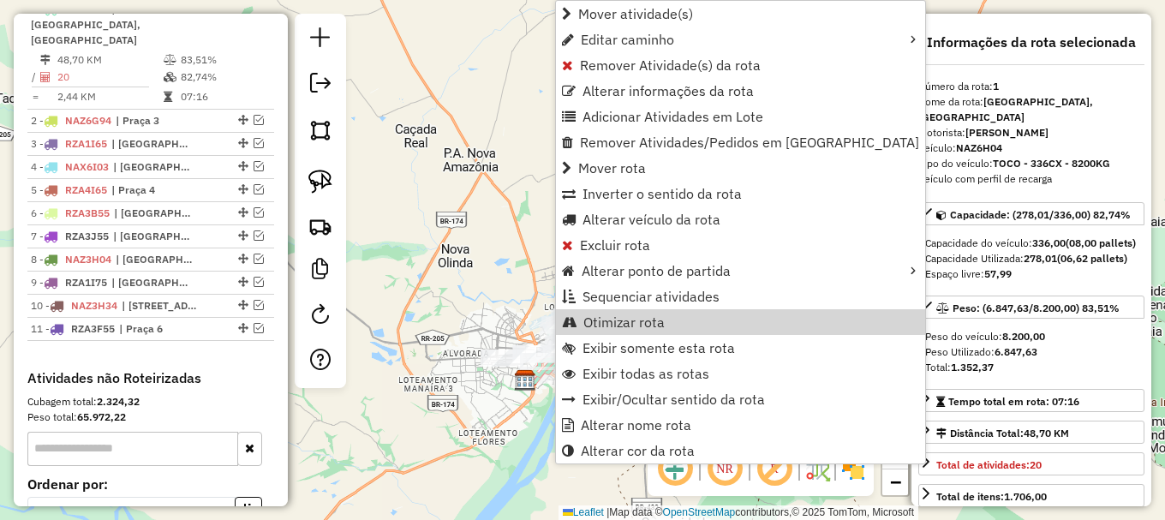
click at [605, 320] on span "Otimizar rota" at bounding box center [623, 322] width 81 height 14
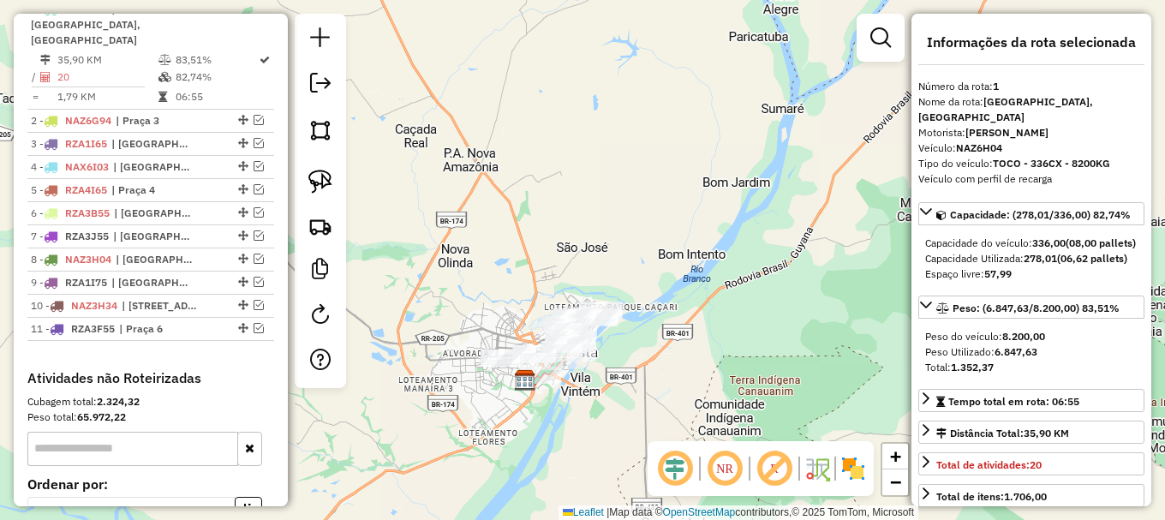
click at [431, 266] on div "Janela de atendimento Grade de atendimento Capacidade Transportadoras Veículos …" at bounding box center [582, 260] width 1165 height 520
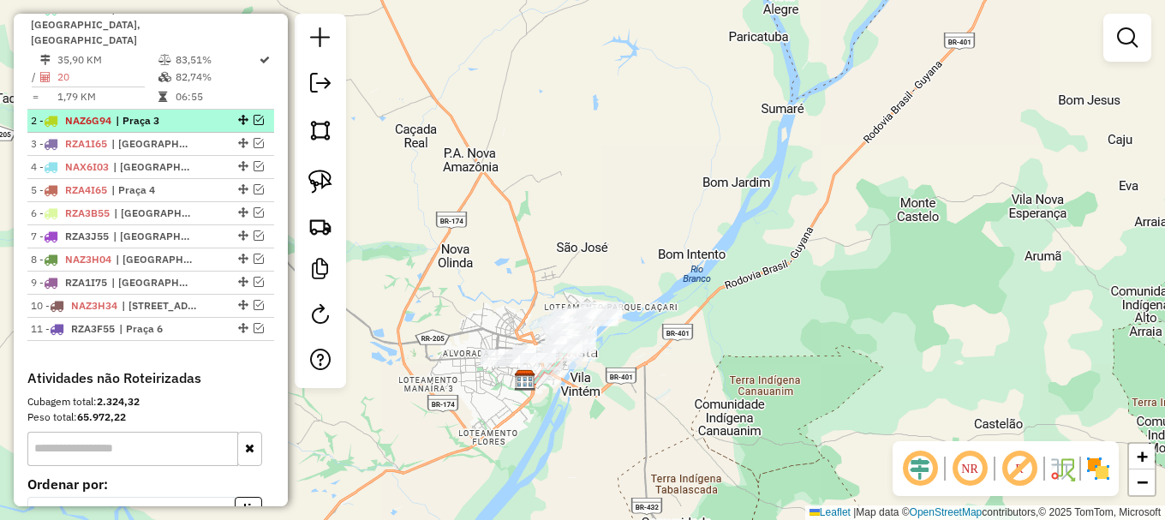
click at [254, 115] on em at bounding box center [259, 120] width 10 height 10
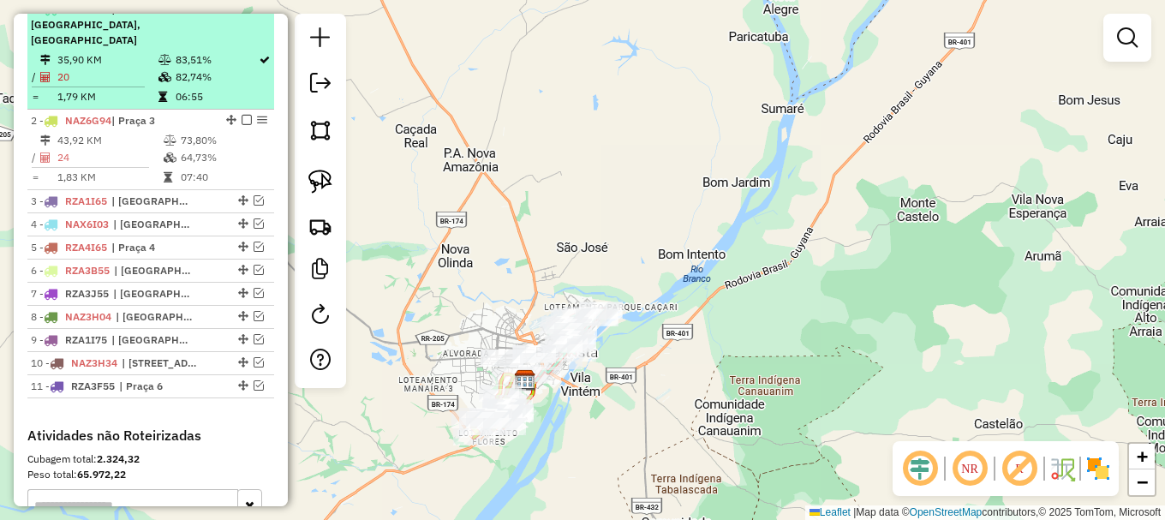
click at [244, 14] on em at bounding box center [247, 8] width 10 height 10
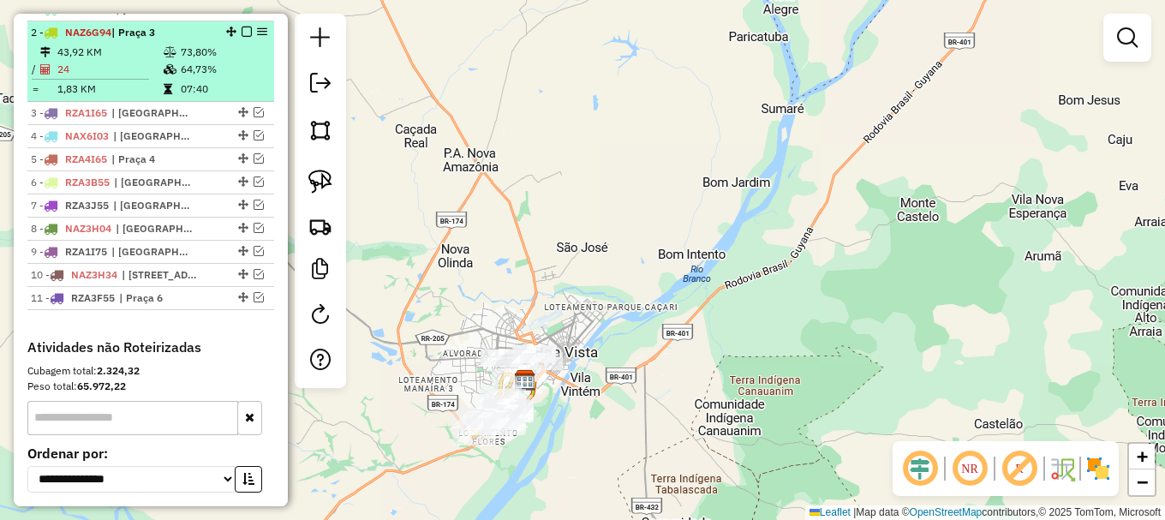
click at [248, 78] on td "64,73%" at bounding box center [223, 69] width 87 height 17
select select "**********"
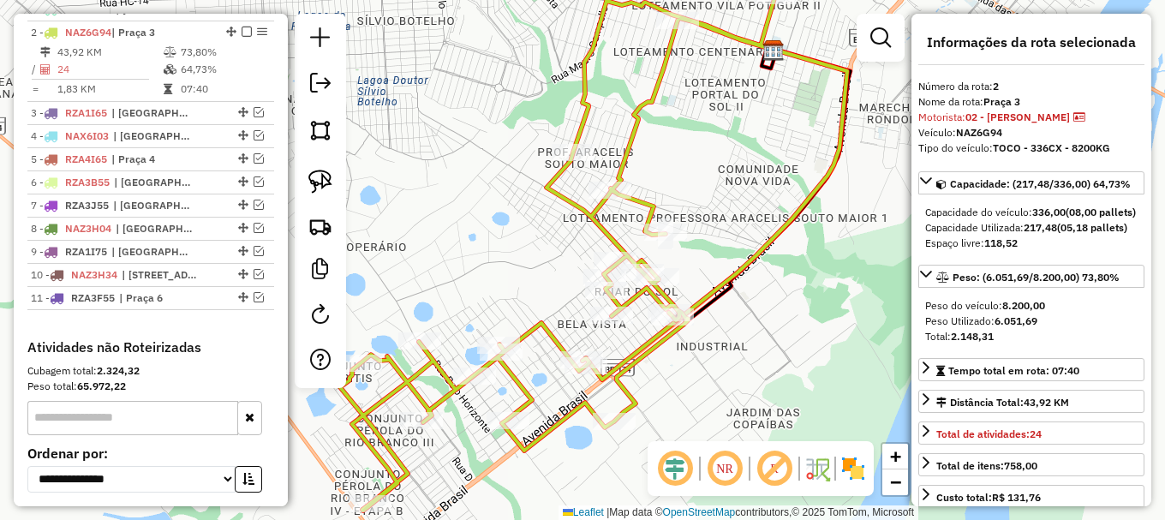
drag, startPoint x: 473, startPoint y: 212, endPoint x: 585, endPoint y: 94, distance: 163.0
click at [583, 98] on div "Janela de atendimento Grade de atendimento Capacidade Transportadoras Veículos …" at bounding box center [582, 260] width 1165 height 520
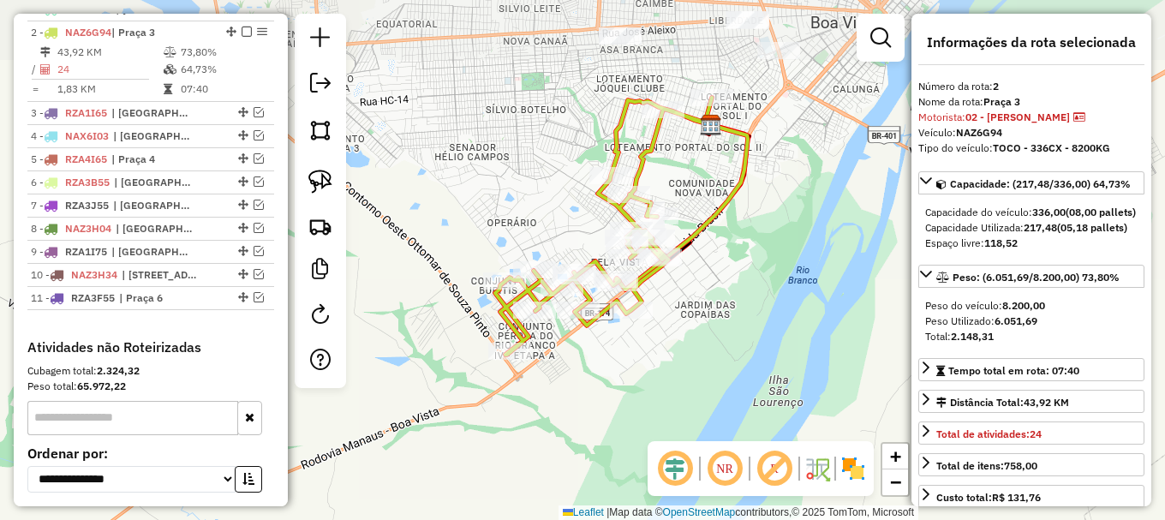
drag, startPoint x: 708, startPoint y: 129, endPoint x: 708, endPoint y: 102, distance: 27.4
click at [708, 102] on div "Janela de atendimento Grade de atendimento Capacidade Transportadoras Veículos …" at bounding box center [582, 260] width 1165 height 520
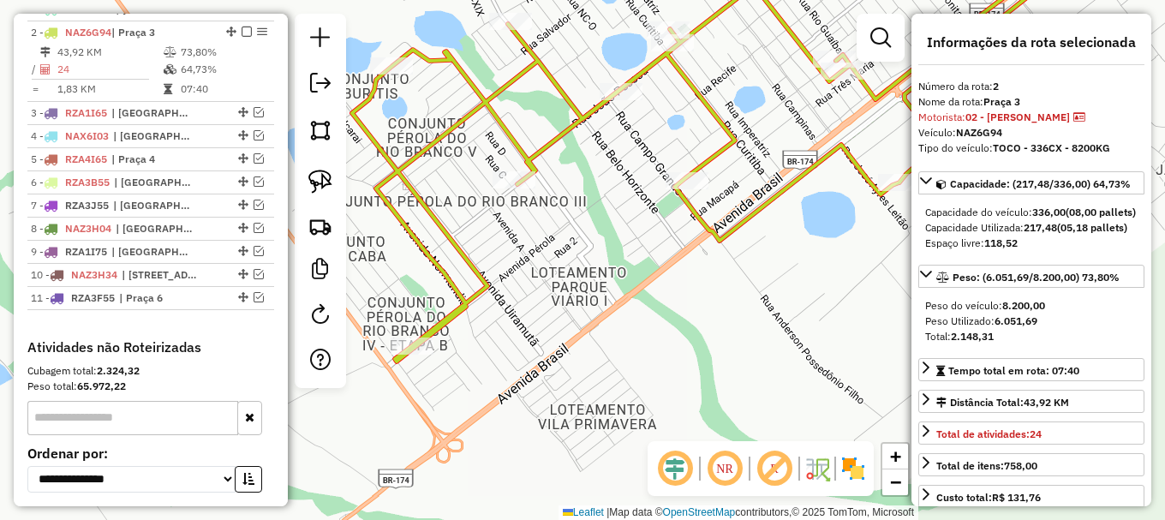
drag, startPoint x: 503, startPoint y: 248, endPoint x: 547, endPoint y: 291, distance: 61.8
click at [548, 294] on div "Janela de atendimento Grade de atendimento Capacidade Transportadoras Veículos …" at bounding box center [582, 260] width 1165 height 520
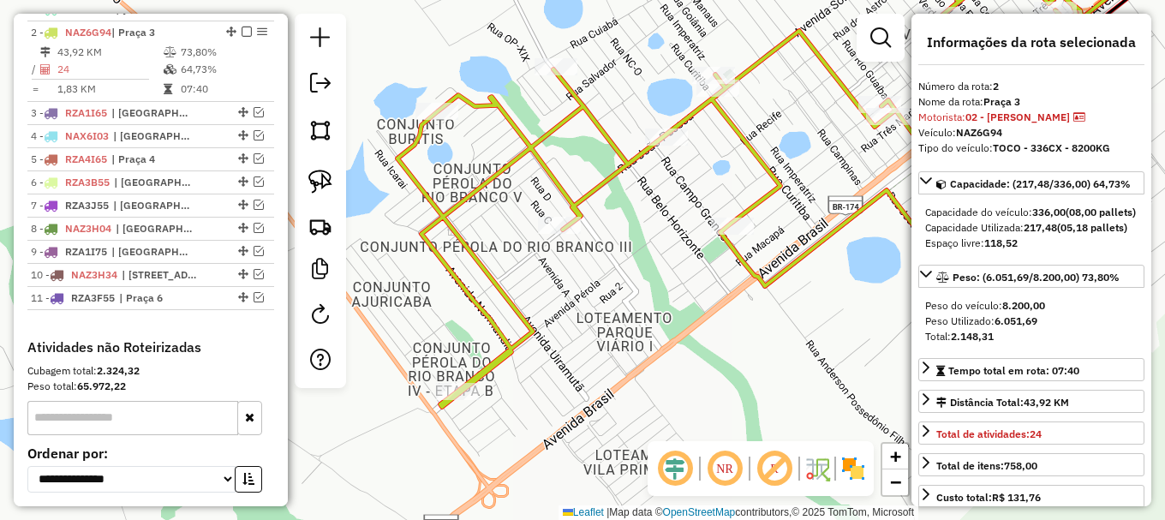
click at [472, 196] on icon at bounding box center [745, 177] width 695 height 459
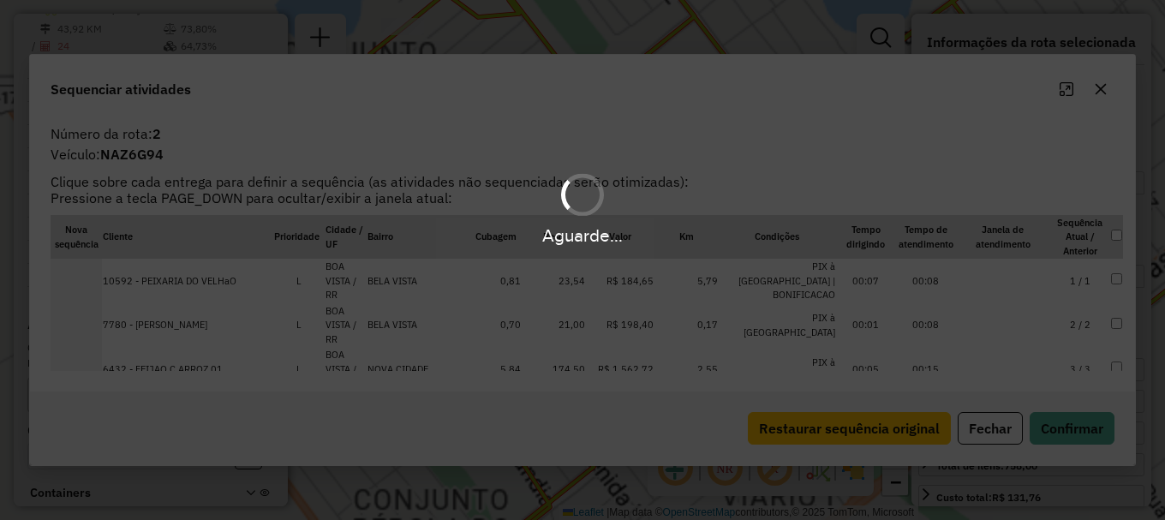
scroll to position [702, 0]
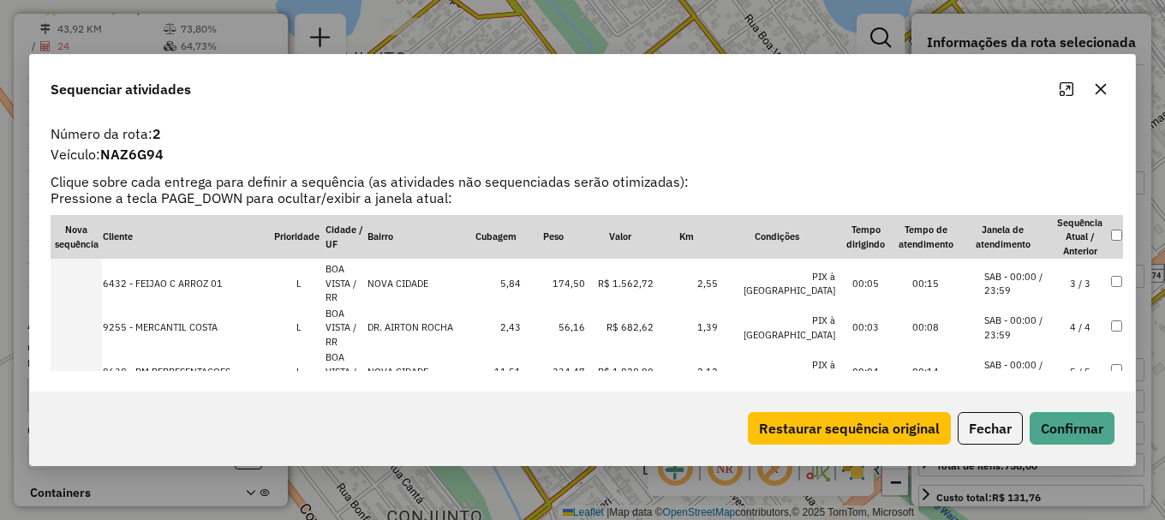
click at [1050, 350] on td "5 / 5" at bounding box center [1080, 372] width 60 height 45
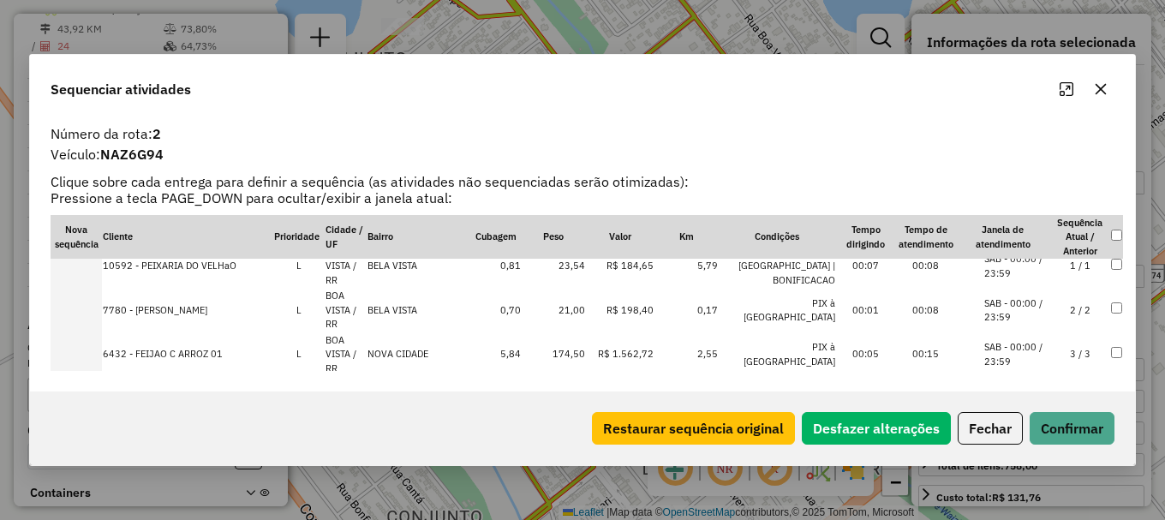
scroll to position [30, 0]
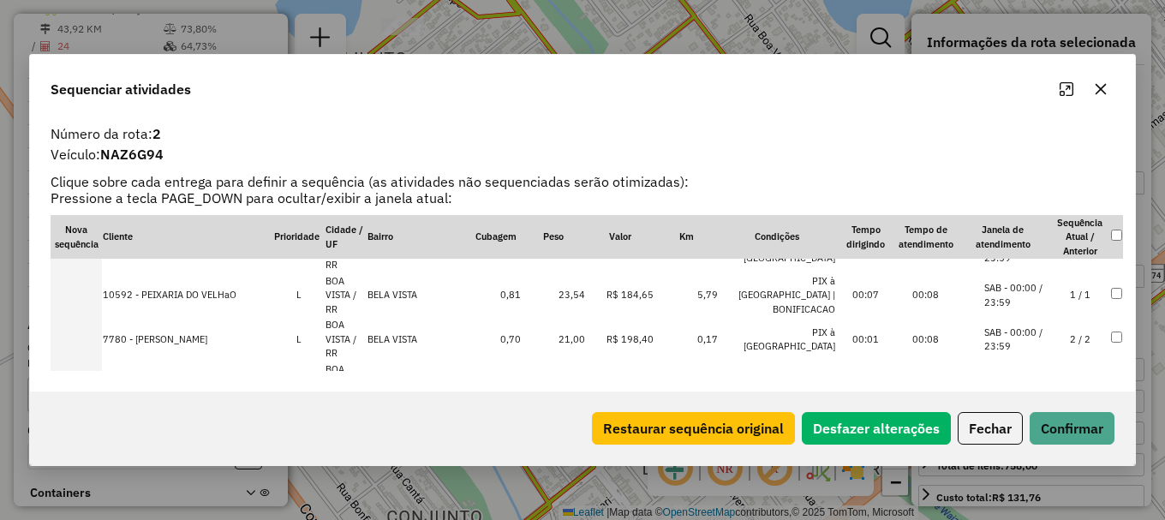
click at [1026, 369] on li "SAB - 00:00 / 23:59" at bounding box center [1016, 383] width 65 height 28
click at [1024, 414] on li "SAB - 00:00 / 23:59" at bounding box center [1016, 428] width 65 height 28
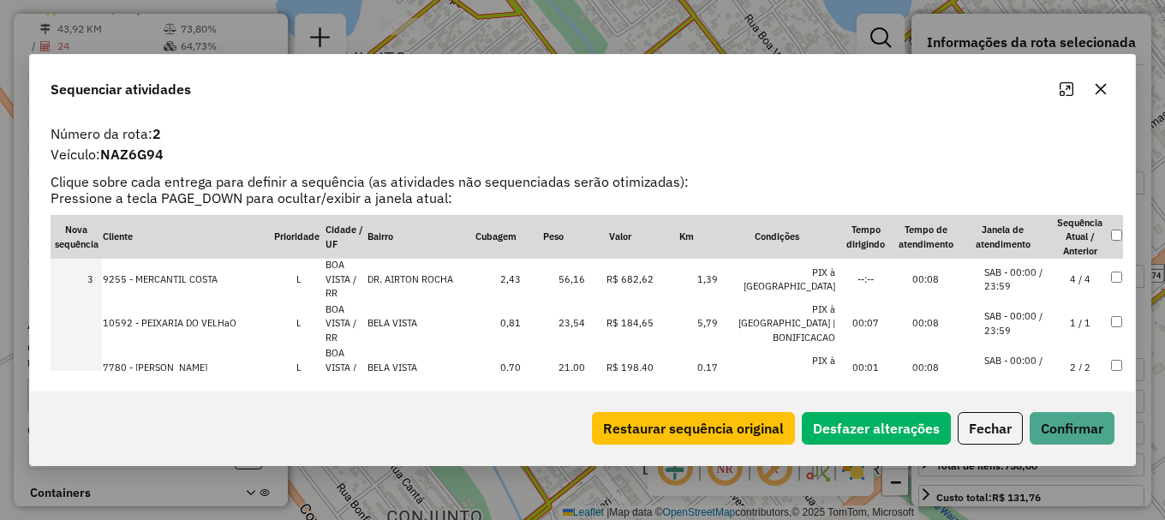
scroll to position [116, 0]
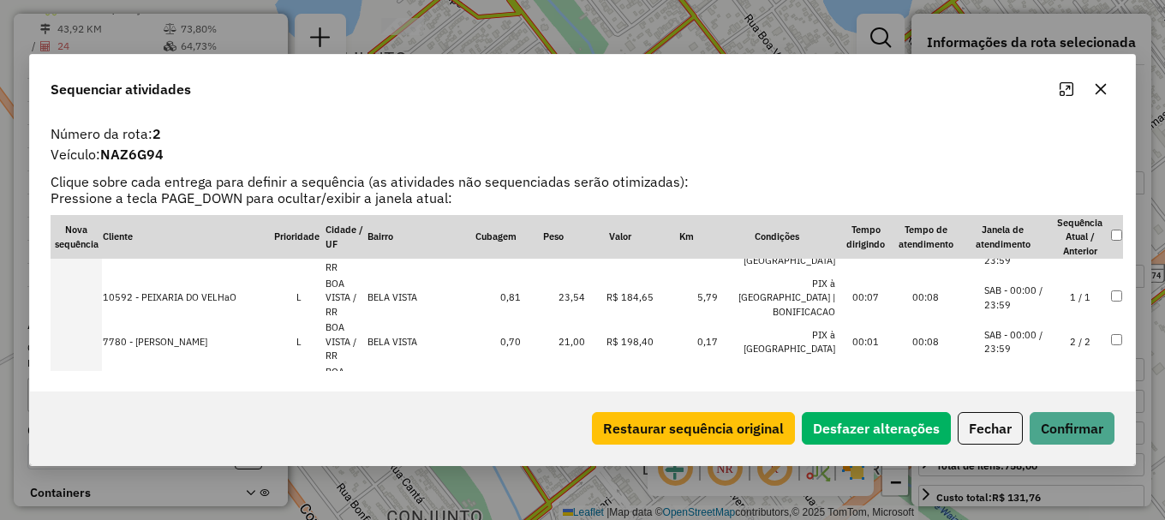
click at [1042, 372] on li "SAB - 00:00 / 23:59" at bounding box center [1016, 386] width 65 height 28
click at [1078, 432] on button "Confirmar" at bounding box center [1072, 428] width 85 height 33
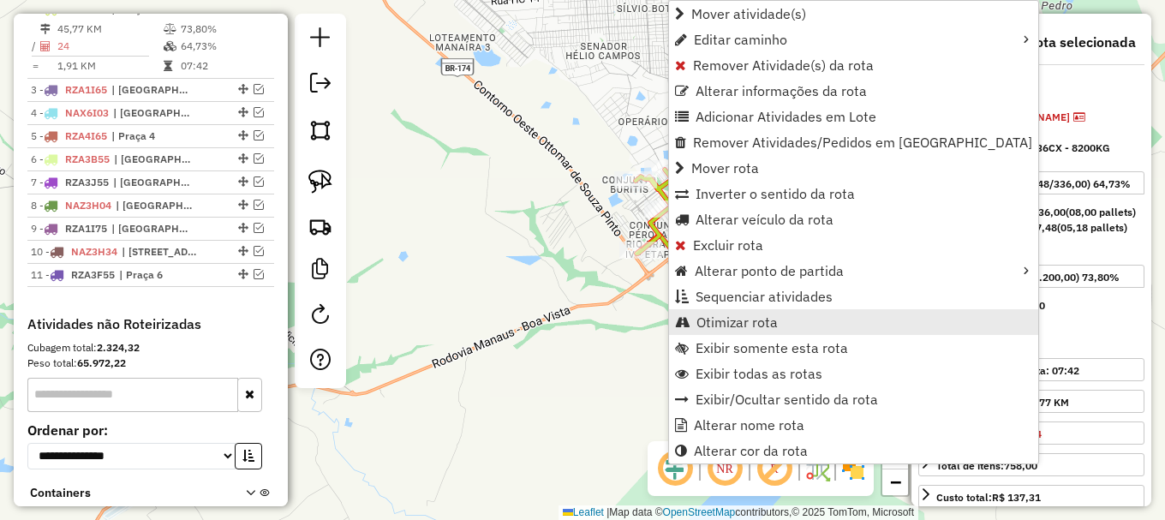
click at [744, 322] on span "Otimizar rota" at bounding box center [736, 322] width 81 height 14
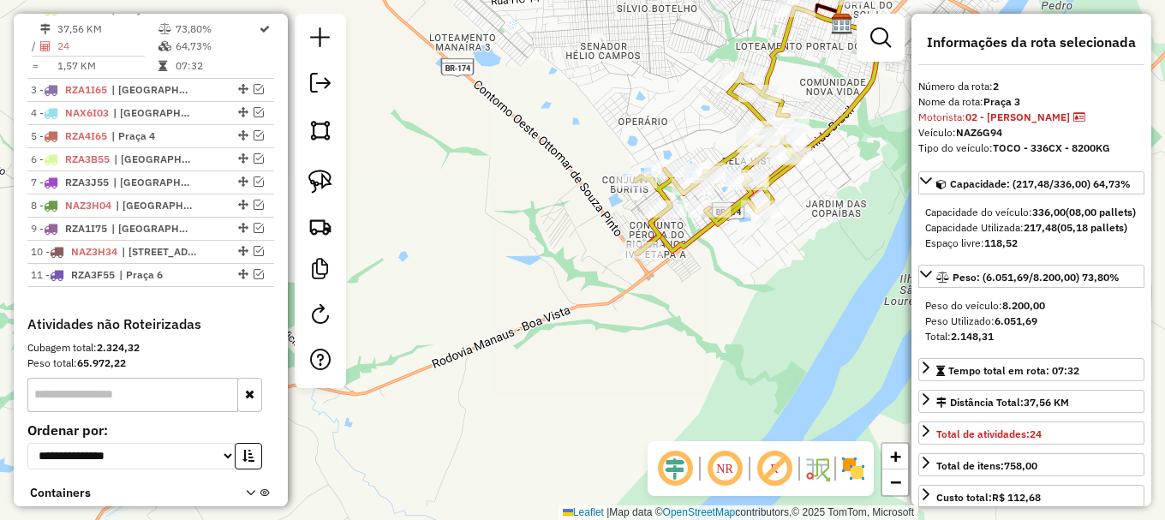
click at [409, 225] on div "Janela de atendimento Grade de atendimento Capacidade Transportadoras Veículos …" at bounding box center [582, 260] width 1165 height 520
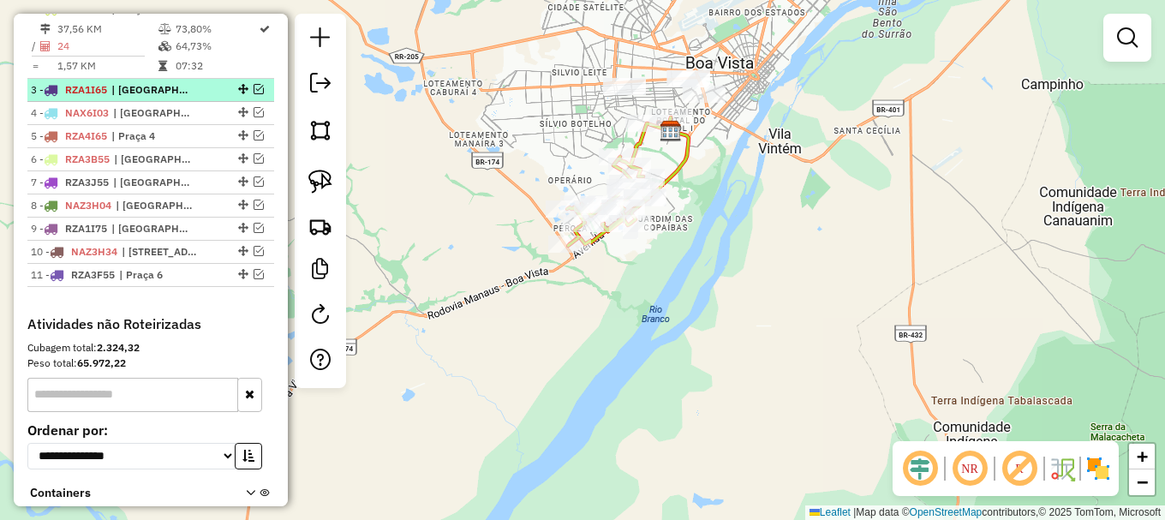
drag, startPoint x: 253, startPoint y: 105, endPoint x: 252, endPoint y: 96, distance: 8.6
click at [254, 94] on em at bounding box center [259, 89] width 10 height 10
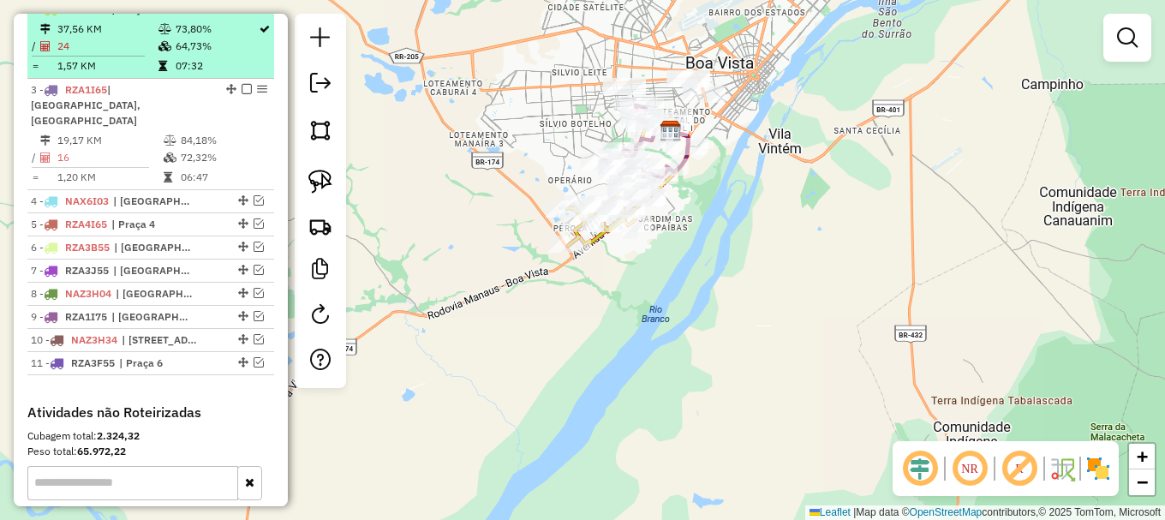
click at [244, 14] on em at bounding box center [247, 8] width 10 height 10
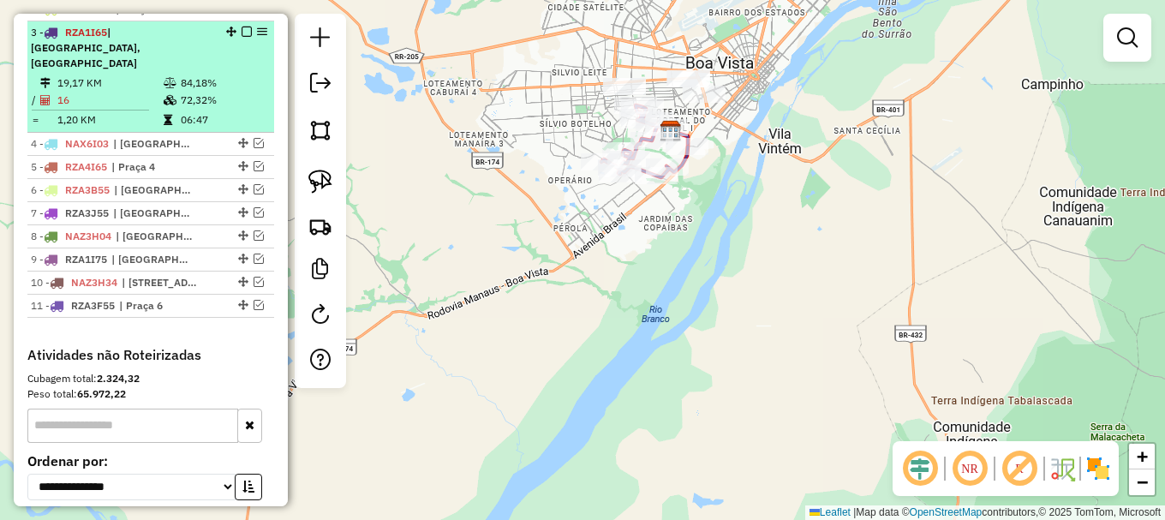
click at [236, 75] on td "84,18%" at bounding box center [223, 83] width 87 height 17
select select "**********"
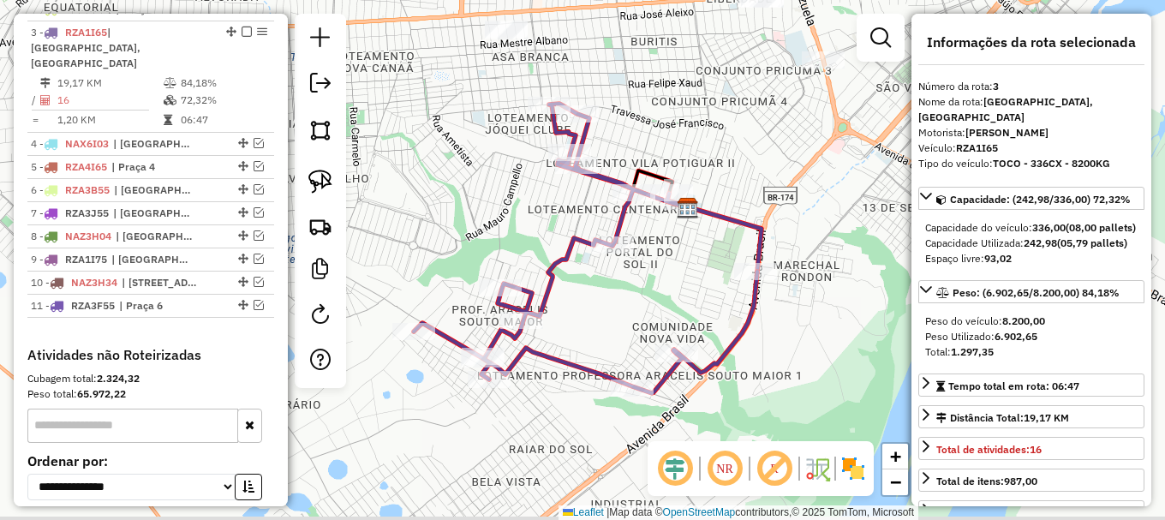
drag, startPoint x: 517, startPoint y: 240, endPoint x: 551, endPoint y: 175, distance: 73.2
click at [553, 175] on div "Janela de atendimento Grade de atendimento Capacidade Transportadoras Veículos …" at bounding box center [582, 260] width 1165 height 520
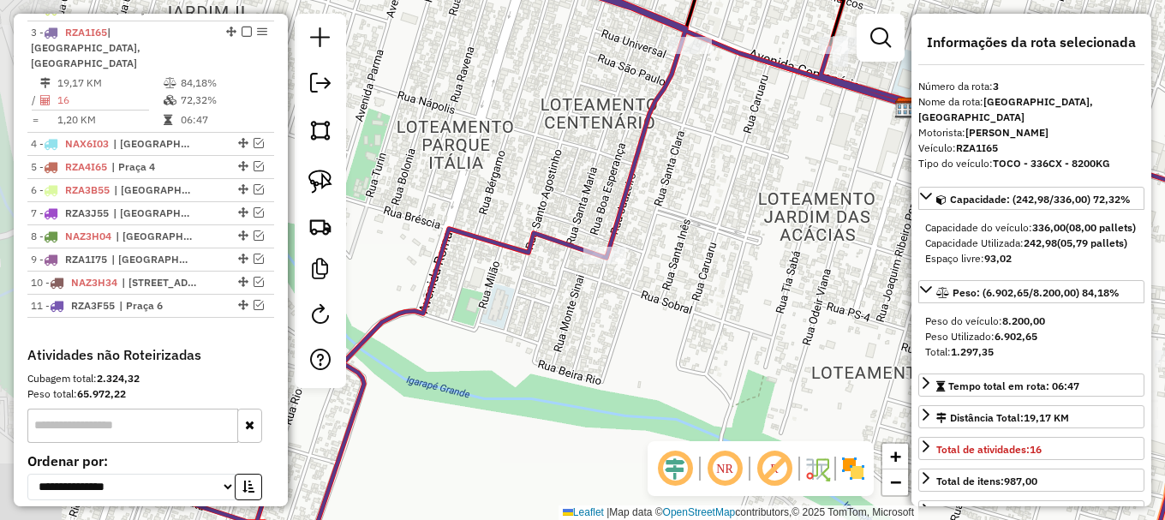
drag, startPoint x: 631, startPoint y: 200, endPoint x: 701, endPoint y: 145, distance: 89.0
click at [699, 147] on div "Janela de atendimento Grade de atendimento Capacidade Transportadoras Veículos …" at bounding box center [582, 260] width 1165 height 520
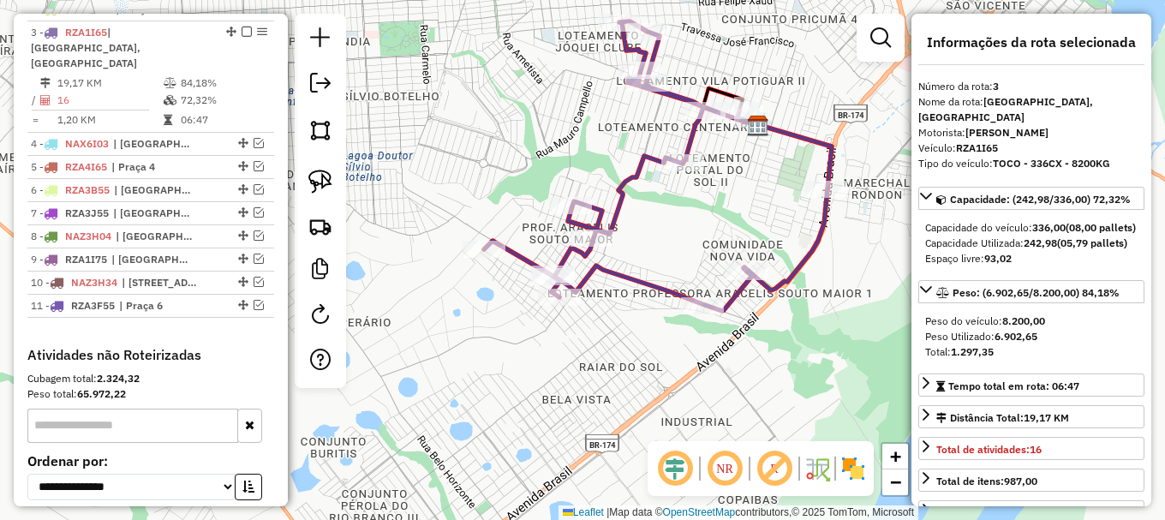
click at [647, 155] on icon at bounding box center [656, 166] width 344 height 290
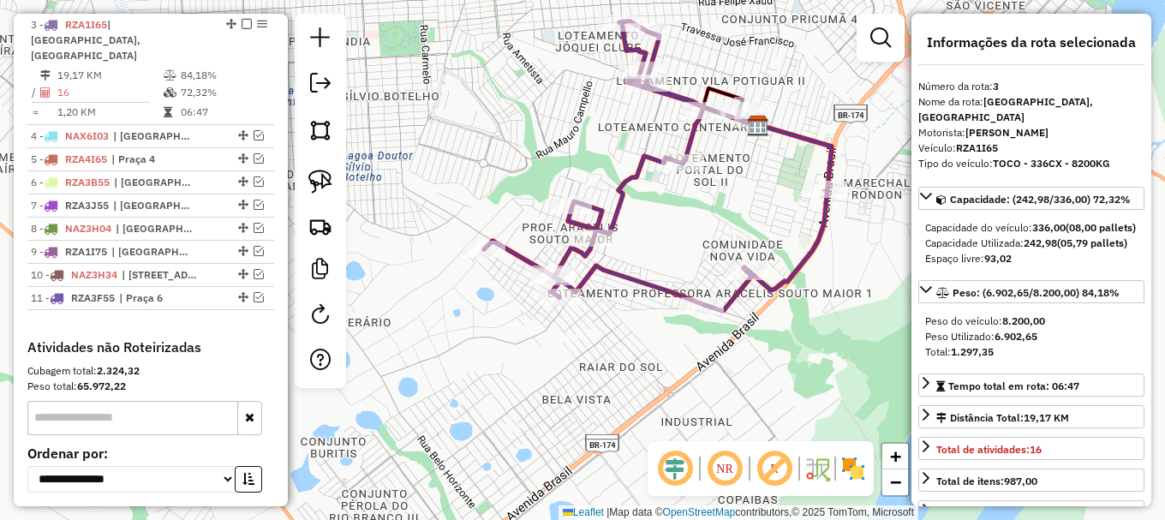
scroll to position [725, 0]
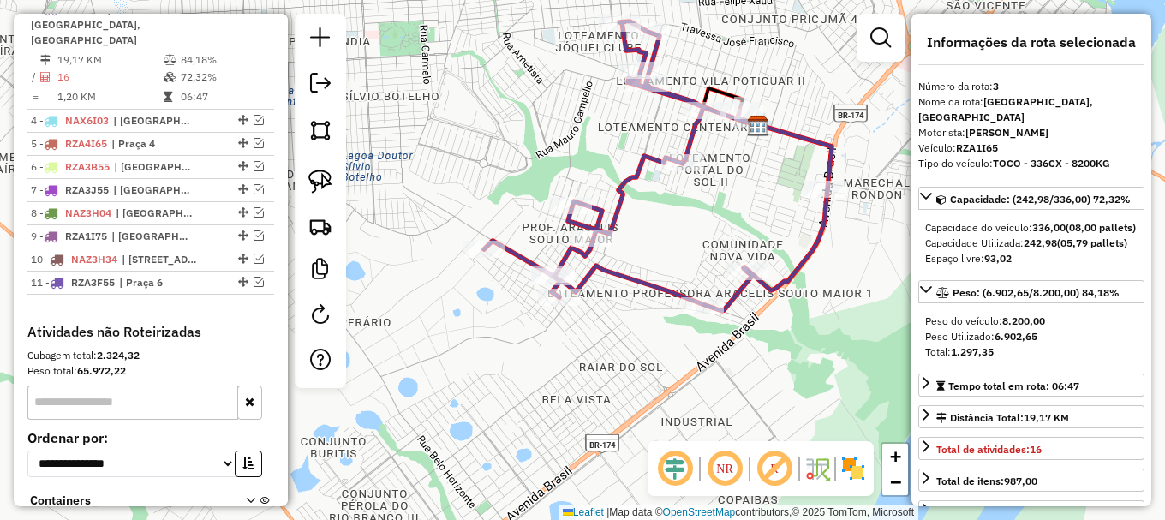
click at [643, 155] on icon at bounding box center [656, 166] width 344 height 290
click at [643, 159] on icon at bounding box center [656, 166] width 344 height 290
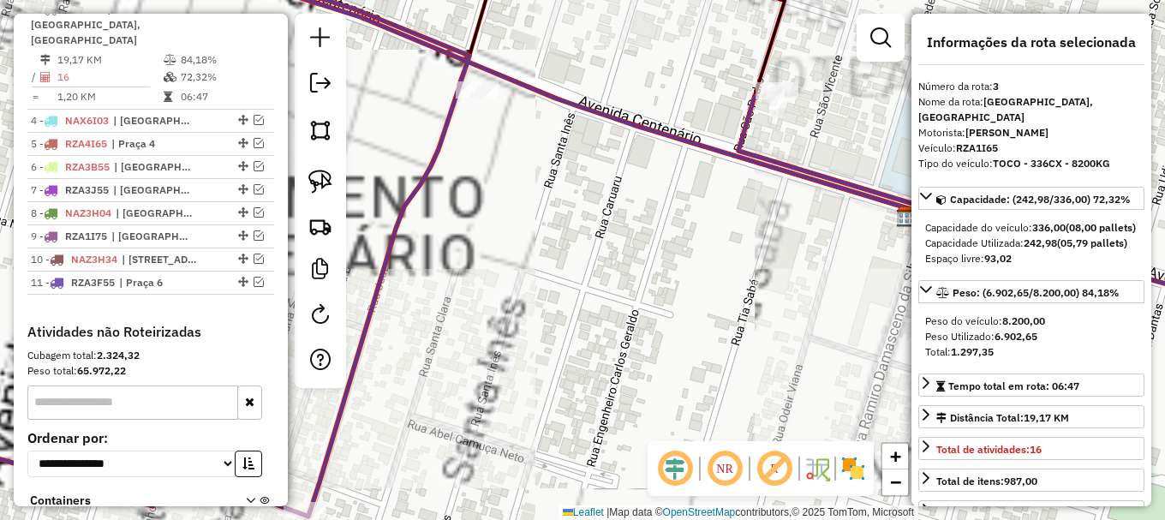
drag, startPoint x: 610, startPoint y: 198, endPoint x: 558, endPoint y: 166, distance: 61.1
click at [576, 171] on div "Janela de atendimento Grade de atendimento Capacidade Transportadoras Veículos …" at bounding box center [582, 260] width 1165 height 520
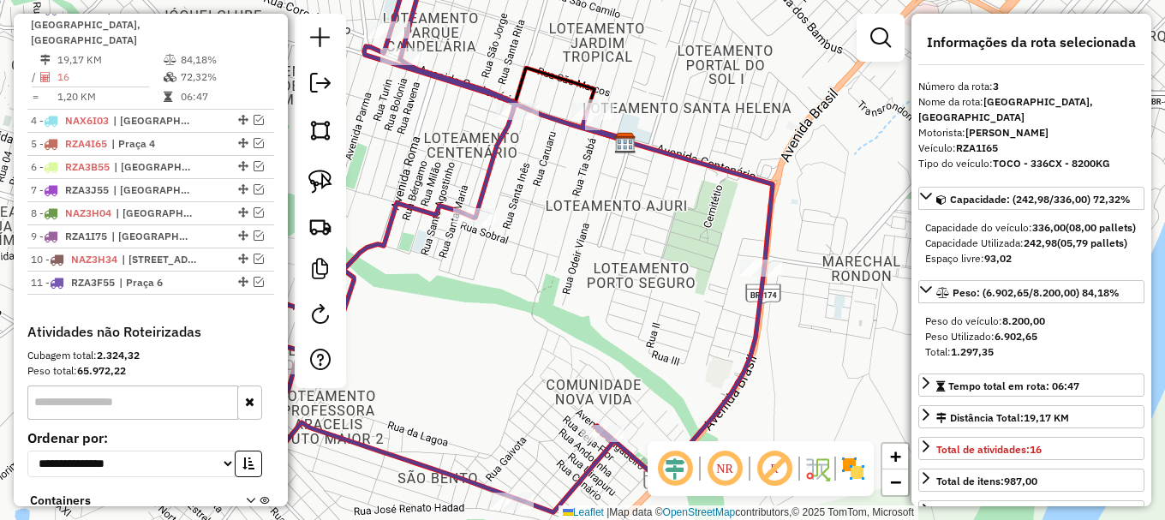
drag, startPoint x: 677, startPoint y: 250, endPoint x: 551, endPoint y: 63, distance: 225.3
click at [552, 93] on div "Janela de atendimento Grade de atendimento Capacidade Transportadoras Veículos …" at bounding box center [582, 260] width 1165 height 520
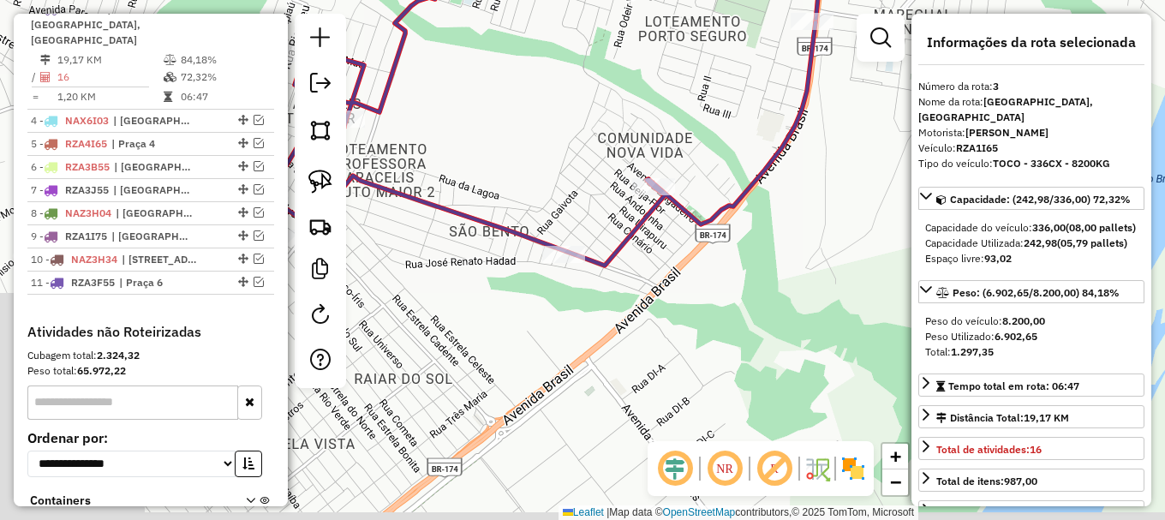
drag, startPoint x: 553, startPoint y: 212, endPoint x: 763, endPoint y: 125, distance: 227.8
click at [760, 129] on div "Janela de atendimento Grade de atendimento Capacidade Transportadoras Veículos …" at bounding box center [582, 260] width 1165 height 520
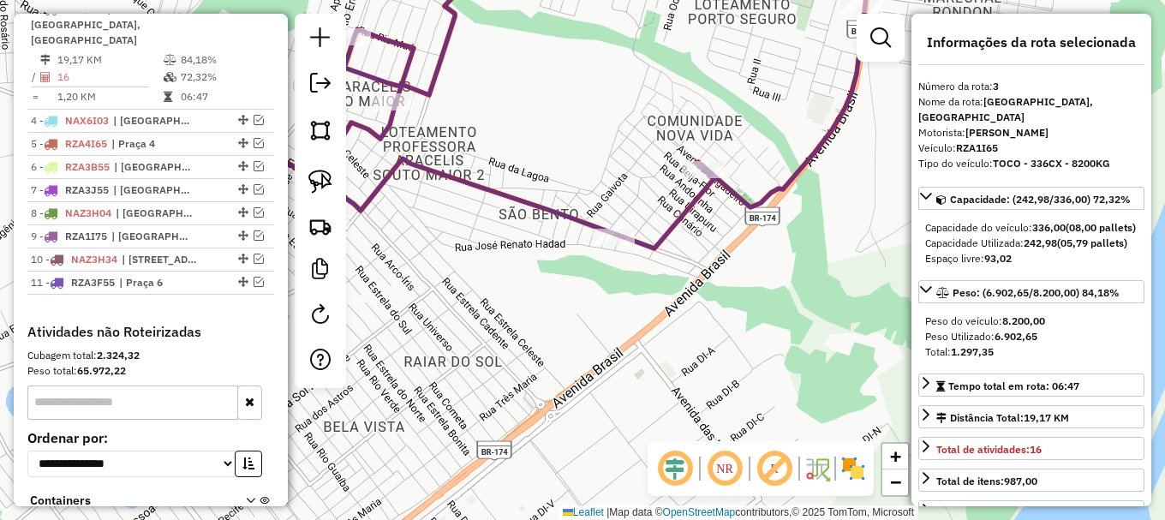
drag, startPoint x: 600, startPoint y: 139, endPoint x: 729, endPoint y: 150, distance: 129.8
click at [726, 148] on div "Janela de atendimento Grade de atendimento Capacidade Transportadoras Veículos …" at bounding box center [582, 260] width 1165 height 520
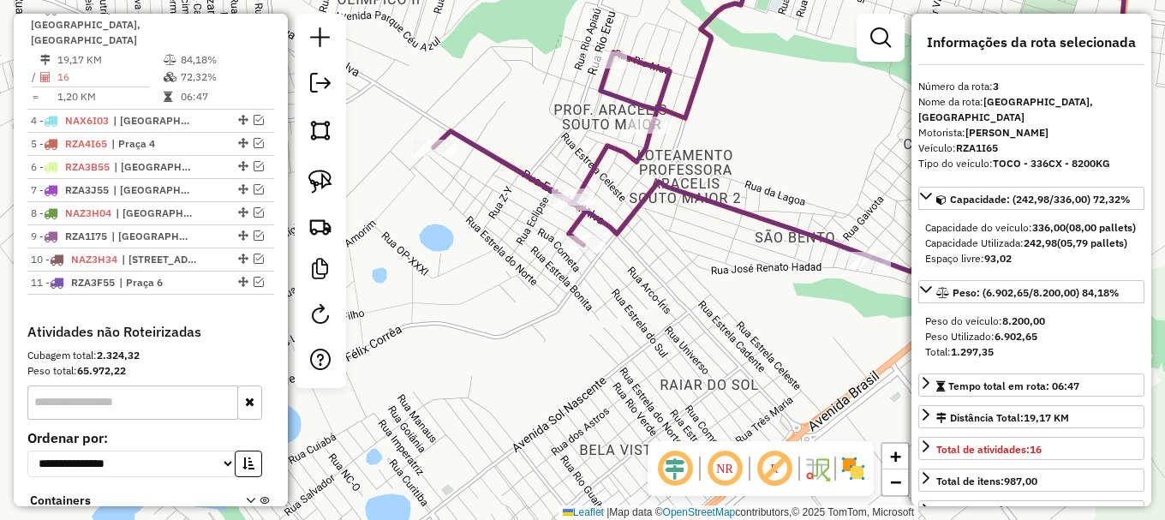
click at [625, 224] on icon at bounding box center [777, 110] width 688 height 324
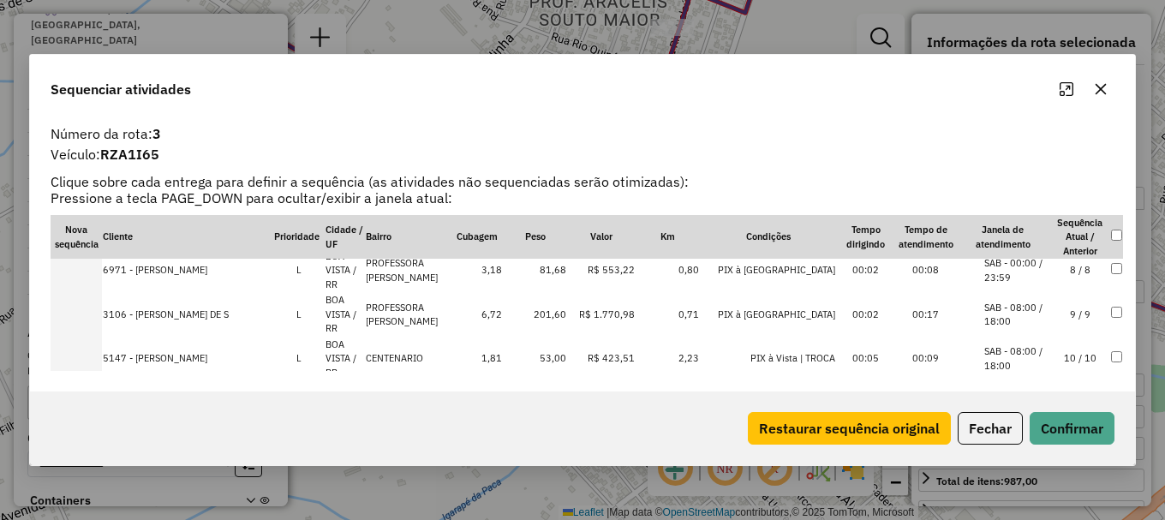
scroll to position [610, 0]
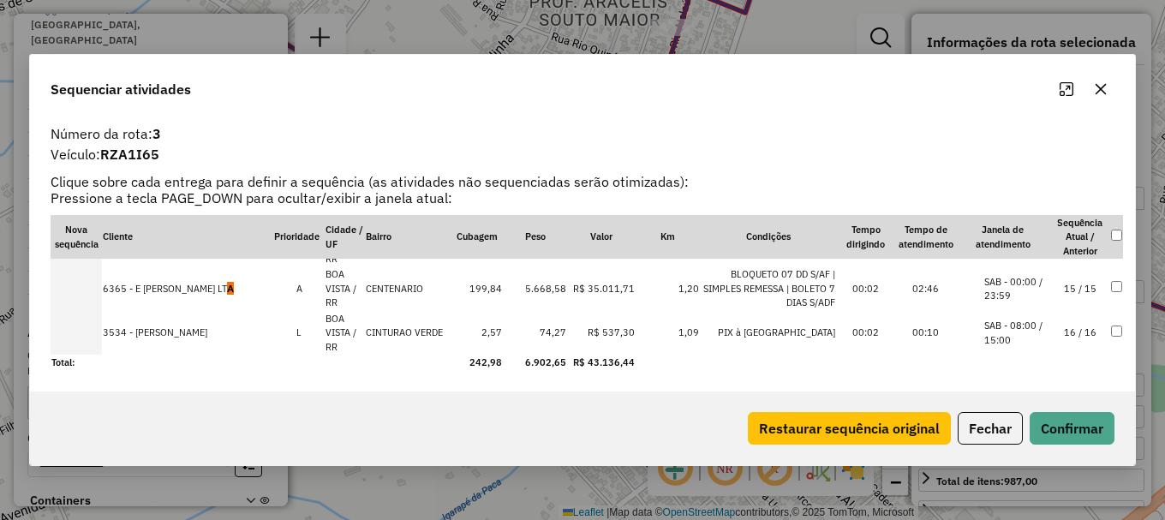
drag, startPoint x: 1032, startPoint y: 273, endPoint x: 1032, endPoint y: 290, distance: 17.1
click at [1031, 273] on td "SAB - 00:00 / 23:59" at bounding box center [1003, 288] width 94 height 45
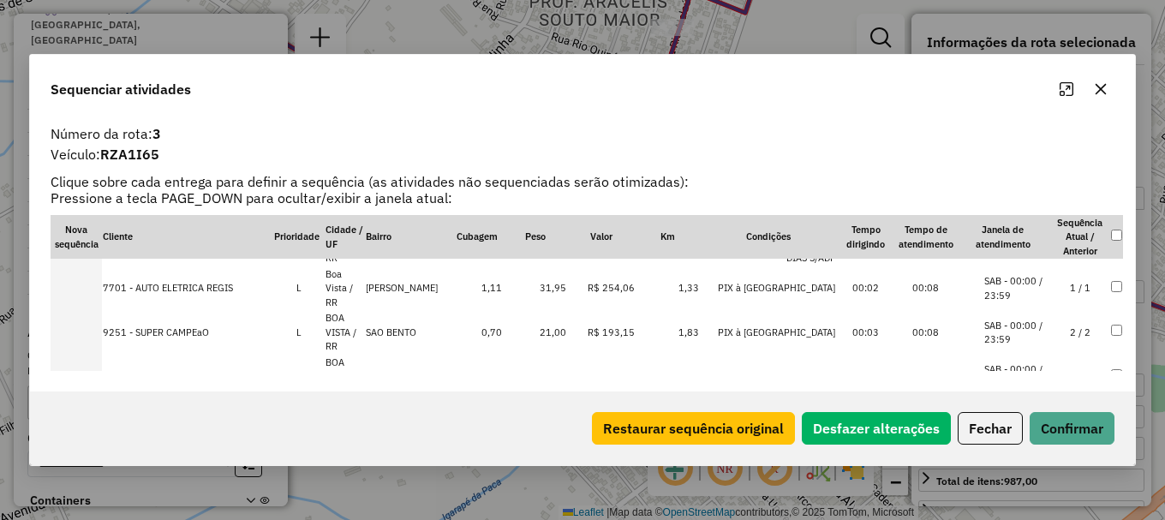
scroll to position [10, 0]
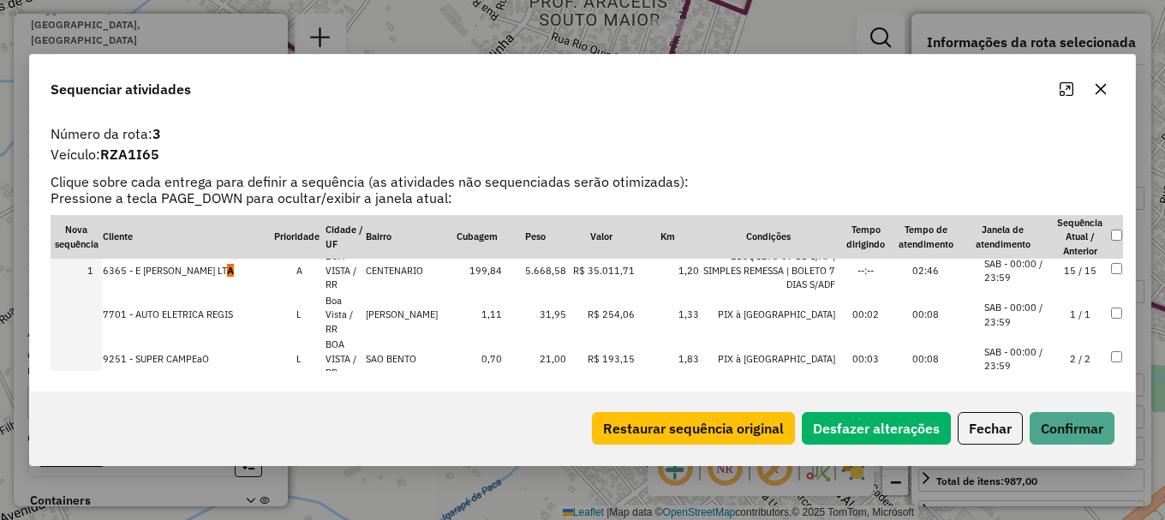
click at [1031, 304] on li "SAB - 00:00 / 23:59" at bounding box center [1016, 315] width 65 height 28
click at [1022, 361] on li "SAB - 00:00 / 23:59" at bounding box center [1016, 359] width 65 height 28
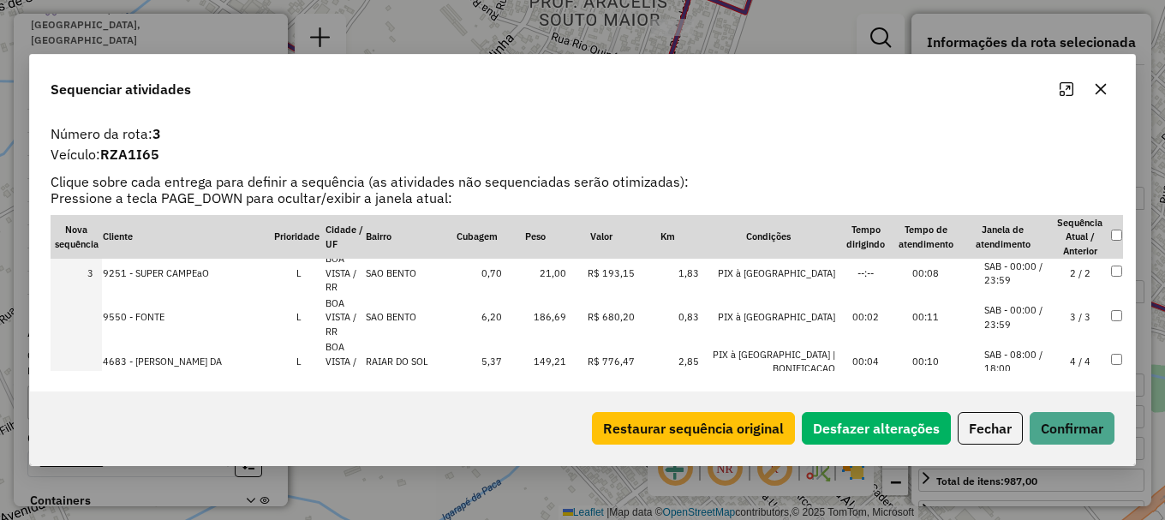
click at [1023, 313] on li "SAB - 00:00 / 23:59" at bounding box center [1016, 317] width 65 height 28
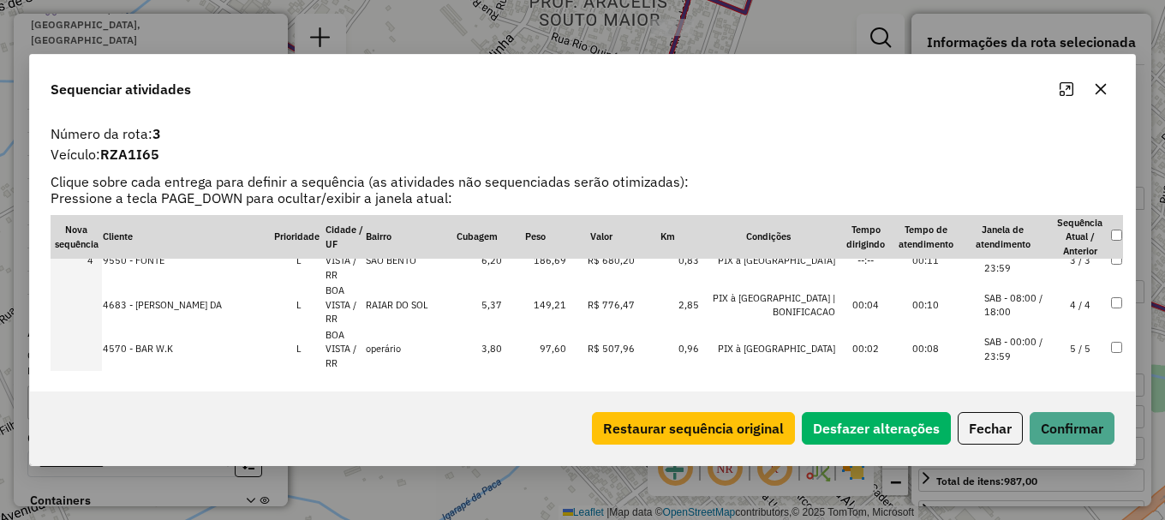
scroll to position [182, 0]
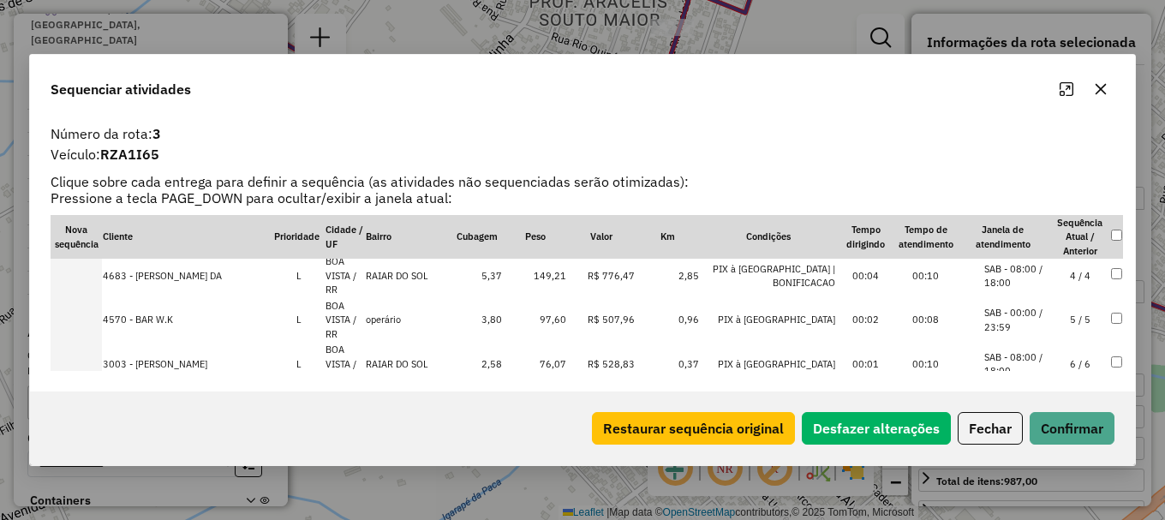
click at [1031, 360] on li "SAB - 08:00 / 18:00" at bounding box center [1016, 364] width 65 height 28
click at [1021, 314] on li "SAB - 08:00 / 18:00" at bounding box center [1016, 322] width 65 height 28
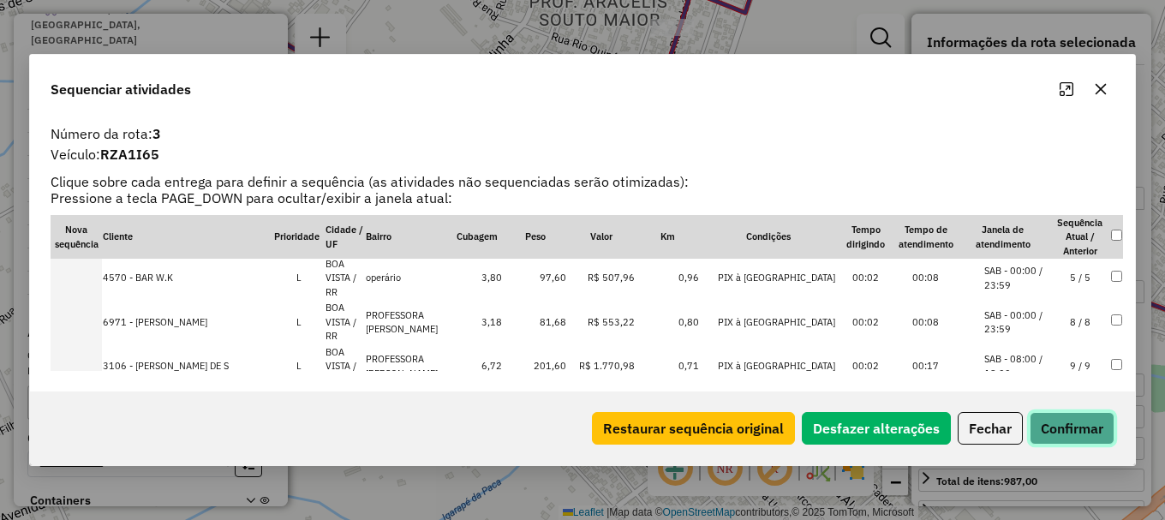
click at [1061, 421] on button "Confirmar" at bounding box center [1072, 428] width 85 height 33
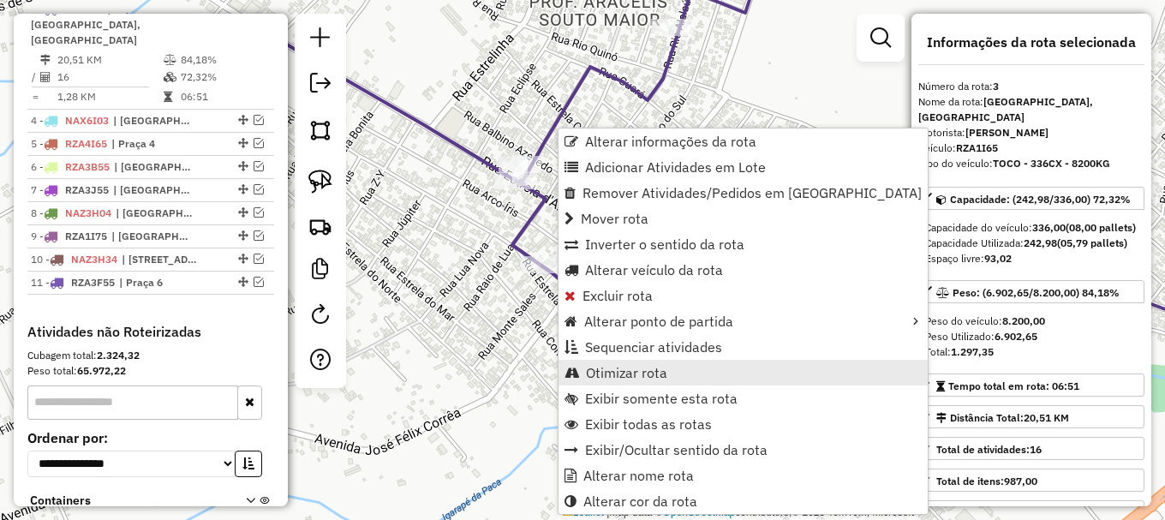
click at [619, 374] on span "Otimizar rota" at bounding box center [626, 373] width 81 height 14
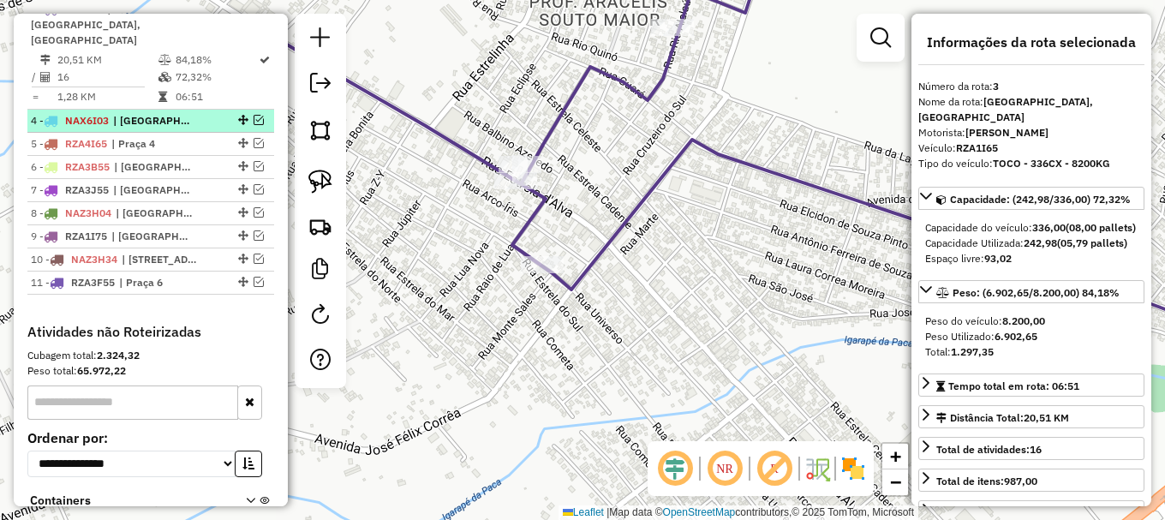
click at [254, 115] on em at bounding box center [259, 120] width 10 height 10
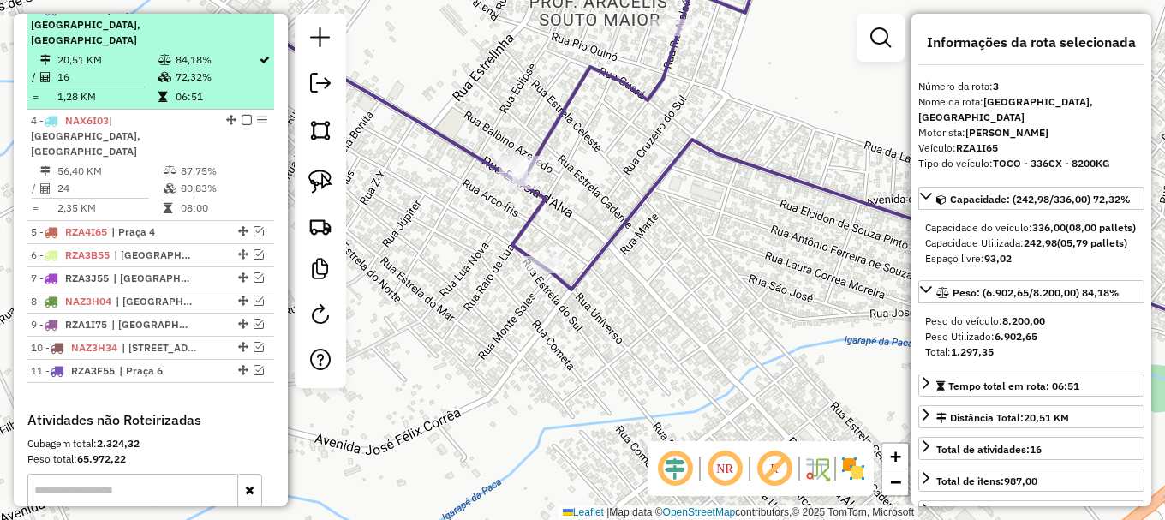
click at [243, 14] on em at bounding box center [247, 8] width 10 height 10
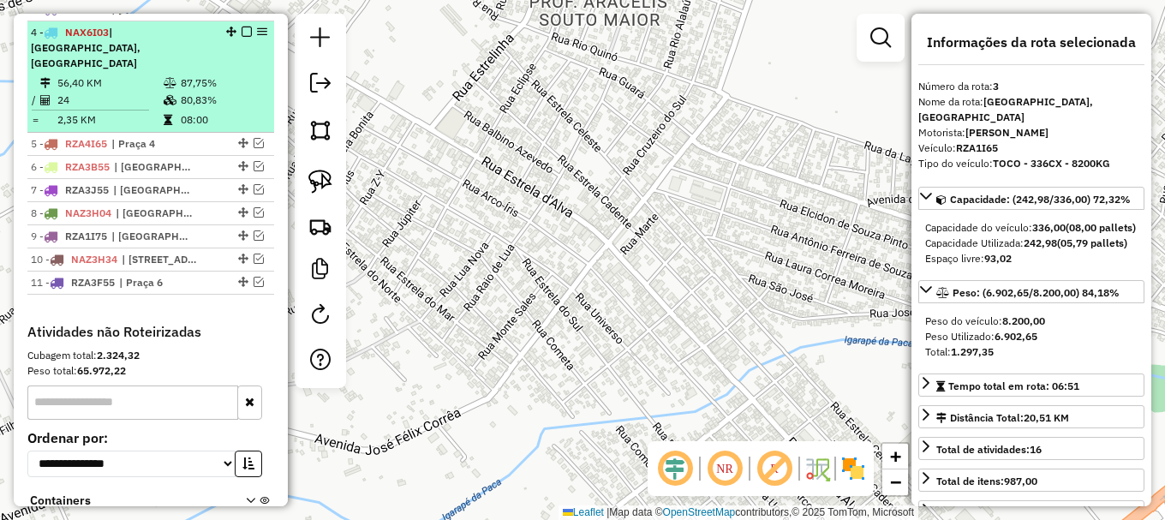
click at [227, 92] on td "80,83%" at bounding box center [223, 100] width 87 height 17
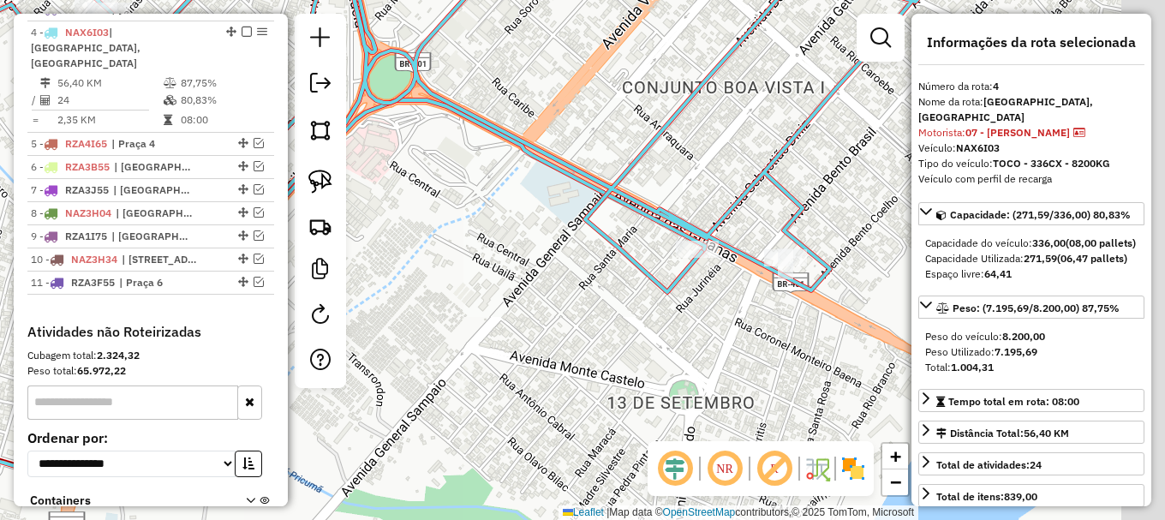
drag, startPoint x: 707, startPoint y: 281, endPoint x: 535, endPoint y: 254, distance: 173.4
click at [564, 262] on div "Janela de atendimento Grade de atendimento Capacidade Transportadoras Veículos …" at bounding box center [582, 260] width 1165 height 520
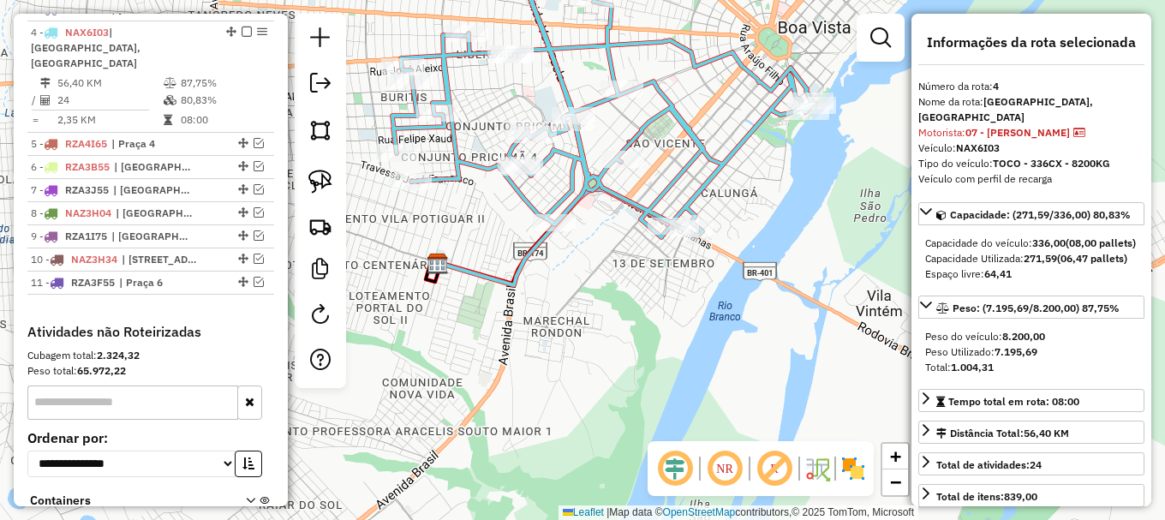
click at [743, 137] on icon at bounding box center [603, 99] width 423 height 278
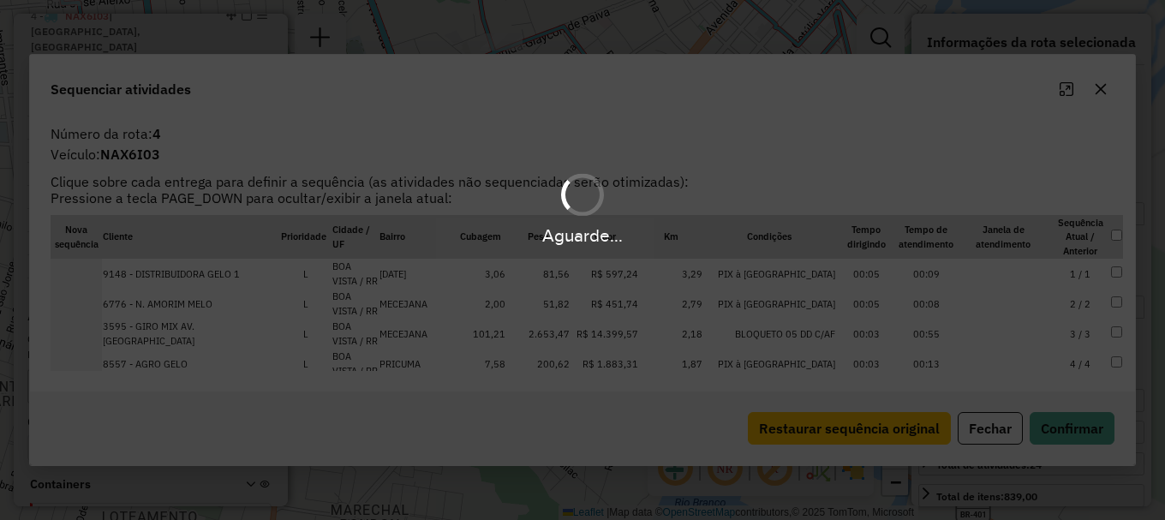
scroll to position [748, 0]
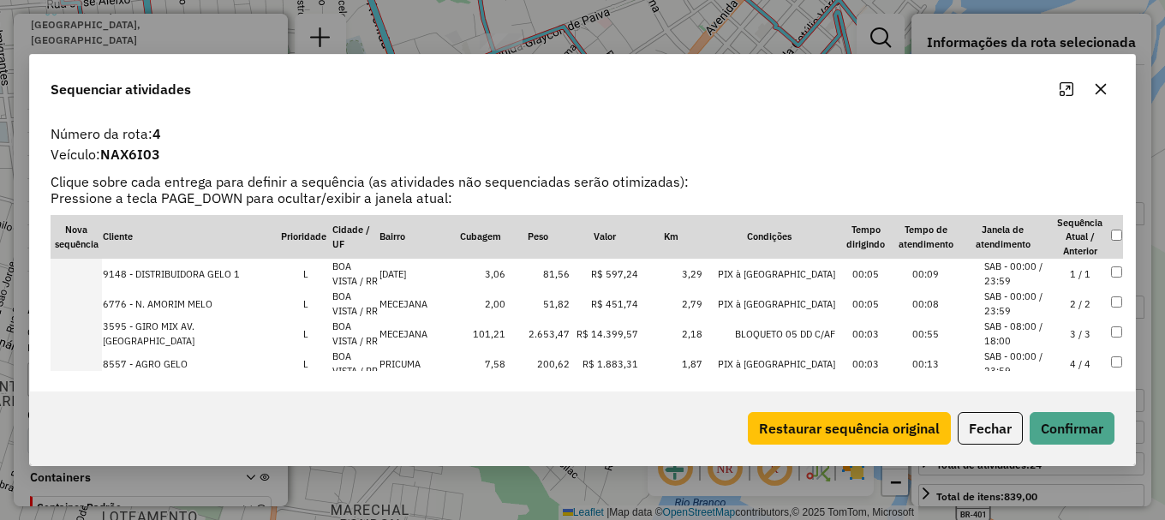
click at [941, 274] on td "00:09" at bounding box center [926, 274] width 60 height 30
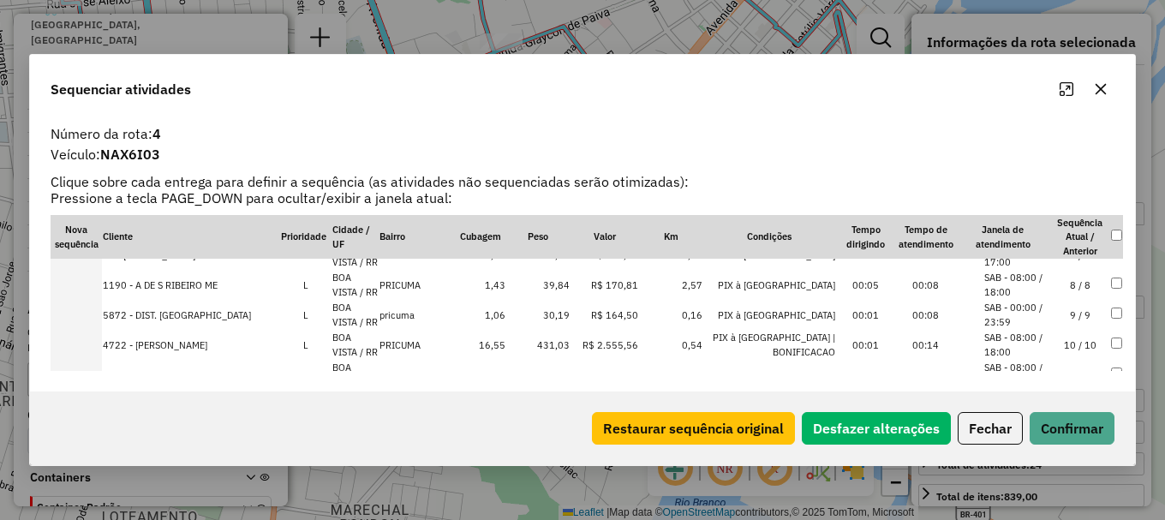
scroll to position [428, 0]
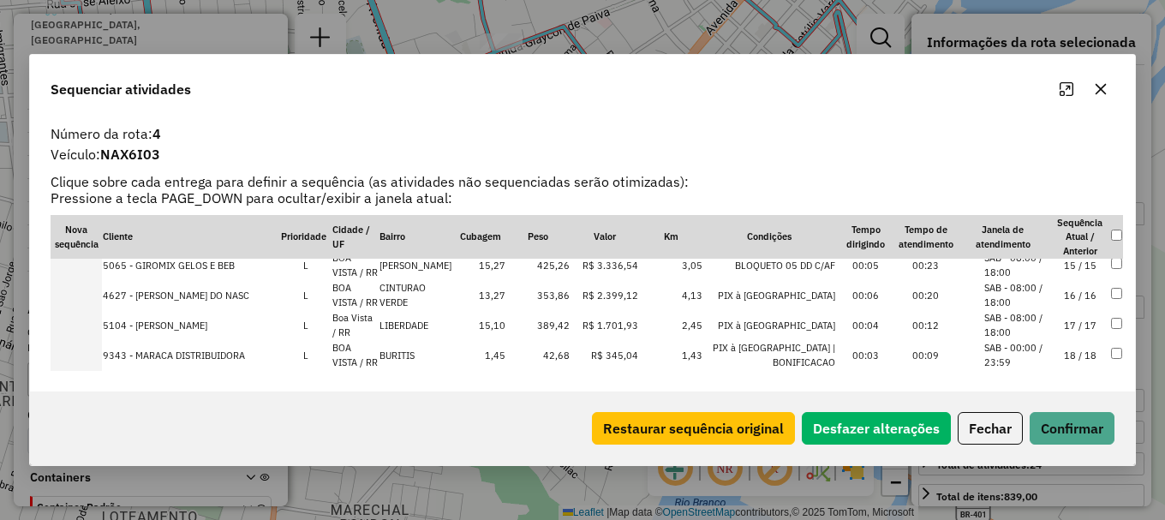
click at [1018, 269] on li "SAB - 08:00 / 18:00" at bounding box center [1016, 265] width 65 height 28
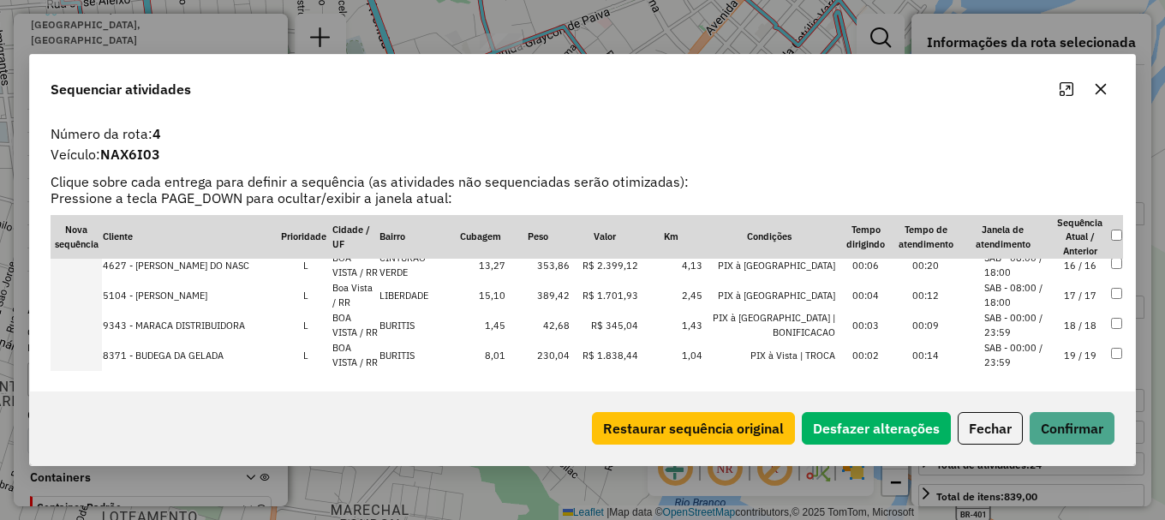
scroll to position [373, 0]
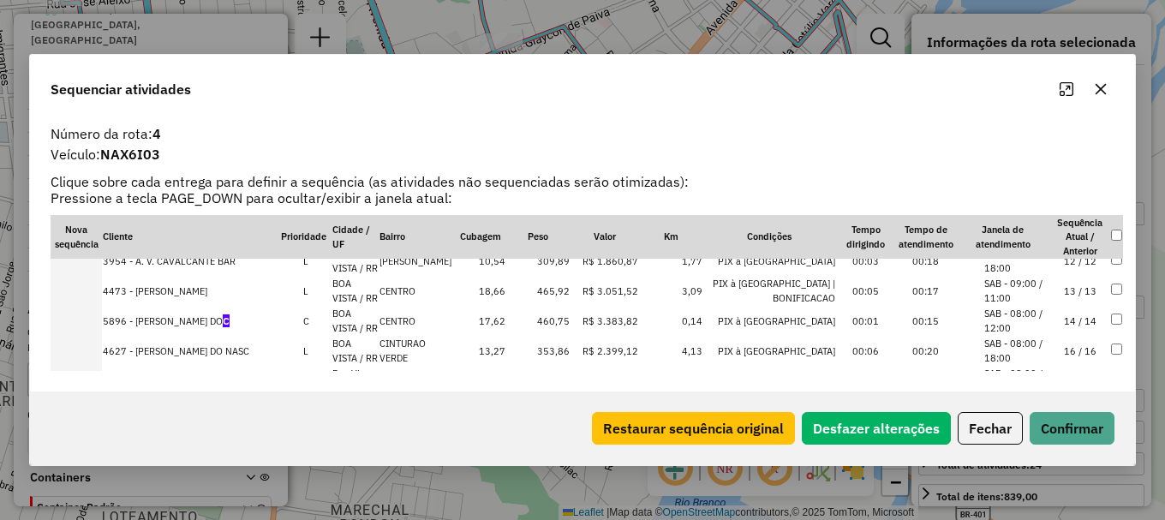
click at [1010, 288] on li "SAB - 09:00 / 11:00" at bounding box center [1016, 291] width 65 height 28
click at [1055, 427] on button "Confirmar" at bounding box center [1072, 428] width 85 height 33
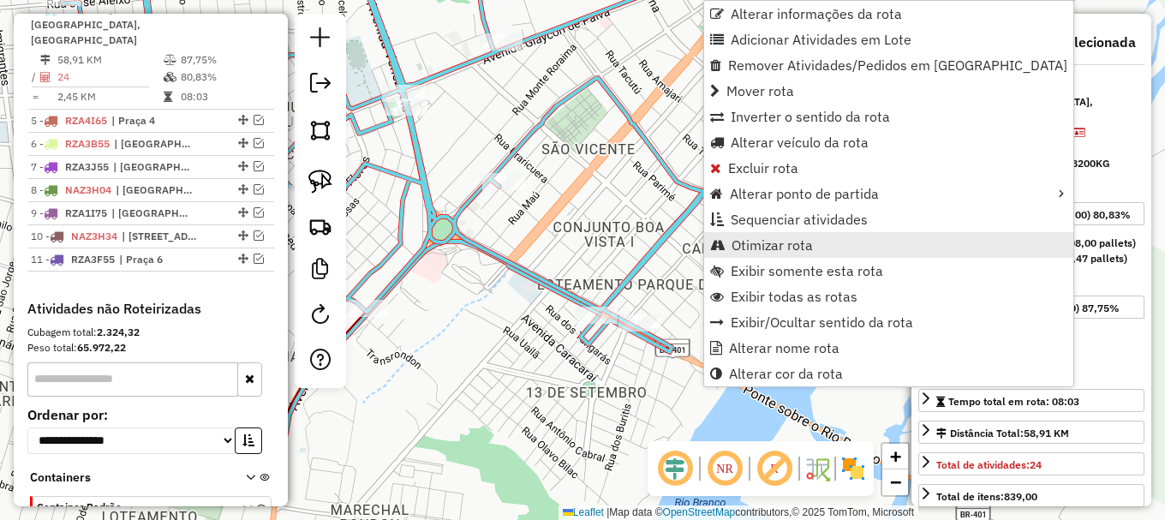
click at [765, 250] on span "Otimizar rota" at bounding box center [772, 245] width 81 height 14
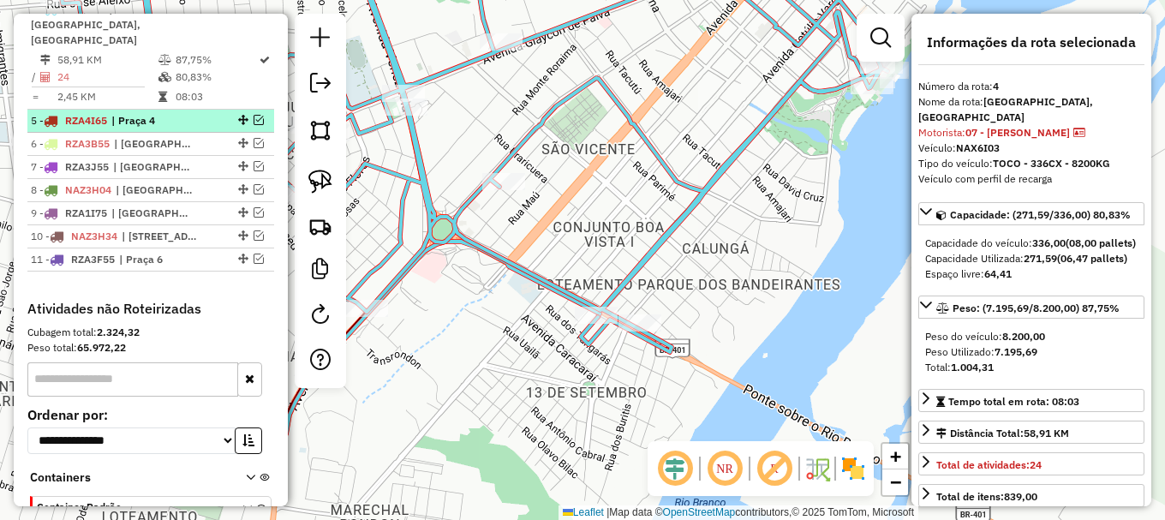
click at [256, 115] on em at bounding box center [259, 120] width 10 height 10
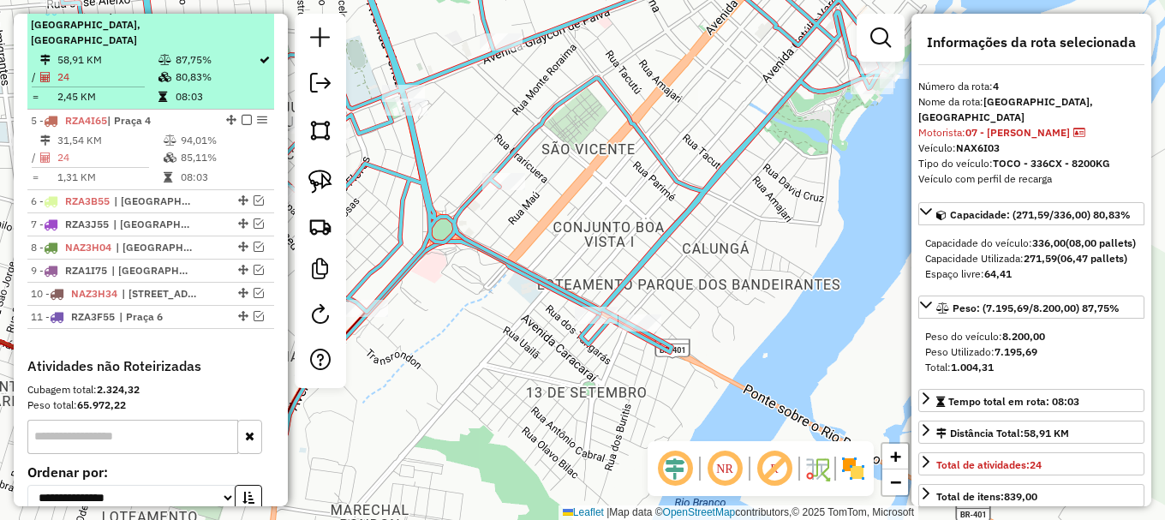
click at [242, 14] on em at bounding box center [247, 8] width 10 height 10
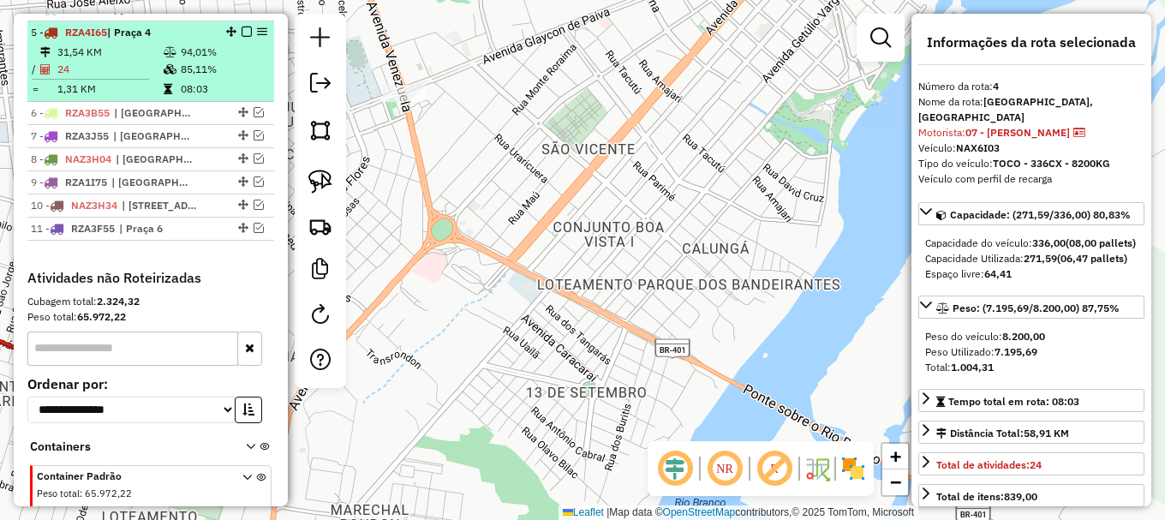
click at [234, 78] on td "85,11%" at bounding box center [223, 69] width 87 height 17
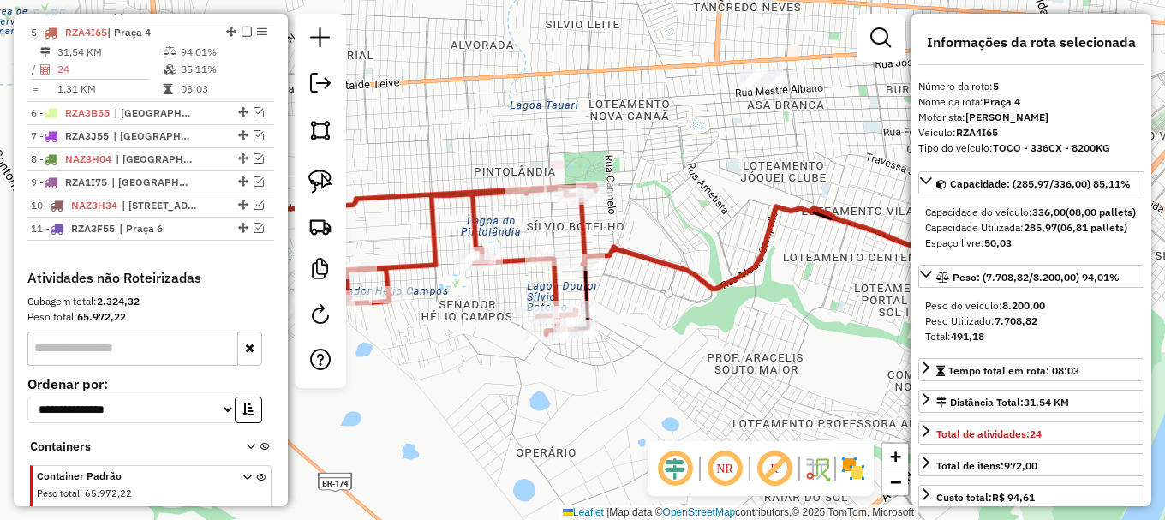
drag, startPoint x: 480, startPoint y: 125, endPoint x: 721, endPoint y: 110, distance: 242.1
click at [718, 112] on div "Janela de atendimento Grade de atendimento Capacidade Transportadoras Veículos …" at bounding box center [582, 260] width 1165 height 520
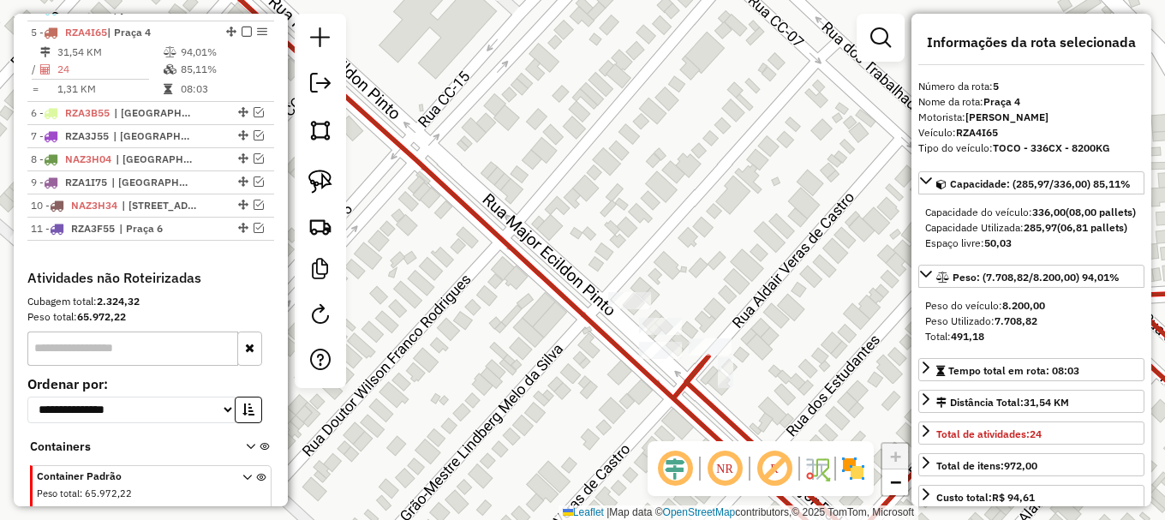
click at [546, 283] on icon at bounding box center [732, 251] width 1097 height 606
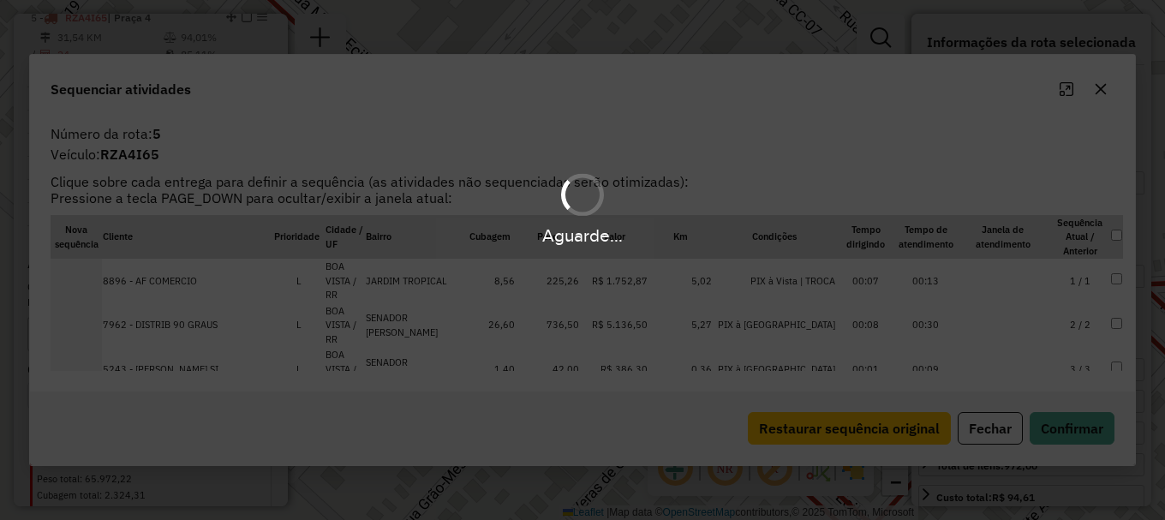
scroll to position [771, 0]
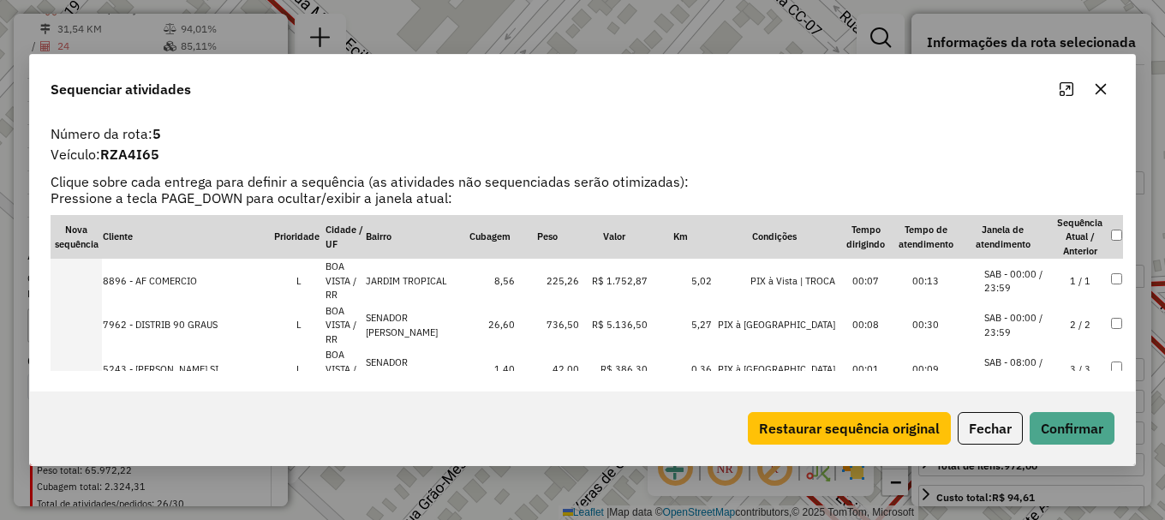
click at [1037, 311] on li "SAB - 00:00 / 23:59" at bounding box center [1016, 325] width 65 height 28
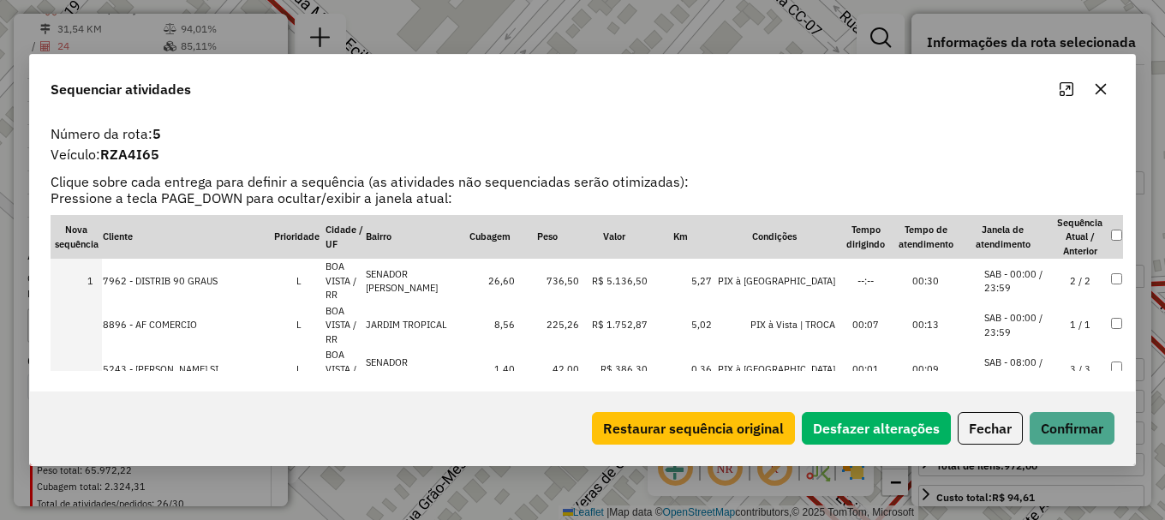
click at [1029, 356] on li "SAB - 08:00 / 18:00" at bounding box center [1016, 370] width 65 height 28
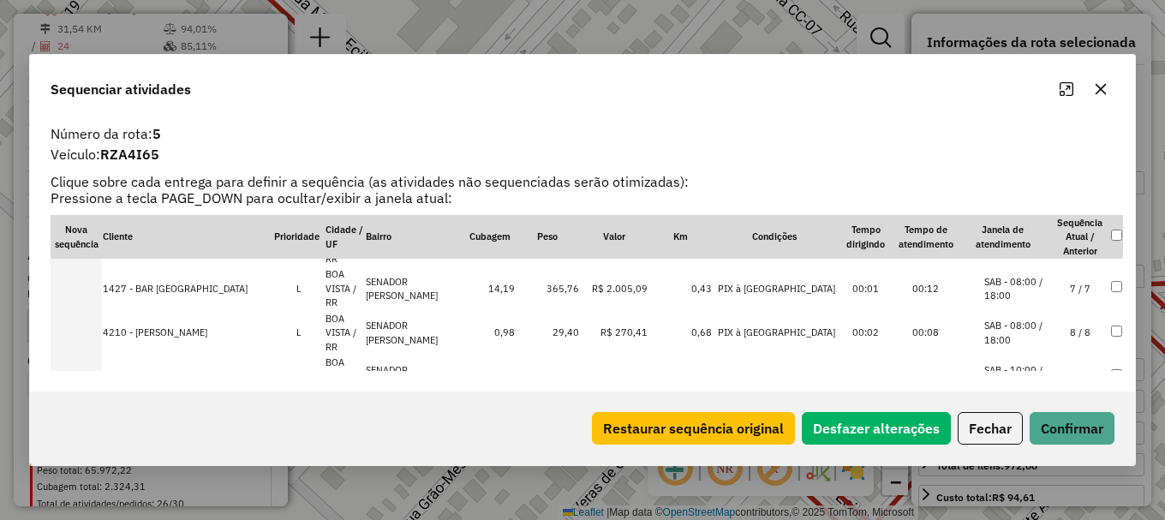
click at [1013, 451] on li "SAB - 10:00 / 20:00" at bounding box center [1016, 465] width 65 height 28
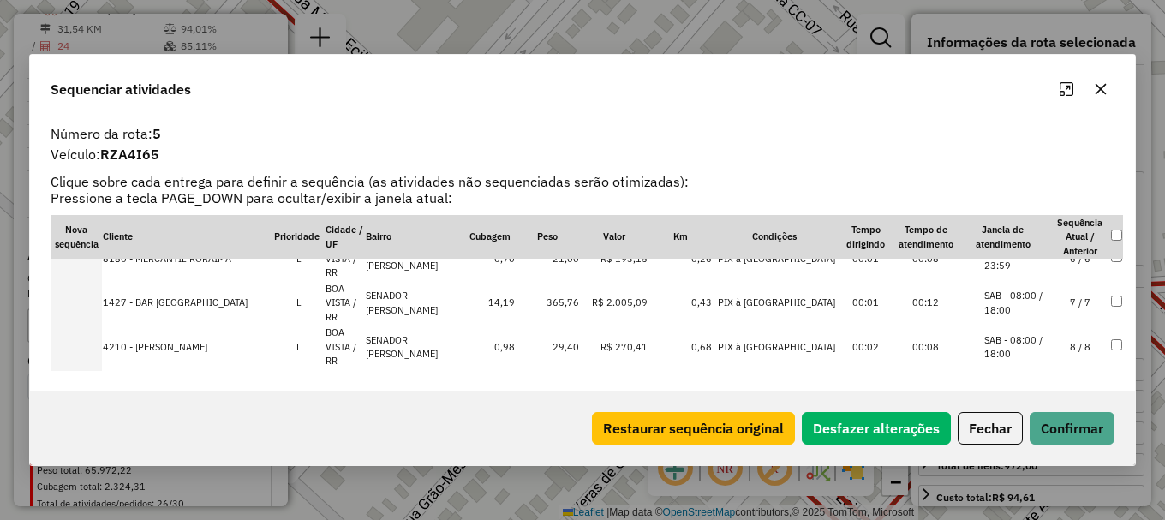
click at [1016, 421] on li "SAB - 10:00 / 19:00" at bounding box center [1016, 435] width 65 height 28
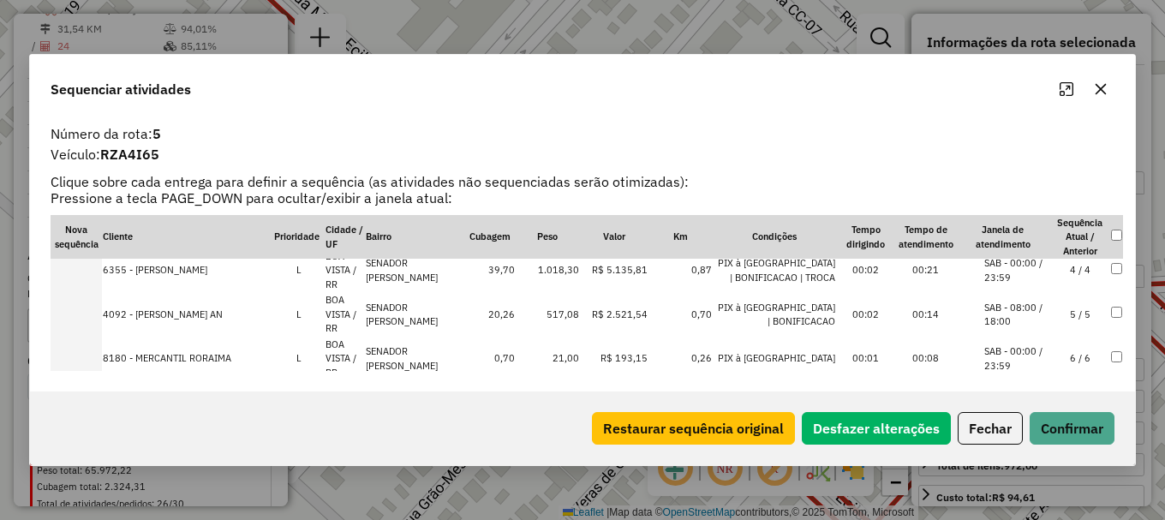
click at [1015, 477] on li "SAB - 10:00 / 19:00" at bounding box center [1016, 491] width 65 height 28
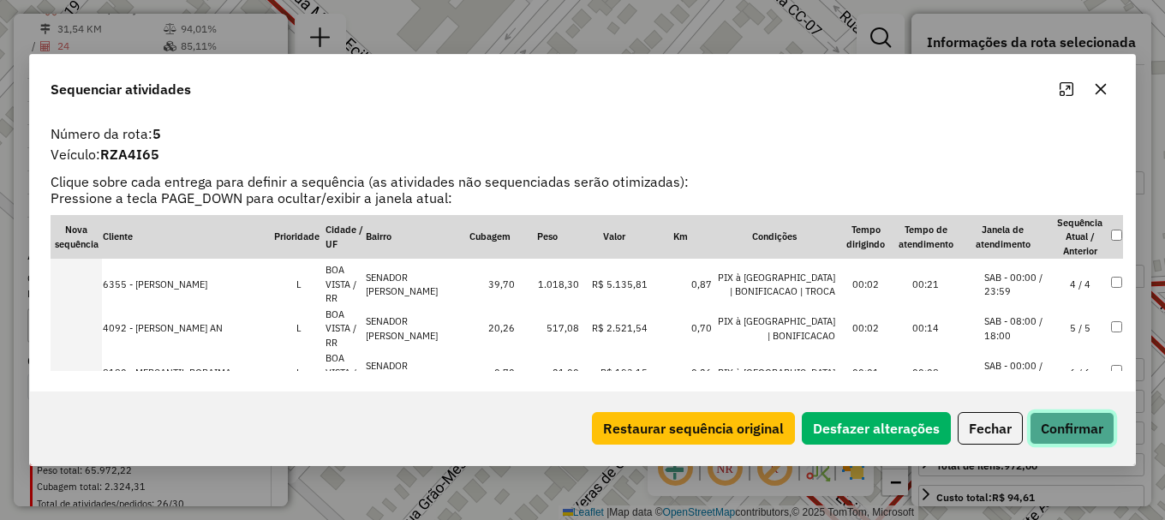
click at [1060, 427] on button "Confirmar" at bounding box center [1072, 428] width 85 height 33
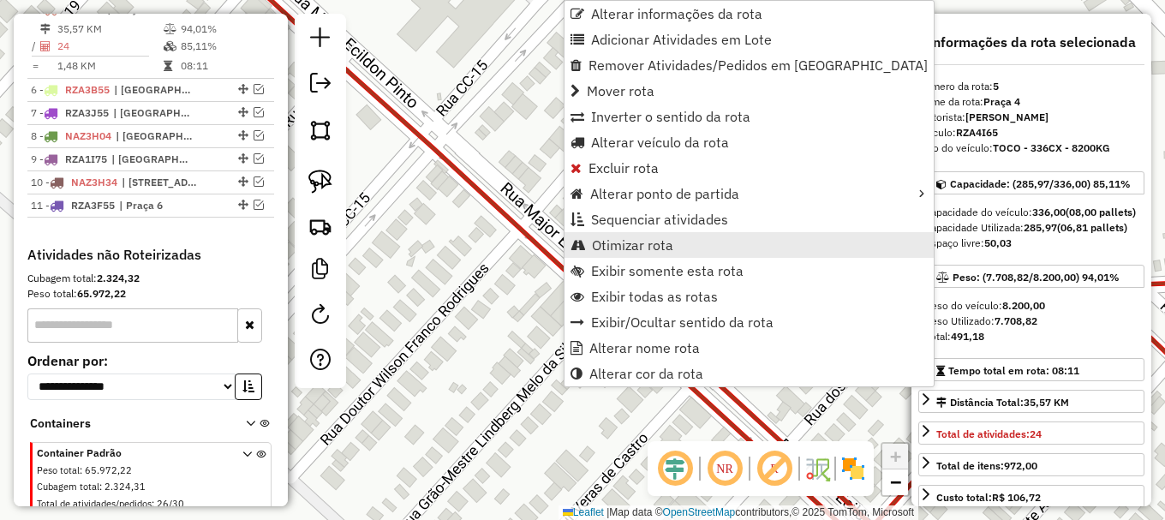
click at [628, 244] on span "Otimizar rota" at bounding box center [632, 245] width 81 height 14
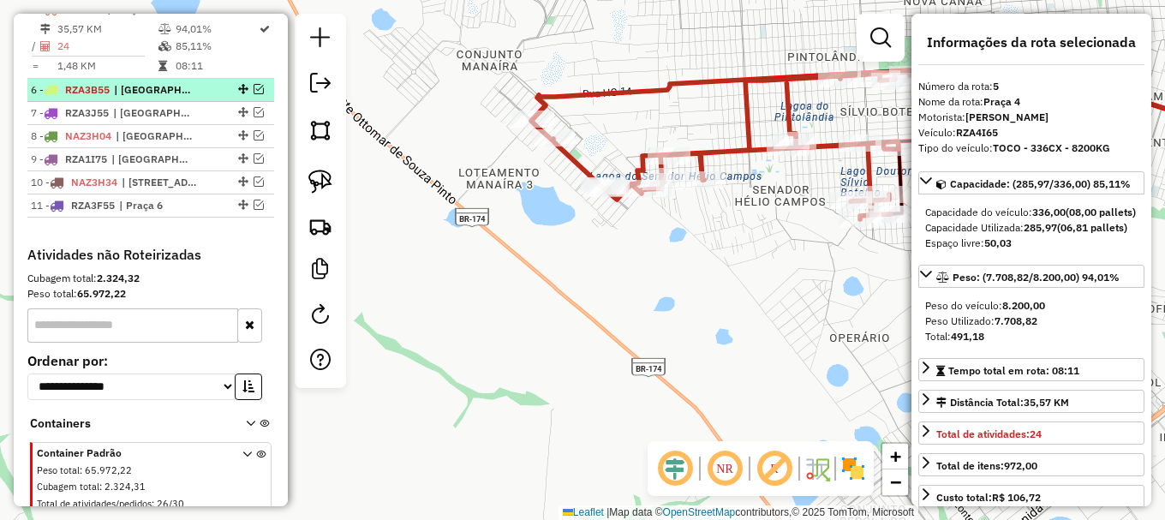
click at [255, 94] on em at bounding box center [259, 89] width 10 height 10
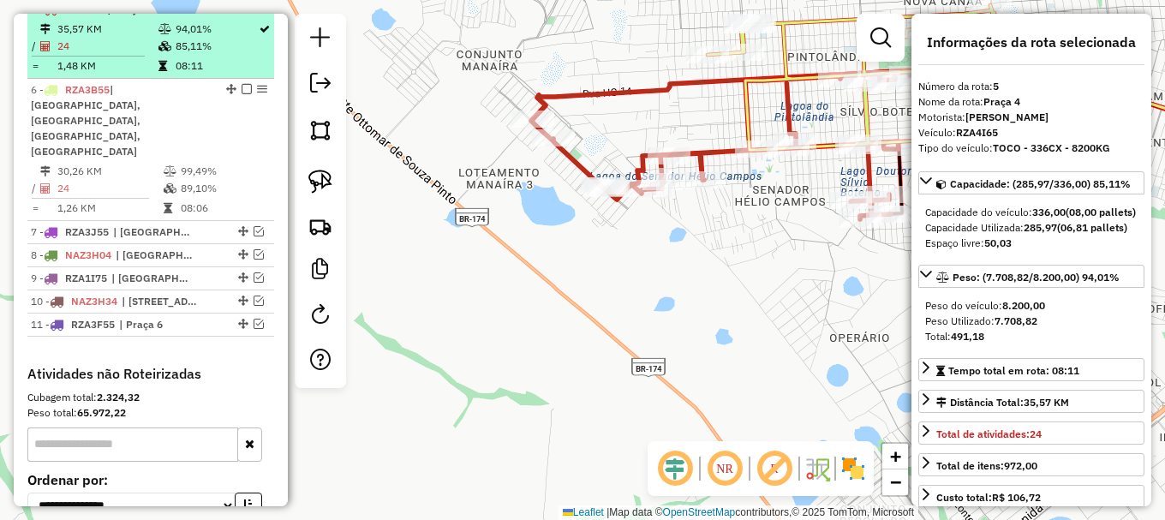
click at [242, 14] on em at bounding box center [247, 8] width 10 height 10
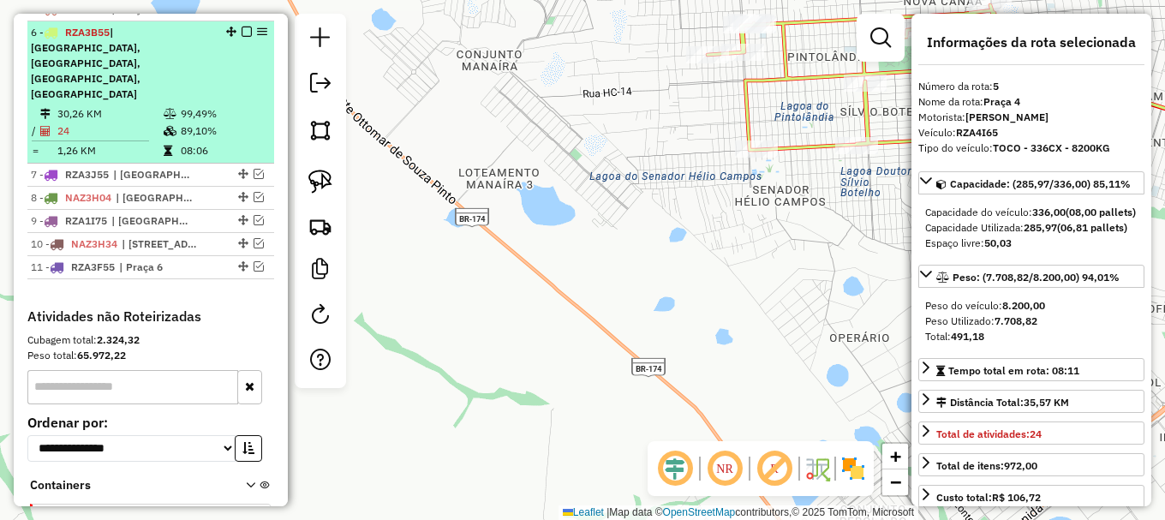
click at [231, 105] on td "99,49%" at bounding box center [223, 113] width 87 height 17
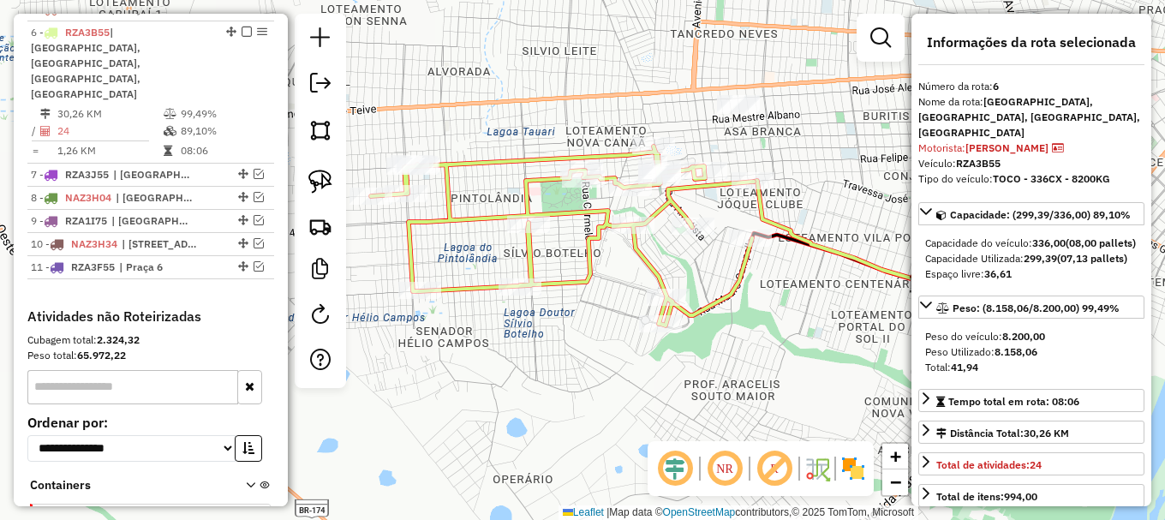
drag, startPoint x: 531, startPoint y: 358, endPoint x: 645, endPoint y: 380, distance: 115.9
click at [643, 382] on div "Janela de atendimento Grade de atendimento Capacidade Transportadoras Veículos …" at bounding box center [582, 260] width 1165 height 520
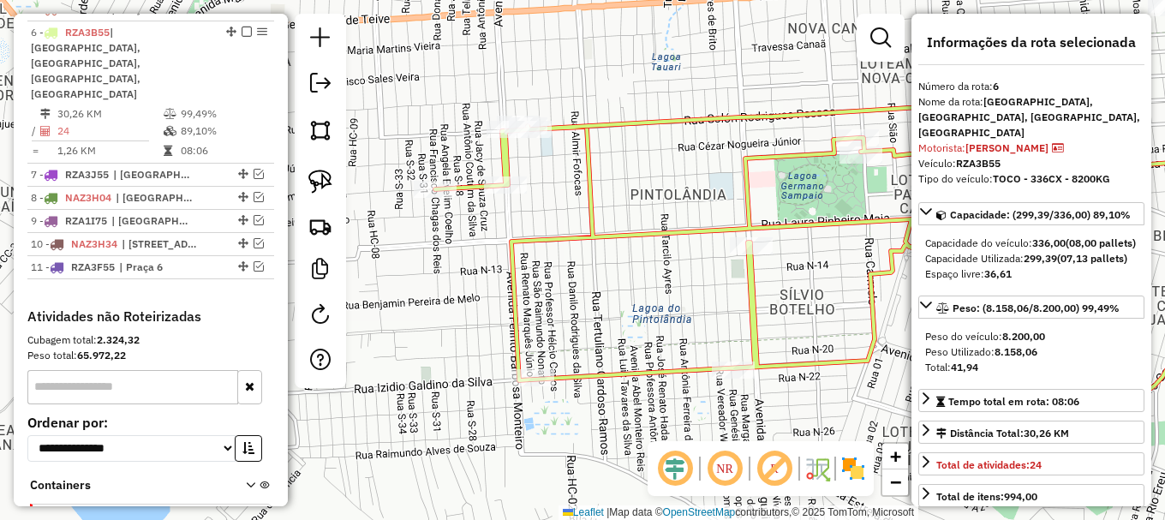
drag, startPoint x: 482, startPoint y: 199, endPoint x: 598, endPoint y: 179, distance: 117.3
click at [598, 179] on div "Janela de atendimento Grade de atendimento Capacidade Transportadoras Veículos …" at bounding box center [582, 260] width 1165 height 520
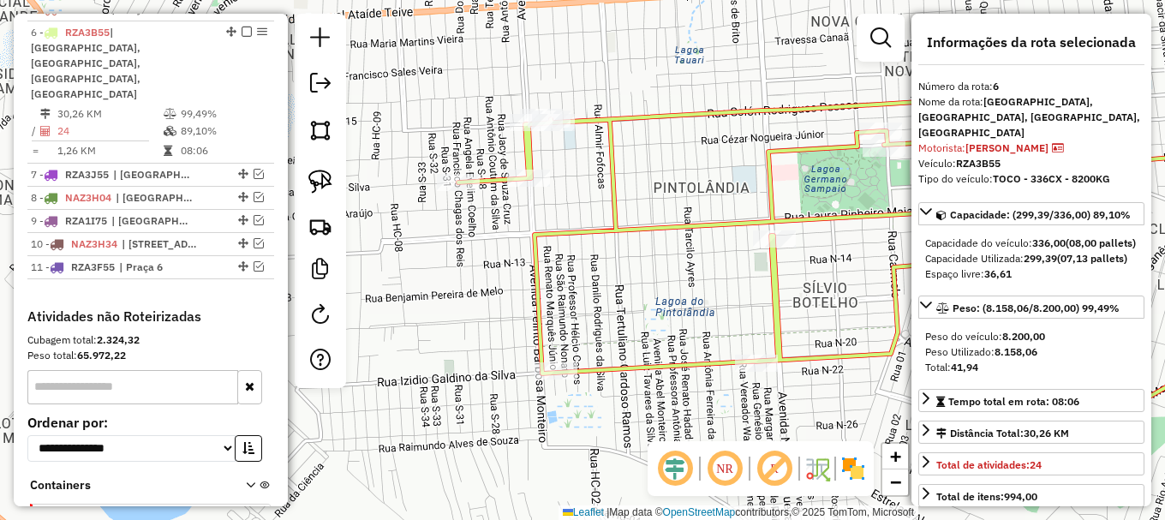
click at [594, 120] on icon at bounding box center [840, 262] width 765 height 358
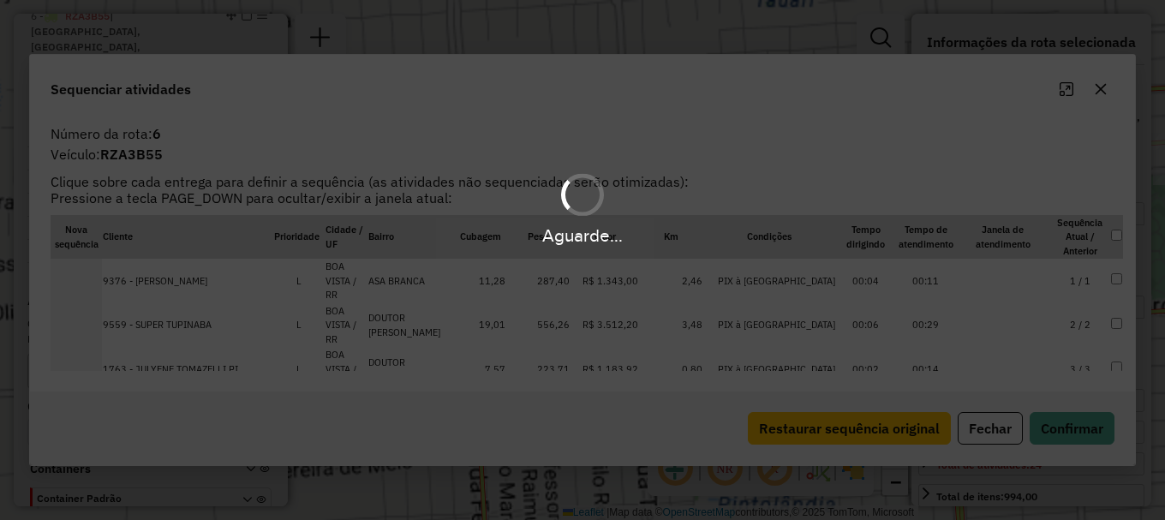
scroll to position [794, 0]
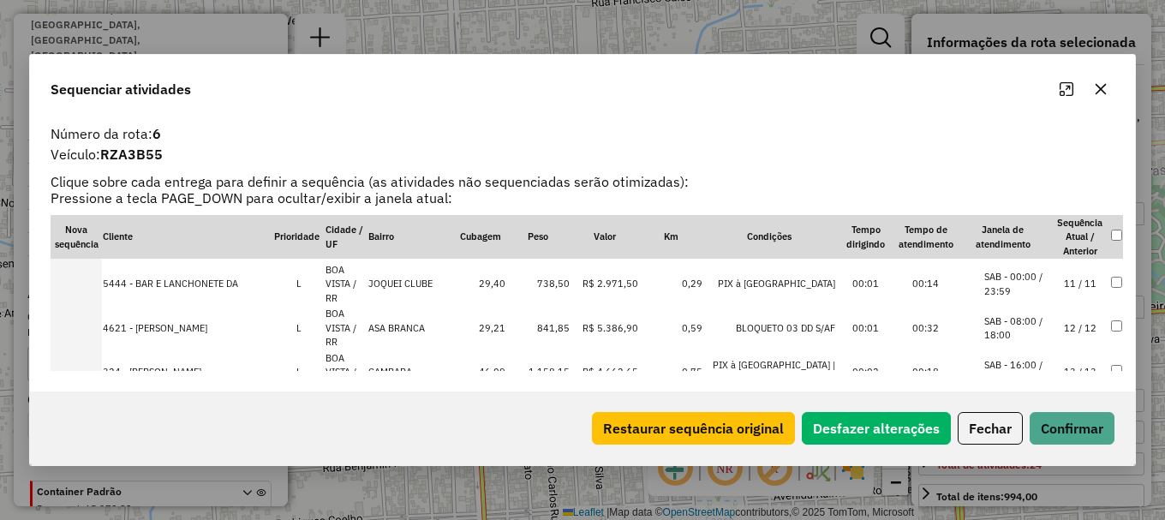
click at [1011, 491] on li "SAB - 10:00 / 20:00" at bounding box center [1016, 505] width 65 height 28
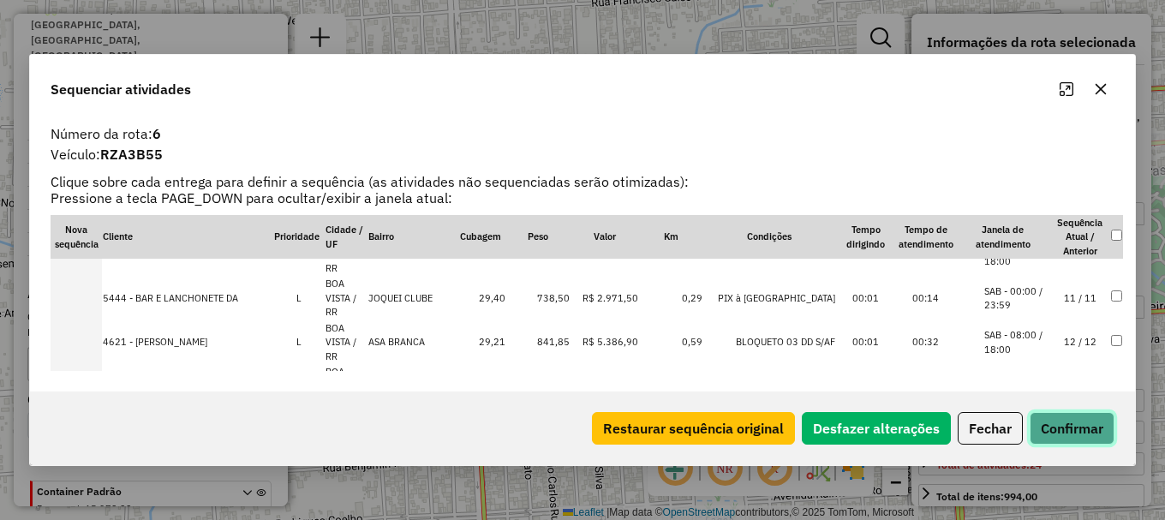
click at [1077, 427] on button "Confirmar" at bounding box center [1072, 428] width 85 height 33
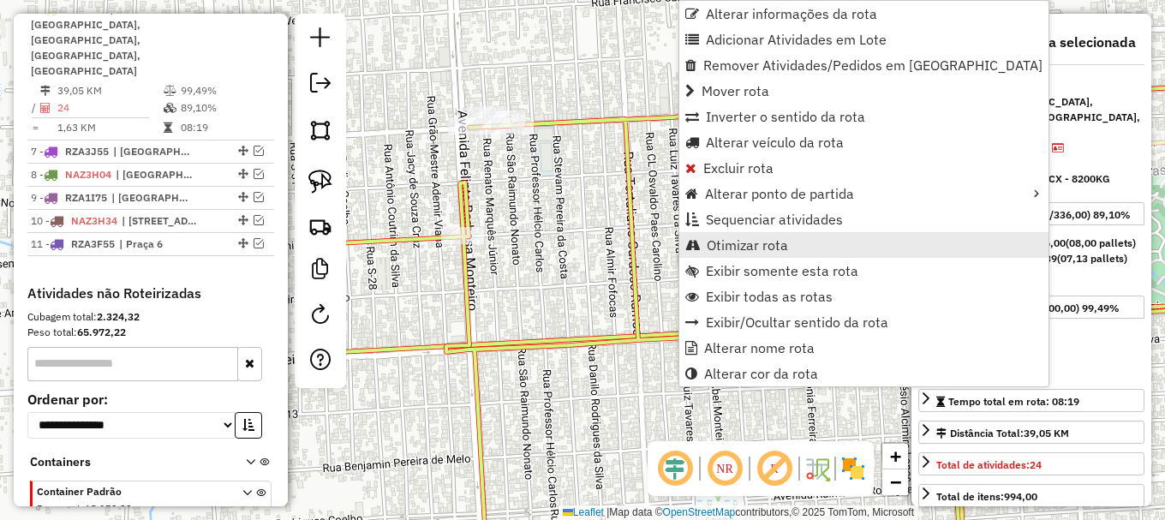
click at [753, 245] on span "Otimizar rota" at bounding box center [747, 245] width 81 height 14
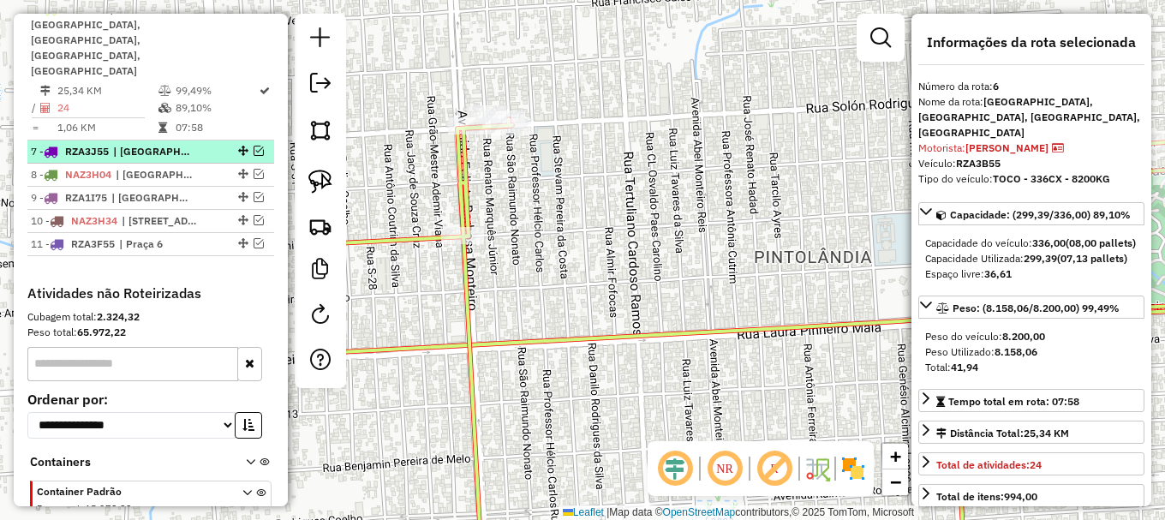
click at [254, 146] on em at bounding box center [259, 151] width 10 height 10
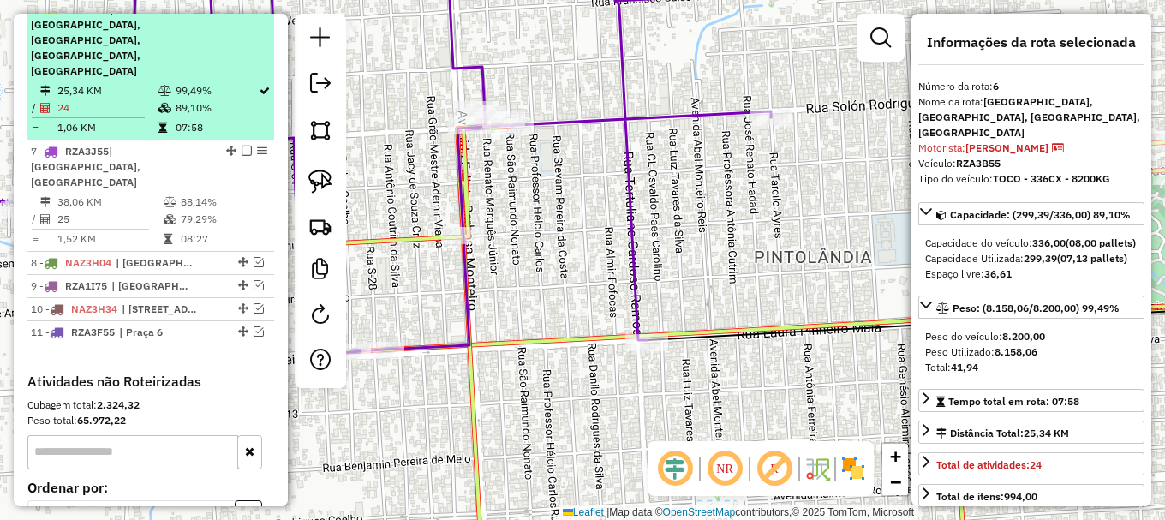
click at [242, 14] on em at bounding box center [247, 8] width 10 height 10
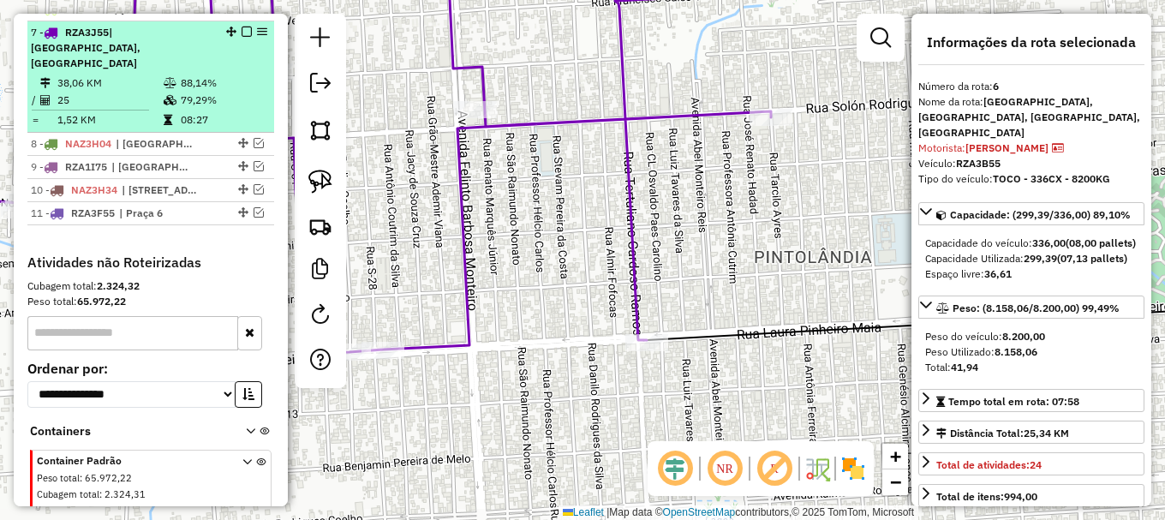
click at [223, 92] on td "79,29%" at bounding box center [223, 100] width 87 height 17
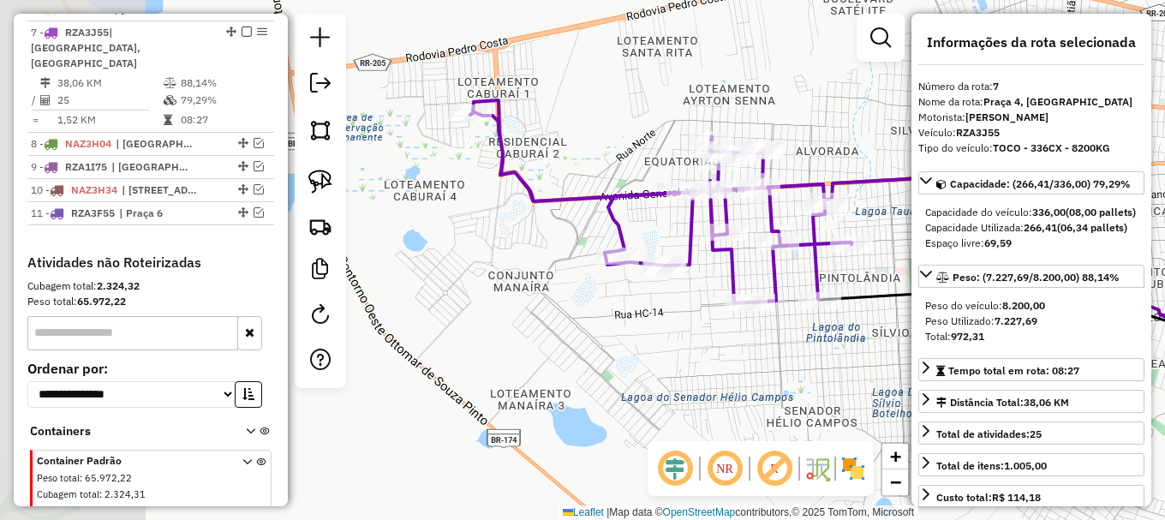
drag, startPoint x: 544, startPoint y: 157, endPoint x: 831, endPoint y: 123, distance: 289.0
click at [840, 124] on div "Janela de atendimento Grade de atendimento Capacidade Transportadoras Veículos …" at bounding box center [582, 260] width 1165 height 520
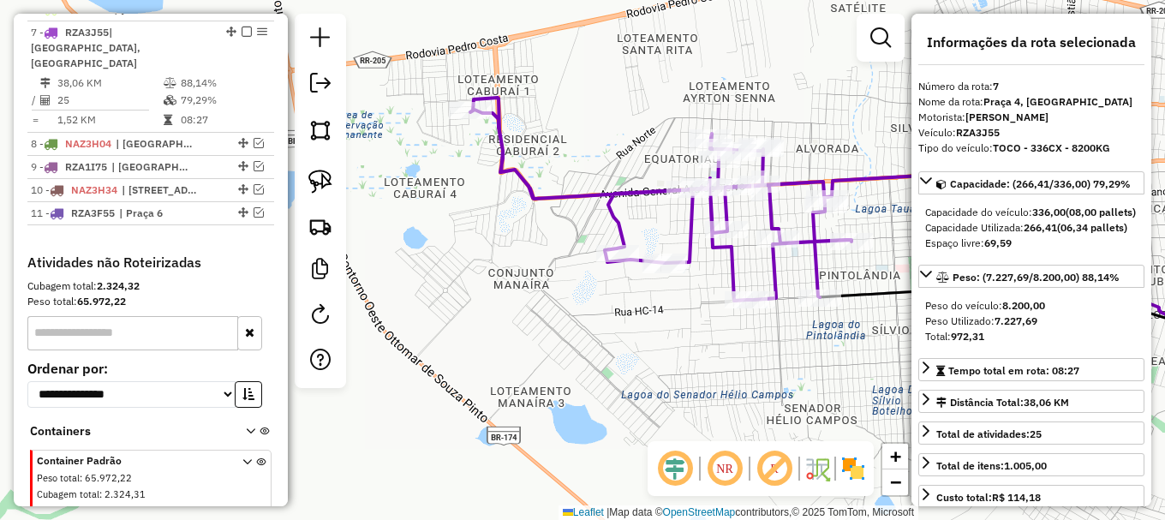
click at [563, 195] on icon at bounding box center [660, 199] width 381 height 203
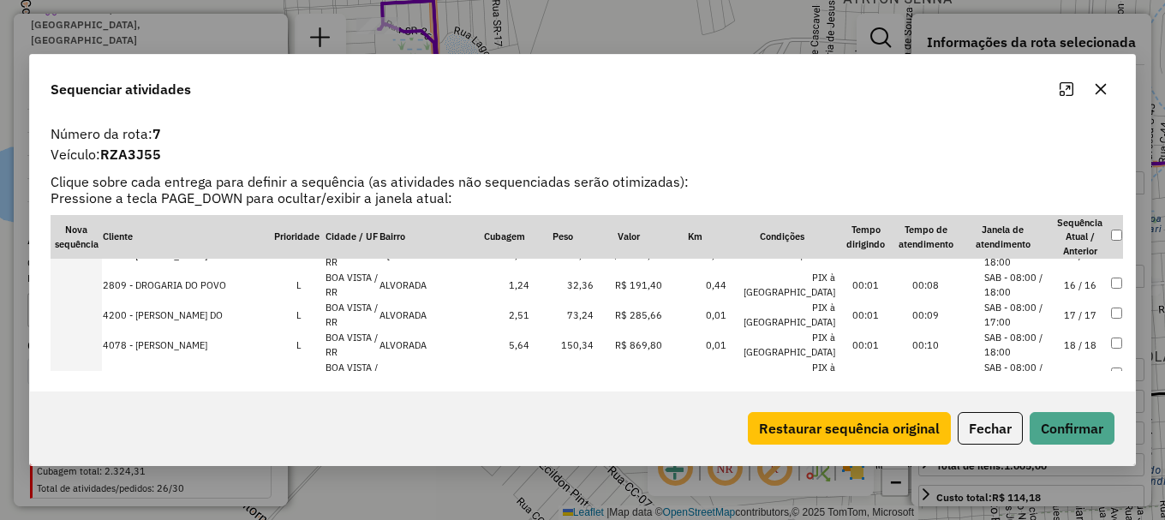
scroll to position [397, 0]
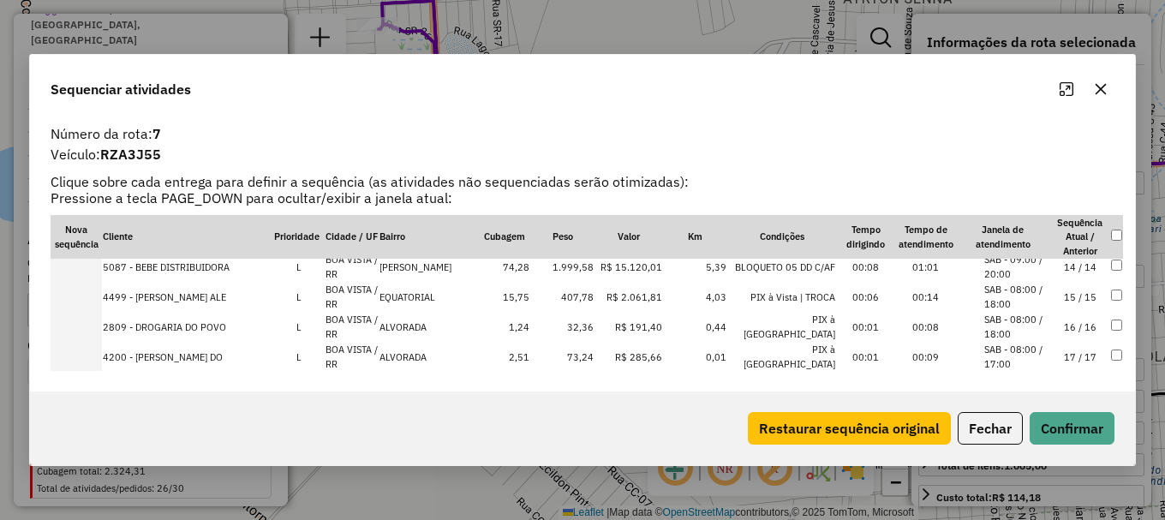
click at [1034, 272] on li "SAB - 09:00 / 20:00" at bounding box center [1016, 267] width 65 height 28
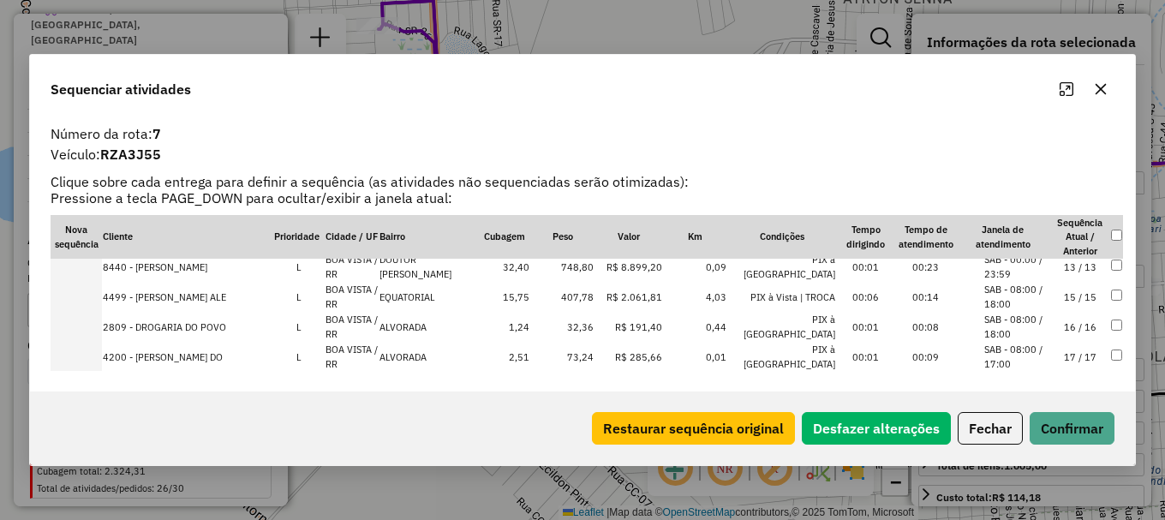
scroll to position [427, 0]
click at [1072, 427] on button "Confirmar" at bounding box center [1072, 428] width 85 height 33
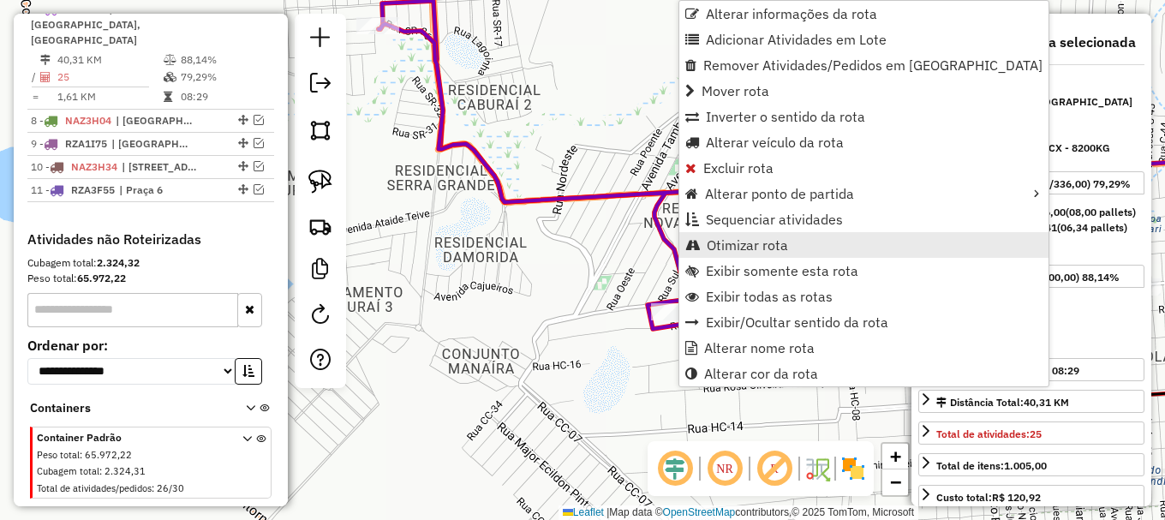
click at [756, 245] on span "Otimizar rota" at bounding box center [747, 245] width 81 height 14
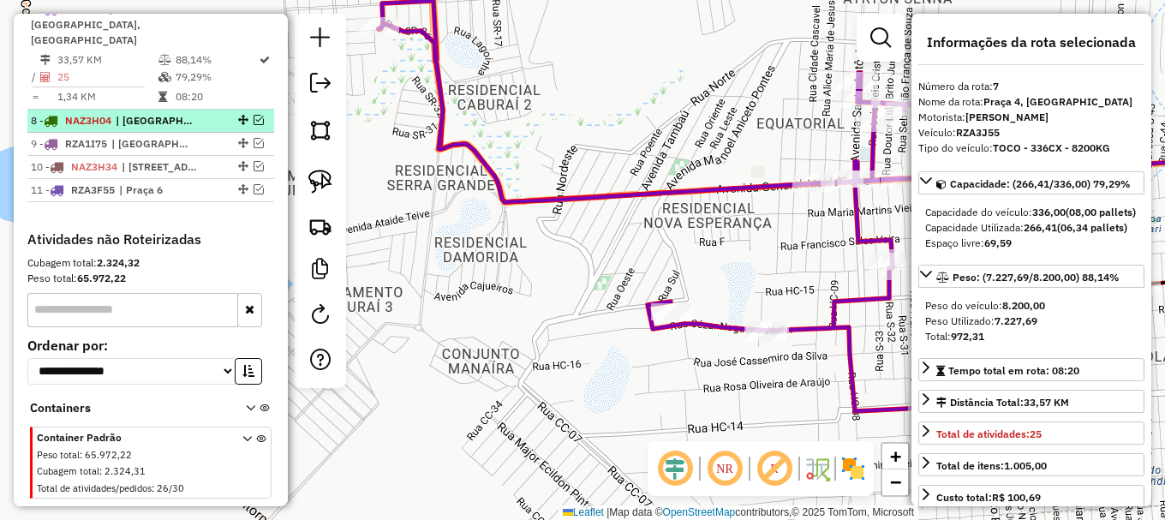
click at [254, 115] on em at bounding box center [259, 120] width 10 height 10
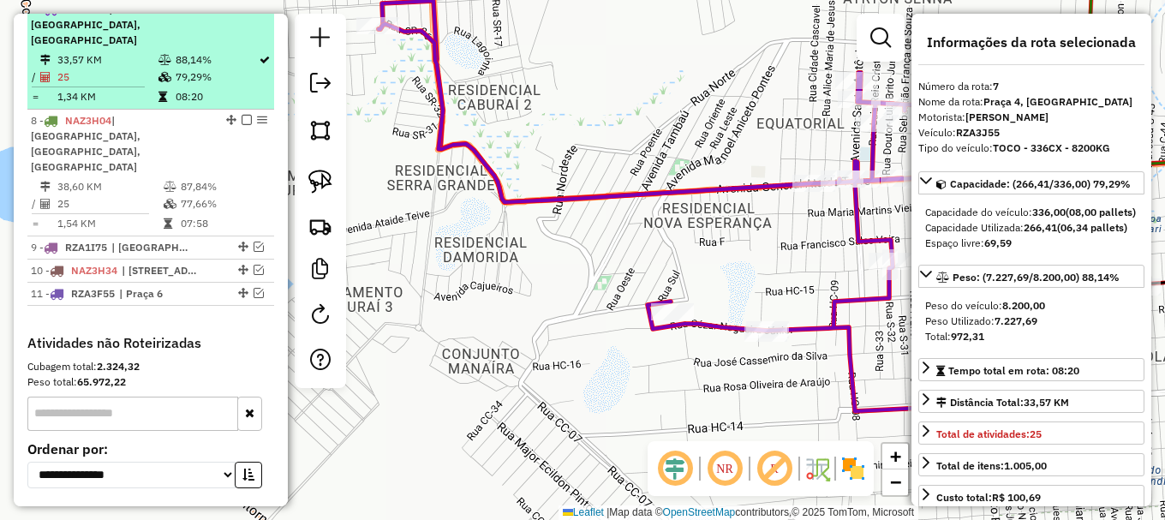
click at [242, 14] on em at bounding box center [247, 8] width 10 height 10
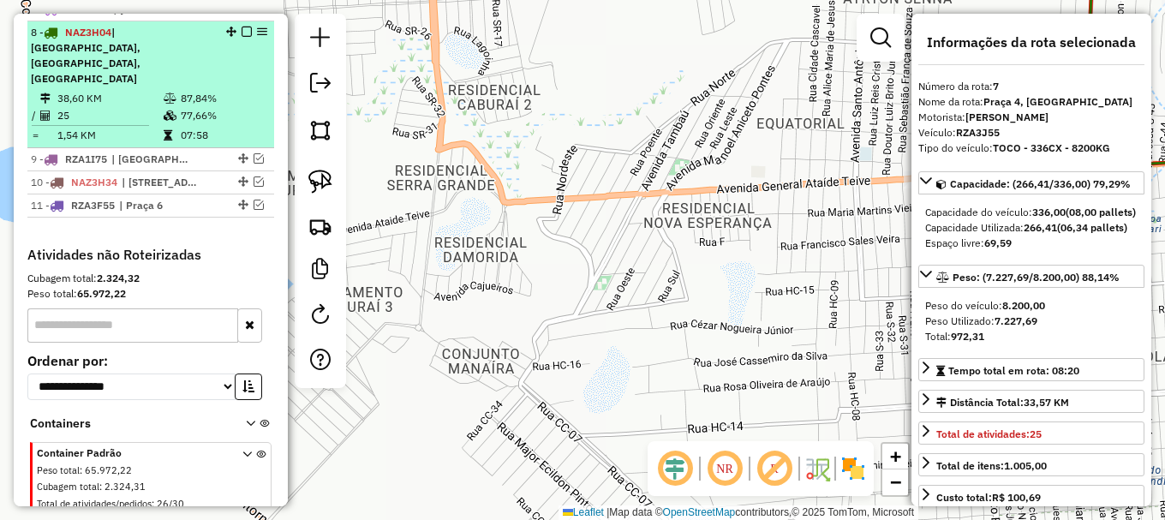
click at [244, 107] on td "77,66%" at bounding box center [223, 115] width 87 height 17
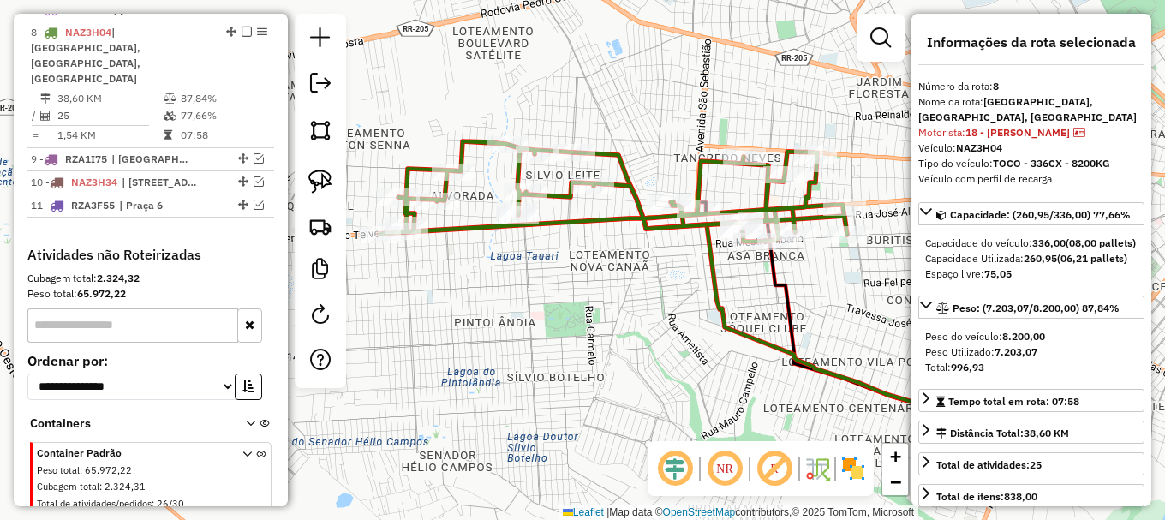
drag, startPoint x: 558, startPoint y: 297, endPoint x: 690, endPoint y: 304, distance: 132.1
click at [690, 303] on div "Janela de atendimento Grade de atendimento Capacidade Transportadoras Veículos …" at bounding box center [582, 260] width 1165 height 520
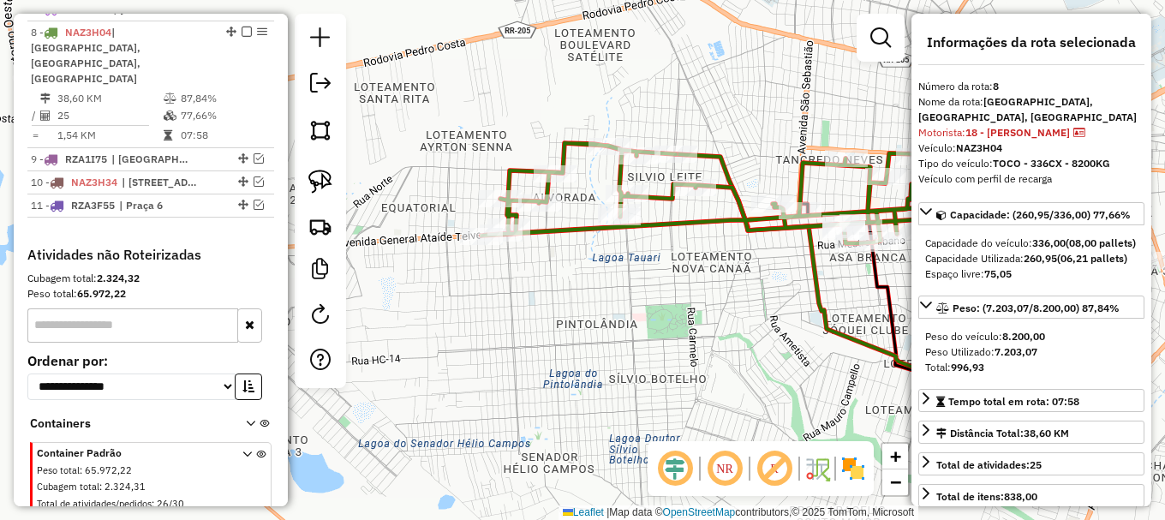
drag, startPoint x: 621, startPoint y: 332, endPoint x: 574, endPoint y: 341, distance: 47.9
click at [579, 340] on div "Janela de atendimento Grade de atendimento Capacidade Transportadoras Veículos …" at bounding box center [582, 260] width 1165 height 520
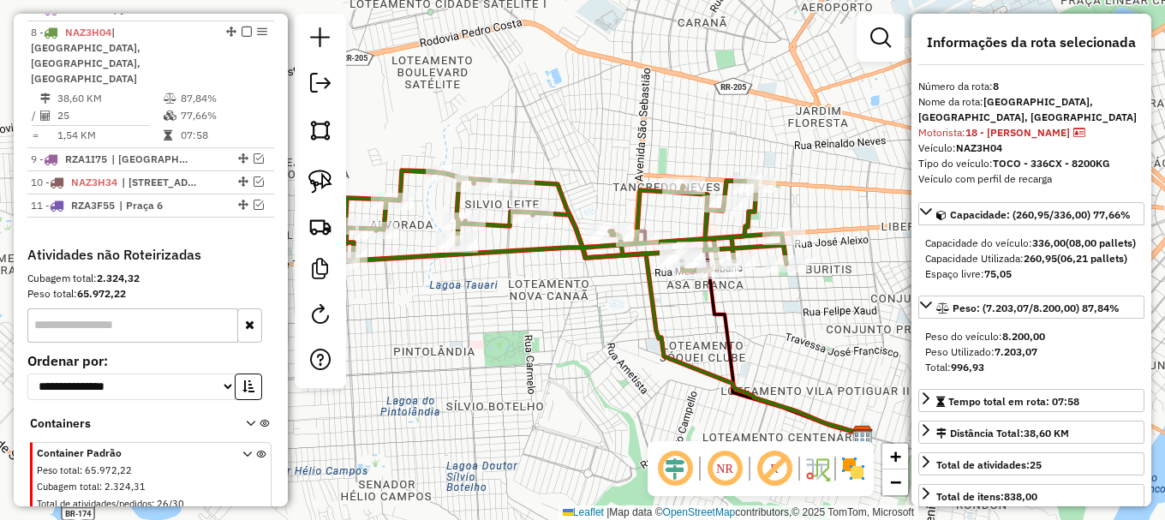
click at [570, 206] on icon at bounding box center [553, 220] width 468 height 100
click at [570, 207] on icon at bounding box center [553, 220] width 468 height 100
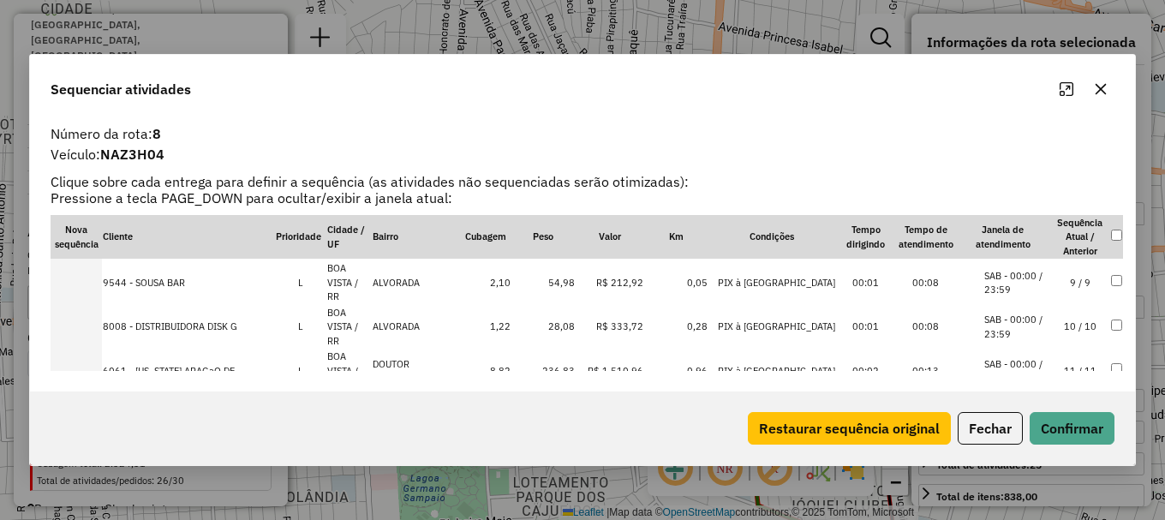
scroll to position [428, 0]
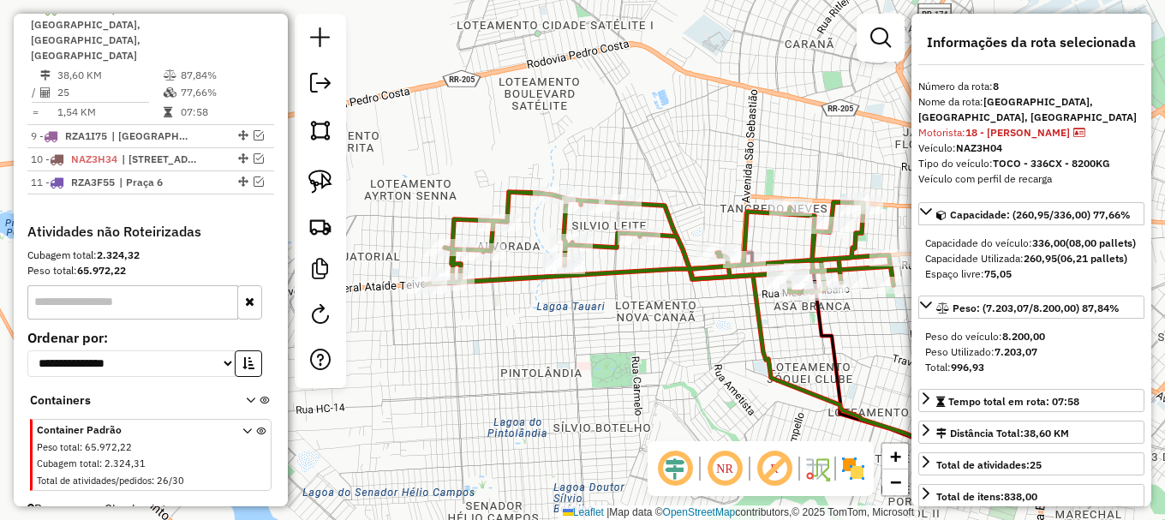
drag, startPoint x: 810, startPoint y: 183, endPoint x: 758, endPoint y: 157, distance: 58.6
click at [758, 157] on div "Janela de atendimento Grade de atendimento Capacidade Transportadoras Veículos …" at bounding box center [582, 260] width 1165 height 520
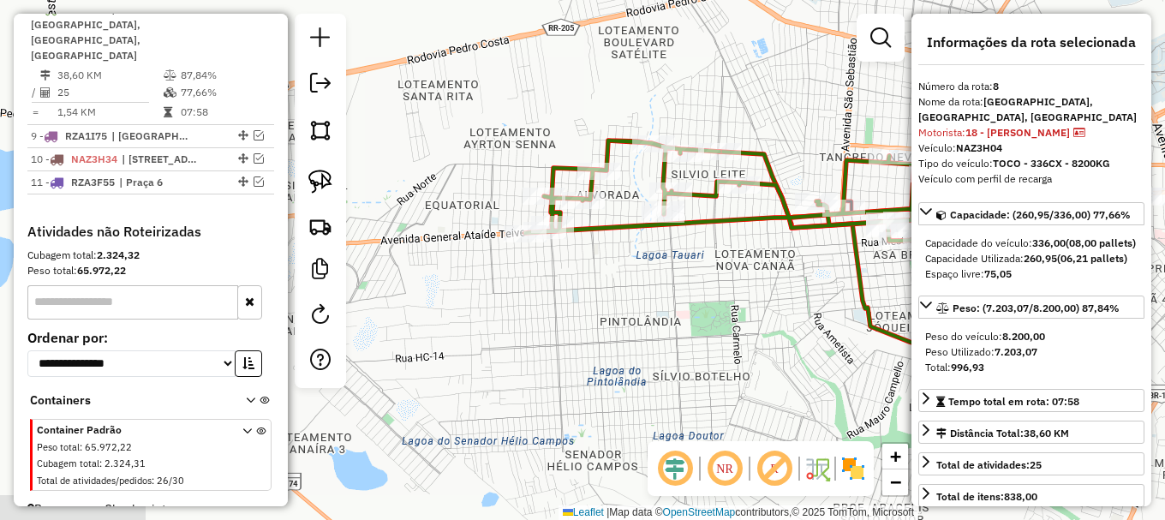
drag, startPoint x: 585, startPoint y: 146, endPoint x: 735, endPoint y: 123, distance: 151.8
click at [735, 123] on div "Janela de atendimento Grade de atendimento Capacidade Transportadoras Veículos …" at bounding box center [582, 260] width 1165 height 520
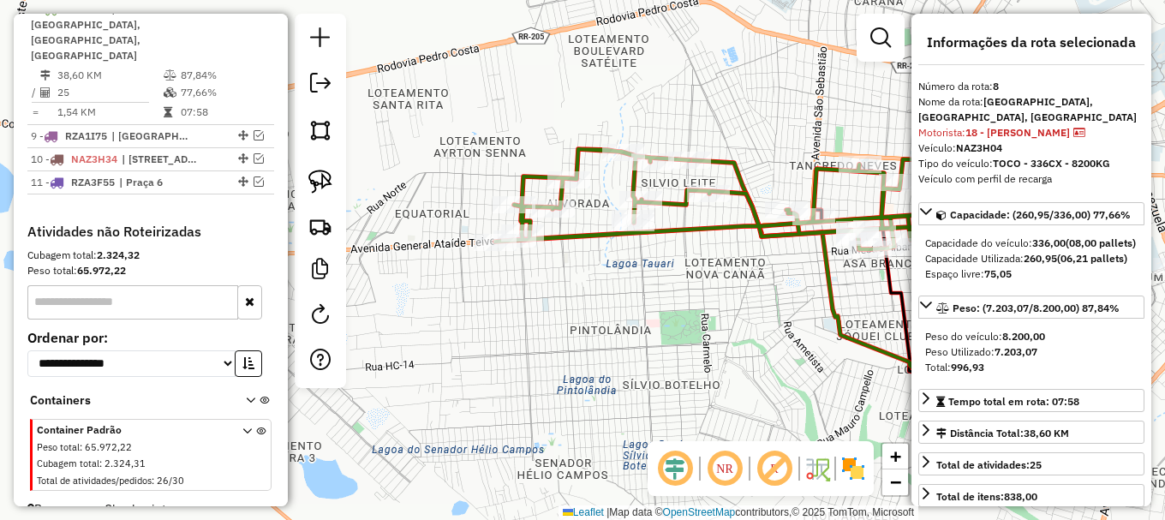
drag, startPoint x: 821, startPoint y: 133, endPoint x: 672, endPoint y: 169, distance: 153.3
click at [672, 169] on div "Janela de atendimento Grade de atendimento Capacidade Transportadoras Veículos …" at bounding box center [582, 260] width 1165 height 520
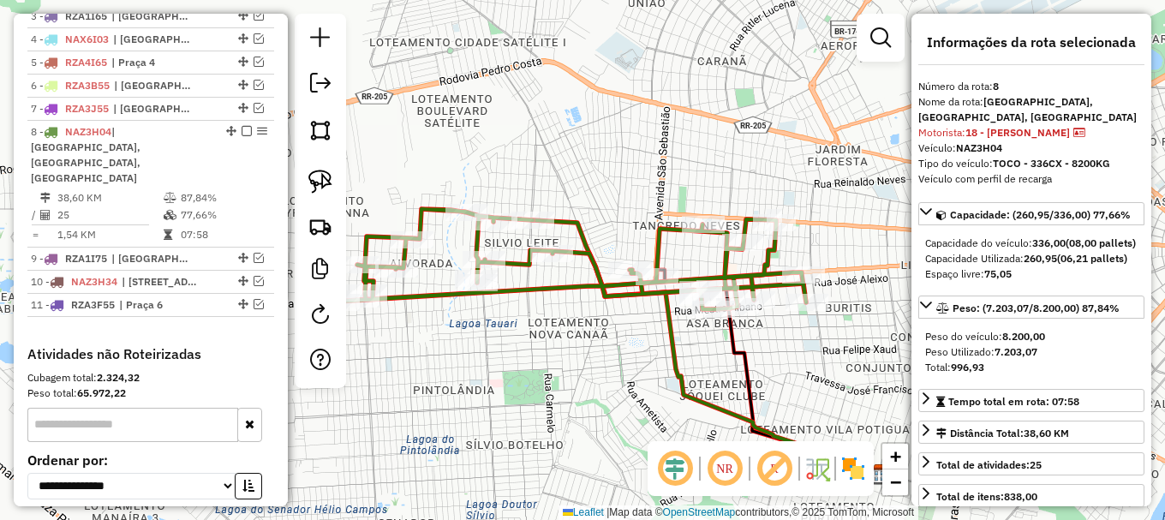
scroll to position [669, 0]
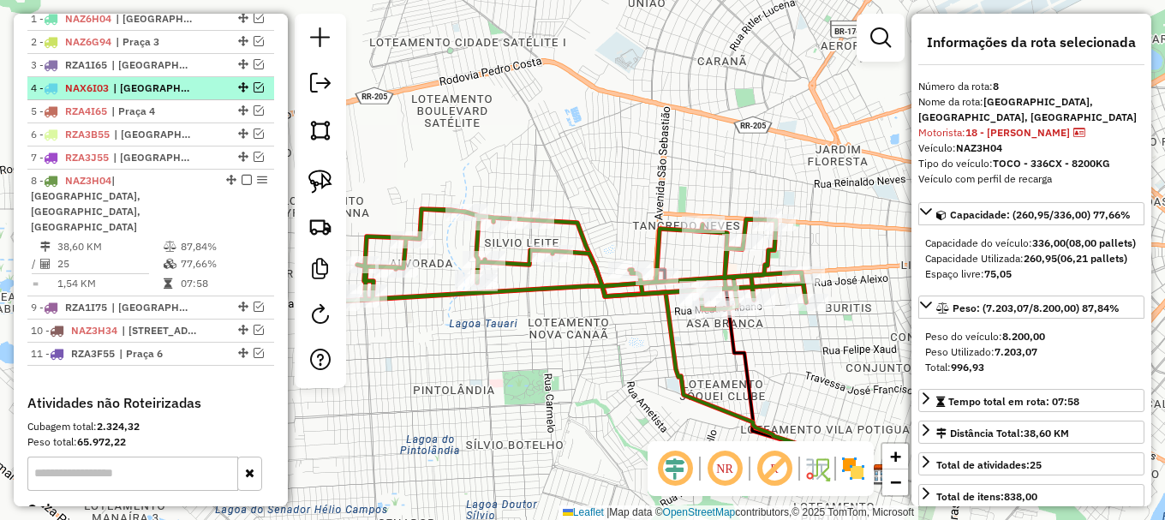
click at [254, 93] on em at bounding box center [259, 87] width 10 height 10
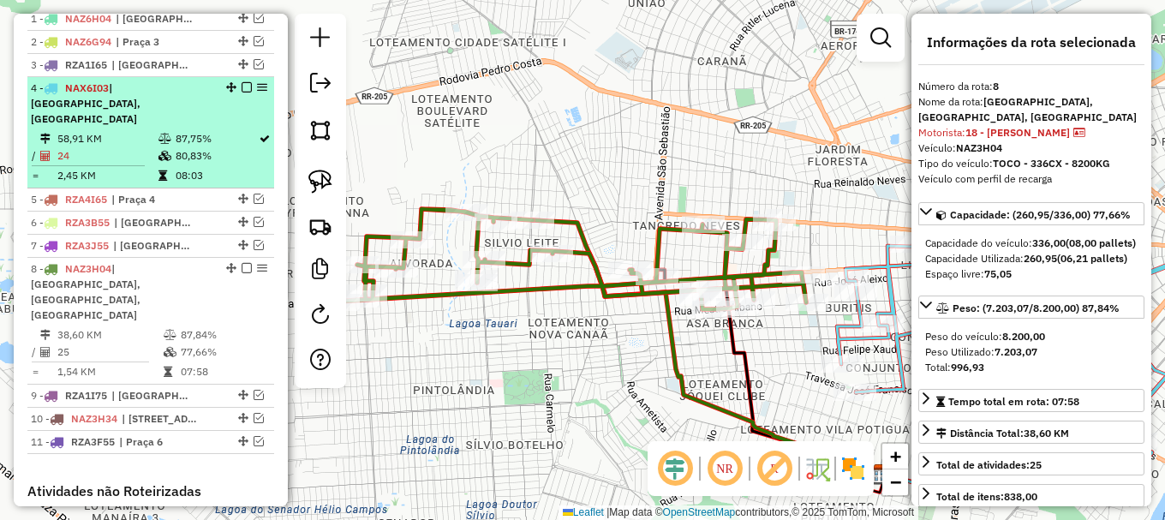
click at [228, 167] on td "08:03" at bounding box center [216, 175] width 83 height 17
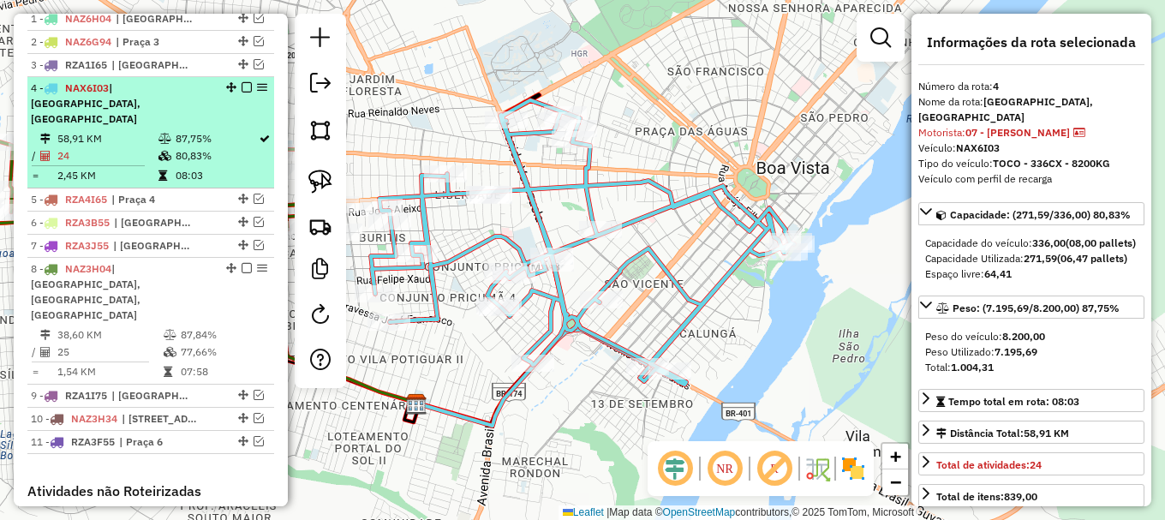
click at [242, 93] on em at bounding box center [247, 87] width 10 height 10
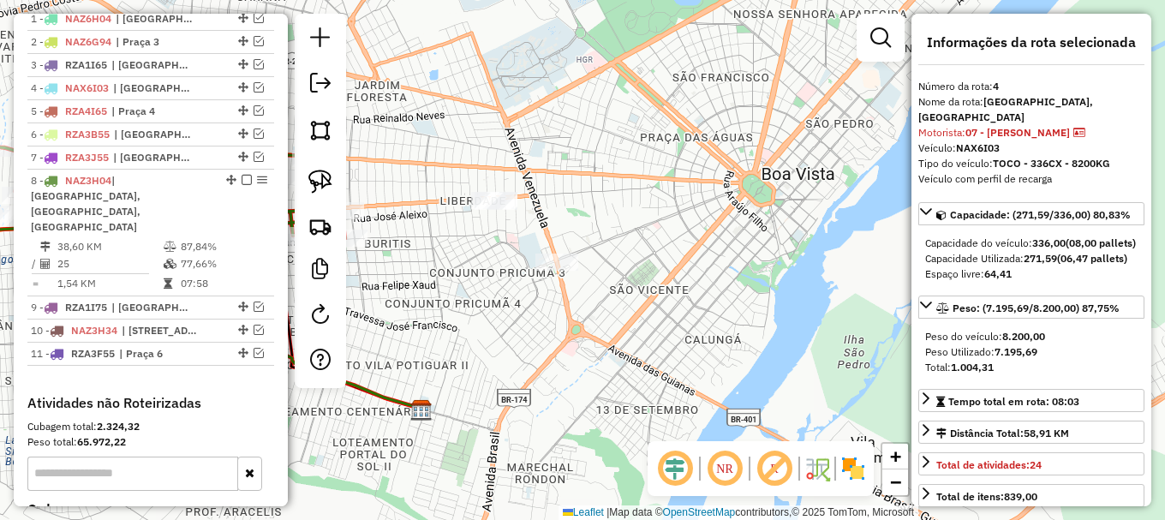
drag, startPoint x: 433, startPoint y: 259, endPoint x: 714, endPoint y: 290, distance: 283.5
click at [714, 290] on div "Janela de atendimento Grade de atendimento Capacidade Transportadoras Veículos …" at bounding box center [582, 260] width 1165 height 520
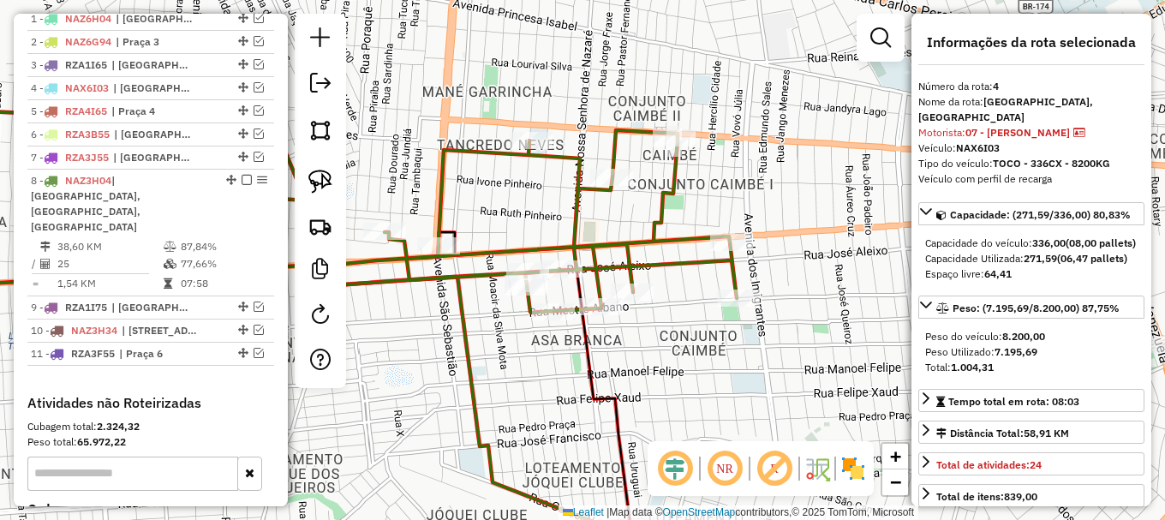
click at [507, 249] on icon at bounding box center [309, 212] width 853 height 202
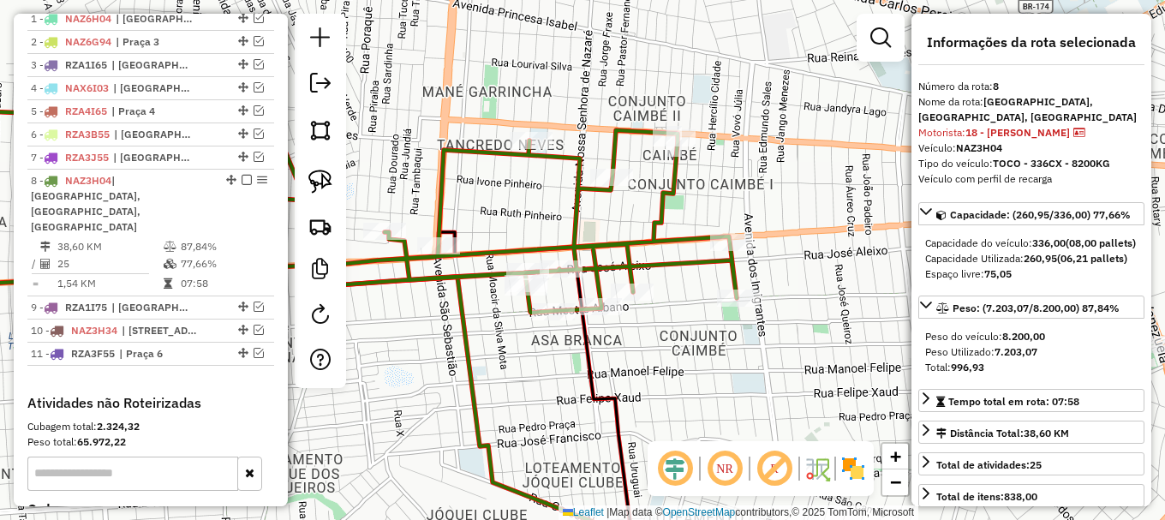
click at [507, 249] on icon at bounding box center [309, 212] width 853 height 202
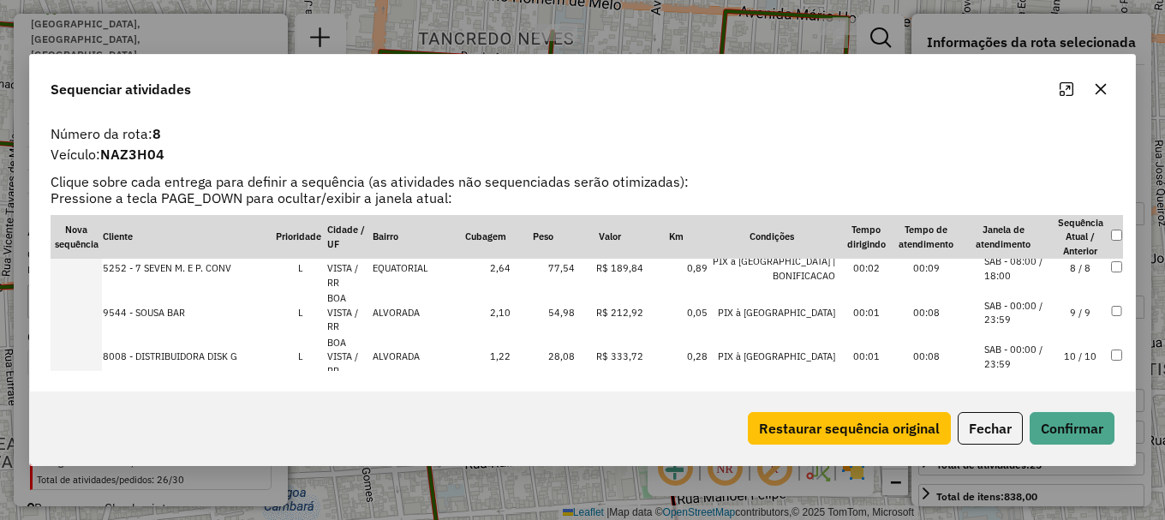
scroll to position [600, 0]
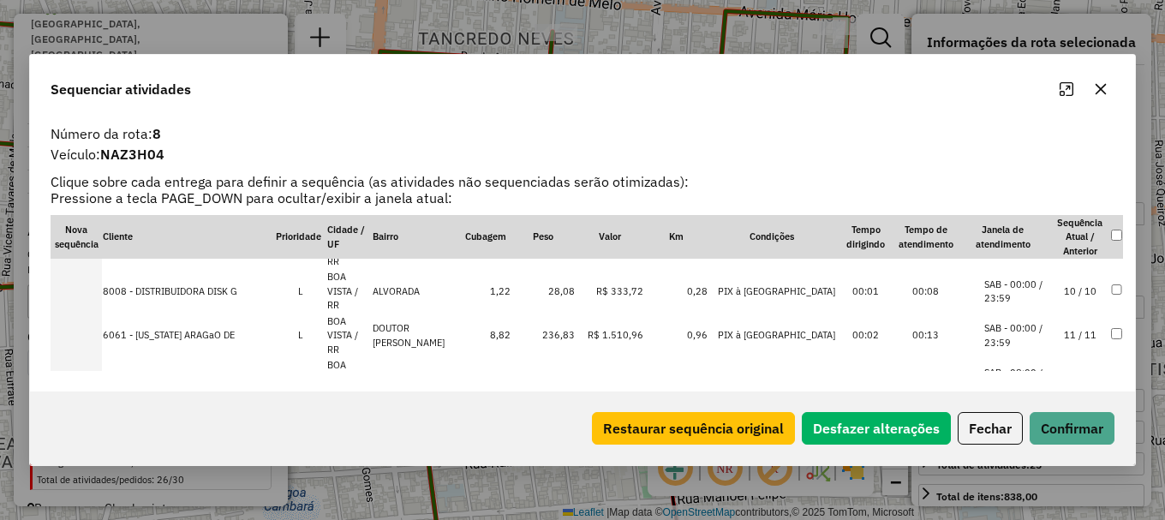
scroll to position [458, 0]
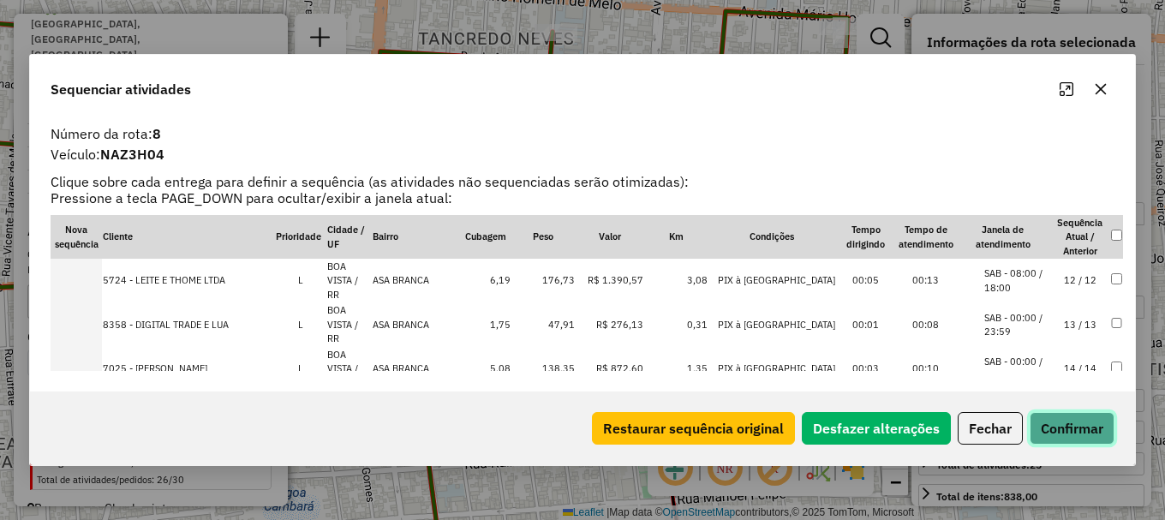
click at [1075, 431] on button "Confirmar" at bounding box center [1072, 428] width 85 height 33
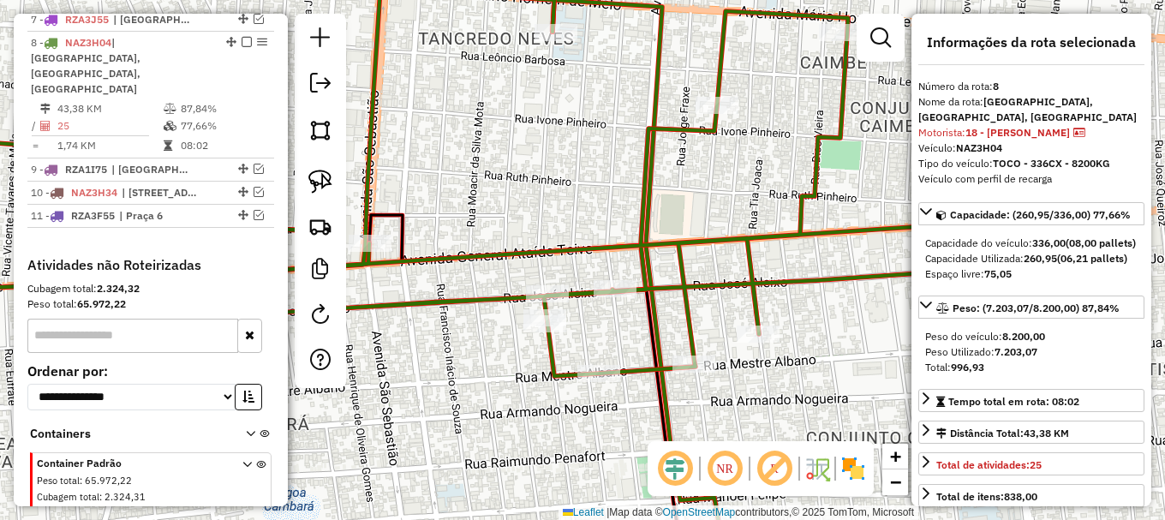
scroll to position [840, 0]
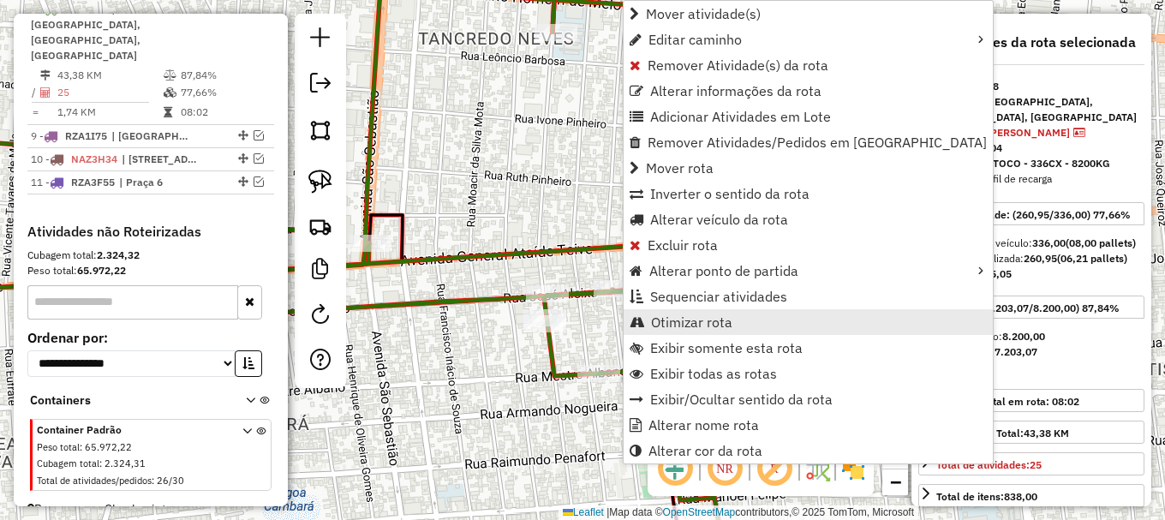
click at [698, 322] on span "Otimizar rota" at bounding box center [691, 322] width 81 height 14
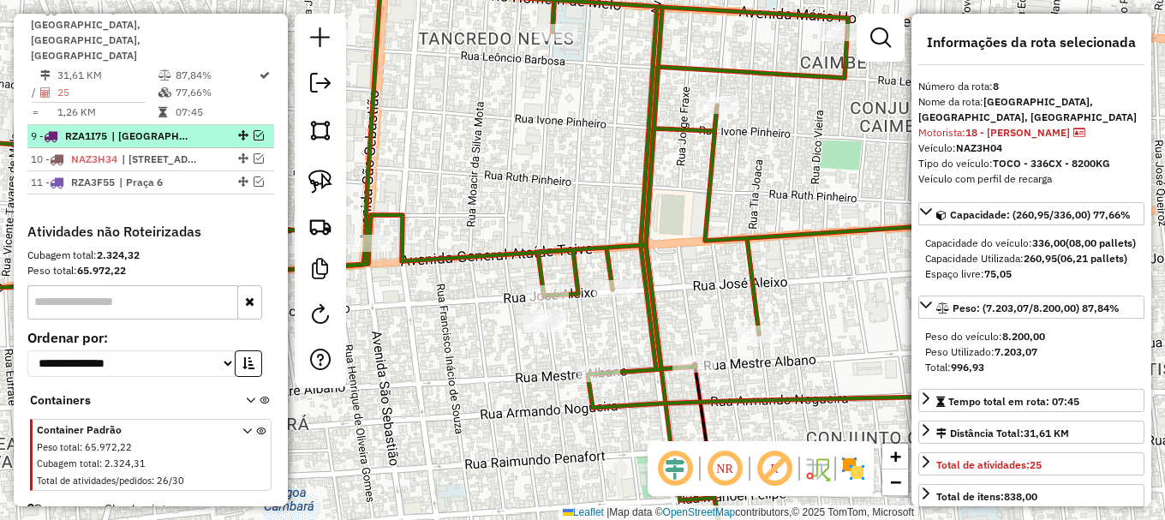
click at [254, 130] on em at bounding box center [259, 135] width 10 height 10
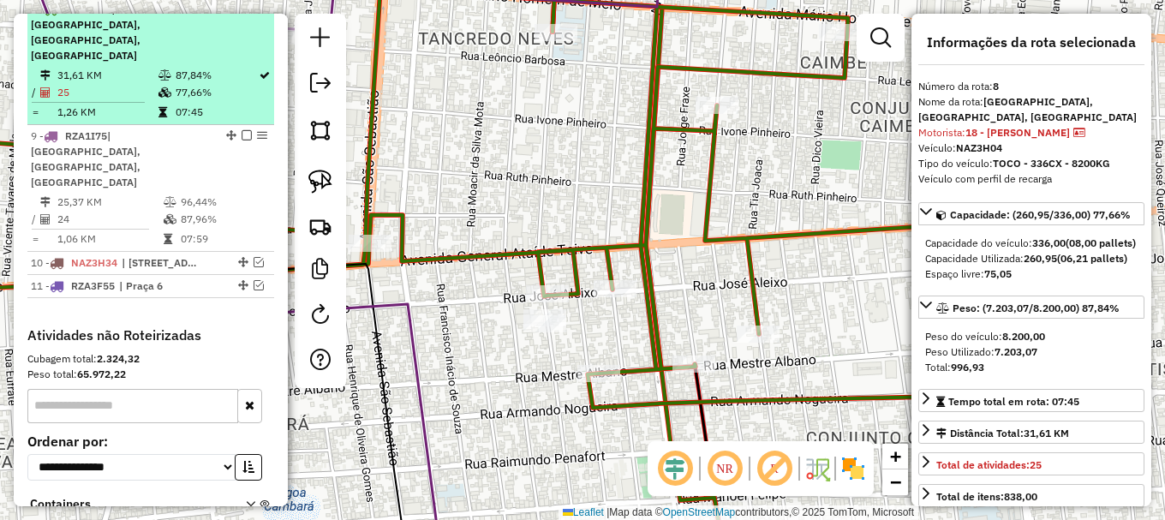
click at [242, 14] on em at bounding box center [247, 8] width 10 height 10
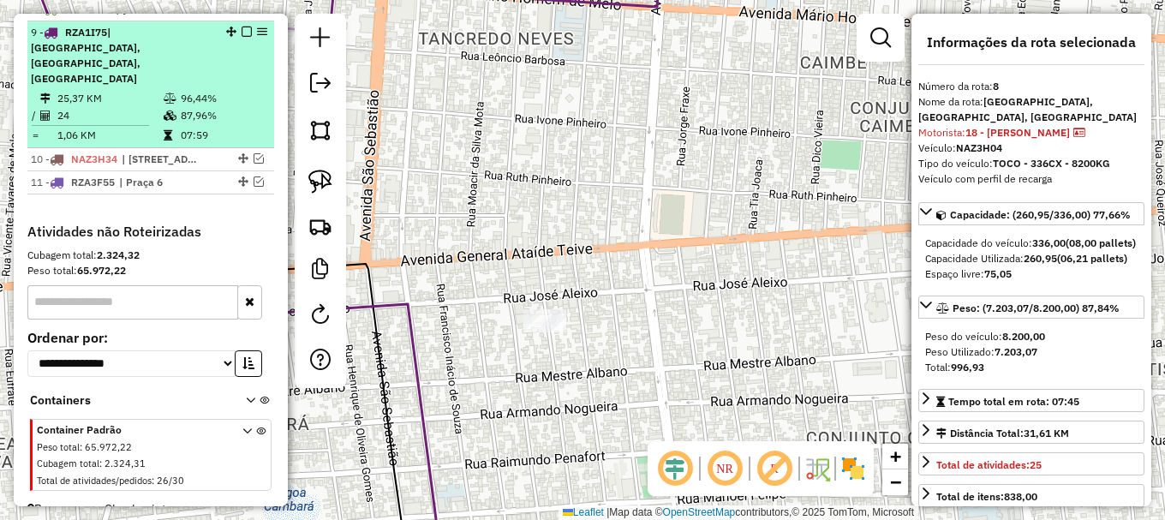
click at [233, 107] on td "87,96%" at bounding box center [223, 115] width 87 height 17
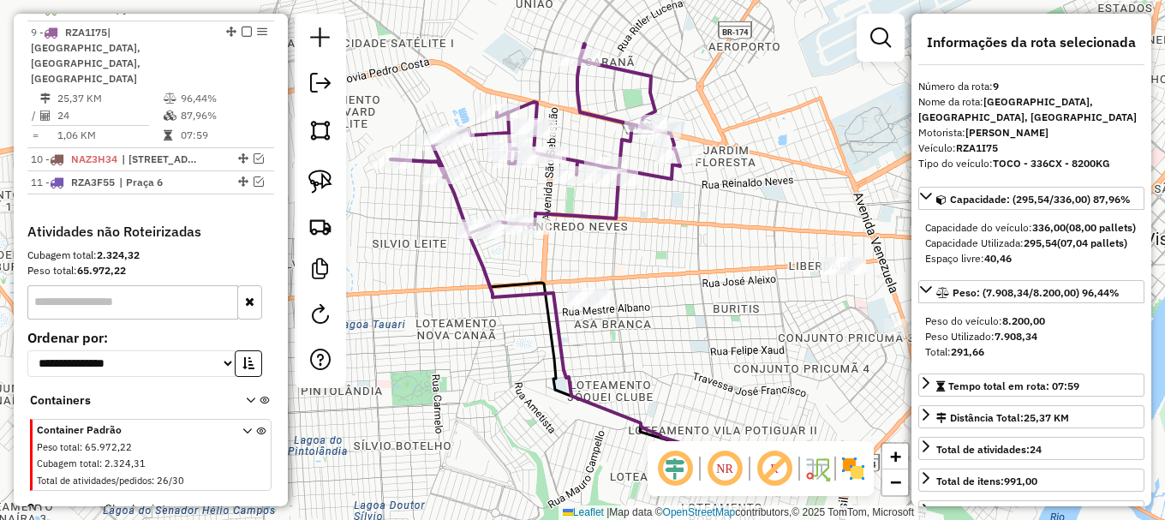
drag, startPoint x: 676, startPoint y: 241, endPoint x: 730, endPoint y: 270, distance: 61.3
click at [729, 270] on div "Janela de atendimento Grade de atendimento Capacidade Transportadoras Veículos …" at bounding box center [582, 260] width 1165 height 520
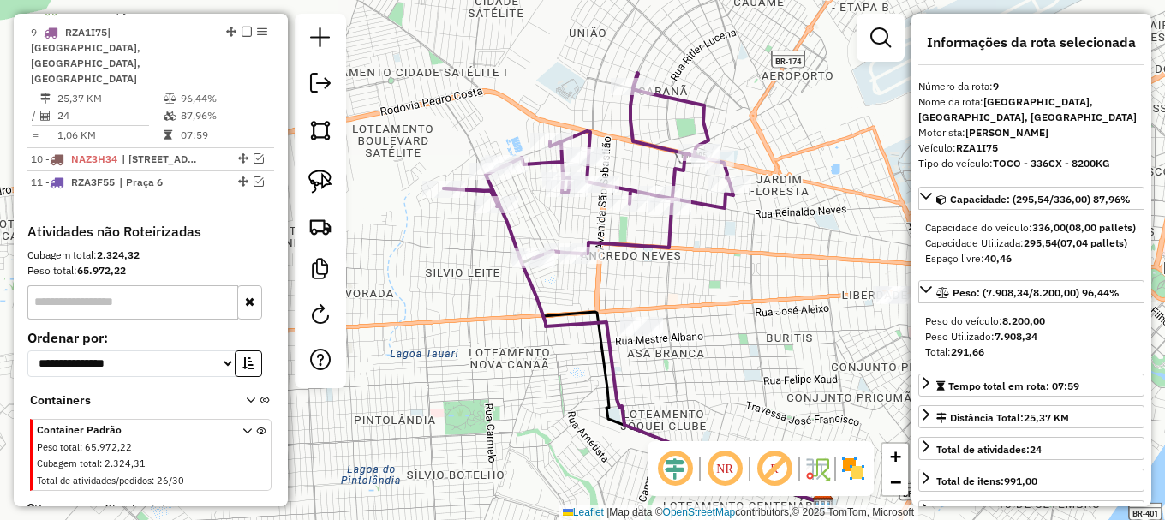
click at [629, 122] on icon at bounding box center [589, 166] width 290 height 186
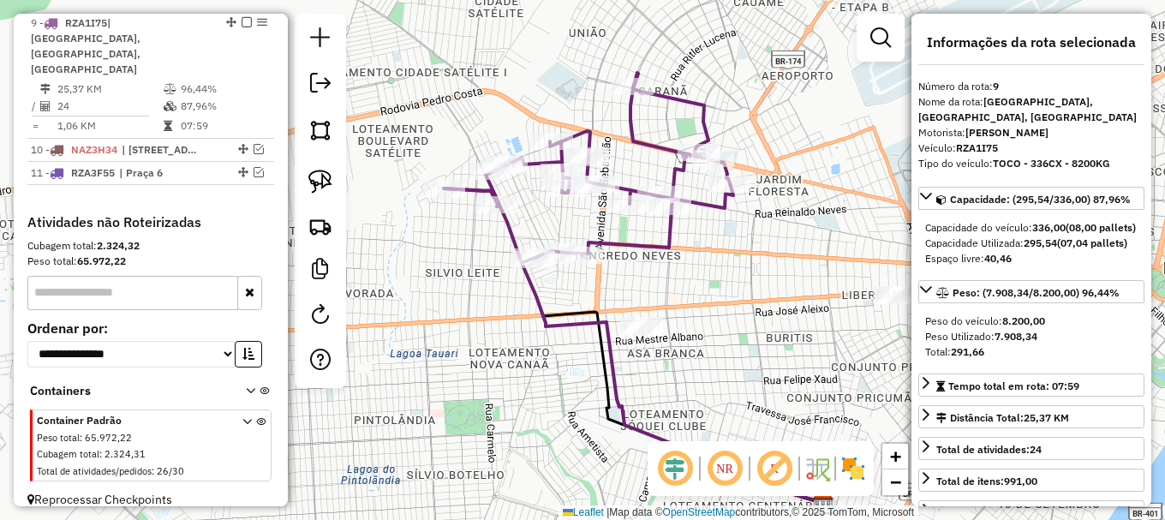
click at [629, 122] on icon at bounding box center [589, 166] width 290 height 186
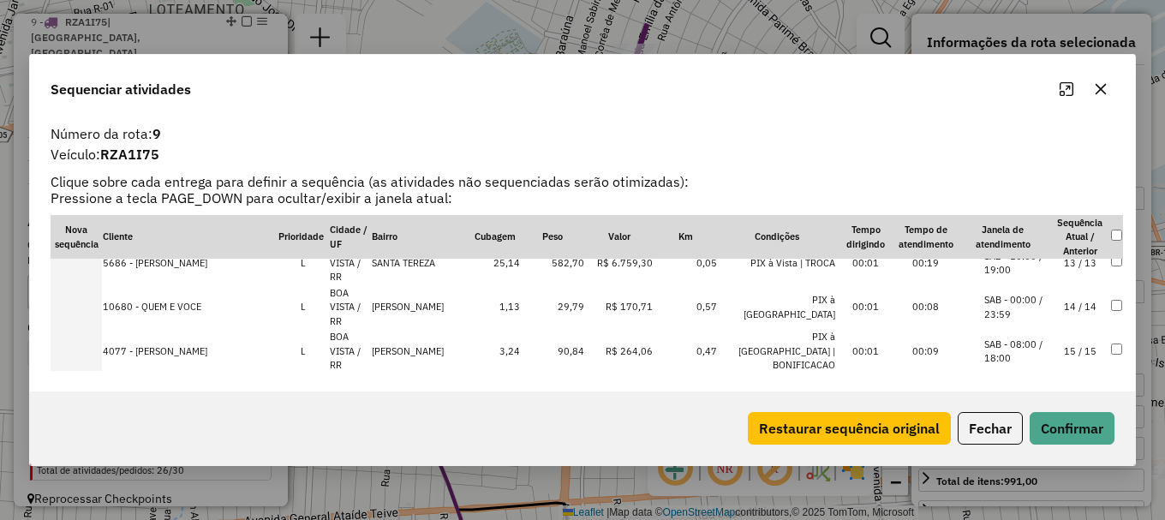
scroll to position [452, 0]
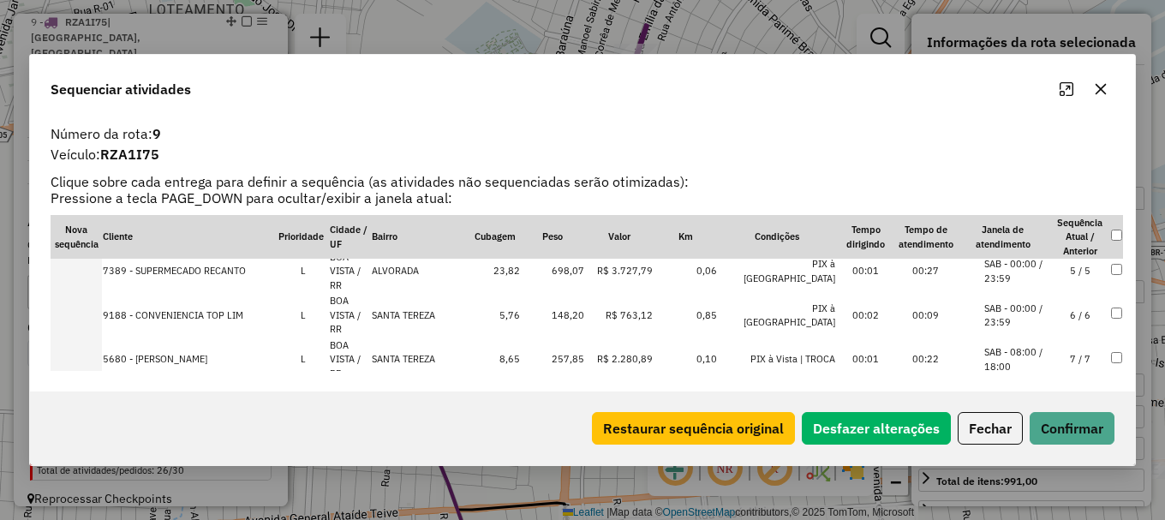
scroll to position [225, 0]
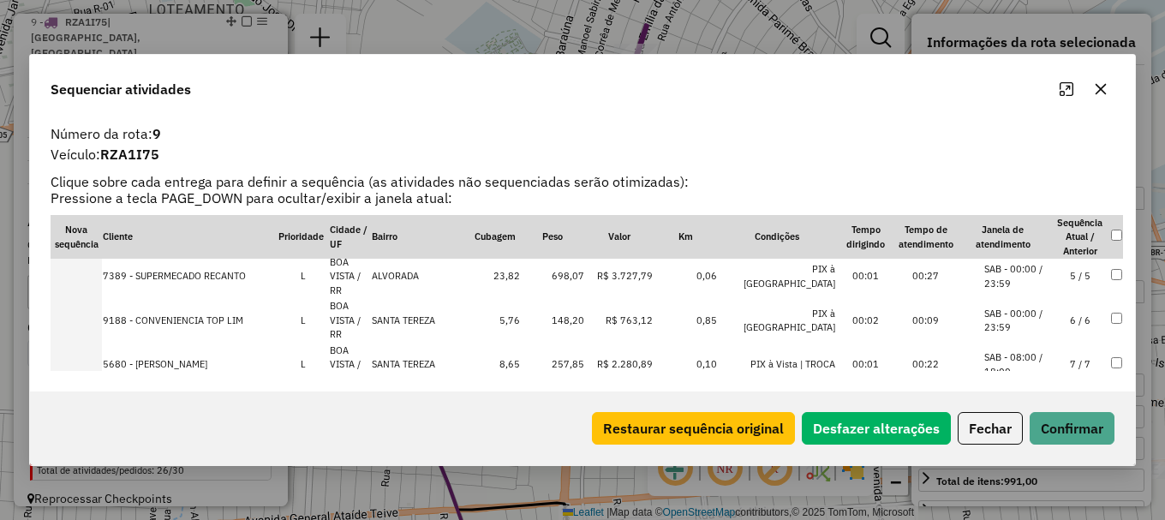
click at [1035, 439] on li "SAB - 00:00 / 23:59" at bounding box center [1016, 453] width 65 height 28
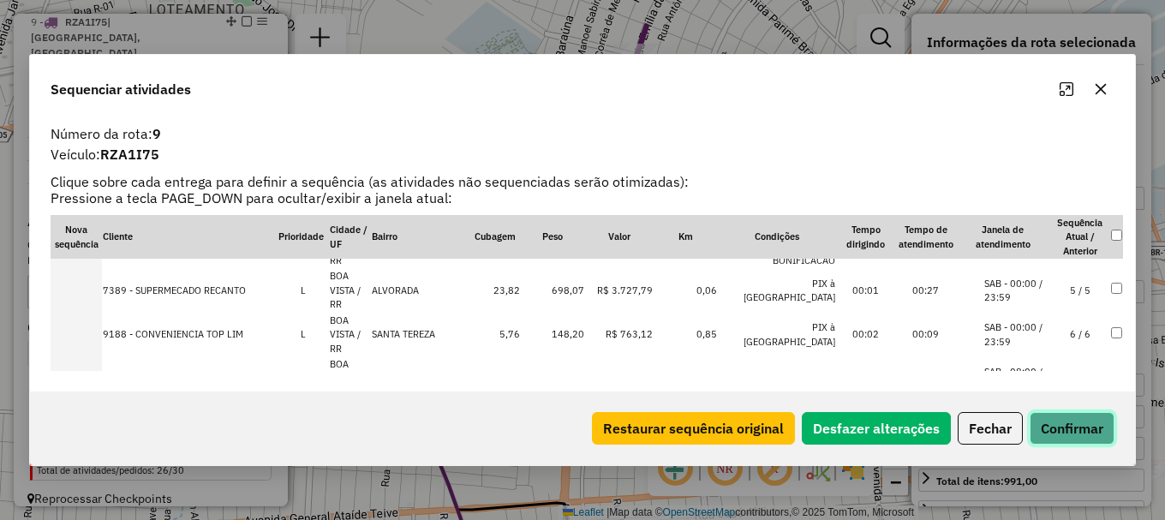
click at [1070, 431] on button "Confirmar" at bounding box center [1072, 428] width 85 height 33
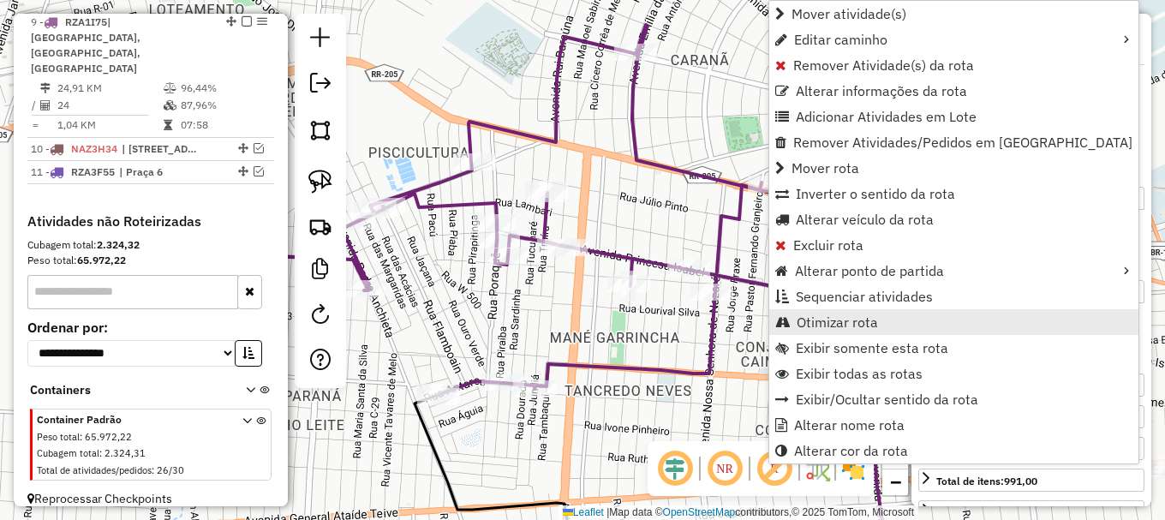
click at [849, 317] on span "Otimizar rota" at bounding box center [837, 322] width 81 height 14
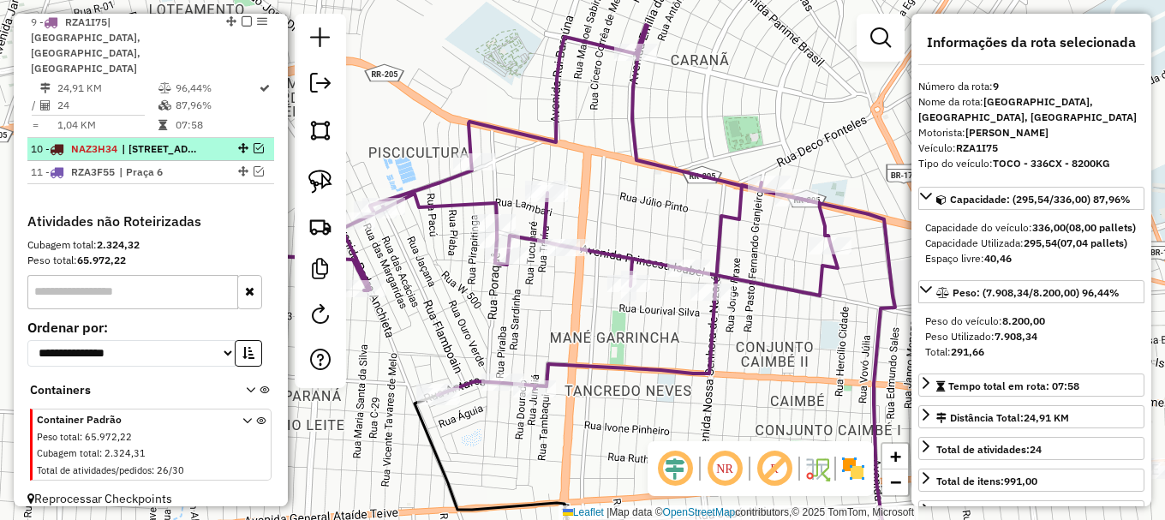
click at [254, 143] on em at bounding box center [259, 148] width 10 height 10
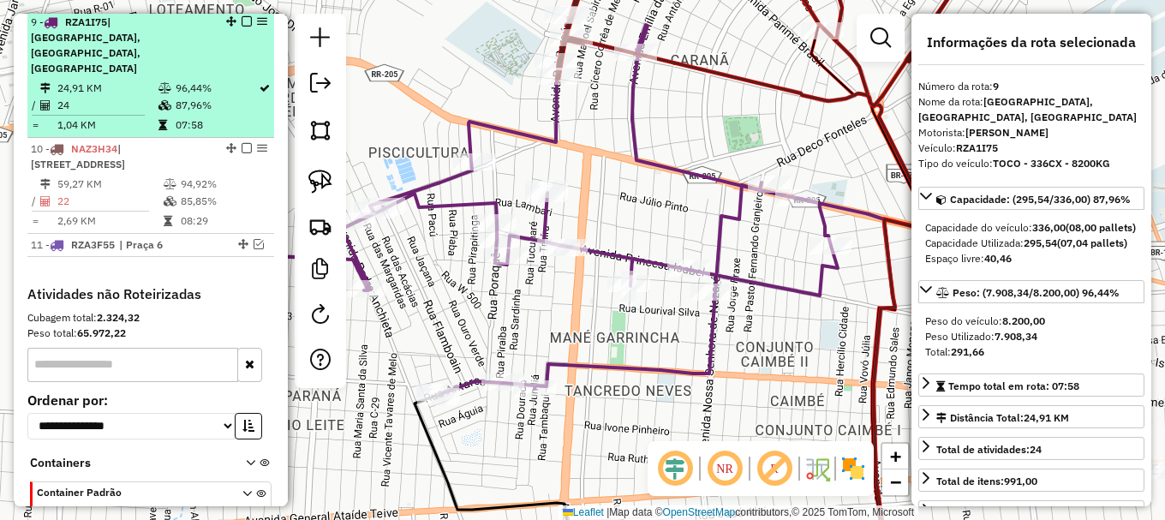
click at [244, 27] on em at bounding box center [247, 21] width 10 height 10
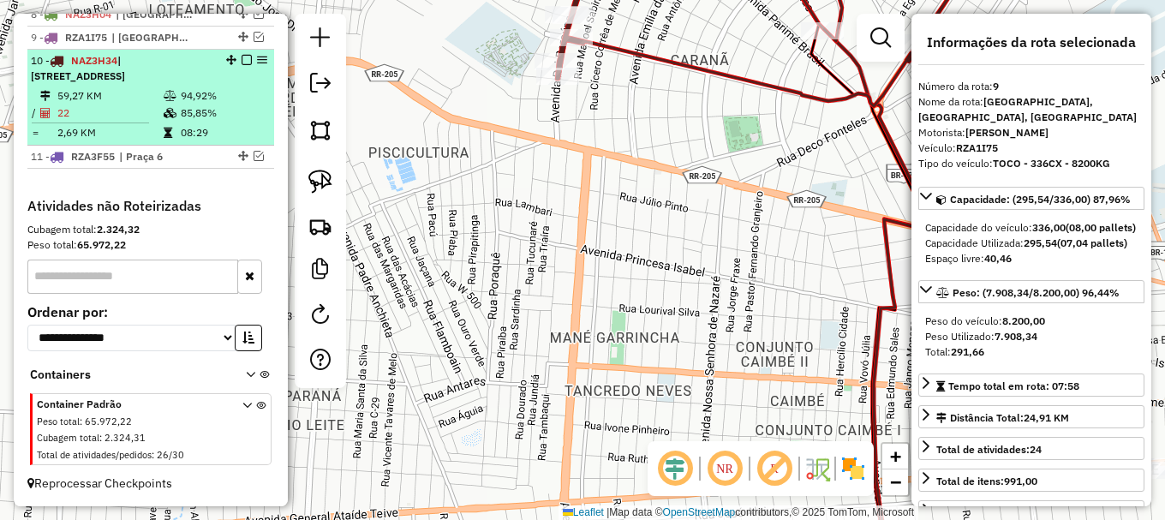
click at [235, 100] on td "94,92%" at bounding box center [223, 95] width 87 height 17
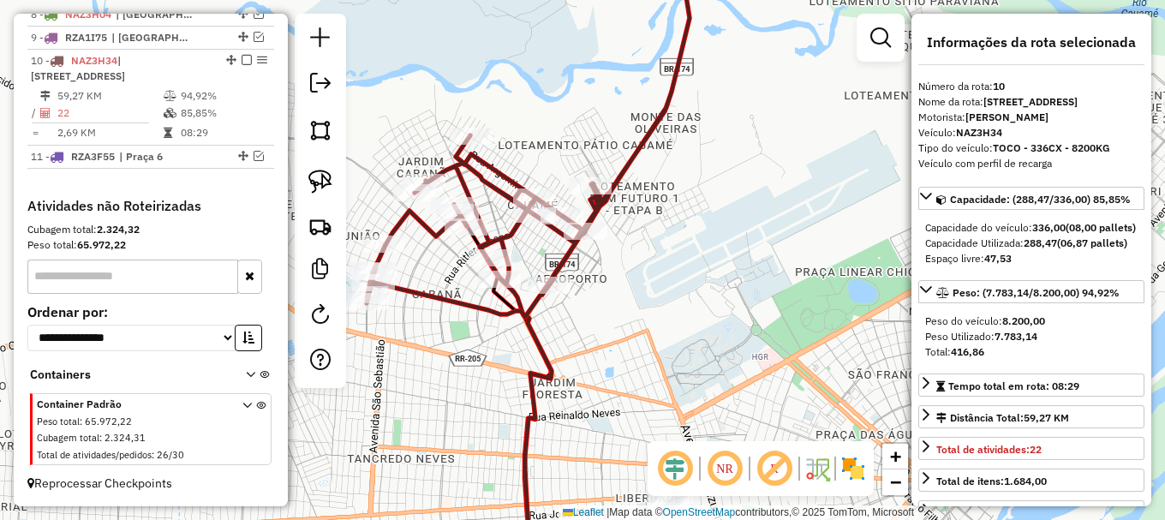
click at [446, 173] on icon at bounding box center [528, 132] width 323 height 369
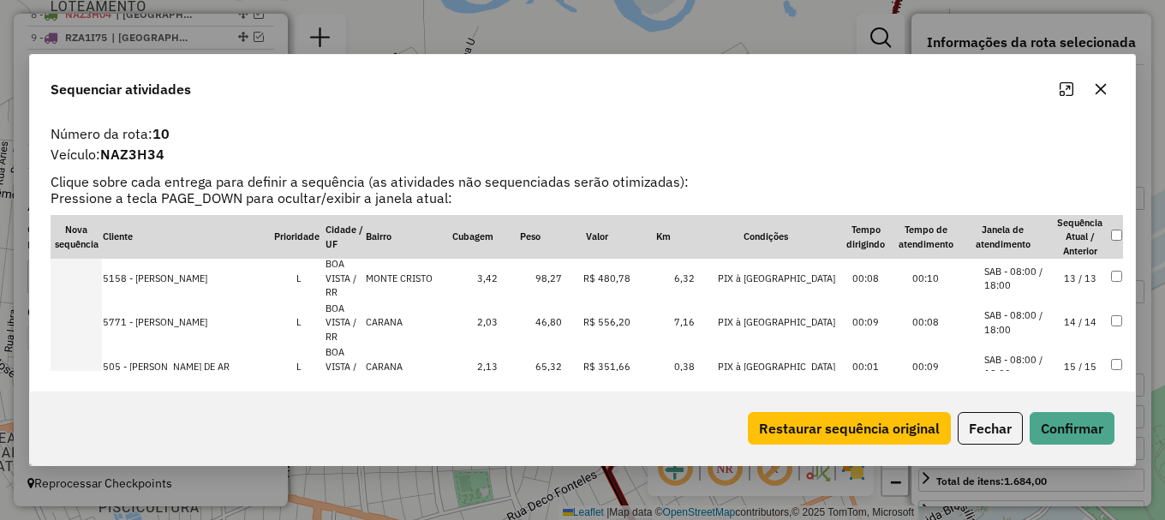
scroll to position [446, 0]
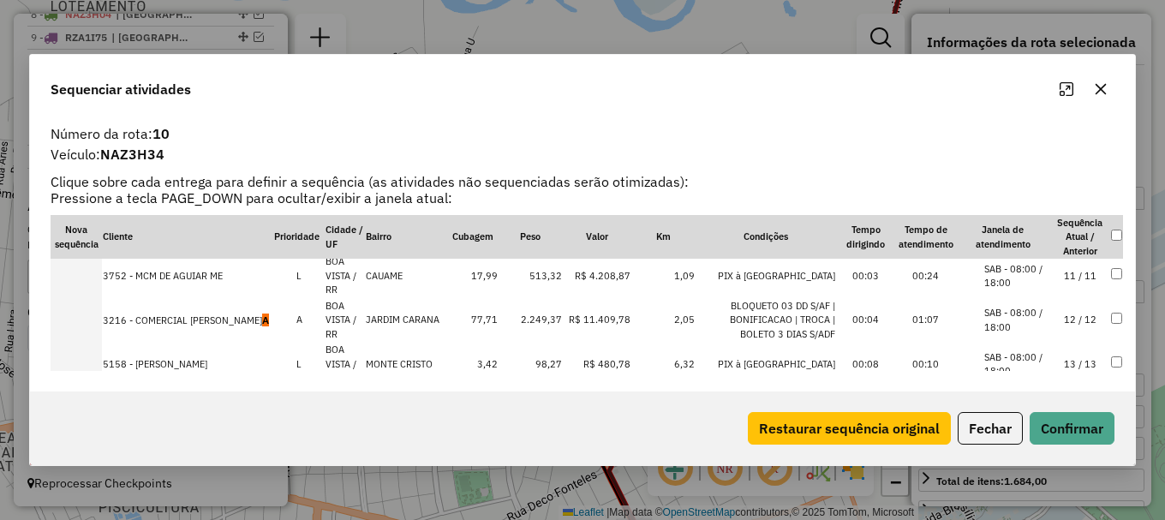
click at [1005, 311] on li "SAB - 08:00 / 18:00" at bounding box center [1016, 320] width 65 height 28
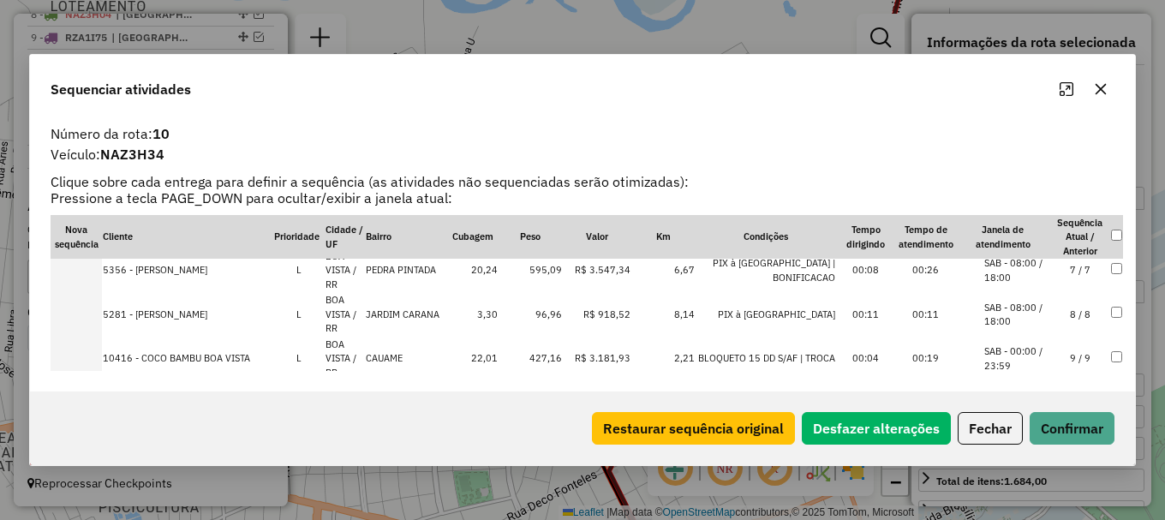
click at [1017, 316] on li "SAB - 08:00 / 18:00" at bounding box center [1016, 315] width 65 height 28
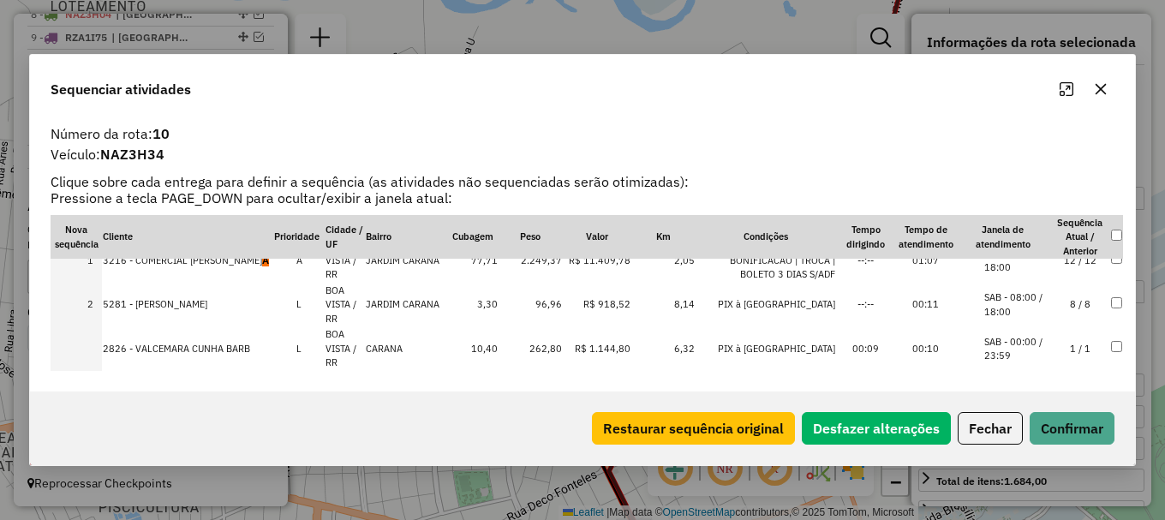
scroll to position [106, 0]
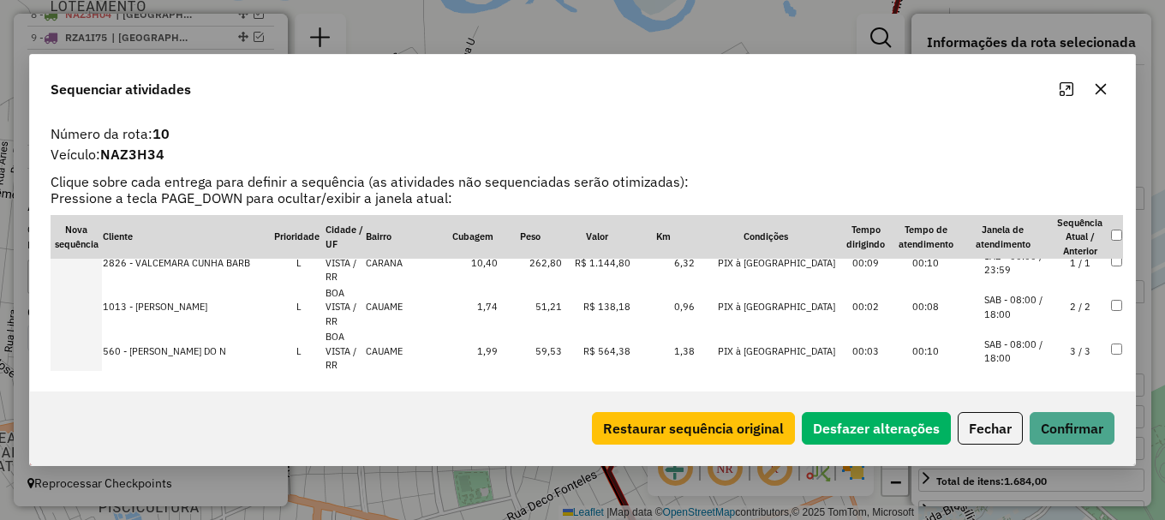
click at [1014, 344] on li "SAB - 08:00 / 18:00" at bounding box center [1016, 352] width 65 height 28
click at [1056, 431] on button "Confirmar" at bounding box center [1072, 428] width 85 height 33
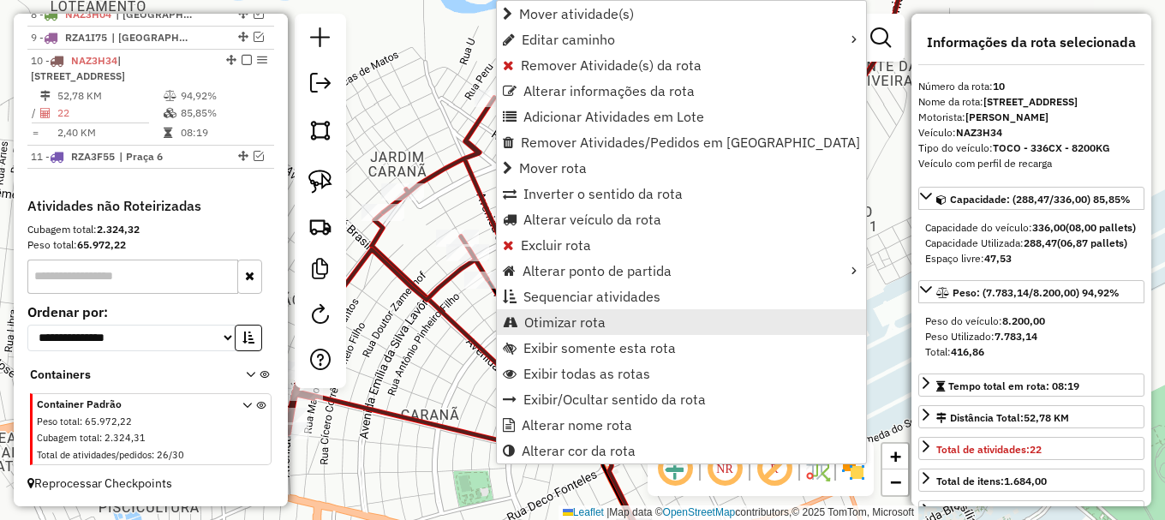
click at [610, 324] on link "Otimizar rota" at bounding box center [681, 322] width 369 height 26
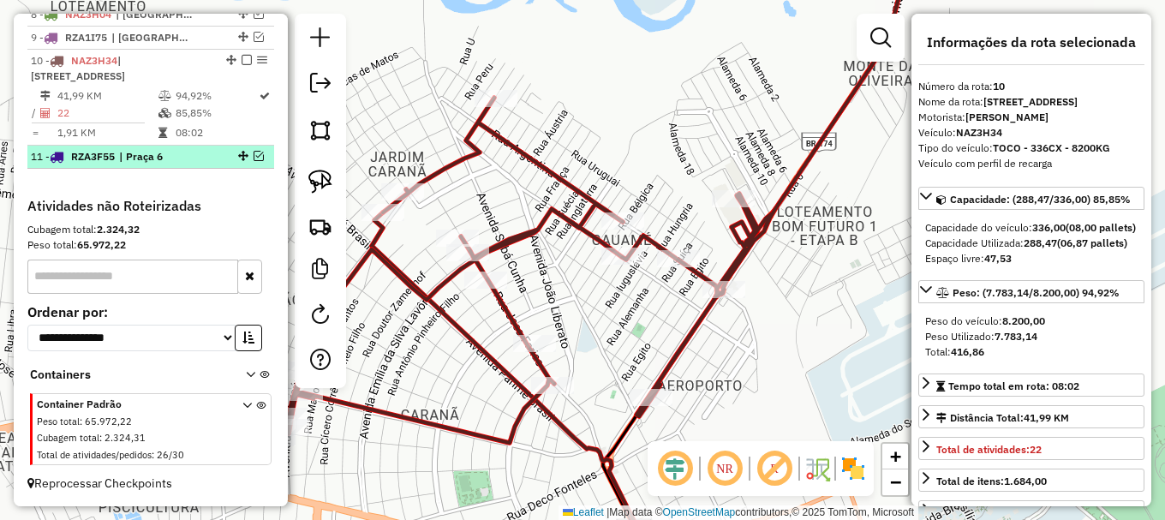
click at [255, 156] on em at bounding box center [259, 156] width 10 height 10
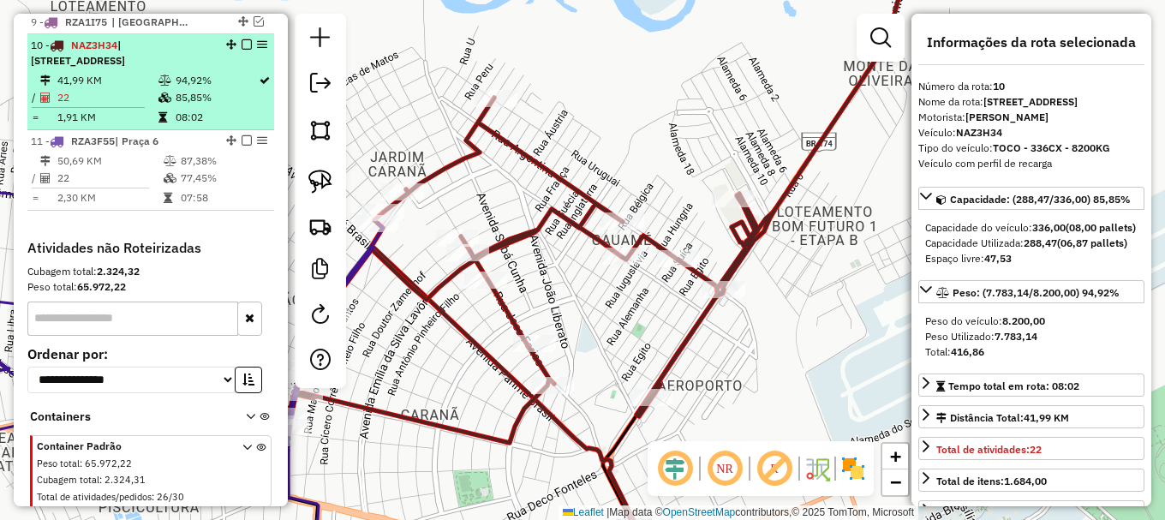
click at [244, 50] on em at bounding box center [247, 44] width 10 height 10
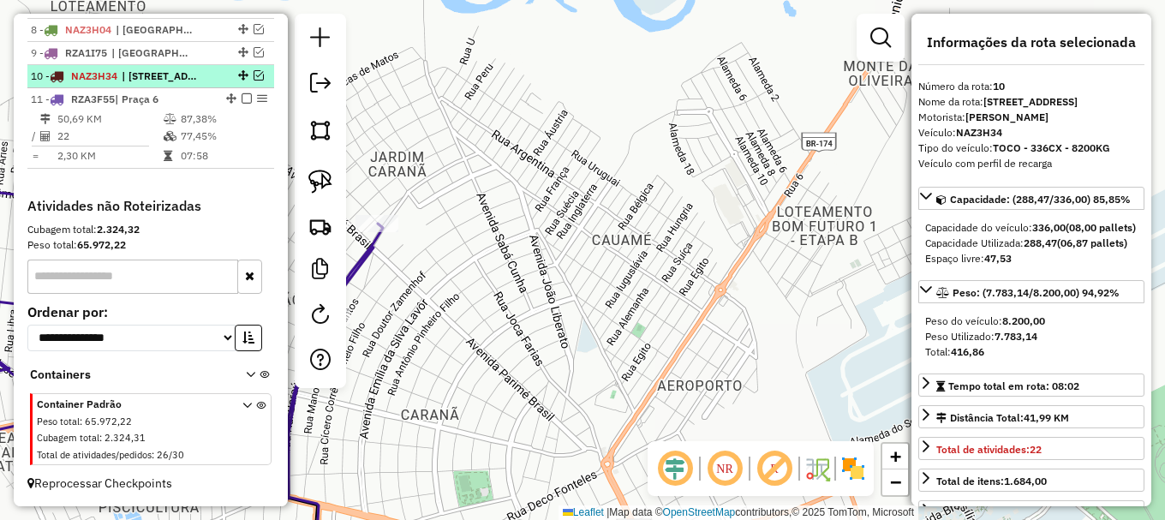
scroll to position [835, 0]
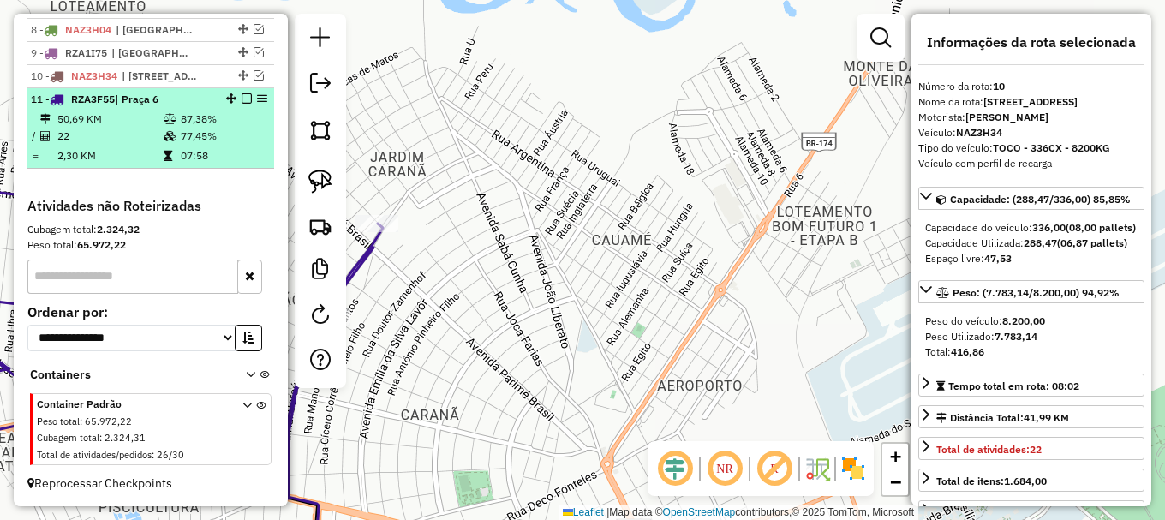
click at [233, 127] on td "87,38%" at bounding box center [223, 119] width 87 height 17
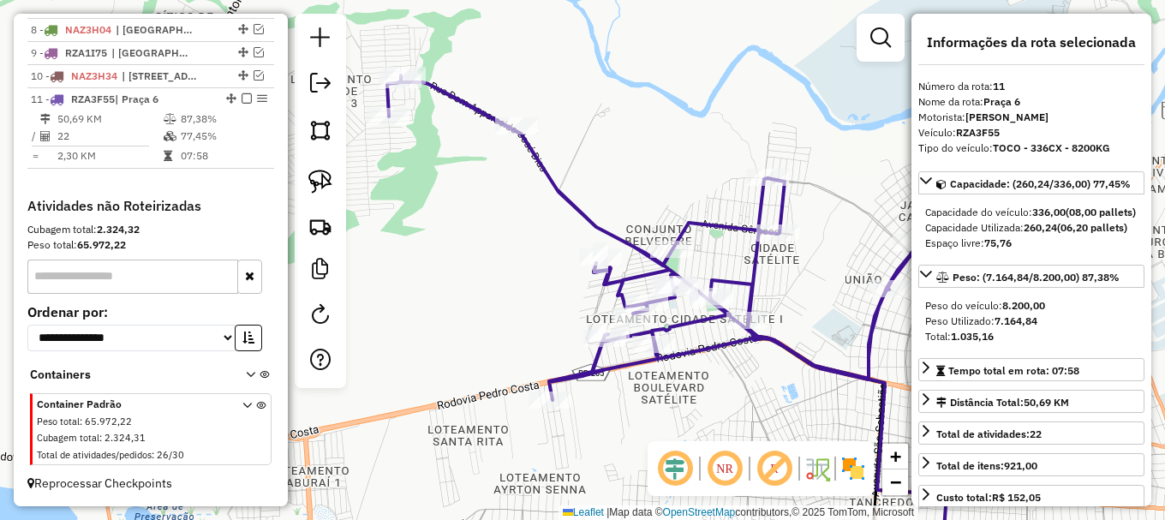
drag, startPoint x: 445, startPoint y: 146, endPoint x: 569, endPoint y: 197, distance: 133.3
click at [569, 197] on div "Janela de atendimento Grade de atendimento Capacidade Transportadoras Veículos …" at bounding box center [582, 260] width 1165 height 520
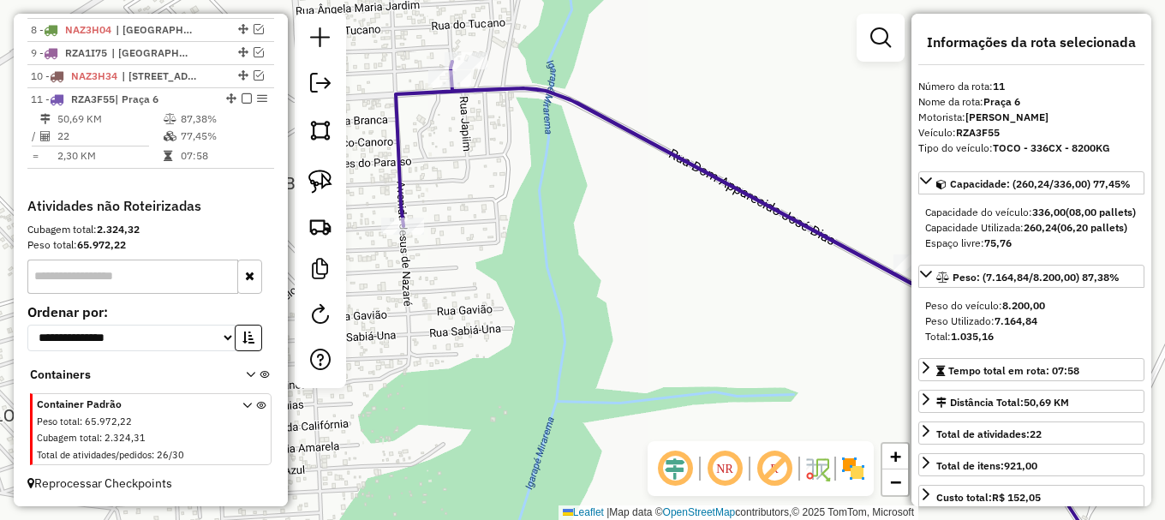
click at [492, 85] on icon at bounding box center [762, 317] width 733 height 510
click at [492, 84] on icon at bounding box center [762, 317] width 733 height 510
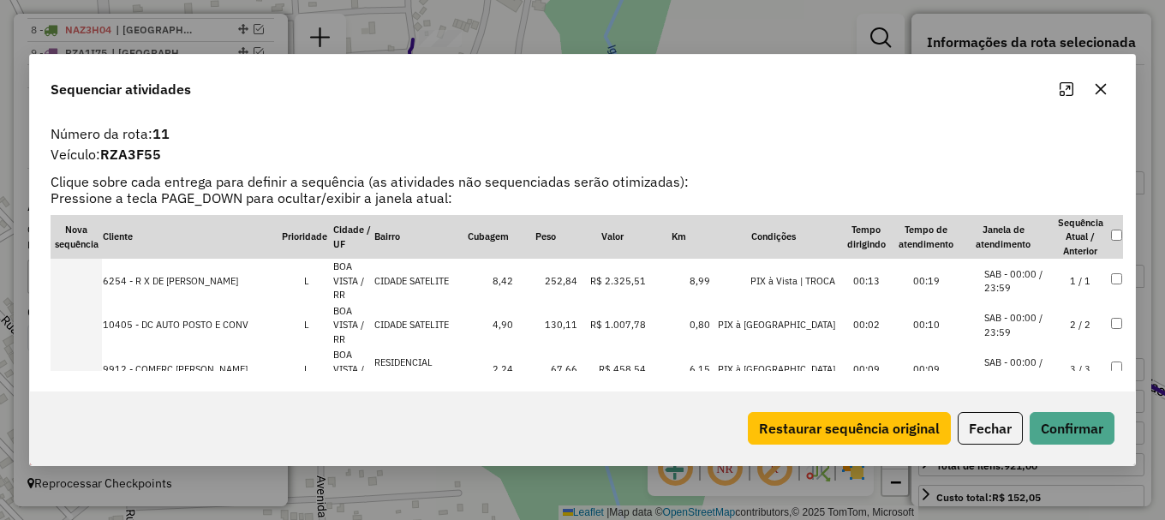
click at [1007, 399] on li "SAB - 00:00 / 23:59" at bounding box center [1016, 413] width 65 height 28
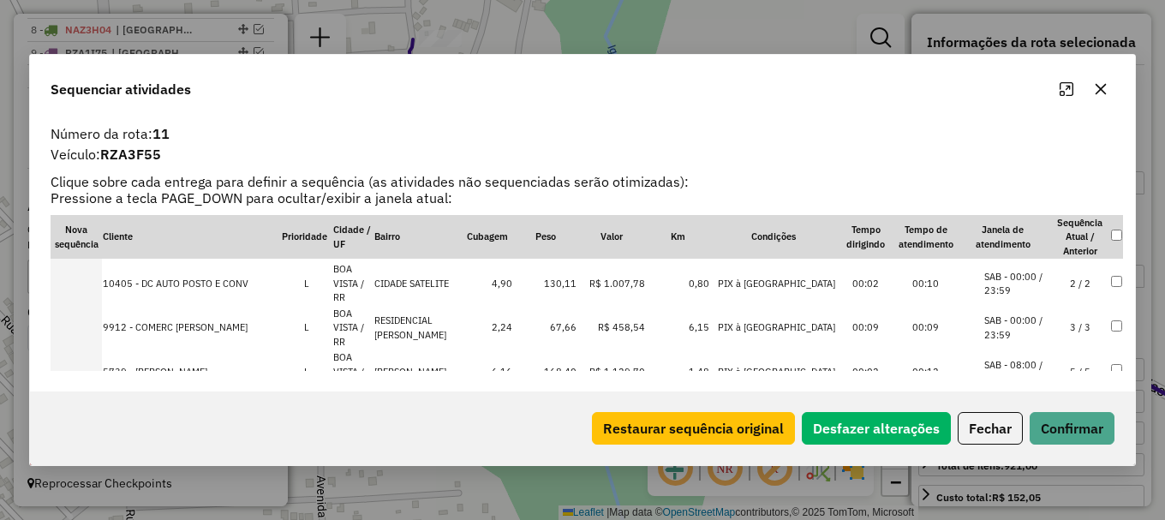
click at [1017, 358] on li "SAB - 08:00 / 19:00" at bounding box center [1016, 372] width 65 height 28
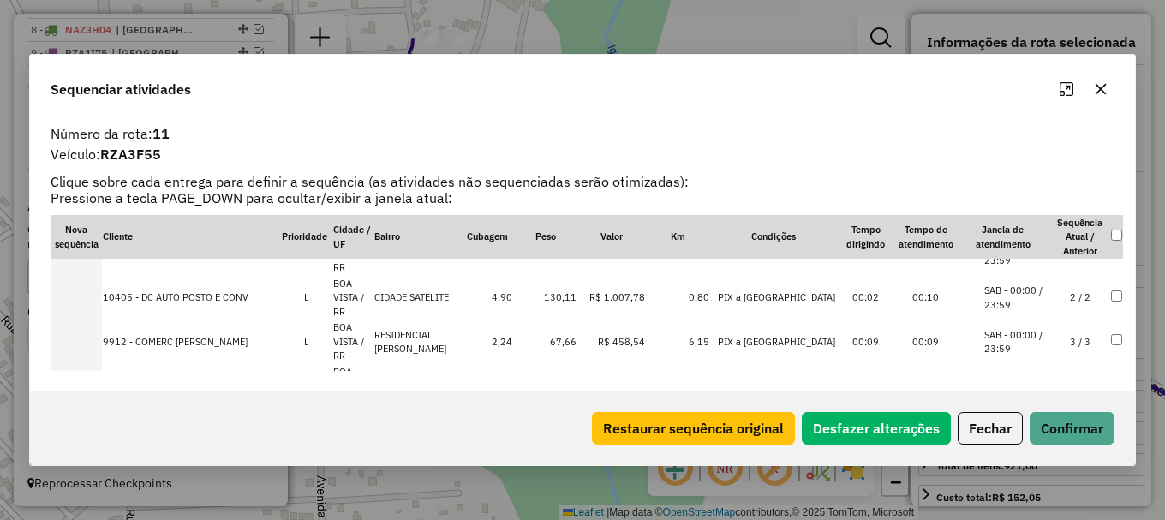
click at [1022, 372] on li "SAB - 08:00 / 19:00" at bounding box center [1016, 386] width 65 height 28
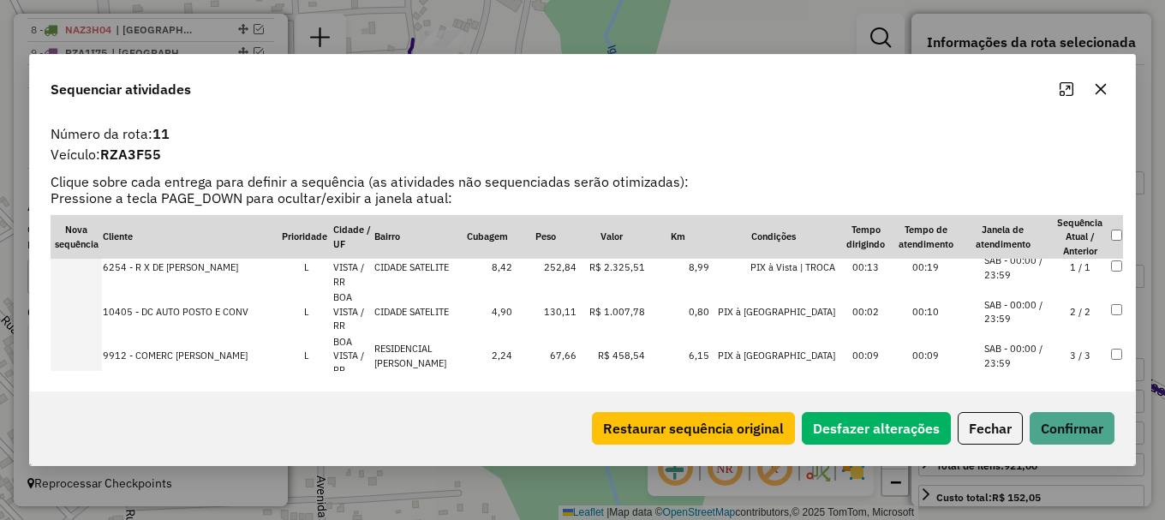
click at [1027, 342] on li "SAB - 00:00 / 23:59" at bounding box center [1016, 356] width 65 height 28
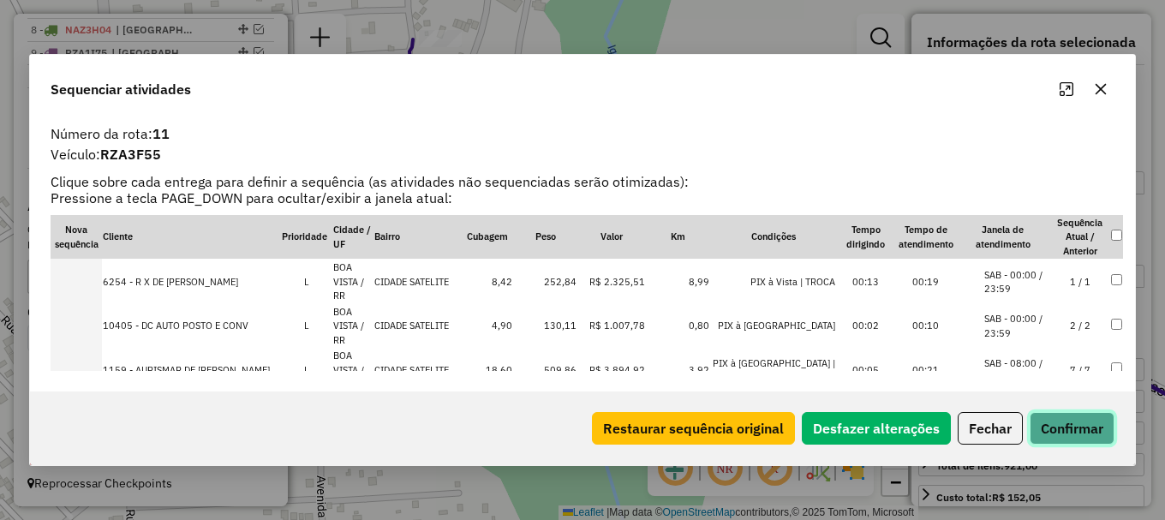
click at [1061, 434] on button "Confirmar" at bounding box center [1072, 428] width 85 height 33
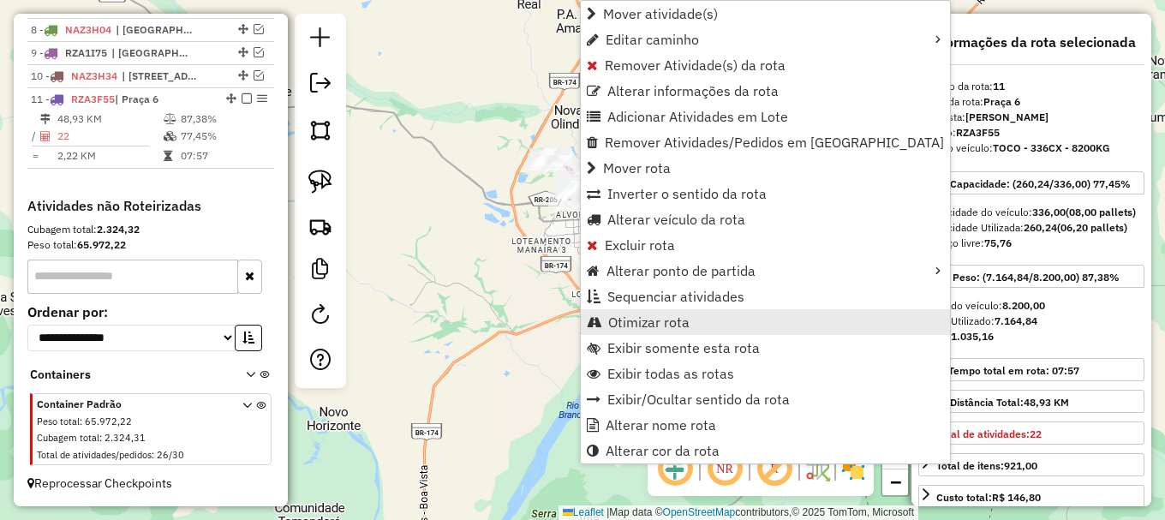
click at [684, 326] on span "Otimizar rota" at bounding box center [648, 322] width 81 height 14
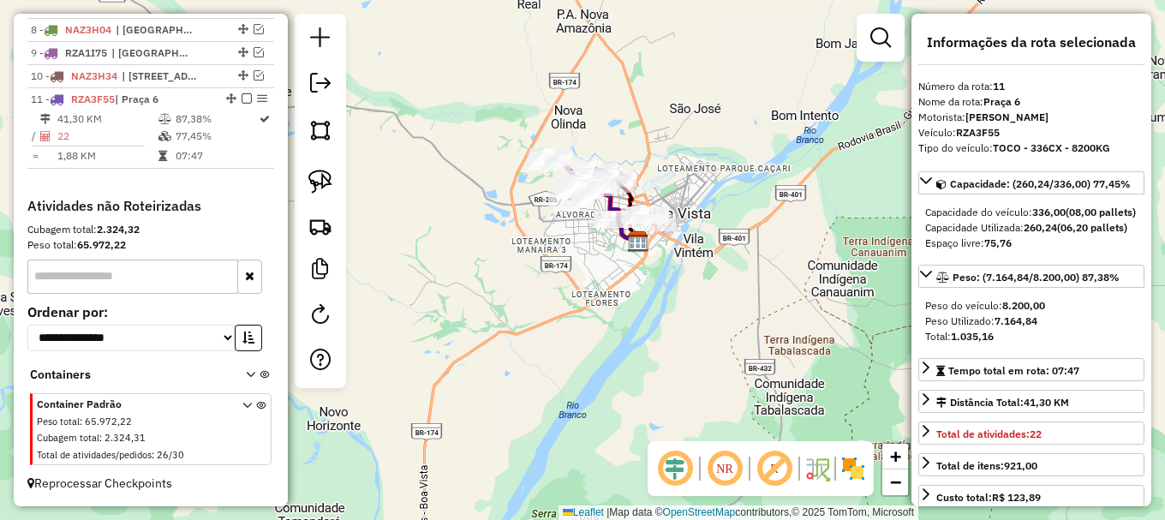
click at [242, 99] on em at bounding box center [247, 98] width 10 height 10
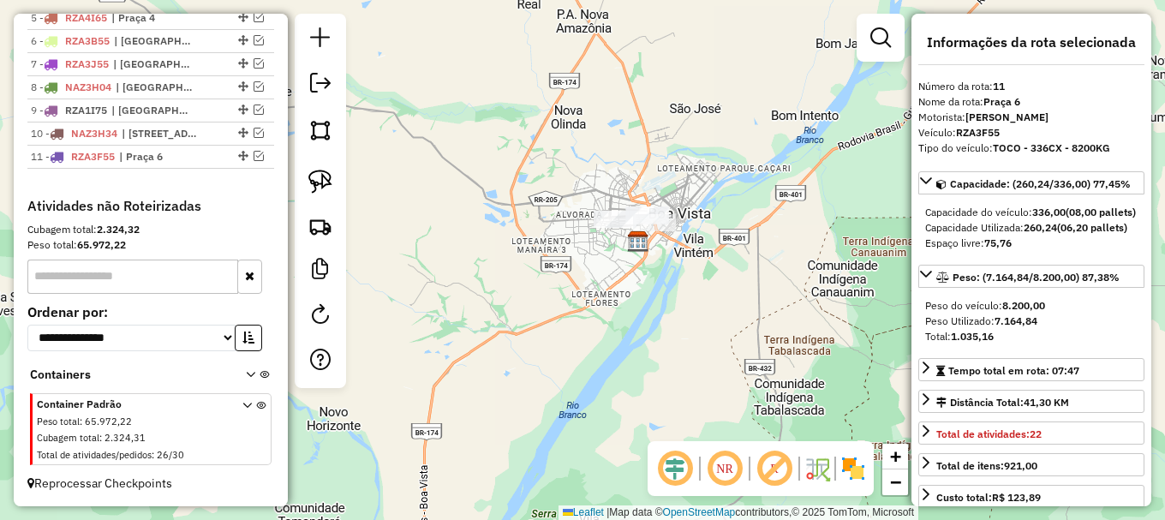
scroll to position [778, 0]
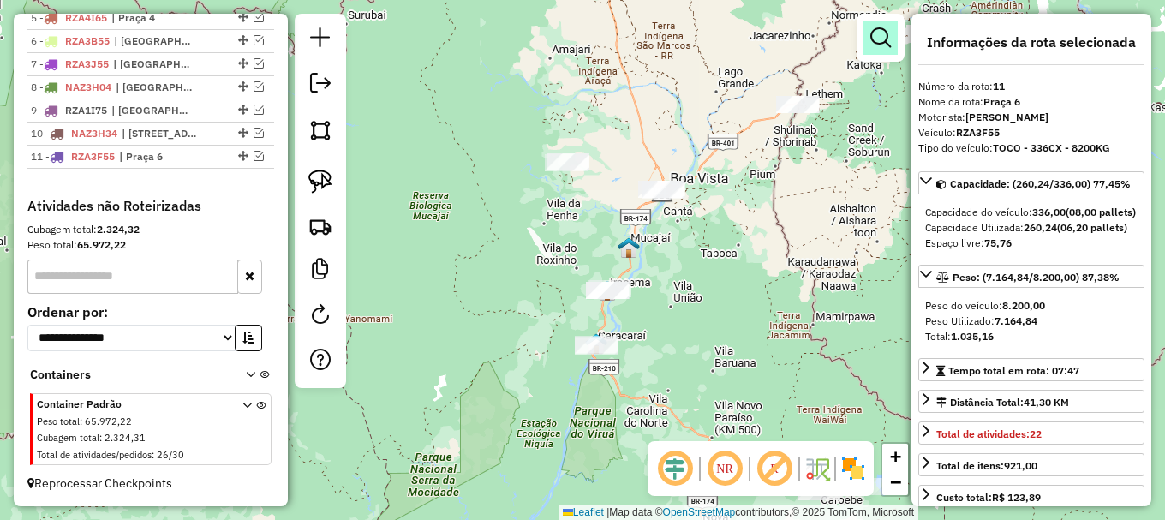
click at [874, 35] on em at bounding box center [880, 37] width 21 height 21
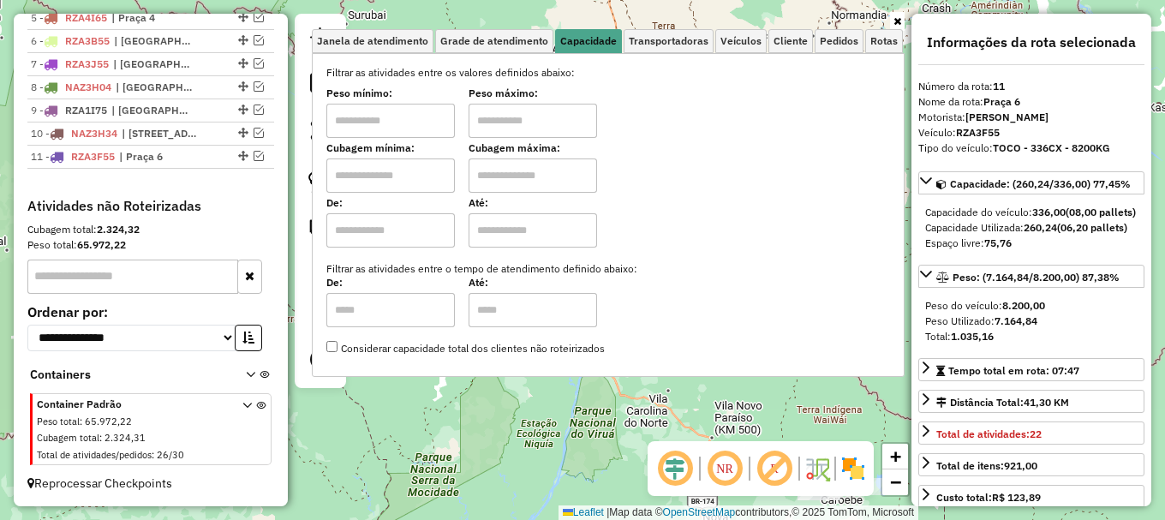
click at [571, 403] on div "Janela de atendimento Grade de atendimento Capacidade Transportadoras Veículos …" at bounding box center [582, 260] width 1165 height 520
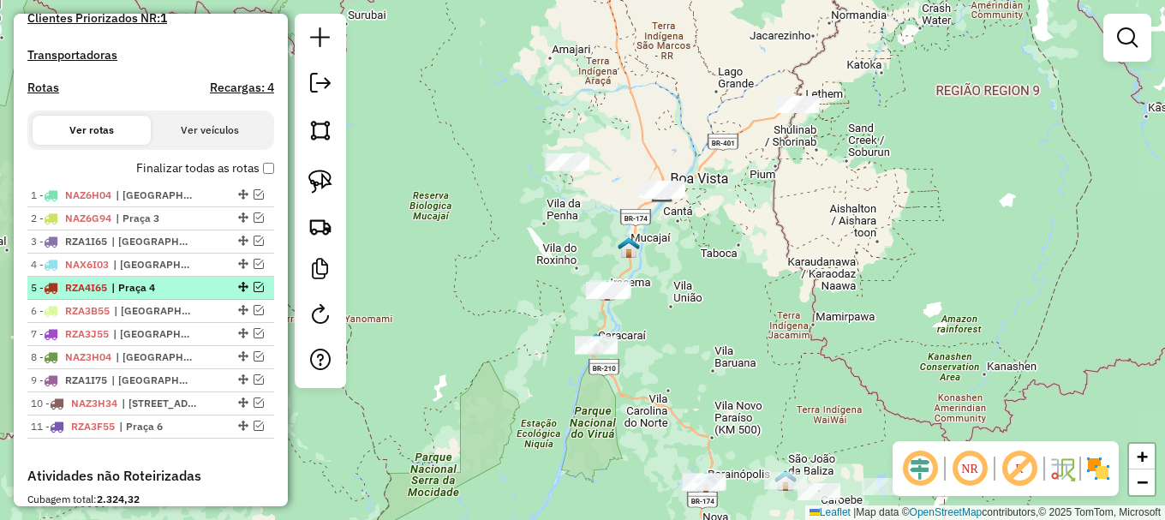
scroll to position [521, 0]
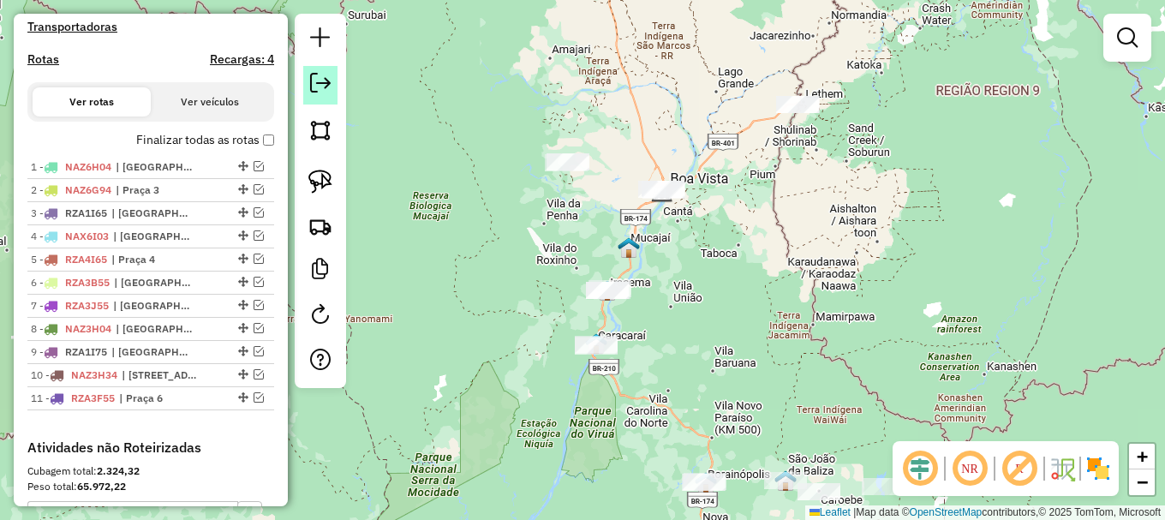
click at [320, 78] on em at bounding box center [320, 83] width 21 height 21
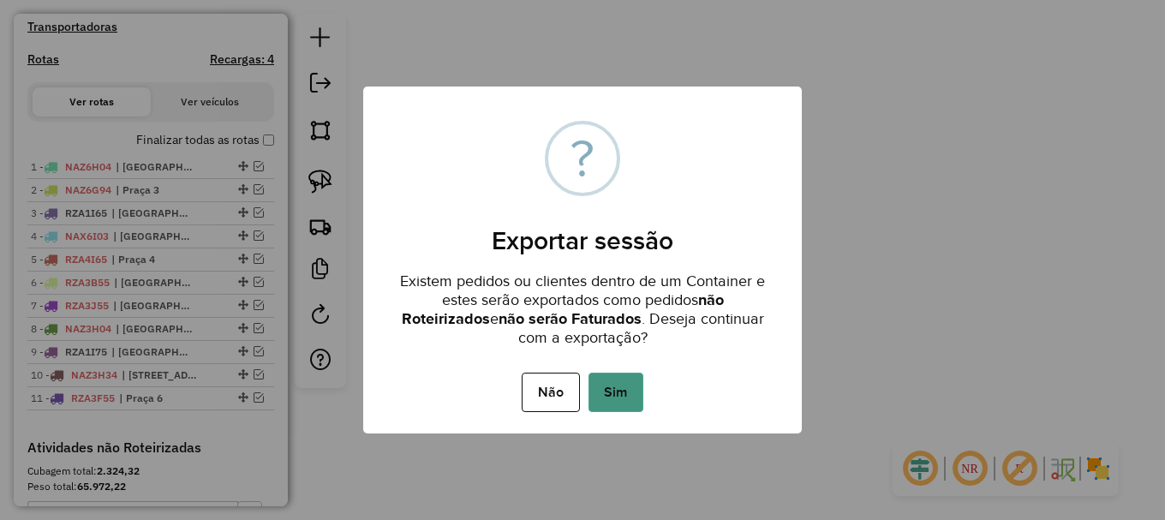
click at [603, 389] on button "Sim" at bounding box center [616, 392] width 55 height 39
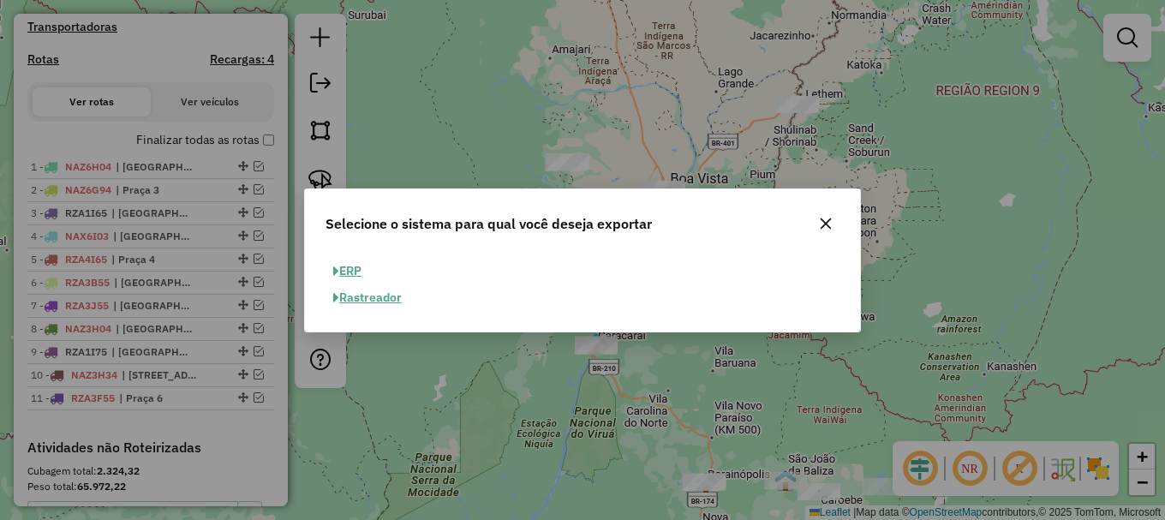
click at [347, 272] on button "ERP" at bounding box center [348, 271] width 44 height 27
select select "**"
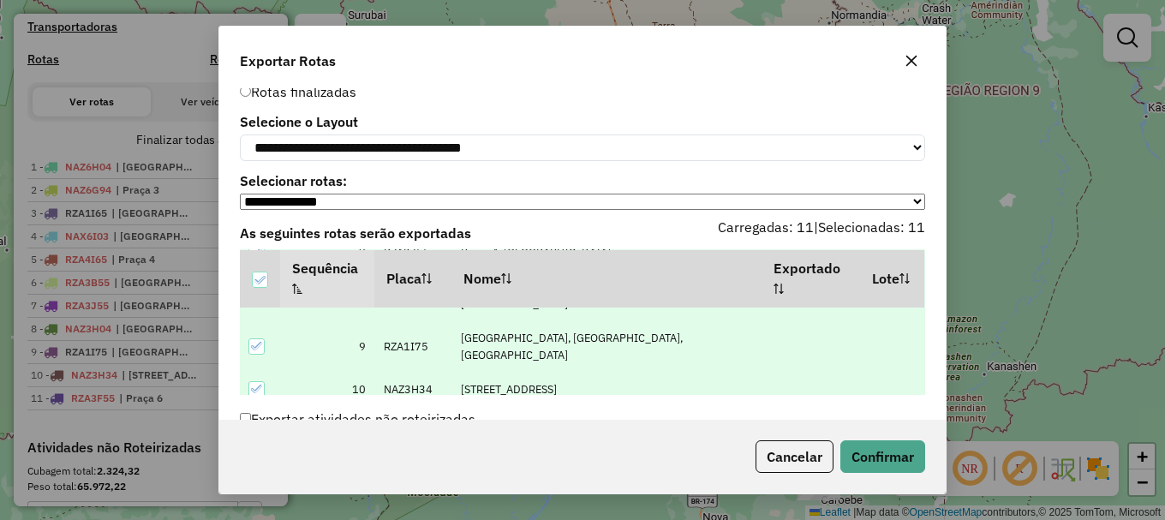
scroll to position [82, 0]
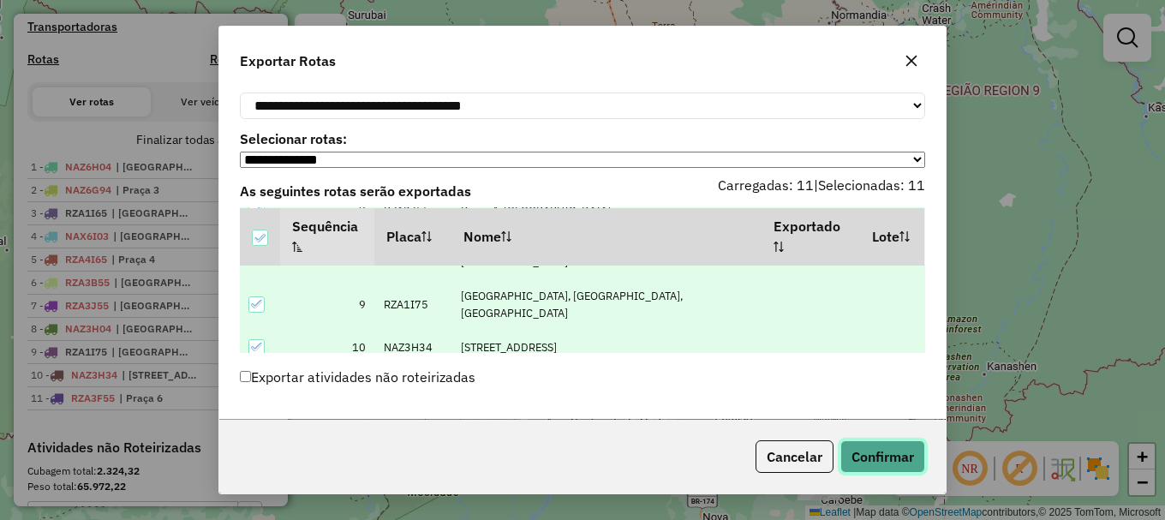
click at [867, 453] on button "Confirmar" at bounding box center [882, 456] width 85 height 33
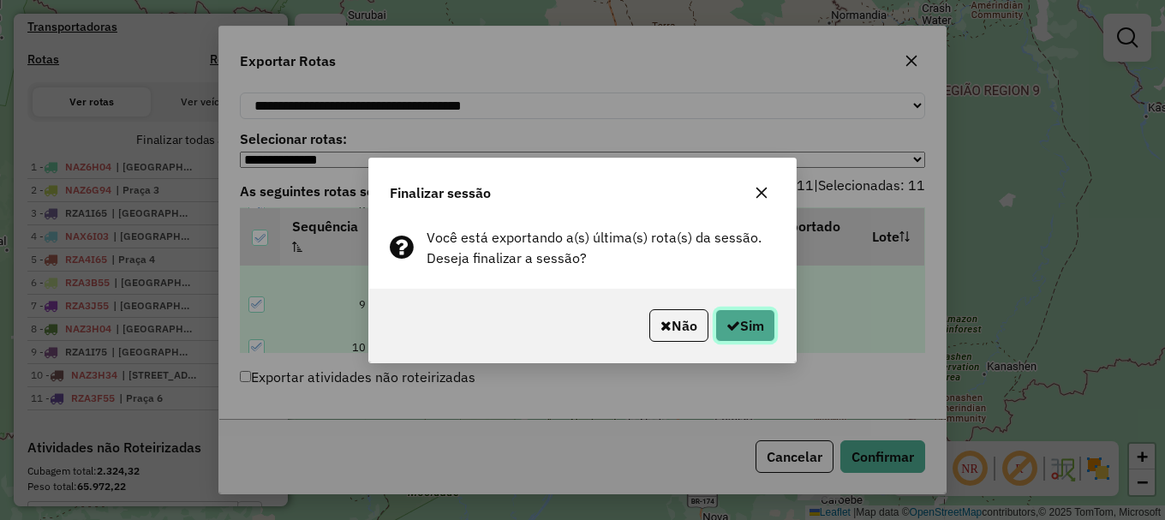
click at [739, 326] on button "Sim" at bounding box center [745, 325] width 60 height 33
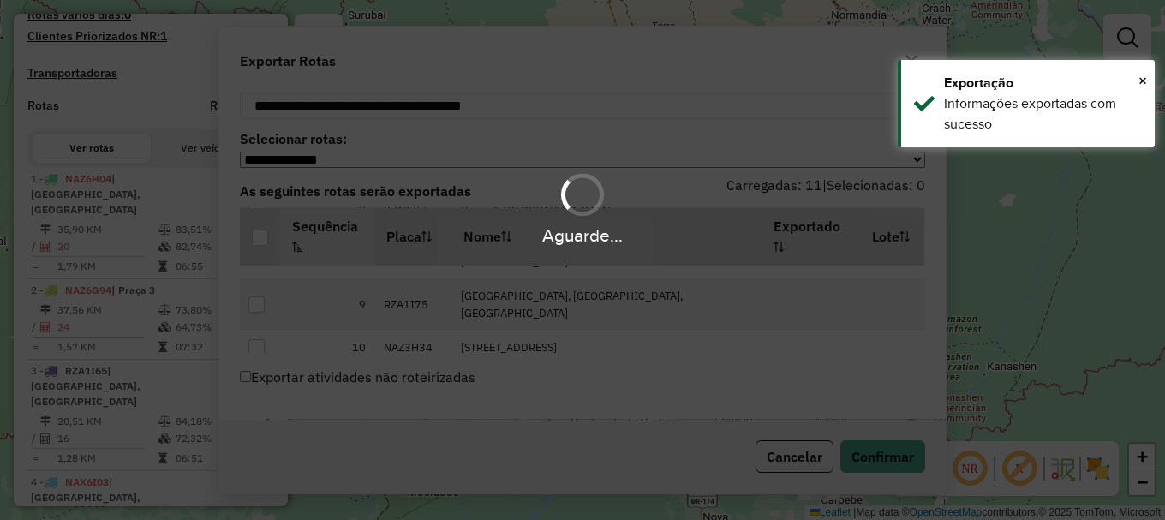
scroll to position [567, 0]
